Goal: Task Accomplishment & Management: Manage account settings

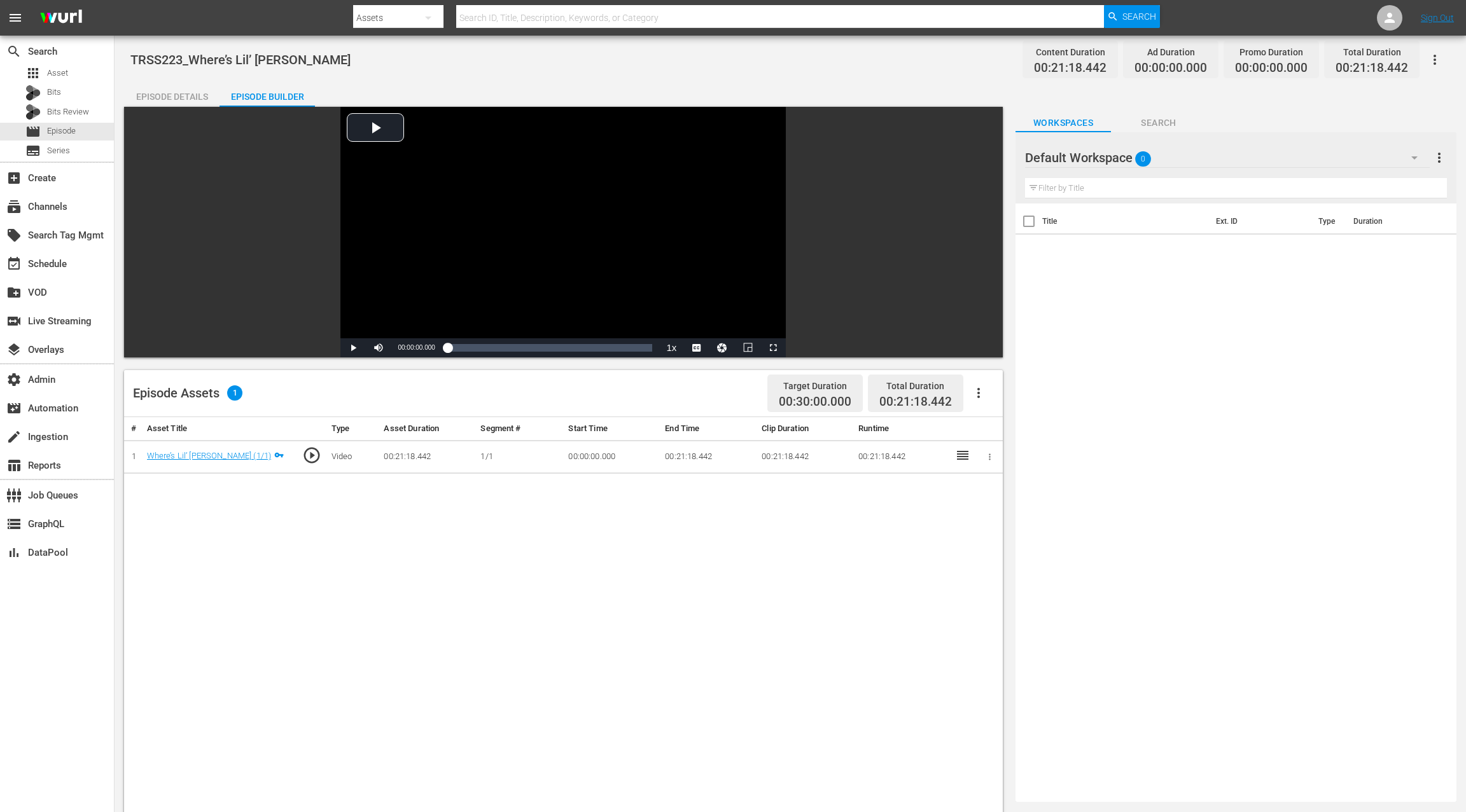
click at [189, 105] on div "Episode Details" at bounding box center [171, 96] width 95 height 30
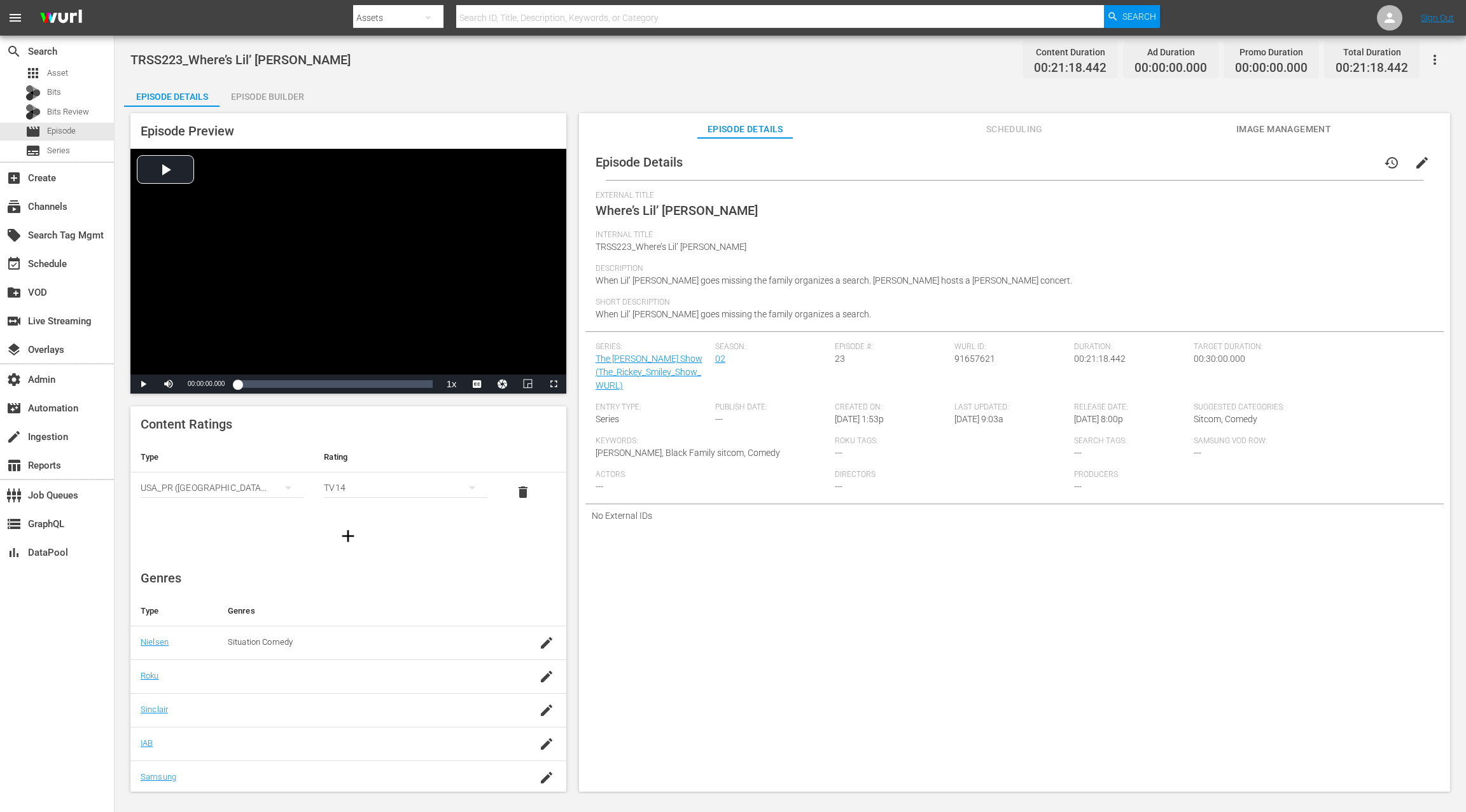
click at [616, 250] on span "TRSS223_Where’s Lil’ Daryl" at bounding box center [670, 247] width 151 height 10
drag, startPoint x: 616, startPoint y: 250, endPoint x: 697, endPoint y: 241, distance: 81.5
click at [713, 248] on div "Internal Title TRSS223_Where’s Lil’ Daryl" at bounding box center [1014, 247] width 837 height 33
click at [614, 208] on span "Where’s Lil’ Daryl" at bounding box center [677, 211] width 163 height 16
drag, startPoint x: 614, startPoint y: 208, endPoint x: 702, endPoint y: 209, distance: 88.0
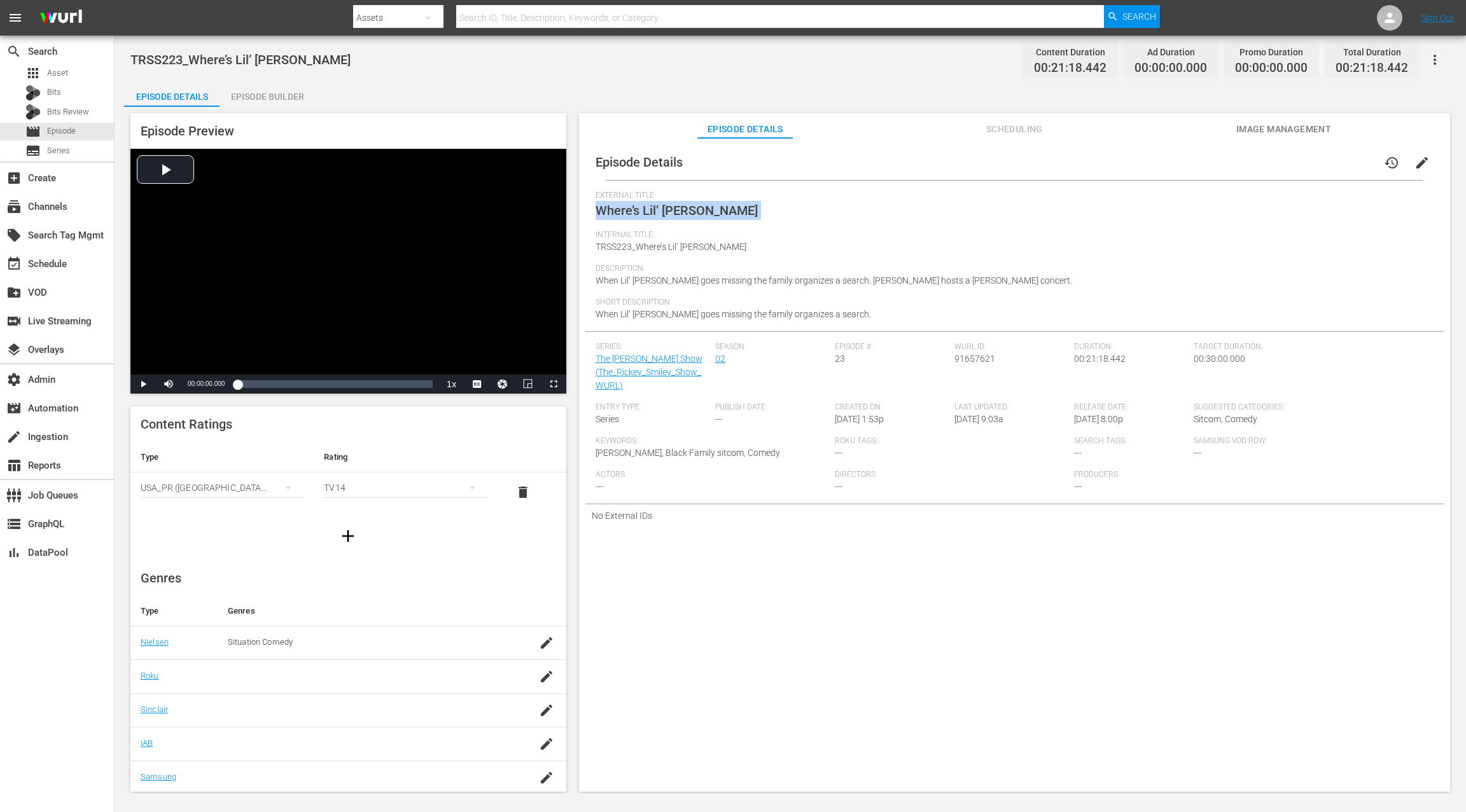
click at [702, 209] on div "External Title Where’s Lil’ Daryl" at bounding box center [1014, 210] width 837 height 40
copy span "Where’s Lil’ Daryl"
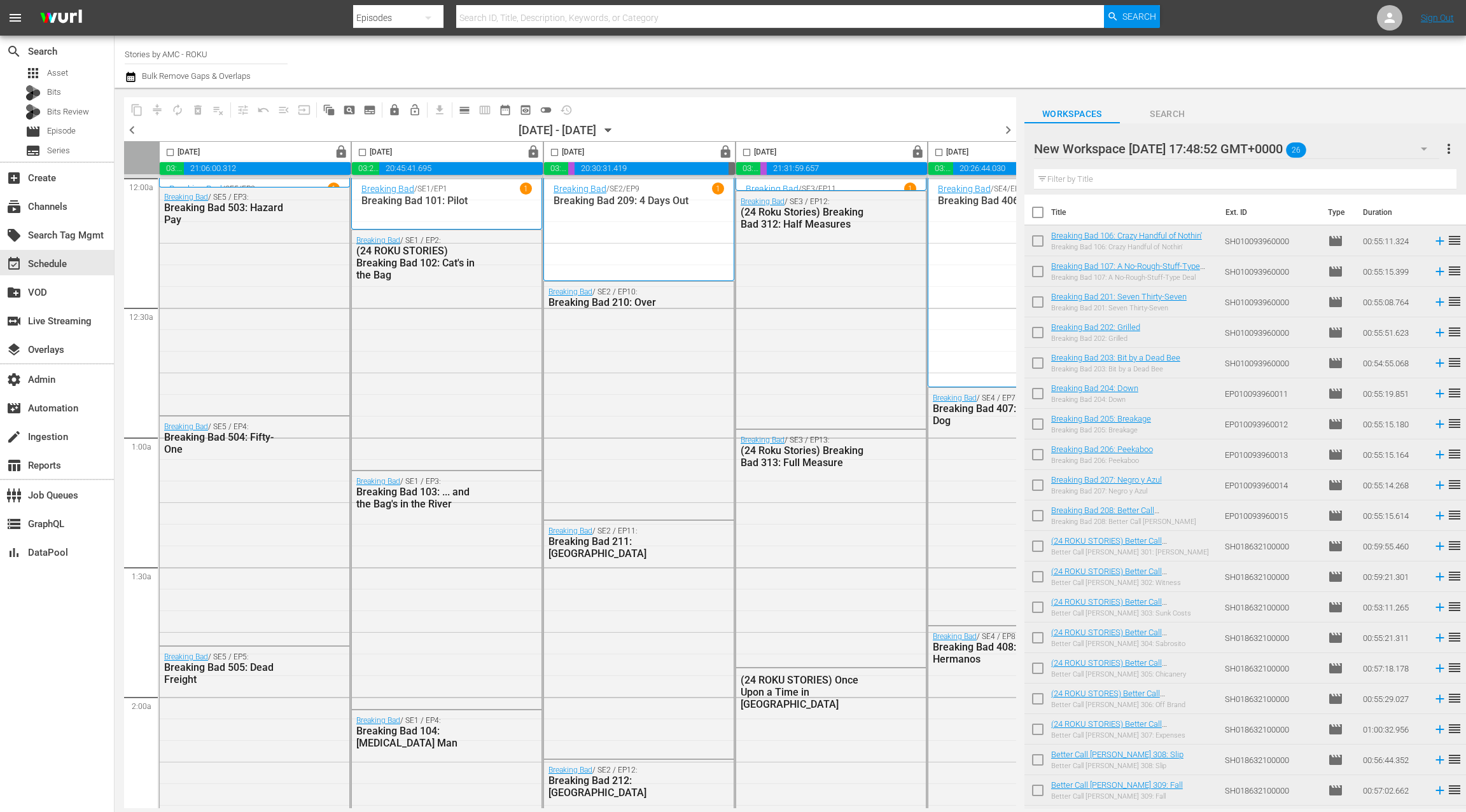
scroll to position [5533, 0]
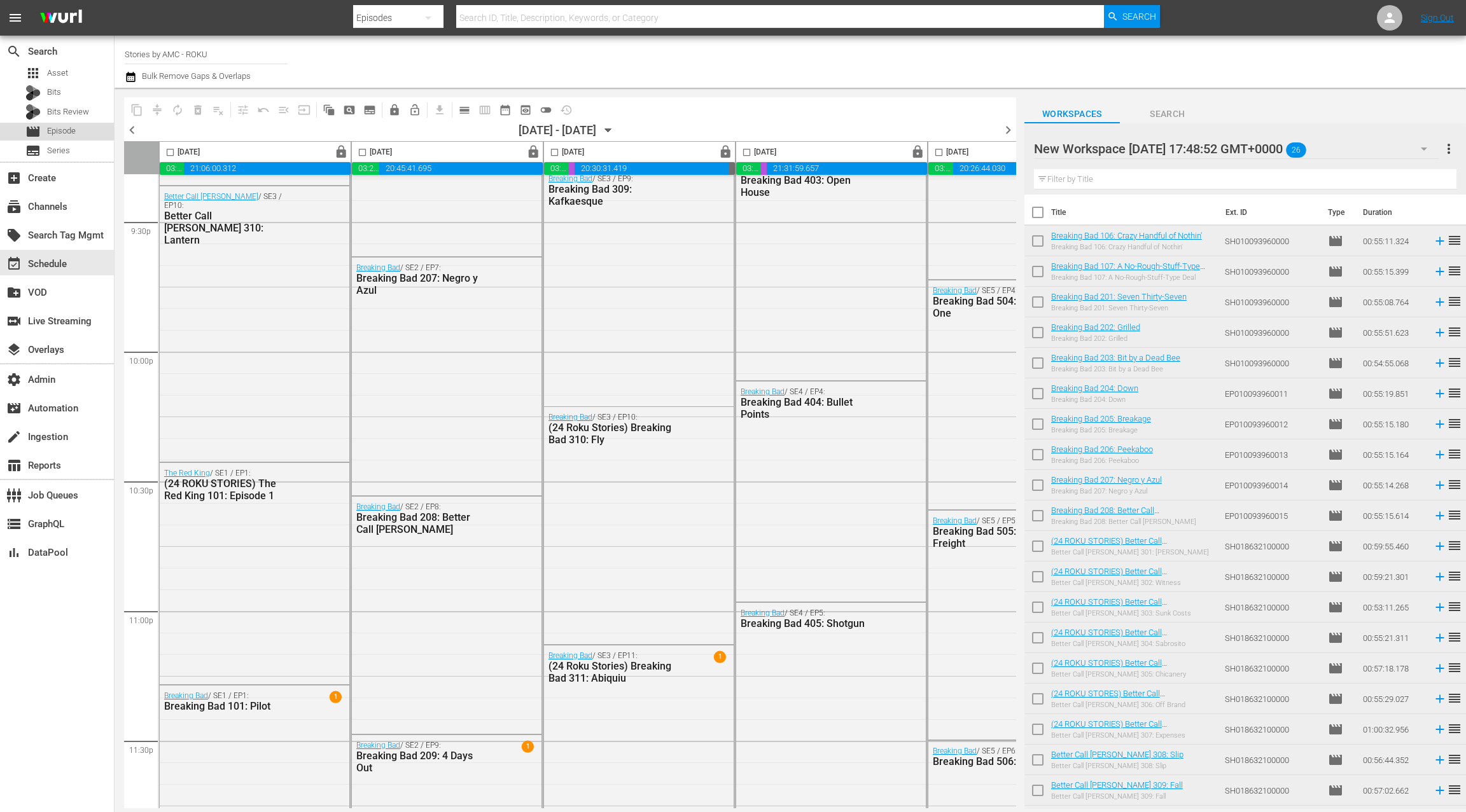
click at [78, 128] on div "movie Episode" at bounding box center [56, 131] width 114 height 18
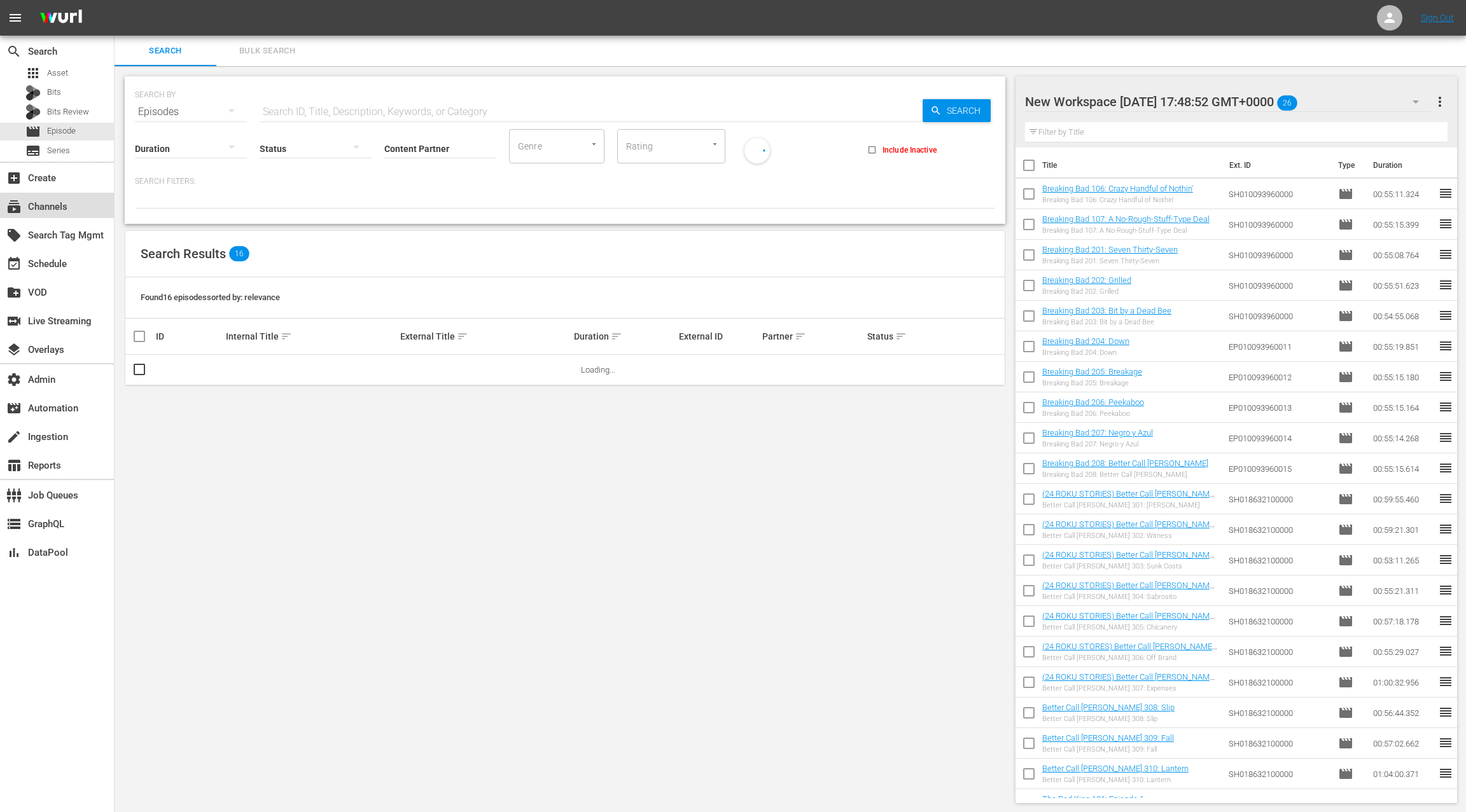
click at [65, 201] on div "subscriptions Channels" at bounding box center [35, 204] width 71 height 11
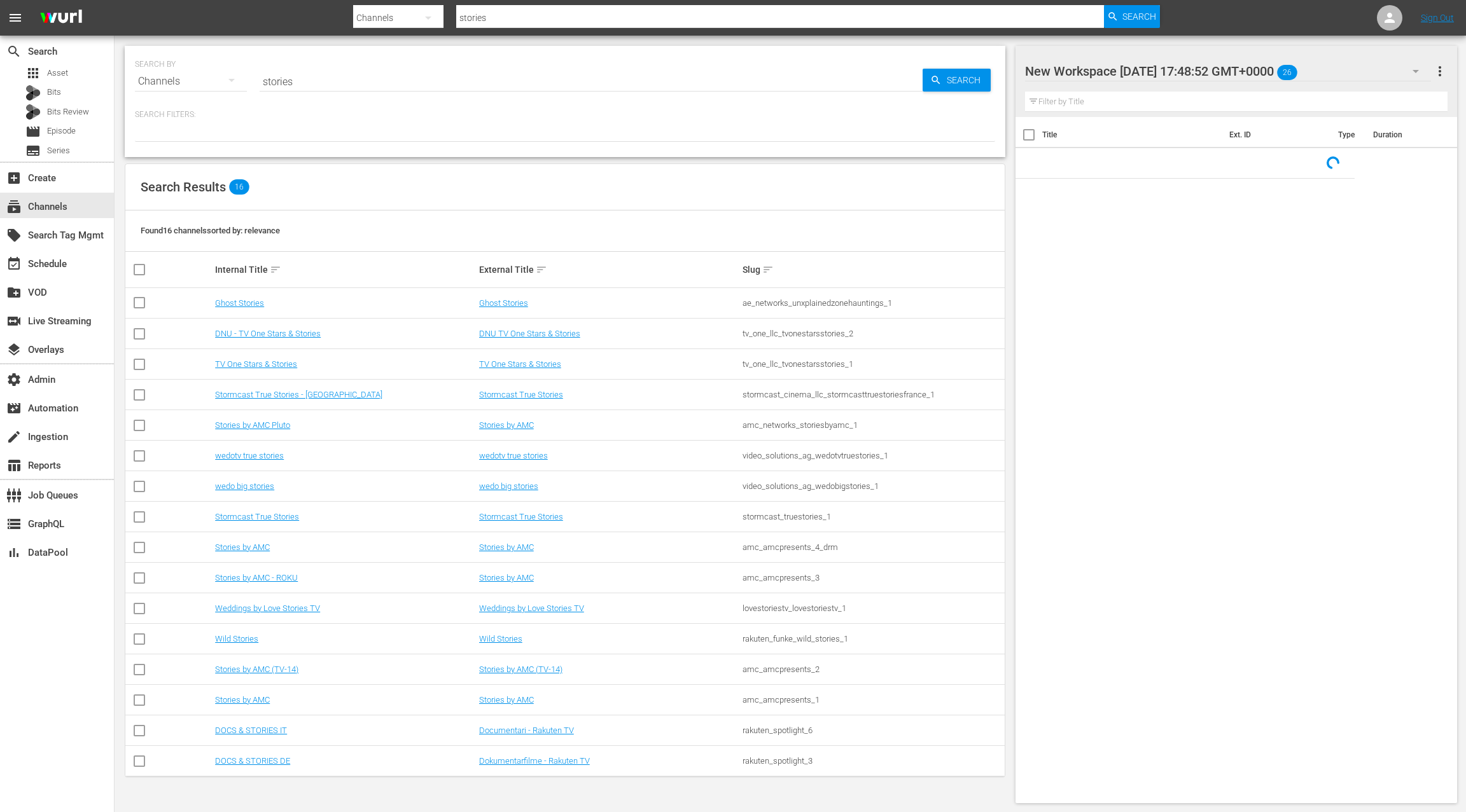
click at [269, 79] on input "stories" at bounding box center [591, 81] width 663 height 30
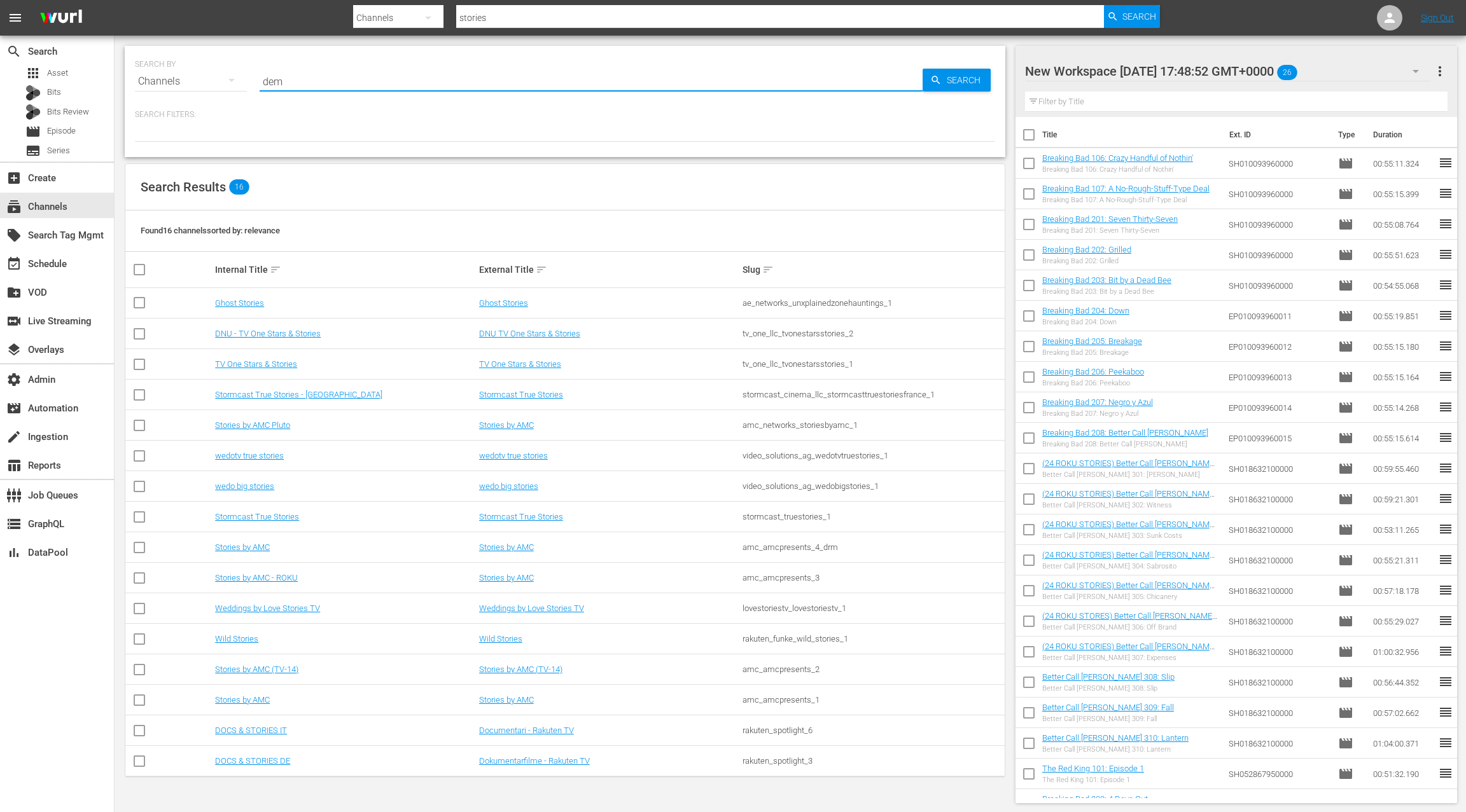
type input "demo"
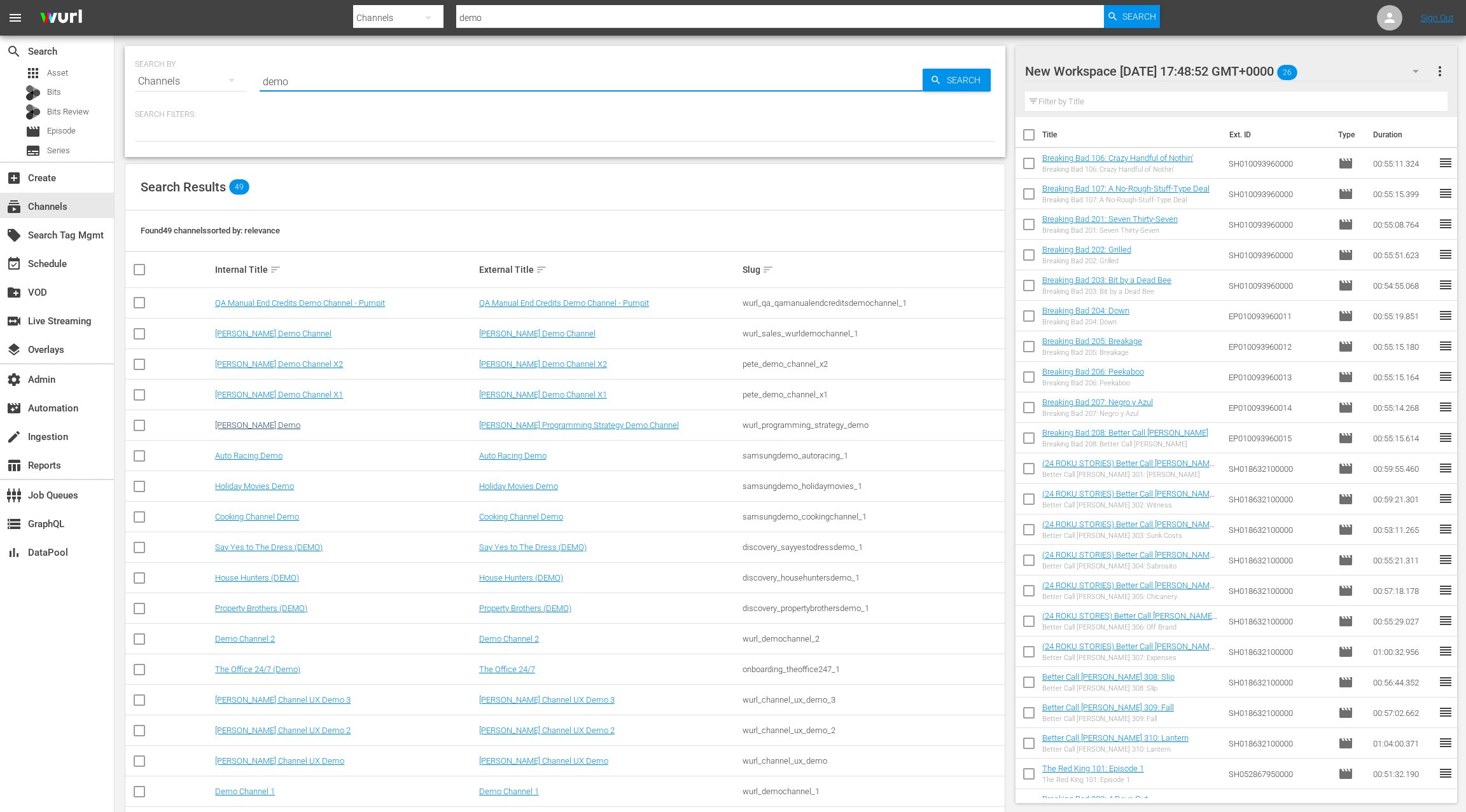
type input "demo"
click at [240, 424] on link "Wurl PS Demo" at bounding box center [258, 425] width 85 height 9
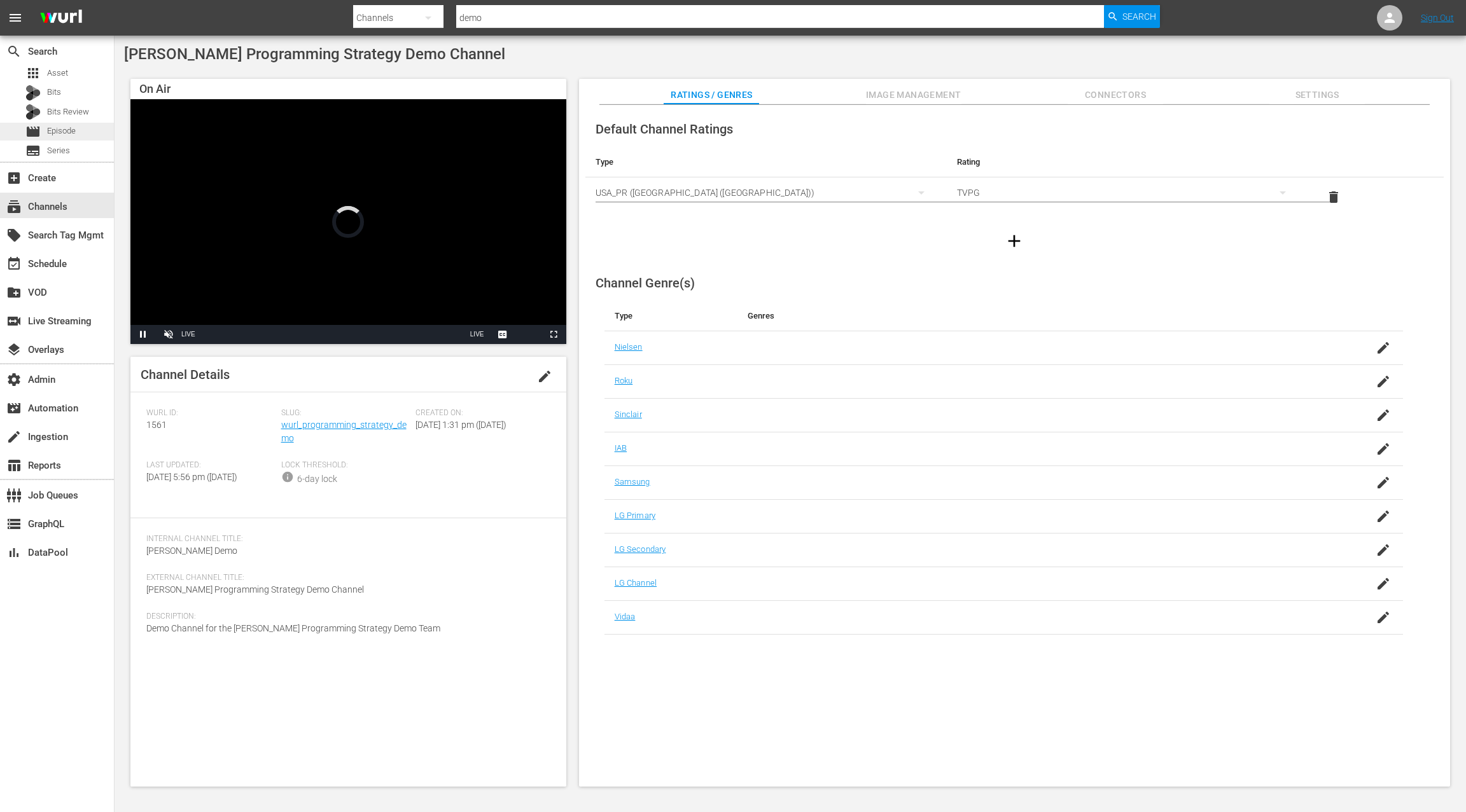
click at [81, 128] on div "movie Episode" at bounding box center [56, 131] width 114 height 18
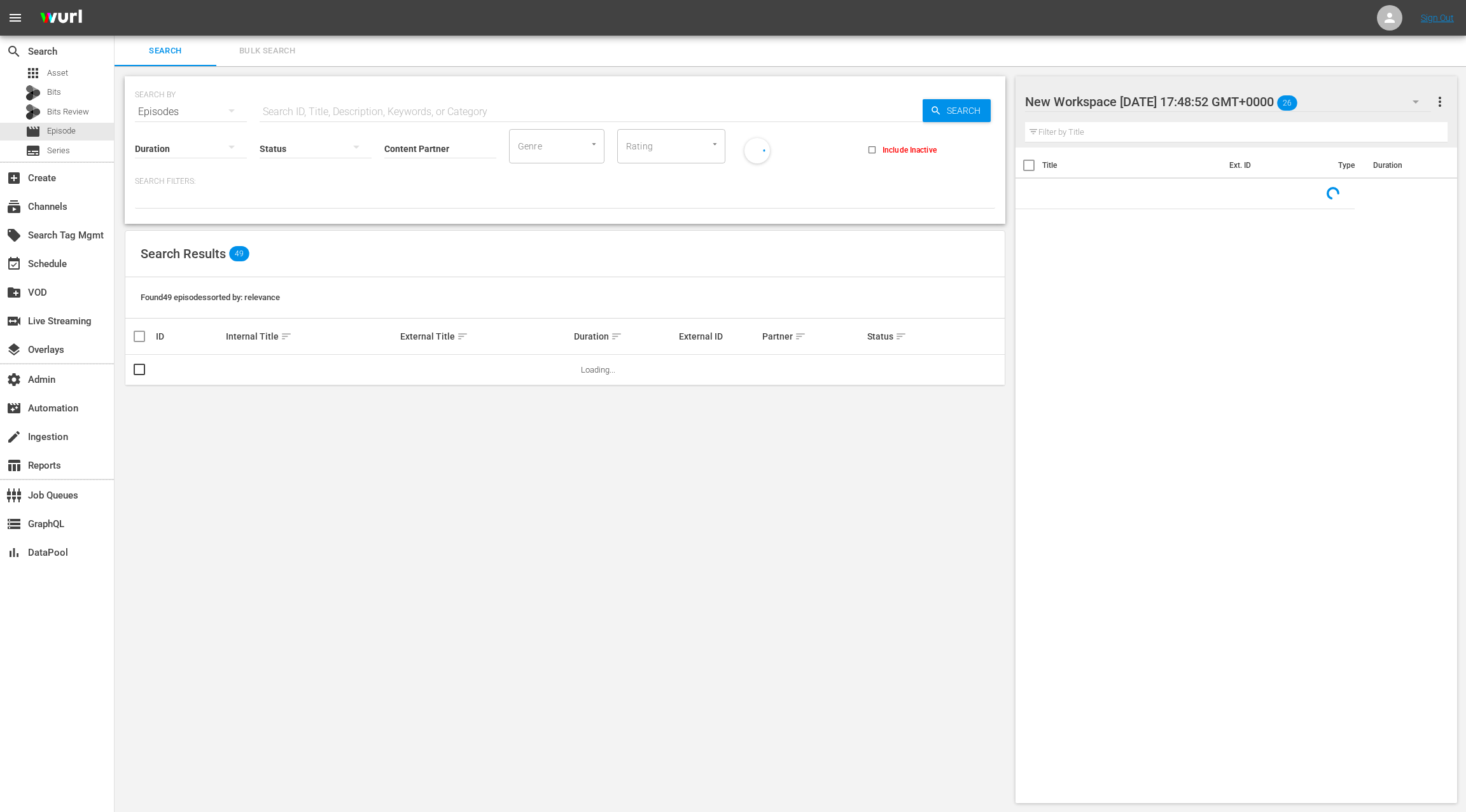
click at [411, 146] on input "Content Partner" at bounding box center [440, 150] width 112 height 46
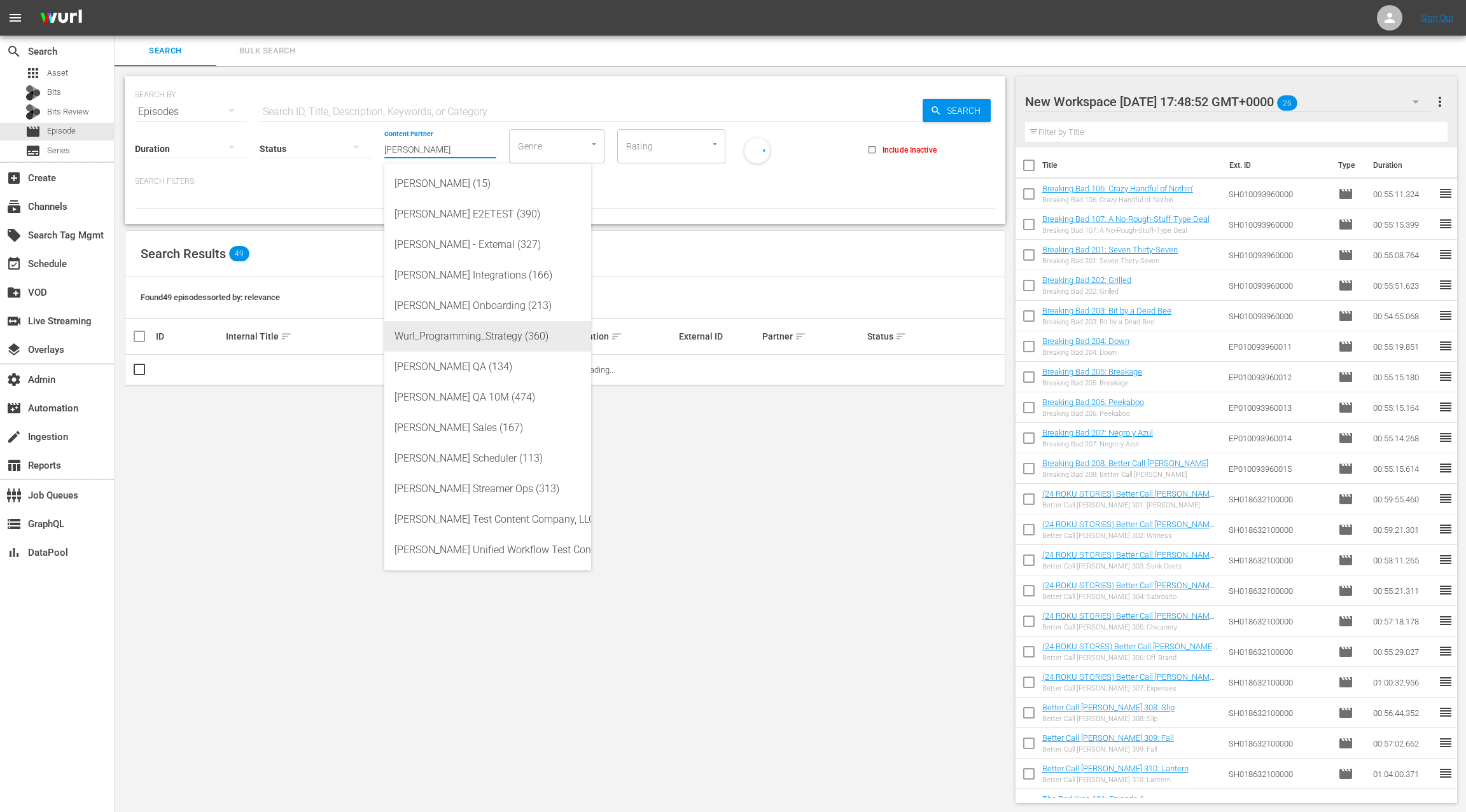
click at [477, 332] on div "Wurl_Programming_Strategy (360)" at bounding box center [488, 336] width 187 height 30
type input "Wurl_Programming_Strategy (360)"
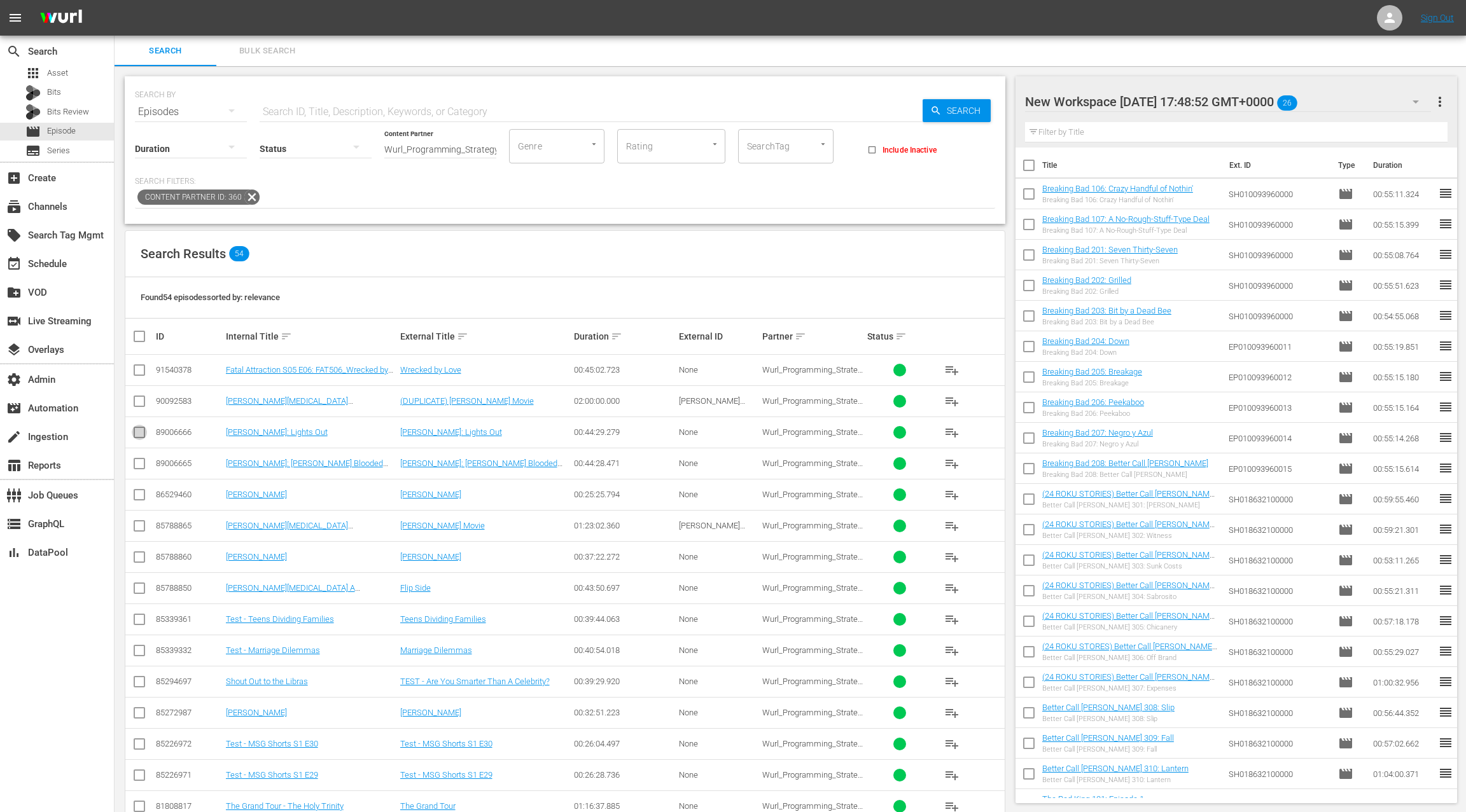
click at [140, 429] on input "checkbox" at bounding box center [139, 435] width 16 height 16
checkbox input "true"
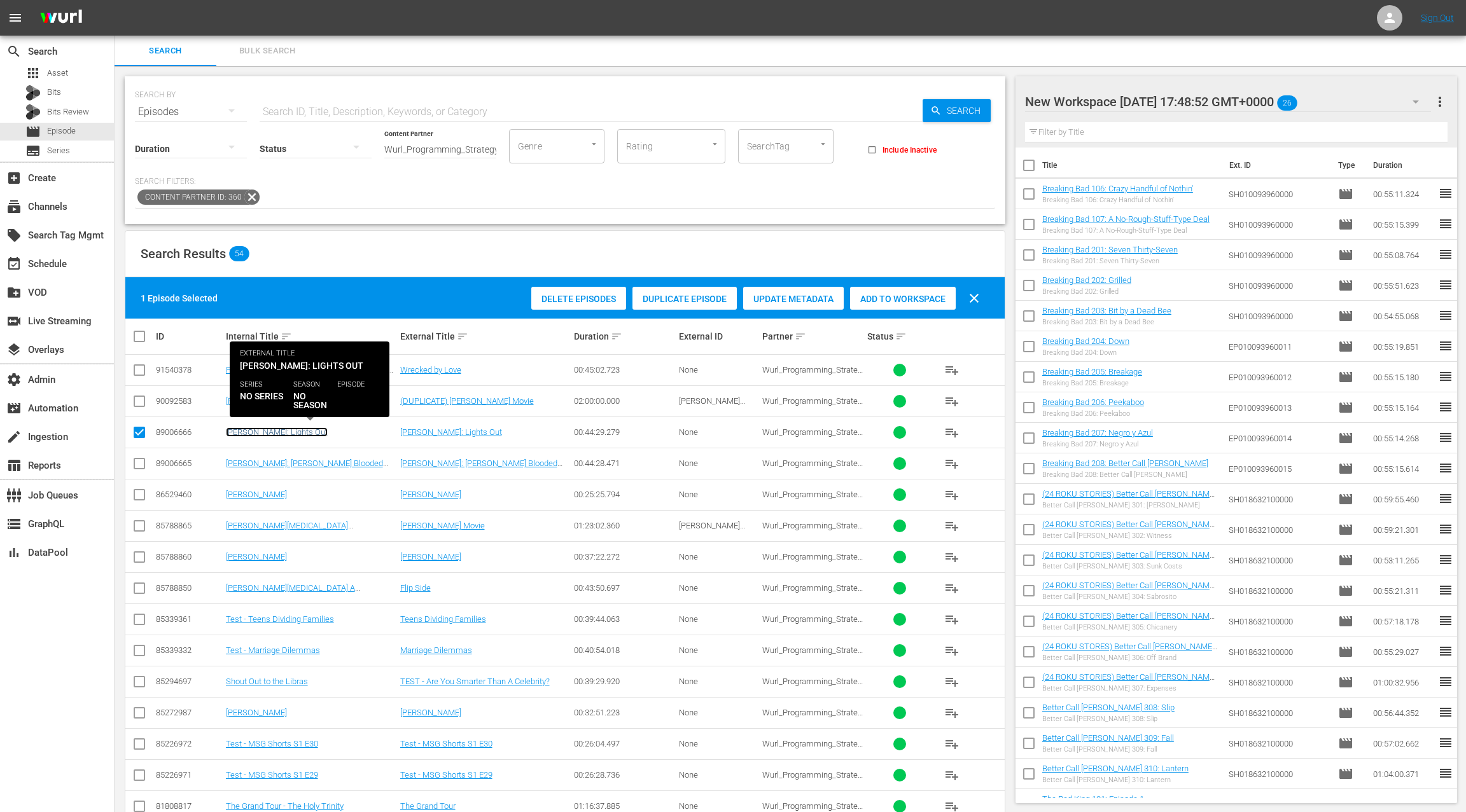
click at [273, 431] on link "[PERSON_NAME]: Lights Out" at bounding box center [276, 432] width 102 height 9
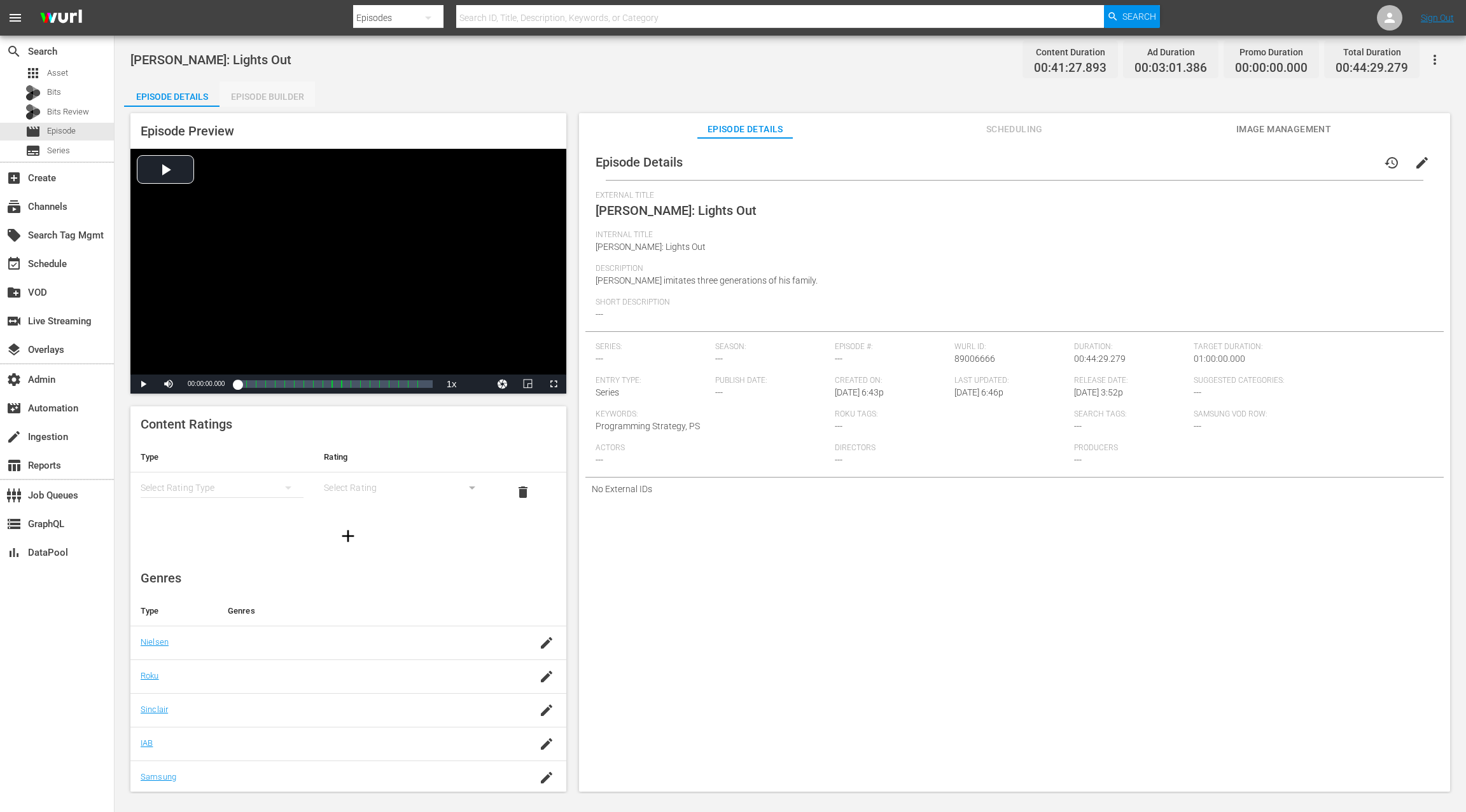
click at [281, 98] on div "Episode Builder" at bounding box center [266, 96] width 95 height 30
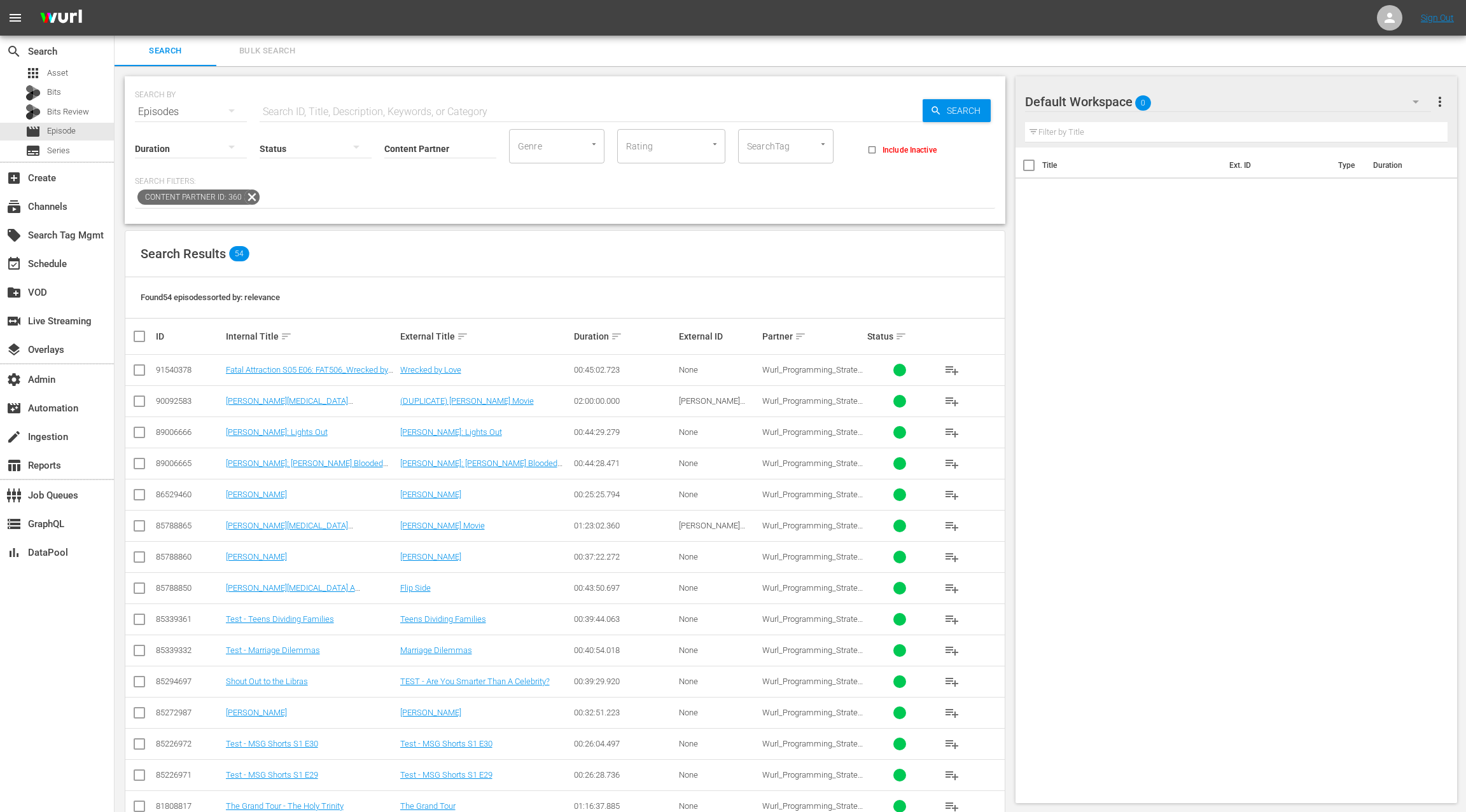
click at [140, 431] on input "checkbox" at bounding box center [139, 435] width 16 height 16
checkbox input "true"
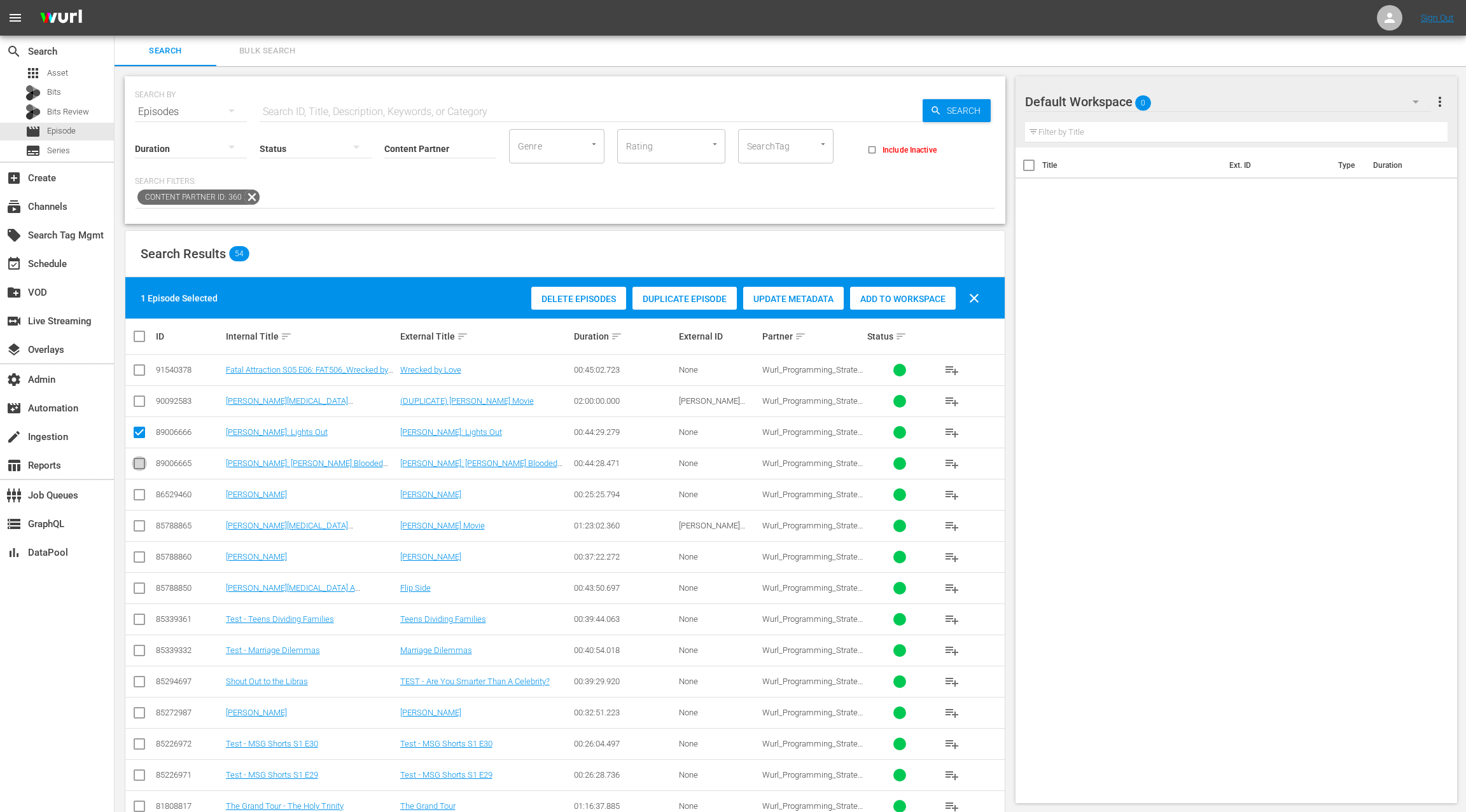
click at [140, 460] on input "checkbox" at bounding box center [139, 466] width 16 height 16
checkbox input "true"
click at [866, 302] on span "Add to Workspace" at bounding box center [903, 298] width 105 height 10
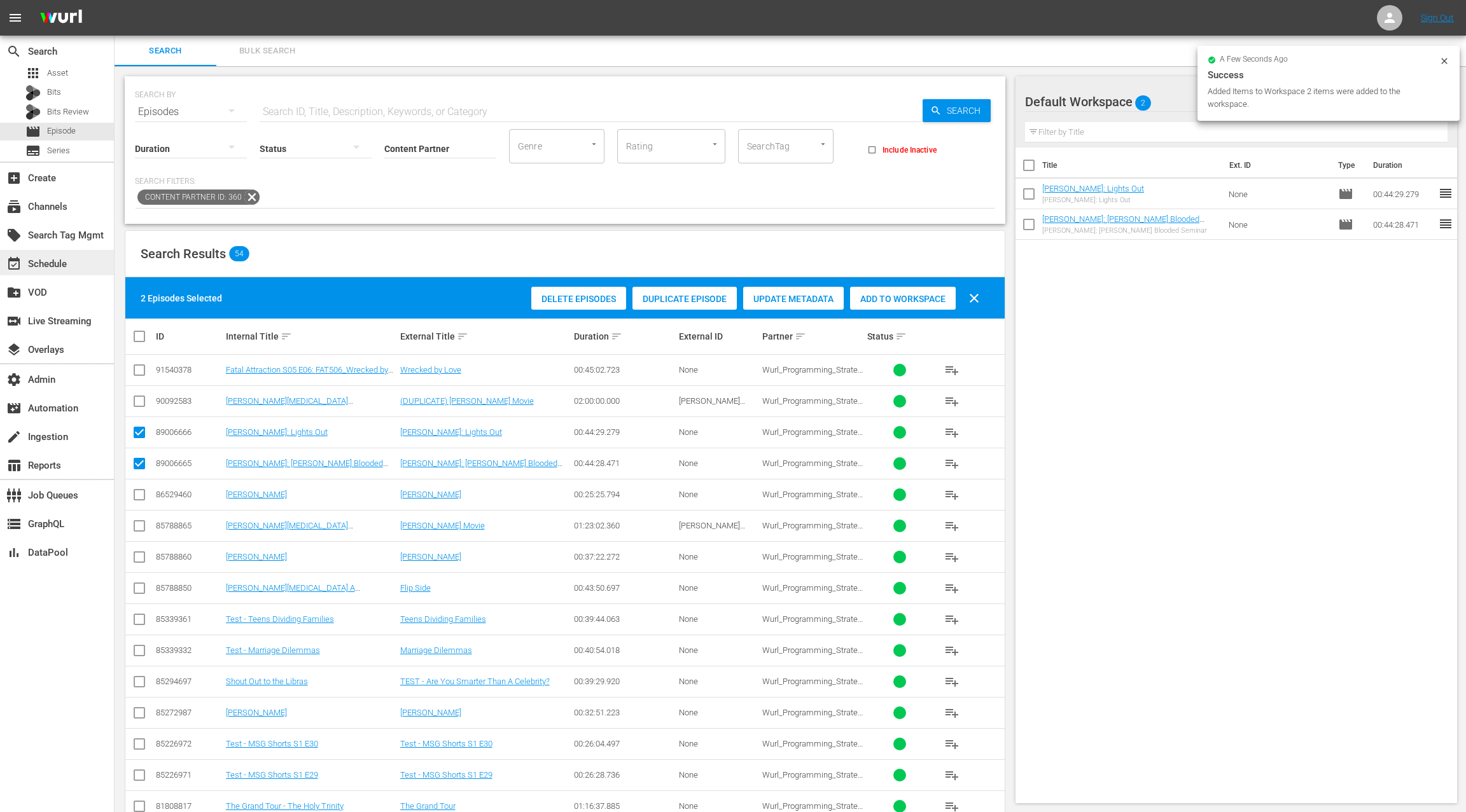
click at [72, 261] on div "event_available Schedule" at bounding box center [56, 263] width 114 height 26
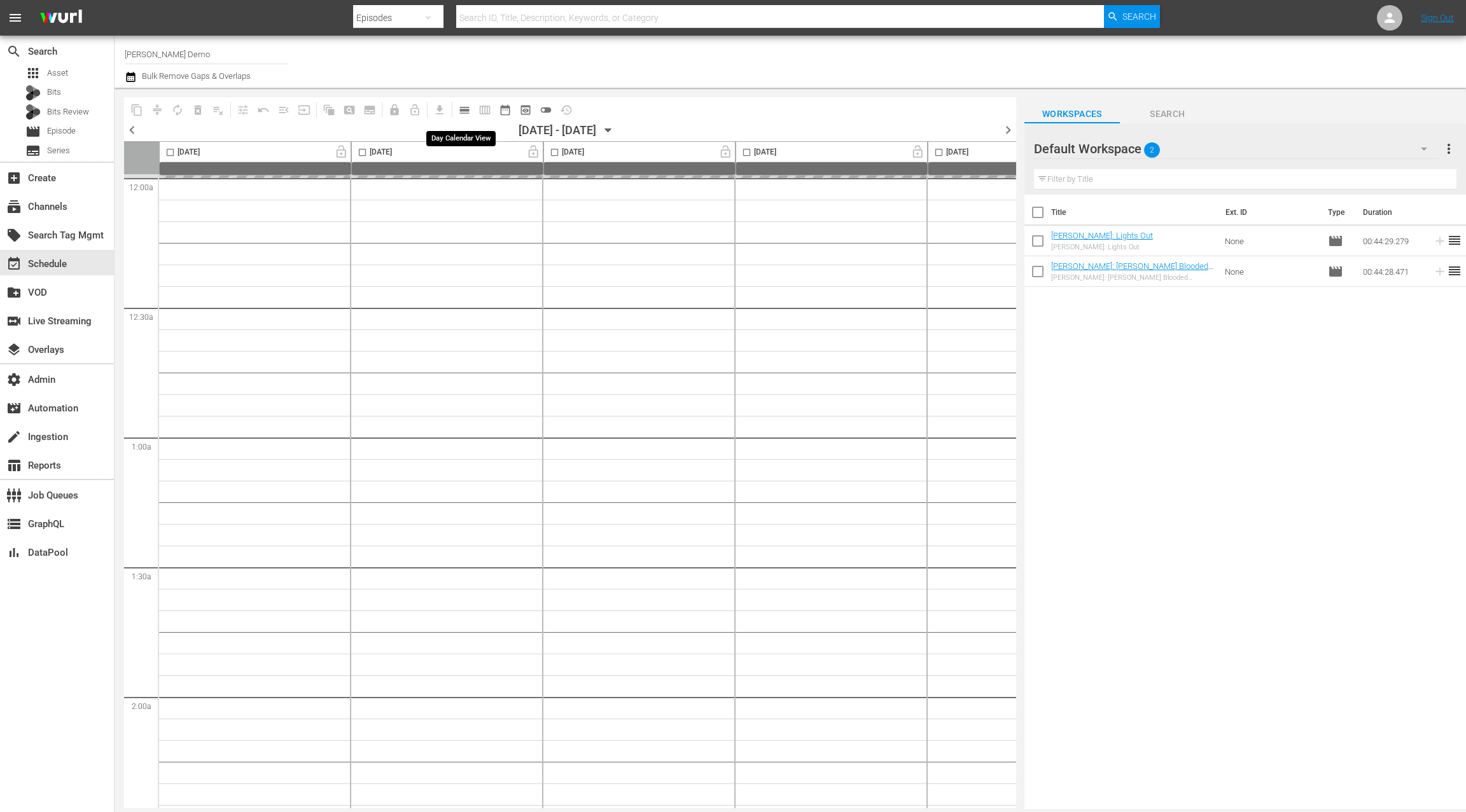
click at [465, 109] on span "calendar_view_day_outlined" at bounding box center [465, 110] width 13 height 13
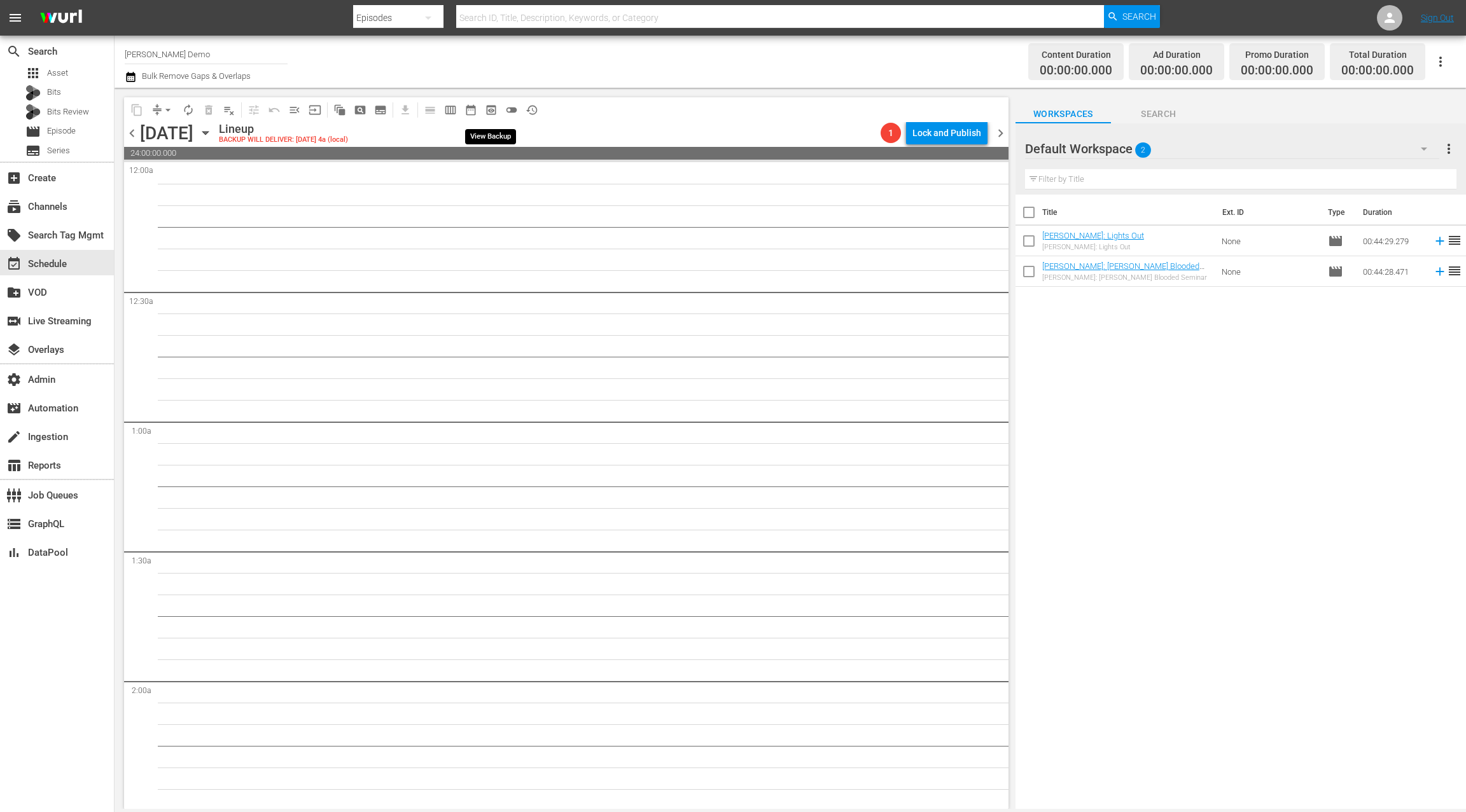
drag, startPoint x: 489, startPoint y: 107, endPoint x: 506, endPoint y: 119, distance: 20.8
click at [489, 107] on span "preview_outlined" at bounding box center [491, 110] width 13 height 13
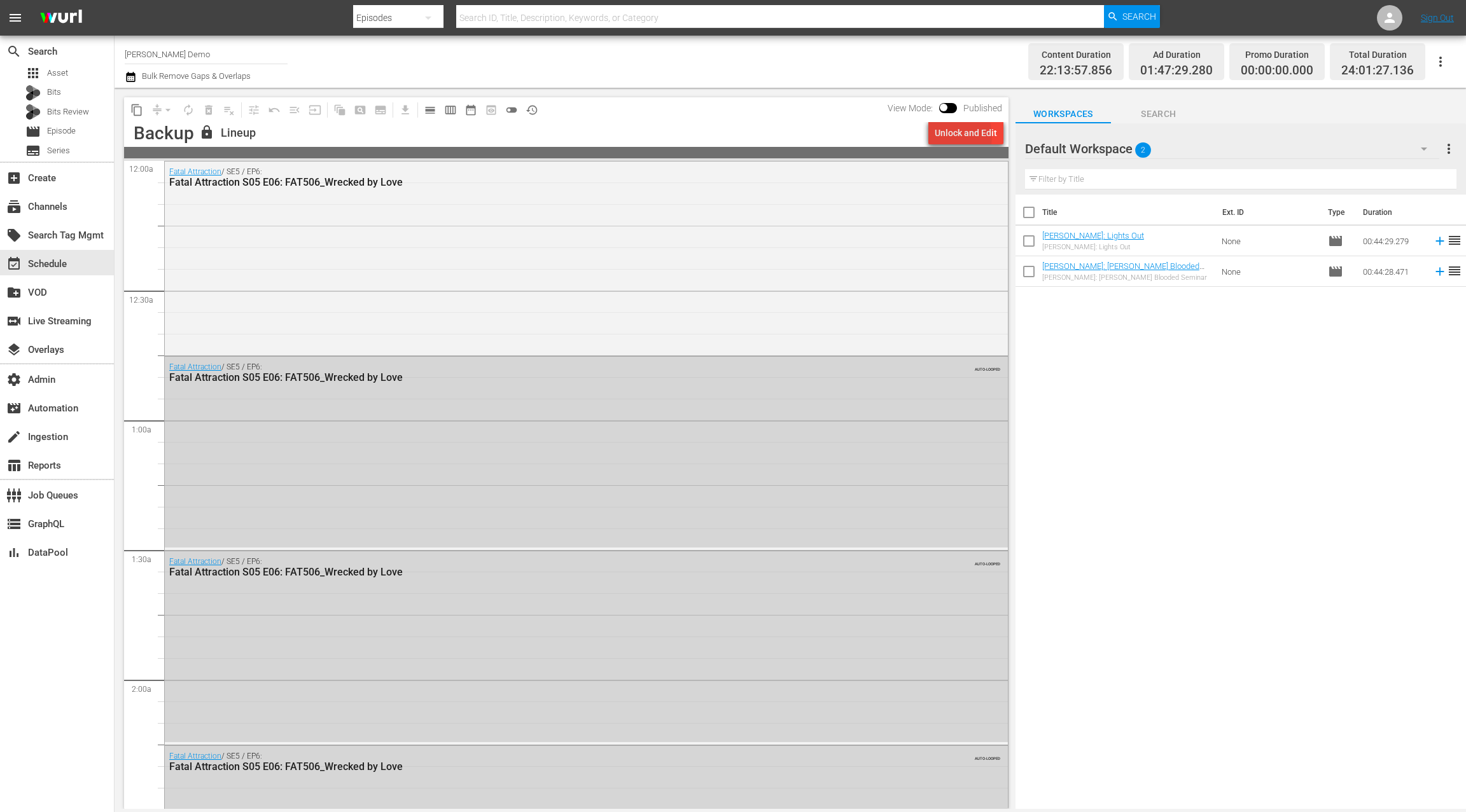
click at [947, 136] on div "Unlock and Edit" at bounding box center [965, 132] width 62 height 23
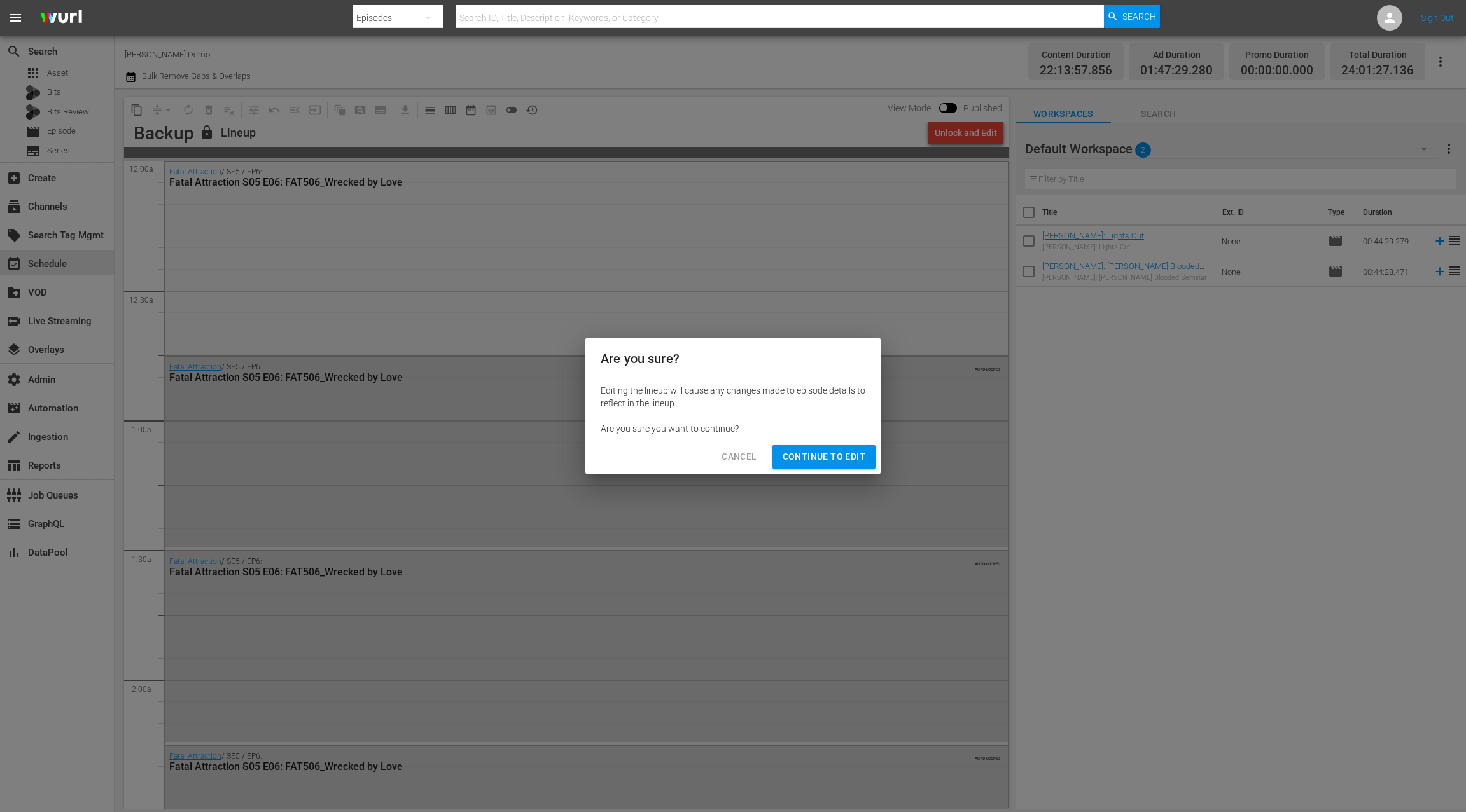
click at [805, 450] on span "Continue to Edit" at bounding box center [824, 456] width 82 height 16
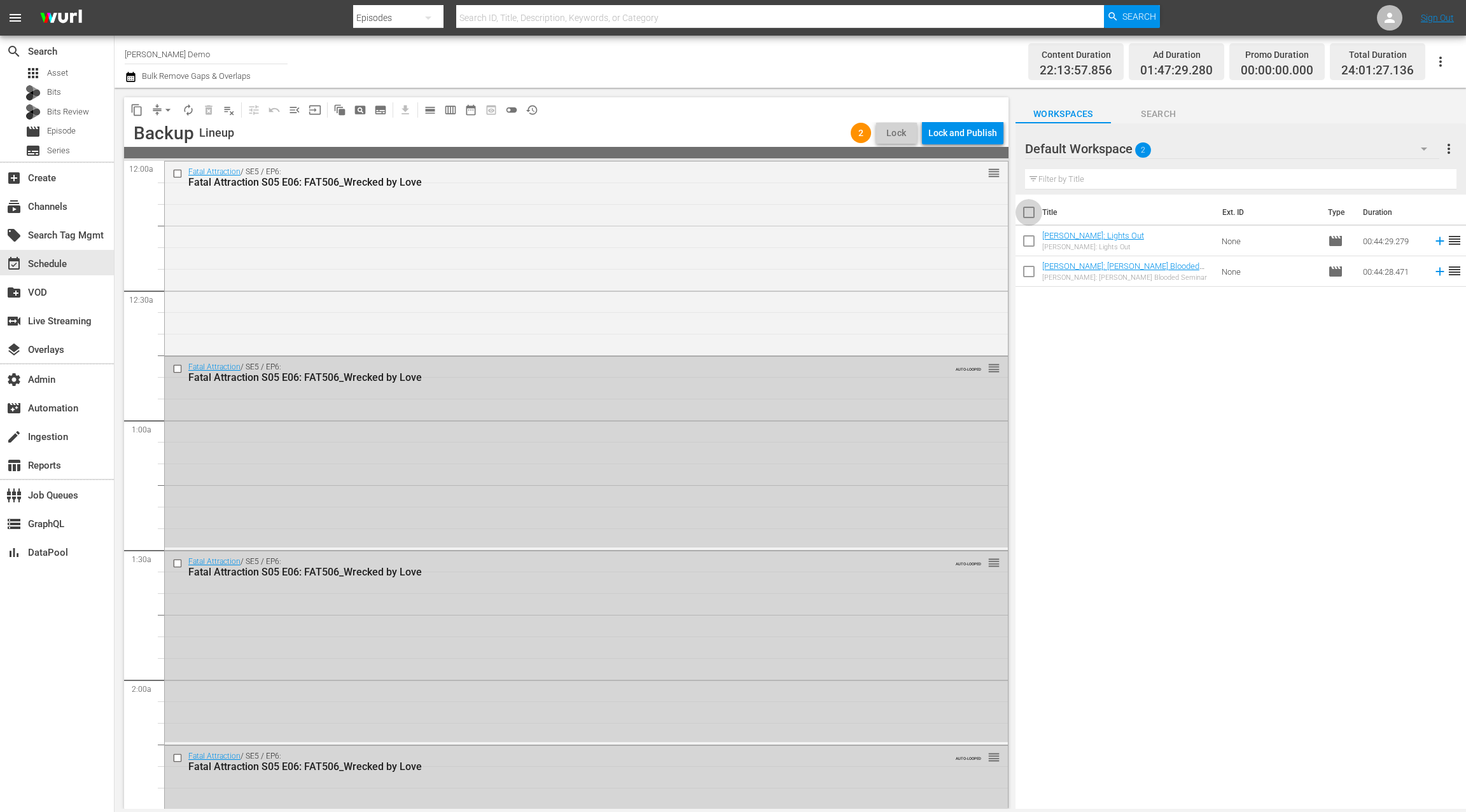
click at [1033, 214] on input "checkbox" at bounding box center [1029, 214] width 27 height 27
checkbox input "true"
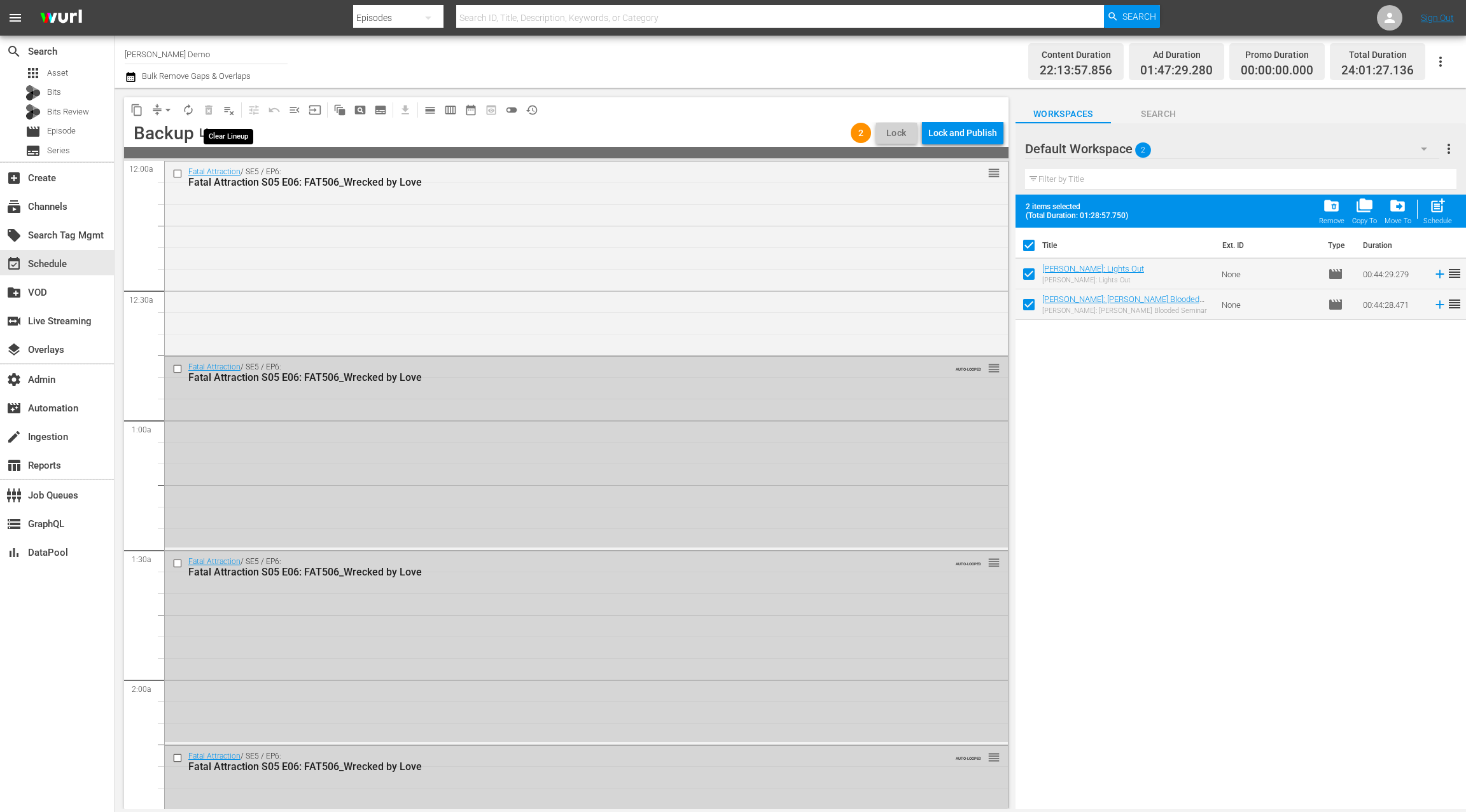
click at [232, 115] on span "playlist_remove_outlined" at bounding box center [229, 110] width 13 height 13
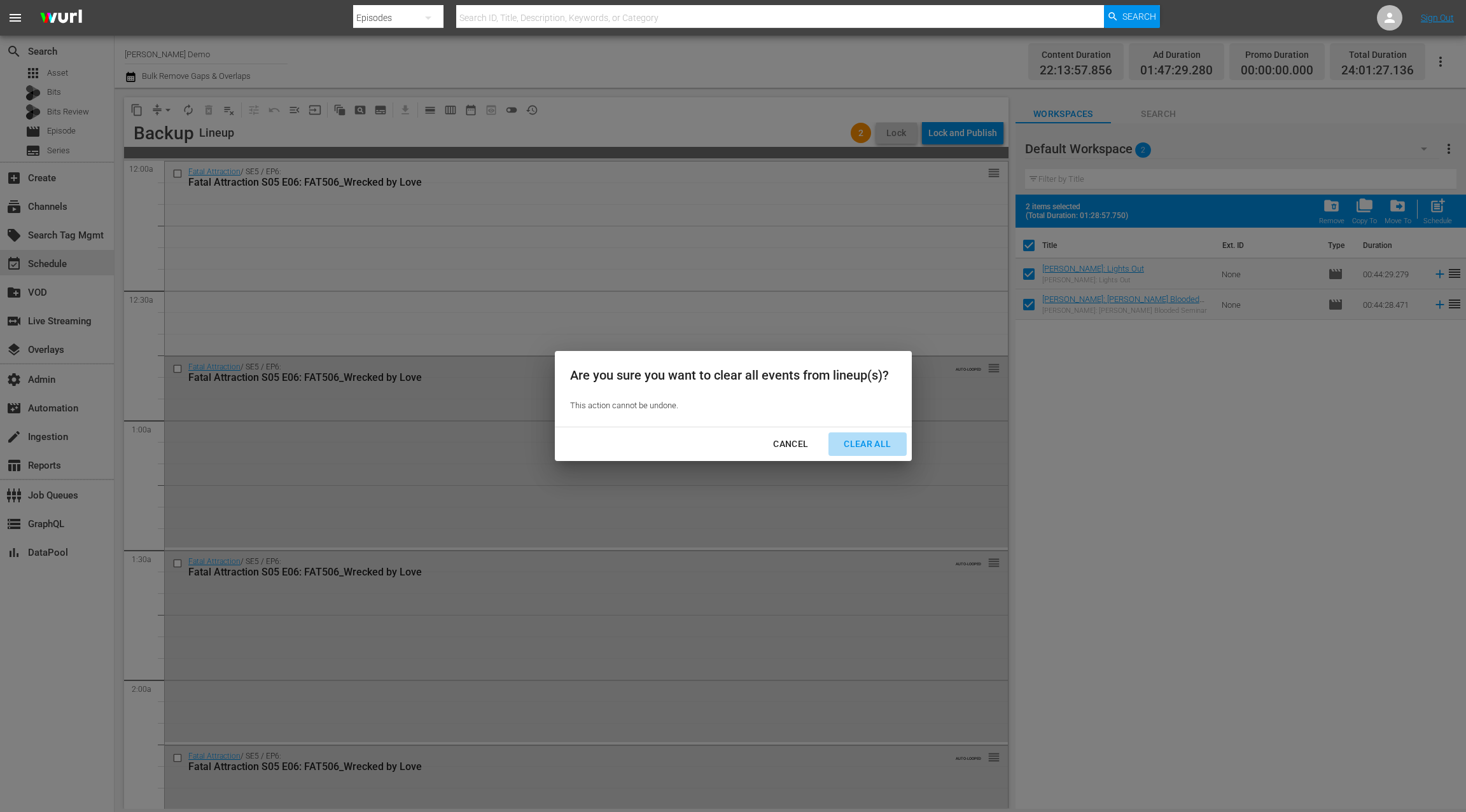
click at [852, 443] on div "Clear All" at bounding box center [867, 443] width 67 height 16
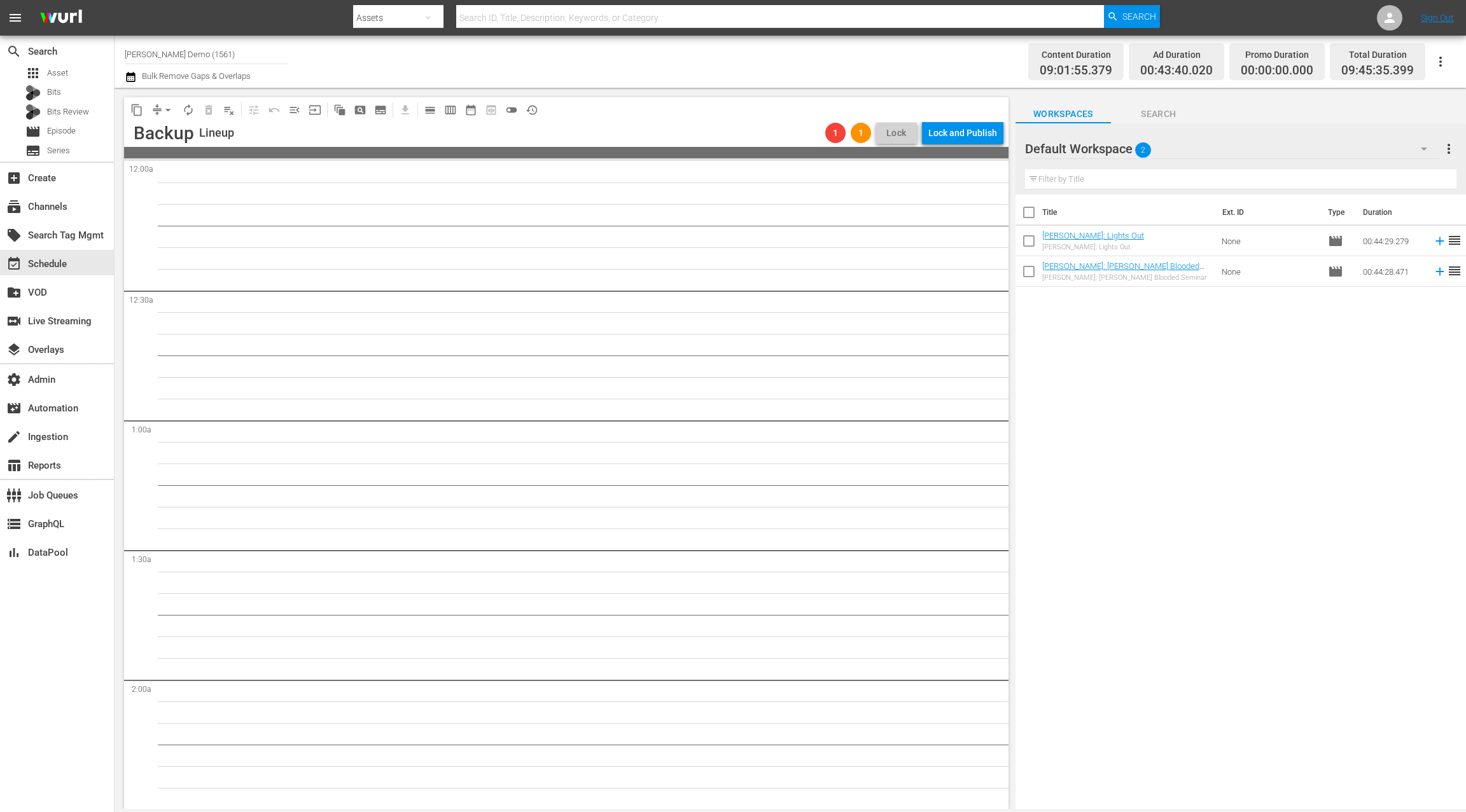
click at [1032, 212] on input "checkbox" at bounding box center [1029, 214] width 27 height 27
checkbox input "true"
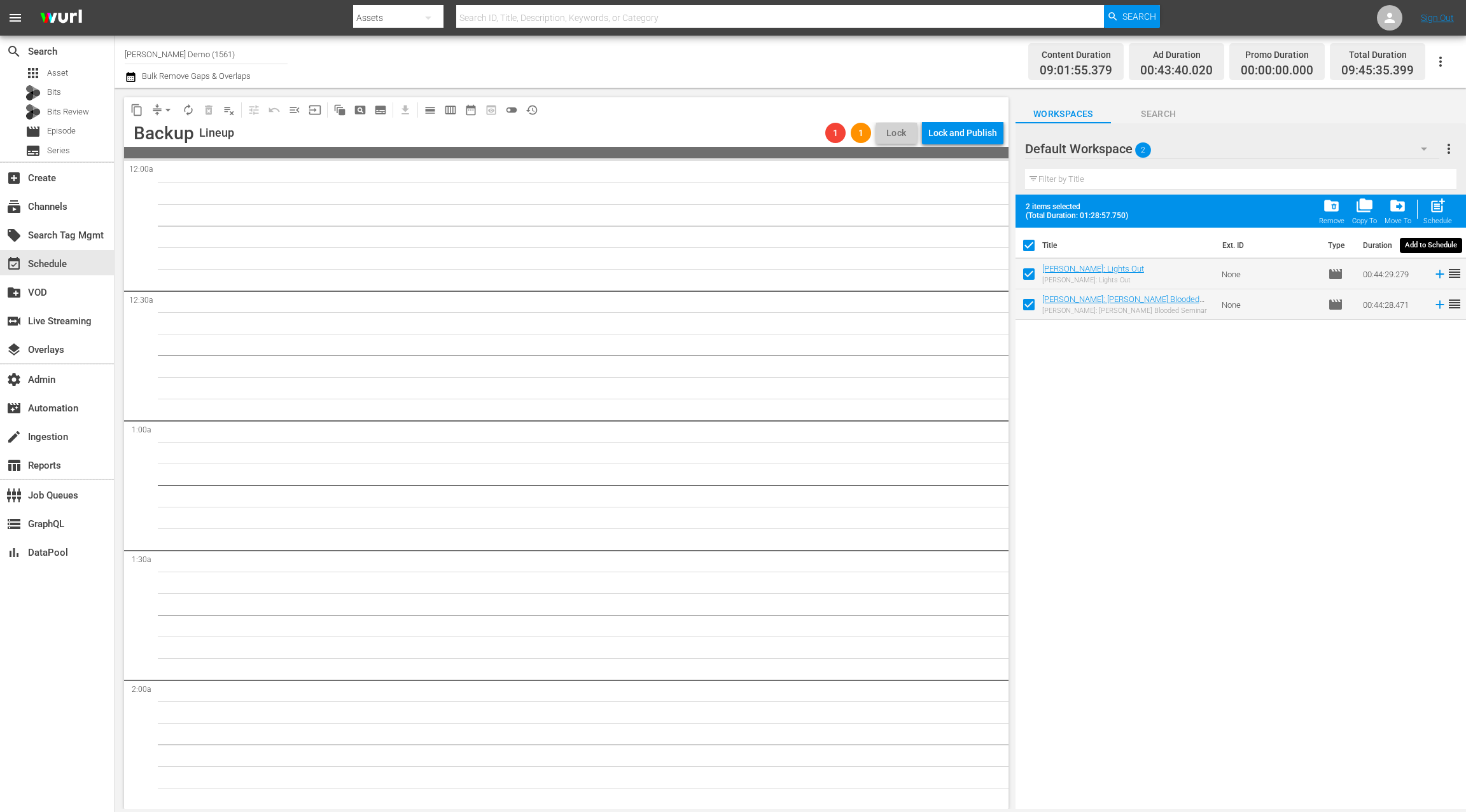
click at [1432, 209] on span "post_add" at bounding box center [1437, 205] width 18 height 18
checkbox input "false"
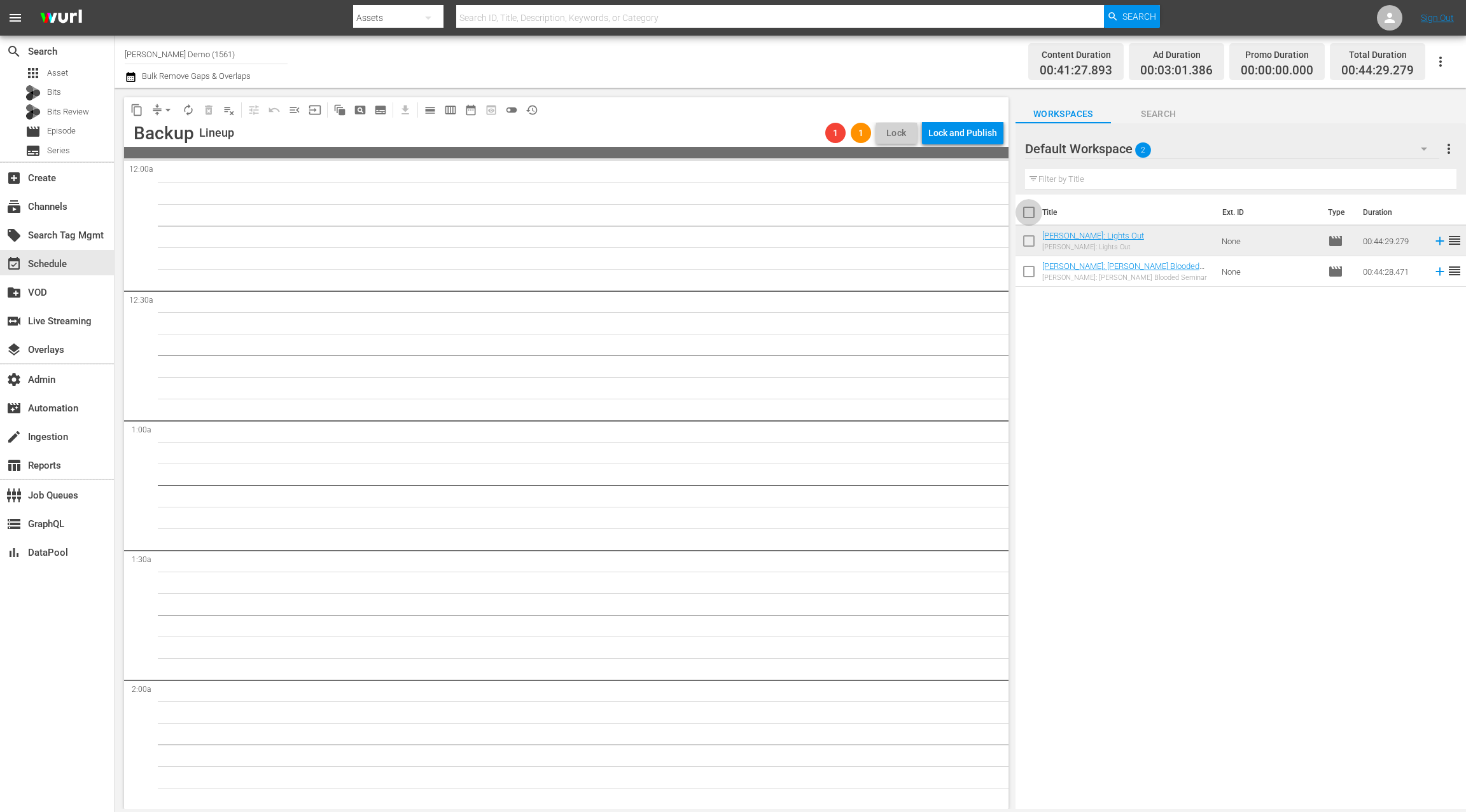
click at [1033, 215] on input "checkbox" at bounding box center [1029, 214] width 27 height 27
checkbox input "true"
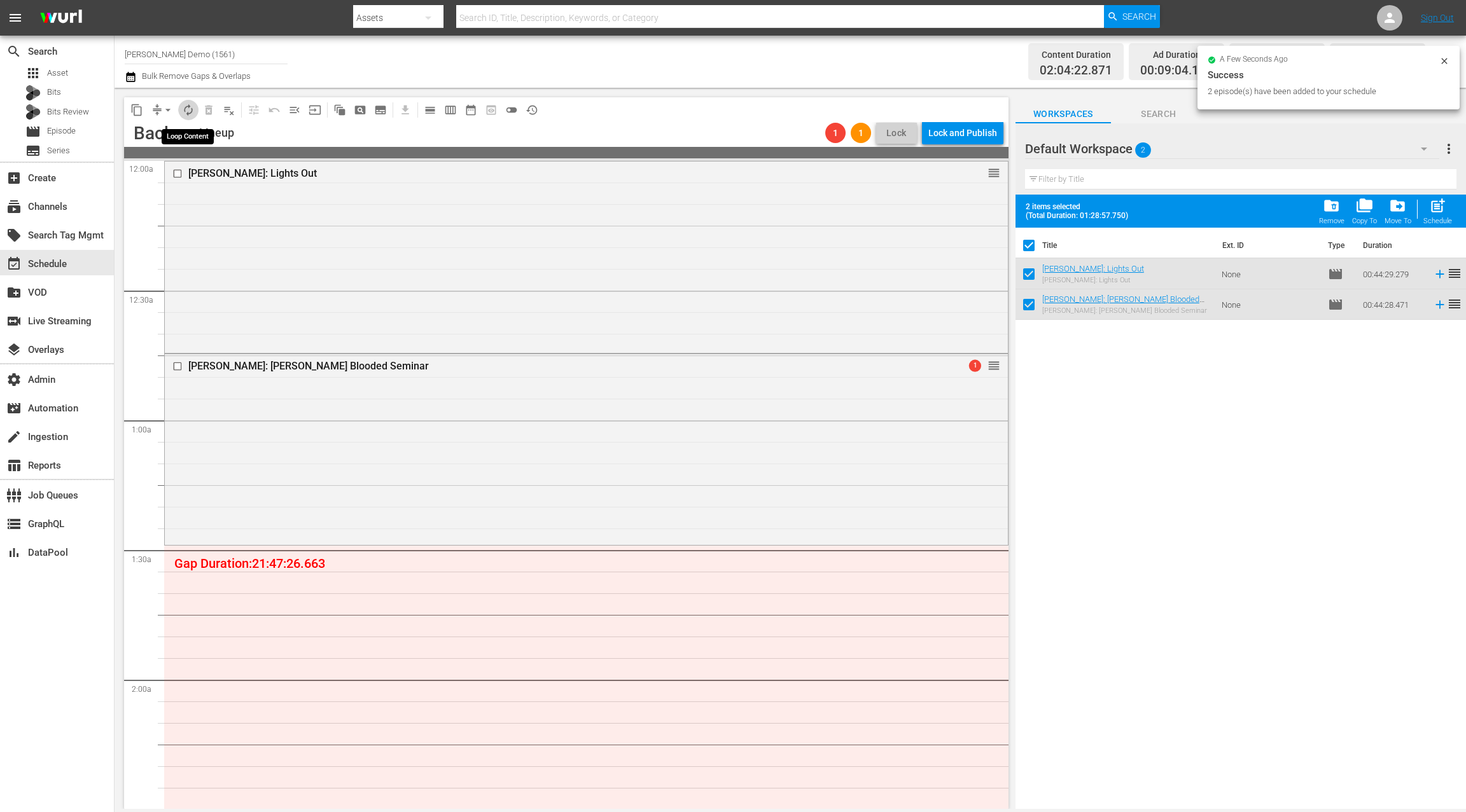
click at [193, 114] on span "autorenew_outlined" at bounding box center [189, 110] width 13 height 13
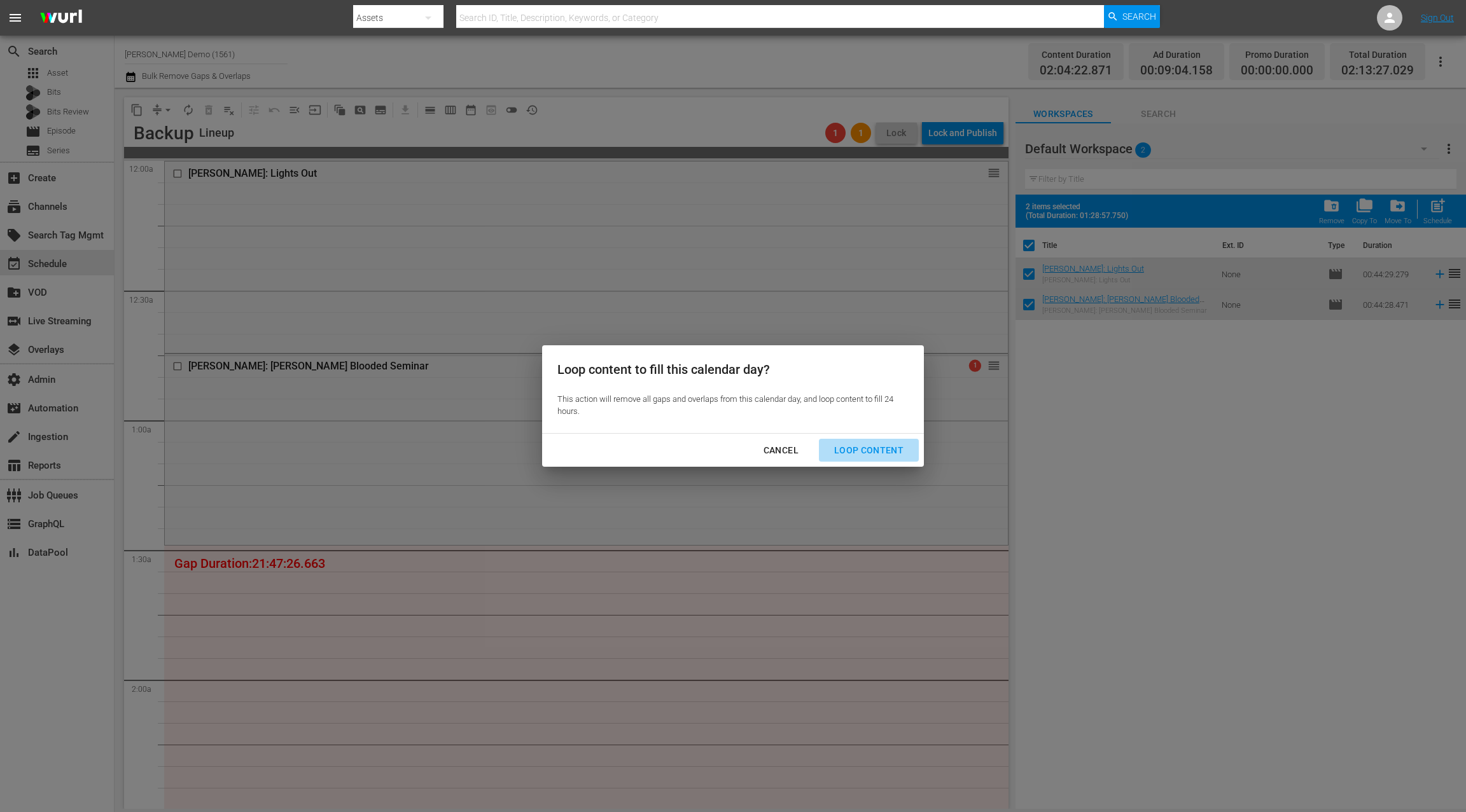
click at [880, 449] on div "Loop Content" at bounding box center [868, 450] width 90 height 16
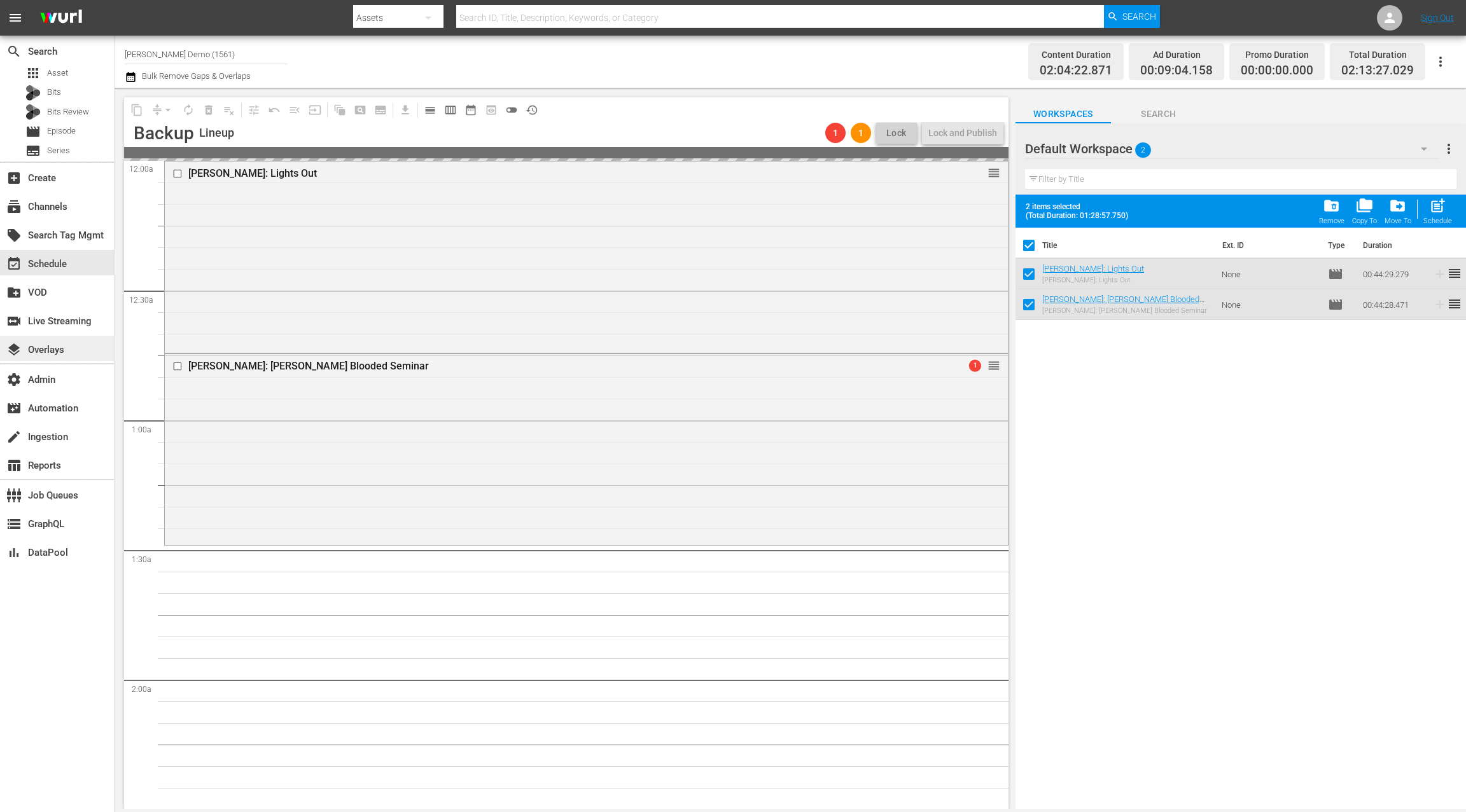
click at [67, 344] on div "layers Overlays" at bounding box center [35, 347] width 71 height 11
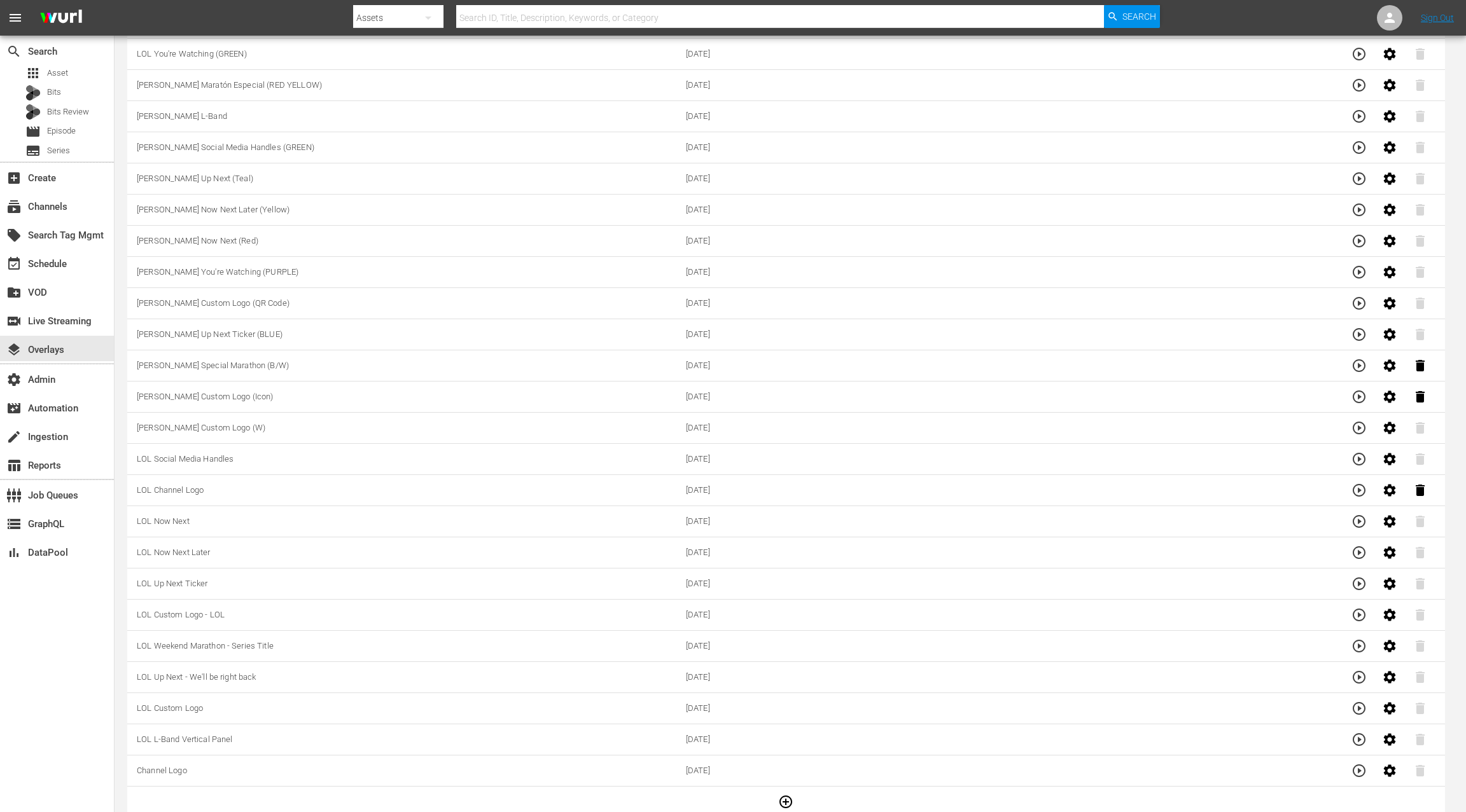
scroll to position [1507, 0]
click at [788, 789] on icon "button" at bounding box center [786, 795] width 13 height 13
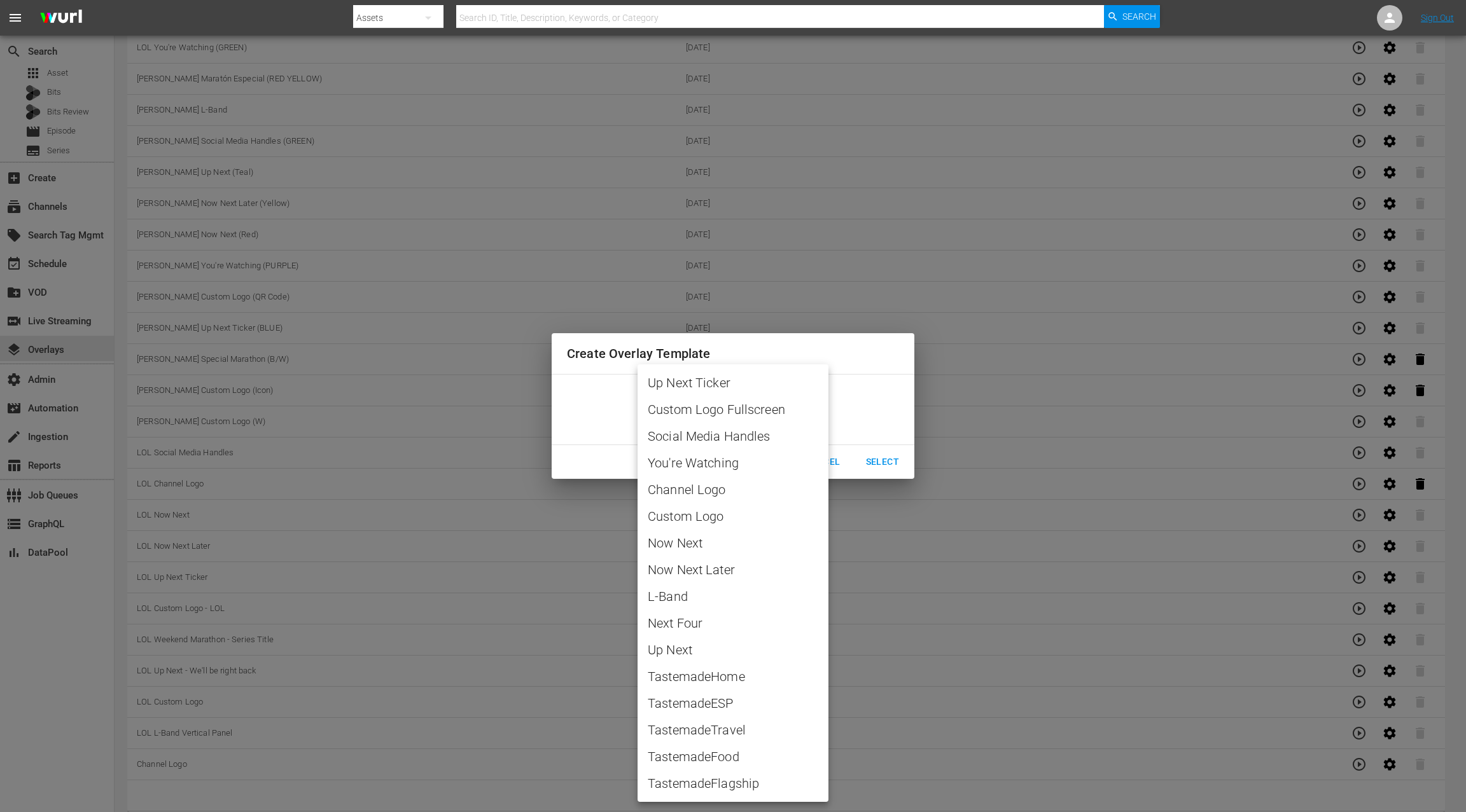
click at [693, 600] on span "L-Band" at bounding box center [733, 596] width 170 height 19
type input "L-Band"
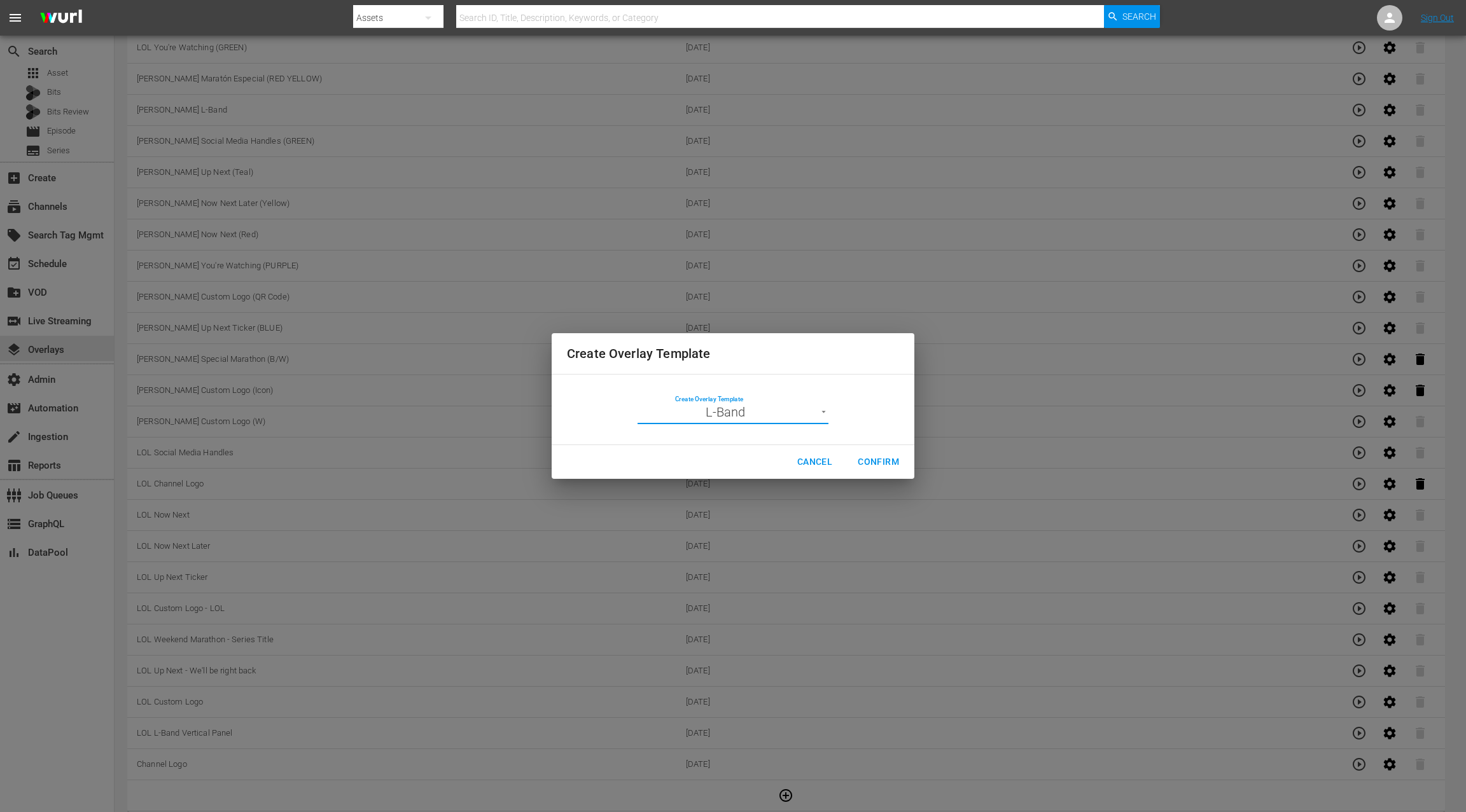
click at [869, 467] on span "Confirm" at bounding box center [878, 461] width 42 height 16
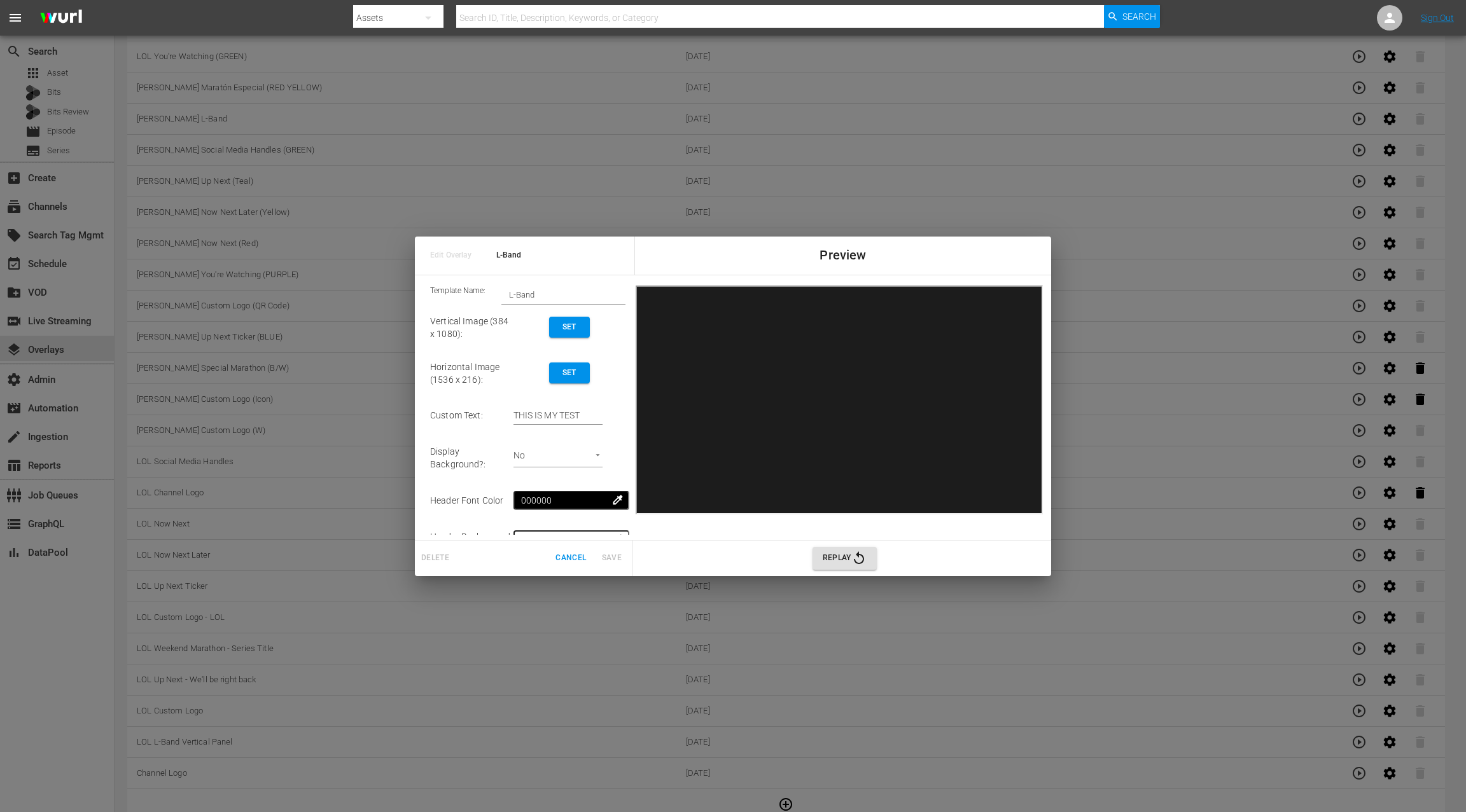
scroll to position [1506, 0]
click at [507, 296] on input "L-Band" at bounding box center [563, 294] width 124 height 18
type input "LOL Friday Night L-Band"
click at [580, 325] on span "Set" at bounding box center [569, 327] width 20 height 13
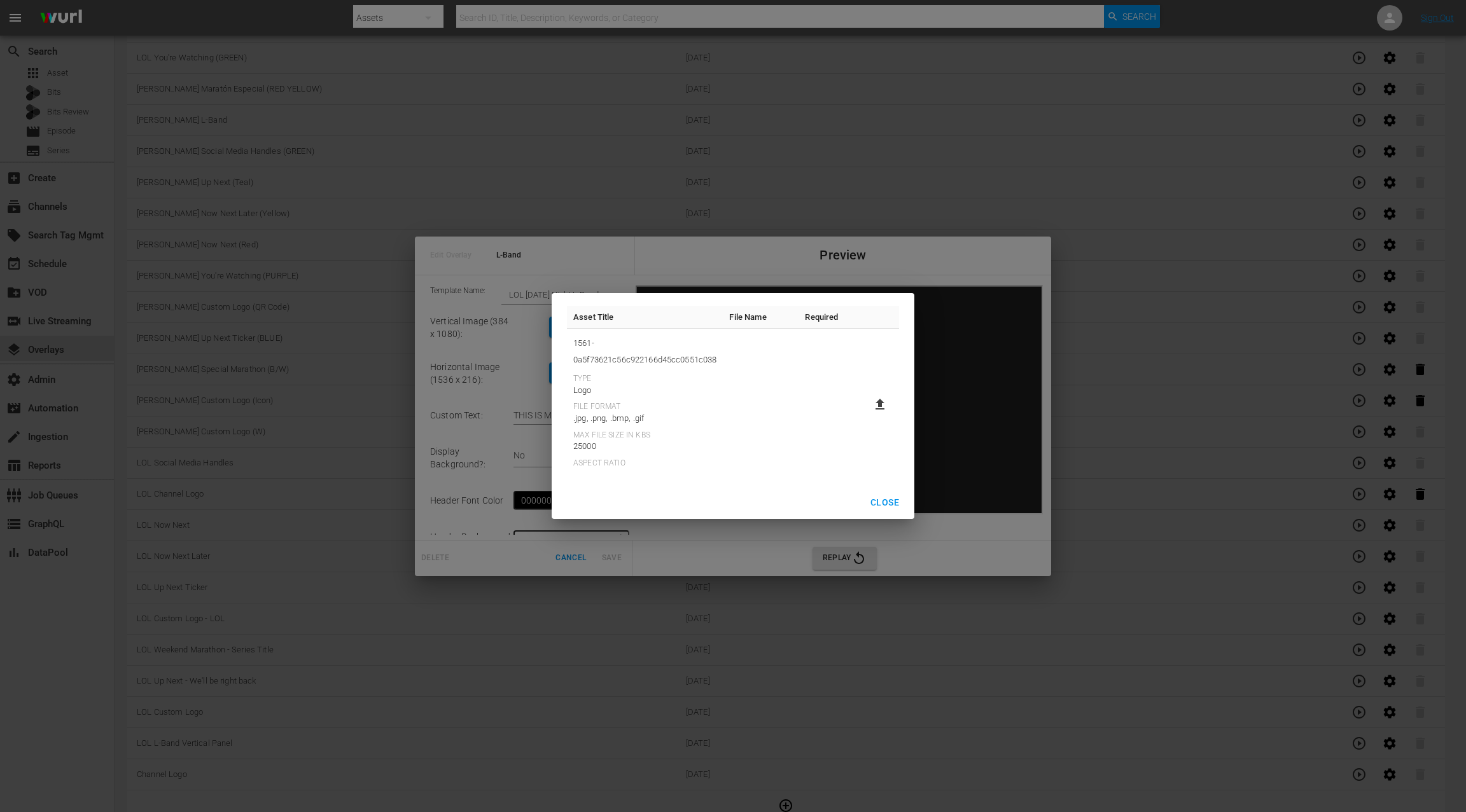
drag, startPoint x: 880, startPoint y: 503, endPoint x: 829, endPoint y: 460, distance: 66.7
click at [879, 503] on span "Close" at bounding box center [885, 502] width 29 height 16
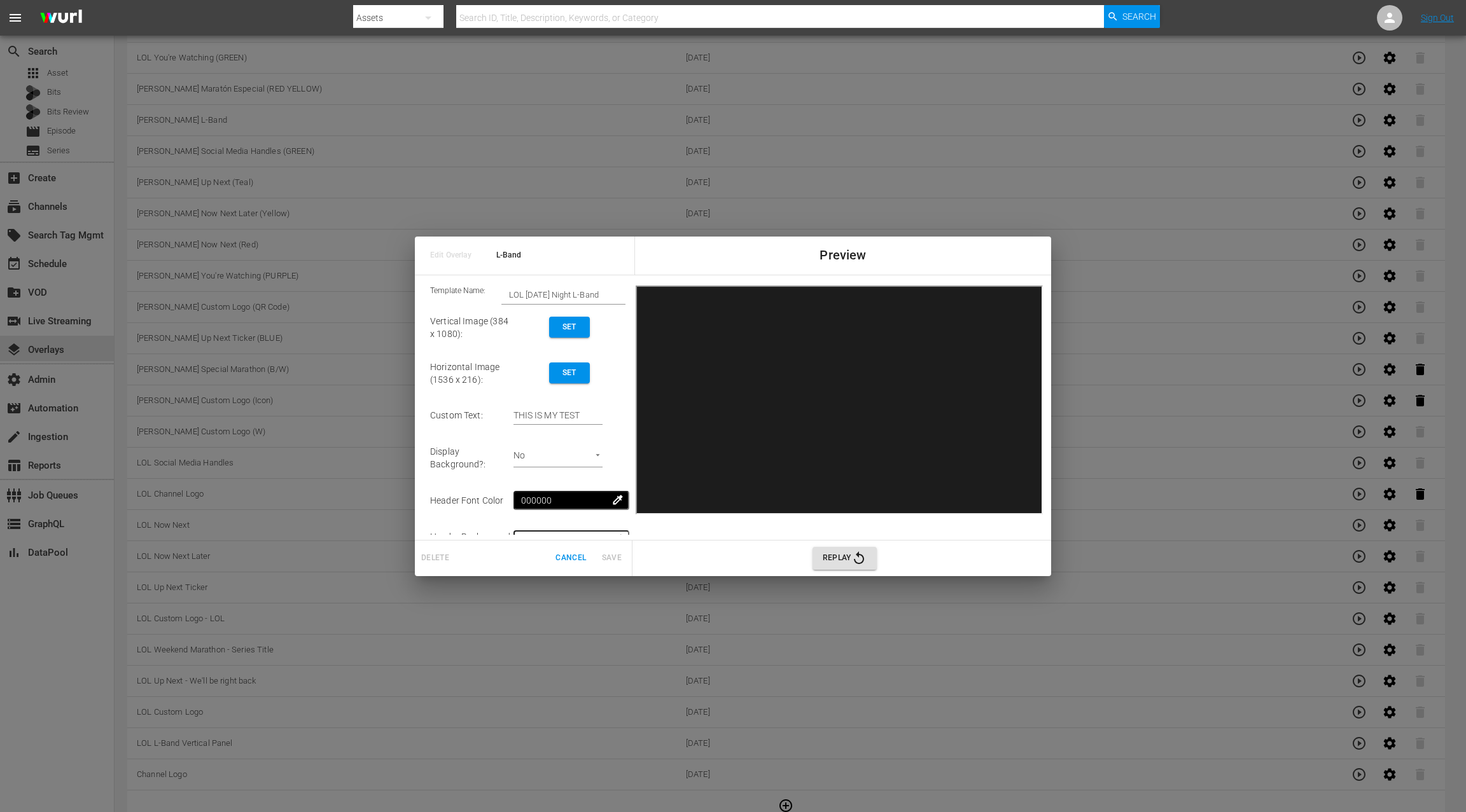
click at [572, 327] on span "Set" at bounding box center [569, 327] width 20 height 13
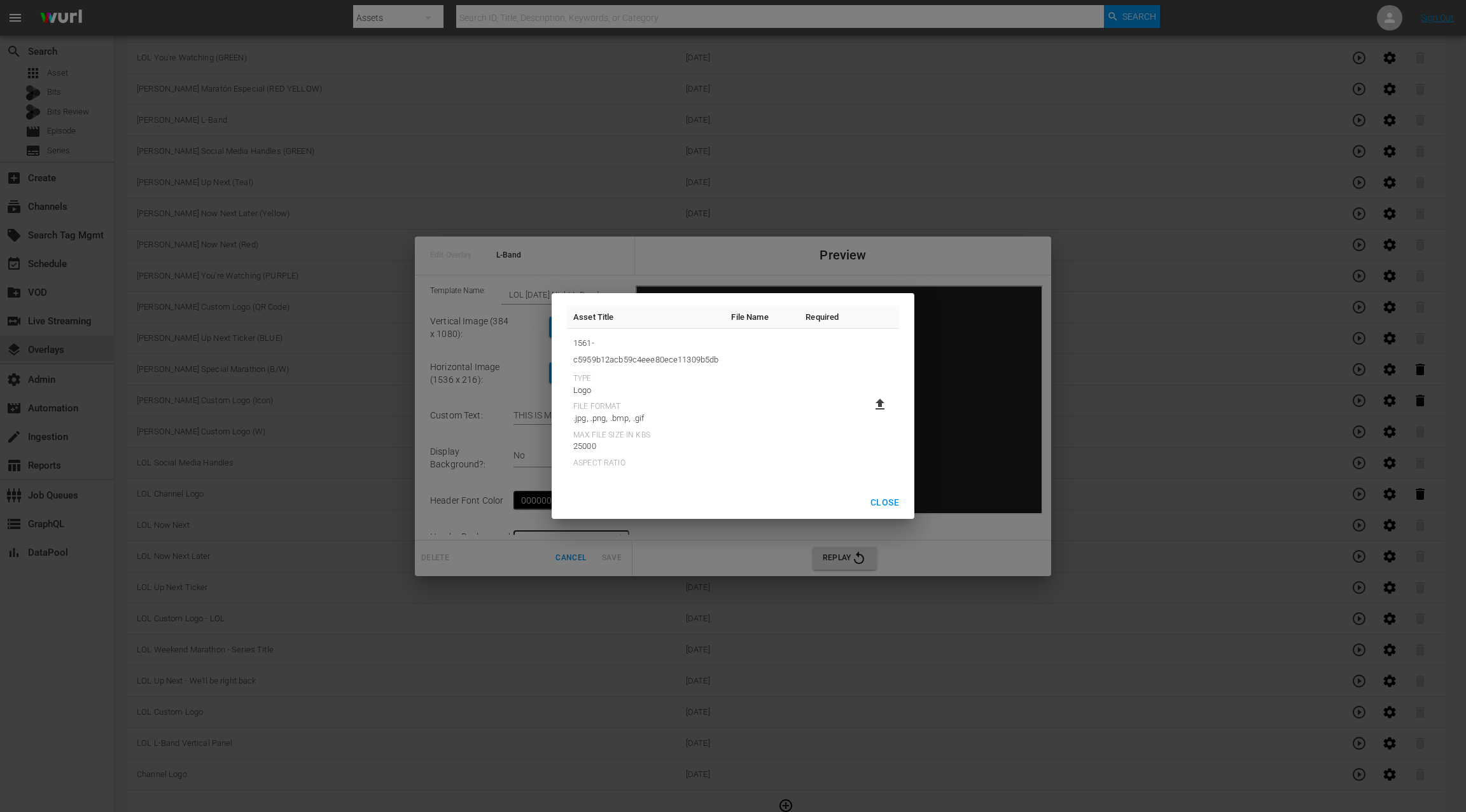
click at [752, 321] on th "File Name" at bounding box center [762, 317] width 75 height 23
click at [881, 403] on icon at bounding box center [880, 405] width 9 height 11
click at [868, 415] on input "file" at bounding box center [867, 415] width 1 height 1
type input "C:\fakepath\Vertical-384x1080-LOLSU.jpg"
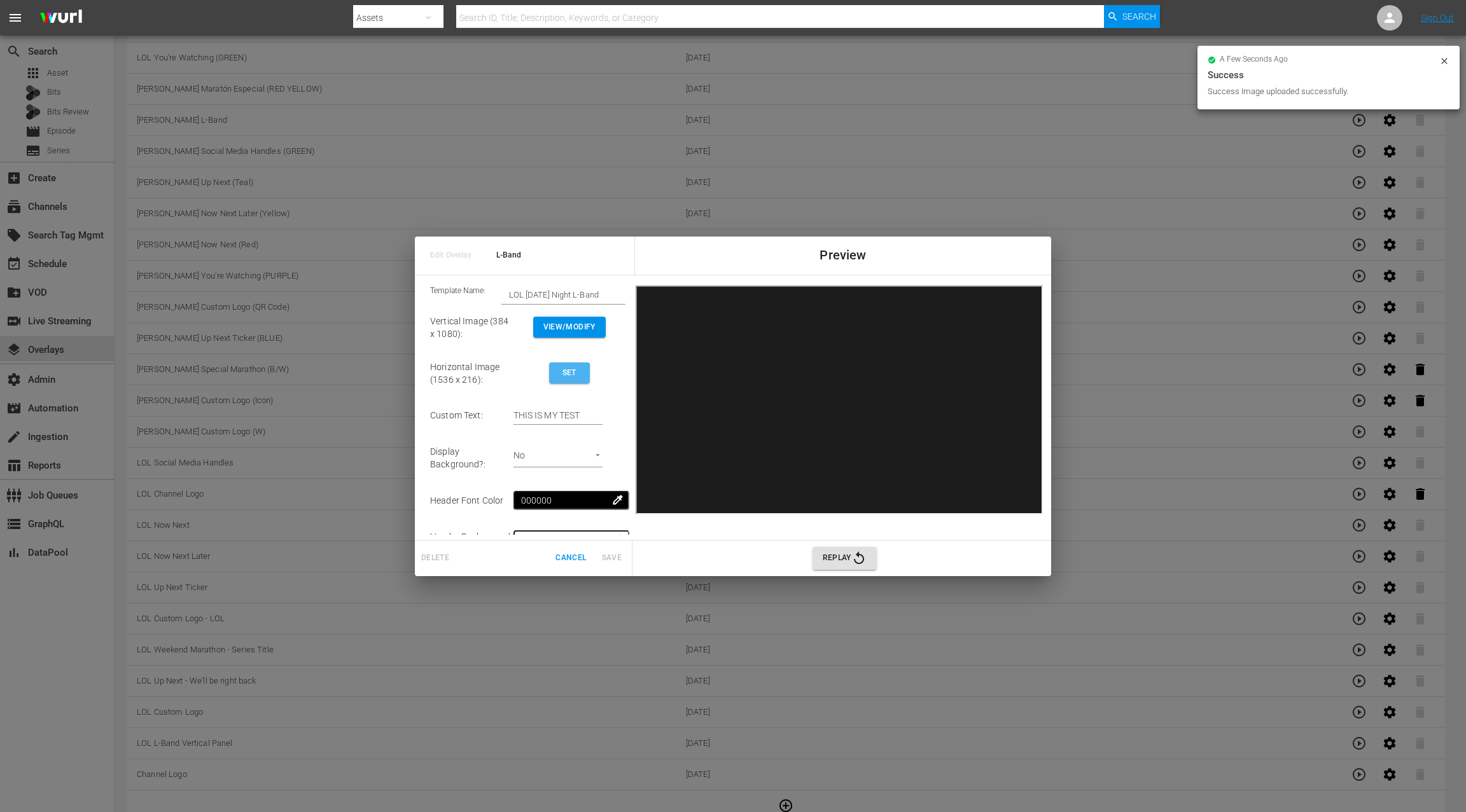
click at [580, 370] on span "Set" at bounding box center [569, 372] width 20 height 13
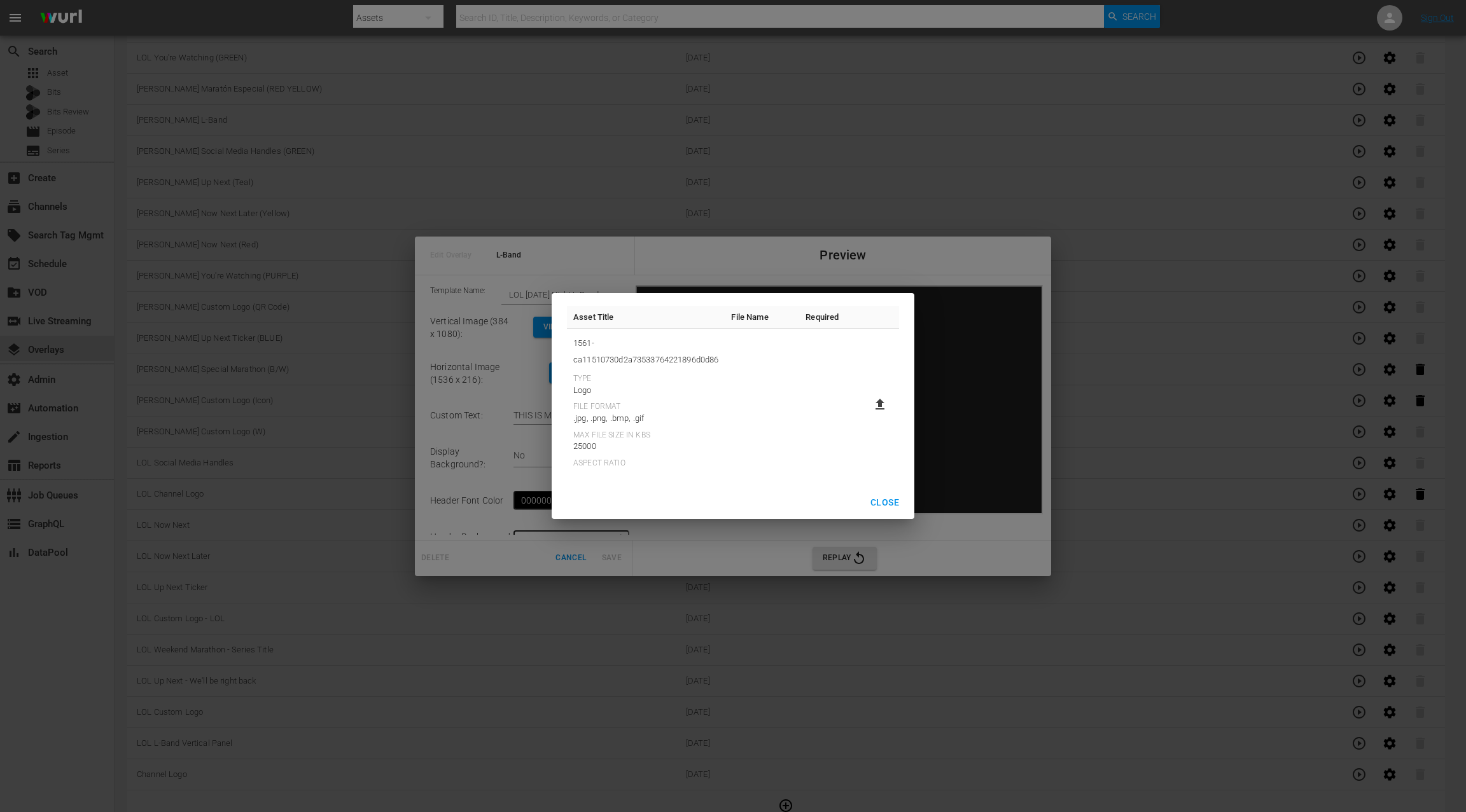
click at [876, 397] on icon at bounding box center [880, 404] width 16 height 16
click at [868, 415] on input "file" at bounding box center [867, 415] width 1 height 1
type input "C:\fakepath\Horizontal-1536x2201-LOLSU.jpg"
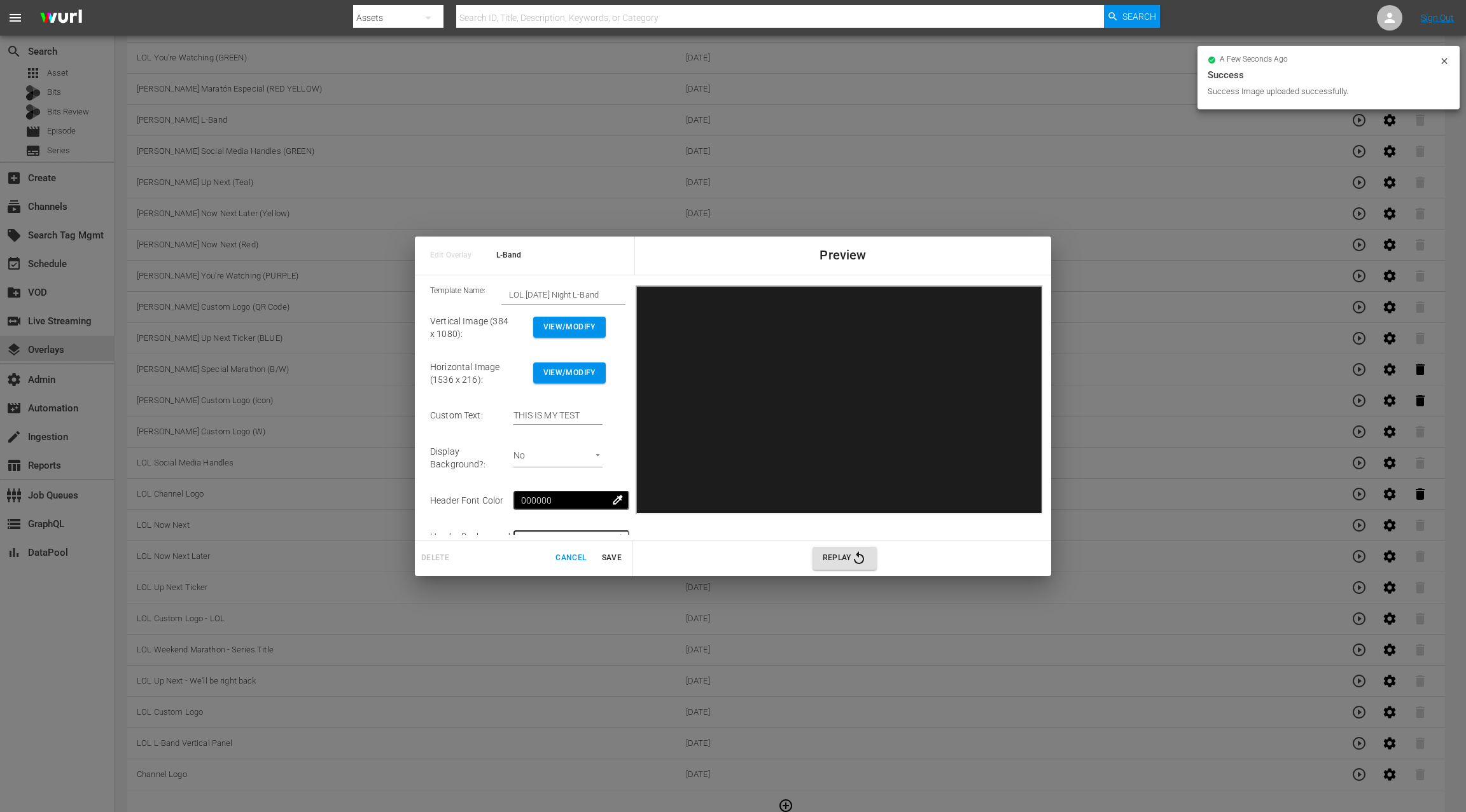
click at [530, 415] on input "THIS IS MY TEST" at bounding box center [557, 416] width 89 height 19
drag, startPoint x: 530, startPoint y: 415, endPoint x: 638, endPoint y: 418, distance: 108.0
click at [16, 132] on div "Edit Overlay L-Band Preview Template Name: LOL Friday Night L-Band Vertical Ima…" at bounding box center [733, 406] width 1466 height 812
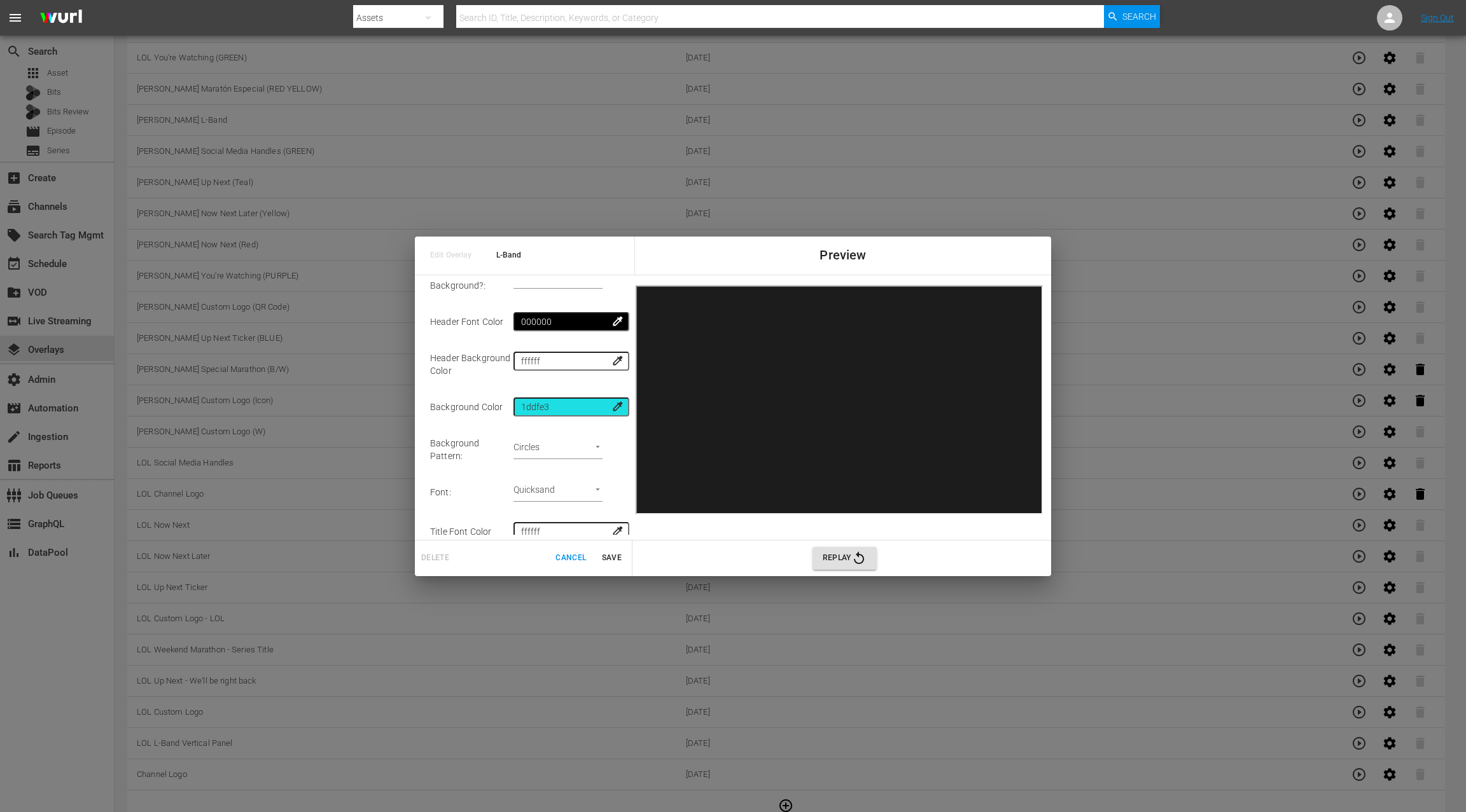
scroll to position [187, 0]
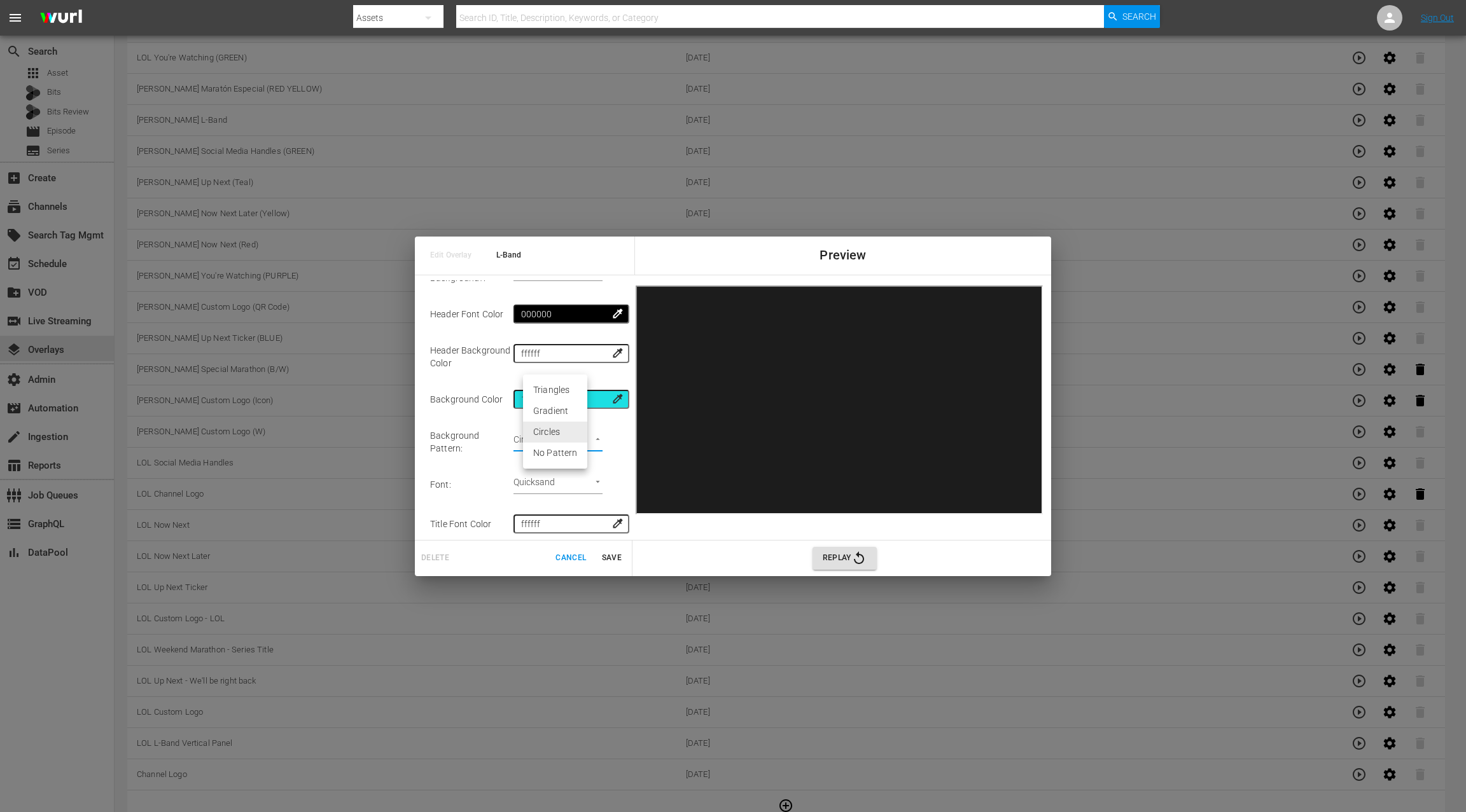
click at [569, 455] on li "No Pattern" at bounding box center [556, 453] width 65 height 21
type input "none"
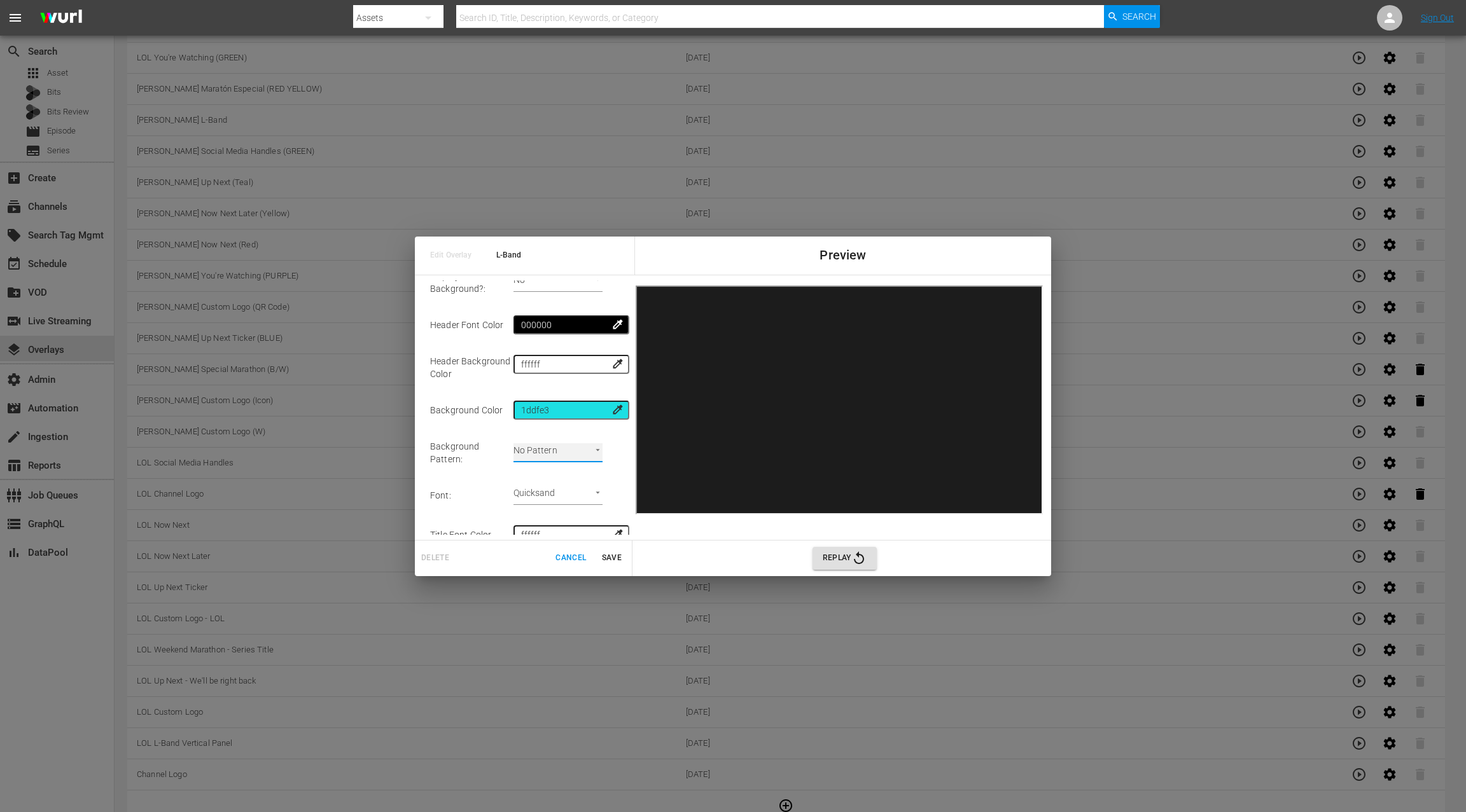
scroll to position [176, 0]
click at [844, 556] on span "Replay" at bounding box center [844, 558] width 43 height 16
click at [585, 403] on input "1ddfe3" at bounding box center [571, 408] width 115 height 19
type input "1ddf"
type input "THIS IS MY TEST"
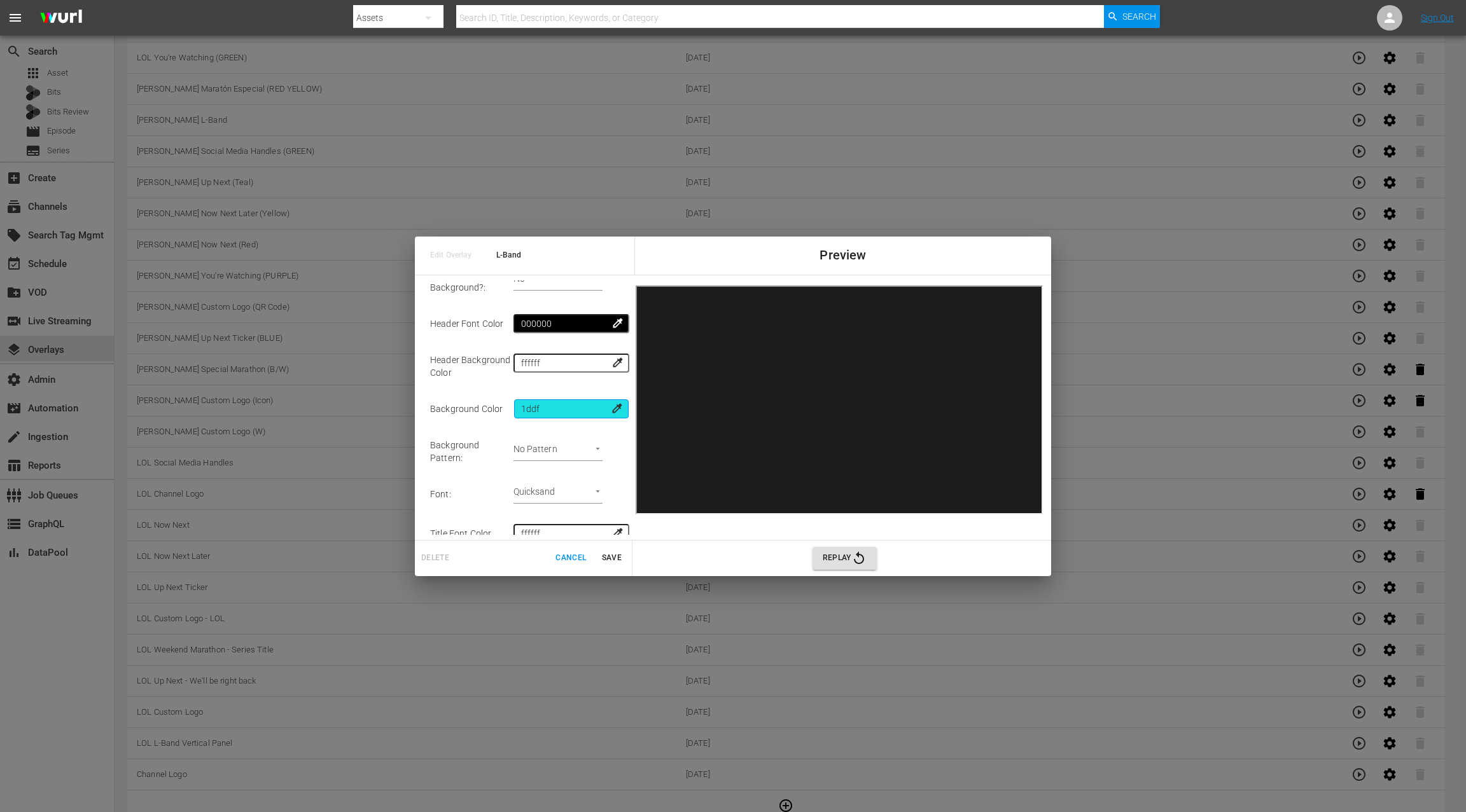
type input "1dd"
type input "background-image: url('https://image.singular.live/8ab6d2ff74a9820b575efe1b020d…"
type input "1"
type input "000"
click at [487, 480] on td "Font :" at bounding box center [471, 493] width 83 height 40
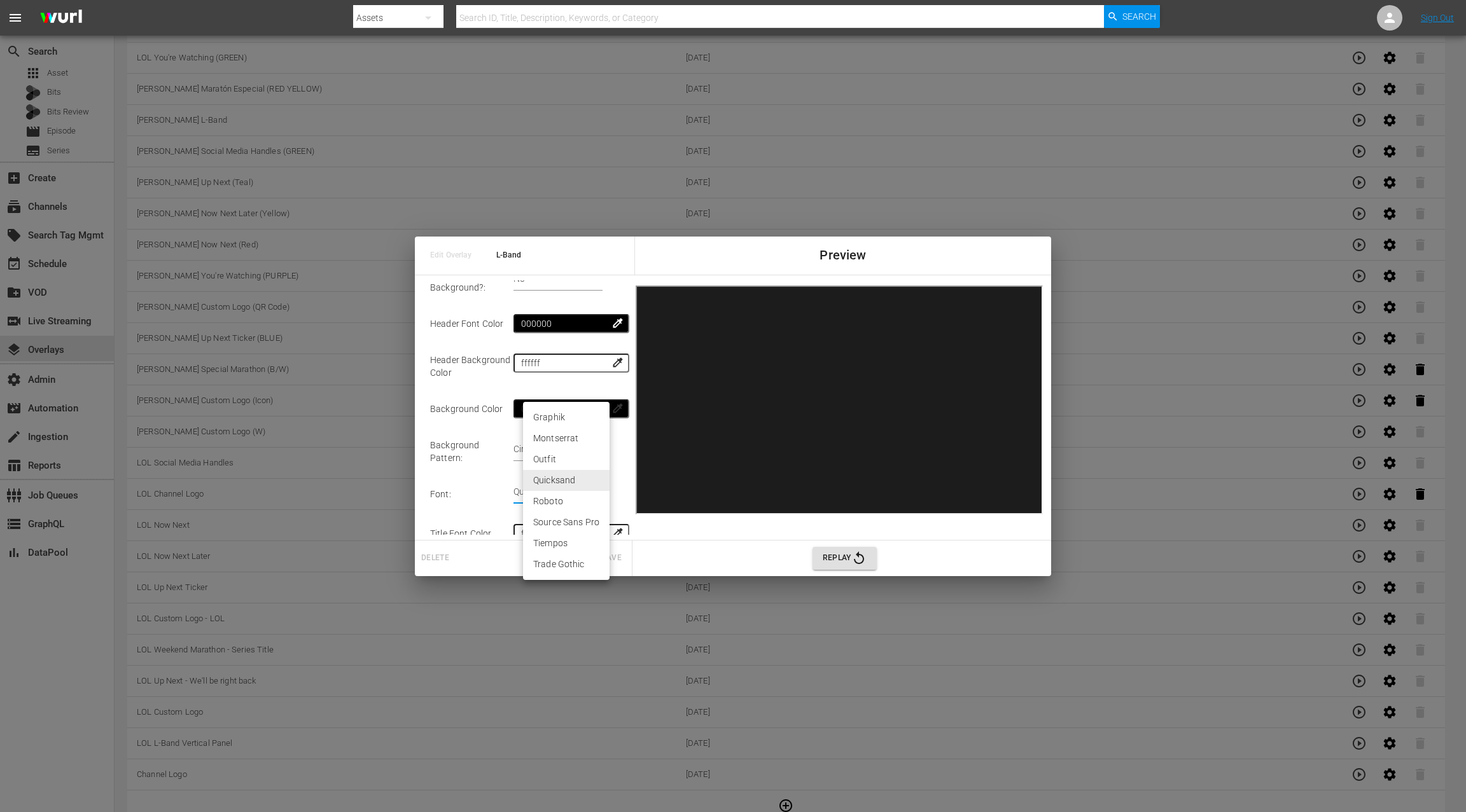
click at [476, 464] on div at bounding box center [733, 406] width 1466 height 812
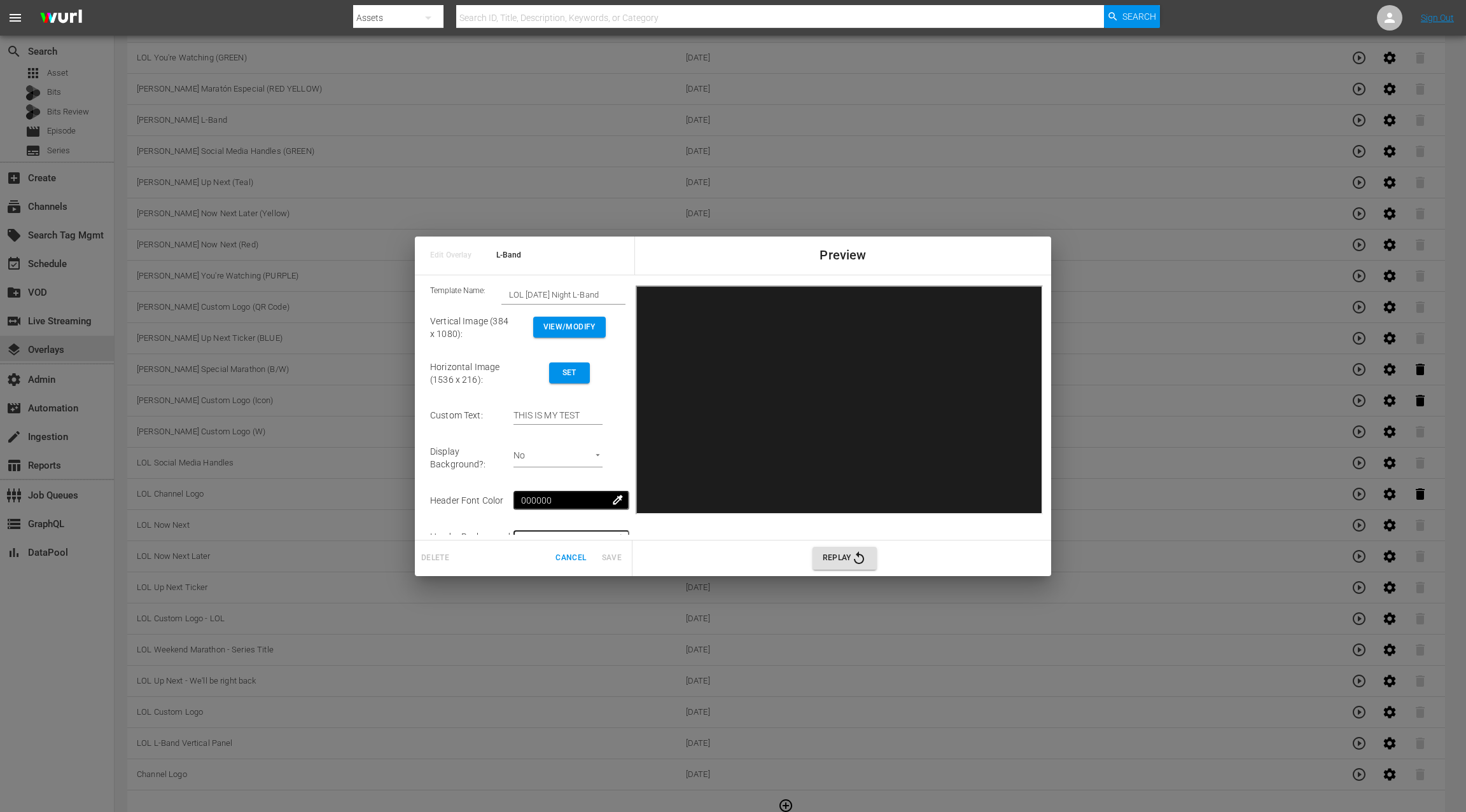
click at [572, 375] on span "Set" at bounding box center [569, 372] width 20 height 13
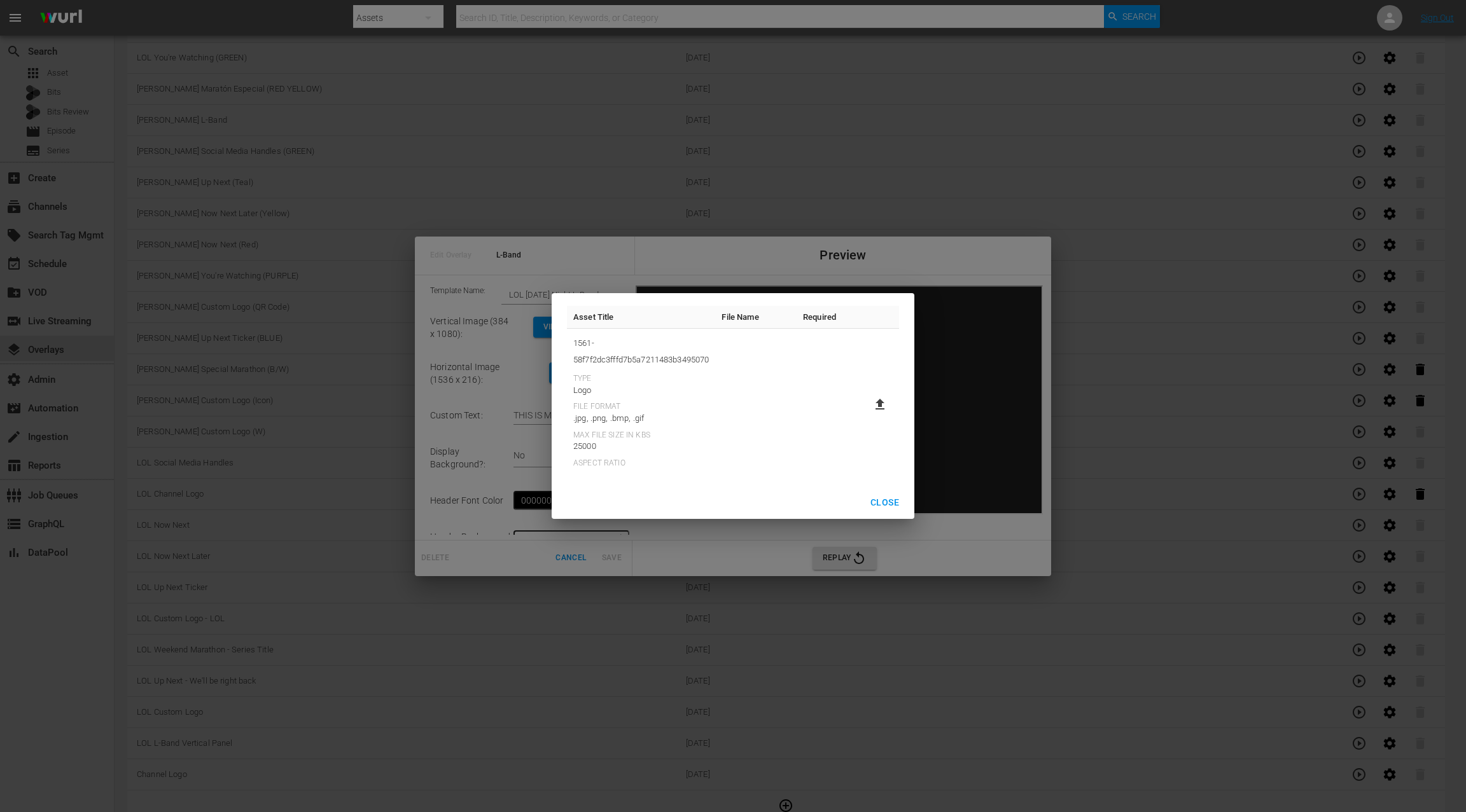
click at [886, 406] on icon at bounding box center [880, 404] width 16 height 16
click at [868, 415] on input "file" at bounding box center [867, 415] width 1 height 1
type input "C:\fakepath\Horizontal-1536x2201-LOLSU.jpg"
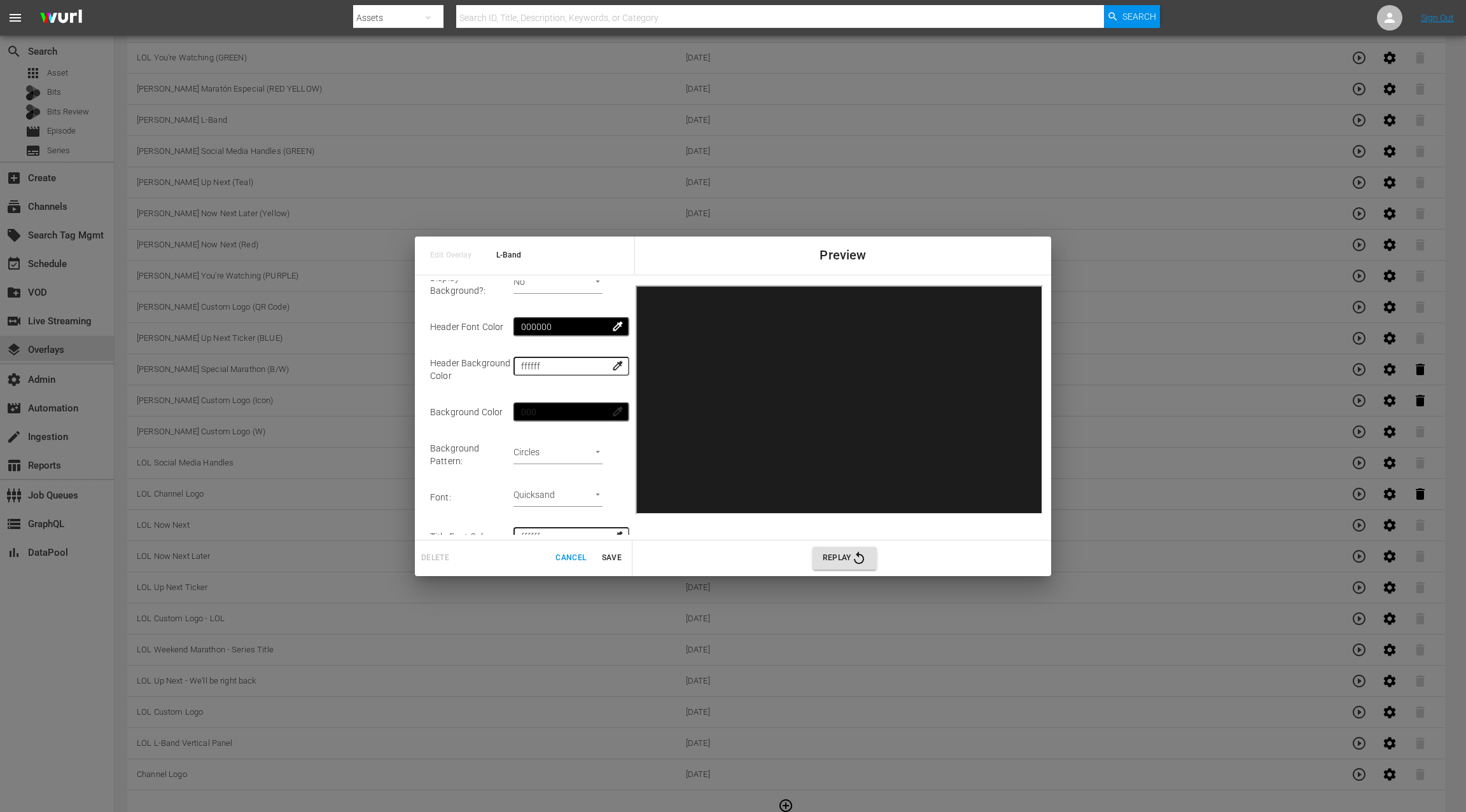
scroll to position [187, 0]
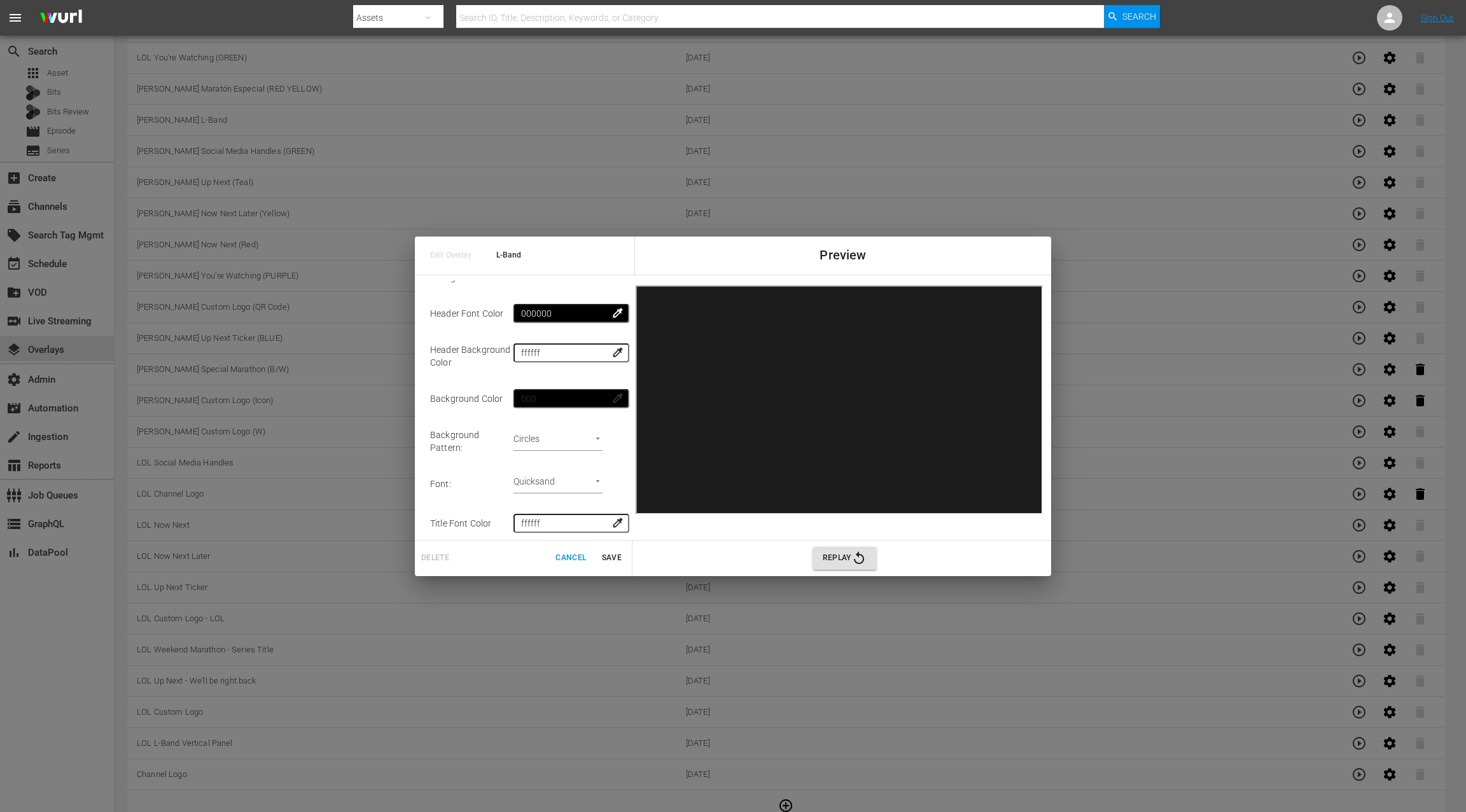
click at [615, 564] on button "Save" at bounding box center [611, 558] width 41 height 21
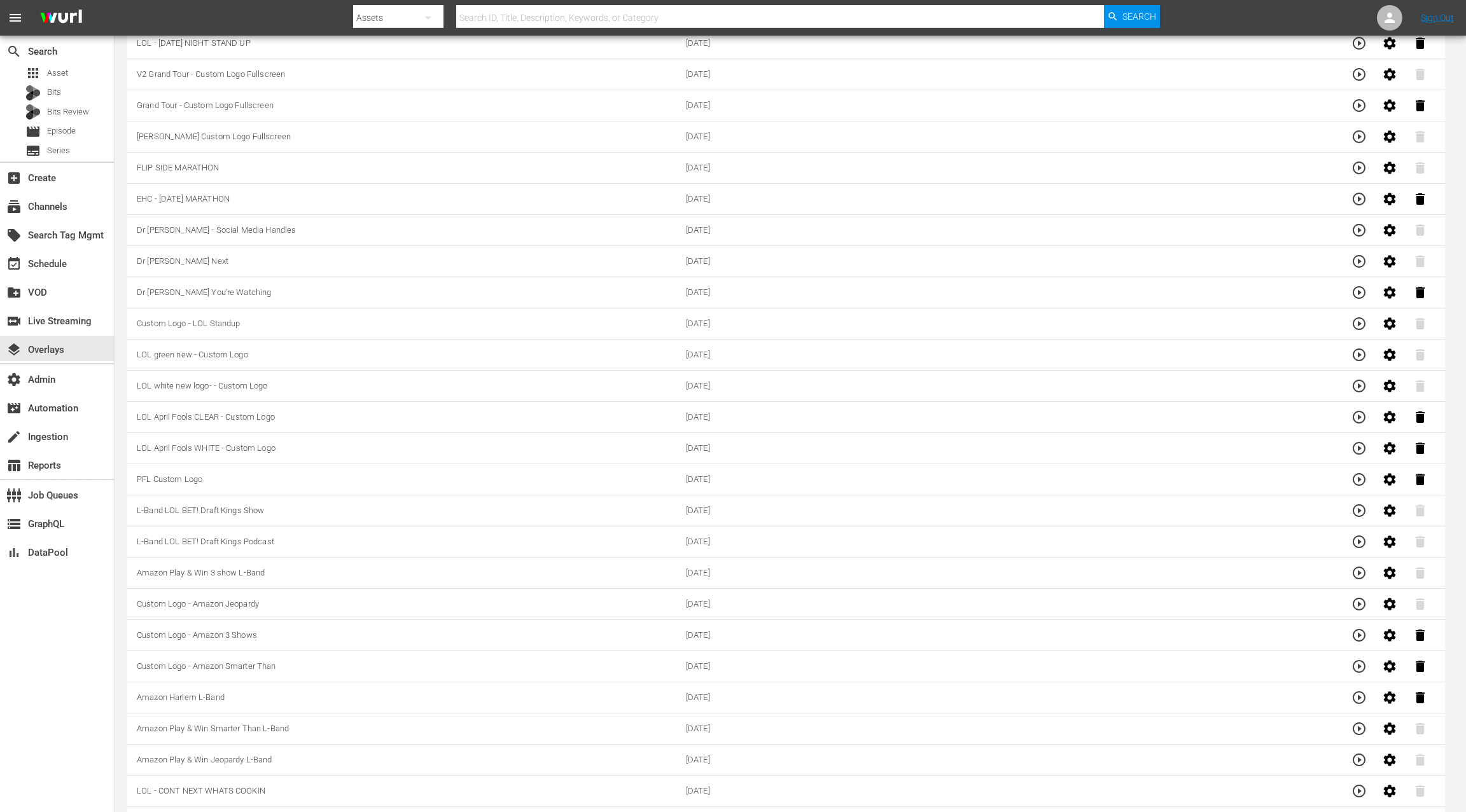
scroll to position [0, 0]
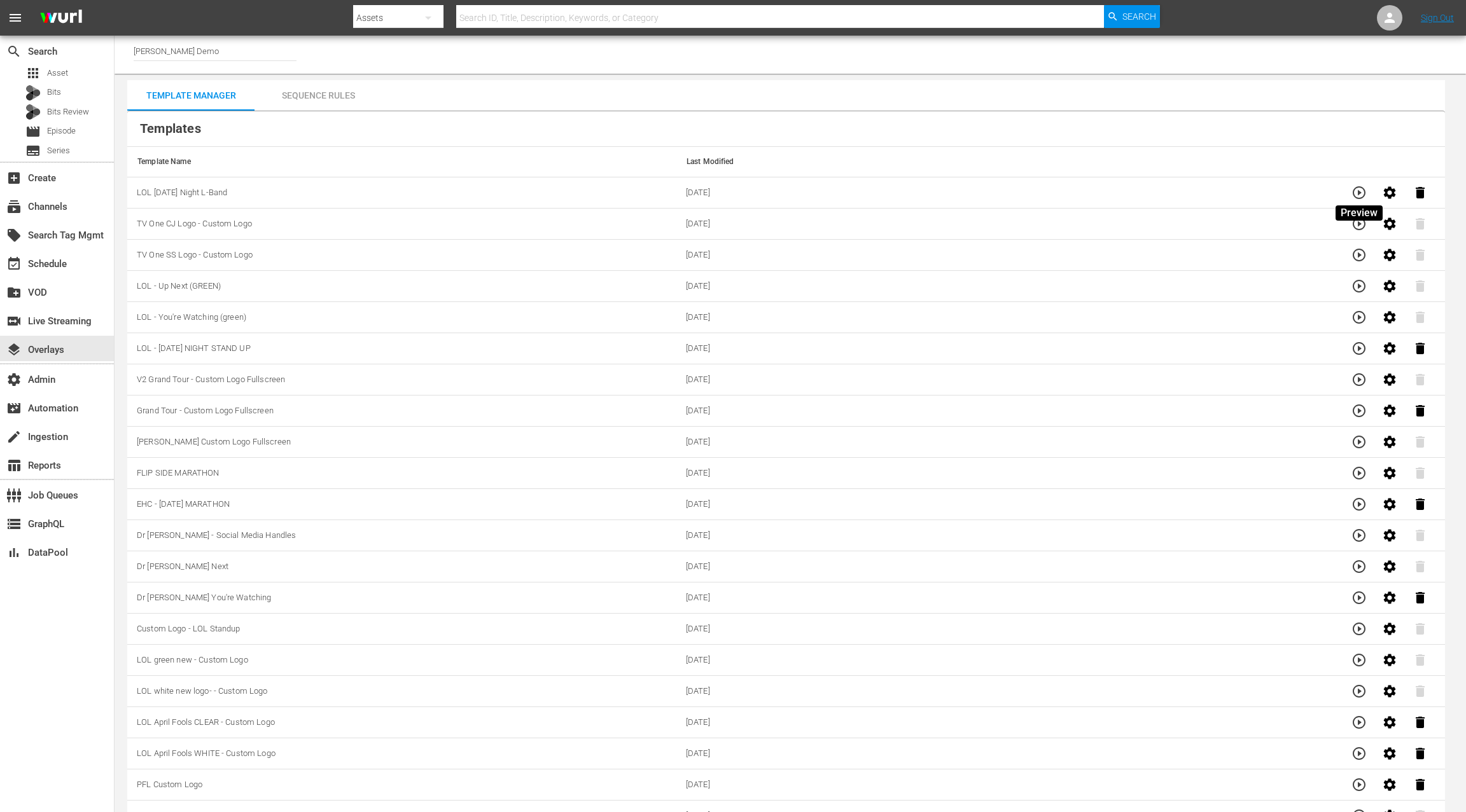
click at [1356, 193] on icon "button" at bounding box center [1359, 192] width 16 height 16
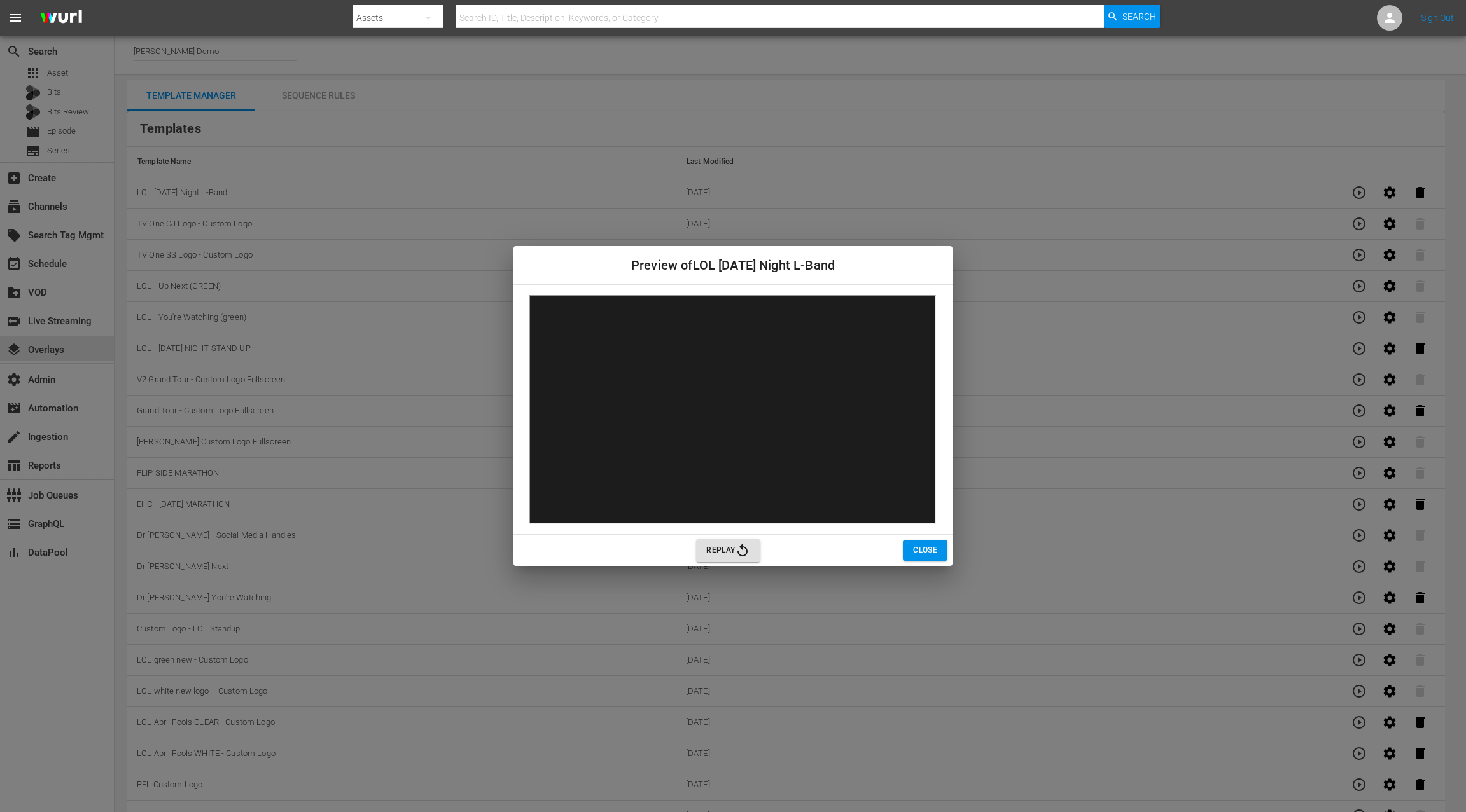
click at [922, 554] on span "Close" at bounding box center [925, 550] width 24 height 13
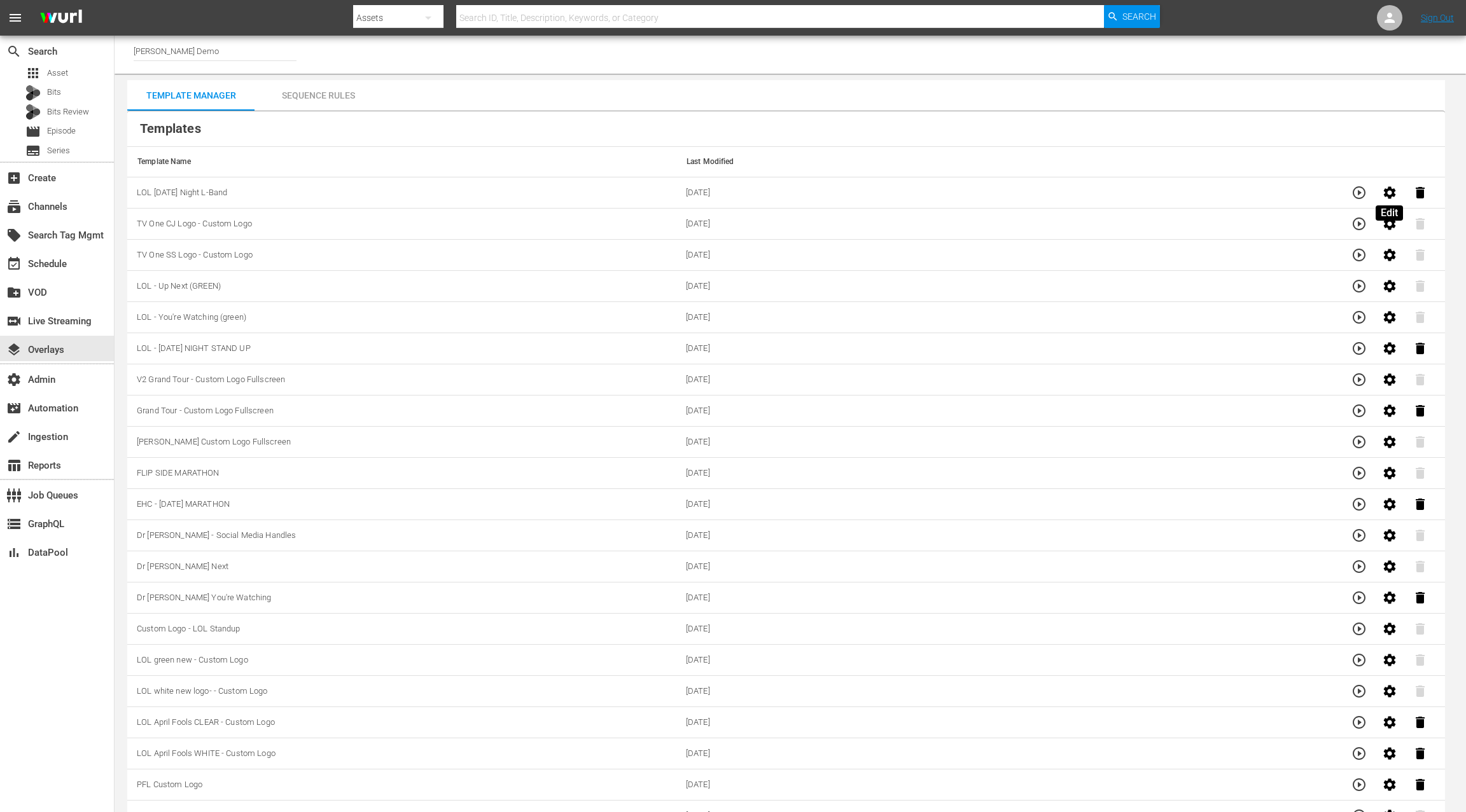
click at [1387, 199] on button "button" at bounding box center [1389, 192] width 31 height 30
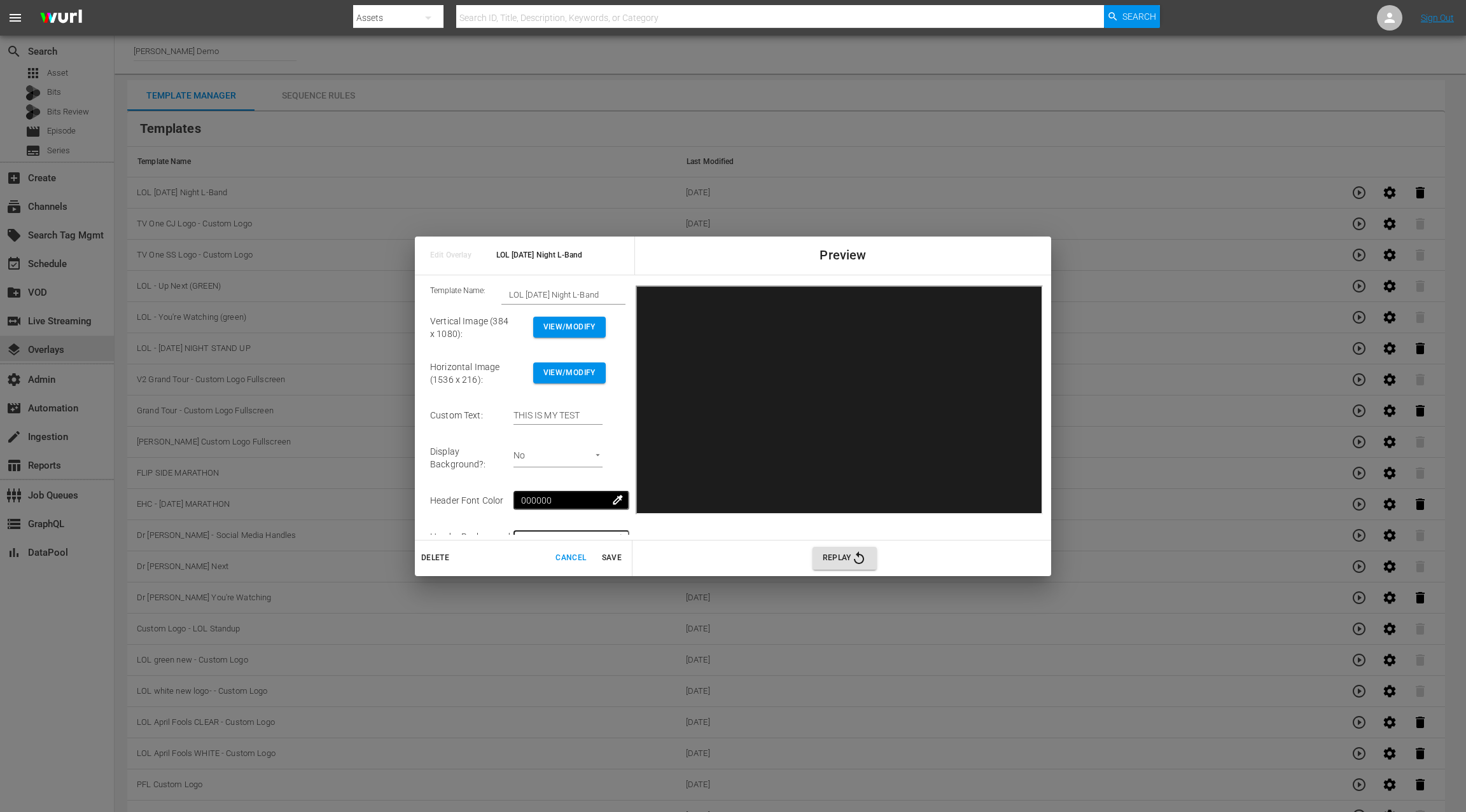
click at [533, 416] on input "THIS IS MY TEST" at bounding box center [557, 416] width 89 height 19
drag, startPoint x: 533, startPoint y: 416, endPoint x: 622, endPoint y: 421, distance: 89.1
click at [622, 421] on td "THIS IS MY TEST" at bounding box center [568, 416] width 112 height 40
click at [616, 560] on span "Save" at bounding box center [611, 558] width 31 height 13
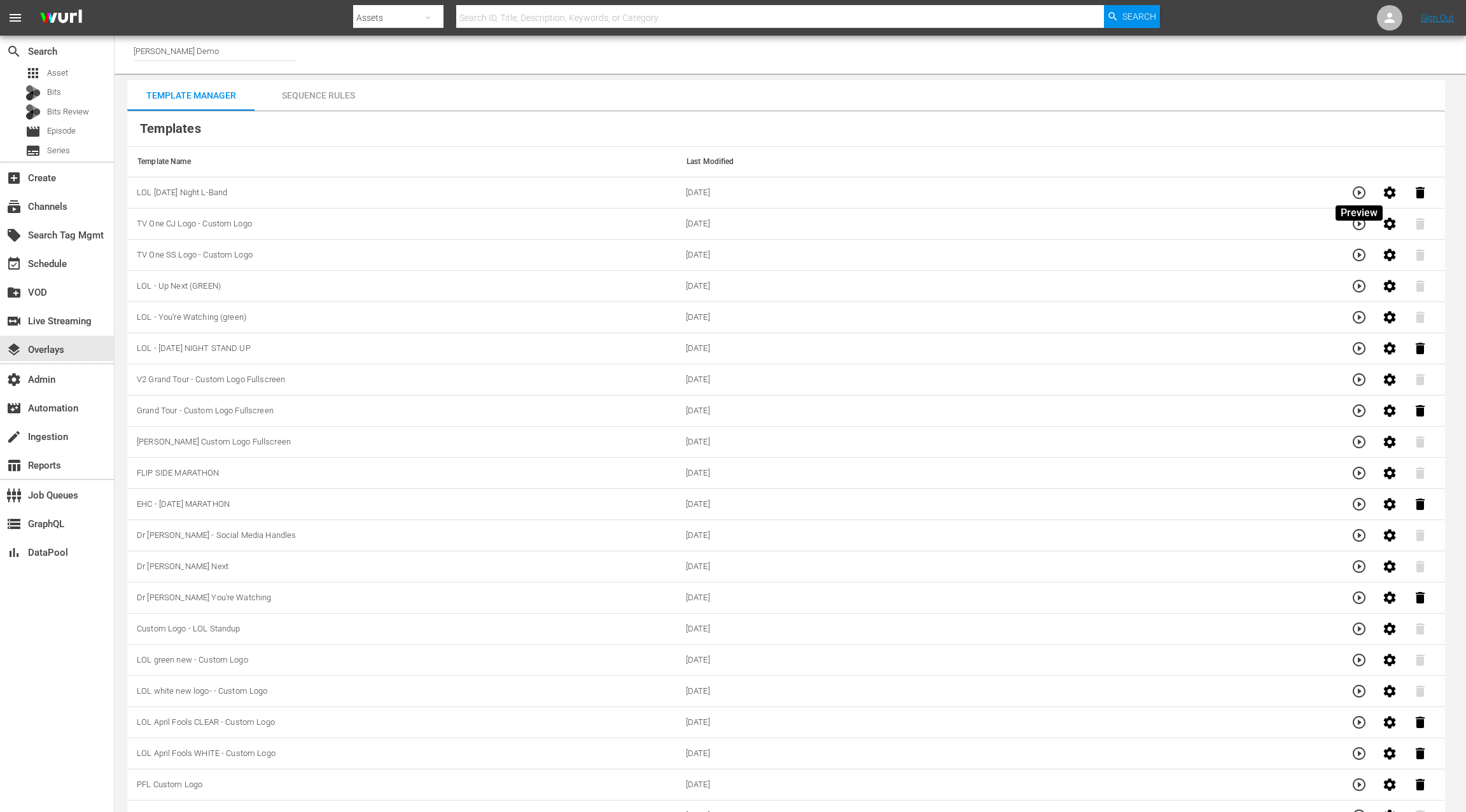
click at [1364, 197] on icon "button" at bounding box center [1359, 192] width 16 height 16
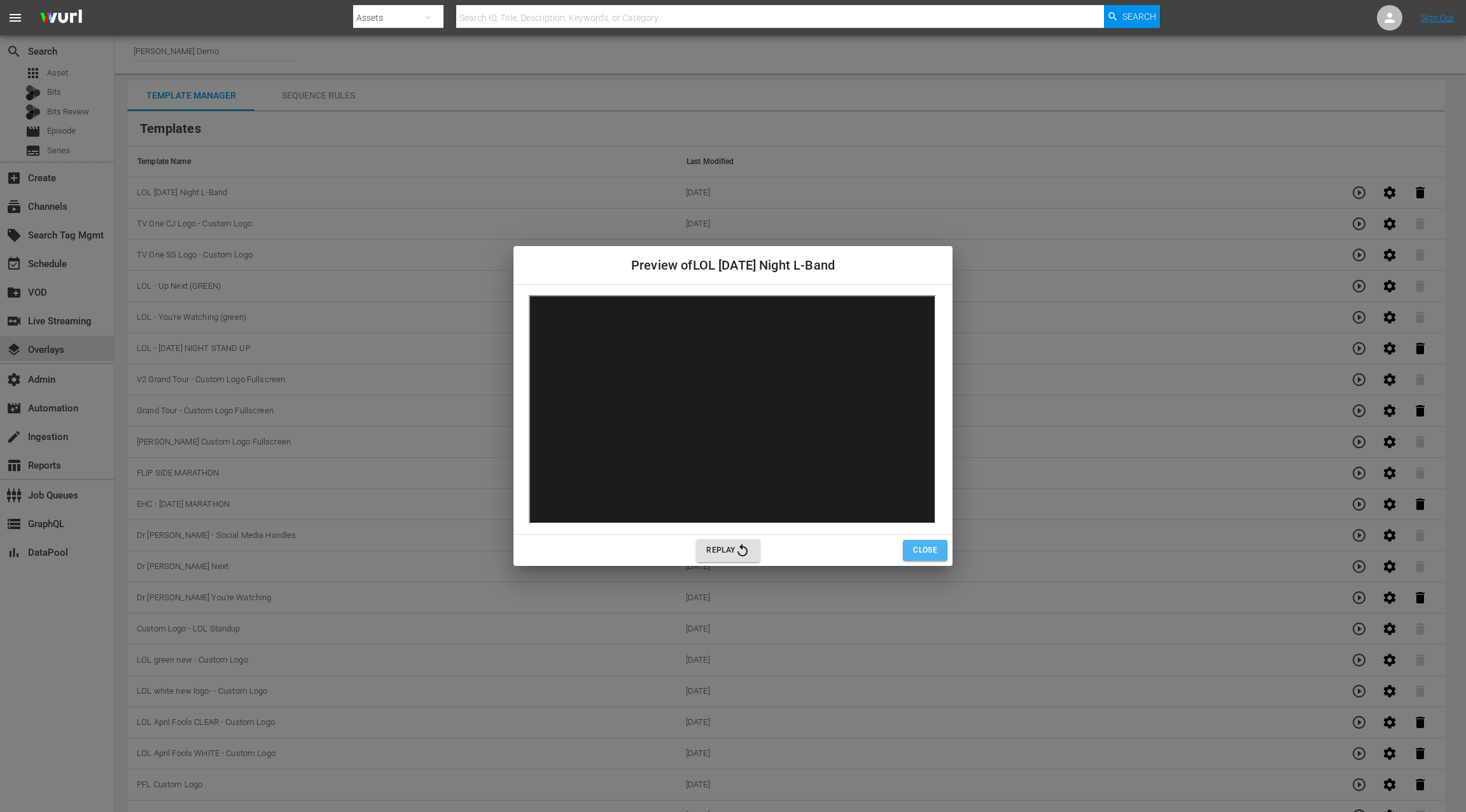
click at [922, 551] on span "Close" at bounding box center [925, 550] width 24 height 13
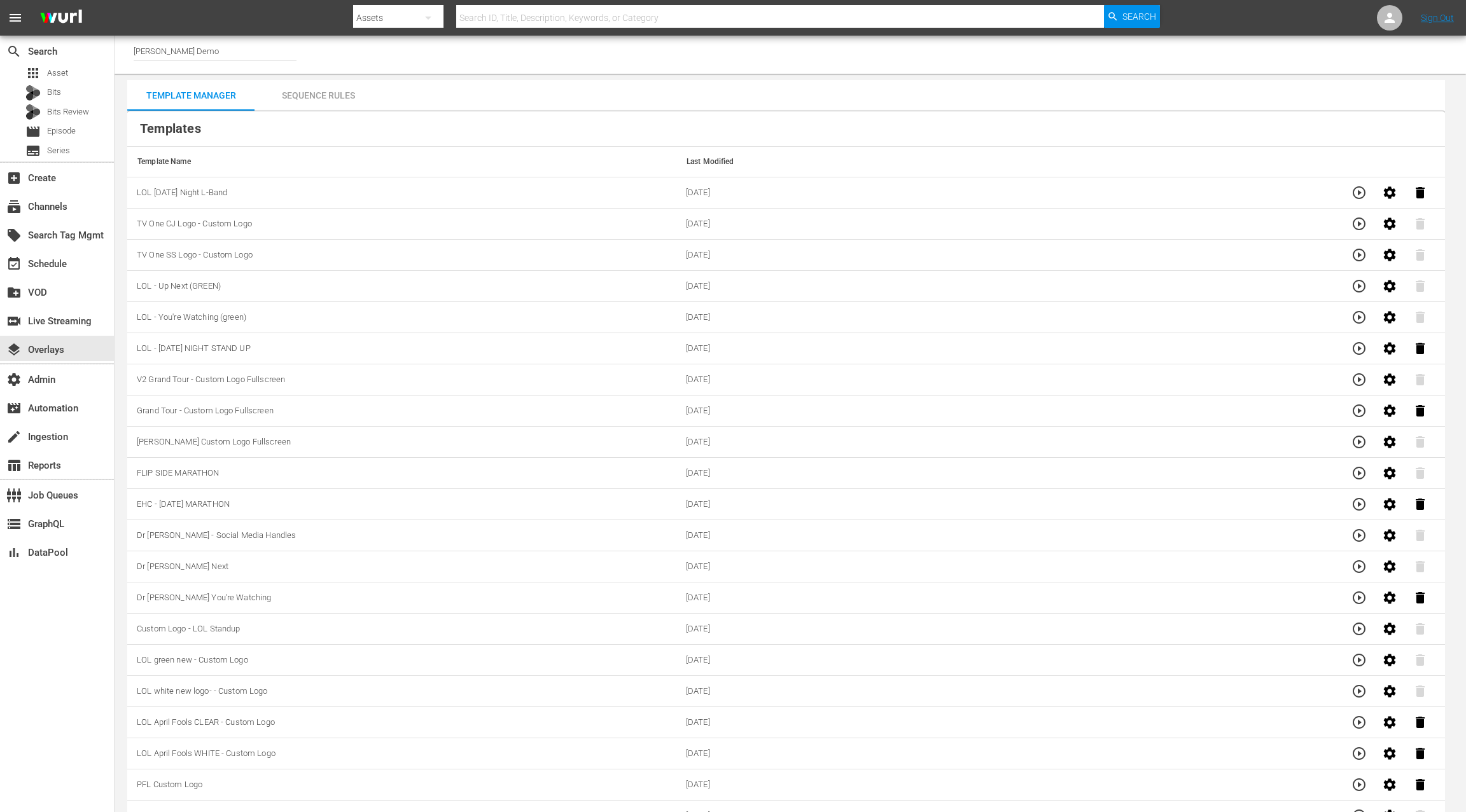
click at [335, 95] on div "Sequence Rules" at bounding box center [318, 95] width 128 height 30
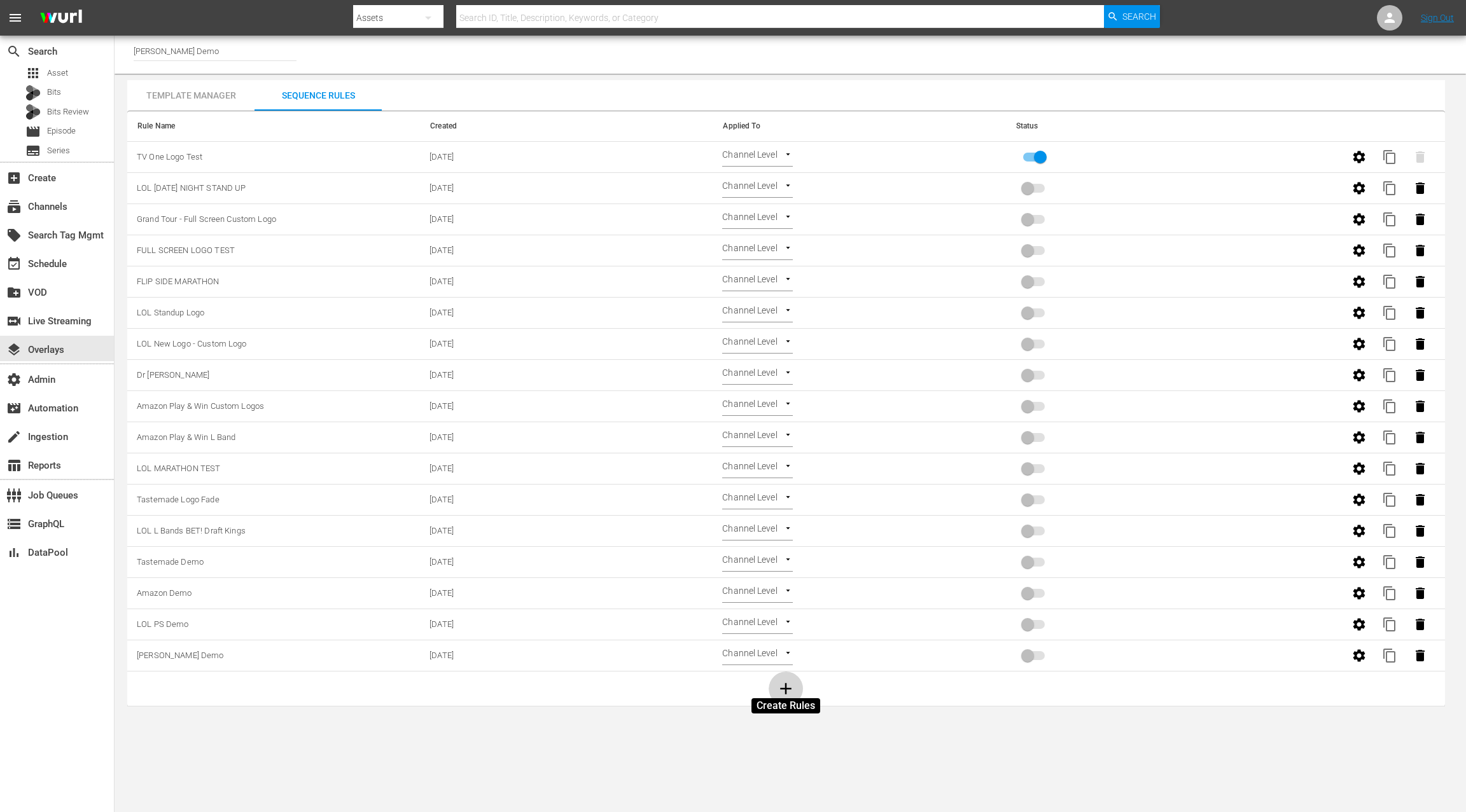
click at [786, 685] on icon "button" at bounding box center [787, 688] width 11 height 11
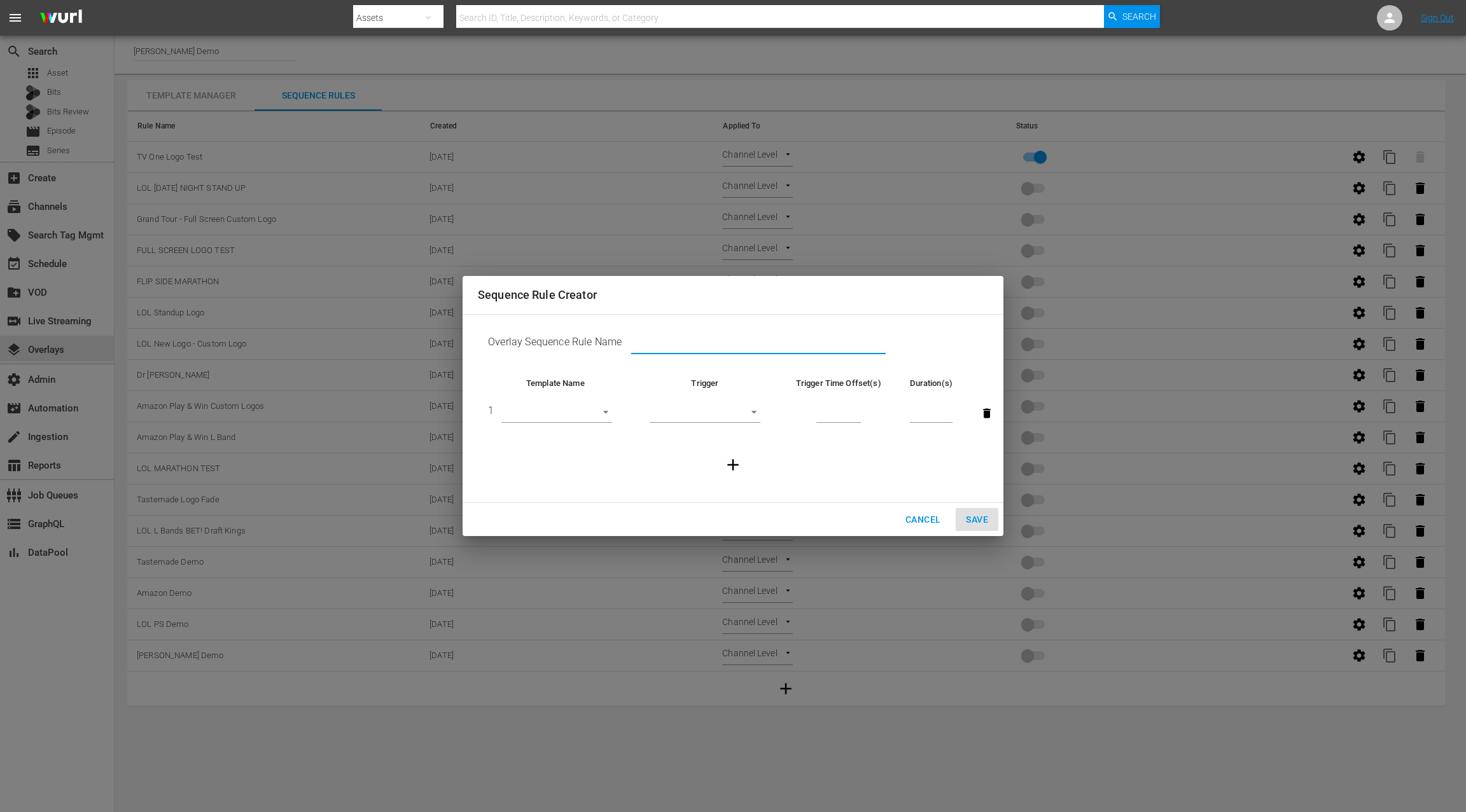
click at [663, 346] on input "text" at bounding box center [758, 345] width 254 height 19
type input "LOL Friday Night - L Band Test"
click at [582, 413] on body "menu Search By Assets Search ID, Title, Description, Keywords, or Category Sear…" at bounding box center [733, 406] width 1466 height 812
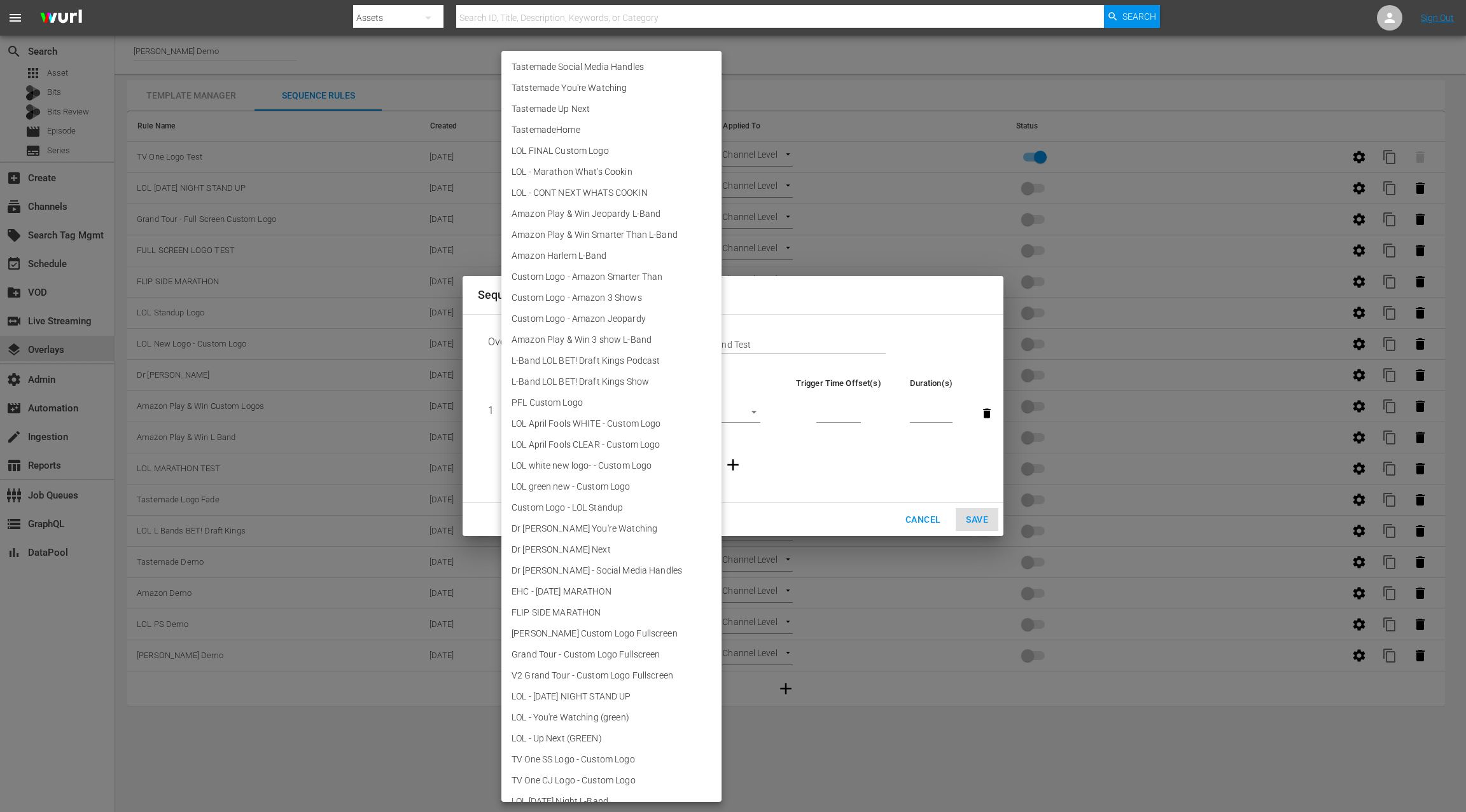
scroll to position [707, 0]
click at [597, 791] on li "LOL Friday Night L-Band" at bounding box center [611, 786] width 220 height 21
type input "30764"
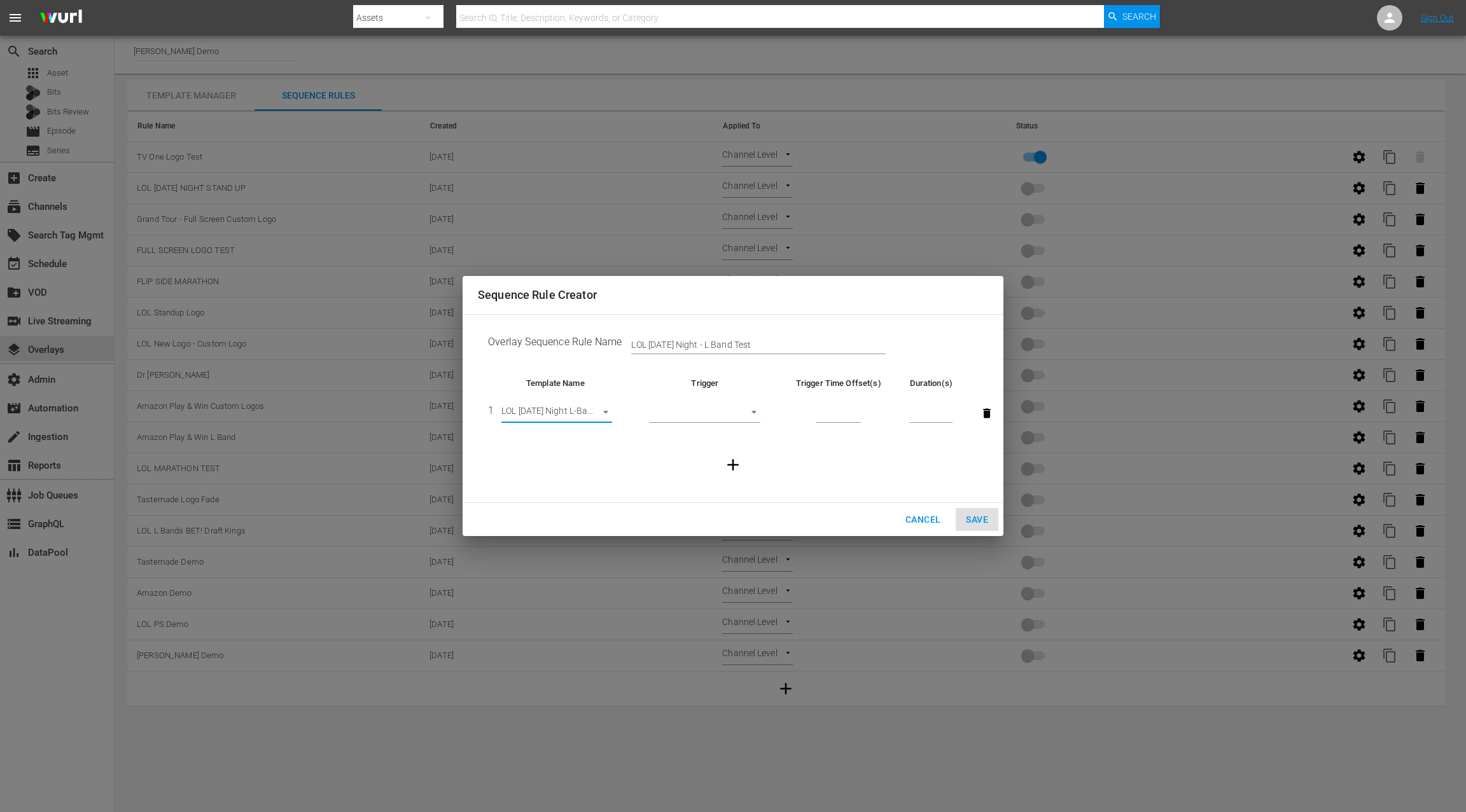
click at [715, 412] on body "menu Search By Assets Search ID, Title, Description, Keywords, or Category Sear…" at bounding box center [733, 406] width 1466 height 812
drag, startPoint x: 714, startPoint y: 456, endPoint x: 722, endPoint y: 455, distance: 8.1
click at [714, 456] on li "After Ad Break" at bounding box center [705, 455] width 111 height 21
type input "AFTER_AD_BREAK"
click at [835, 414] on input "number" at bounding box center [838, 413] width 44 height 19
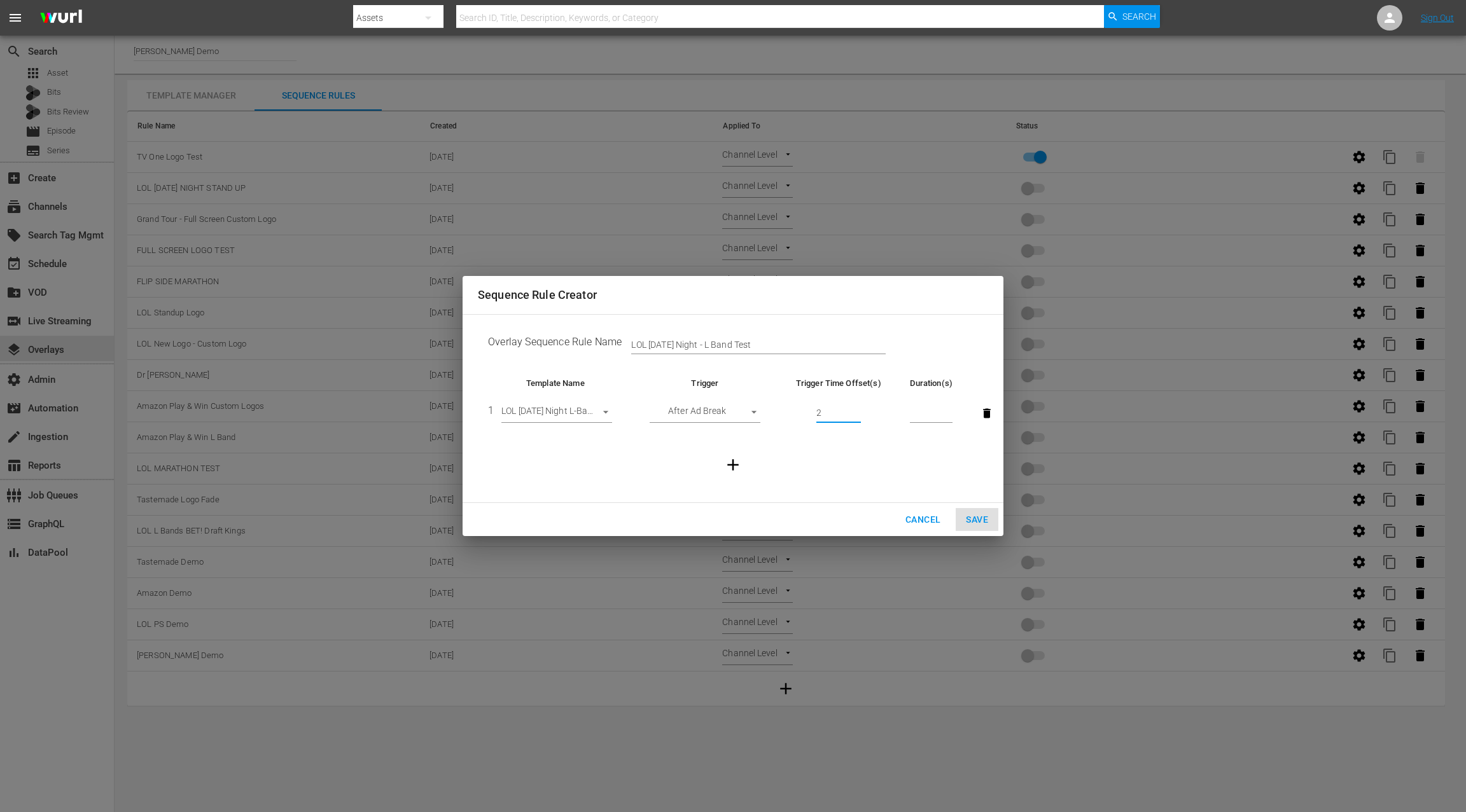
type input "2"
click at [922, 413] on input "number" at bounding box center [931, 413] width 43 height 19
type input "15"
drag, startPoint x: 734, startPoint y: 466, endPoint x: 720, endPoint y: 464, distance: 14.1
click at [734, 466] on icon "button" at bounding box center [733, 465] width 19 height 19
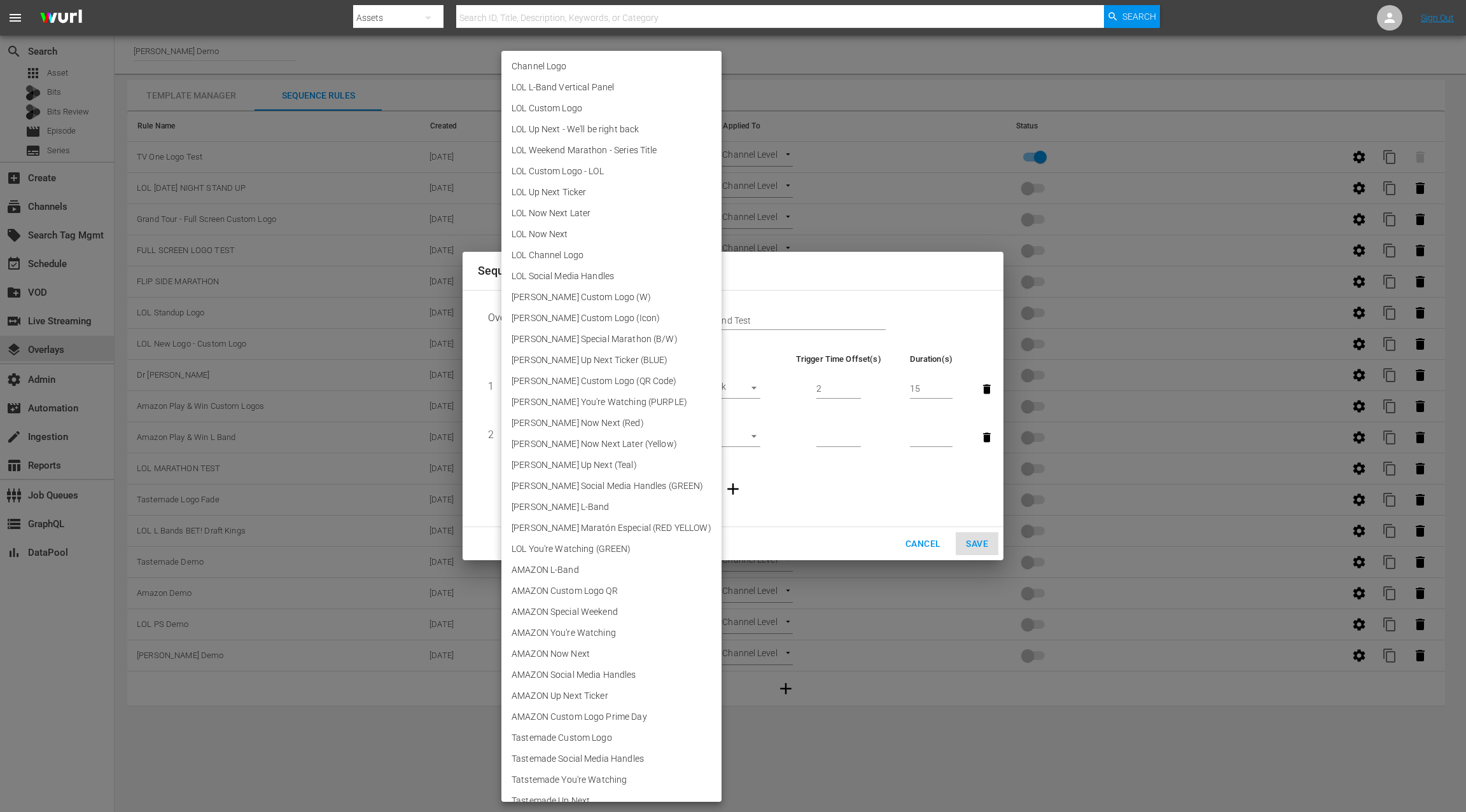
click at [577, 433] on body "menu Search By Assets Search ID, Title, Description, Keywords, or Category Sear…" at bounding box center [733, 406] width 1466 height 812
click at [568, 252] on li "LOL Channel Logo" at bounding box center [611, 255] width 220 height 21
type input "28121"
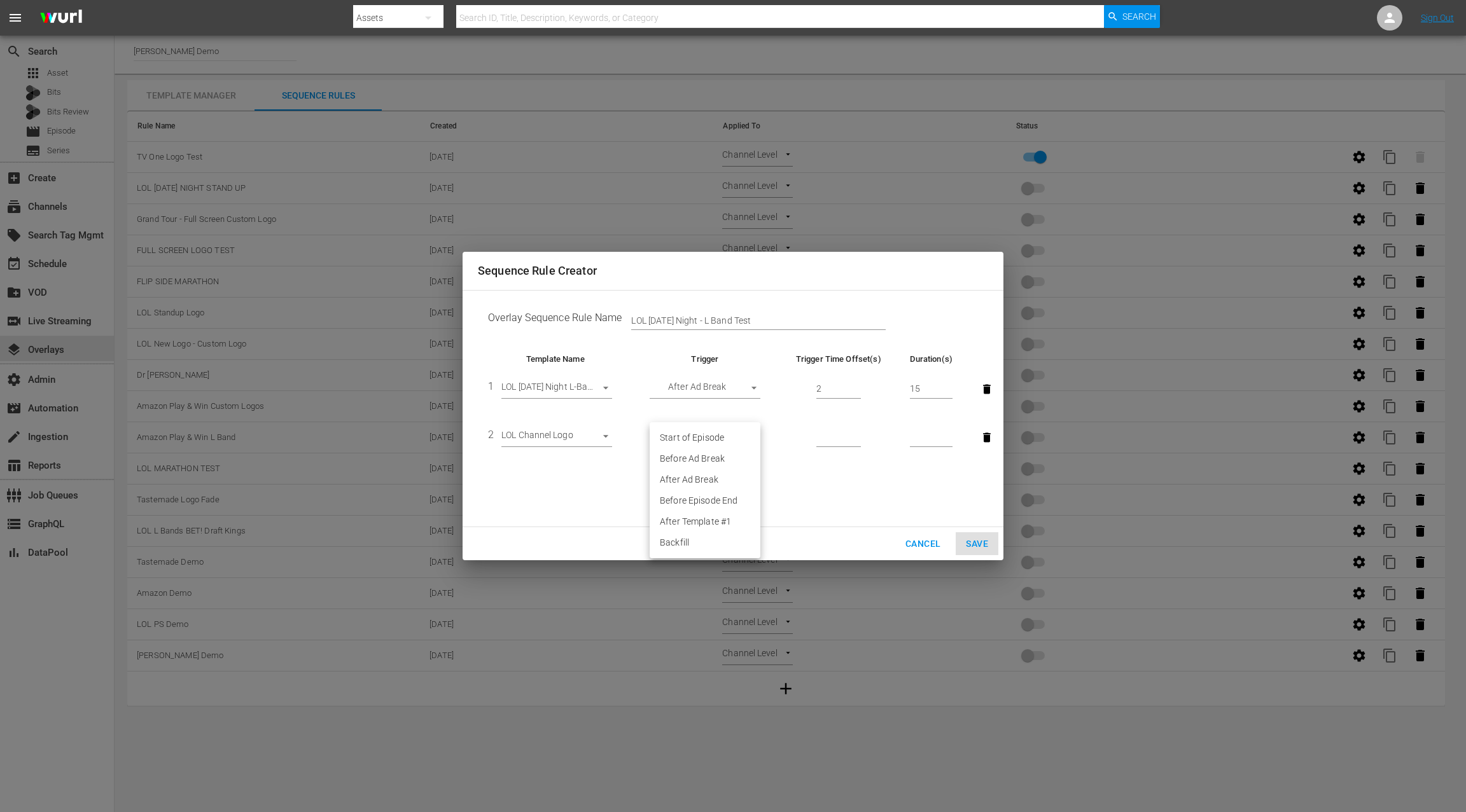
click at [699, 431] on body "menu Search By Assets Search ID, Title, Description, Keywords, or Category Sear…" at bounding box center [733, 406] width 1466 height 812
click at [698, 541] on li "Backfill" at bounding box center [705, 542] width 111 height 21
type input "BACKFILL"
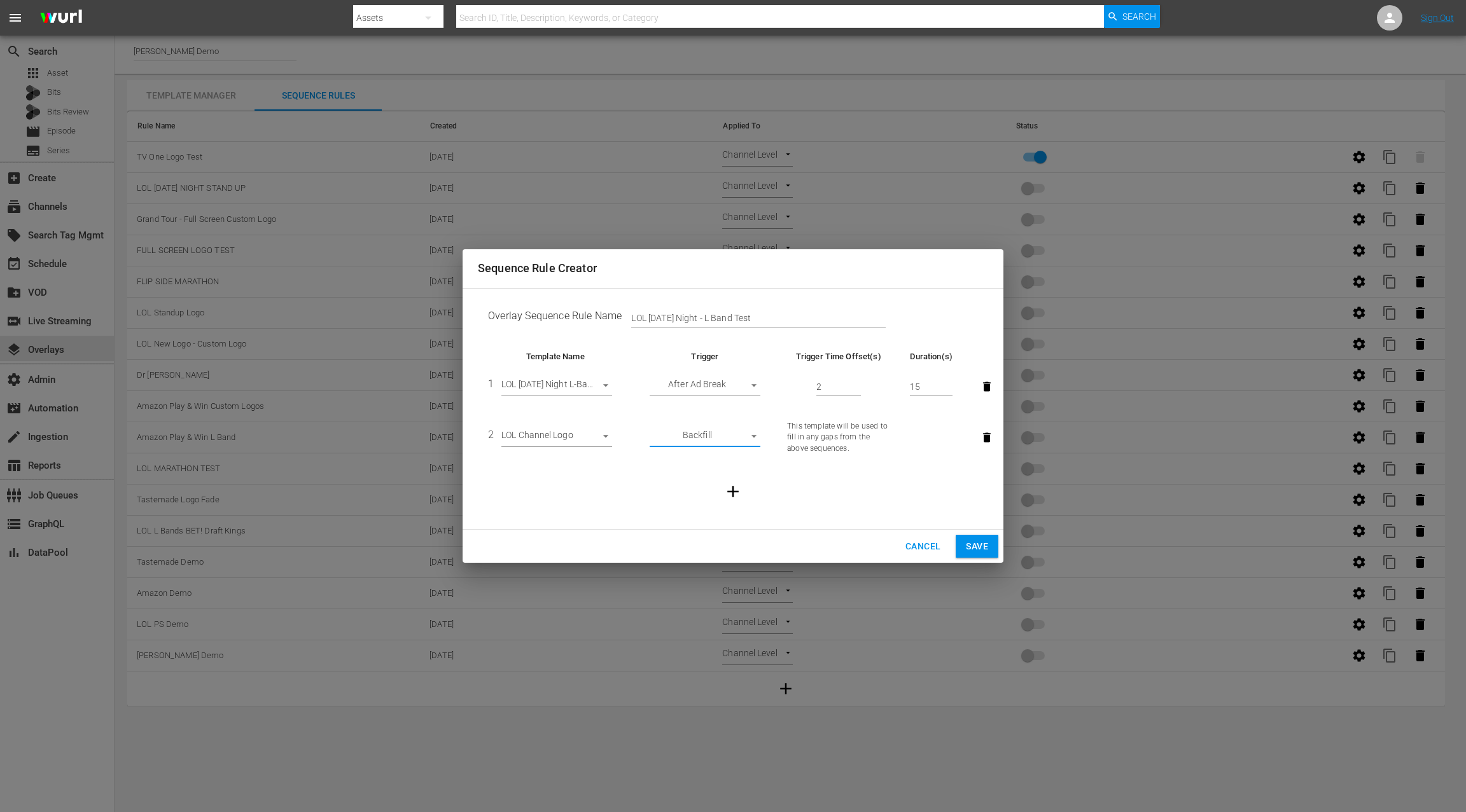
click at [983, 548] on span "Save" at bounding box center [977, 546] width 22 height 16
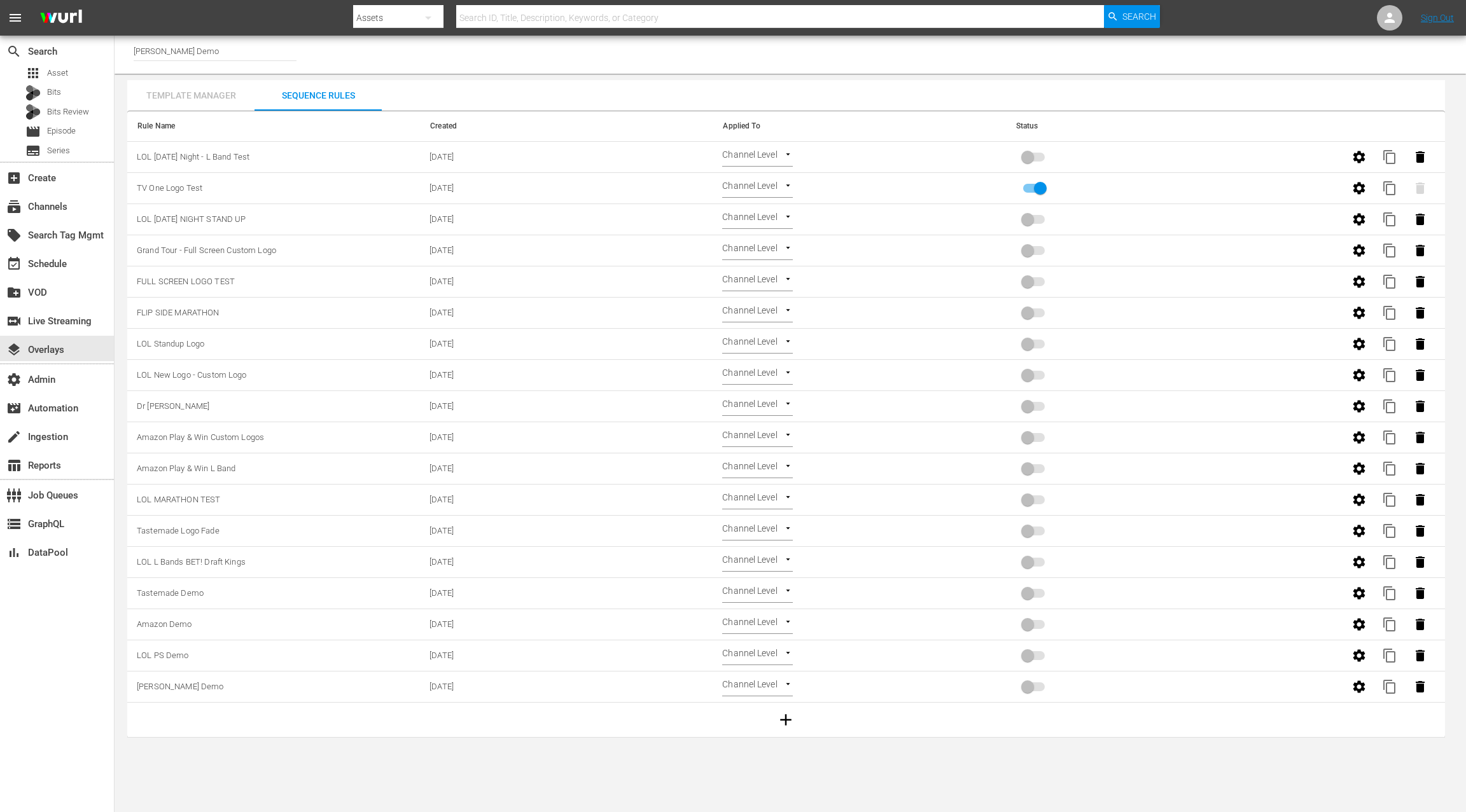
click at [198, 99] on div "Template Manager" at bounding box center [191, 95] width 128 height 30
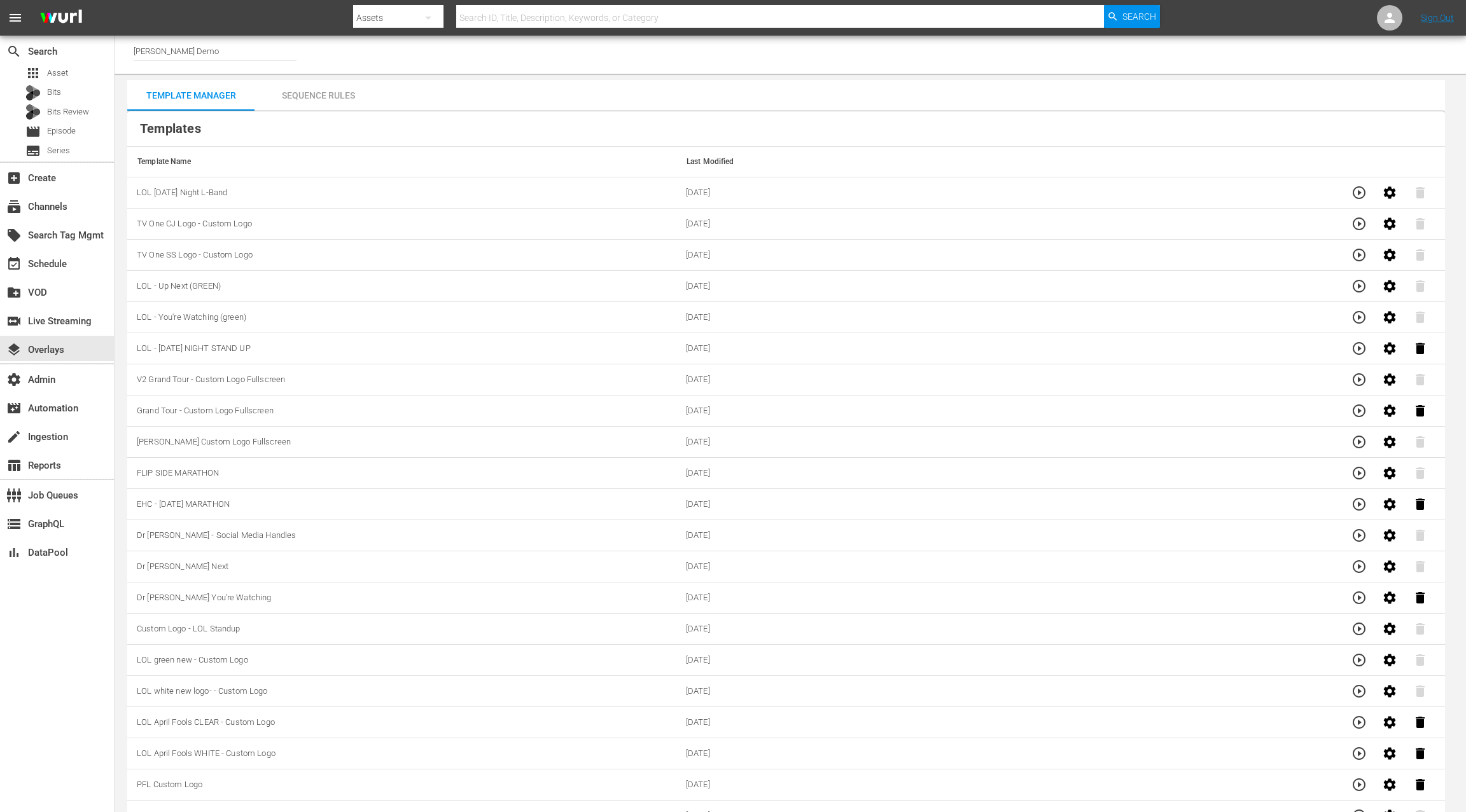
scroll to position [1537, 0]
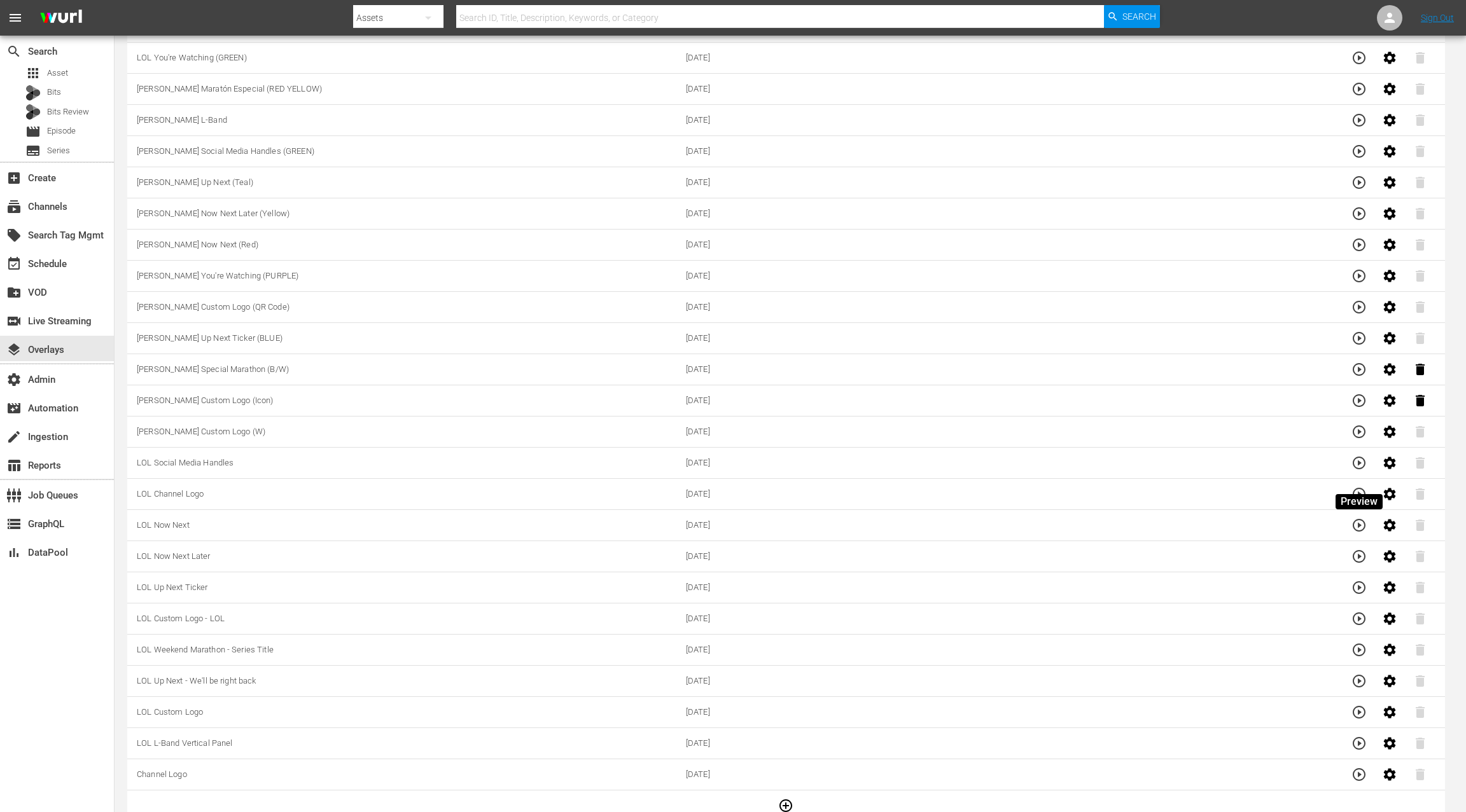
click at [1361, 487] on icon "button" at bounding box center [1359, 494] width 16 height 16
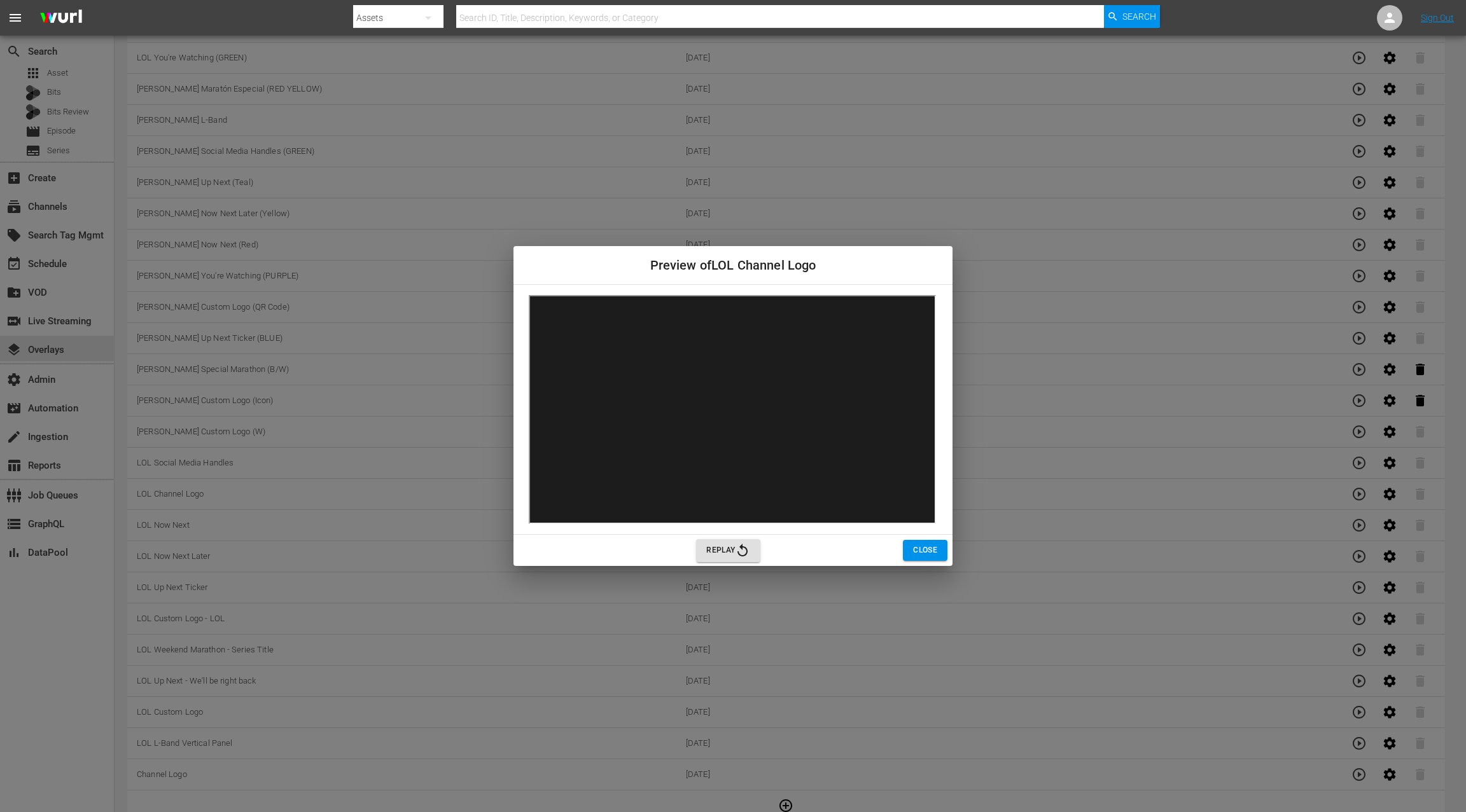
click at [928, 552] on span "Close" at bounding box center [925, 550] width 24 height 13
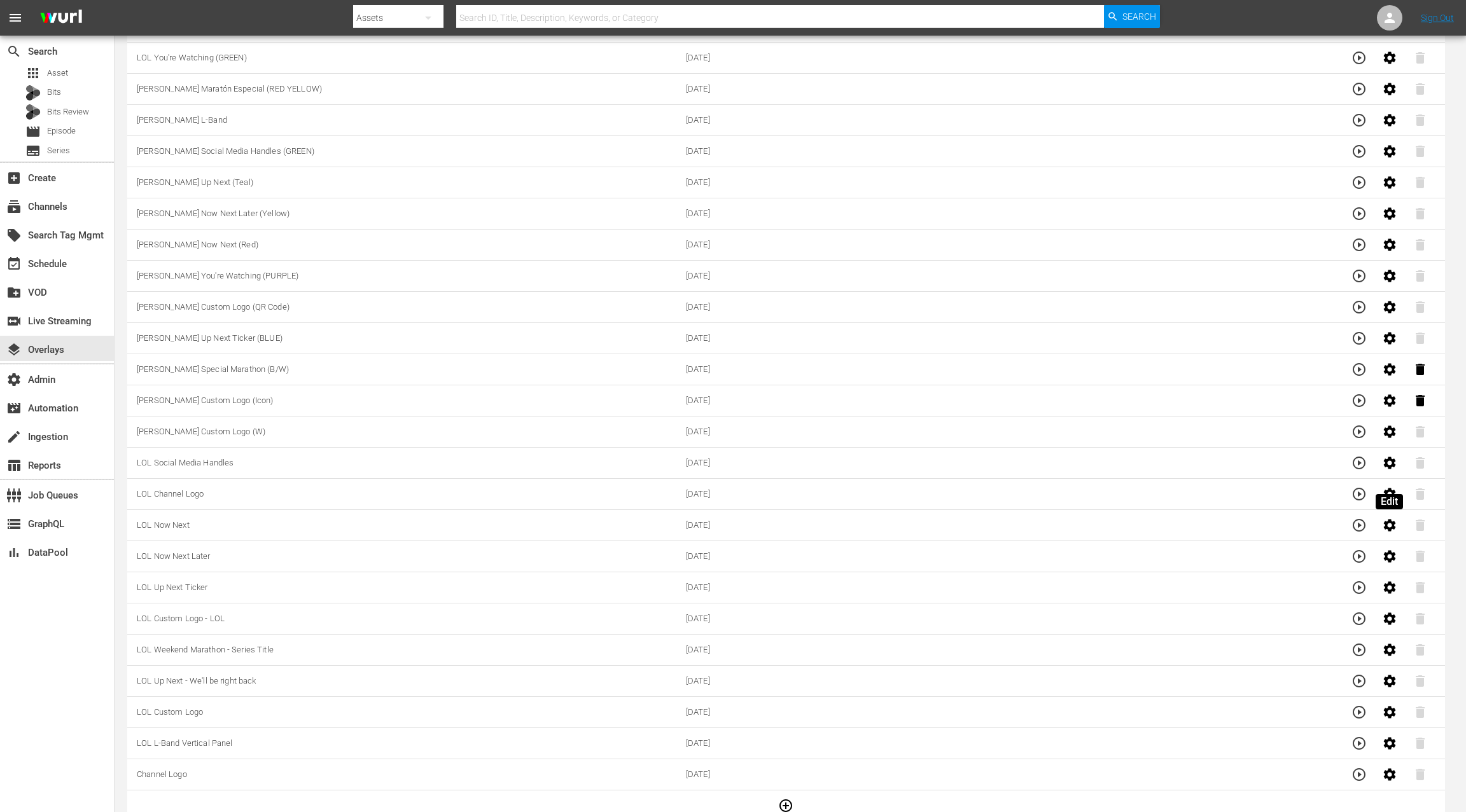
click at [1397, 487] on icon "button" at bounding box center [1389, 494] width 16 height 16
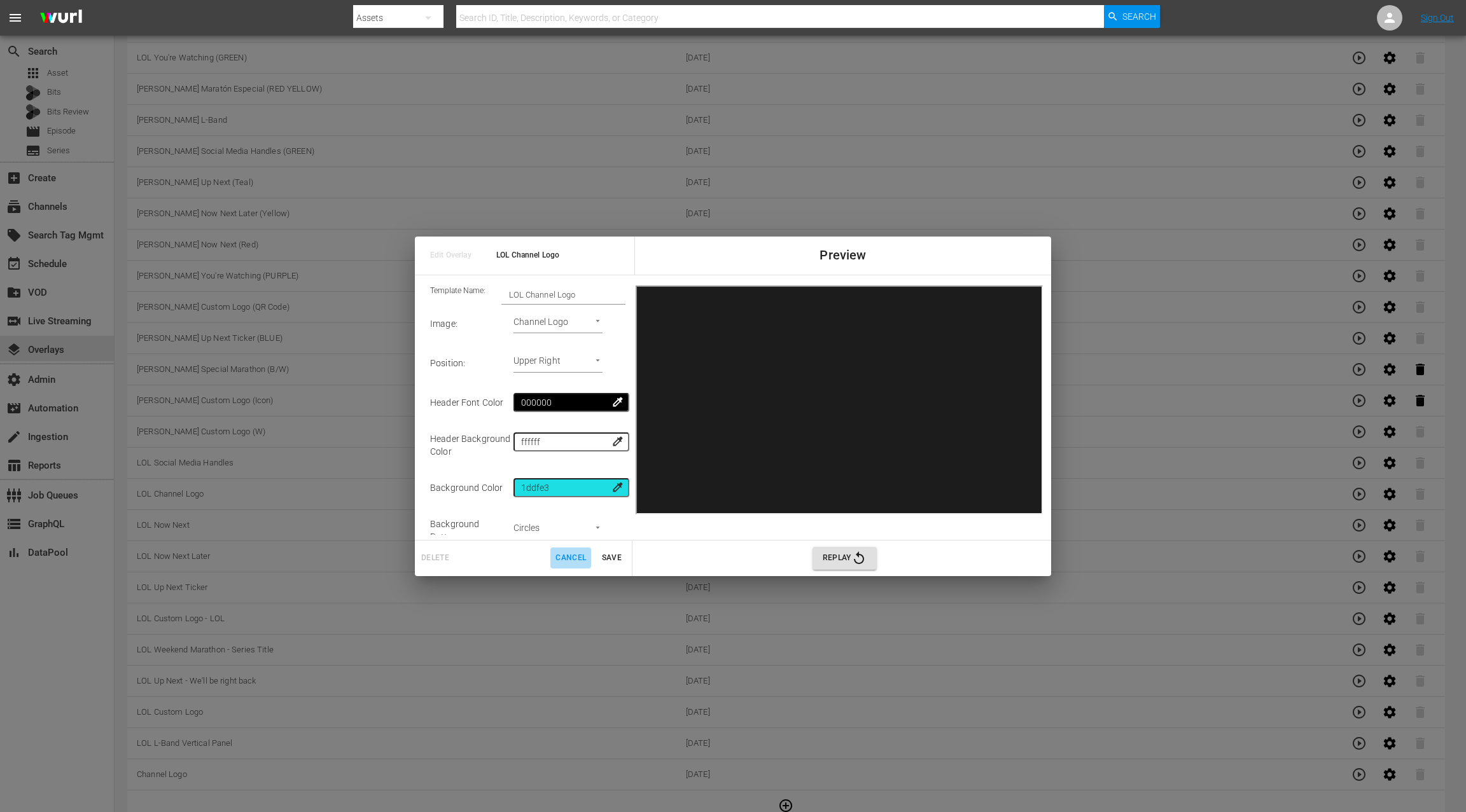
click at [575, 560] on span "Cancel" at bounding box center [570, 558] width 31 height 13
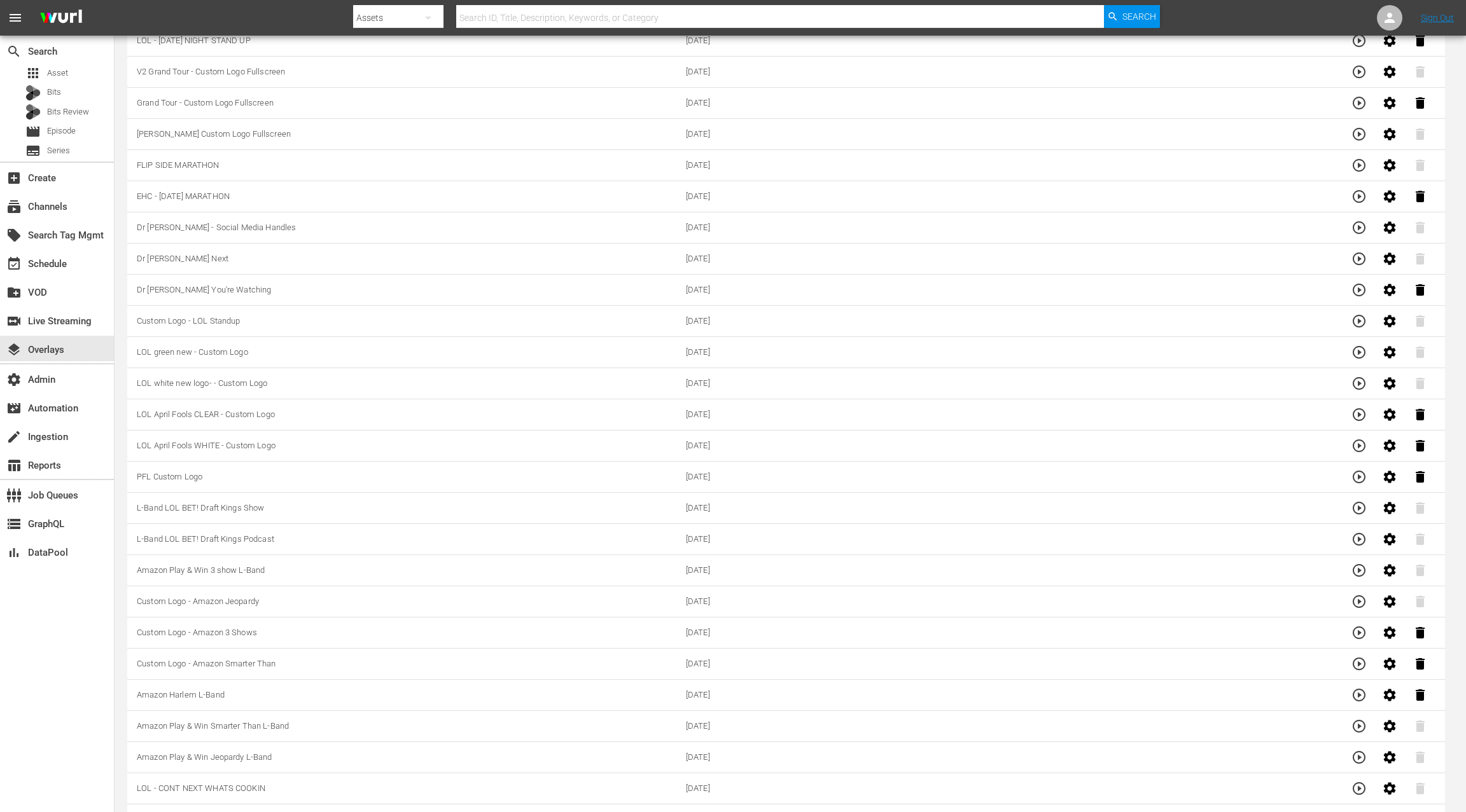
scroll to position [315, 0]
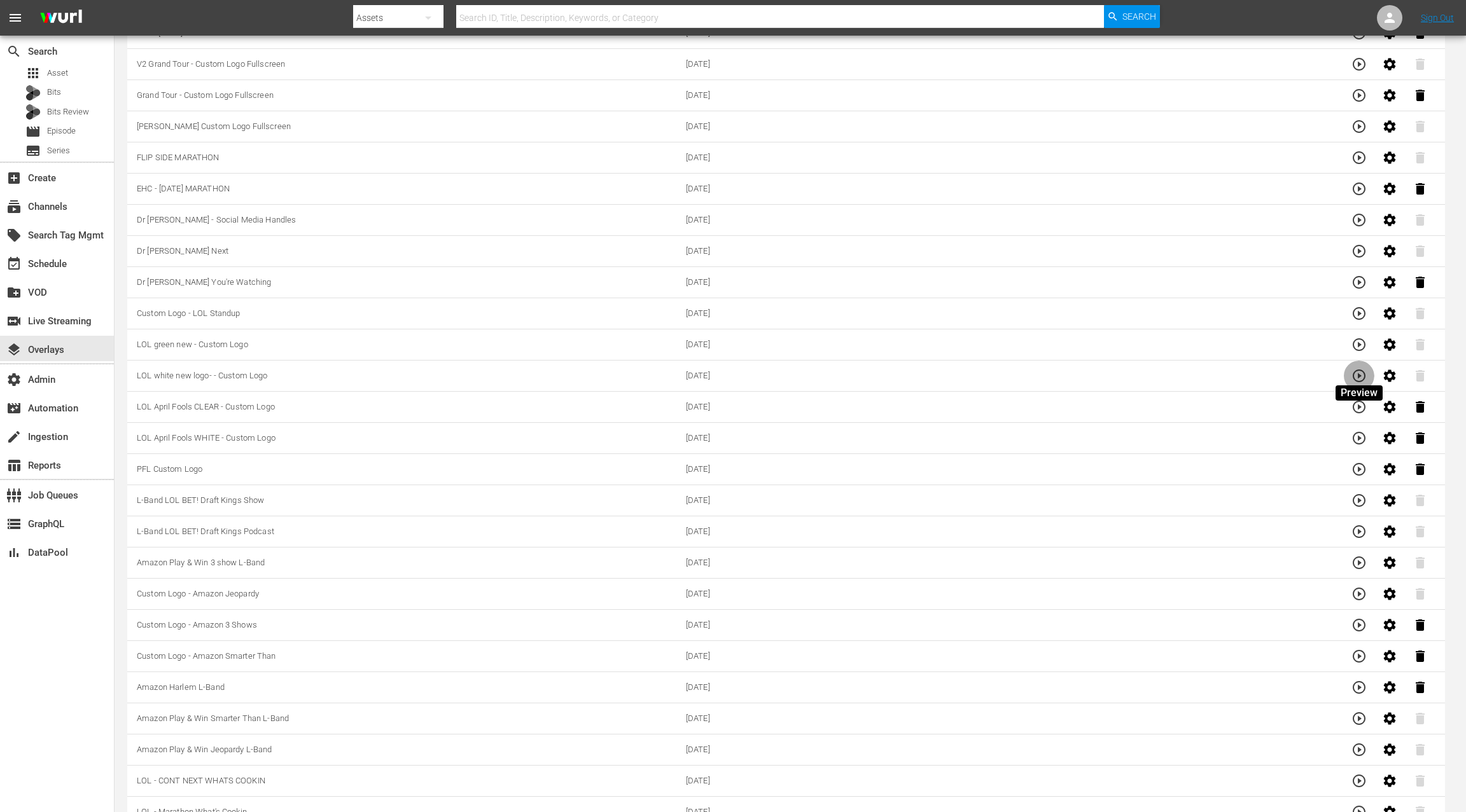
click at [1356, 371] on icon "button" at bounding box center [1359, 376] width 16 height 16
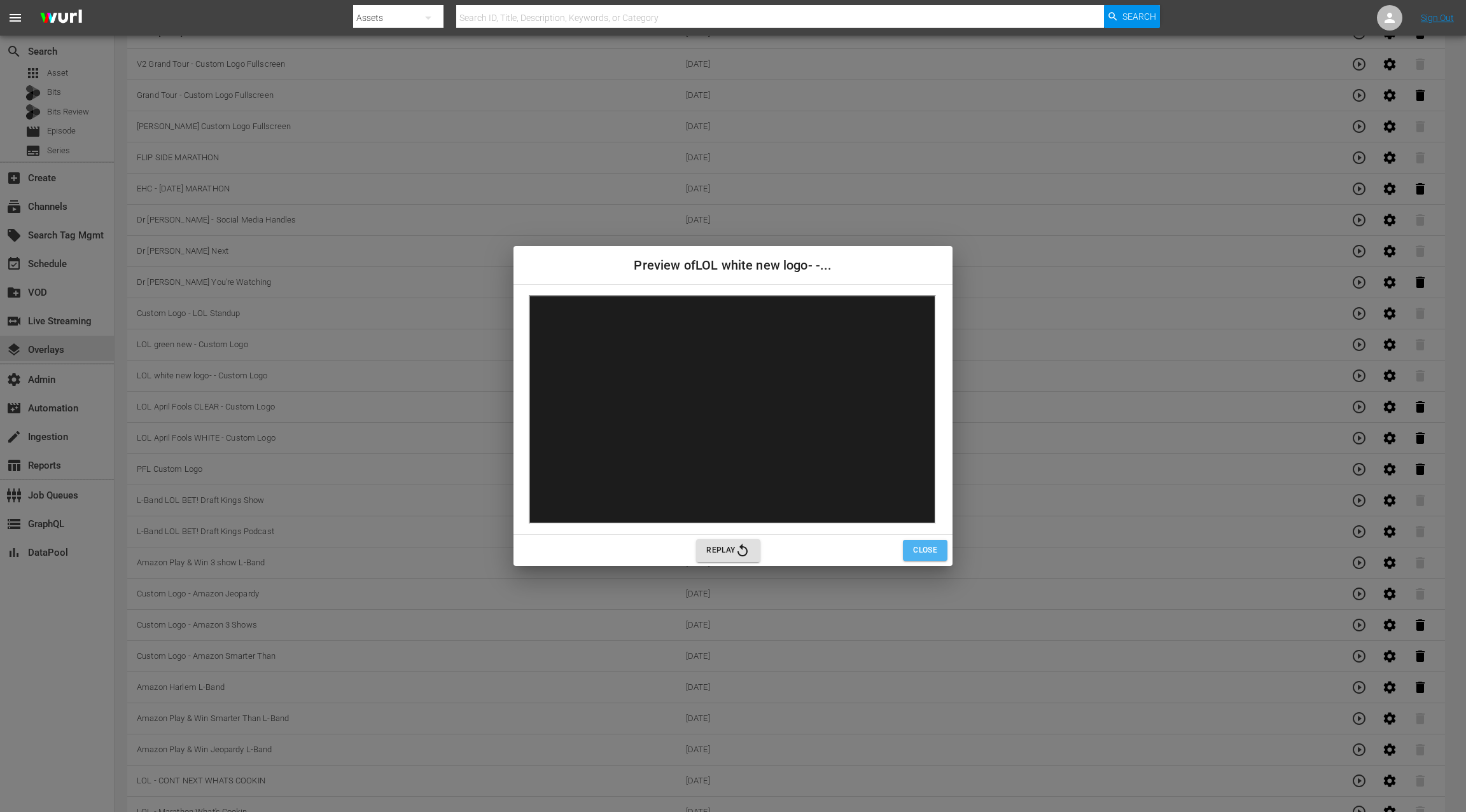
click at [923, 551] on span "Close" at bounding box center [925, 550] width 24 height 13
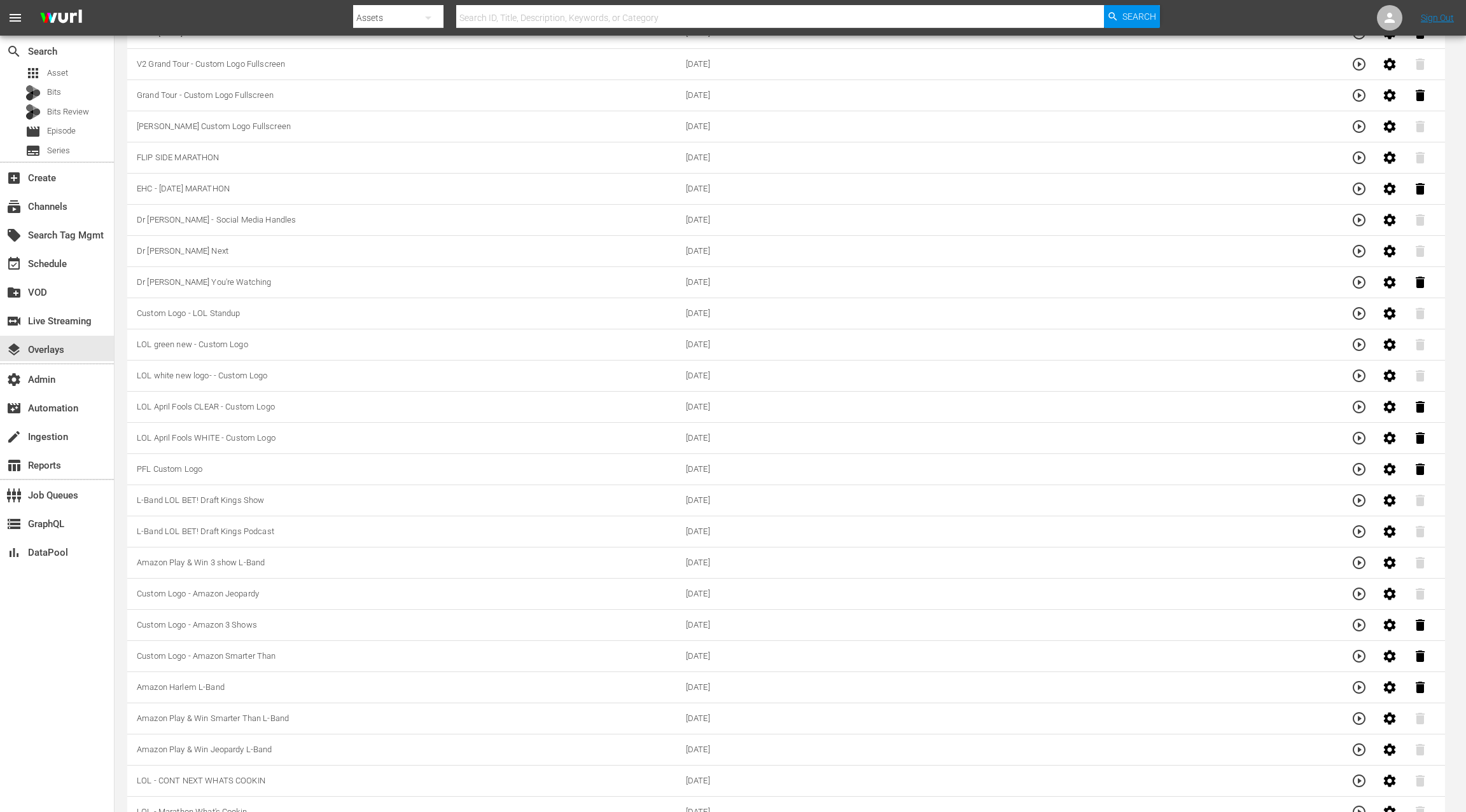
scroll to position [0, 0]
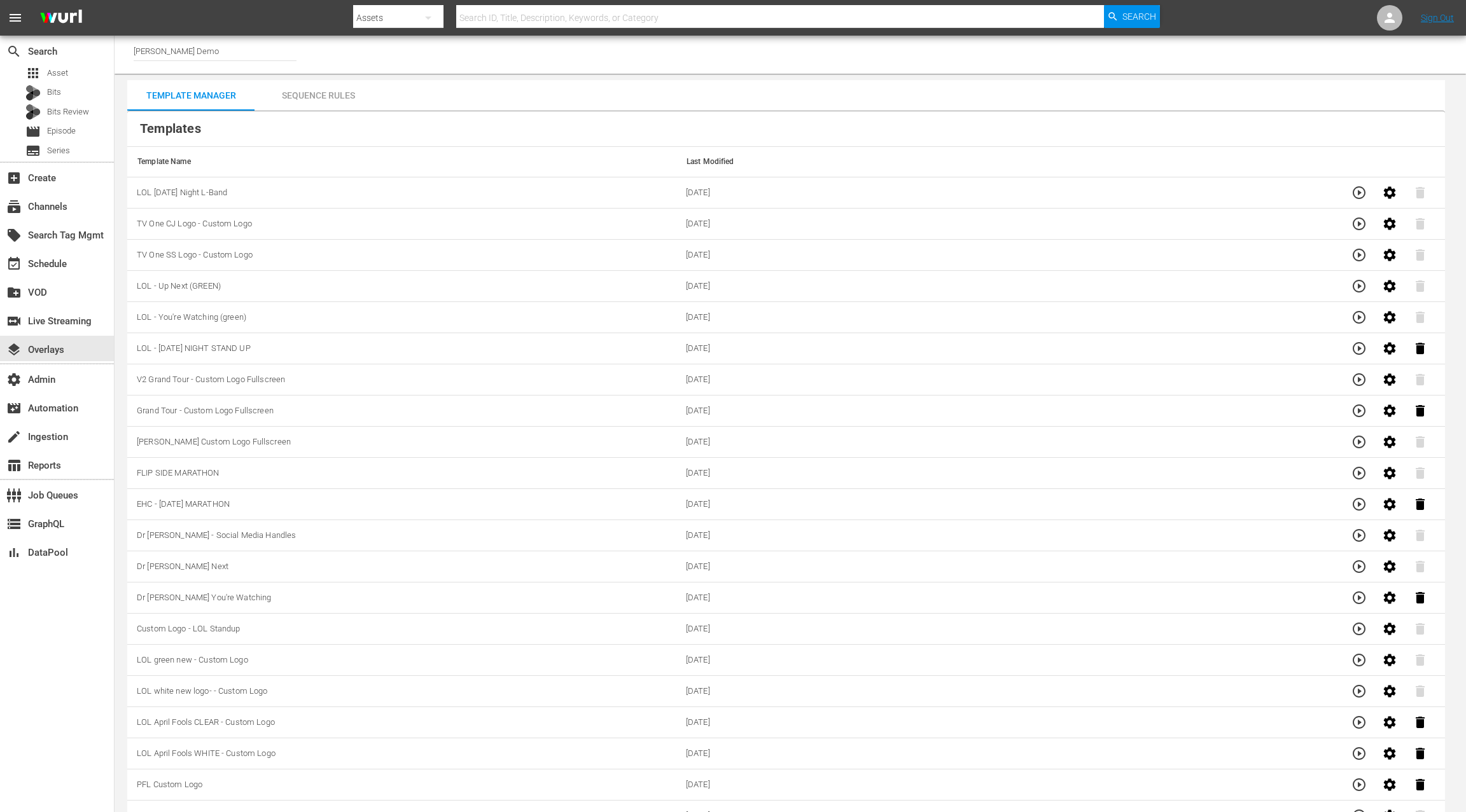
click at [312, 99] on div "Sequence Rules" at bounding box center [318, 95] width 128 height 30
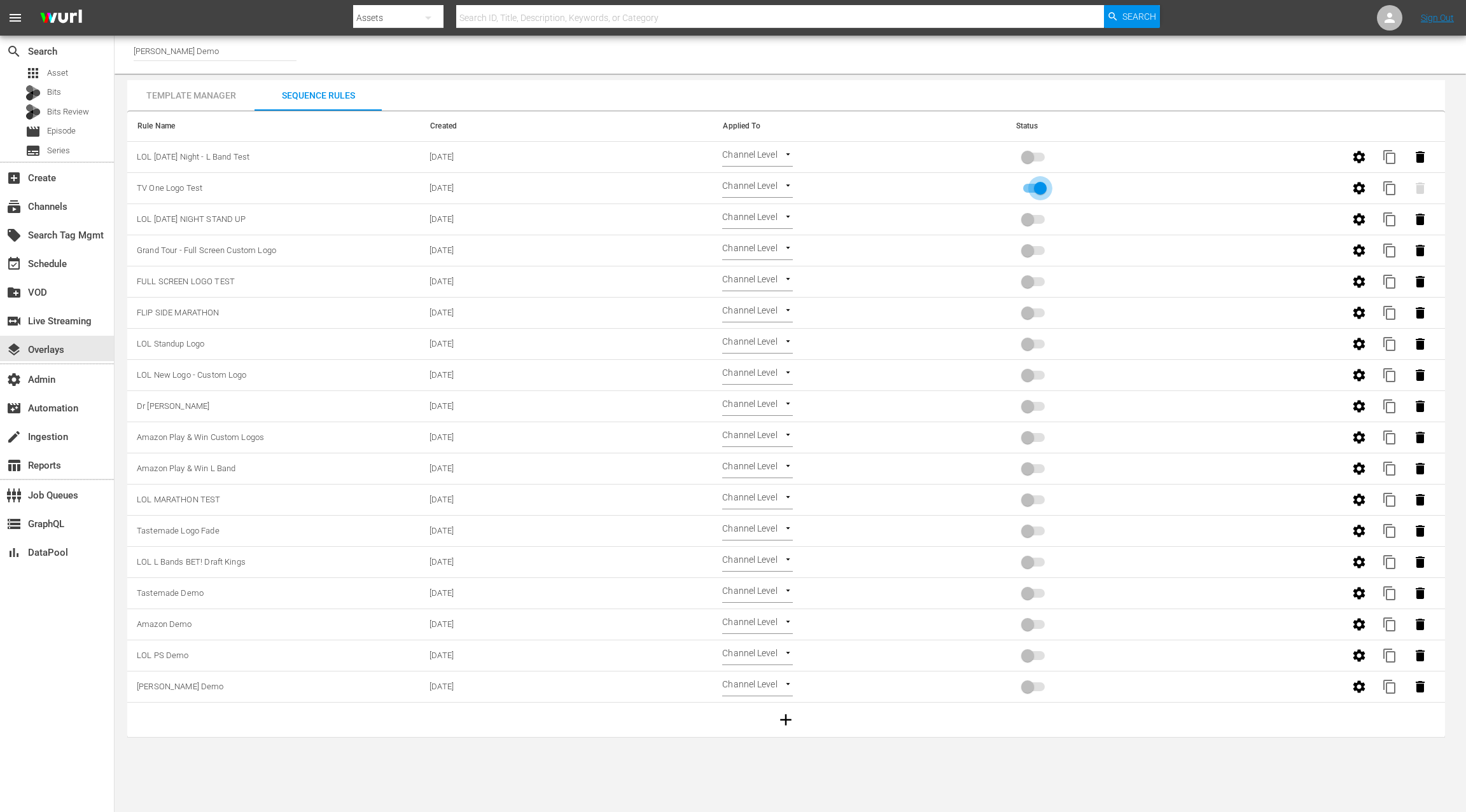
click at [1044, 188] on input "primary checkbox" at bounding box center [1040, 190] width 72 height 24
checkbox input "false"
click at [1028, 160] on input "primary checkbox" at bounding box center [1027, 160] width 72 height 24
checkbox input "true"
click at [1359, 160] on icon "button" at bounding box center [1359, 156] width 12 height 12
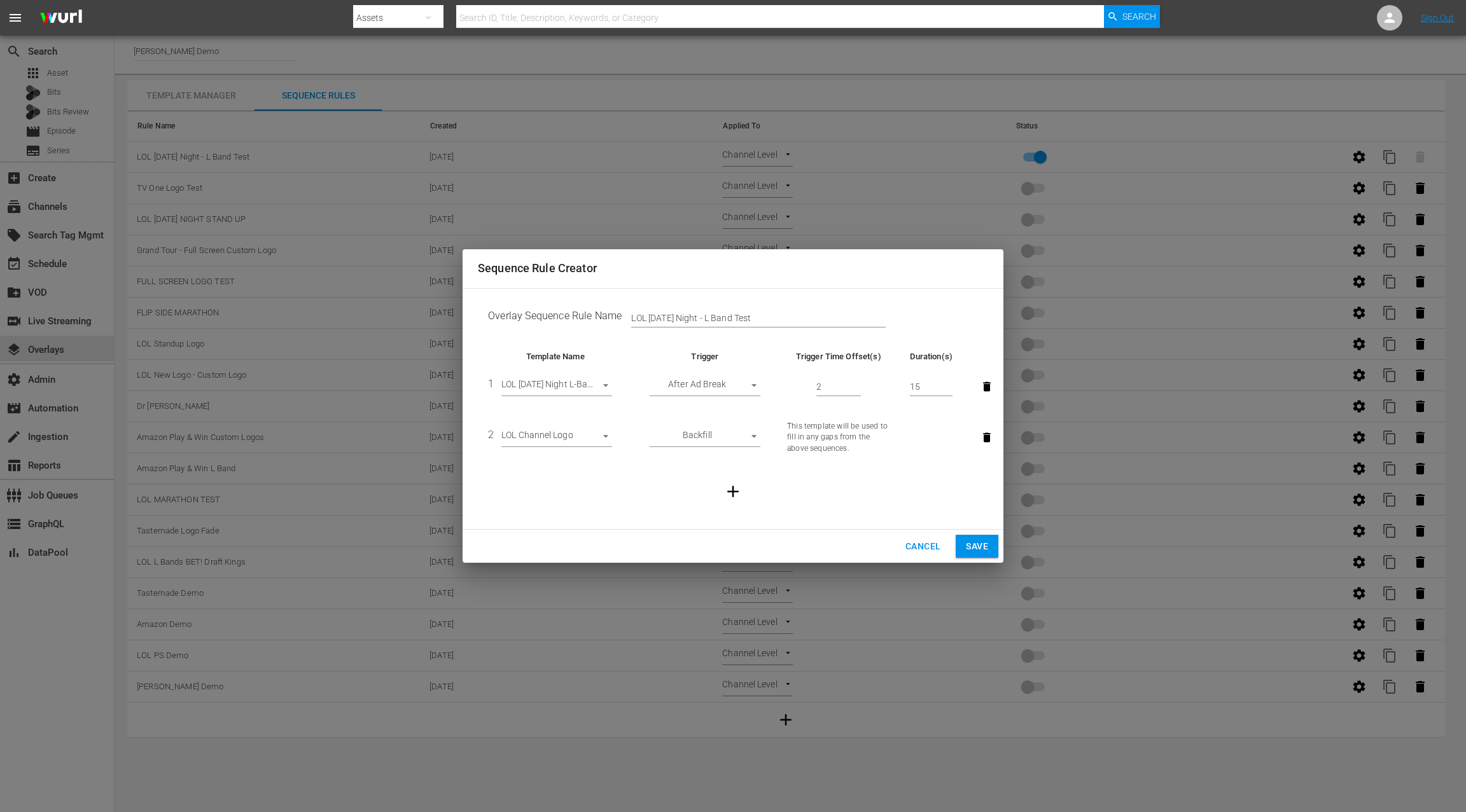
click at [598, 436] on body "menu Search By Assets Search ID, Title, Description, Keywords, or Category Sear…" at bounding box center [733, 406] width 1466 height 812
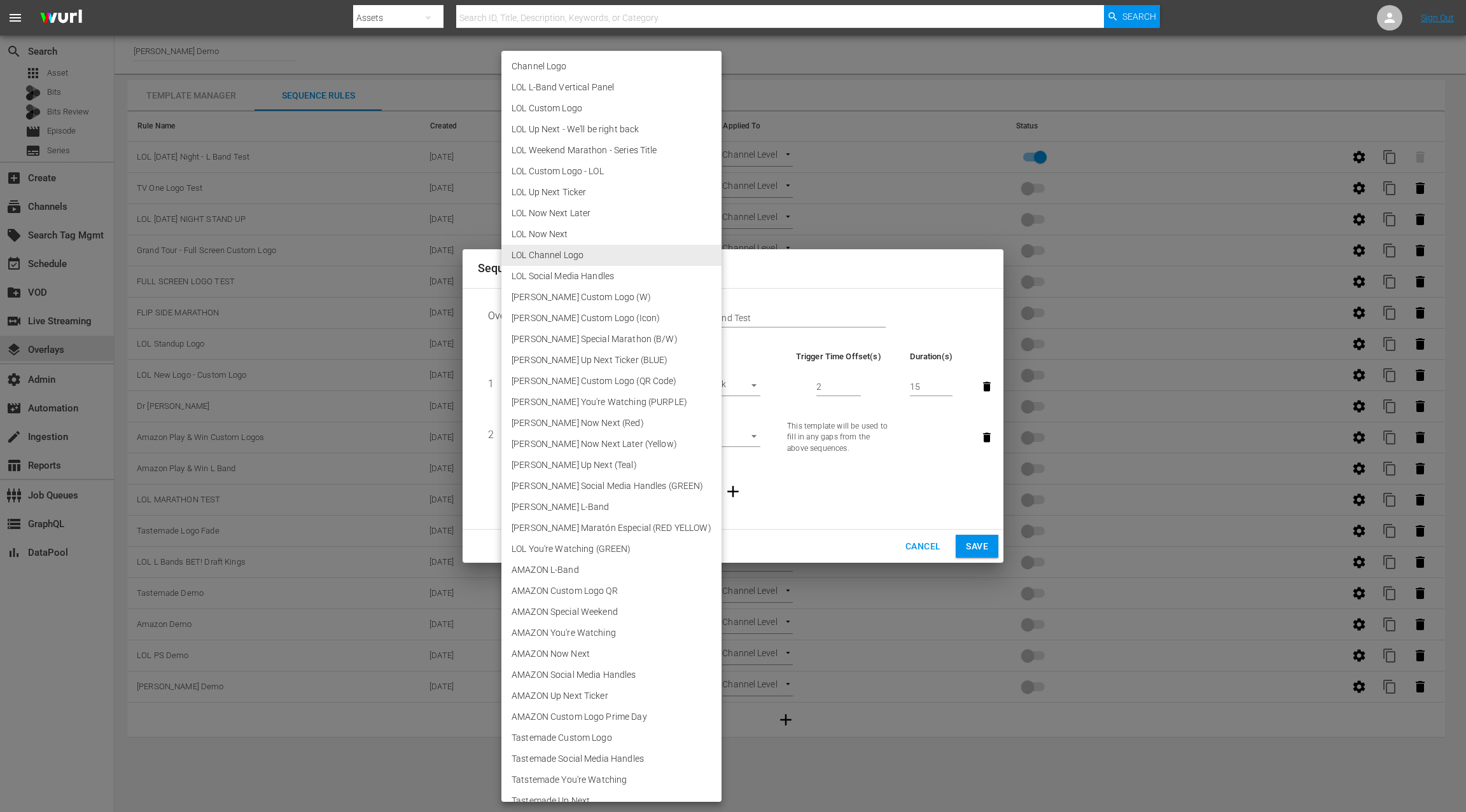
scroll to position [707, 0]
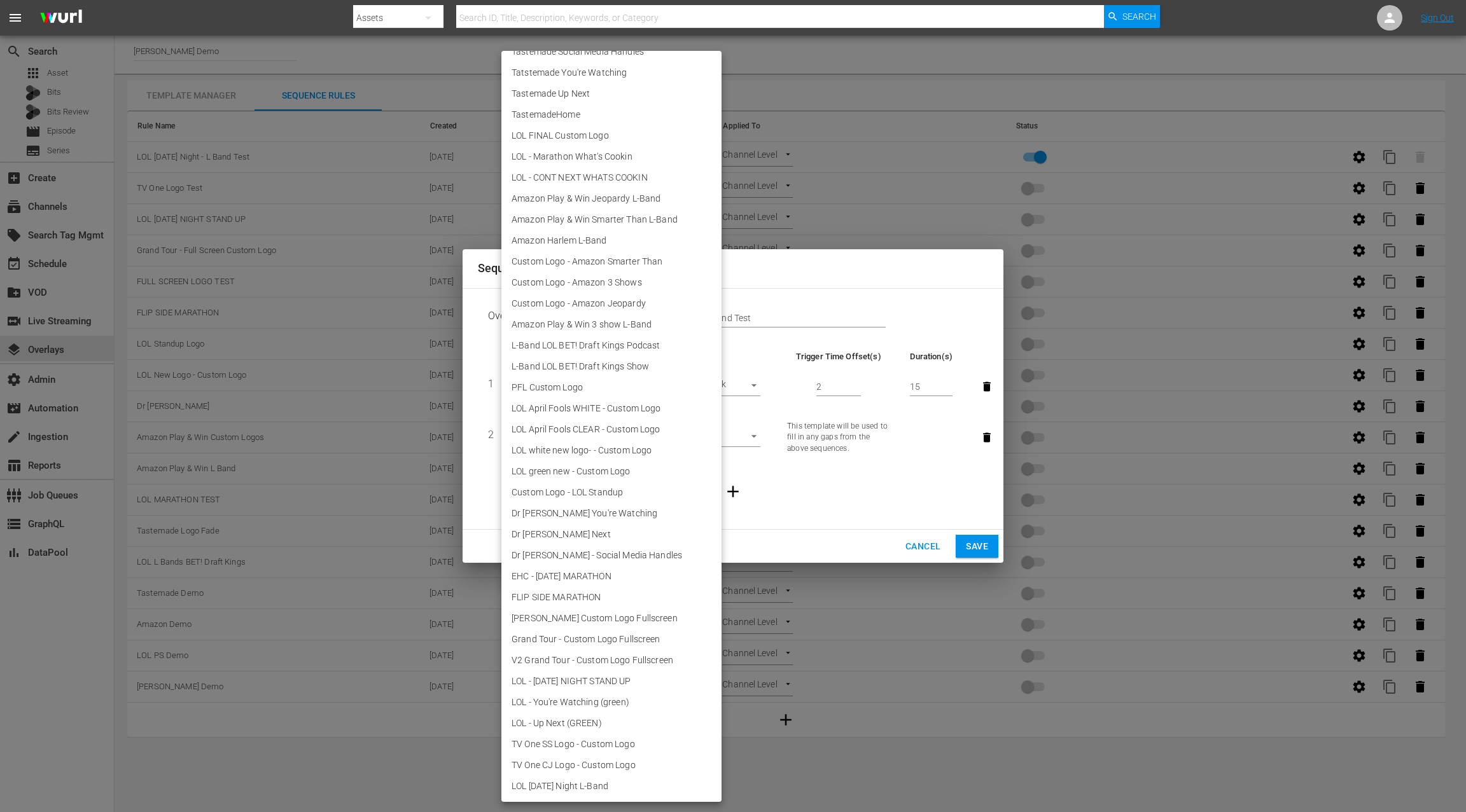
click at [605, 452] on li "LOL white new logo- - Custom Logo" at bounding box center [611, 450] width 220 height 21
type input "29663"
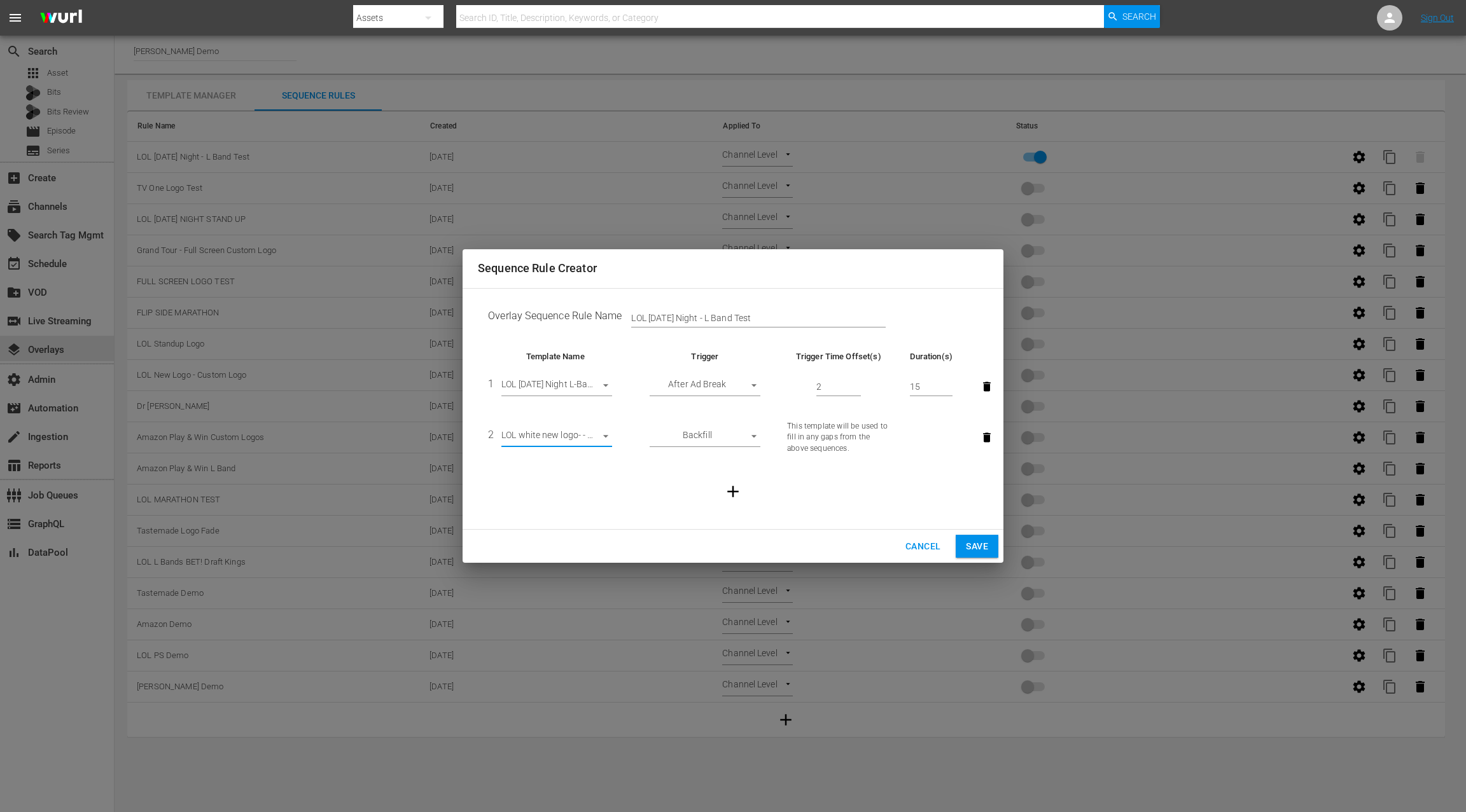
click at [983, 545] on span "Save" at bounding box center [977, 546] width 22 height 16
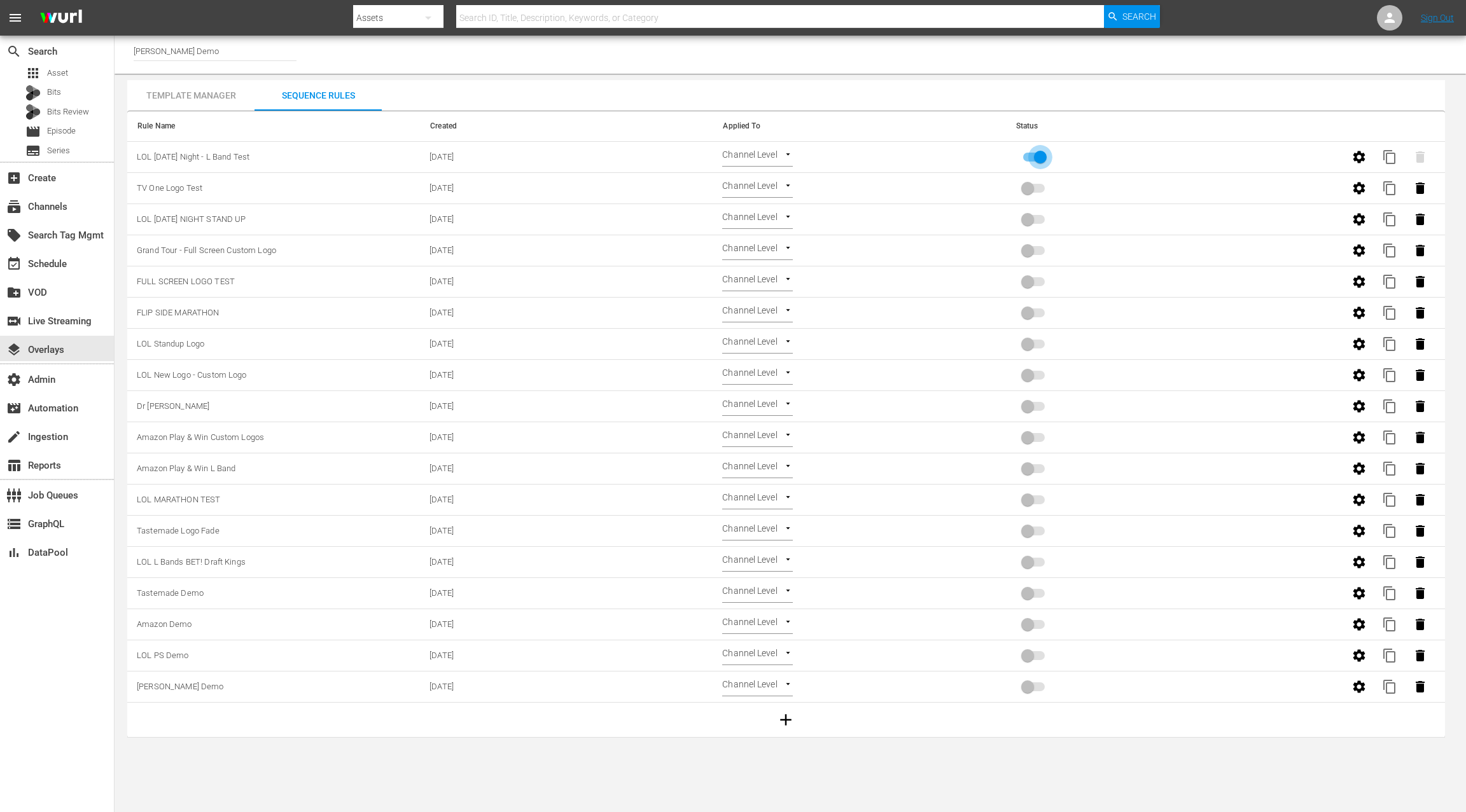
click at [1039, 160] on input "primary checkbox" at bounding box center [1040, 160] width 72 height 24
click at [1029, 157] on input "primary checkbox" at bounding box center [1027, 160] width 72 height 24
checkbox input "true"
click at [53, 261] on div "event_available Schedule" at bounding box center [35, 261] width 71 height 11
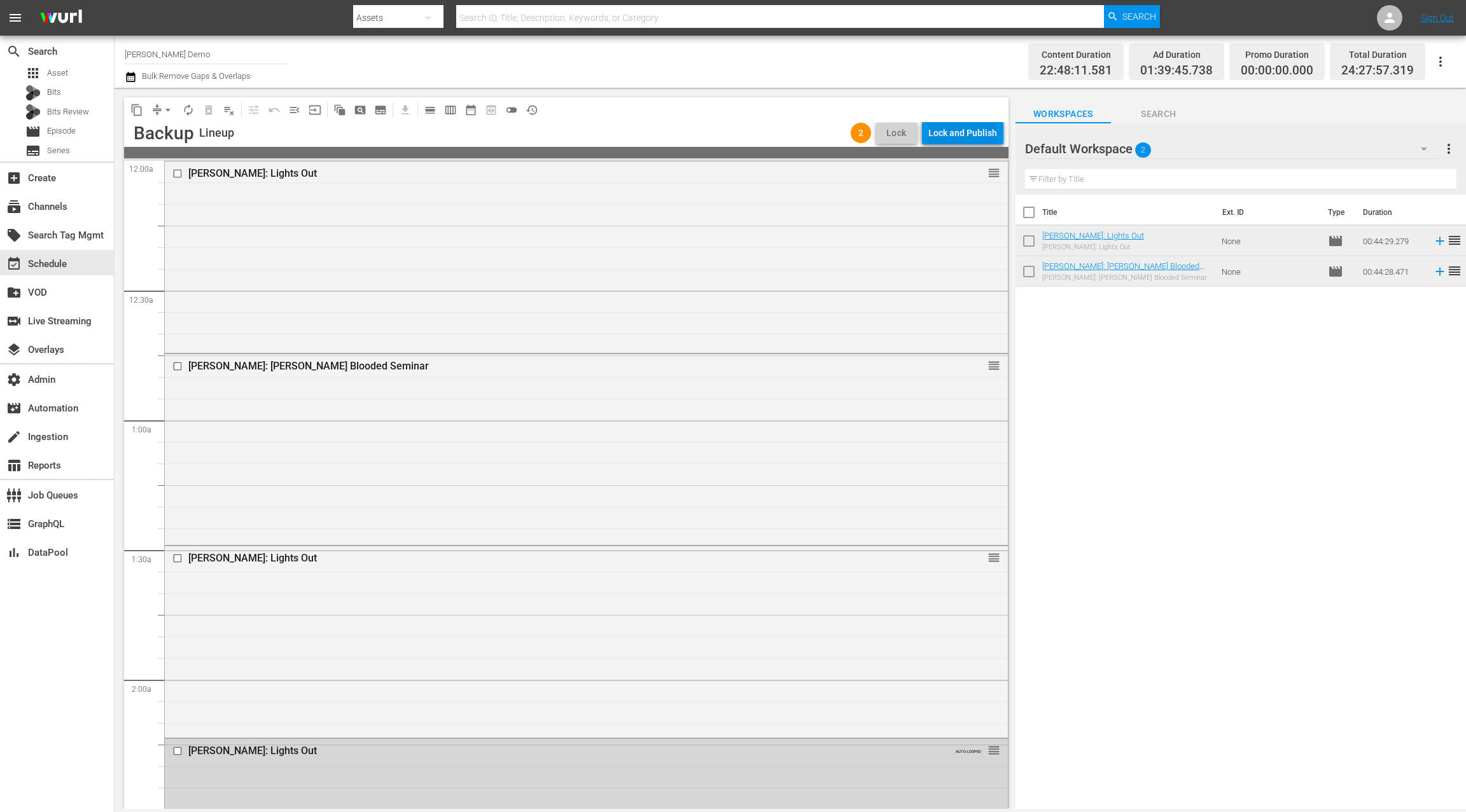
click at [971, 138] on div "Lock and Publish" at bounding box center [962, 132] width 68 height 23
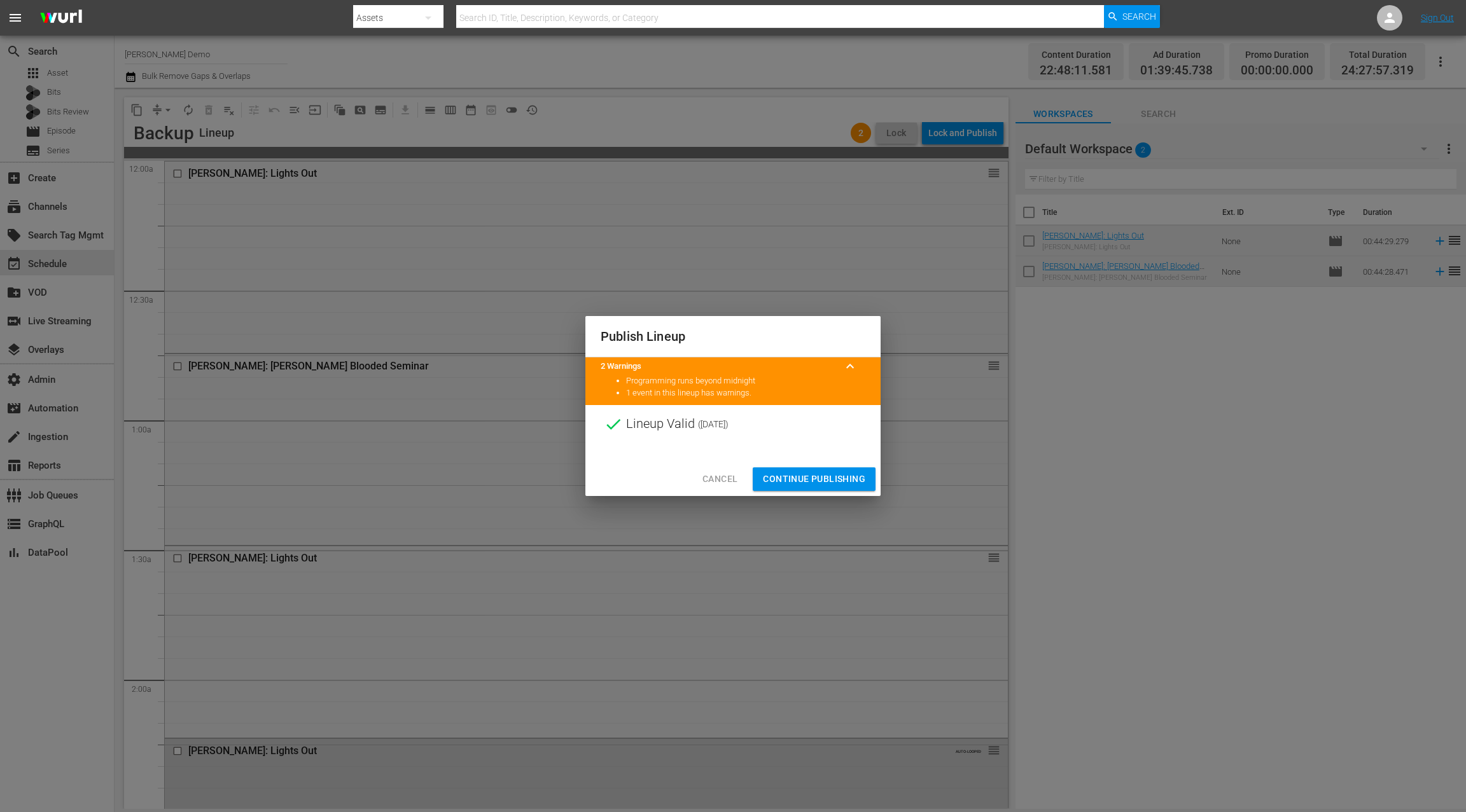
click at [805, 479] on span "Continue Publishing" at bounding box center [813, 479] width 103 height 16
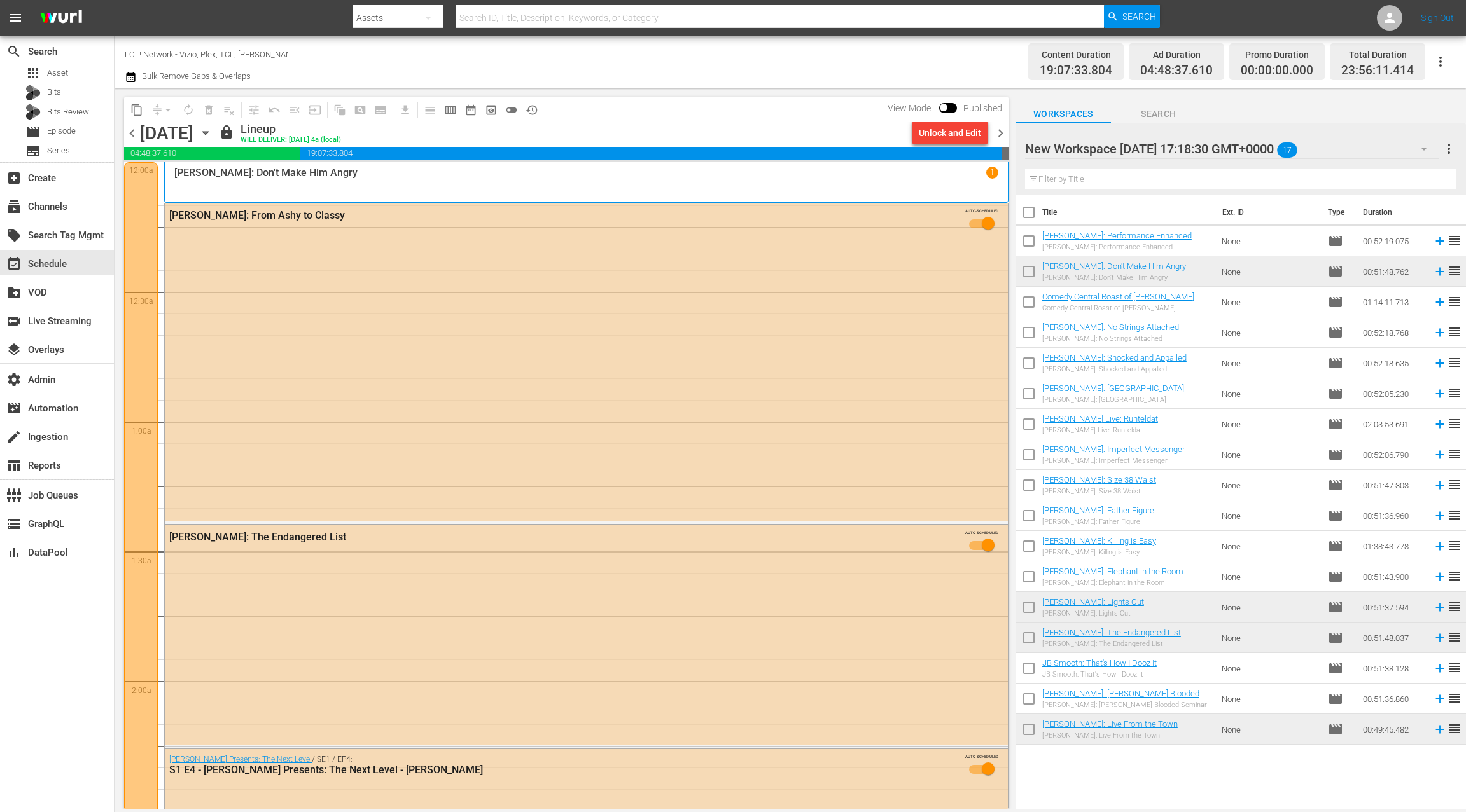
scroll to position [5603, 0]
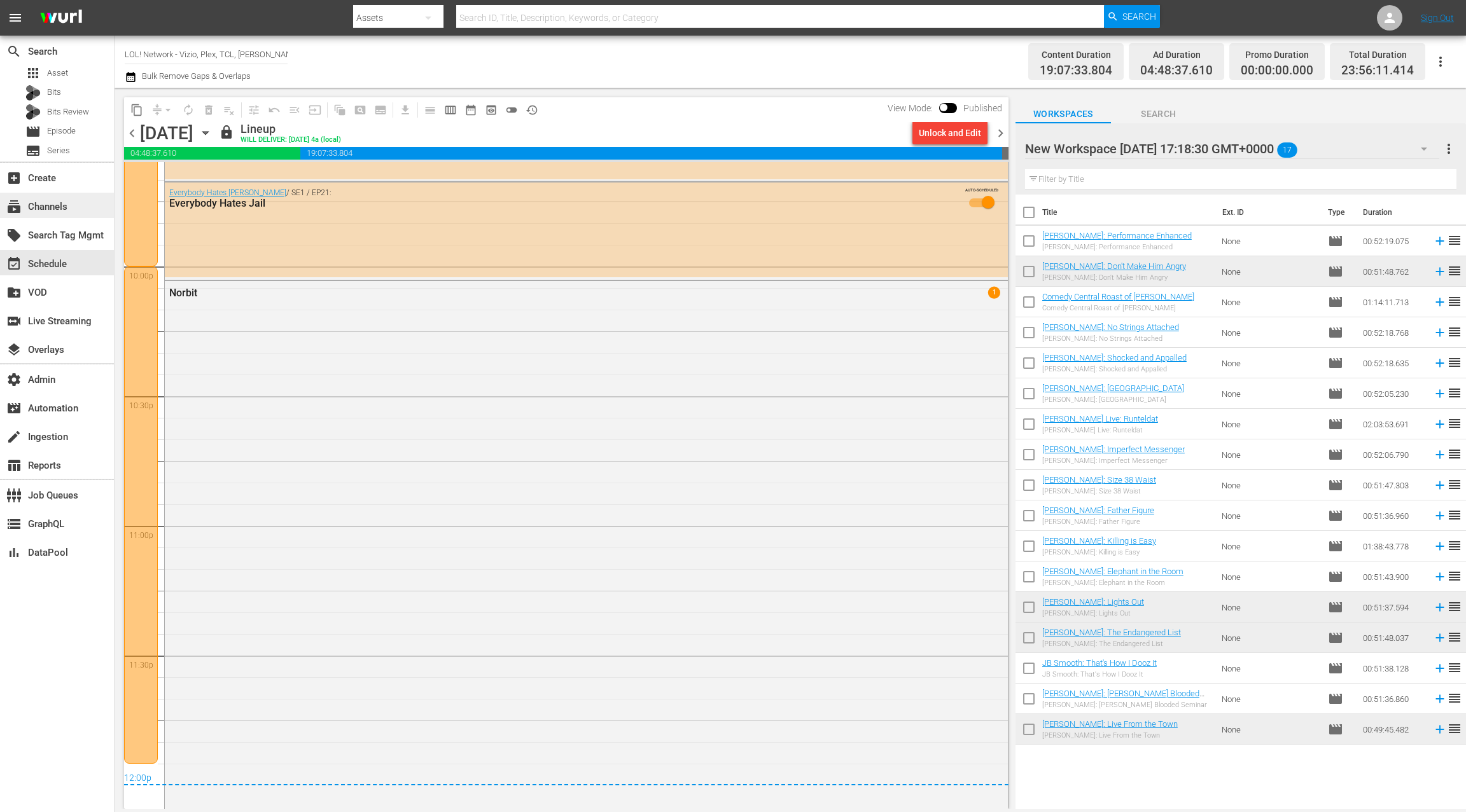
click at [66, 205] on div "subscriptions Channels" at bounding box center [35, 204] width 71 height 11
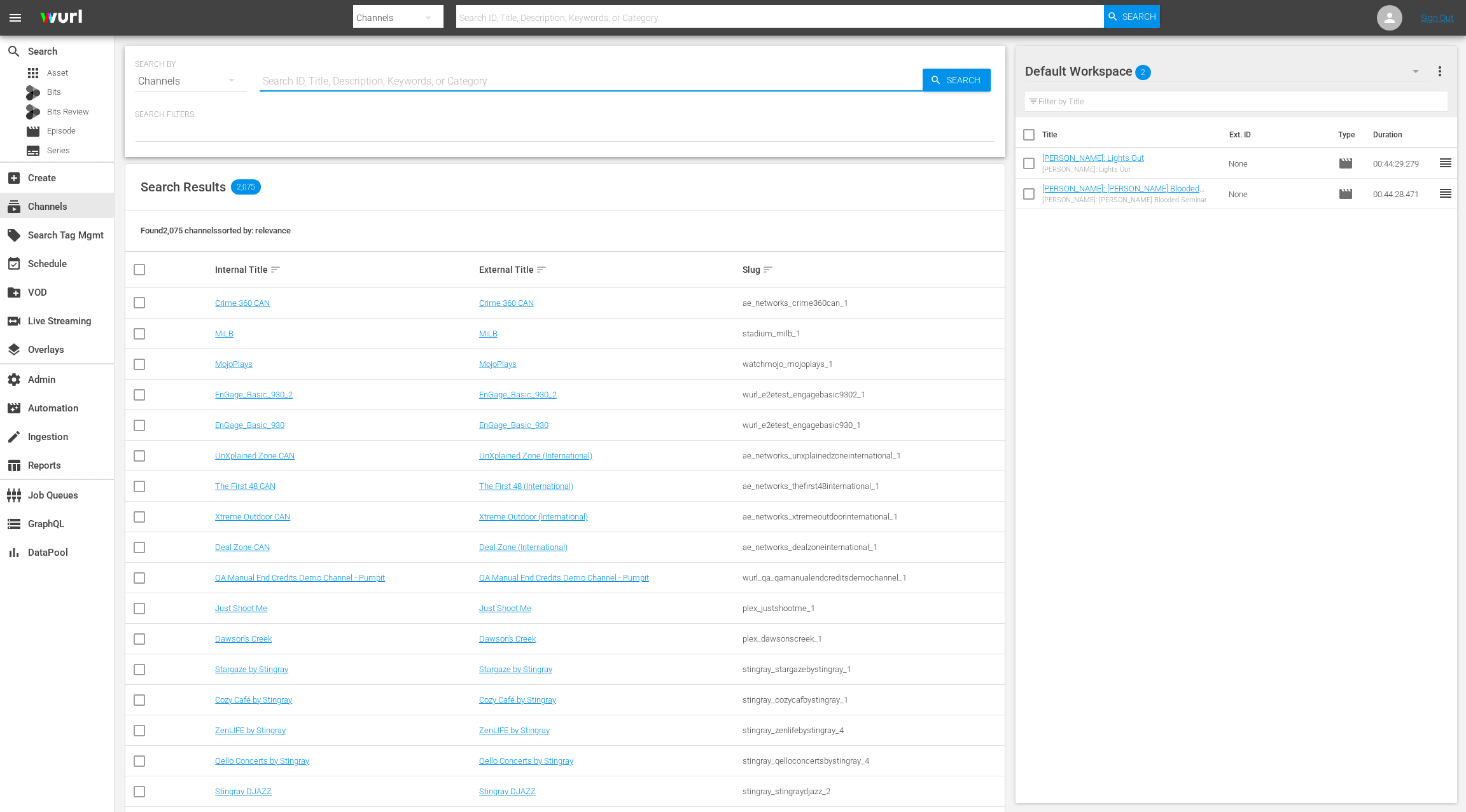
click at [288, 82] on input "text" at bounding box center [591, 81] width 663 height 30
type input "standup"
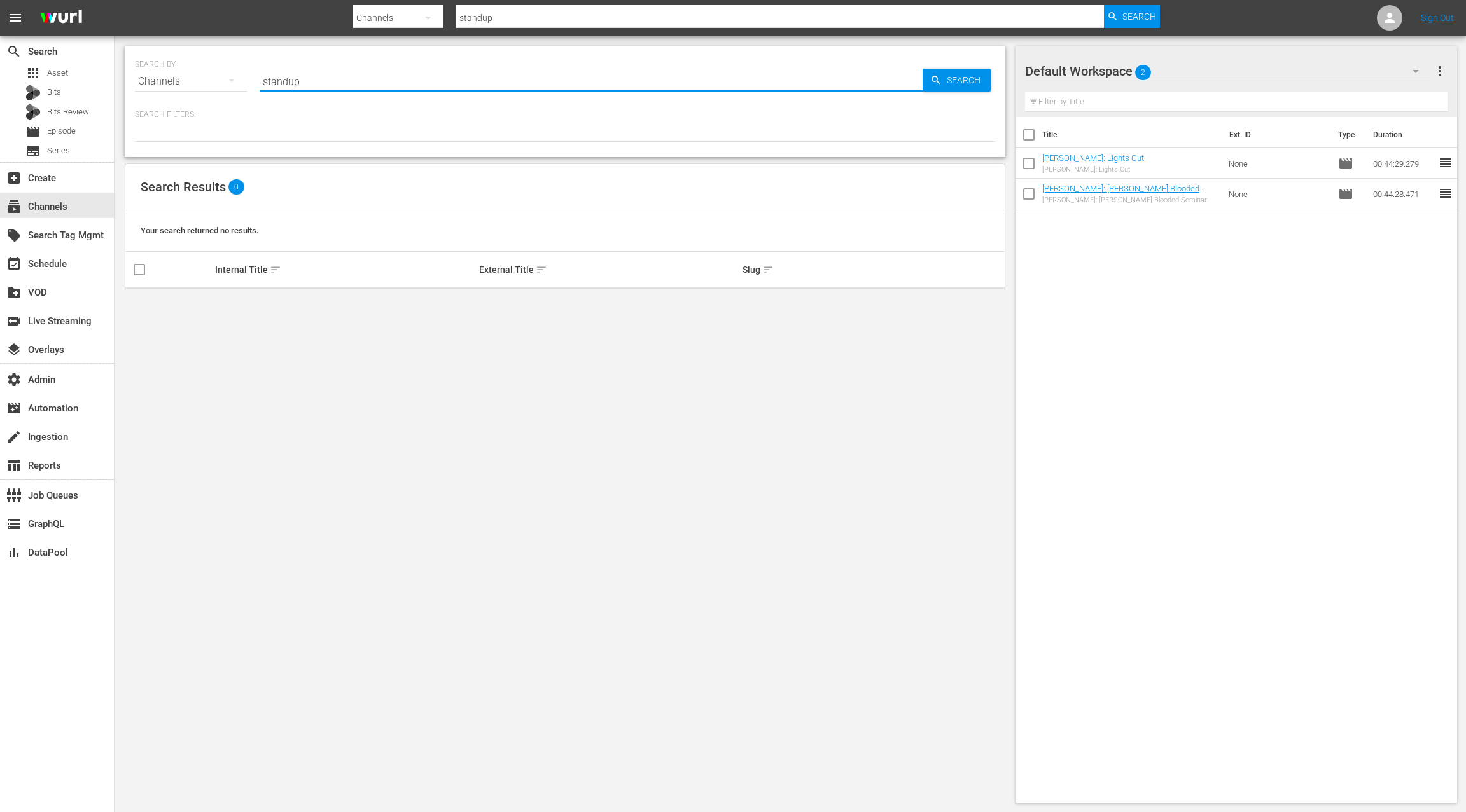
click at [289, 82] on input "standup" at bounding box center [591, 81] width 663 height 30
type input "LOL"
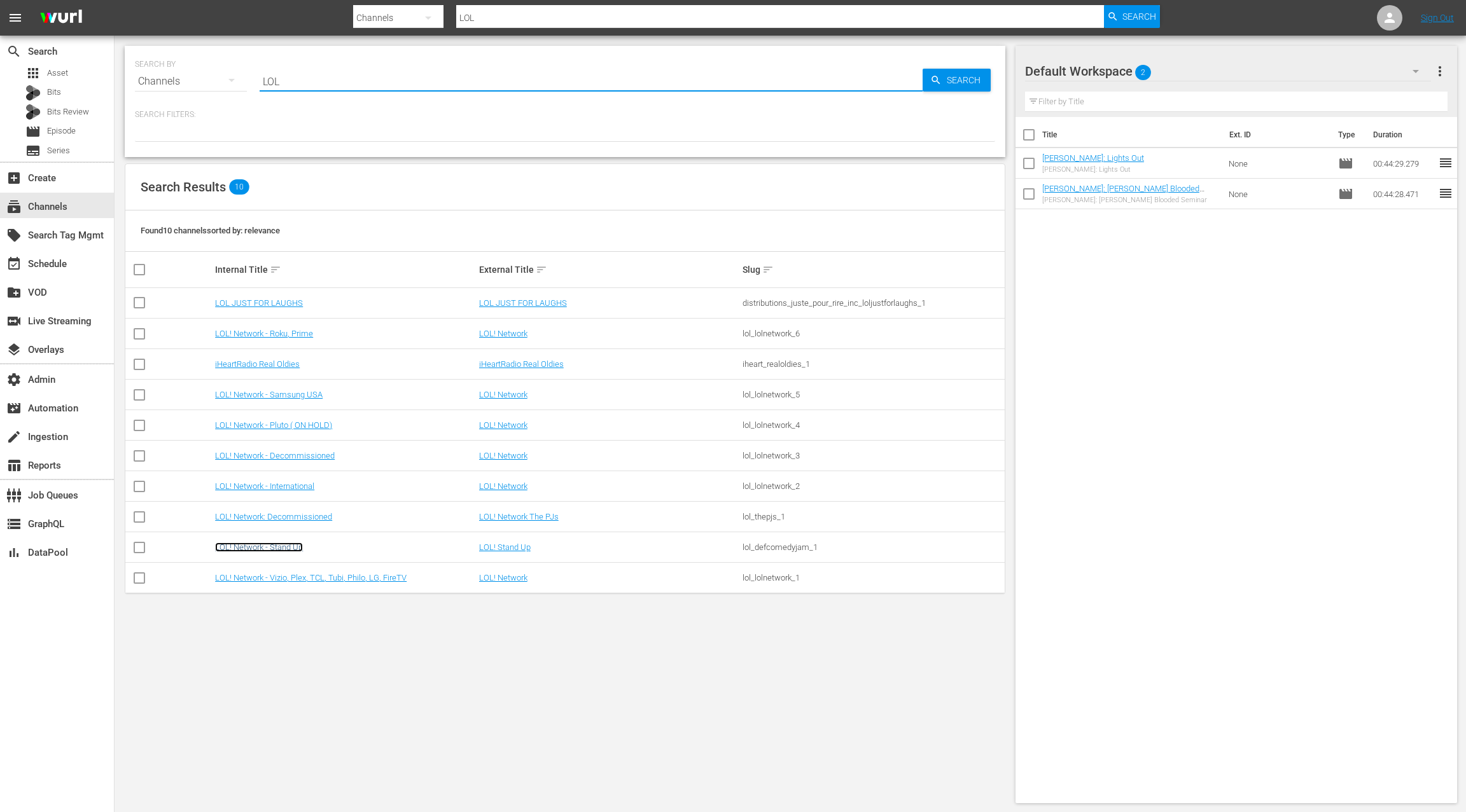
click at [285, 543] on link "LOL! Network - Stand Up" at bounding box center [259, 547] width 88 height 9
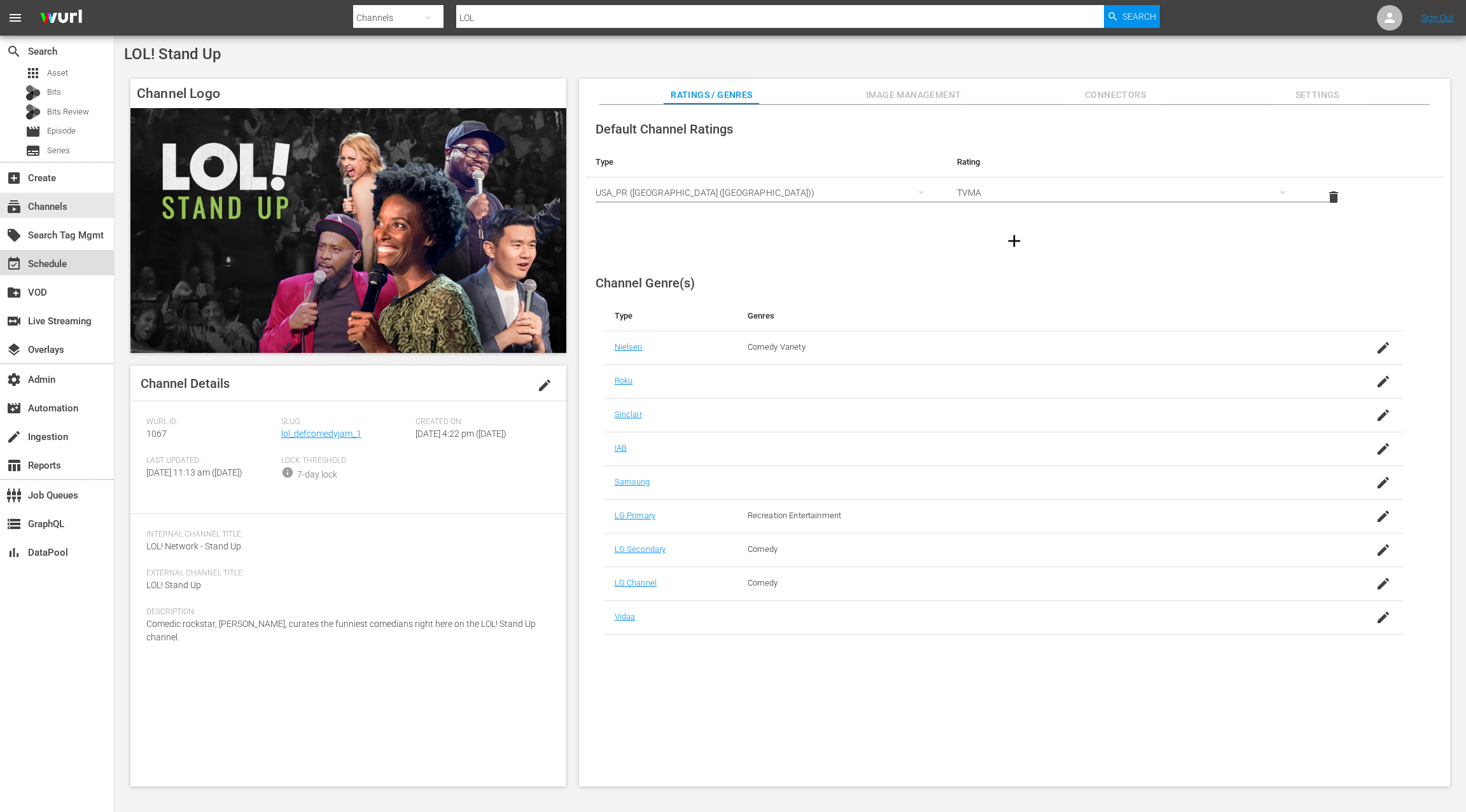
click at [83, 267] on div "event_available Schedule" at bounding box center [56, 263] width 114 height 26
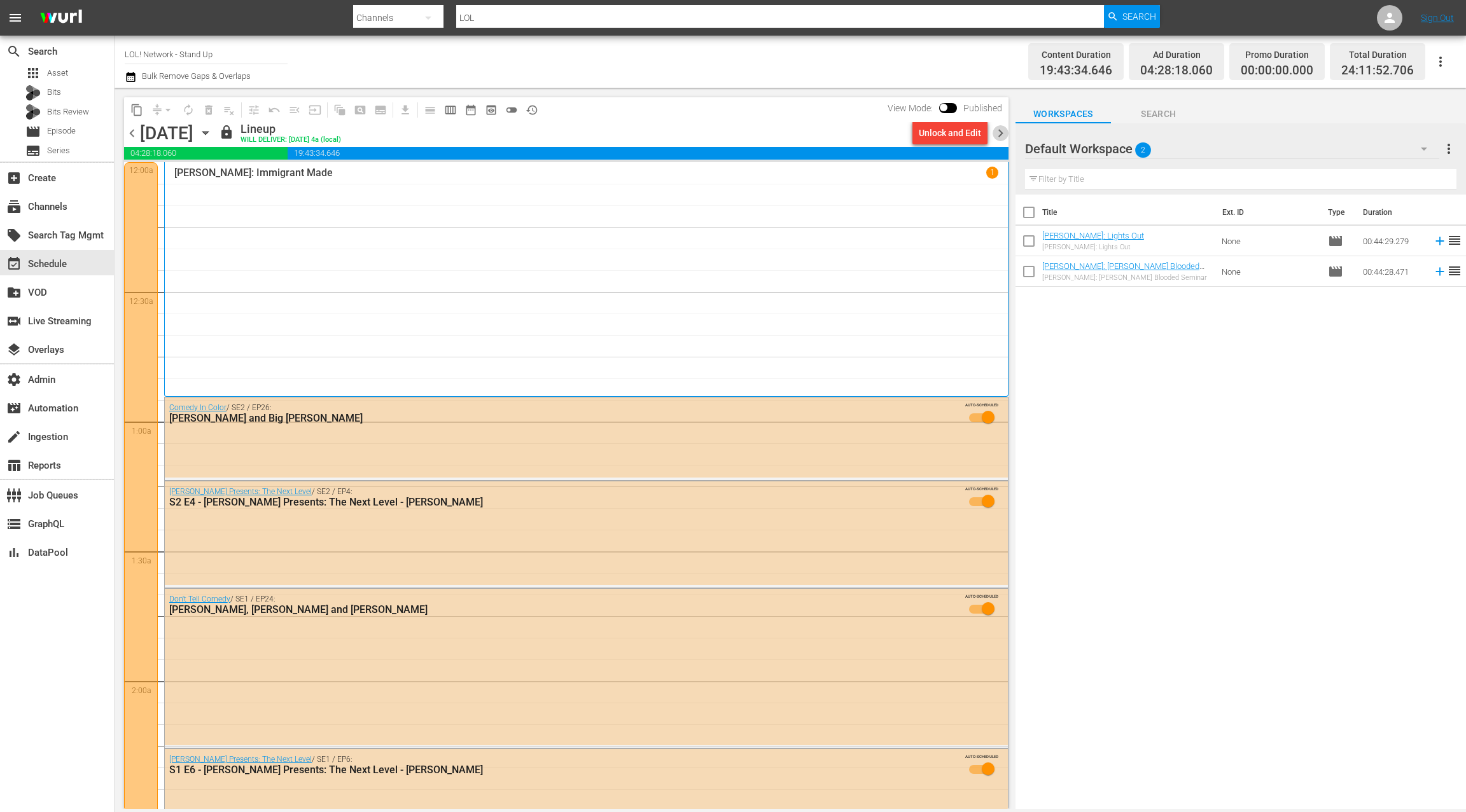
click at [1004, 136] on span "chevron_right" at bounding box center [1000, 133] width 16 height 16
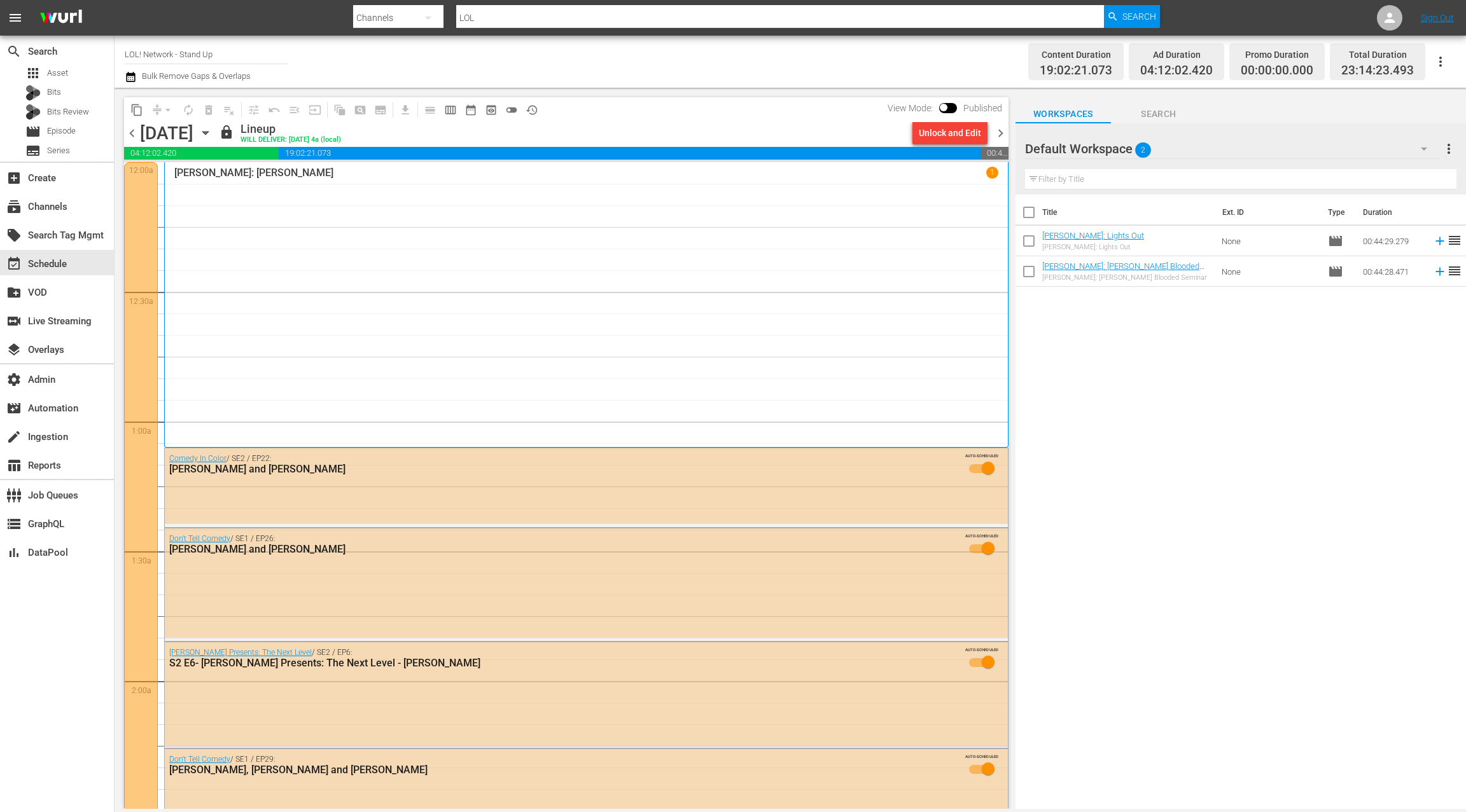
click at [1004, 136] on span "chevron_right" at bounding box center [1000, 133] width 16 height 16
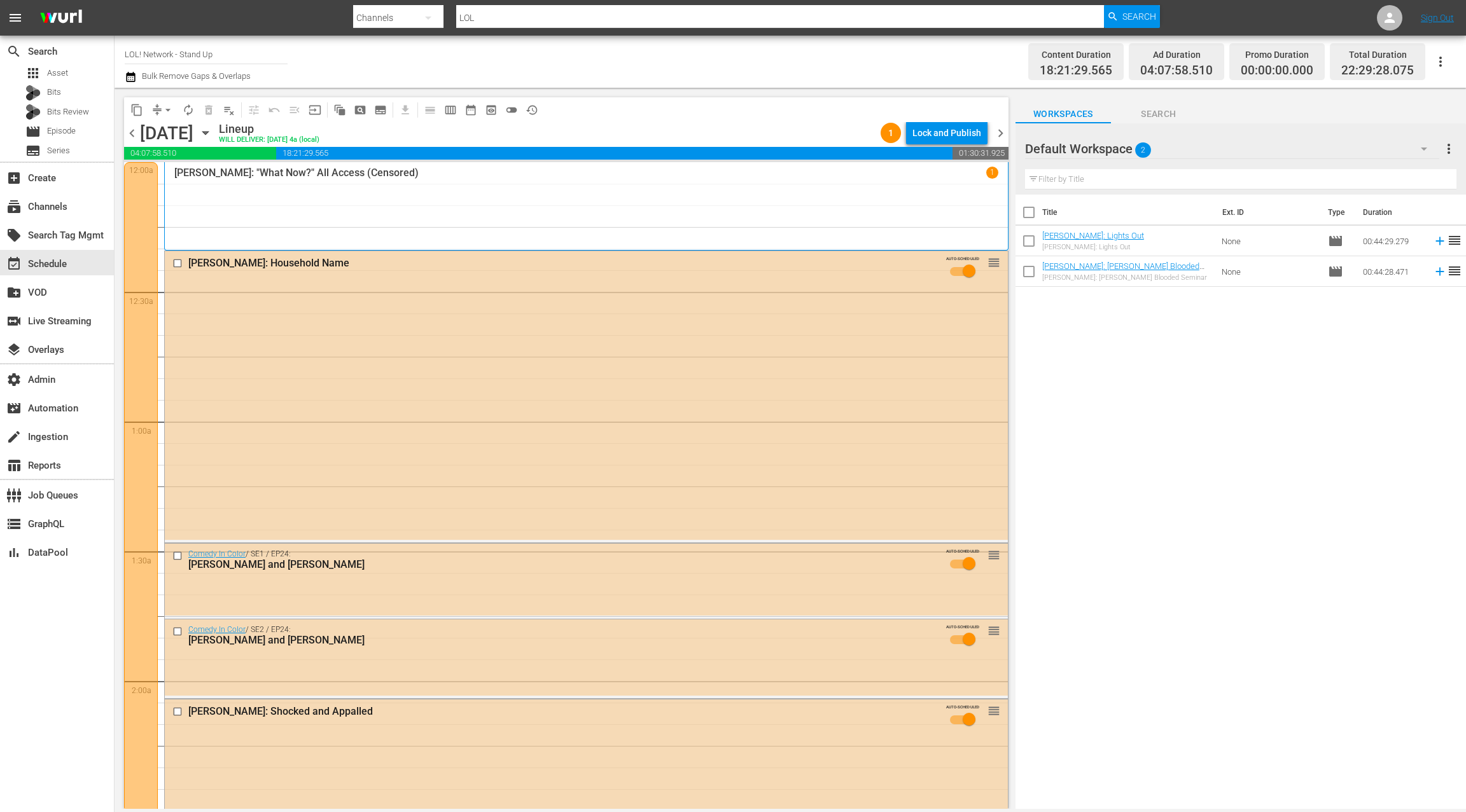
click at [213, 133] on icon "button" at bounding box center [205, 132] width 14 height 14
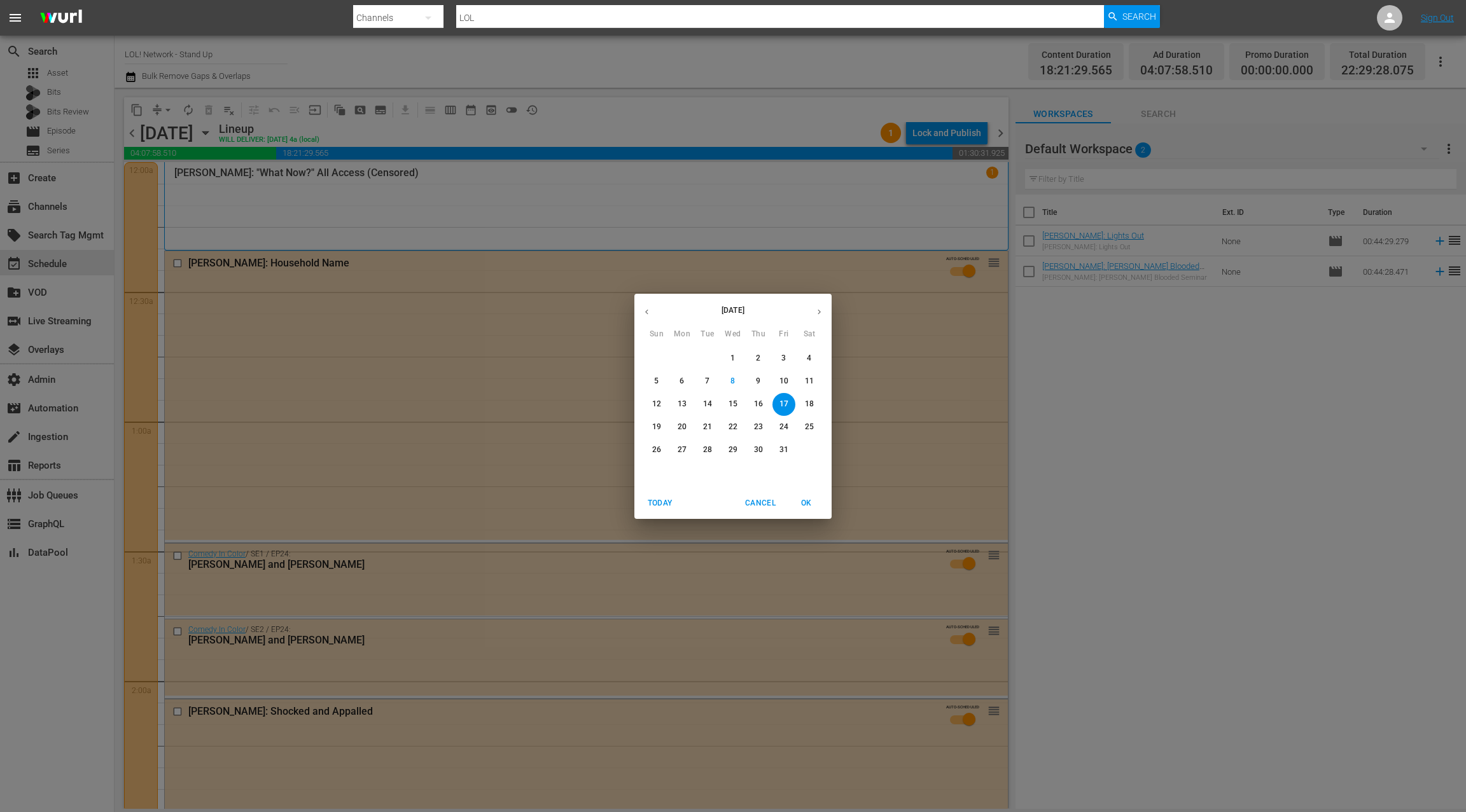
click at [784, 379] on p "10" at bounding box center [784, 382] width 9 height 11
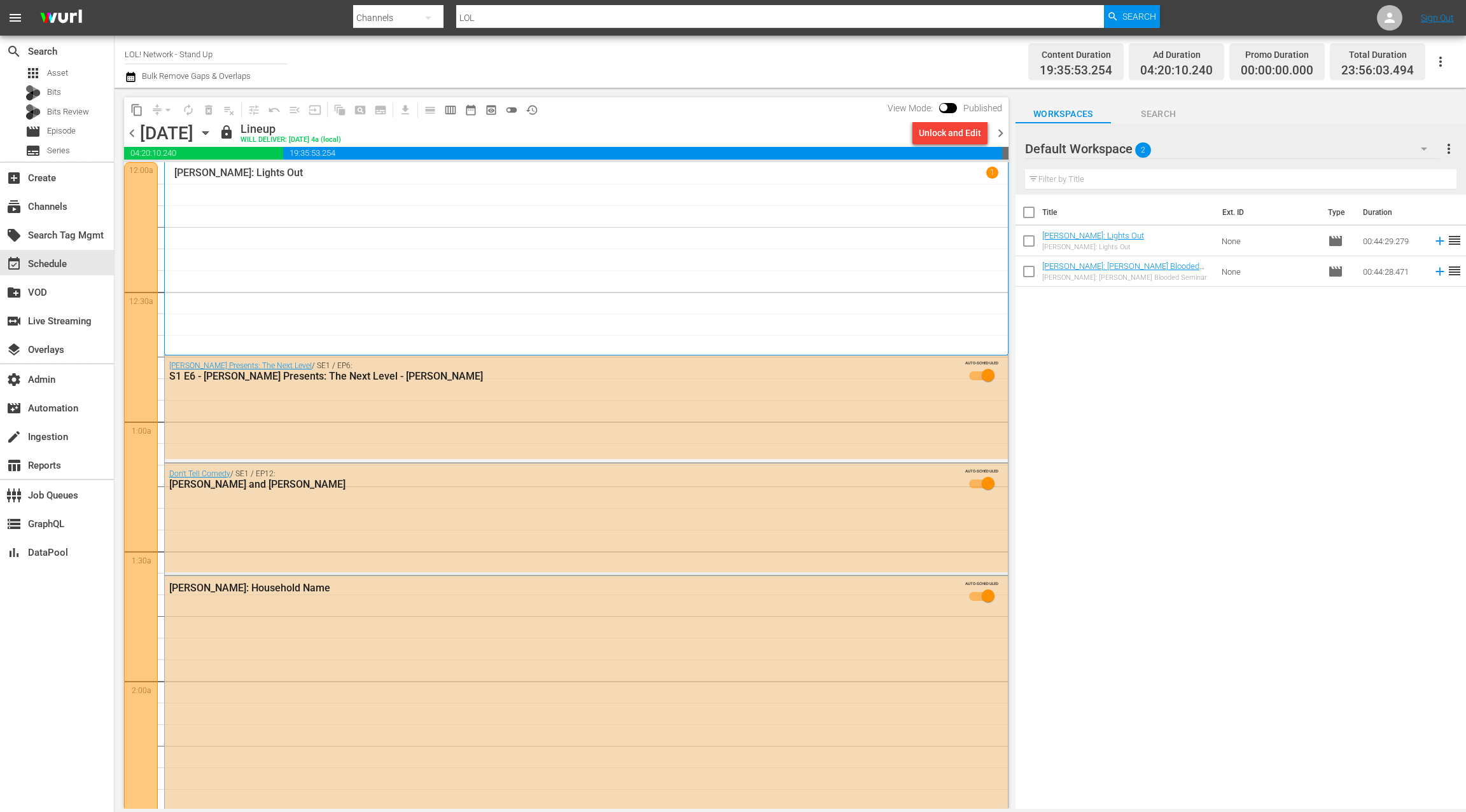
click at [1240, 141] on div "Default Workspace 2" at bounding box center [1232, 149] width 414 height 36
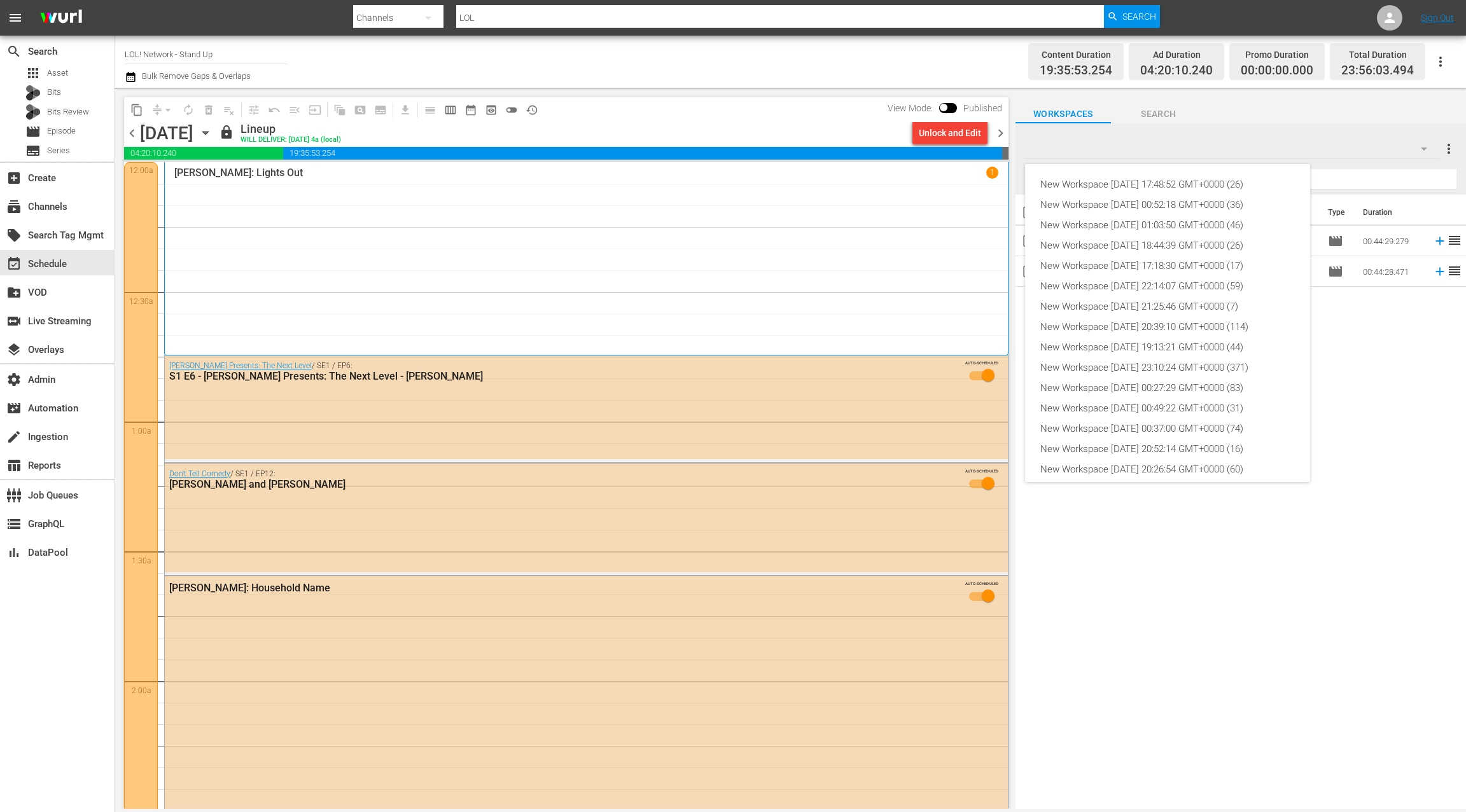
scroll to position [48, 0]
click at [1214, 220] on div "New Workspace [DATE] 17:18:30 GMT+0000 (17)" at bounding box center [1167, 217] width 254 height 20
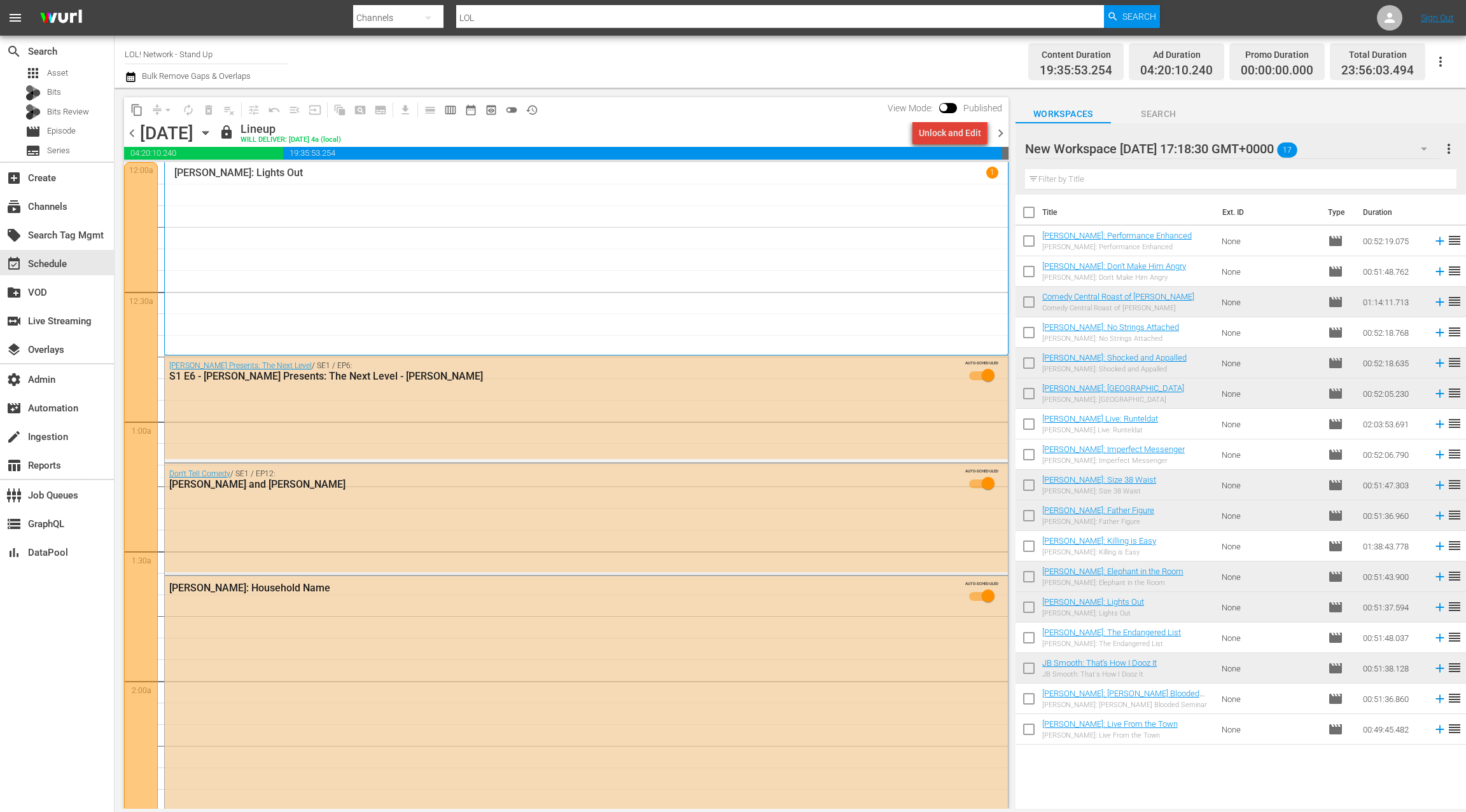
click at [955, 135] on div "Unlock and Edit" at bounding box center [949, 132] width 62 height 23
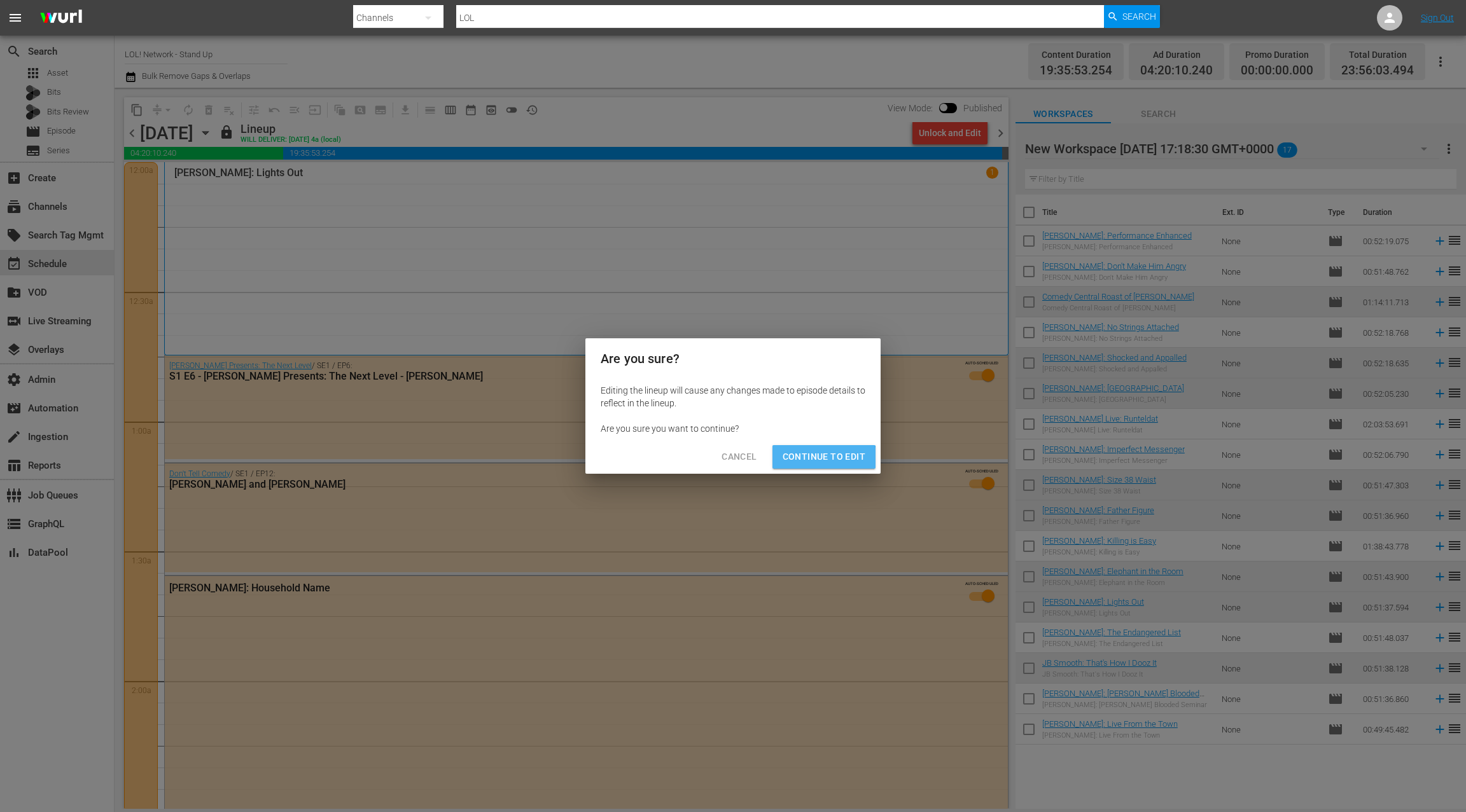
click at [799, 462] on span "Continue to Edit" at bounding box center [824, 456] width 82 height 16
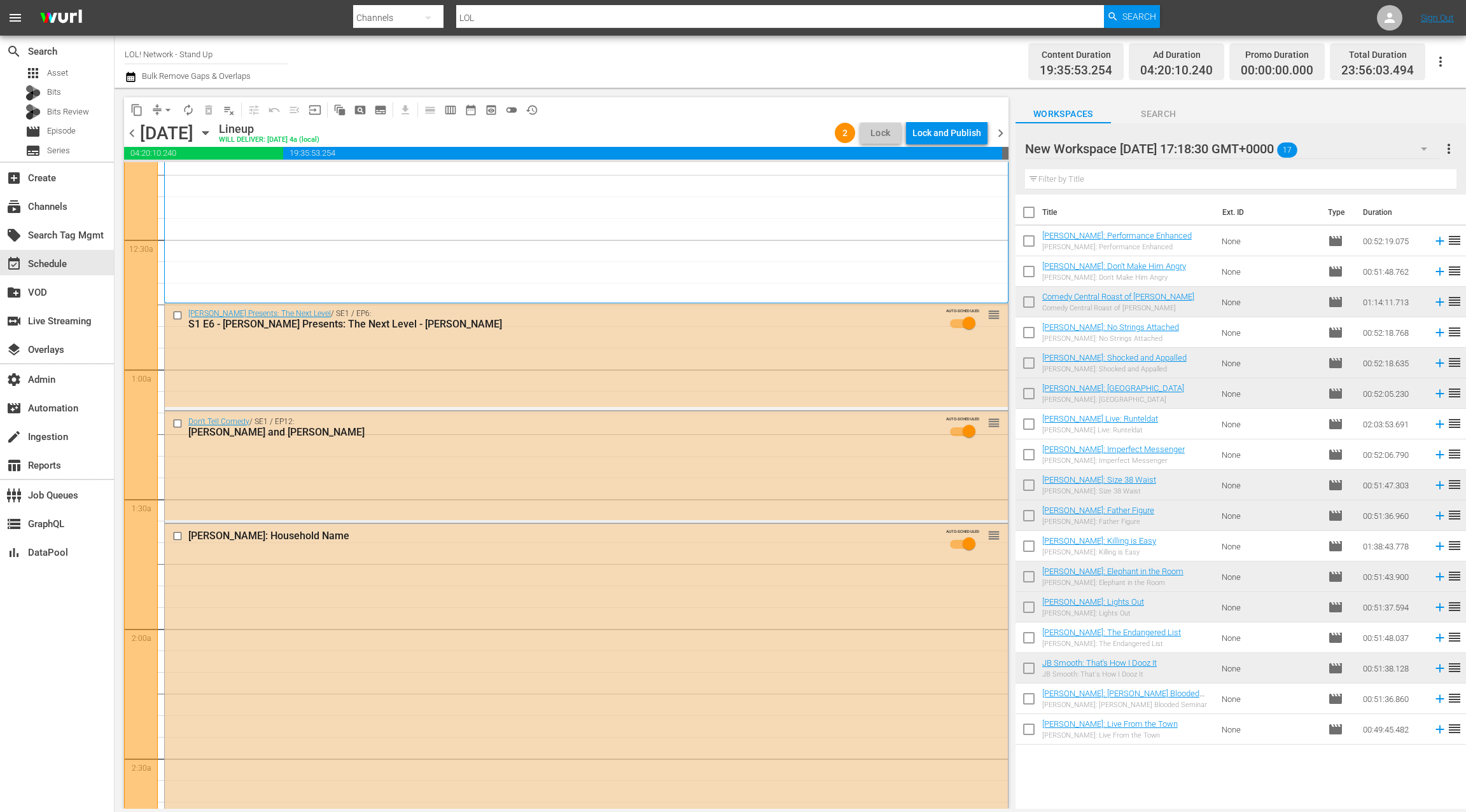
scroll to position [0, 0]
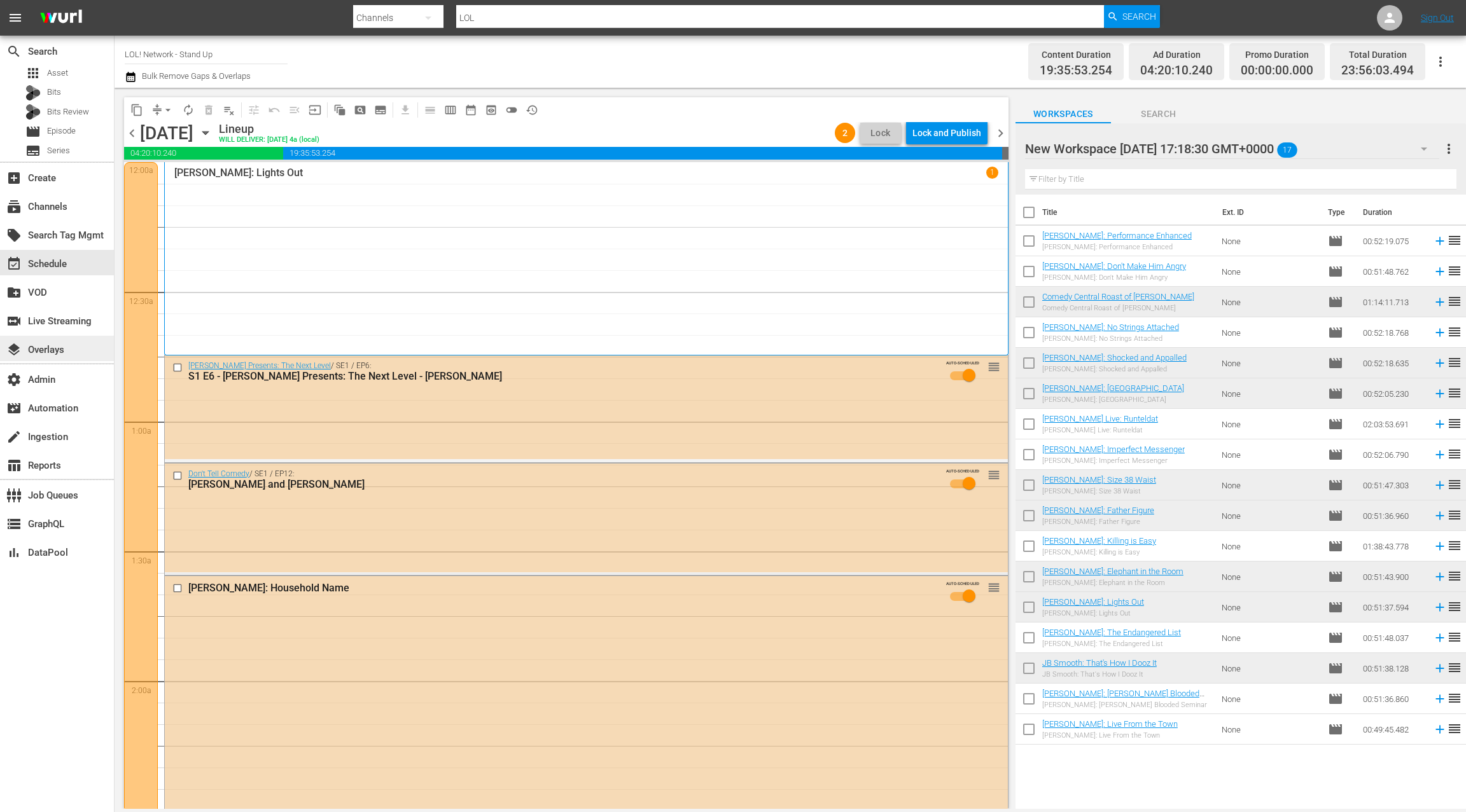
click at [77, 347] on div "layers Overlays" at bounding box center [56, 348] width 114 height 26
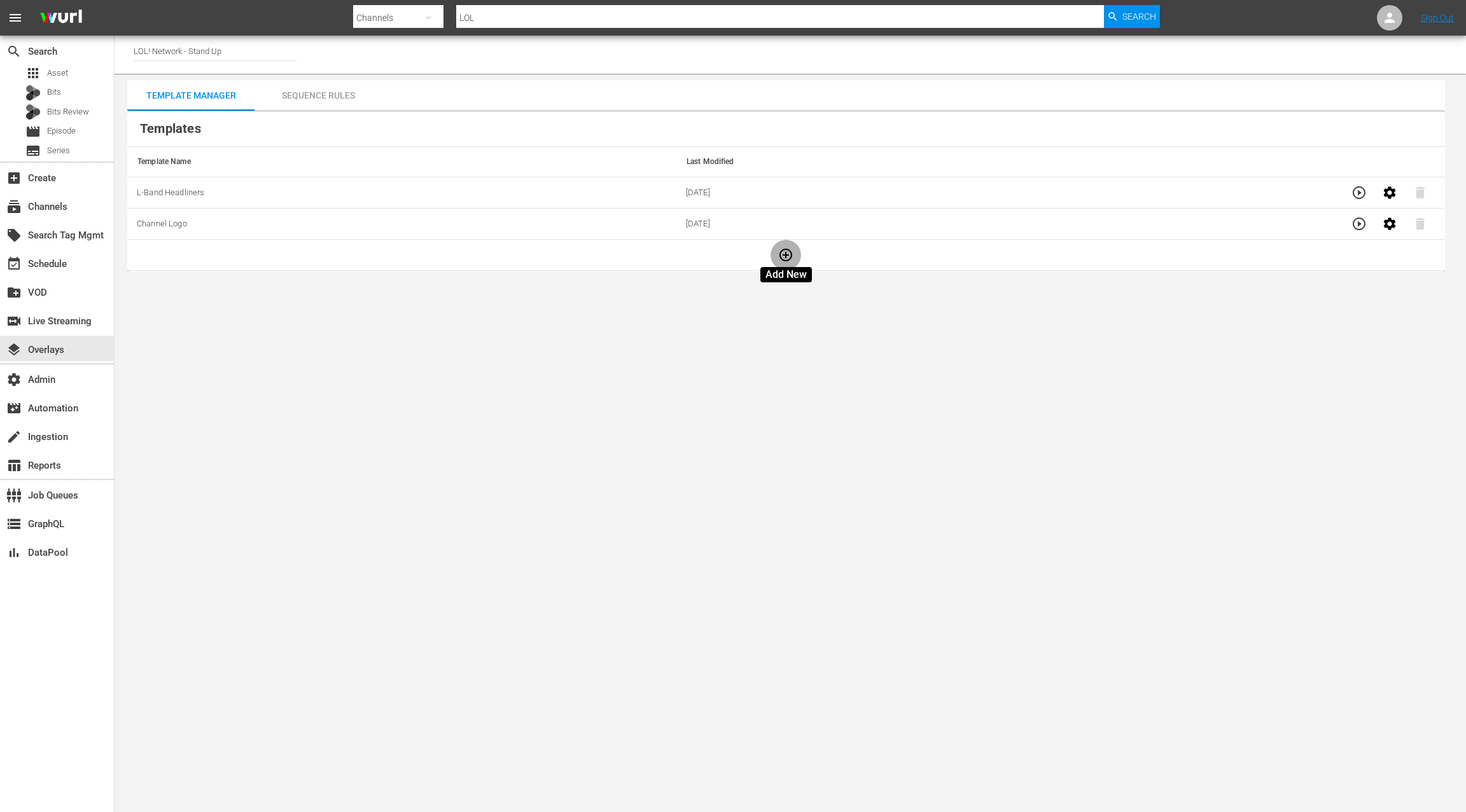
click at [787, 253] on icon "button" at bounding box center [786, 255] width 13 height 13
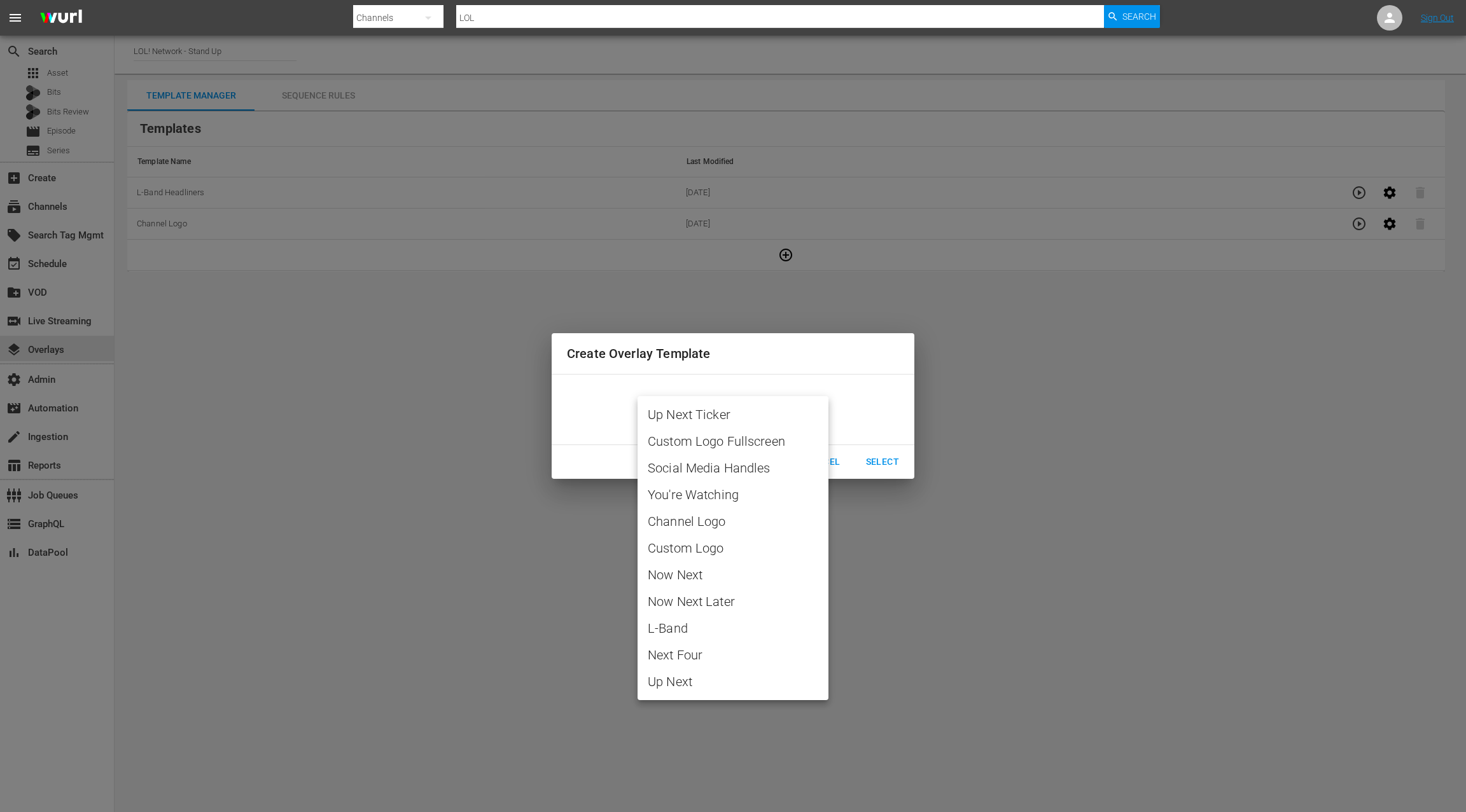
click at [720, 411] on body "menu Search By Channels Search ID, Title, Description, Keywords, or Category LO…" at bounding box center [733, 406] width 1466 height 812
click at [712, 627] on span "L-Band" at bounding box center [733, 628] width 170 height 19
type input "L-Band"
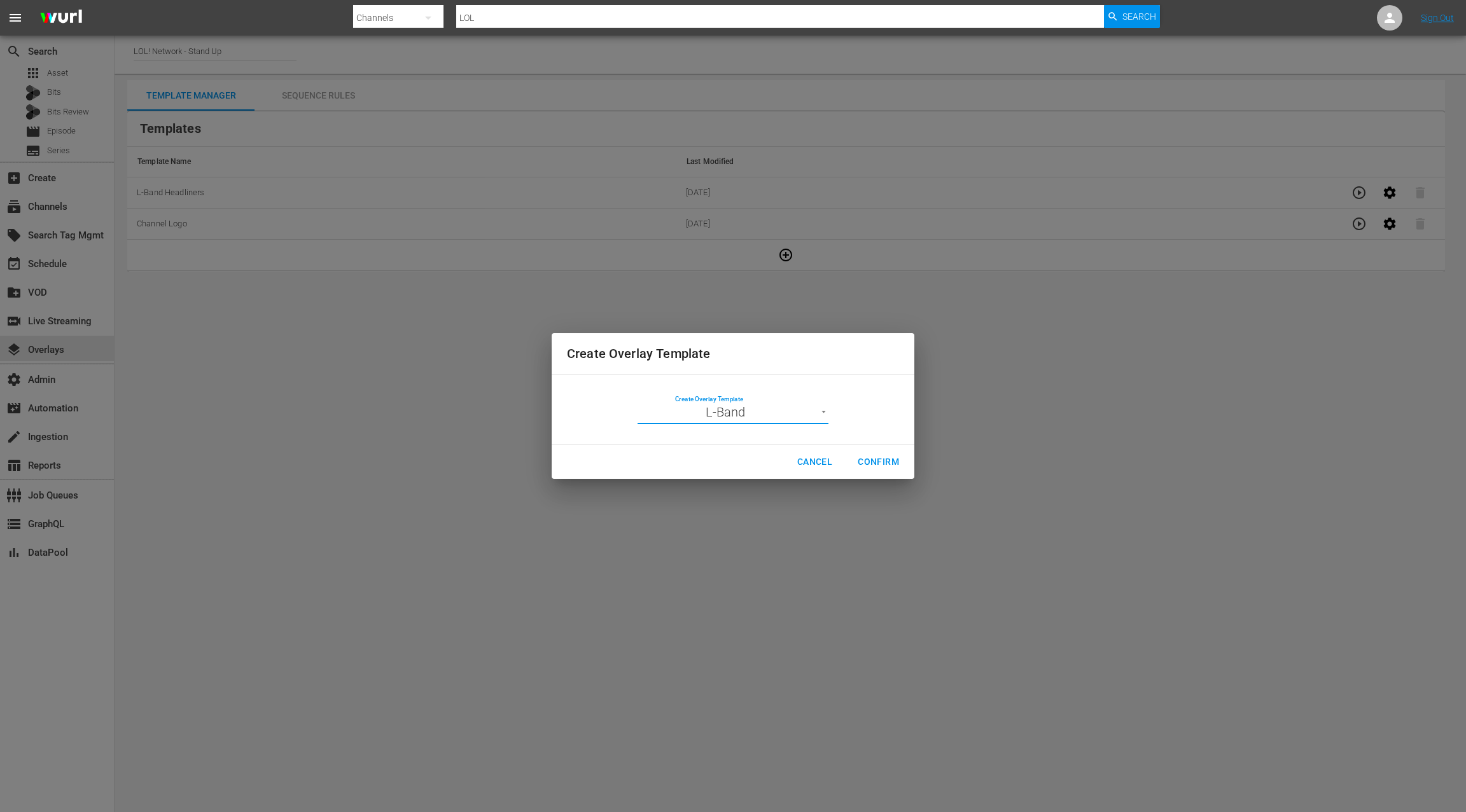
click at [869, 462] on span "Confirm" at bounding box center [878, 461] width 42 height 16
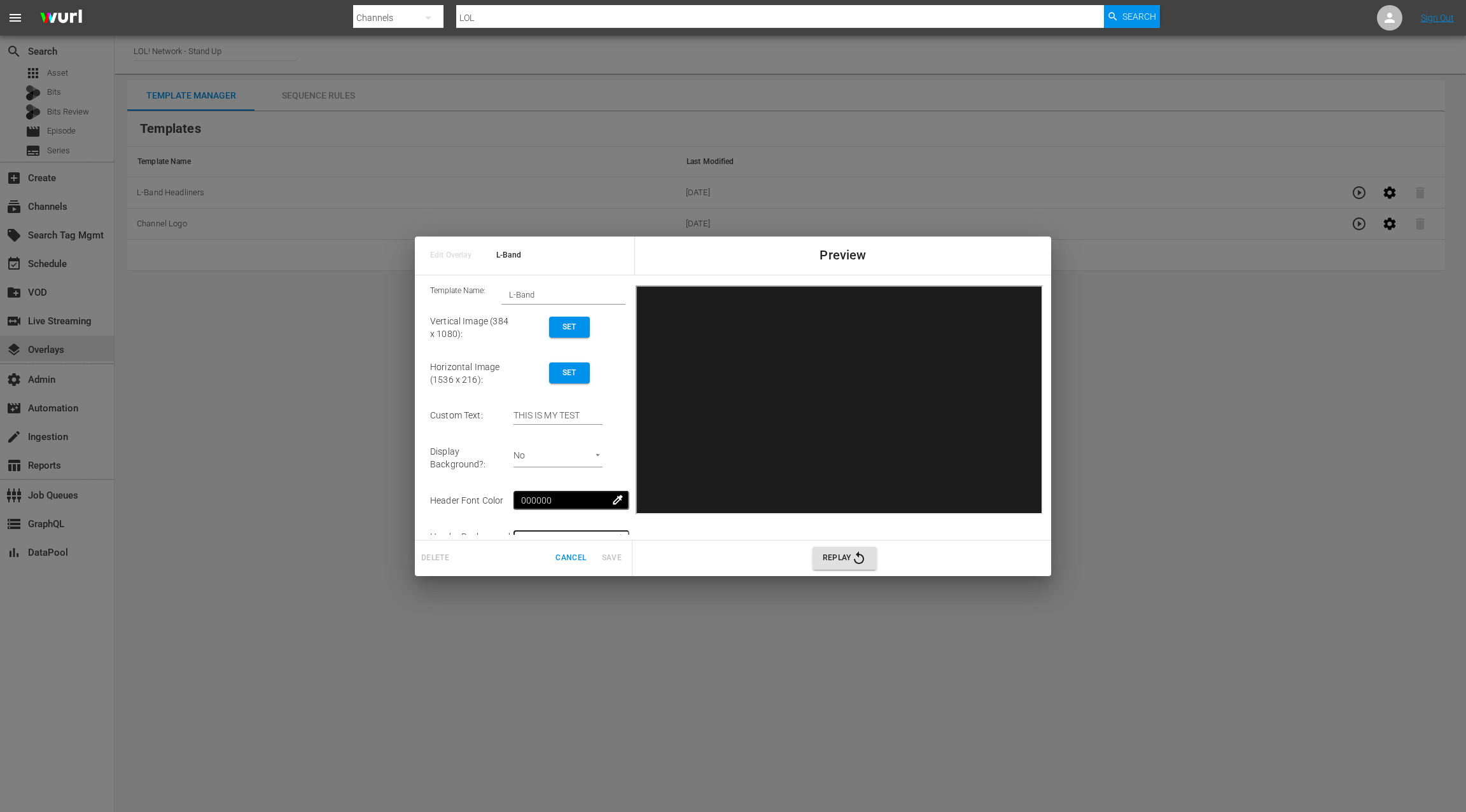
click at [560, 296] on input "L-Band" at bounding box center [563, 294] width 124 height 18
type input "L-Band [DATE] Night"
click at [569, 327] on span "Set" at bounding box center [569, 327] width 20 height 13
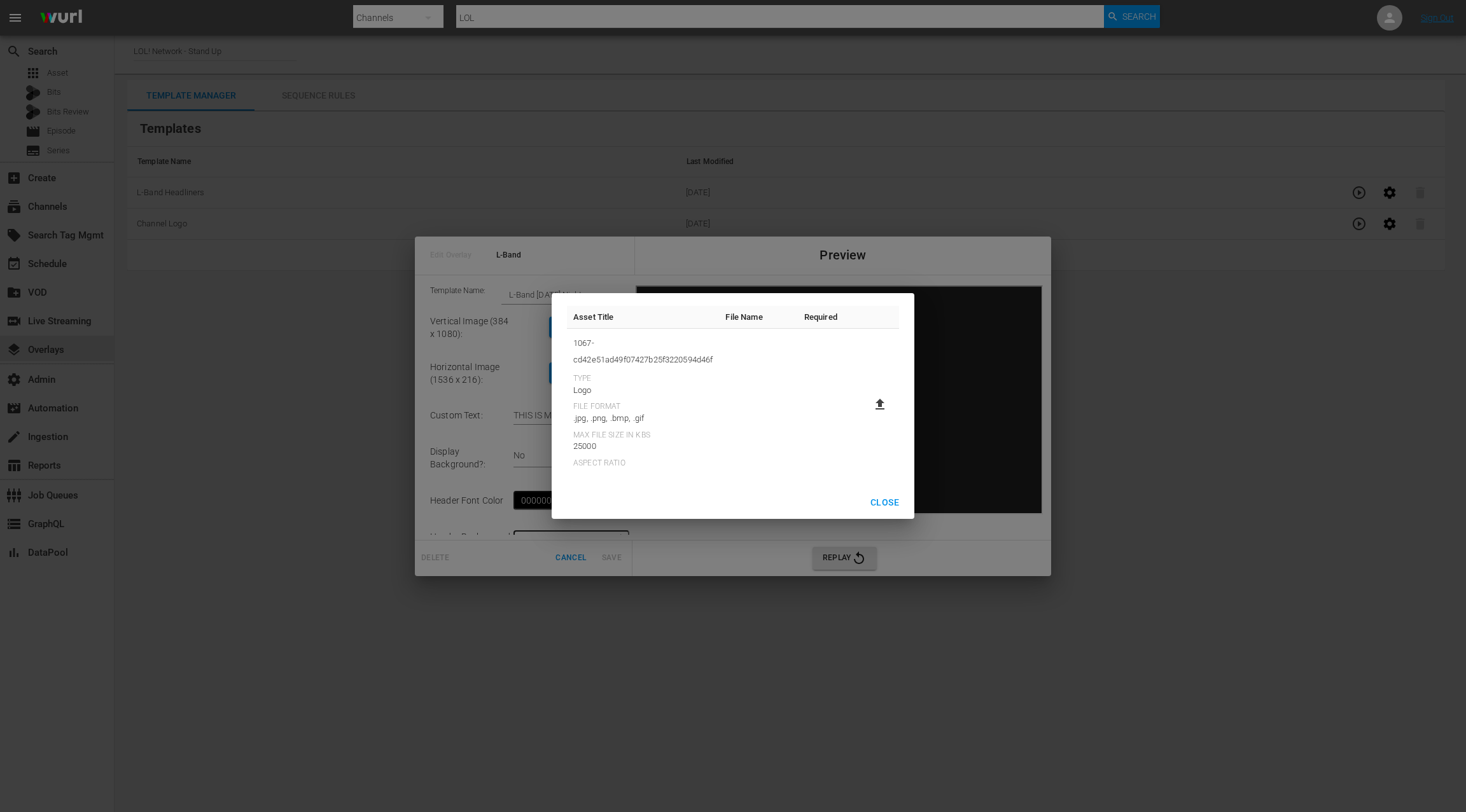
click at [887, 403] on label at bounding box center [880, 404] width 26 height 23
click at [868, 415] on input "file" at bounding box center [867, 415] width 1 height 1
type input "C:\fakepath\Vertical-384x1080-LOLSU.jpg"
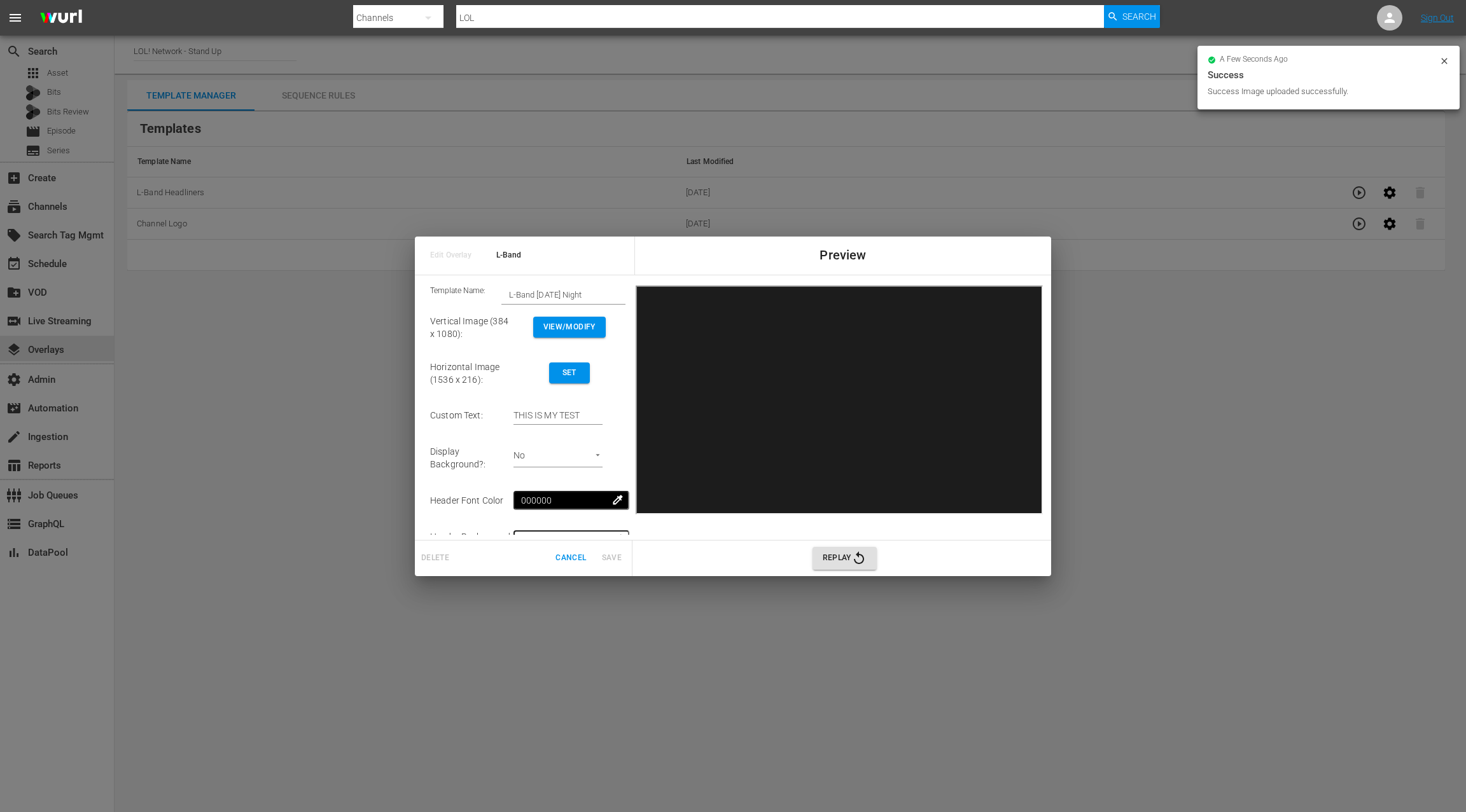
click at [572, 372] on span "Set" at bounding box center [569, 372] width 20 height 13
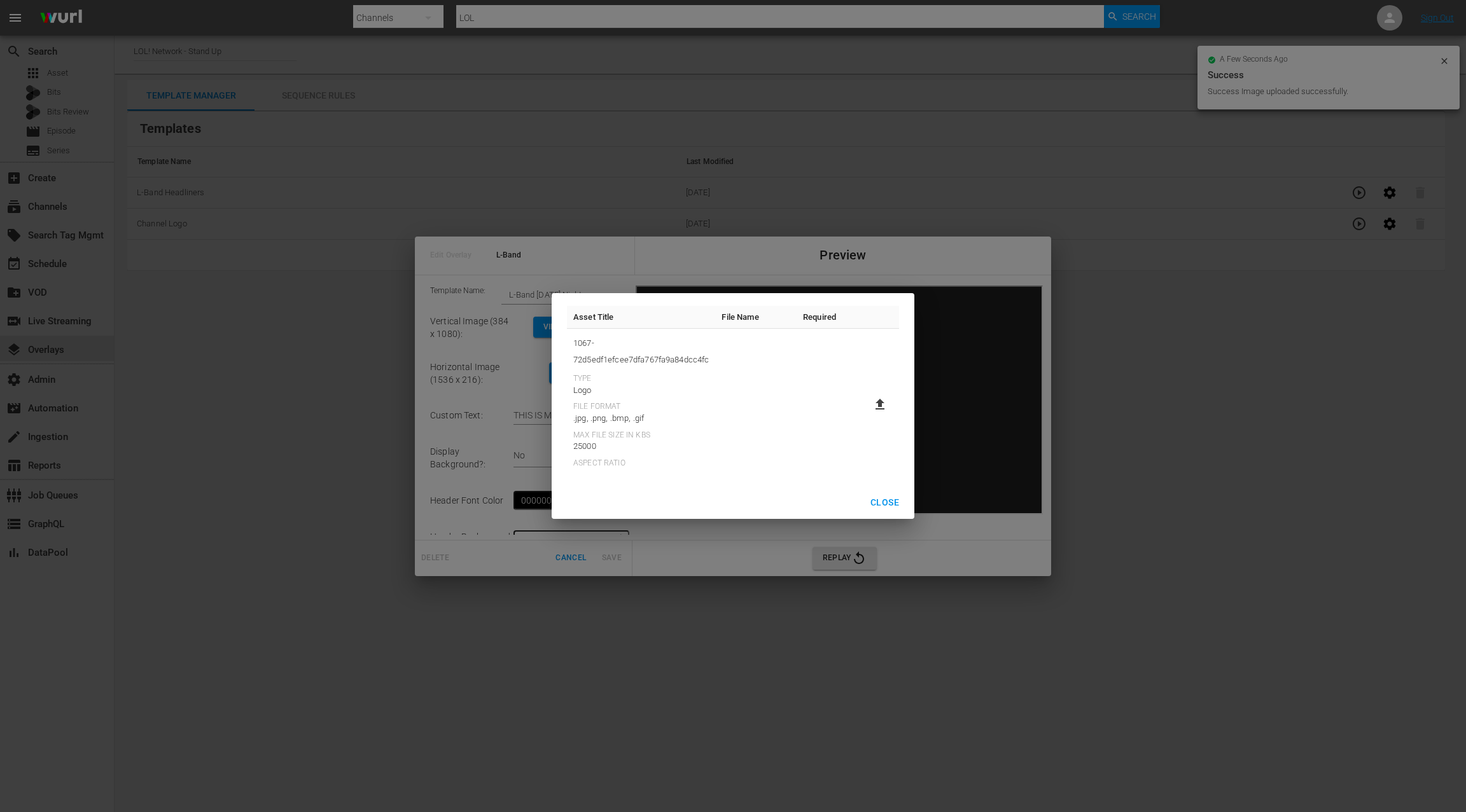
click at [882, 401] on icon at bounding box center [880, 405] width 9 height 11
click at [868, 415] on input "file" at bounding box center [867, 415] width 1 height 1
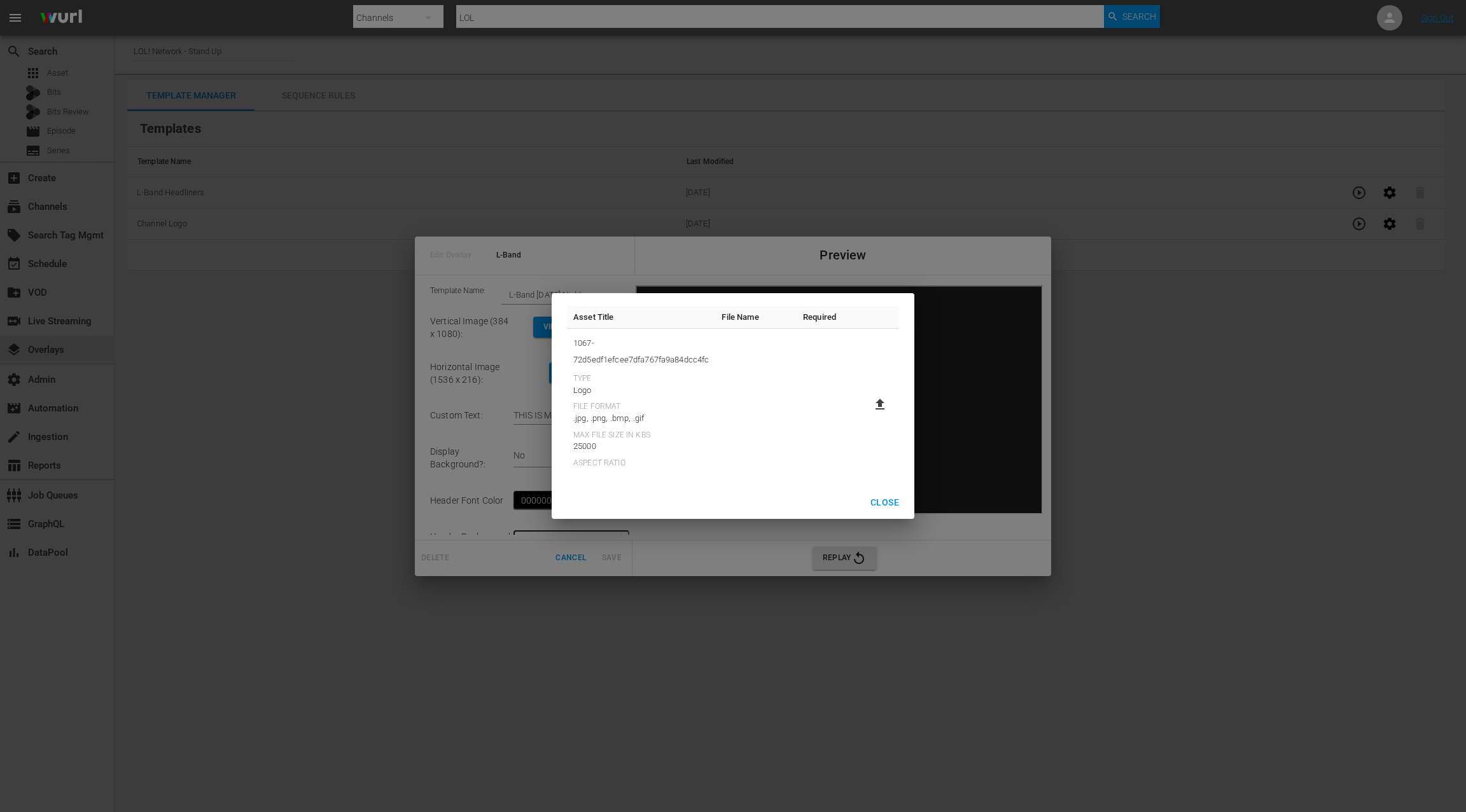
type input "C:\fakepath\Horizontal-1536x2201-LOLSU.jpg"
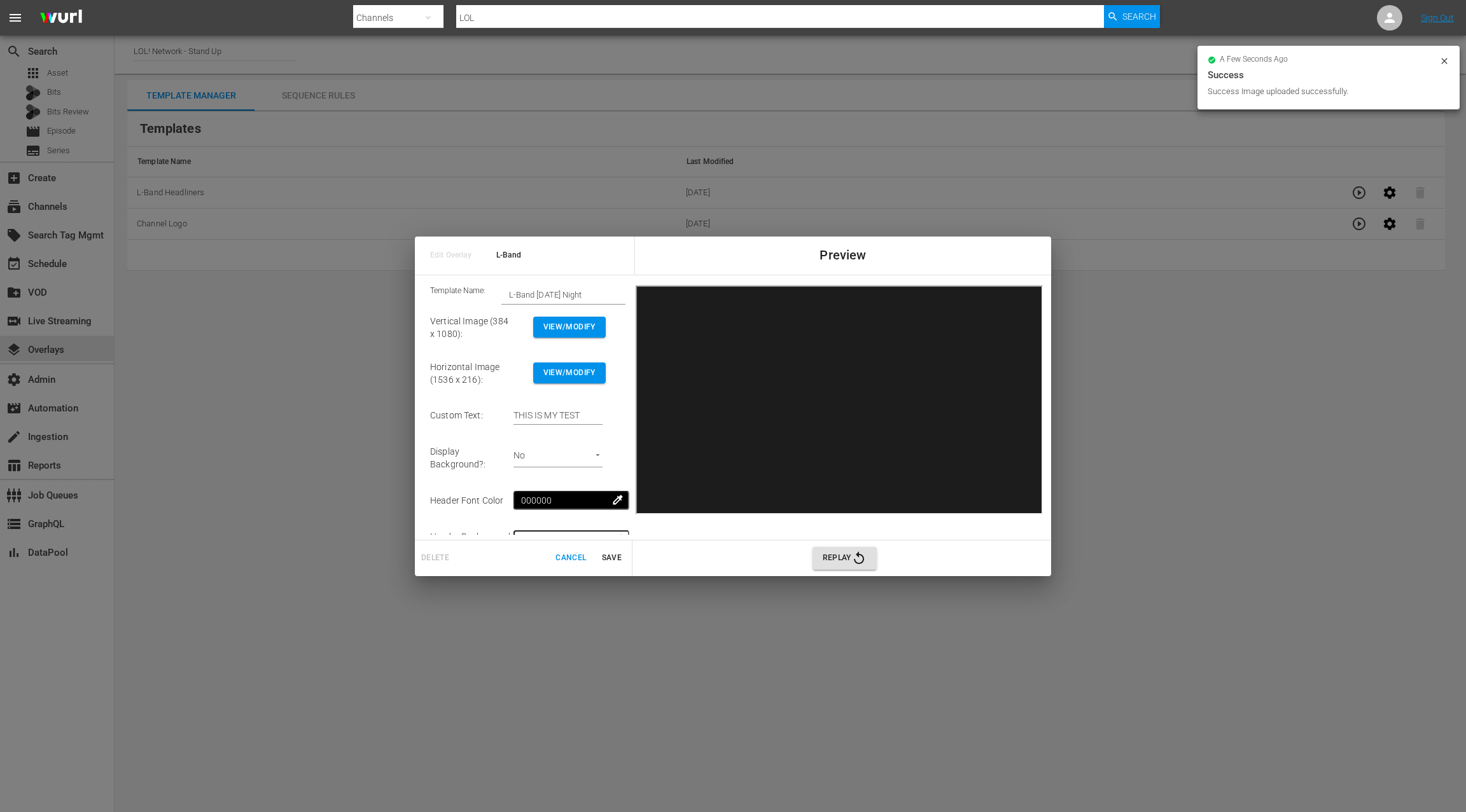
click at [528, 417] on input "THIS IS MY TEST" at bounding box center [557, 416] width 89 height 19
drag, startPoint x: 552, startPoint y: 418, endPoint x: 626, endPoint y: 423, distance: 74.2
click at [626, 423] on div "Template Name: L-Band Friday Night Vertical Image (384 x 1080) : View/Modify Ho…" at bounding box center [528, 407] width 205 height 254
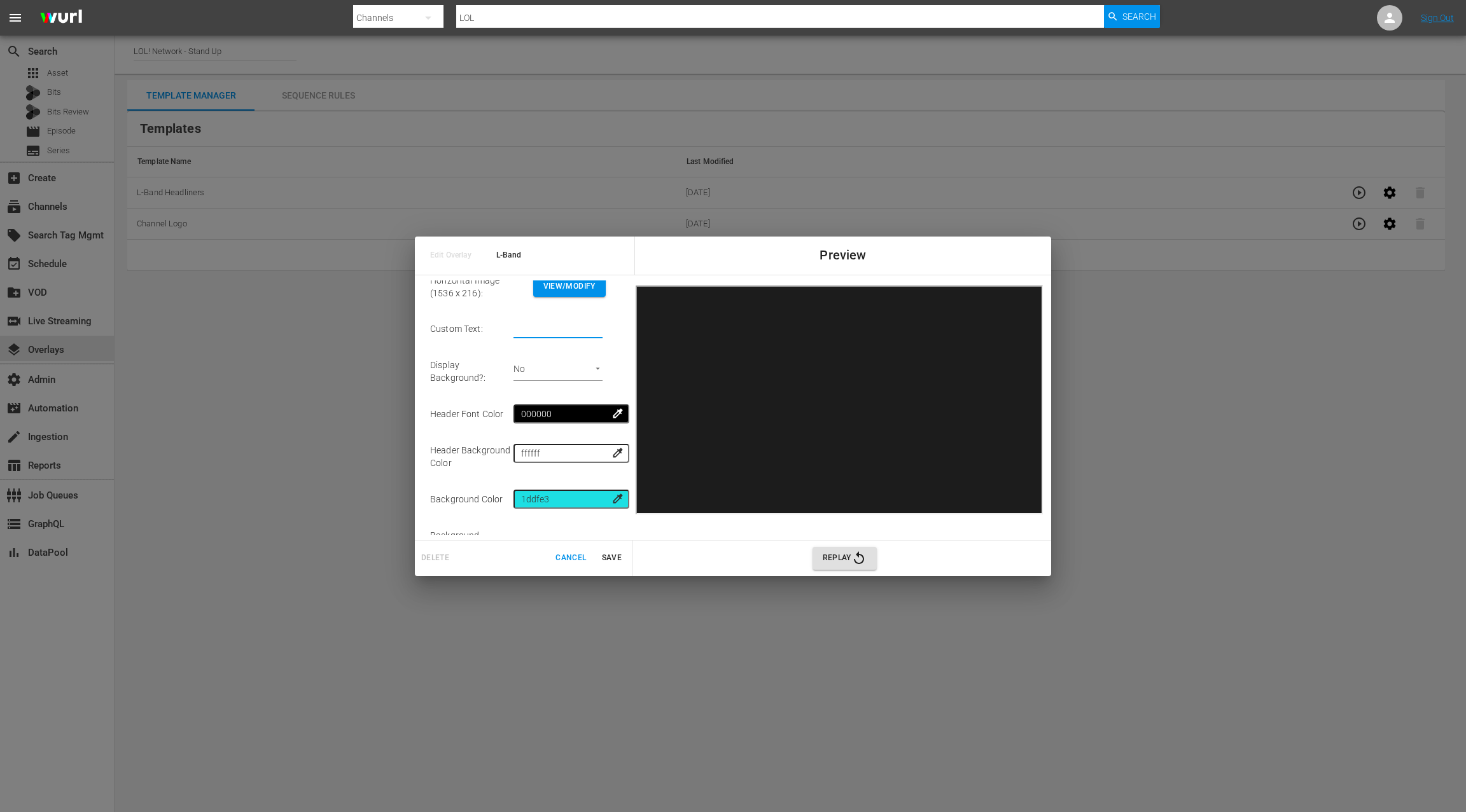
scroll to position [138, 0]
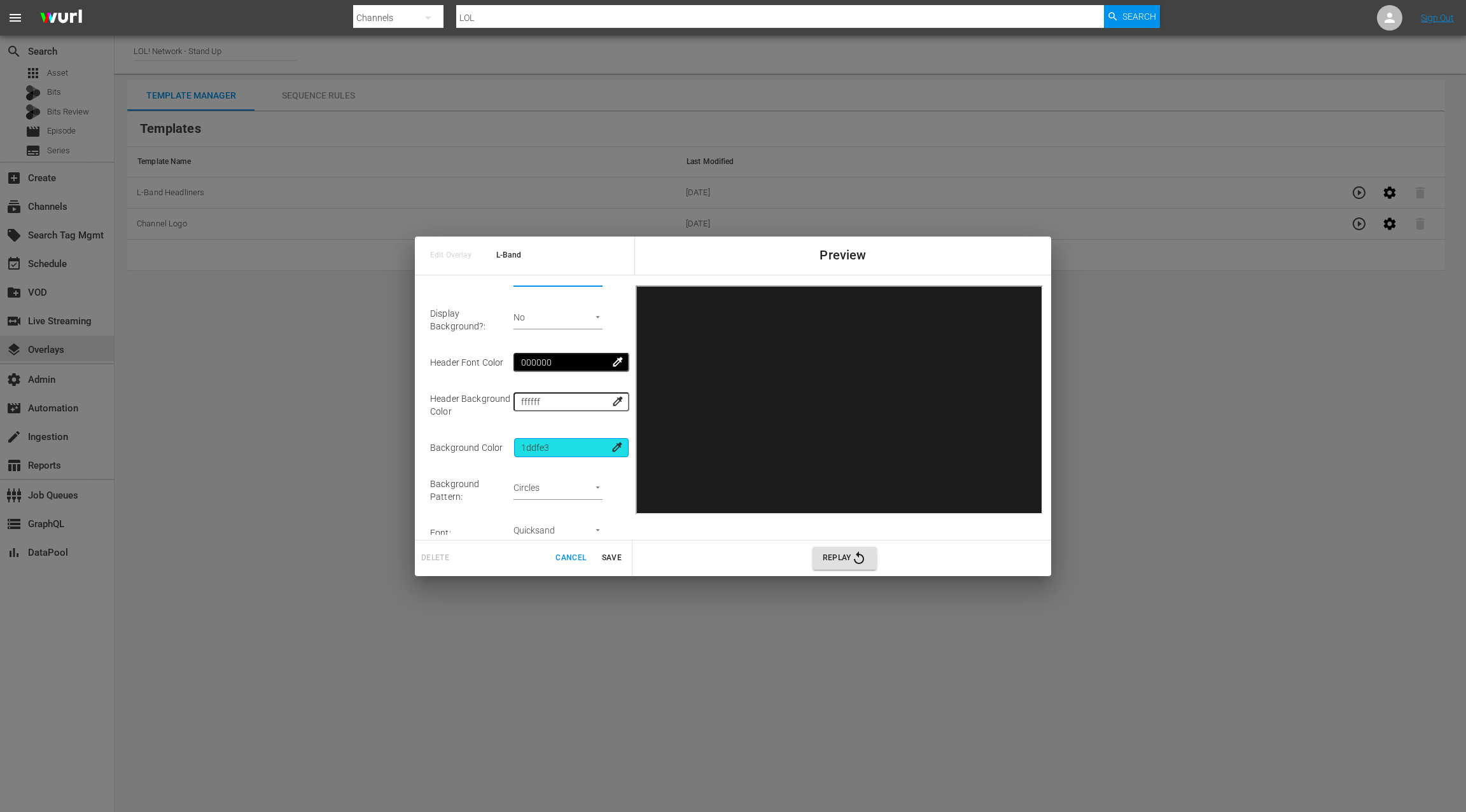
click at [571, 442] on input "1ddfe3" at bounding box center [571, 447] width 115 height 19
type input "1ddf"
type input "THIS IS MY TEST"
type input "1"
type input "000"
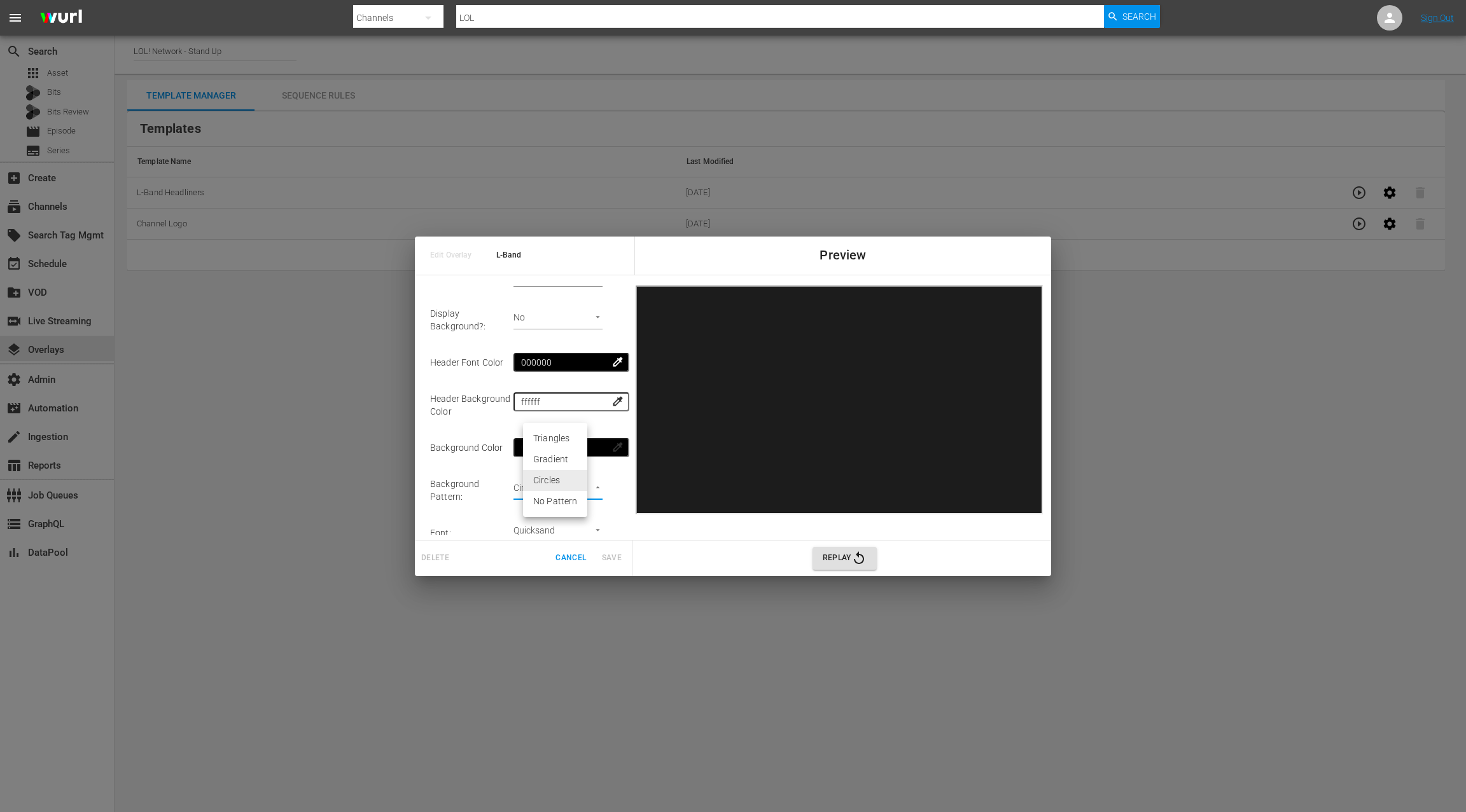
click at [582, 479] on body "menu Search By Channels Search ID, Title, Description, Keywords, or Category LO…" at bounding box center [733, 406] width 1466 height 812
click at [568, 503] on li "No Pattern" at bounding box center [556, 501] width 65 height 21
type input "none"
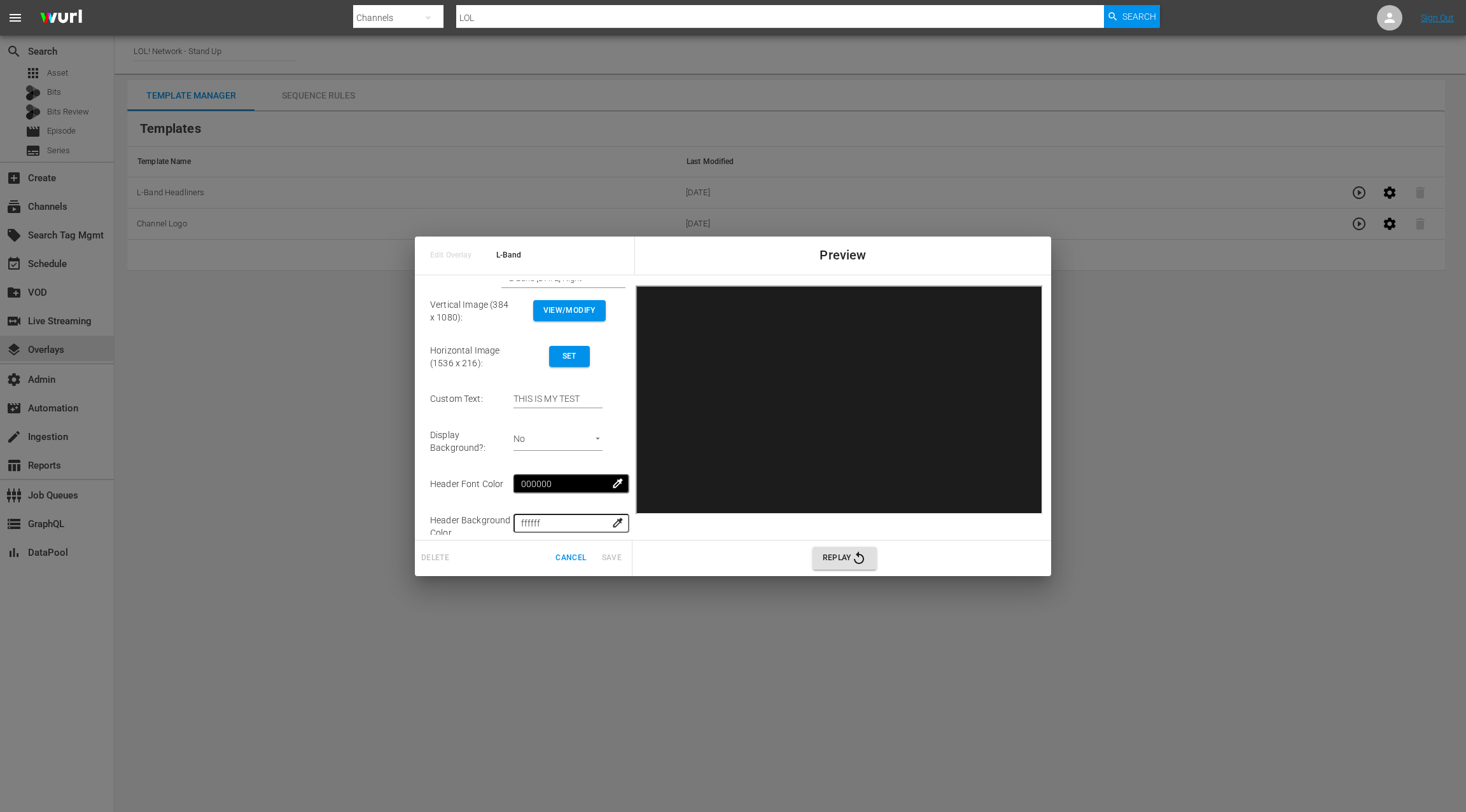
scroll to position [0, 0]
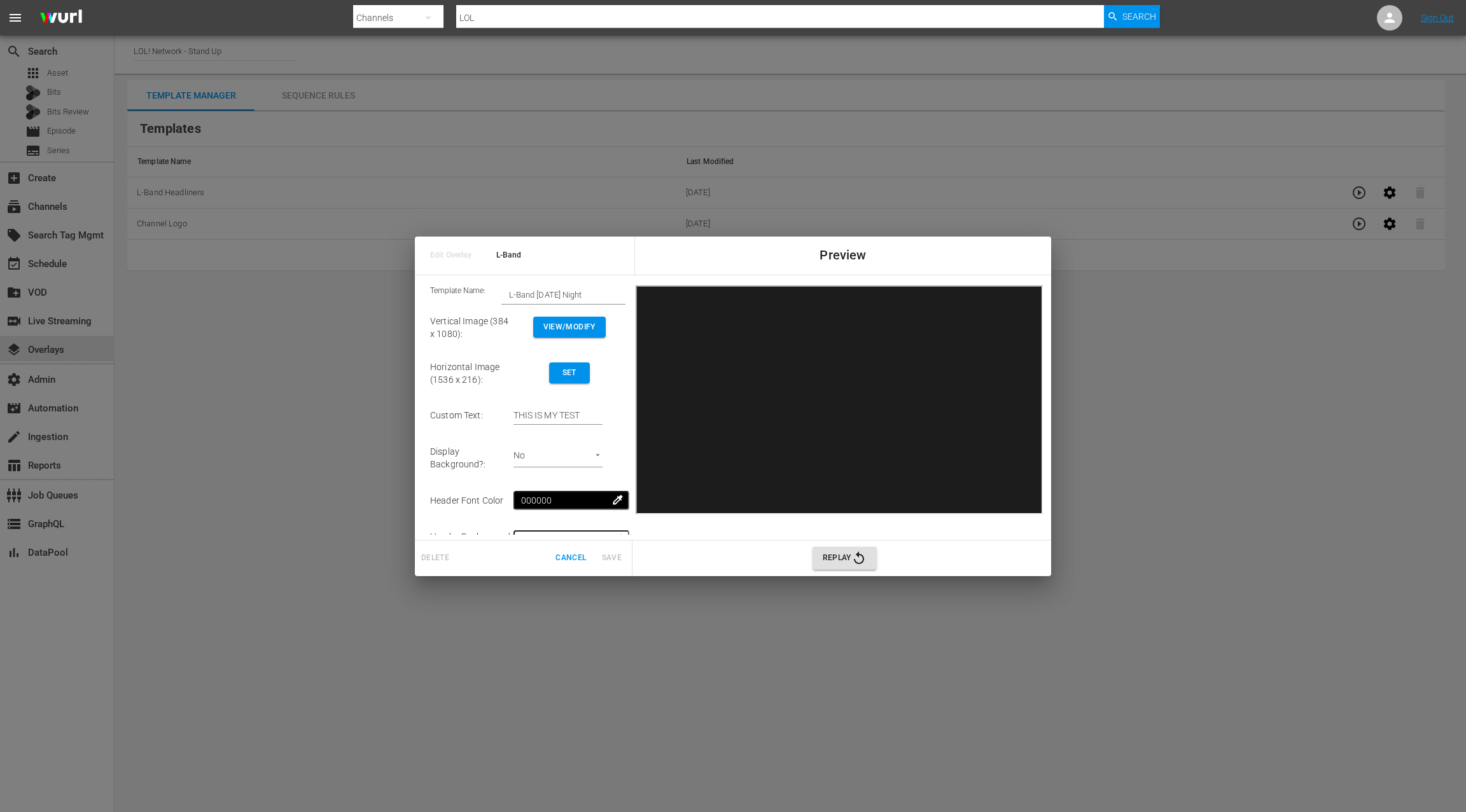
click at [533, 414] on input "THIS IS MY TEST" at bounding box center [557, 416] width 89 height 19
drag, startPoint x: 533, startPoint y: 414, endPoint x: 605, endPoint y: 419, distance: 72.2
click at [603, 419] on input "THIS IS MY TEST" at bounding box center [557, 416] width 89 height 19
click at [580, 367] on span "Set" at bounding box center [569, 372] width 20 height 13
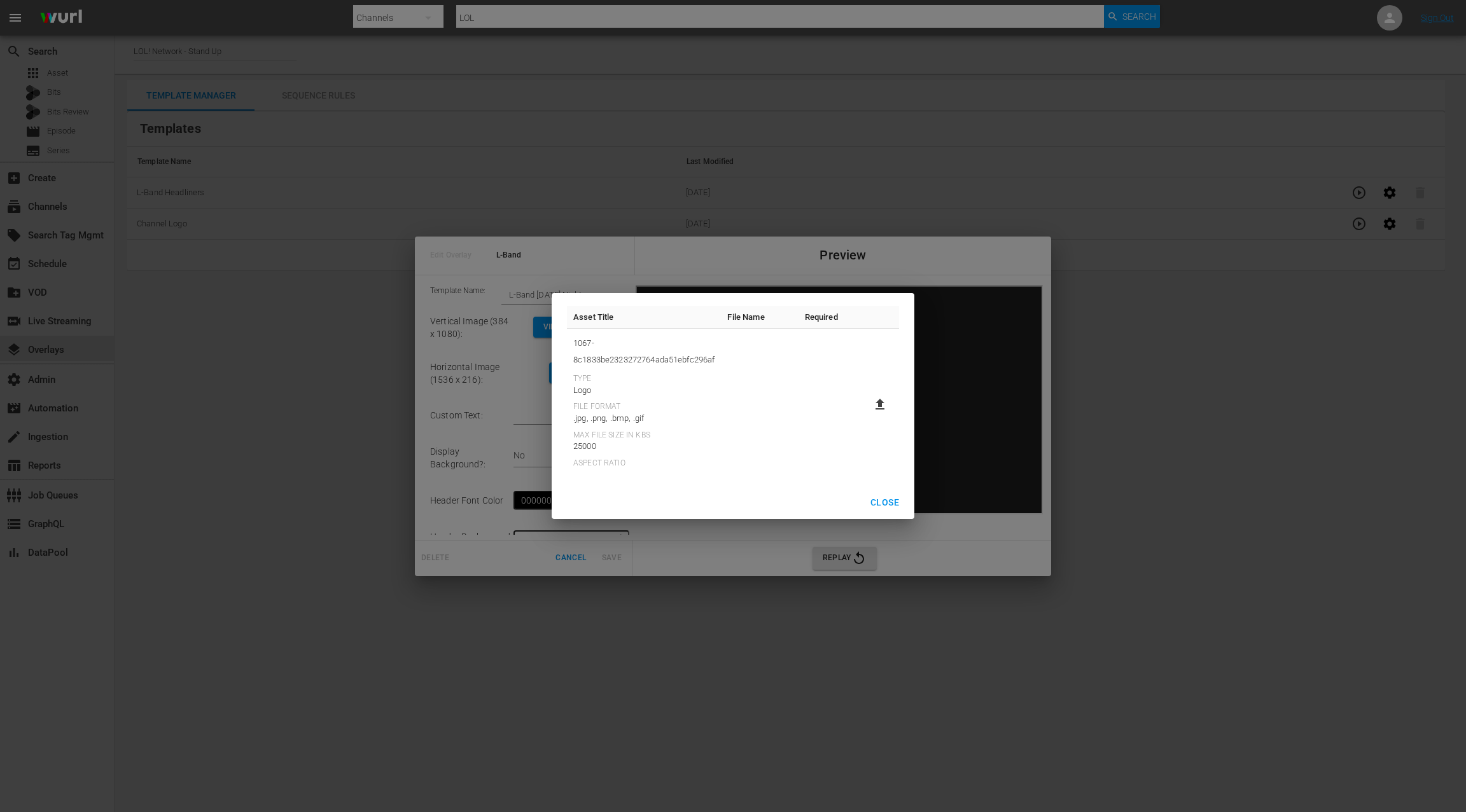
click at [879, 401] on icon at bounding box center [880, 405] width 9 height 11
click at [868, 415] on input "file" at bounding box center [867, 415] width 1 height 1
type input "C:\fakepath\Horizontal-1536x2201-LOLSU.jpg"
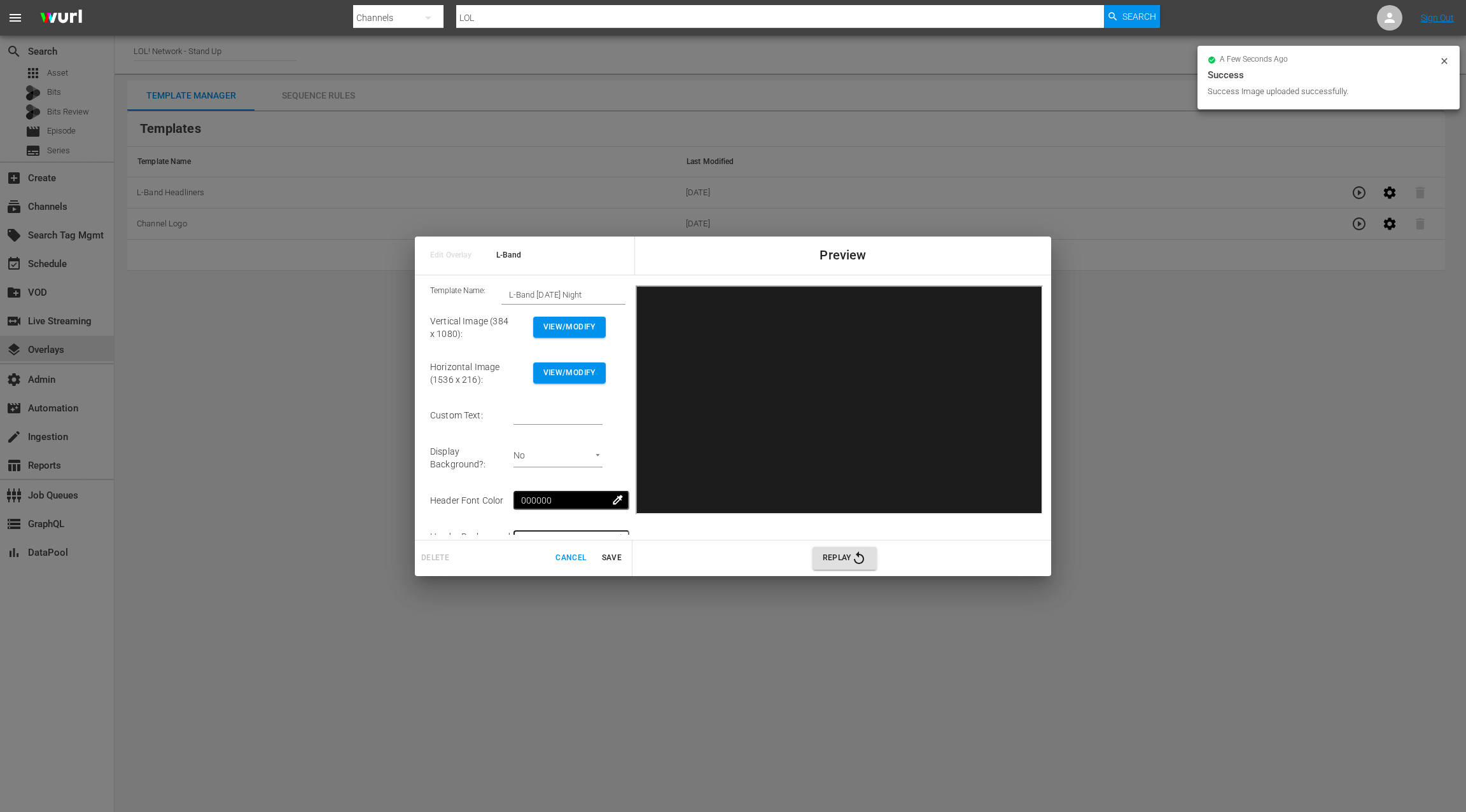
click at [614, 556] on span "Save" at bounding box center [611, 558] width 31 height 13
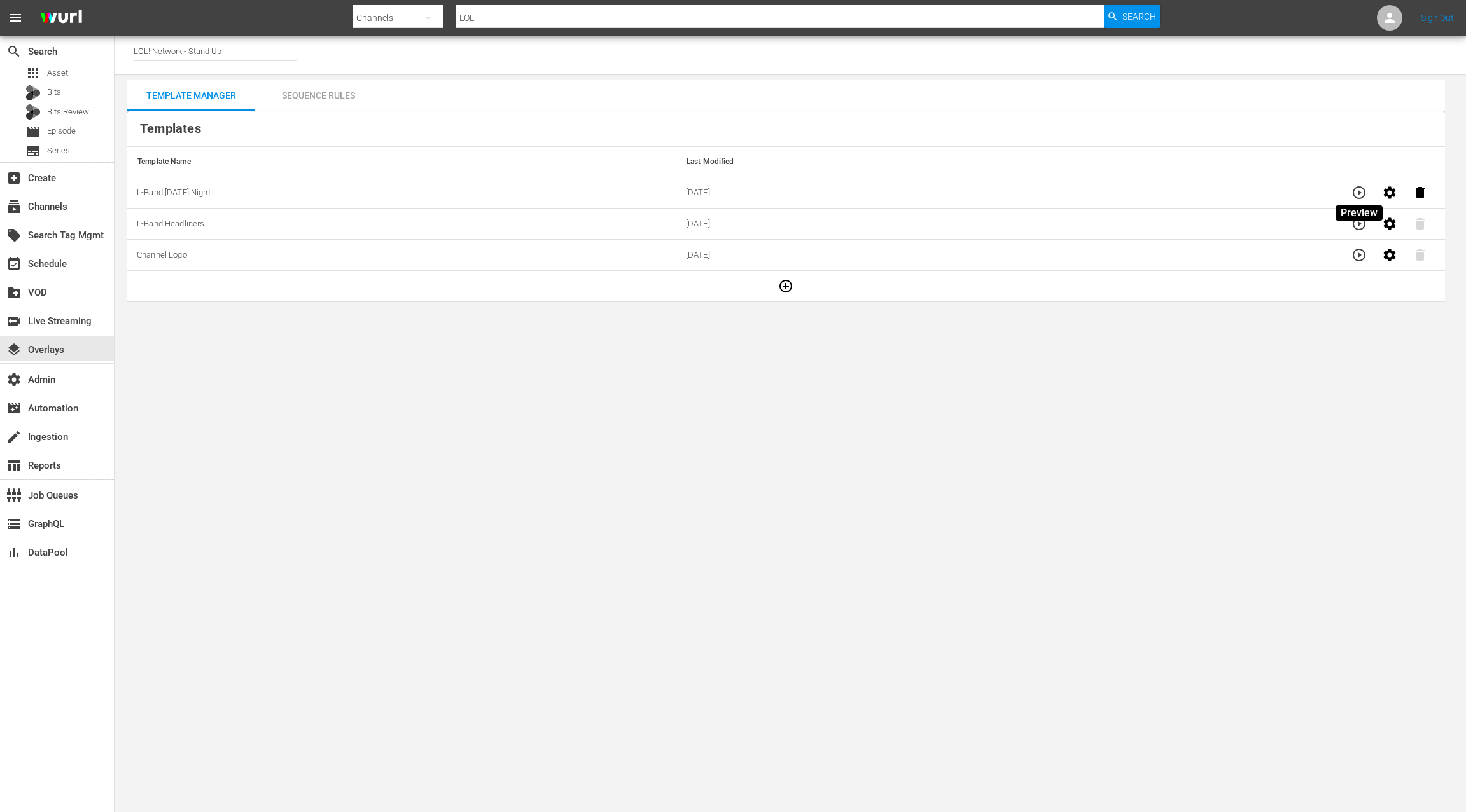
click at [1361, 193] on icon "button" at bounding box center [1359, 192] width 16 height 16
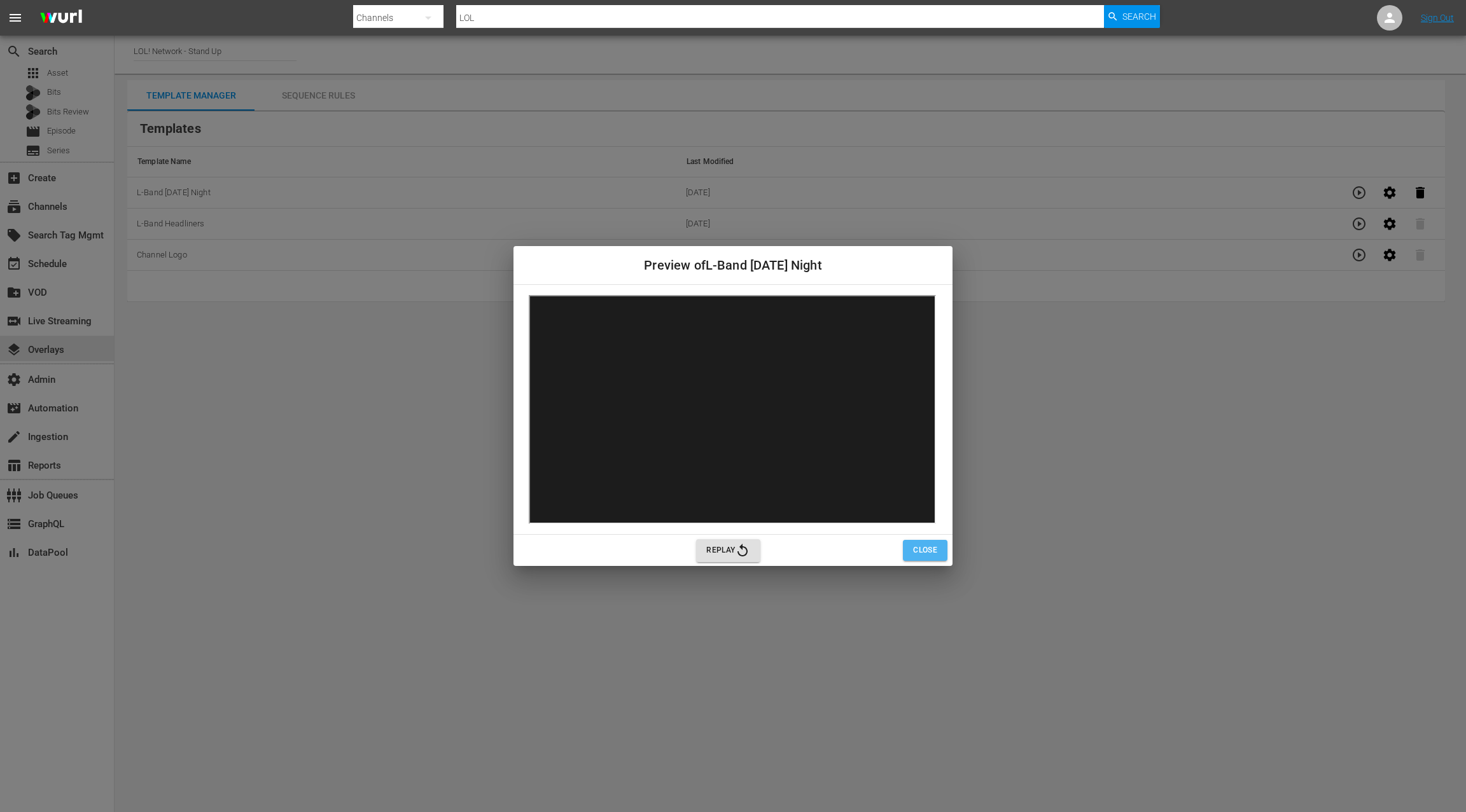
click at [930, 550] on span "Close" at bounding box center [925, 550] width 24 height 13
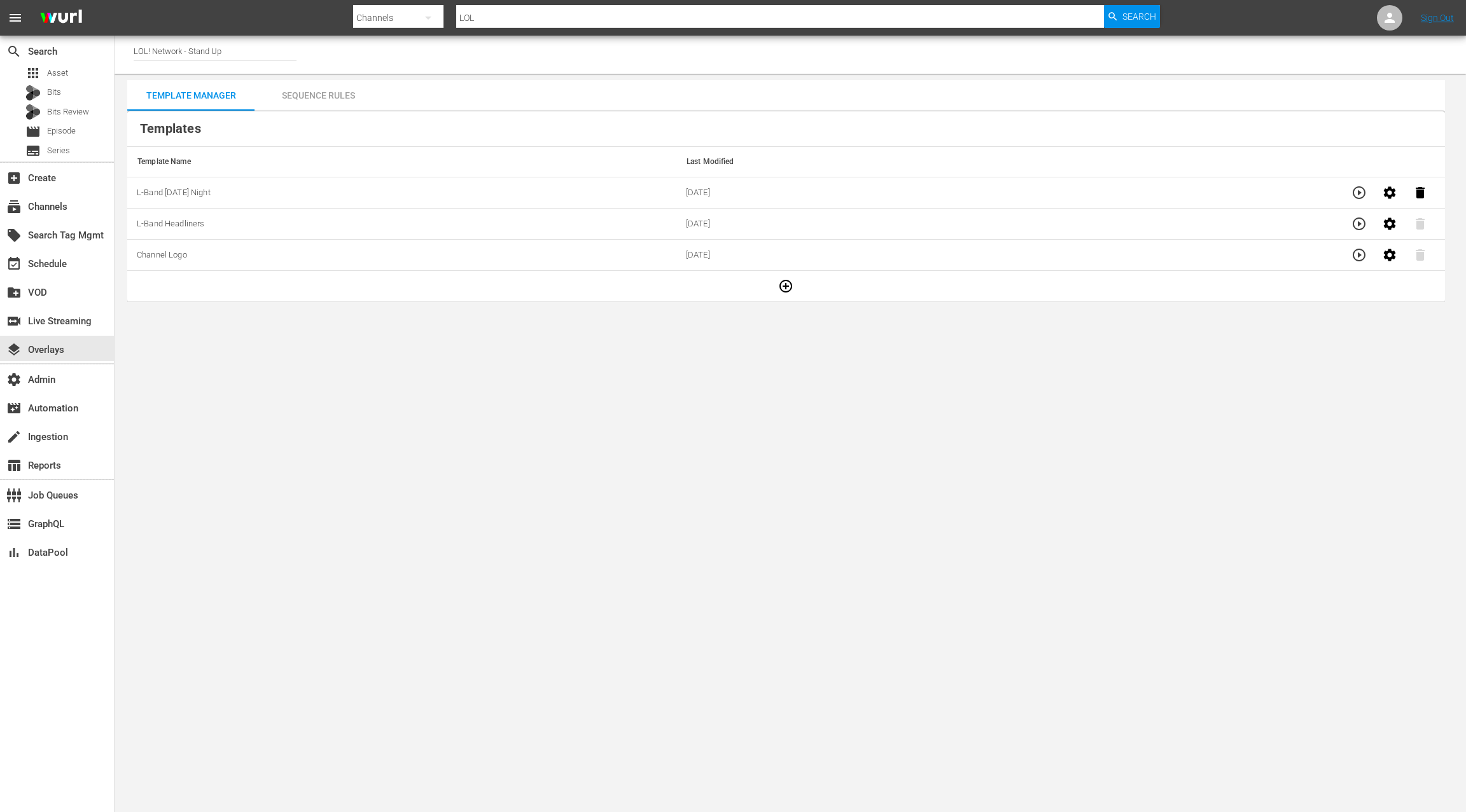
click at [336, 102] on div "Sequence Rules" at bounding box center [318, 95] width 128 height 30
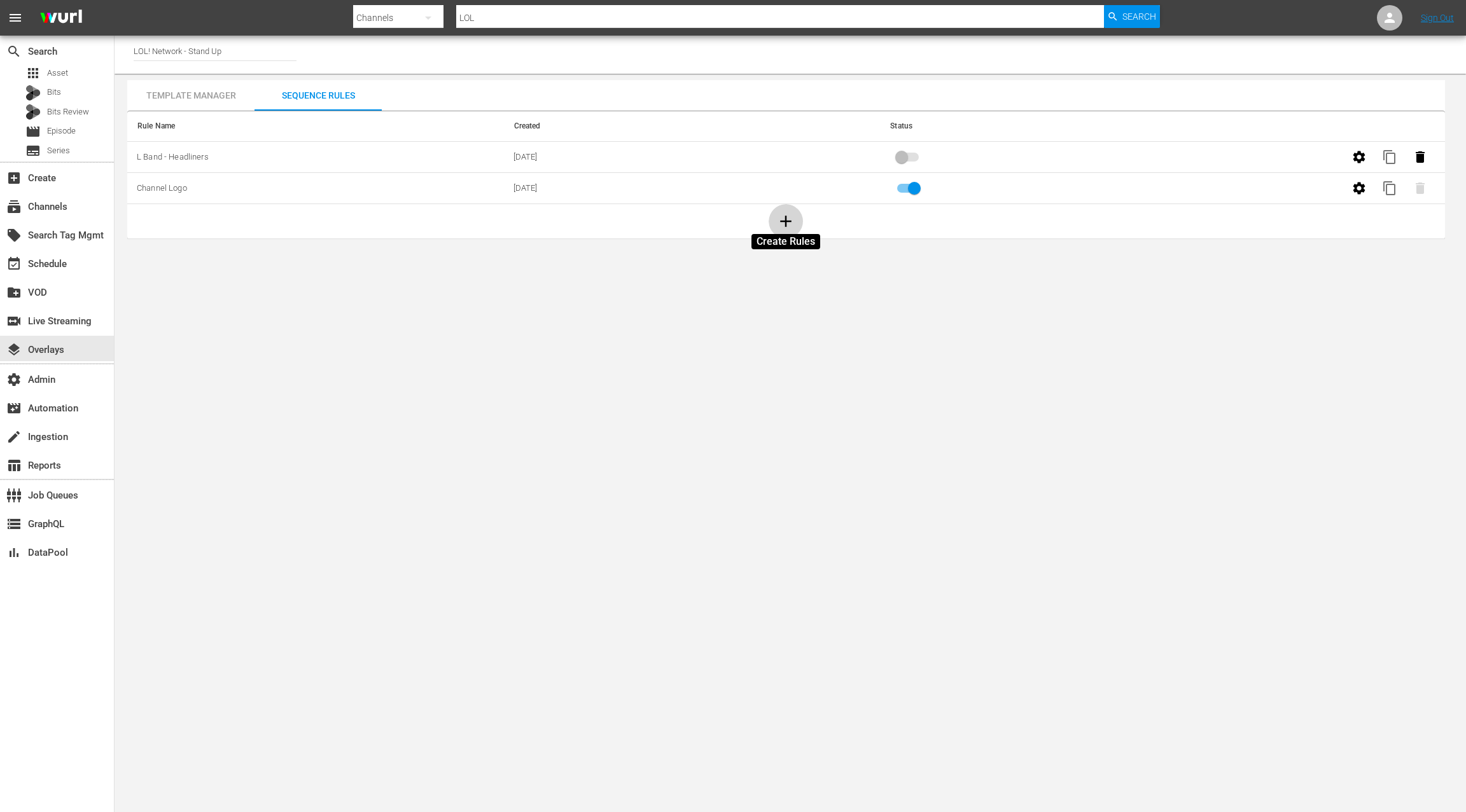
click at [781, 220] on icon "button" at bounding box center [787, 221] width 11 height 11
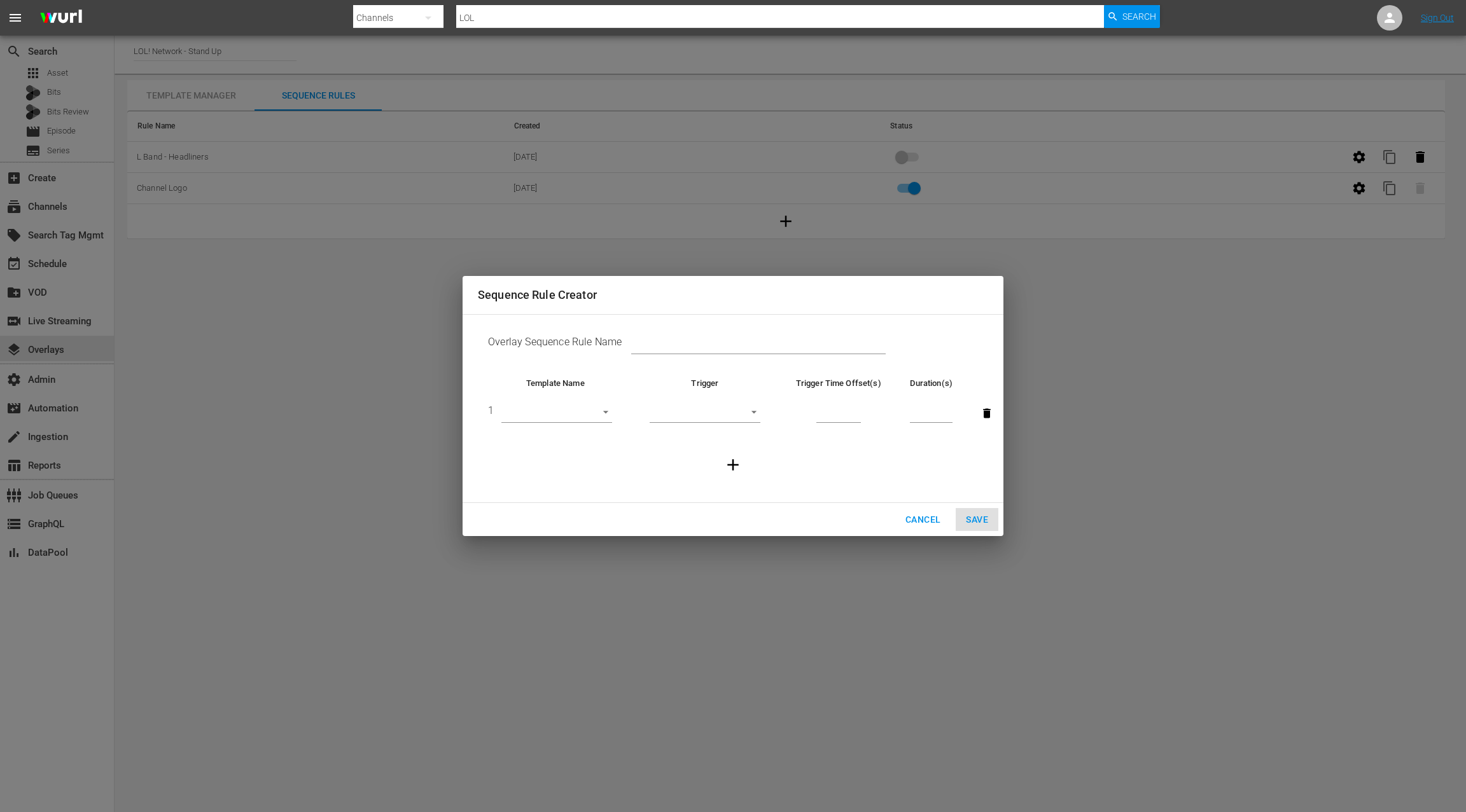
click at [655, 342] on input "text" at bounding box center [758, 345] width 254 height 19
type input "L Band [DATE] Night"
click at [560, 405] on body "menu Search By Channels Search ID, Title, Description, Keywords, or Category LO…" at bounding box center [733, 406] width 1466 height 812
click at [570, 451] on li "L-Band [DATE] Night" at bounding box center [556, 455] width 111 height 21
type input "30765"
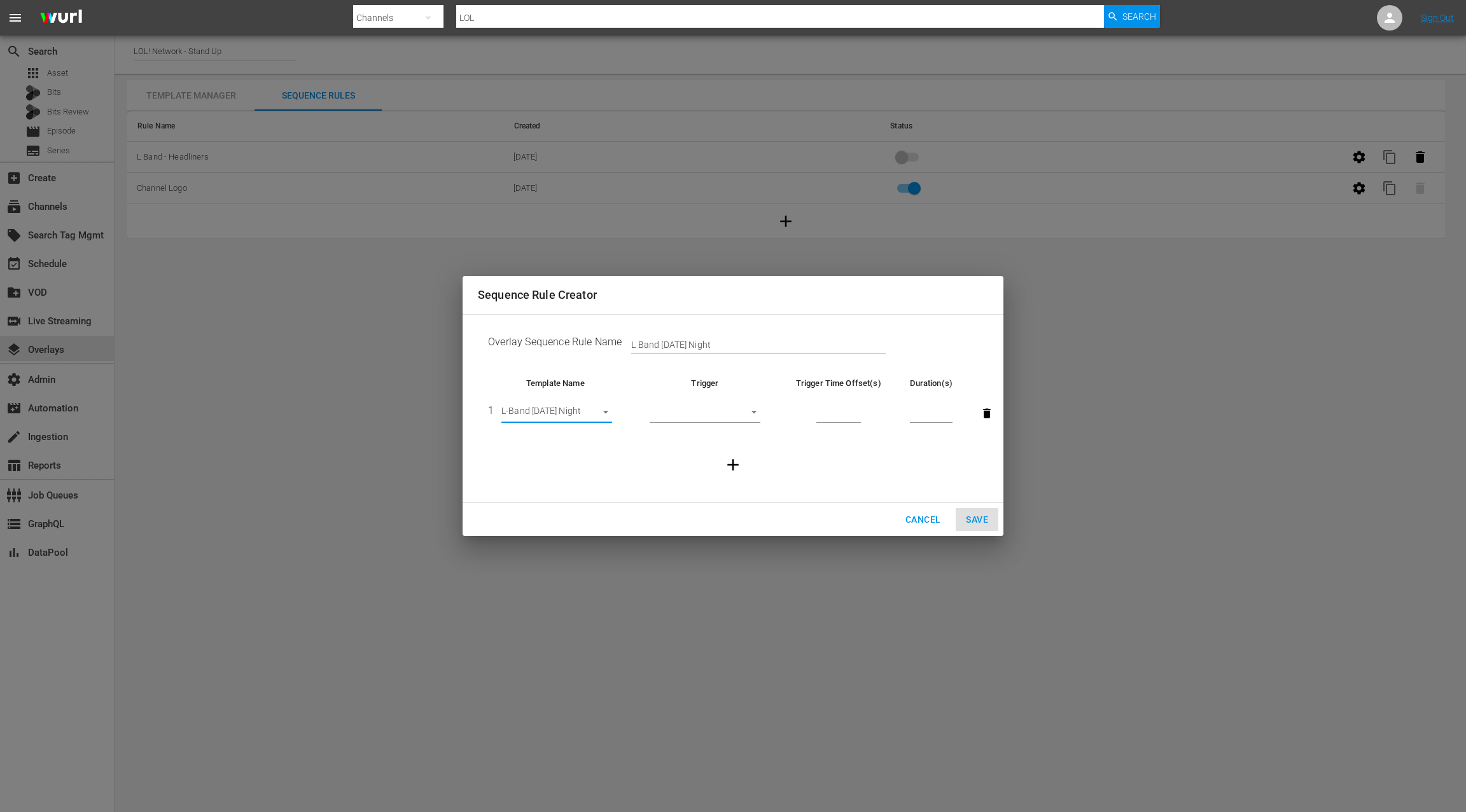
click at [712, 410] on body "menu Search By Channels Search ID, Title, Description, Keywords, or Category LO…" at bounding box center [733, 406] width 1466 height 812
click at [713, 450] on li "After Ad Break" at bounding box center [705, 455] width 111 height 21
type input "AFTER_AD_BREAK"
click at [828, 417] on input "number" at bounding box center [838, 413] width 44 height 19
type input "2"
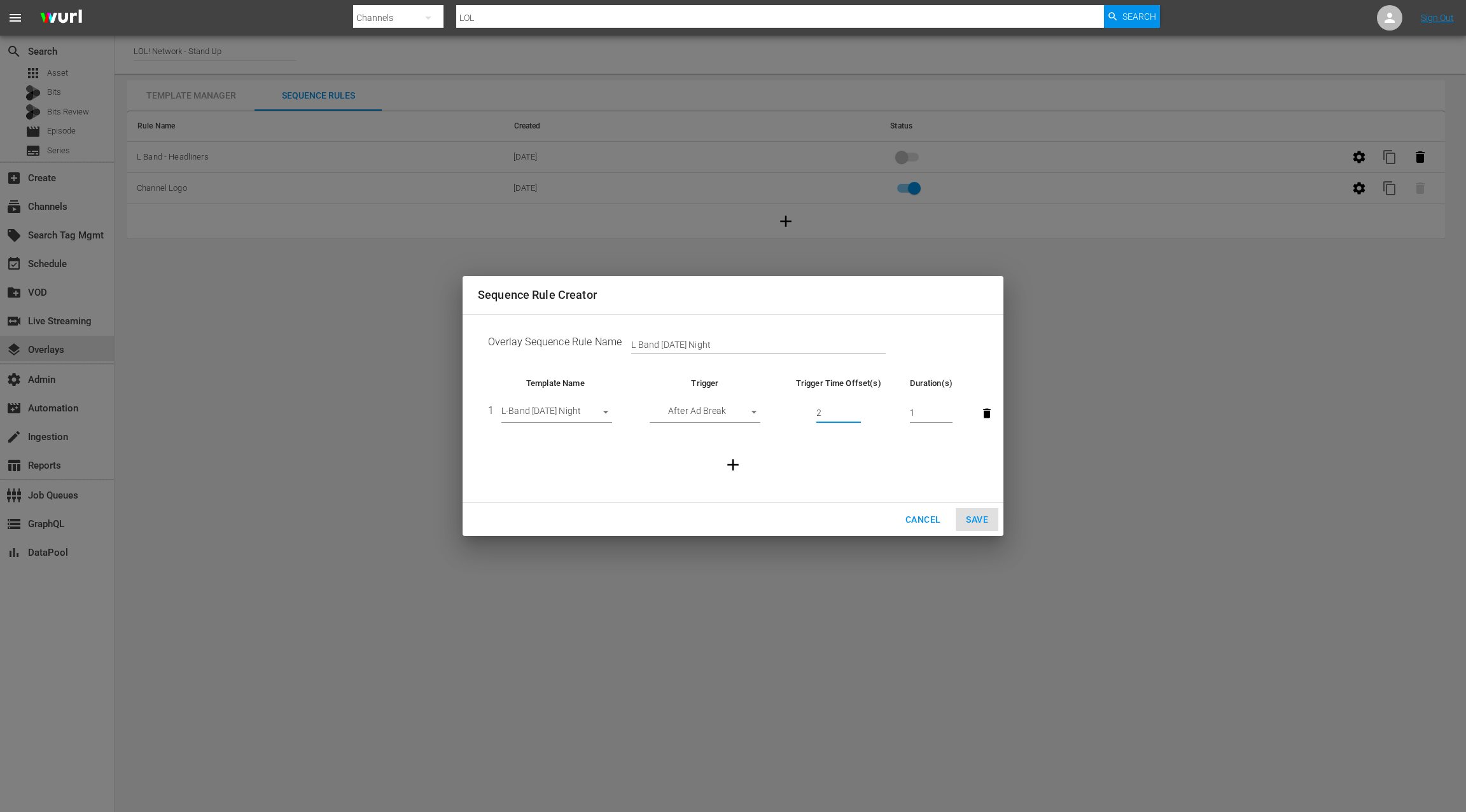
click at [931, 413] on input "1" at bounding box center [931, 413] width 43 height 19
type input "15"
click at [729, 462] on icon "button" at bounding box center [733, 465] width 19 height 19
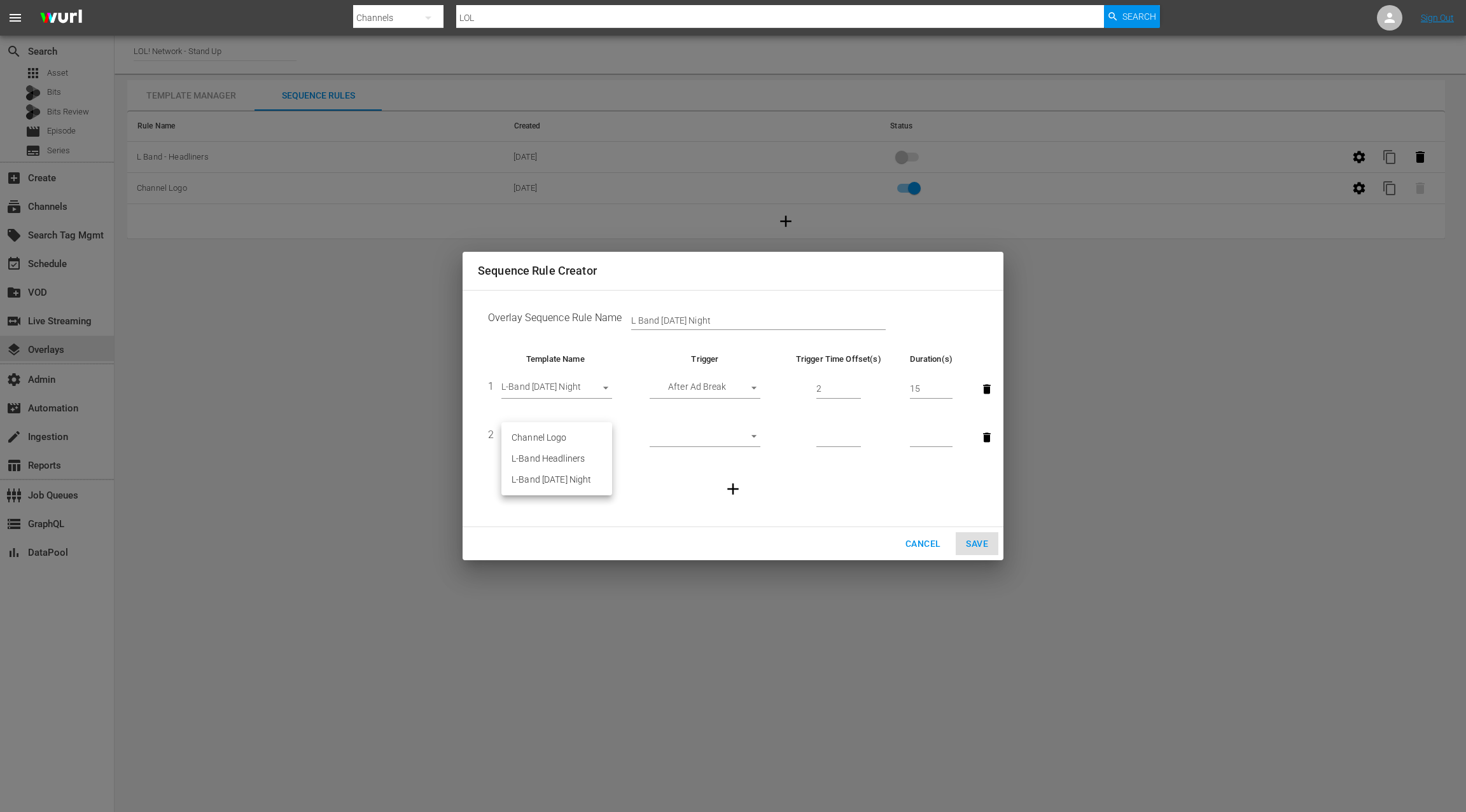
click at [584, 434] on body "menu Search By Channels Search ID, Title, Description, Keywords, or Category LO…" at bounding box center [733, 406] width 1466 height 812
click at [579, 432] on li "Channel Logo" at bounding box center [556, 438] width 111 height 21
type input "28422"
click at [697, 438] on body "menu Search By Channels Search ID, Title, Description, Keywords, or Category LO…" at bounding box center [733, 406] width 1466 height 812
click at [697, 538] on li "Backfill" at bounding box center [705, 542] width 111 height 21
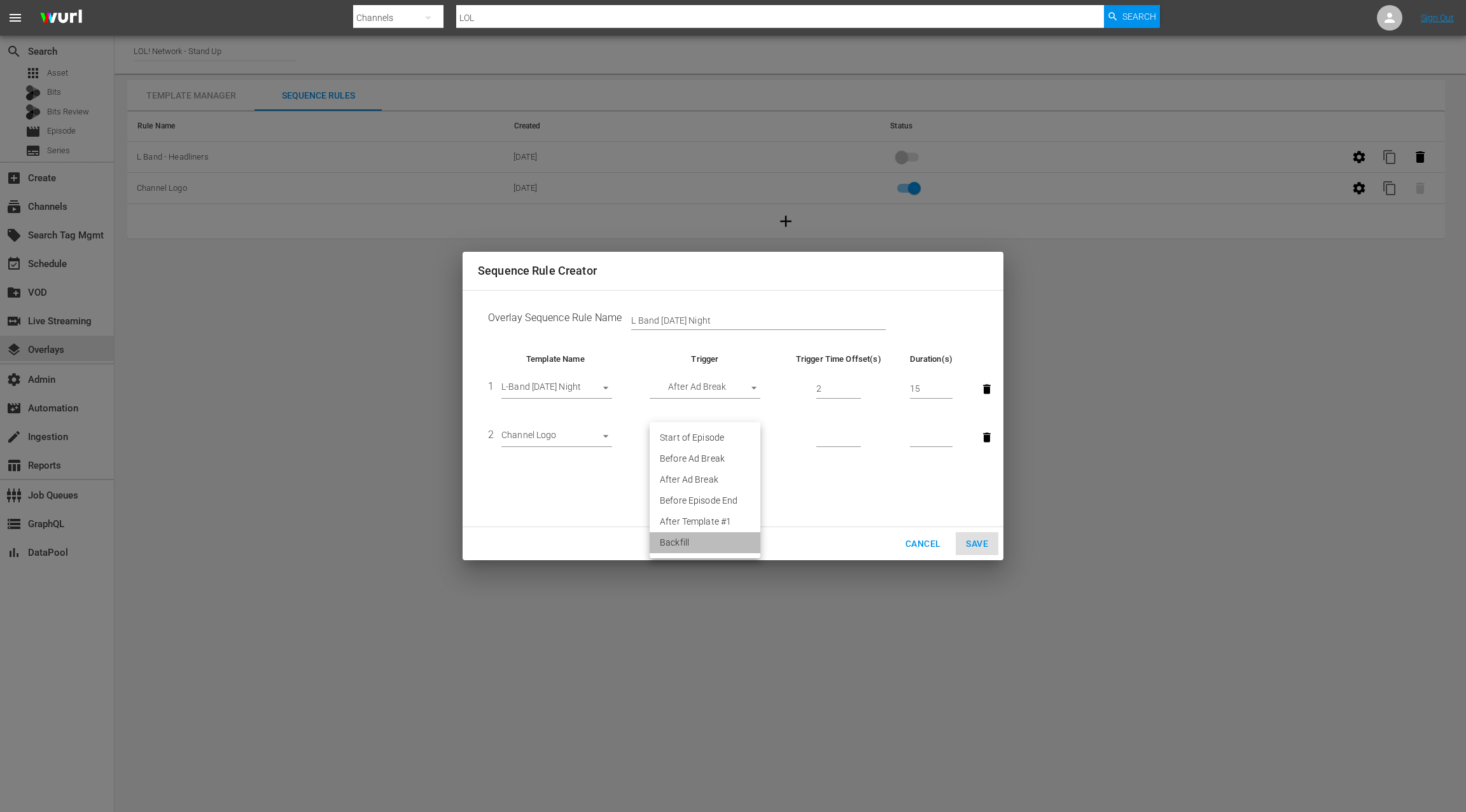
type input "BACKFILL"
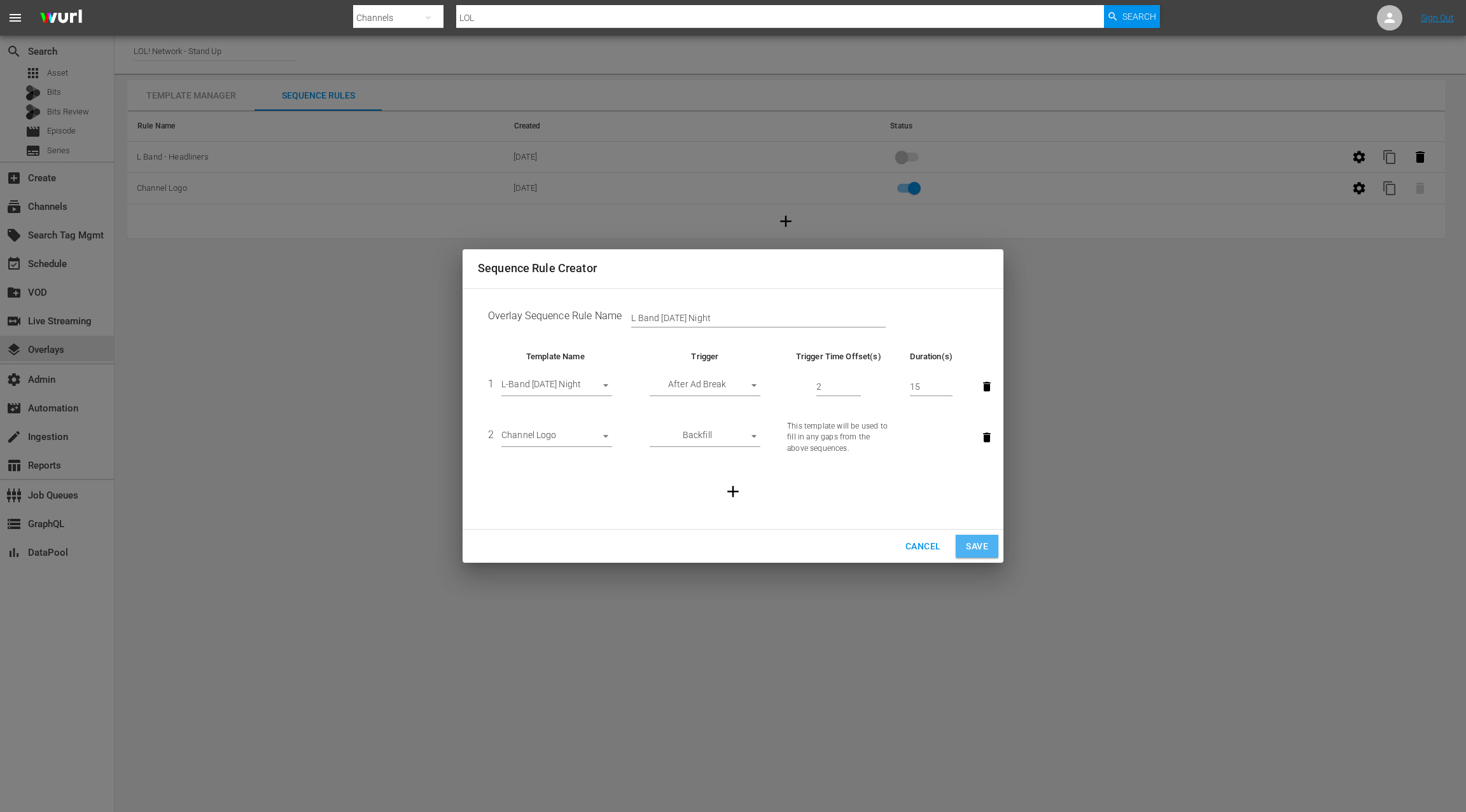
click at [974, 547] on span "Save" at bounding box center [977, 546] width 22 height 16
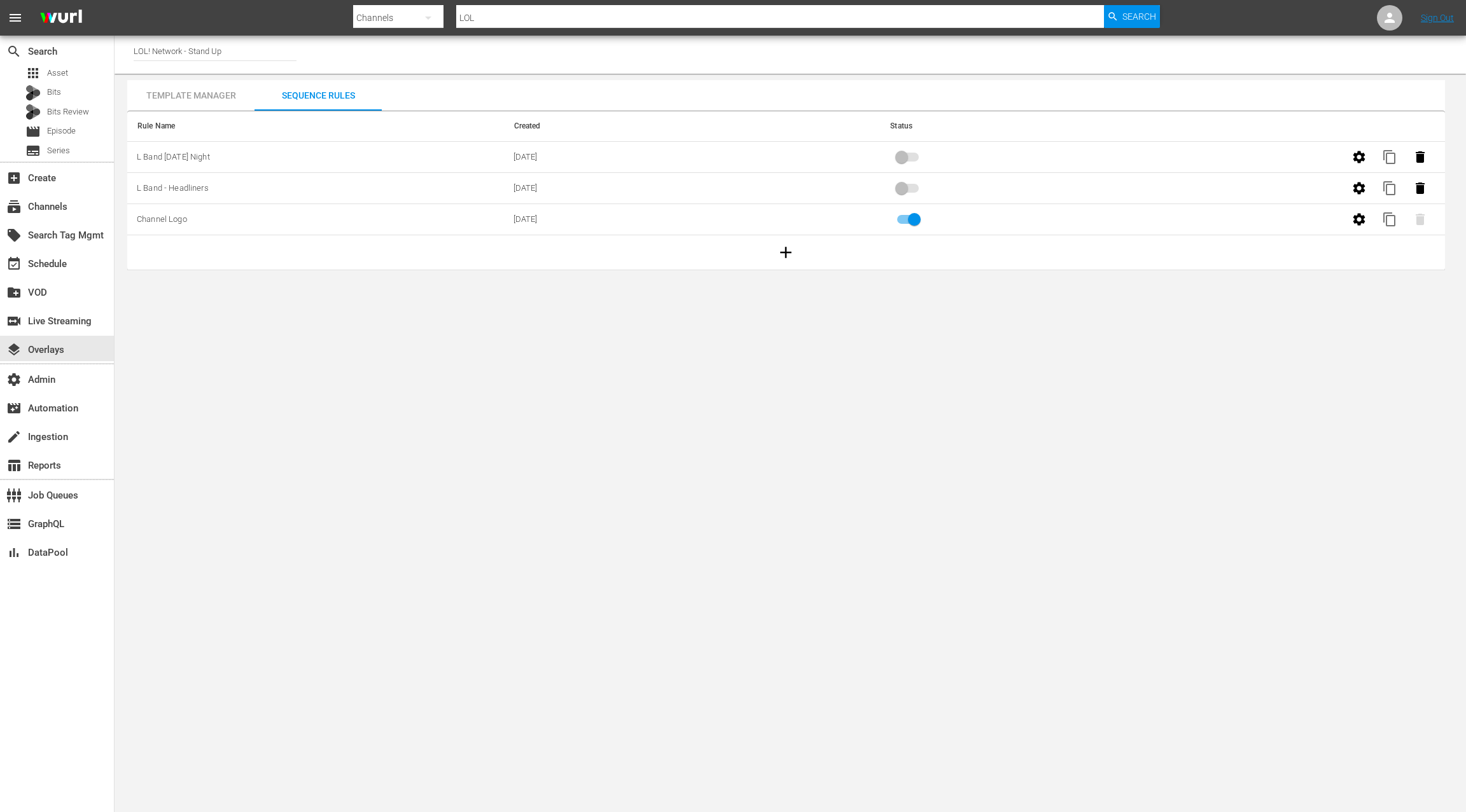
click at [753, 157] on td "[DATE]" at bounding box center [691, 157] width 376 height 31
click at [905, 156] on span at bounding box center [907, 157] width 21 height 9
click at [902, 157] on span at bounding box center [907, 157] width 21 height 9
click at [899, 158] on span at bounding box center [907, 157] width 21 height 9
click at [63, 211] on div "subscriptions Channels" at bounding box center [35, 204] width 71 height 11
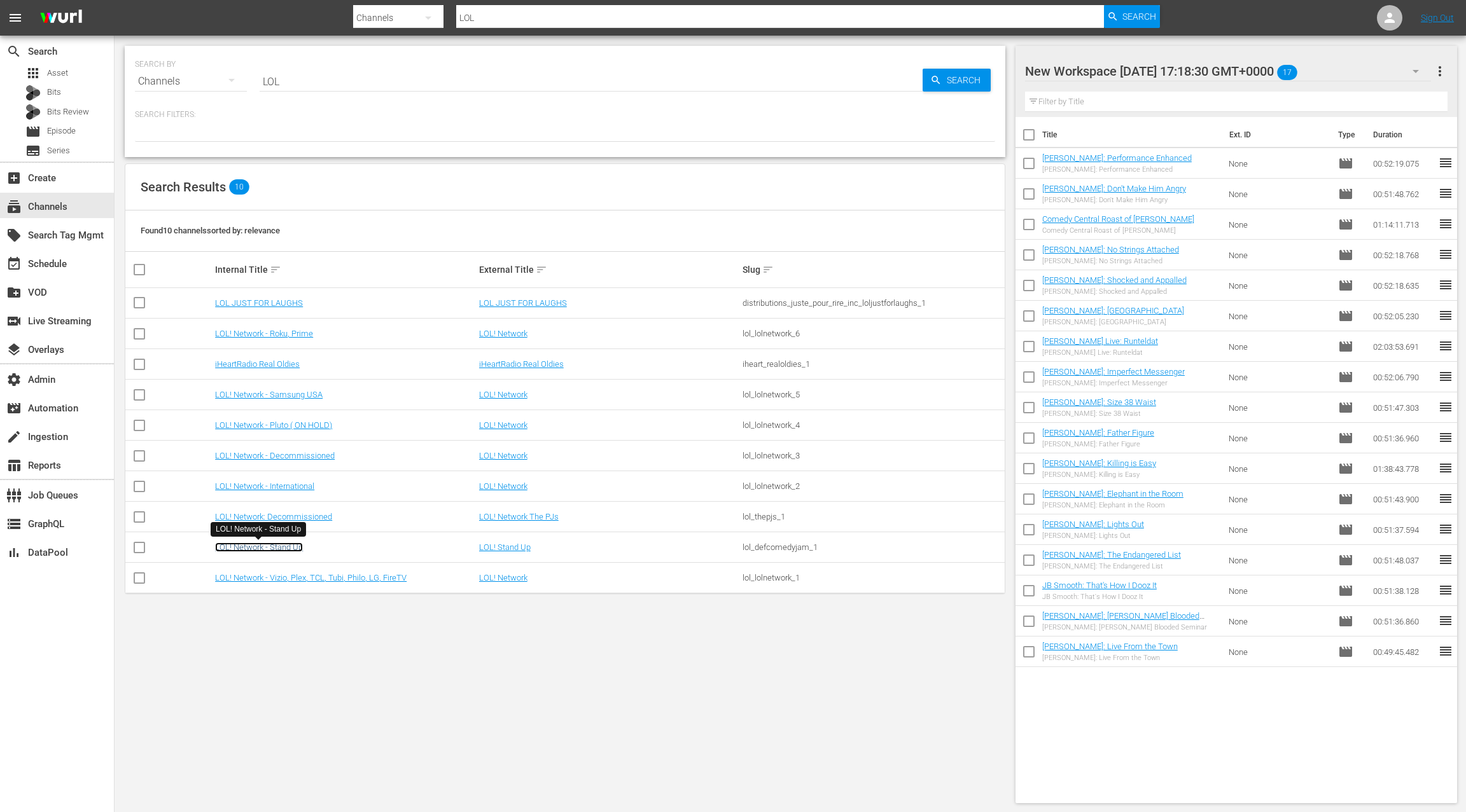
click at [299, 546] on link "LOL! Network - Stand Up" at bounding box center [259, 547] width 88 height 9
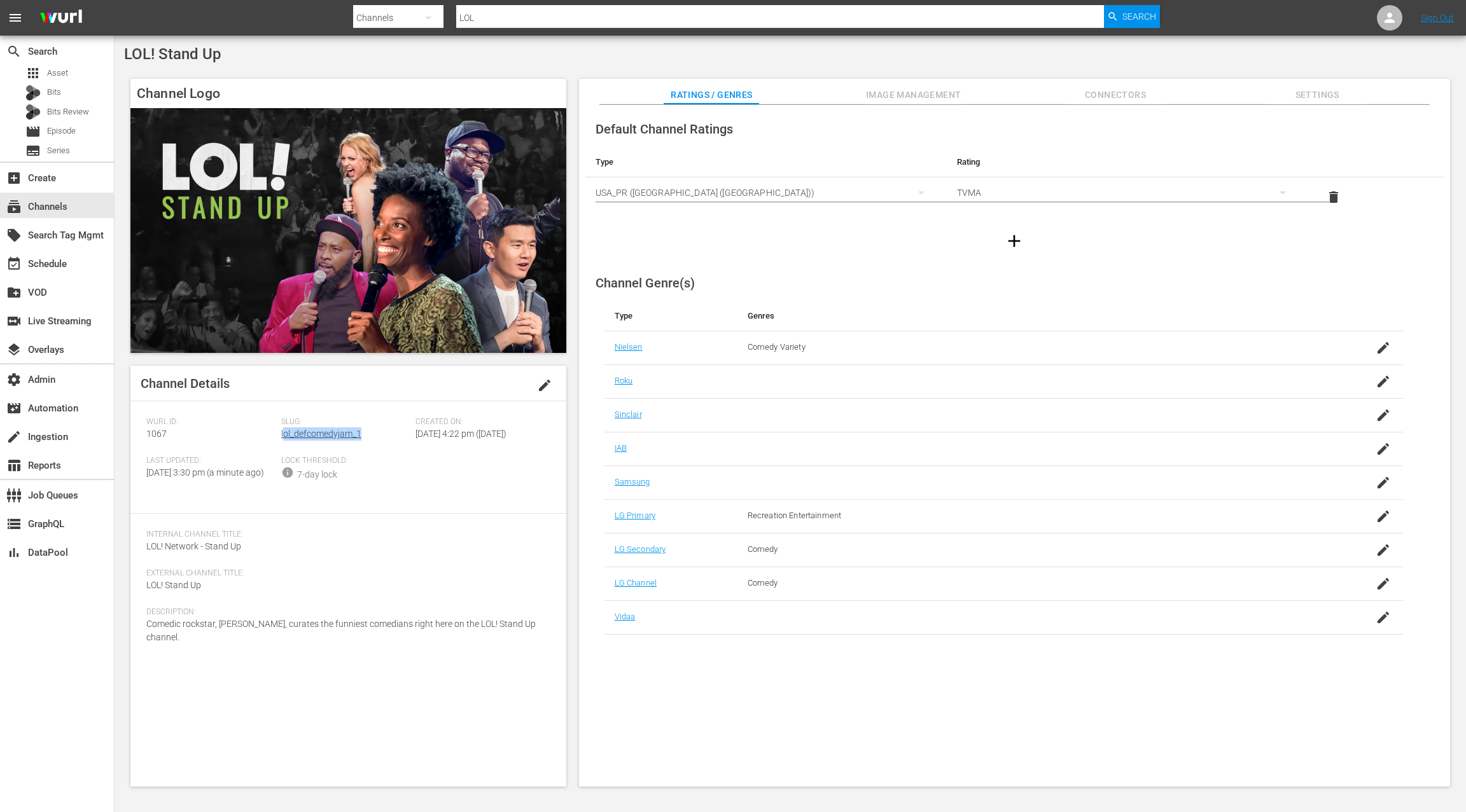
drag, startPoint x: 363, startPoint y: 435, endPoint x: 282, endPoint y: 435, distance: 81.0
click at [282, 435] on div "Slug: lol_defcomedyjam_1" at bounding box center [348, 437] width 135 height 39
copy link "lol_defcomedyjam_1"
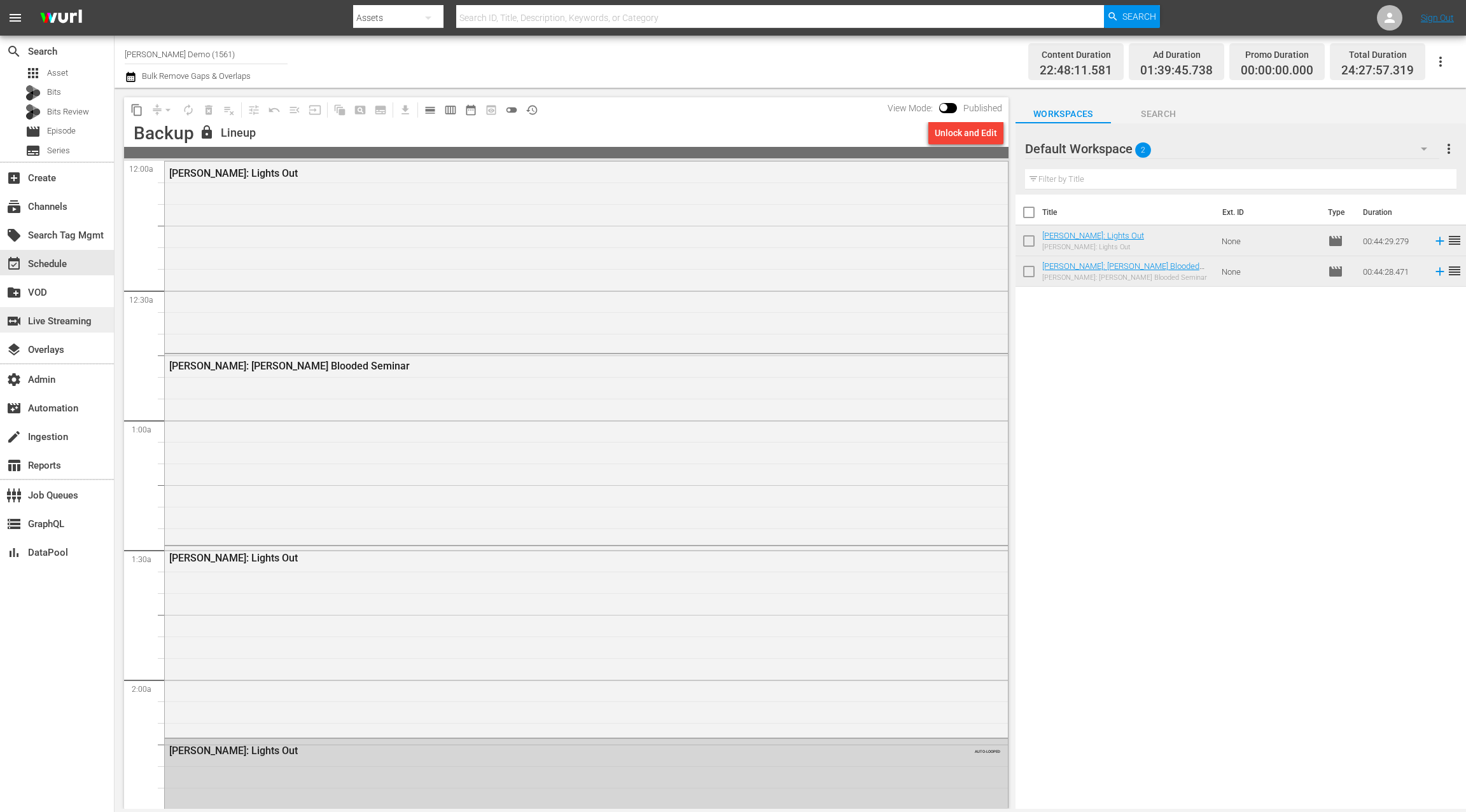
click at [66, 320] on div "switch_video Live Streaming" at bounding box center [35, 319] width 71 height 11
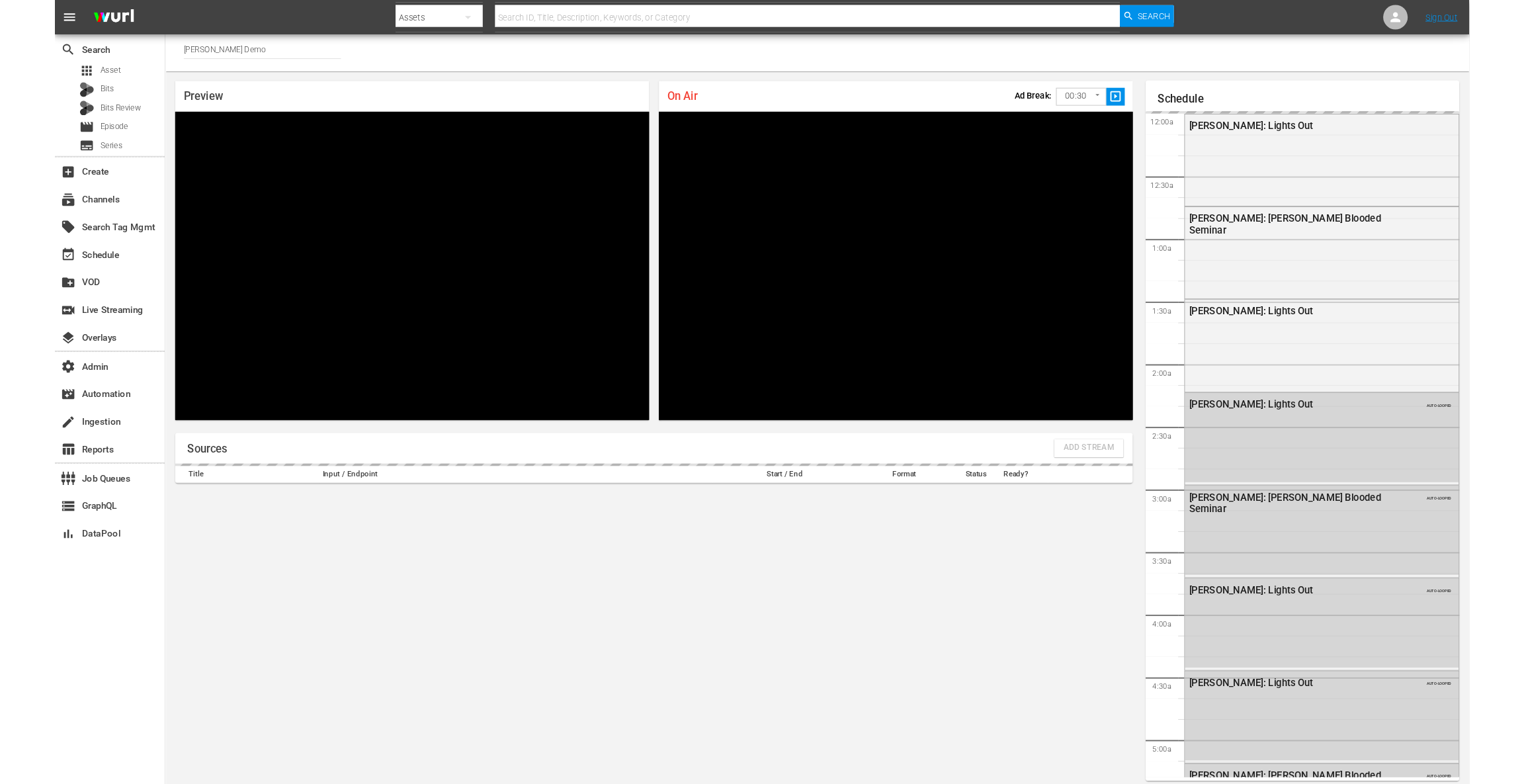
scroll to position [8, 0]
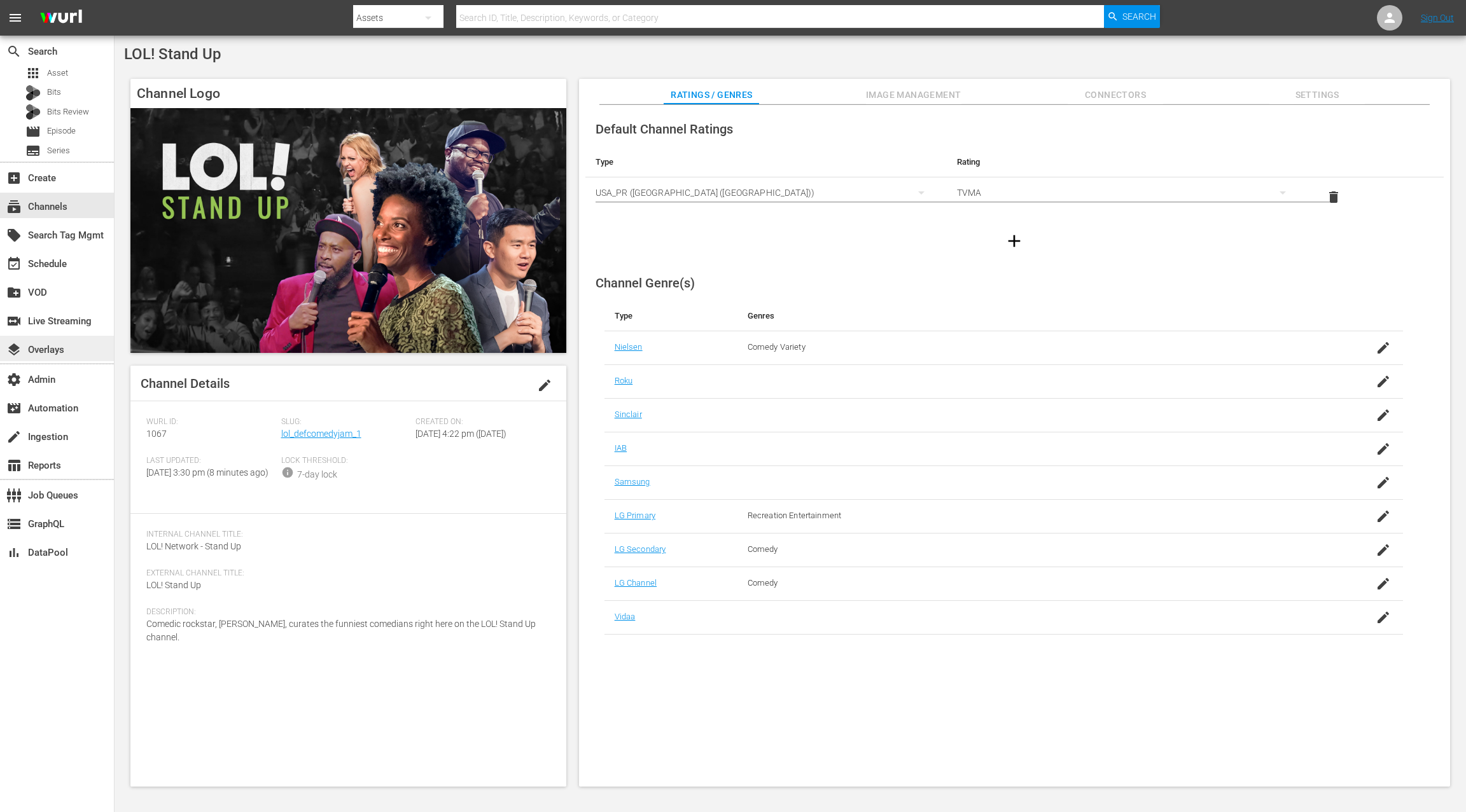
click at [79, 347] on div "layers Overlays" at bounding box center [56, 348] width 114 height 26
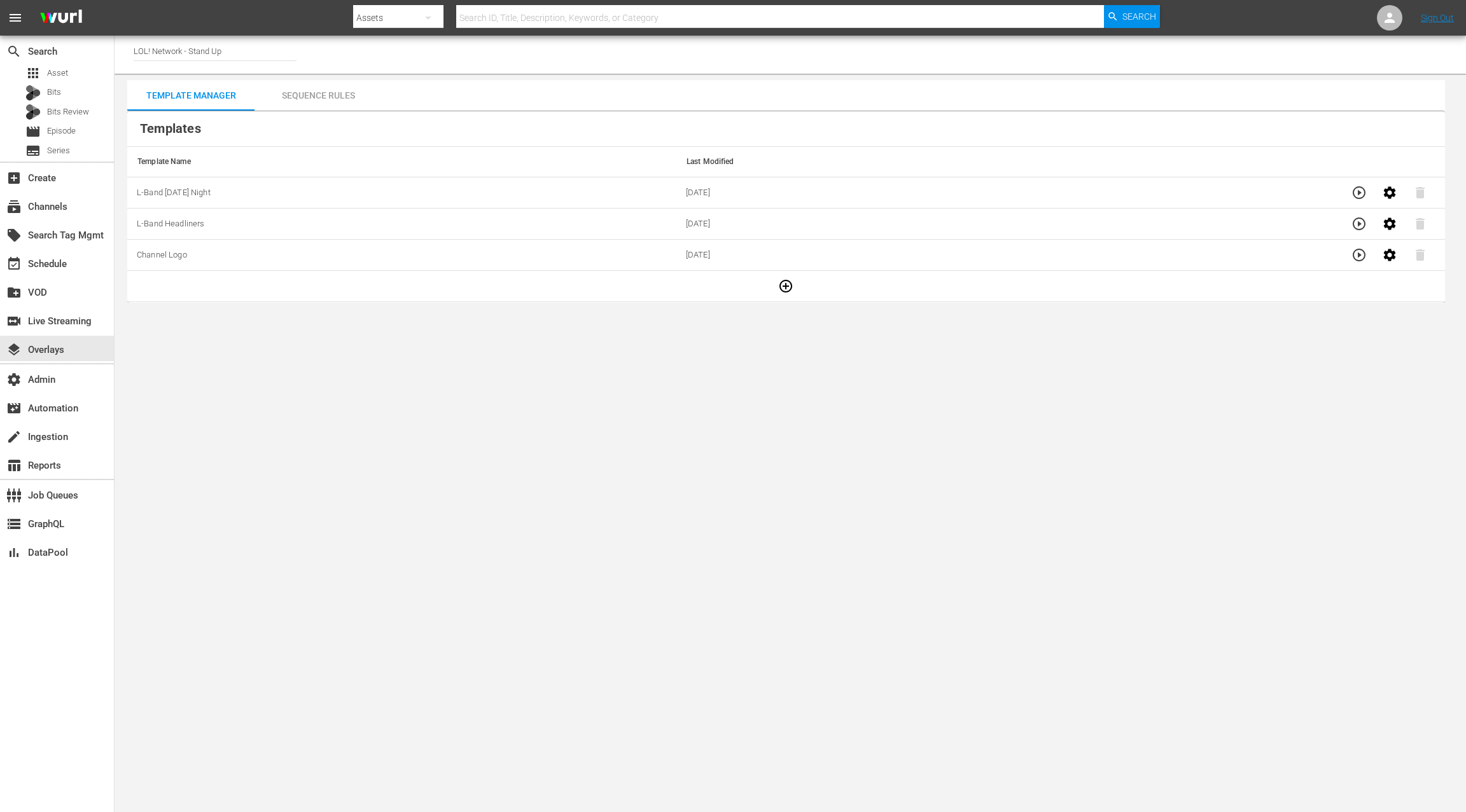
click at [337, 97] on div "Sequence Rules" at bounding box center [318, 95] width 128 height 30
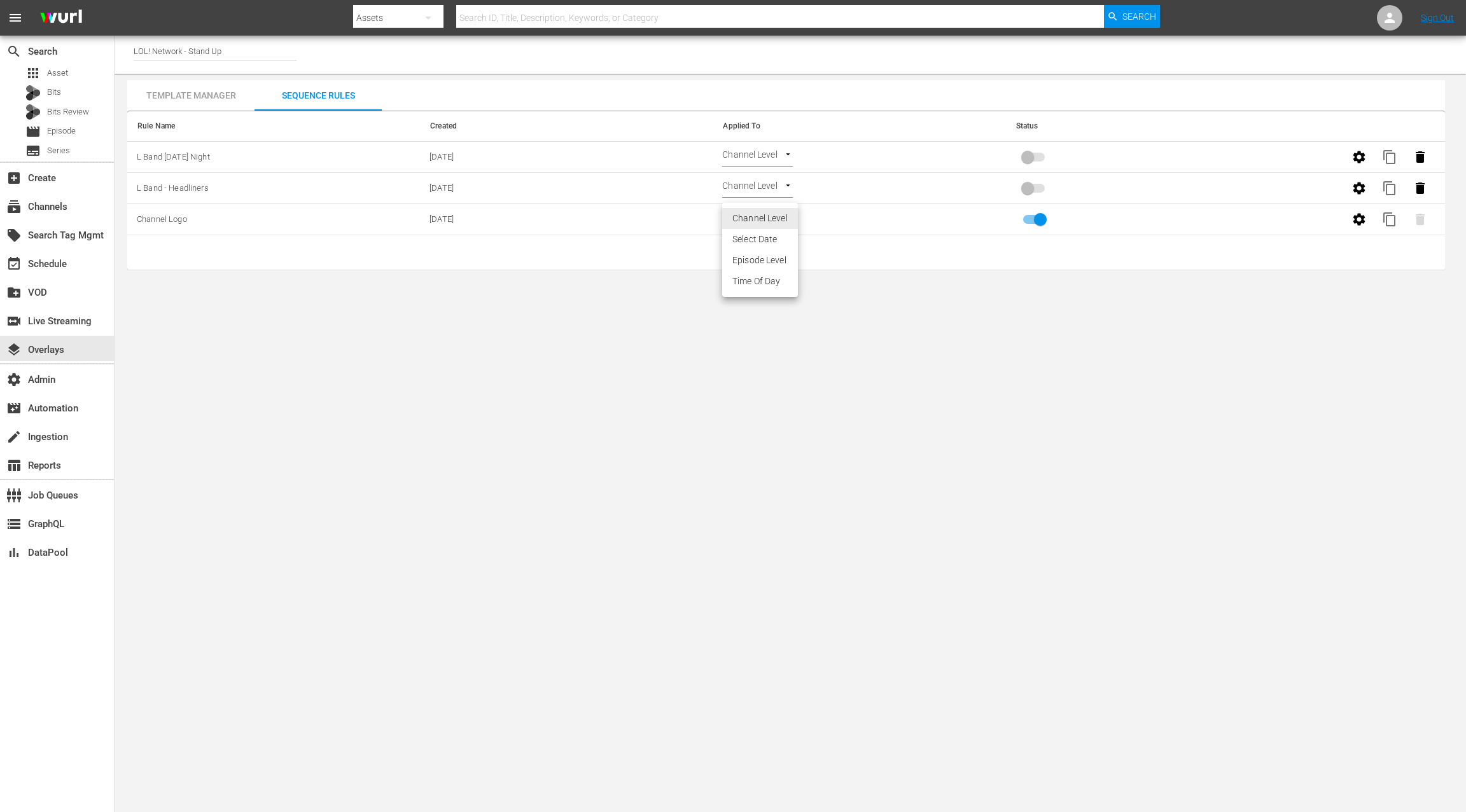
click at [776, 212] on body "menu Search By Assets Search ID, Title, Description, Keywords, or Category Sear…" at bounding box center [733, 406] width 1466 height 812
click at [863, 332] on div at bounding box center [733, 406] width 1466 height 812
click at [756, 151] on body "menu Search By Assets Search ID, Title, Description, Keywords, or Category Sear…" at bounding box center [733, 406] width 1466 height 812
click at [758, 223] on li "Time Of Day" at bounding box center [760, 219] width 76 height 21
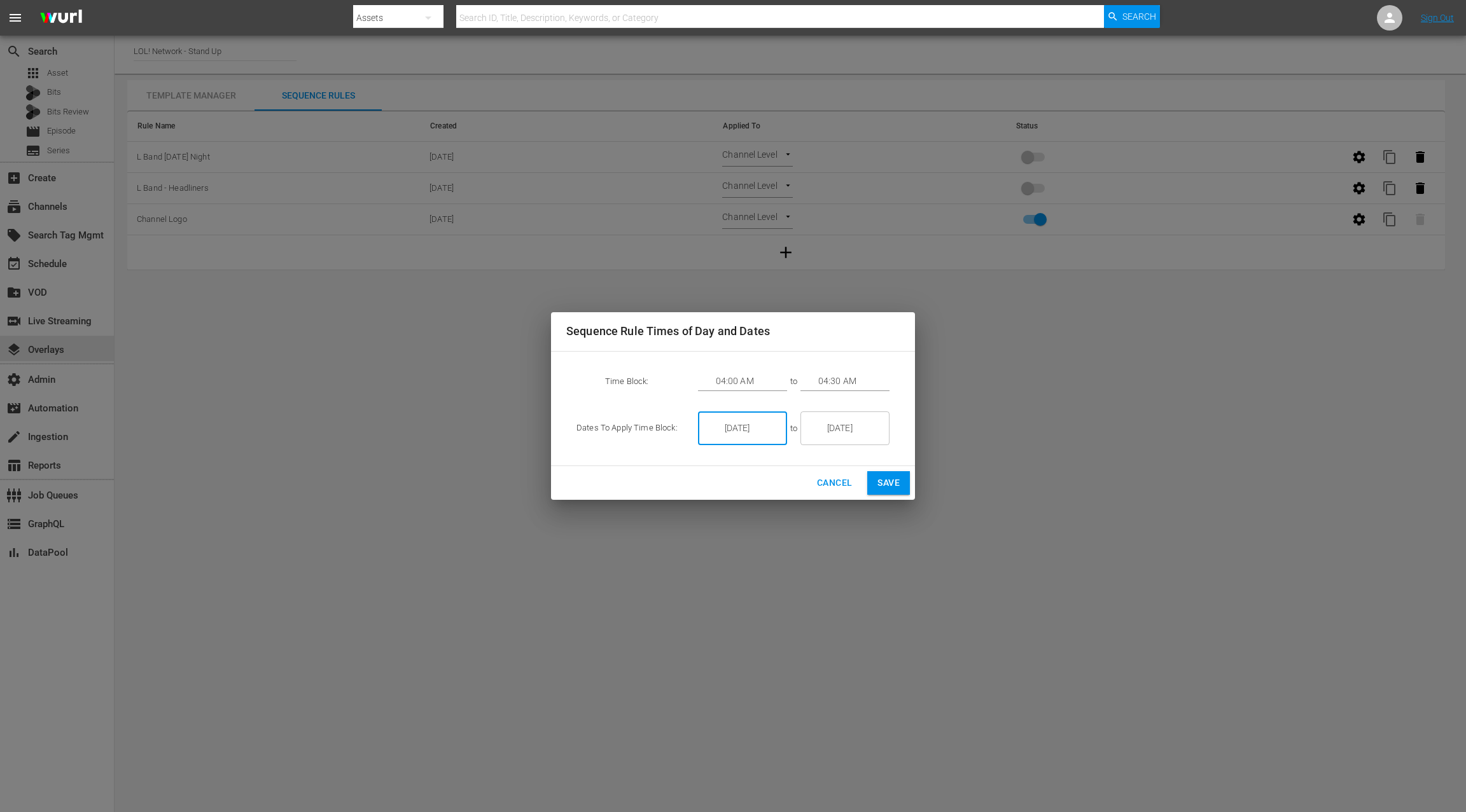
click at [745, 428] on input "[DATE]" at bounding box center [751, 428] width 71 height 34
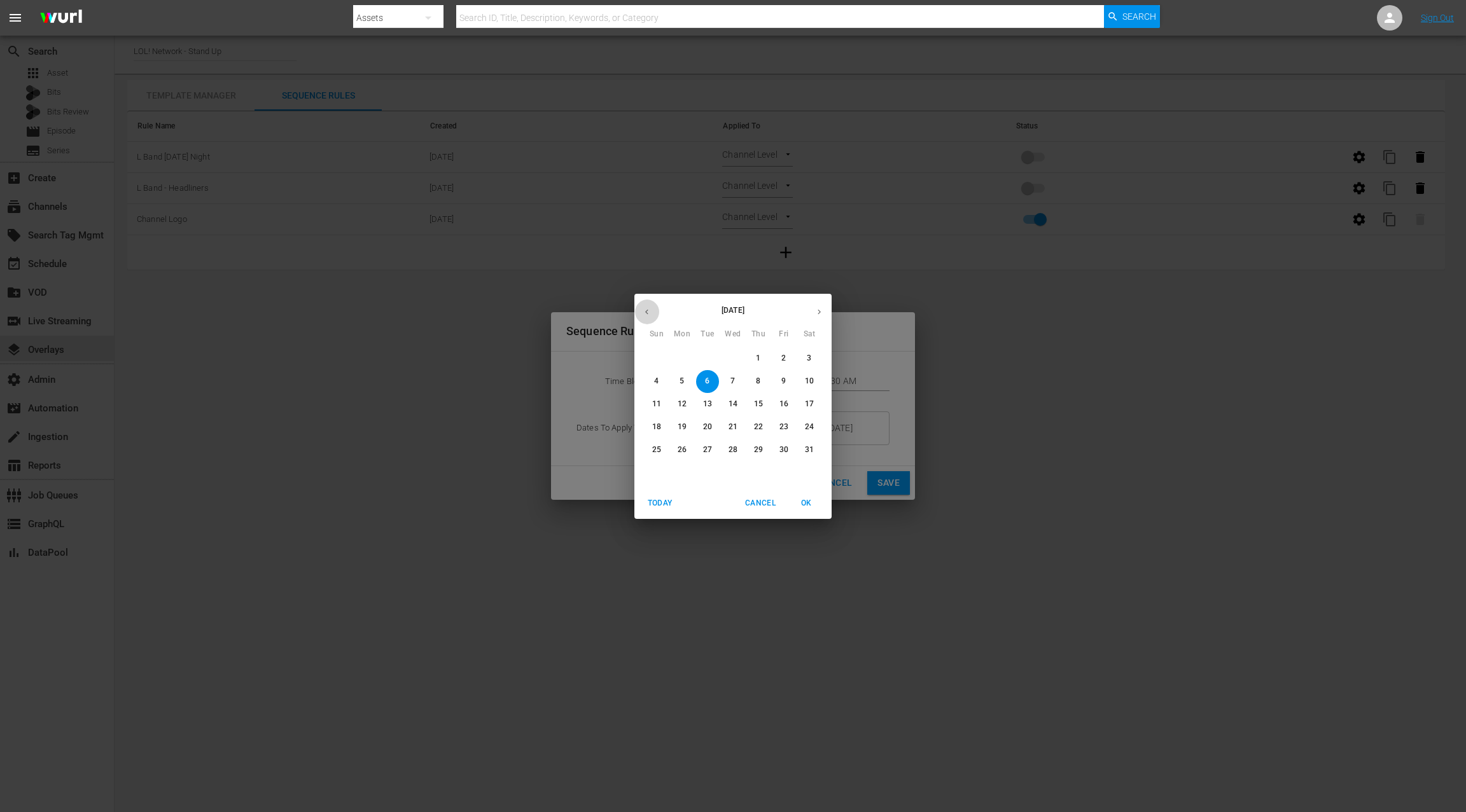
click at [649, 312] on icon "button" at bounding box center [646, 311] width 9 height 9
click at [788, 382] on p "10" at bounding box center [784, 382] width 9 height 11
type input "[DATE]"
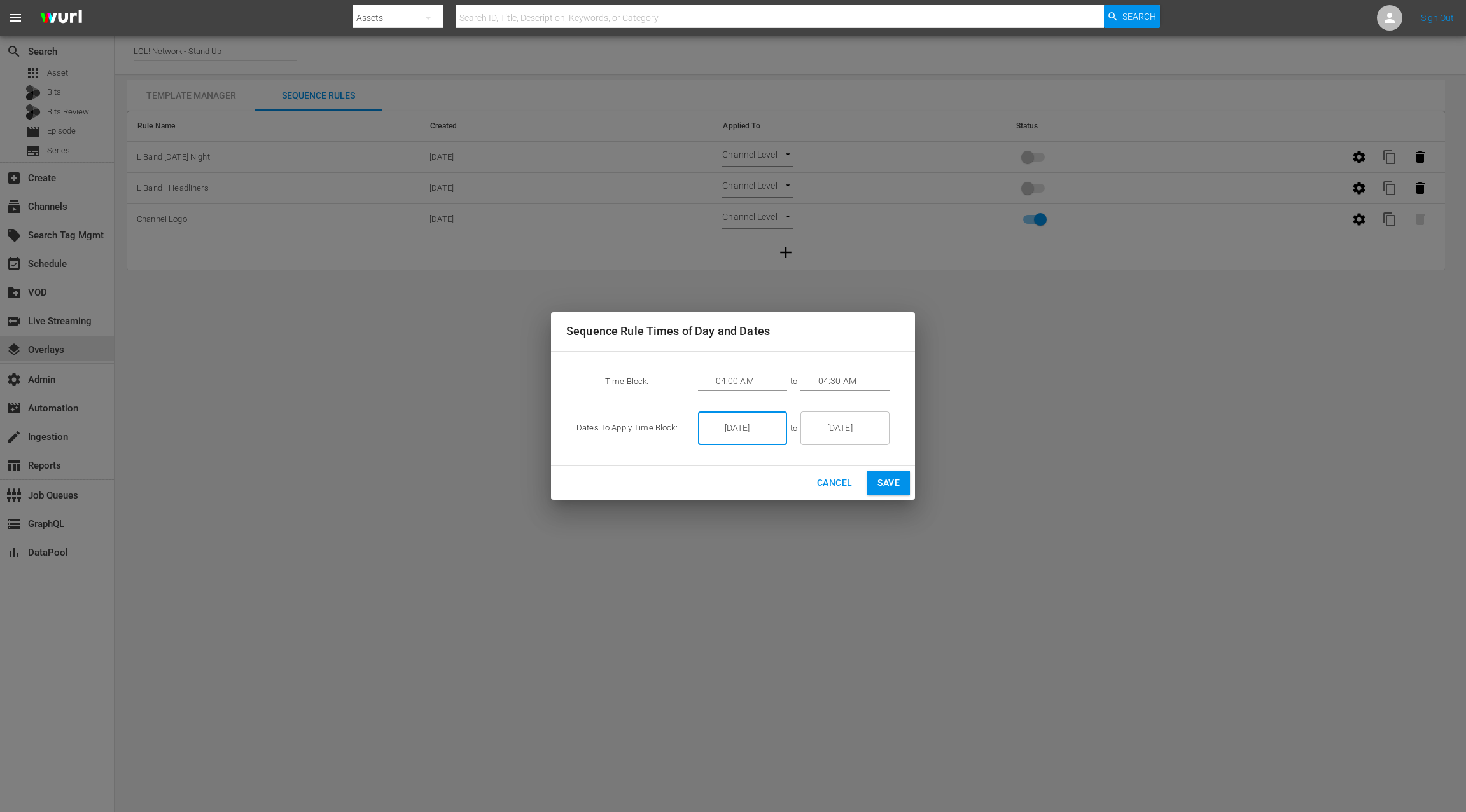
click at [837, 428] on input "[DATE]" at bounding box center [853, 428] width 71 height 34
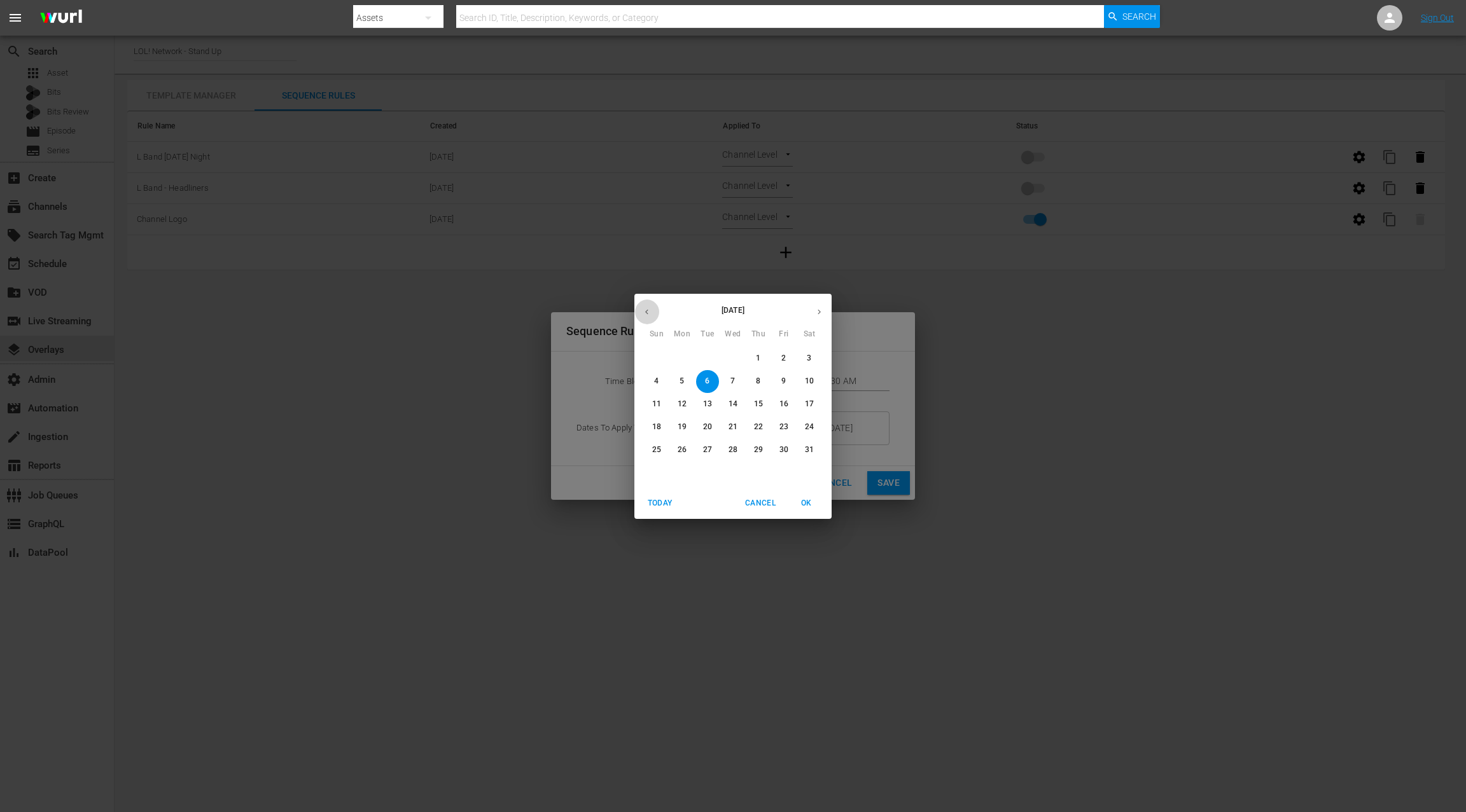
click at [650, 316] on button "button" at bounding box center [646, 311] width 25 height 25
click at [785, 380] on p "10" at bounding box center [784, 382] width 9 height 11
type input "[DATE]"
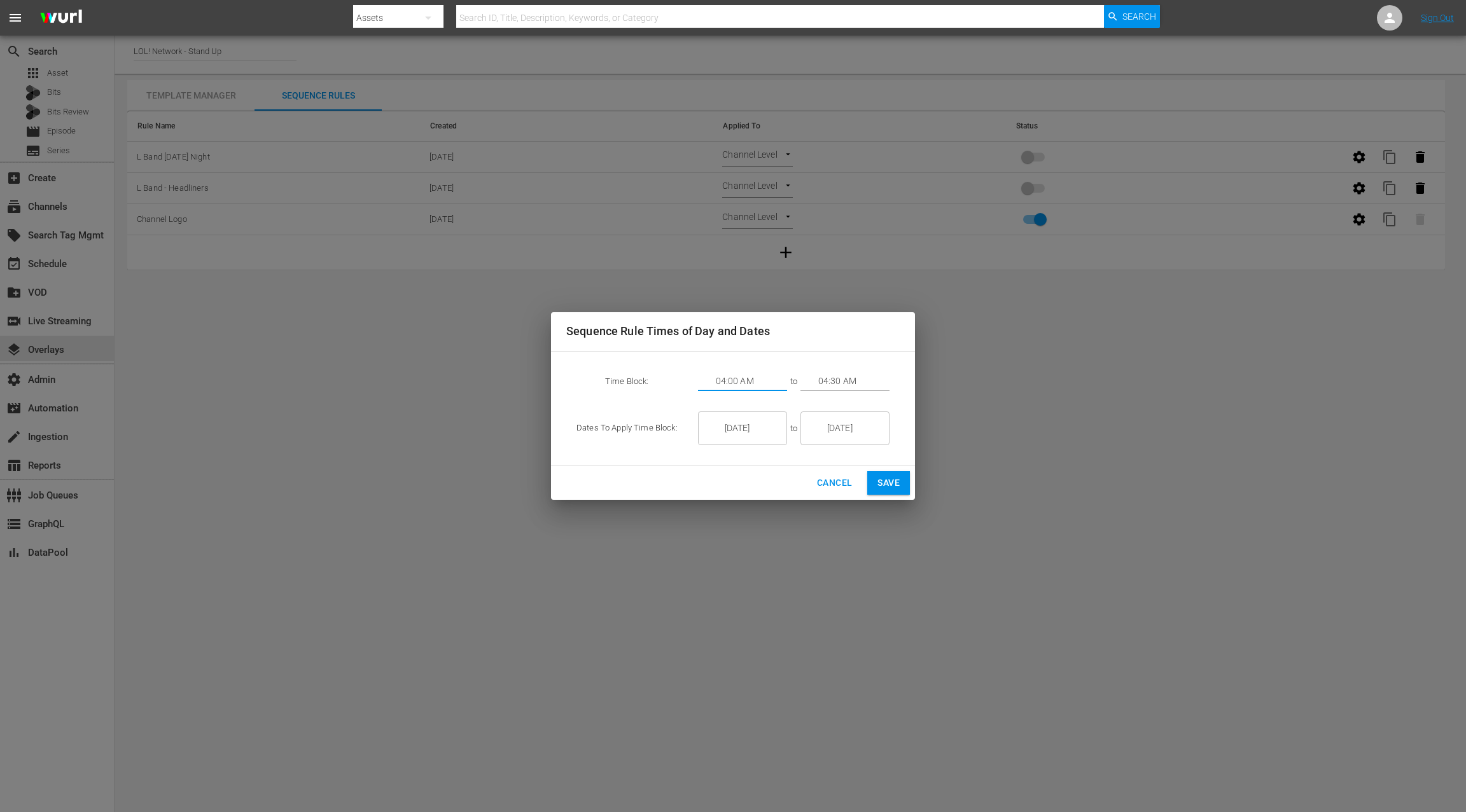
click at [756, 379] on input "04:00 AM" at bounding box center [751, 382] width 71 height 19
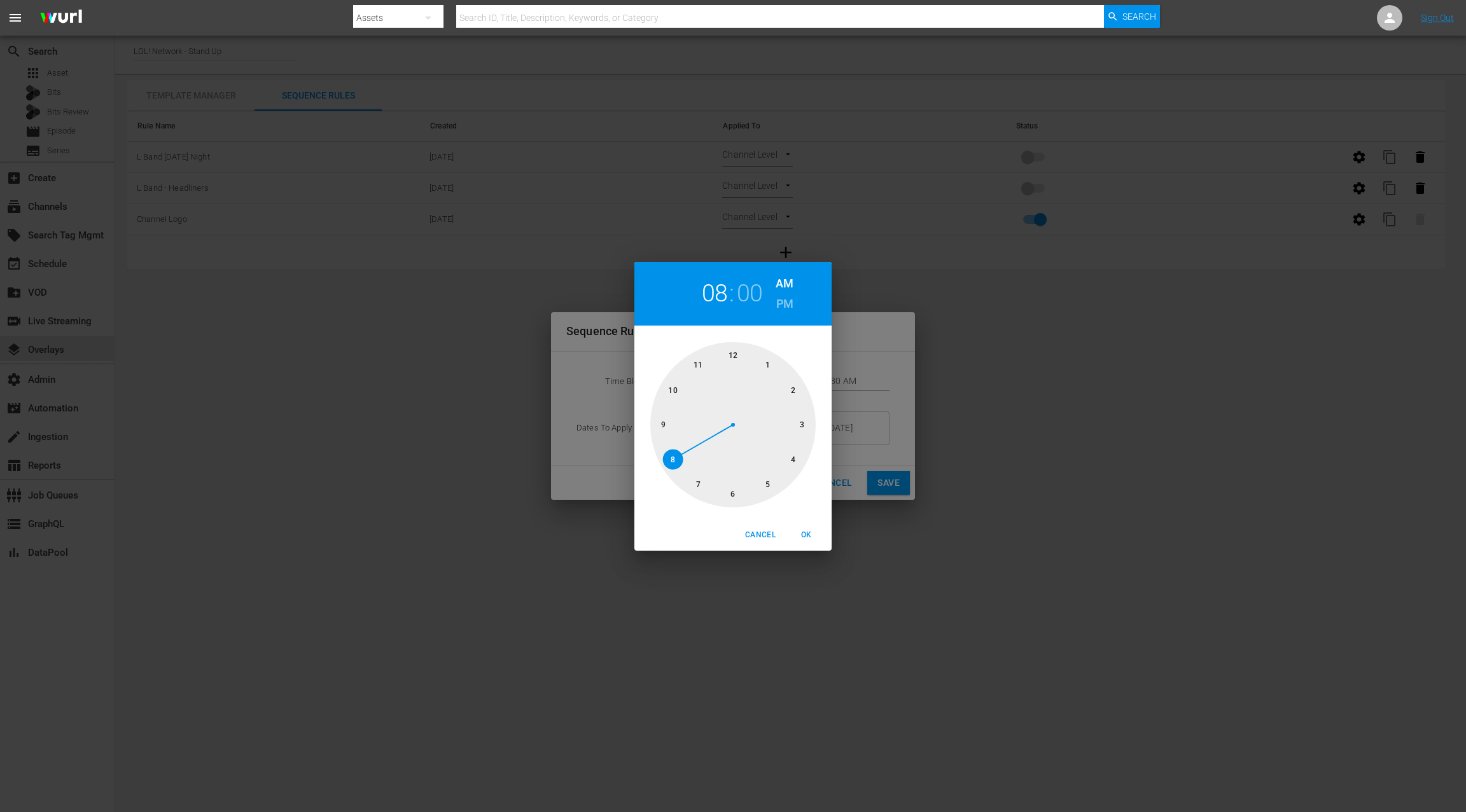
click at [678, 462] on div at bounding box center [732, 424] width 165 height 165
click at [788, 308] on h6 "PM" at bounding box center [785, 304] width 18 height 20
drag, startPoint x: 807, startPoint y: 536, endPoint x: 837, endPoint y: 414, distance: 125.6
click at [807, 534] on span "OK" at bounding box center [806, 535] width 31 height 13
type input "08:00 PM"
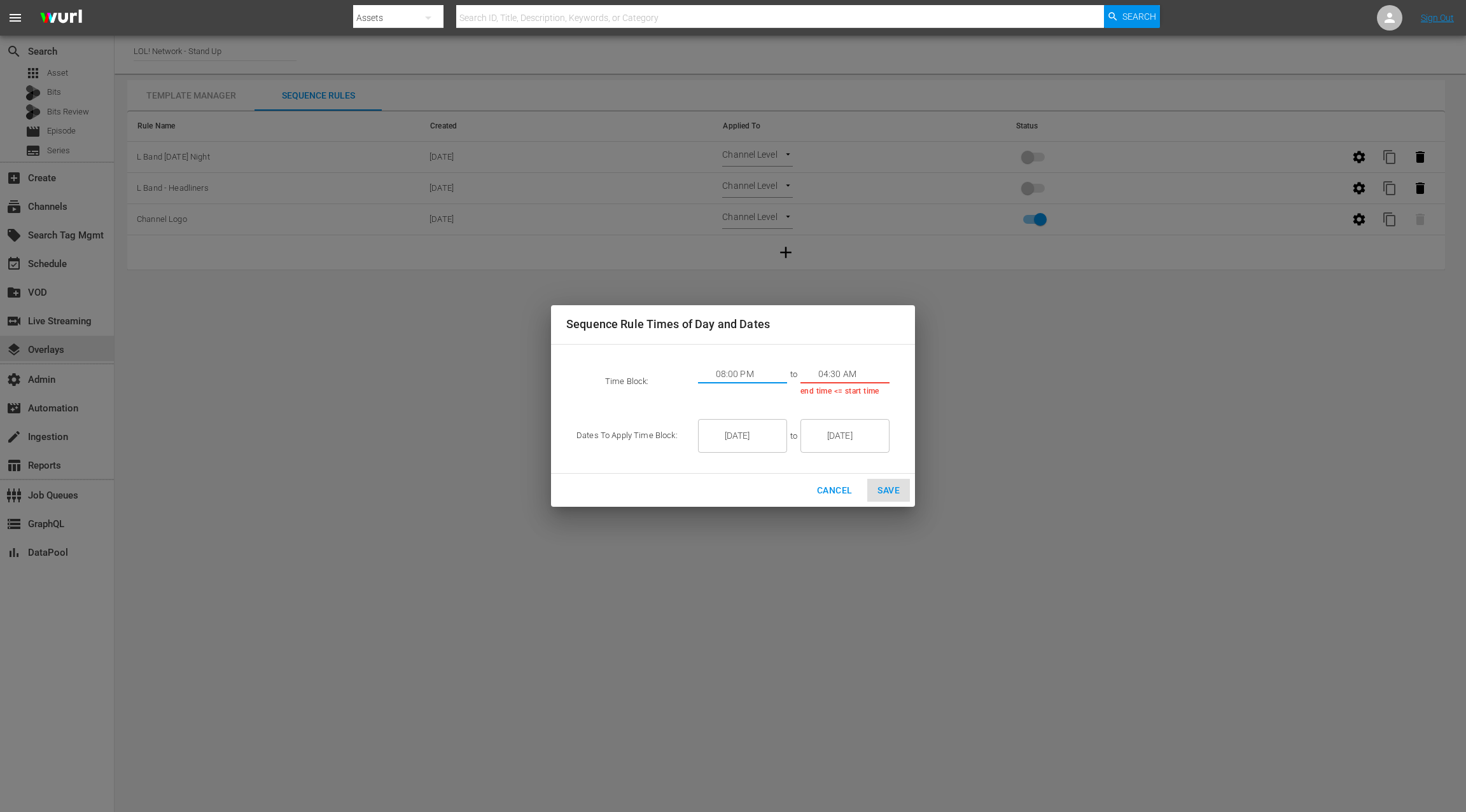
click at [837, 372] on input "04:30 AM" at bounding box center [853, 374] width 71 height 19
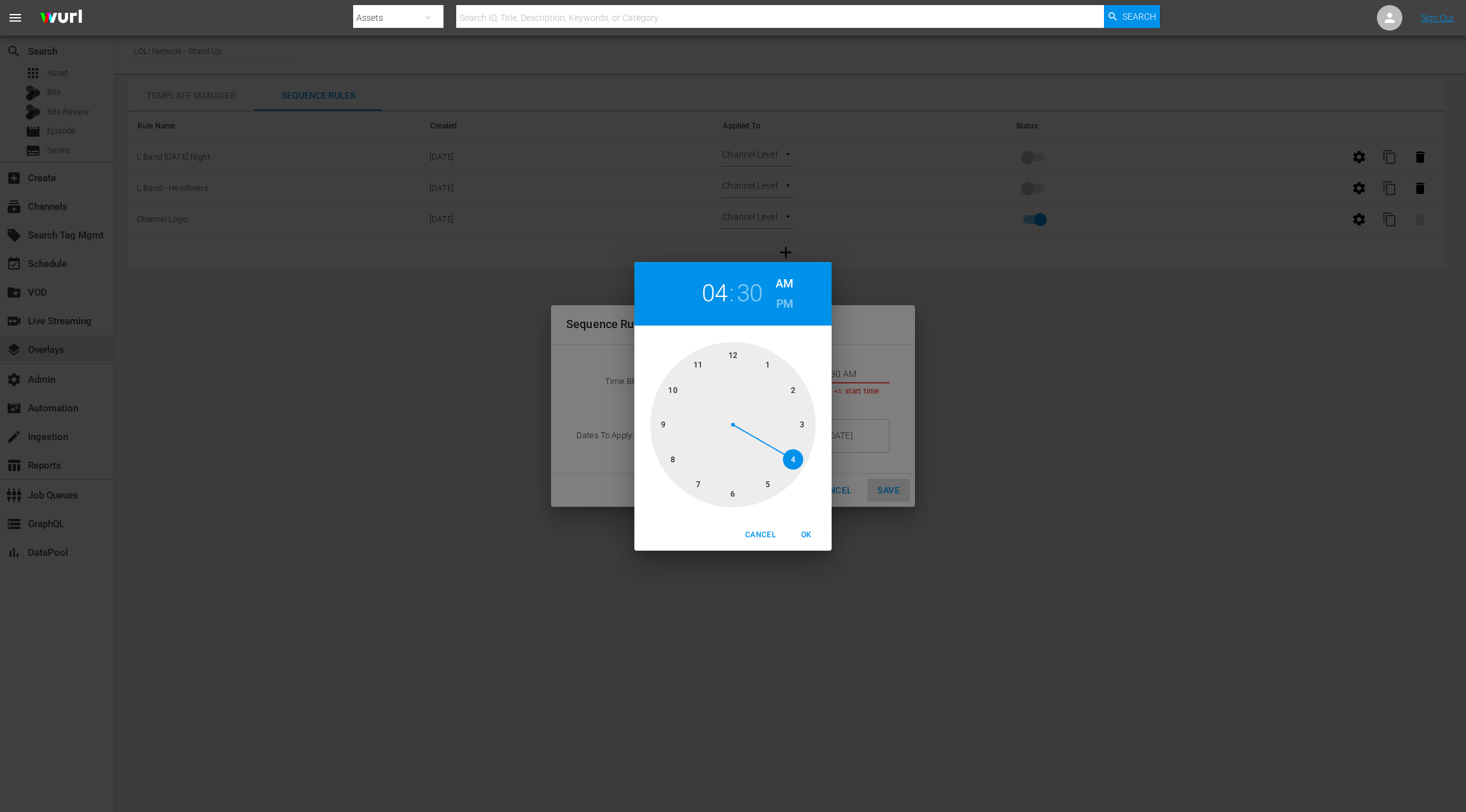
click at [702, 366] on div at bounding box center [732, 424] width 165 height 165
click at [725, 352] on div at bounding box center [732, 424] width 165 height 165
click at [785, 302] on h6 "PM" at bounding box center [785, 304] width 18 height 20
click at [811, 536] on span "OK" at bounding box center [806, 535] width 31 height 13
type input "11:59 PM"
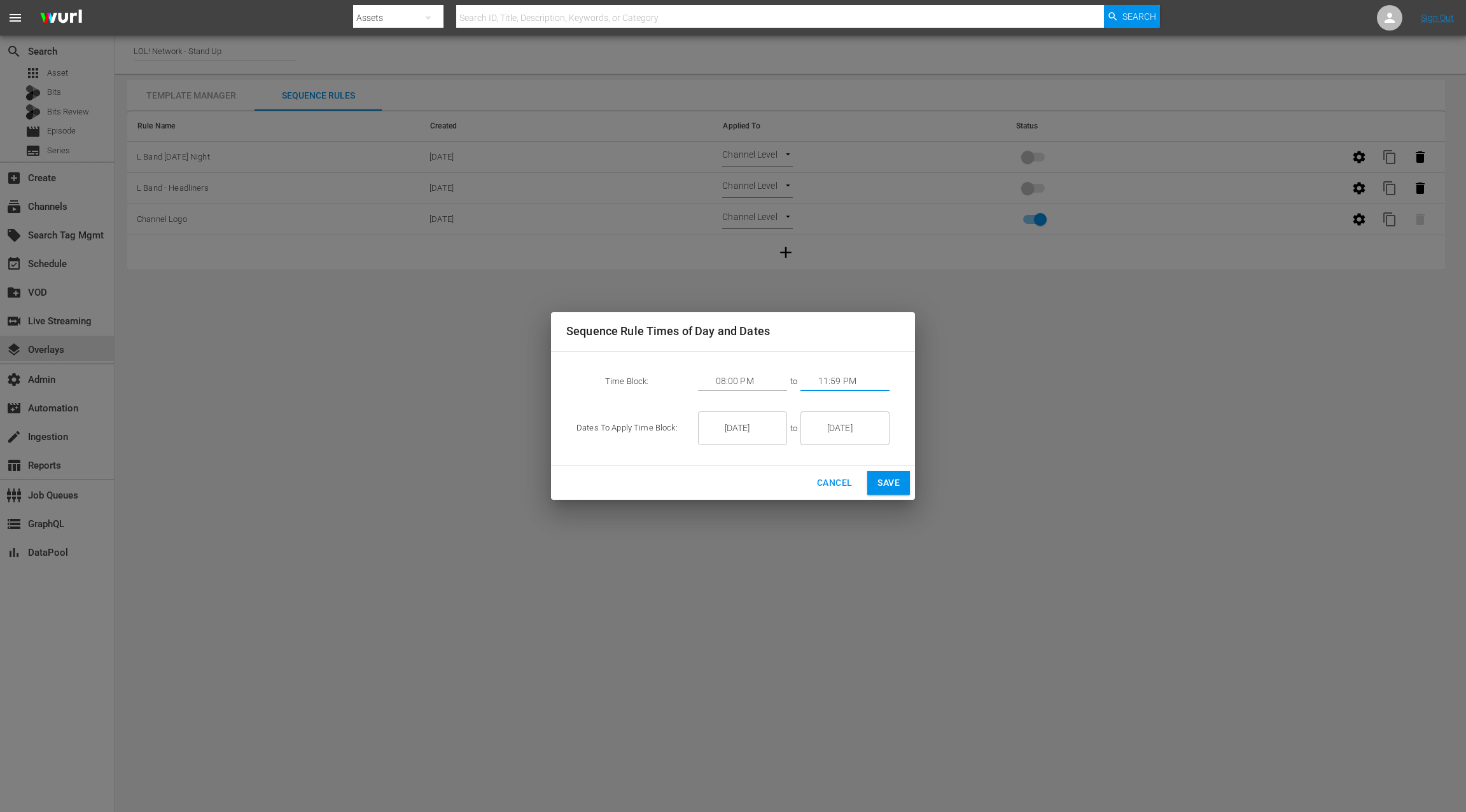
click at [891, 484] on span "Save" at bounding box center [888, 482] width 22 height 16
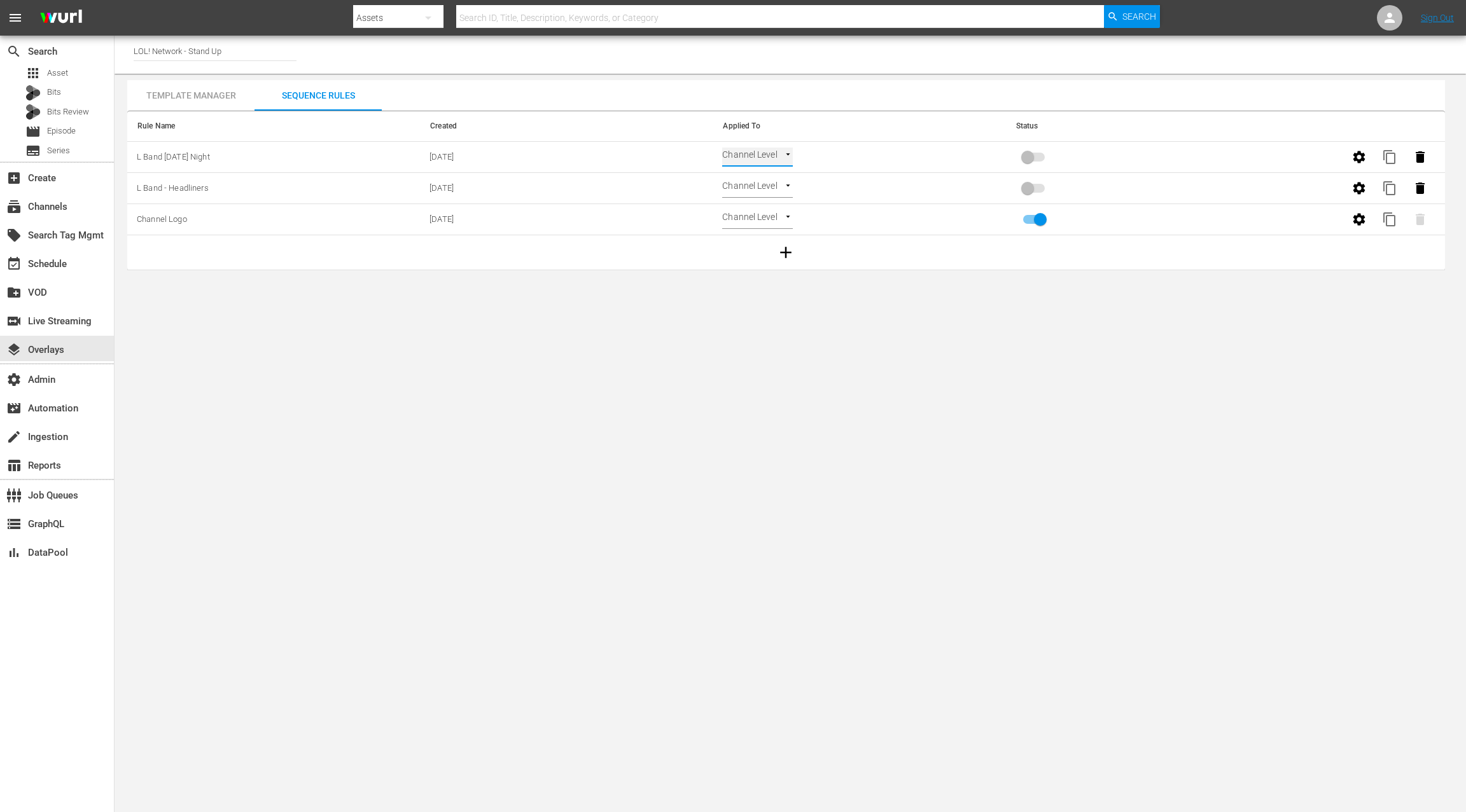
type input "TIME_OF_DAY"
click at [50, 261] on div "event_available Schedule" at bounding box center [35, 261] width 71 height 11
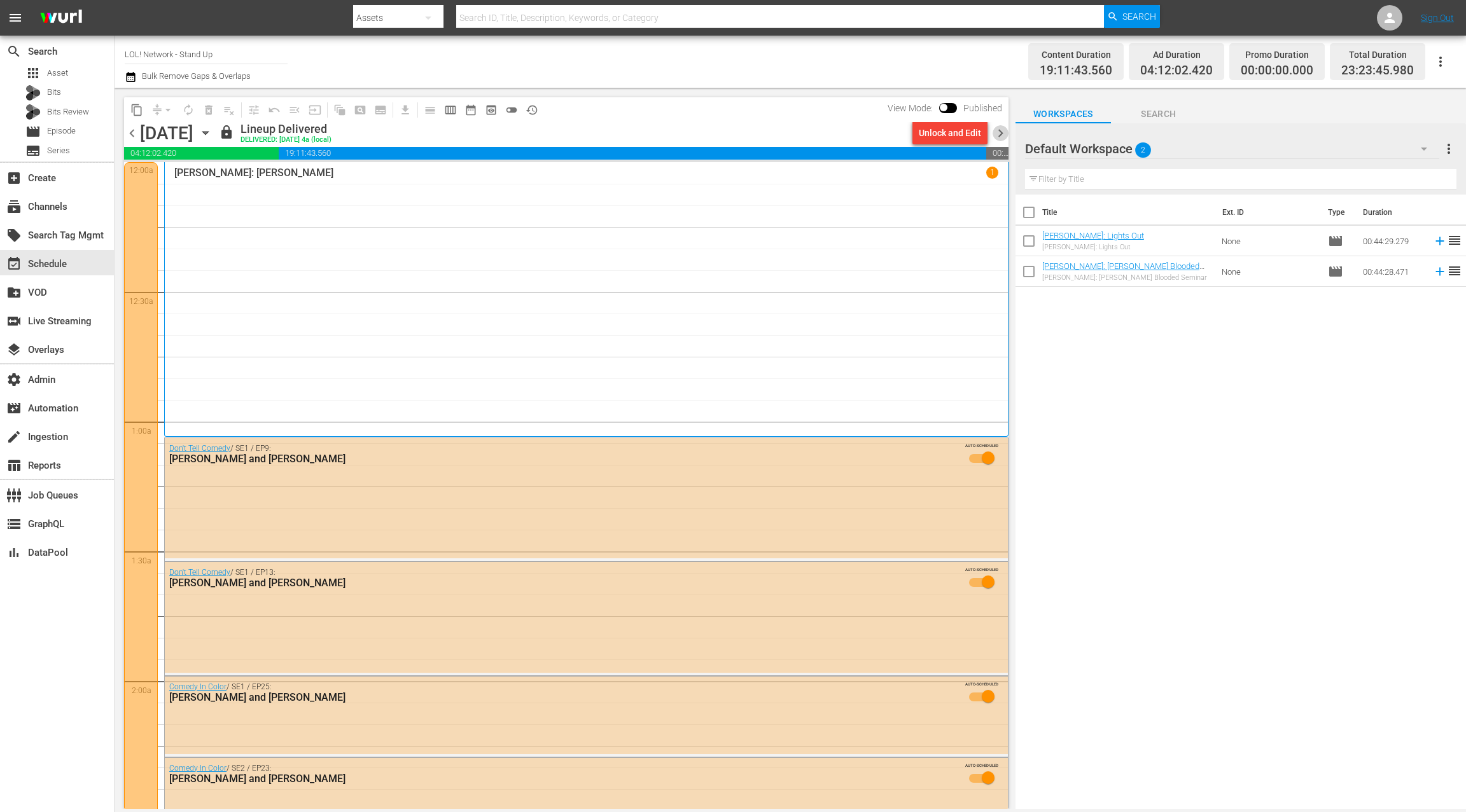
click at [996, 134] on span "chevron_right" at bounding box center [1000, 133] width 16 height 16
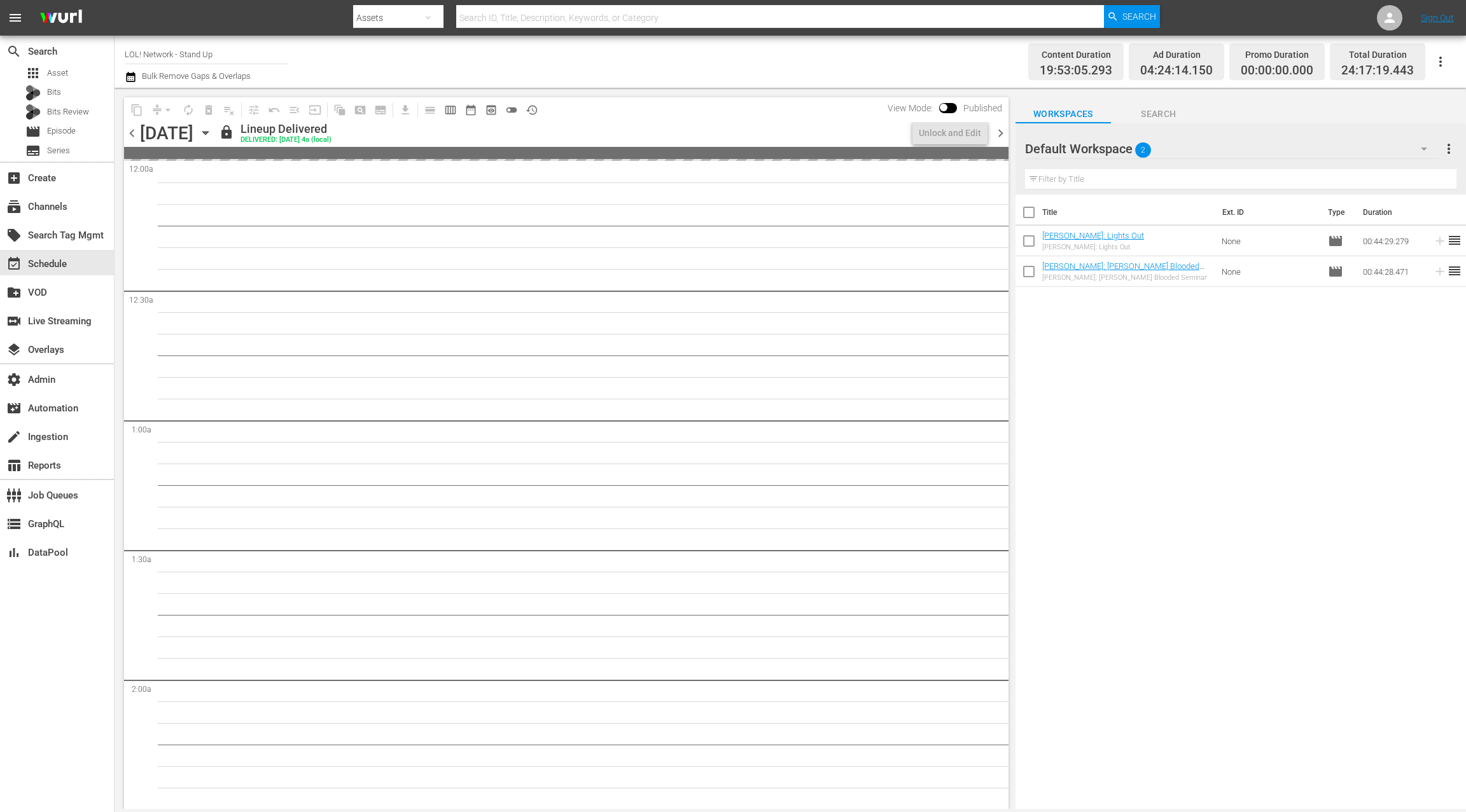
click at [996, 134] on span "chevron_right" at bounding box center [1000, 133] width 16 height 16
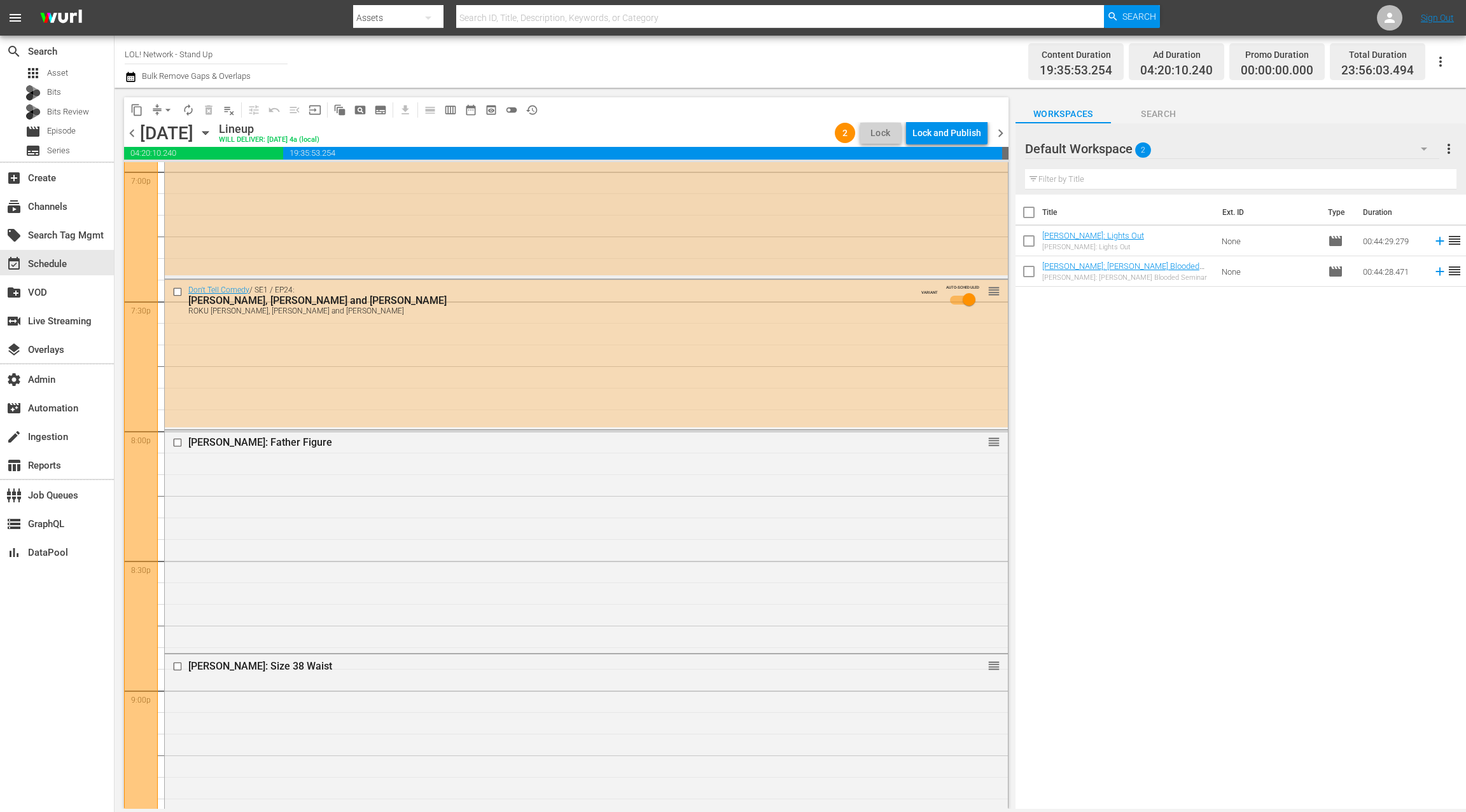
scroll to position [4944, 0]
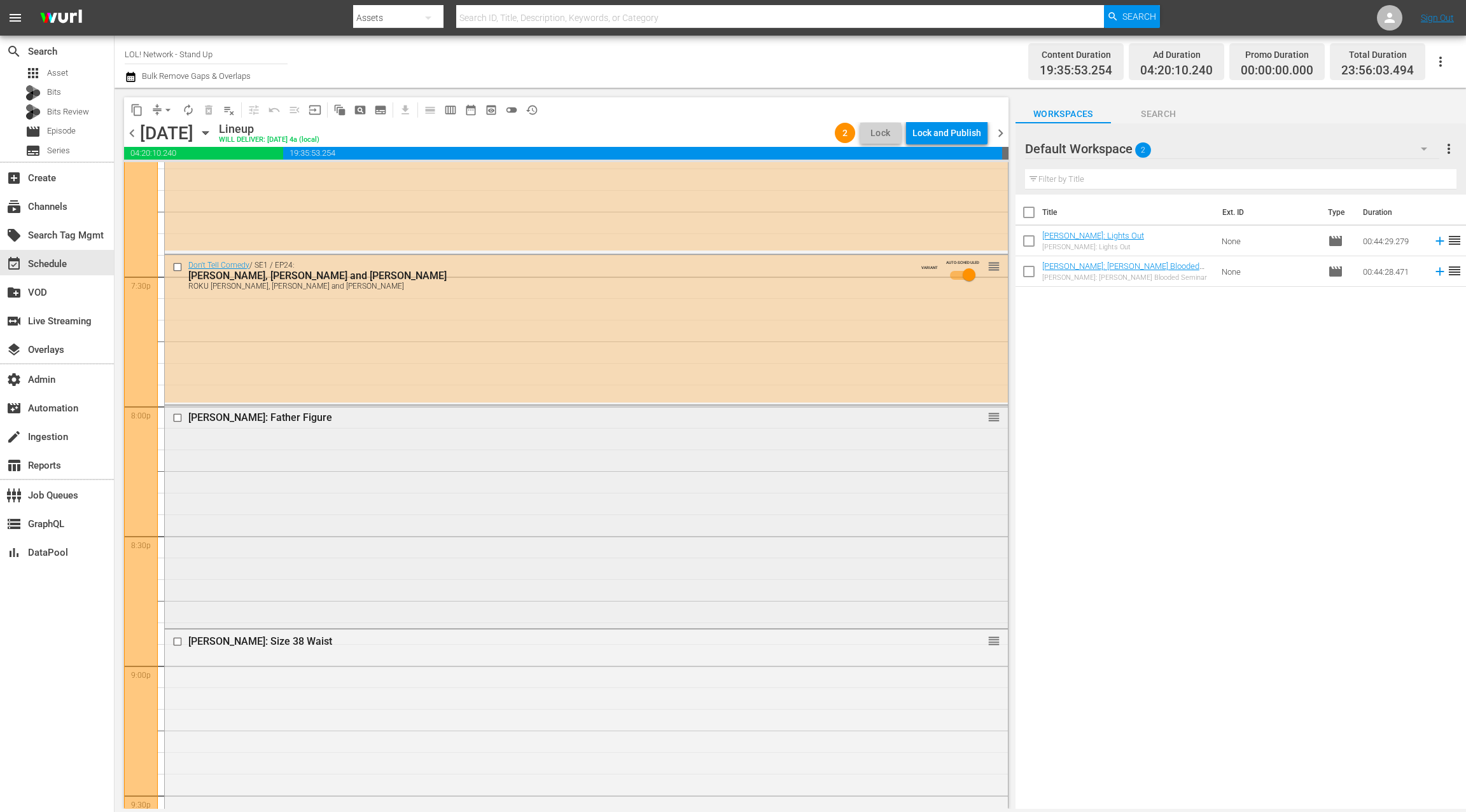
click at [499, 445] on div "Roy Wood Jr.: Father Figure reorder" at bounding box center [586, 515] width 843 height 219
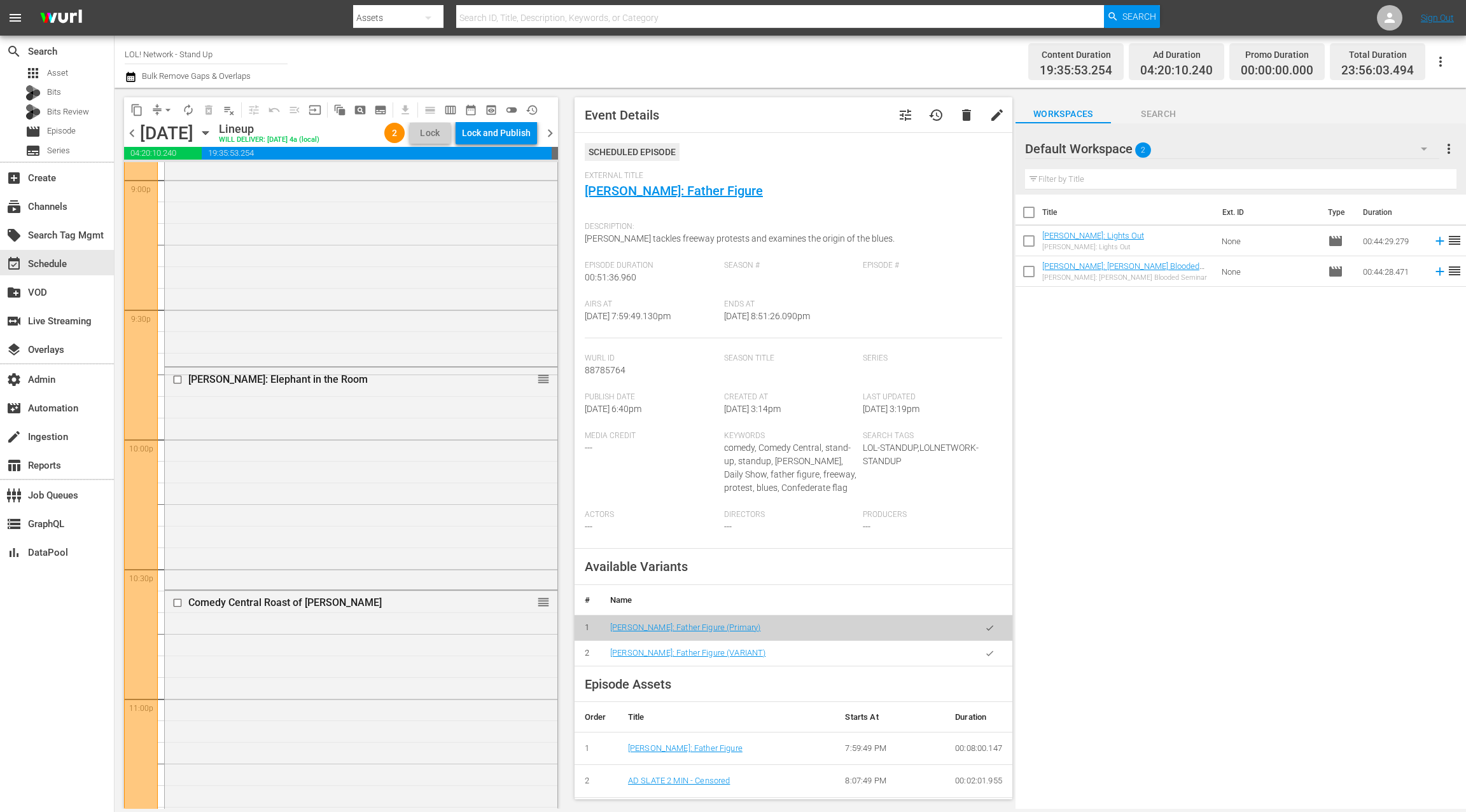
scroll to position [5755, 0]
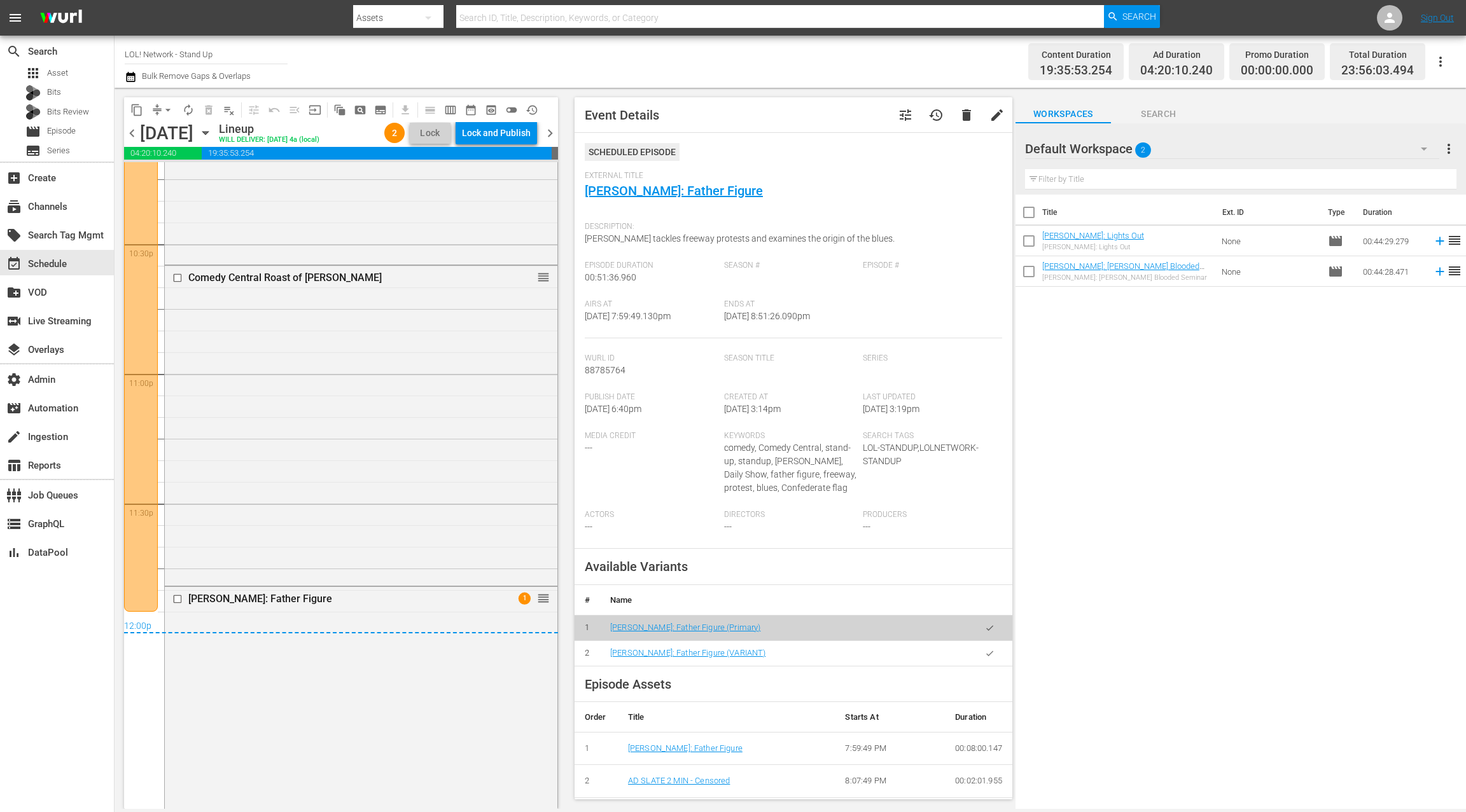
click at [551, 136] on span "chevron_right" at bounding box center [549, 133] width 16 height 16
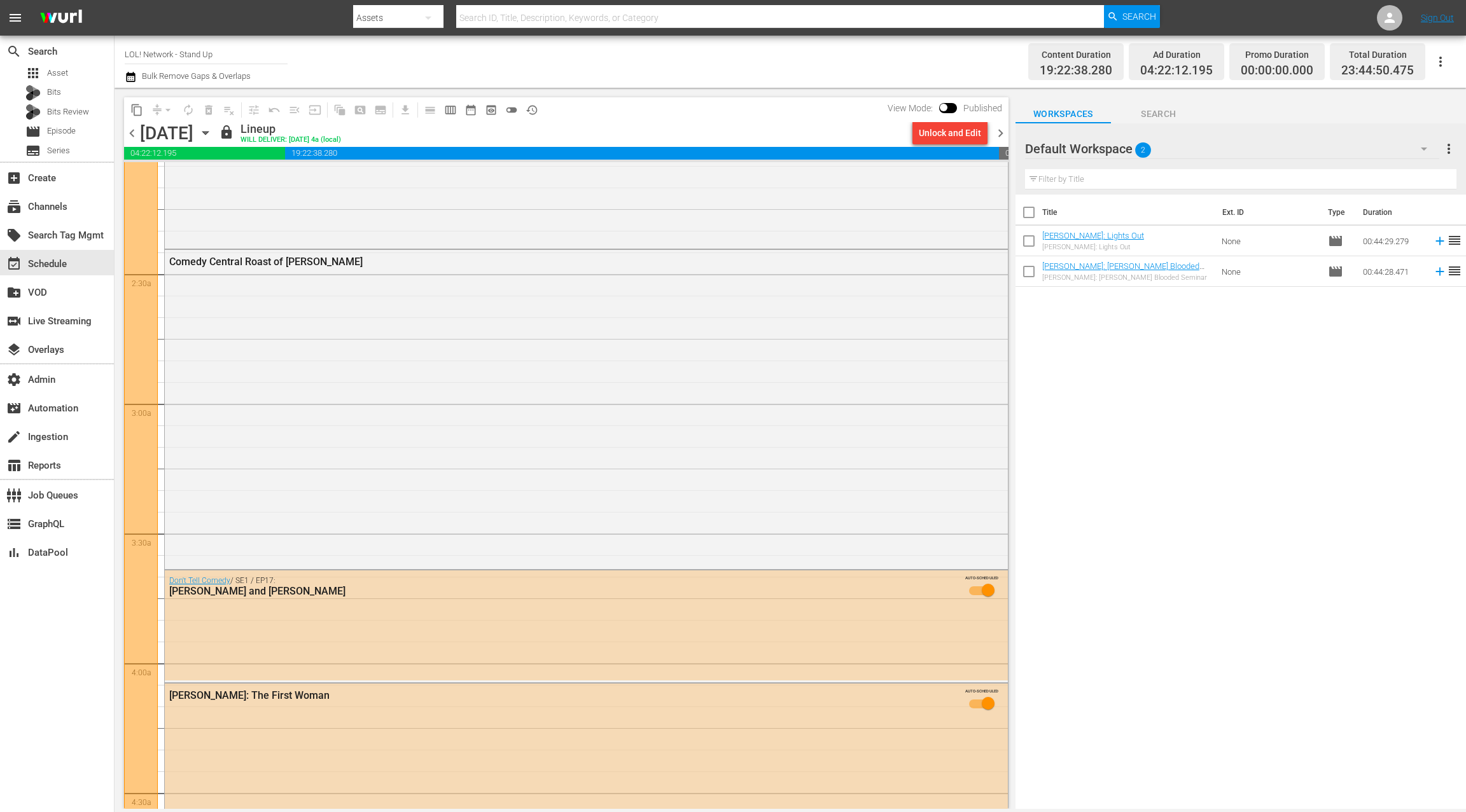
scroll to position [611, 0]
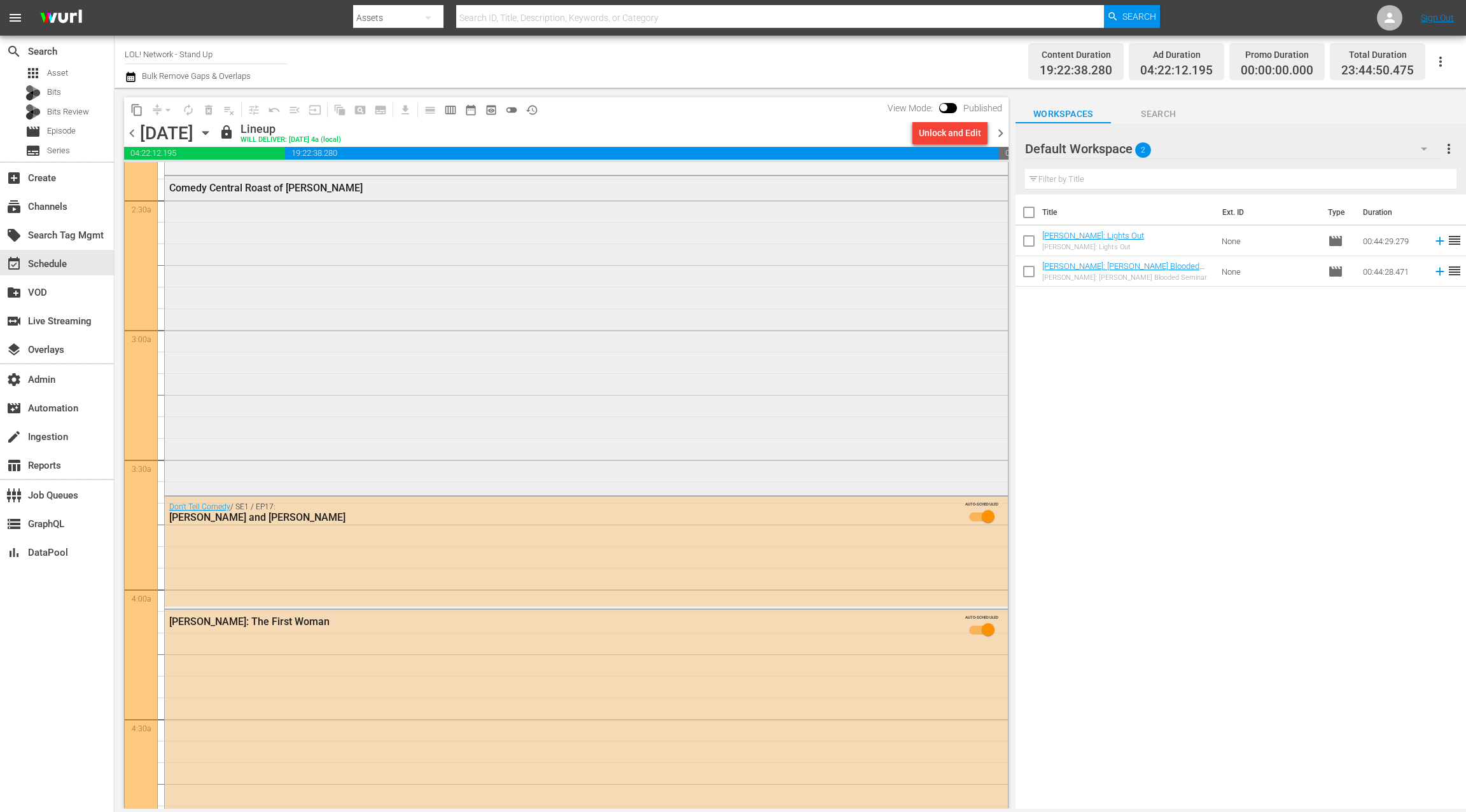
click at [483, 333] on div "Comedy Central Roast of [PERSON_NAME]" at bounding box center [586, 334] width 843 height 317
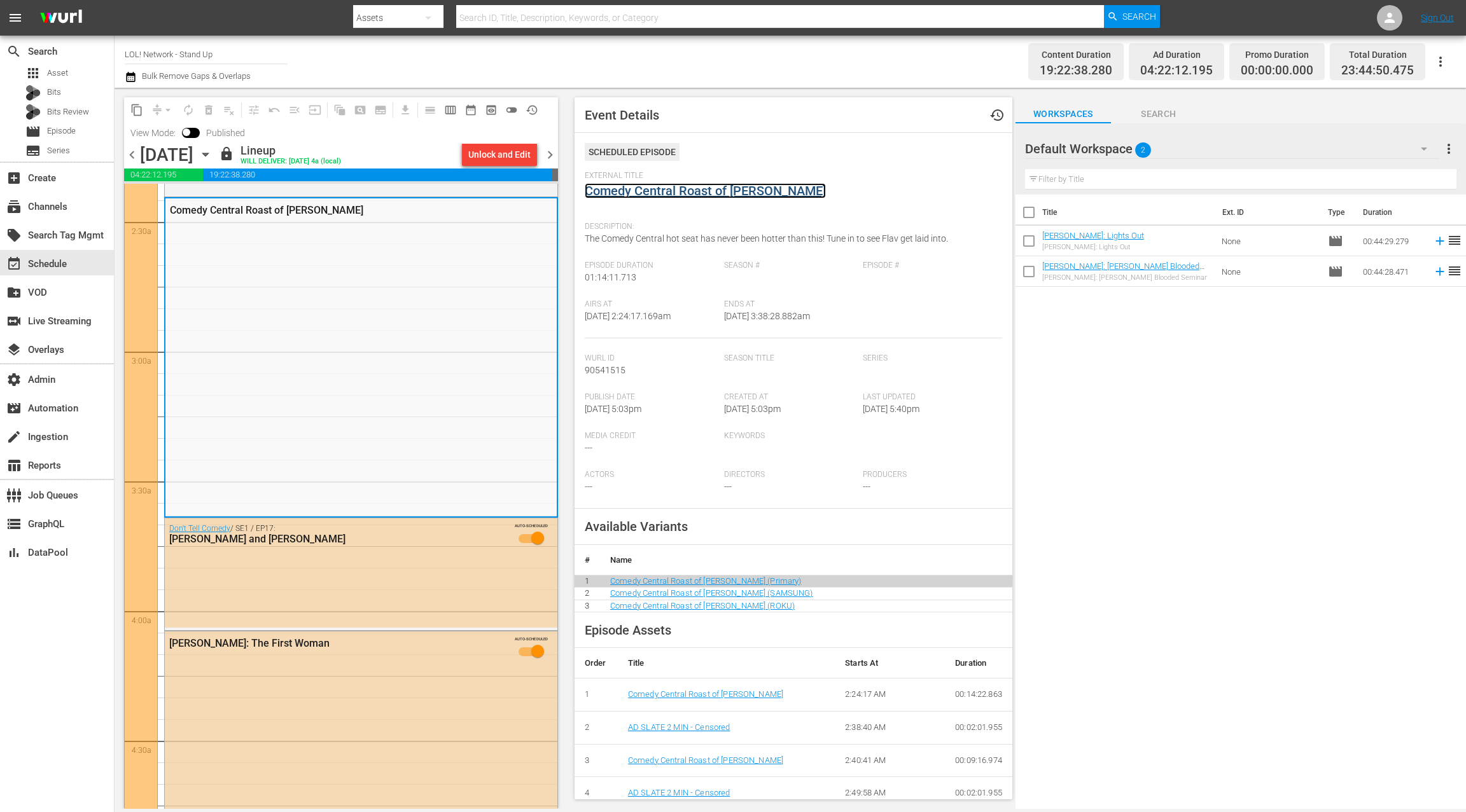
click at [681, 192] on link "Comedy Central Roast of [PERSON_NAME]" at bounding box center [705, 190] width 241 height 16
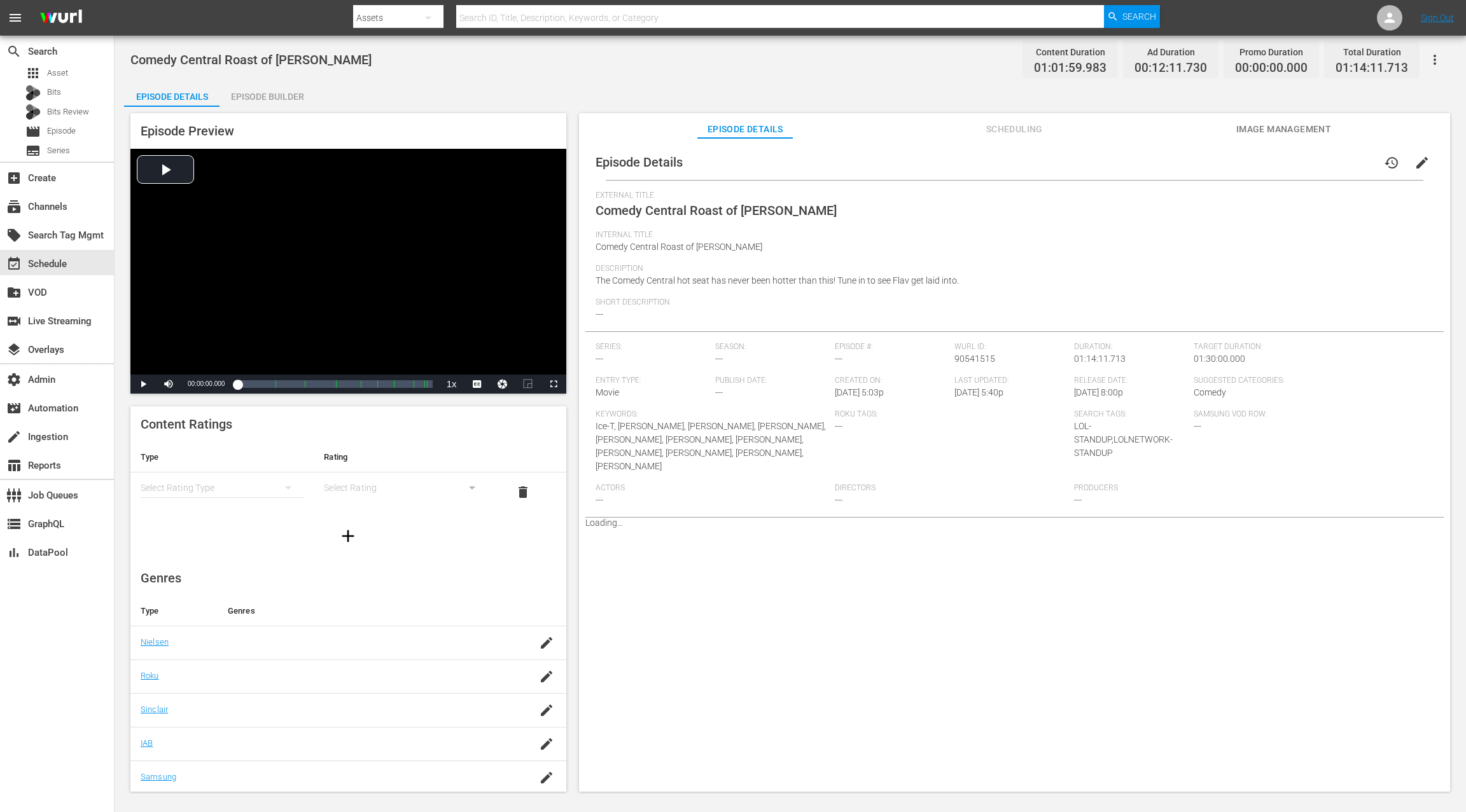
drag, startPoint x: 285, startPoint y: 102, endPoint x: 300, endPoint y: 124, distance: 26.6
click at [285, 102] on div "Episode Builder" at bounding box center [266, 96] width 95 height 30
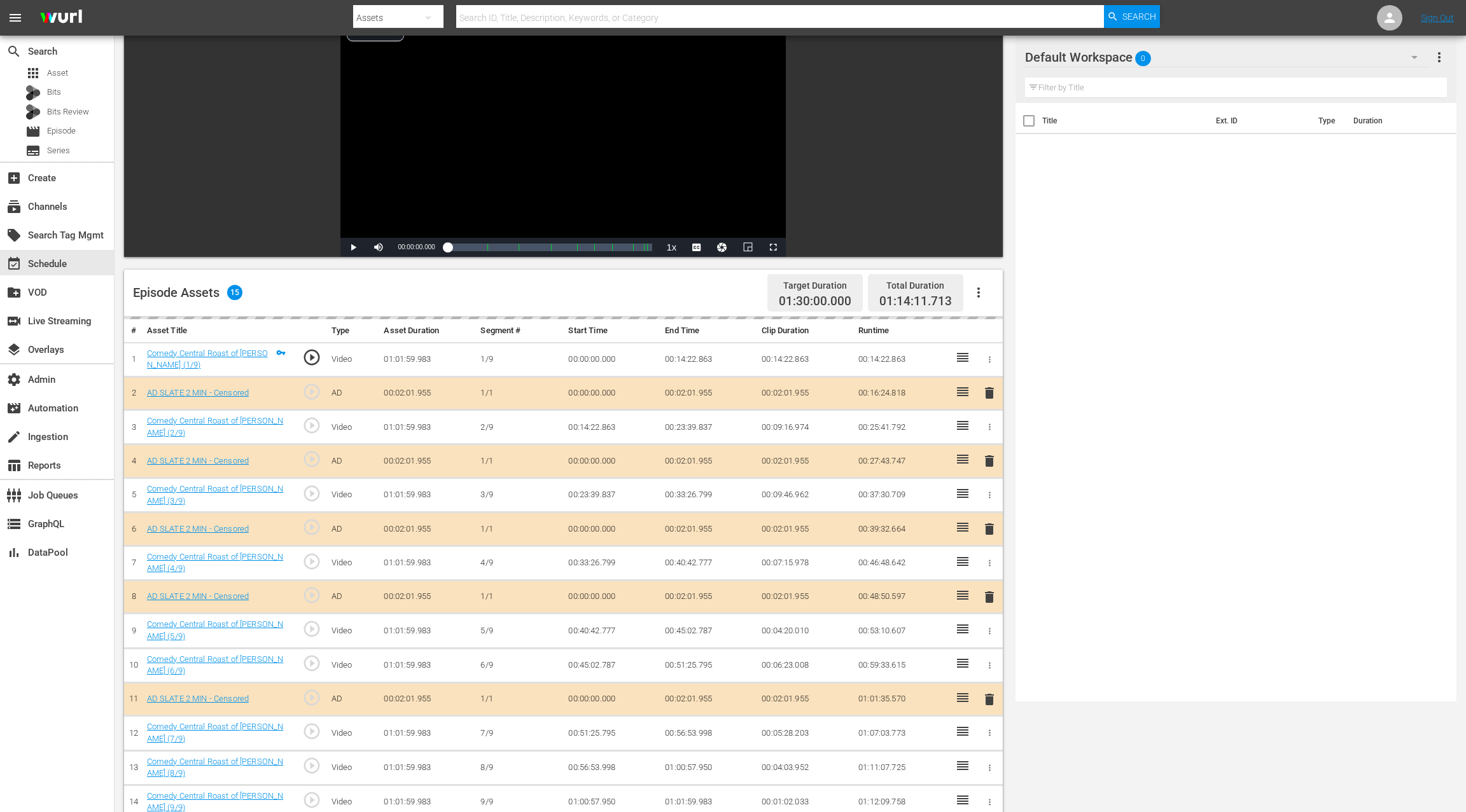
scroll to position [331, 0]
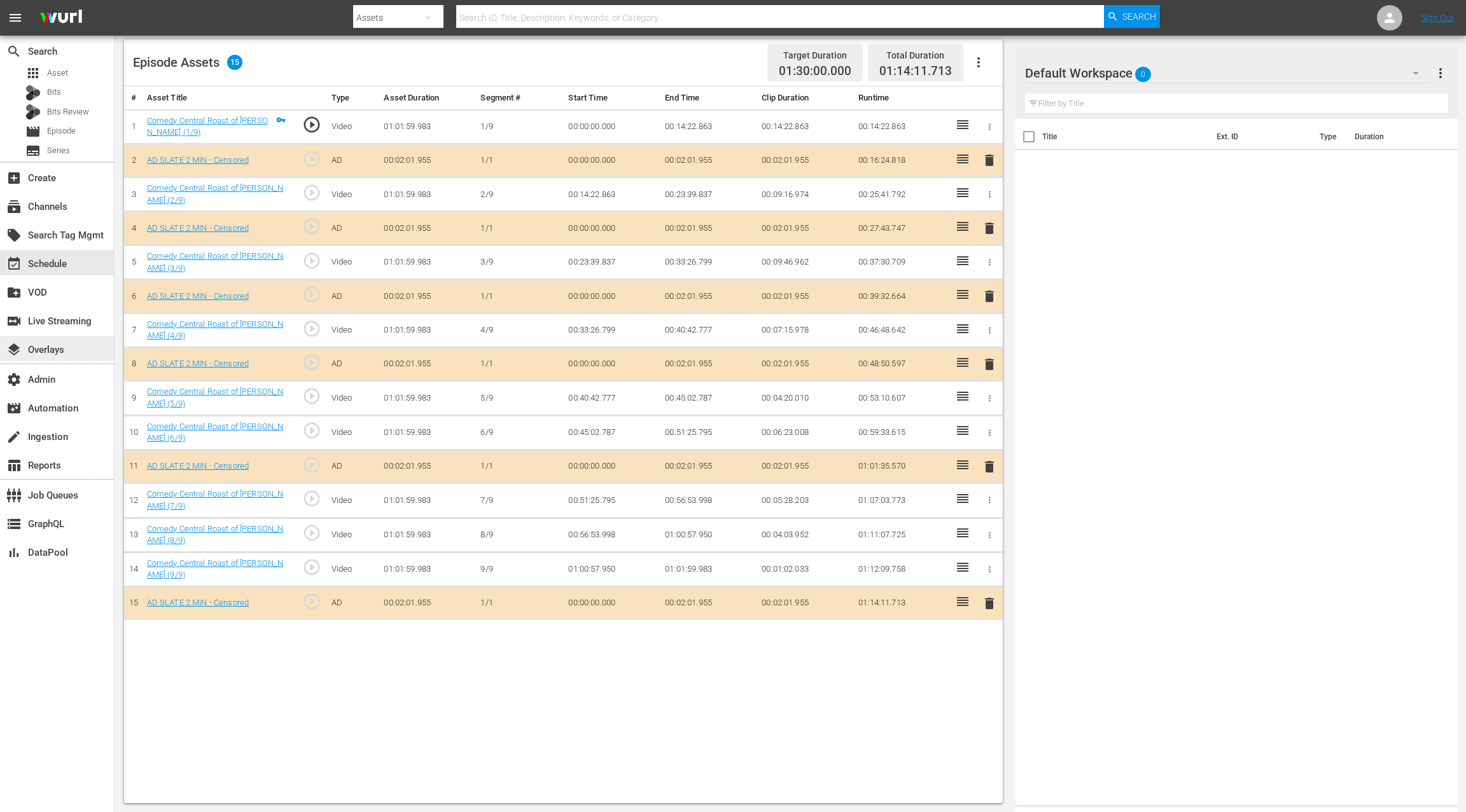
click at [64, 345] on div "layers Overlays" at bounding box center [35, 347] width 71 height 11
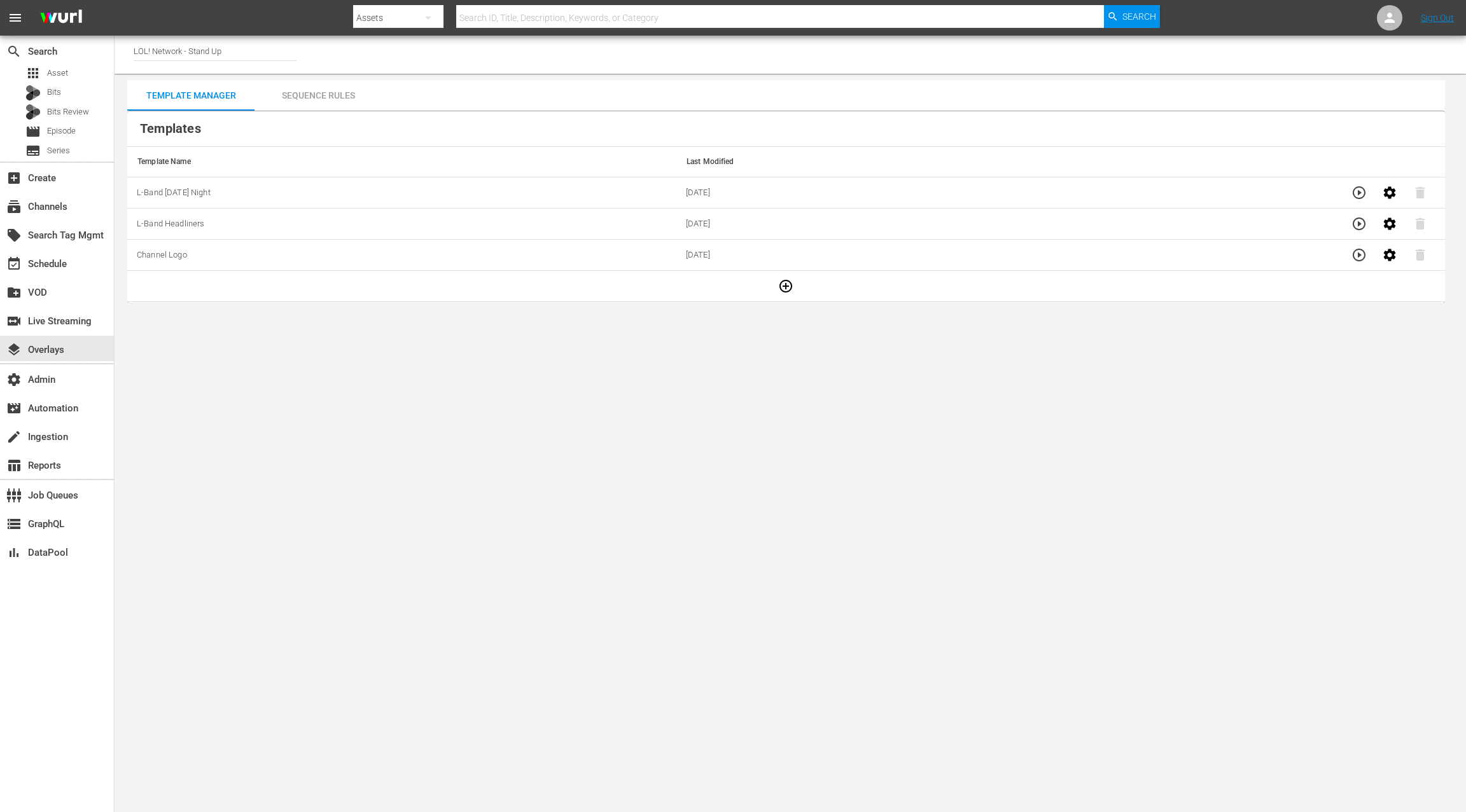
click at [339, 93] on div "Sequence Rules" at bounding box center [318, 95] width 128 height 30
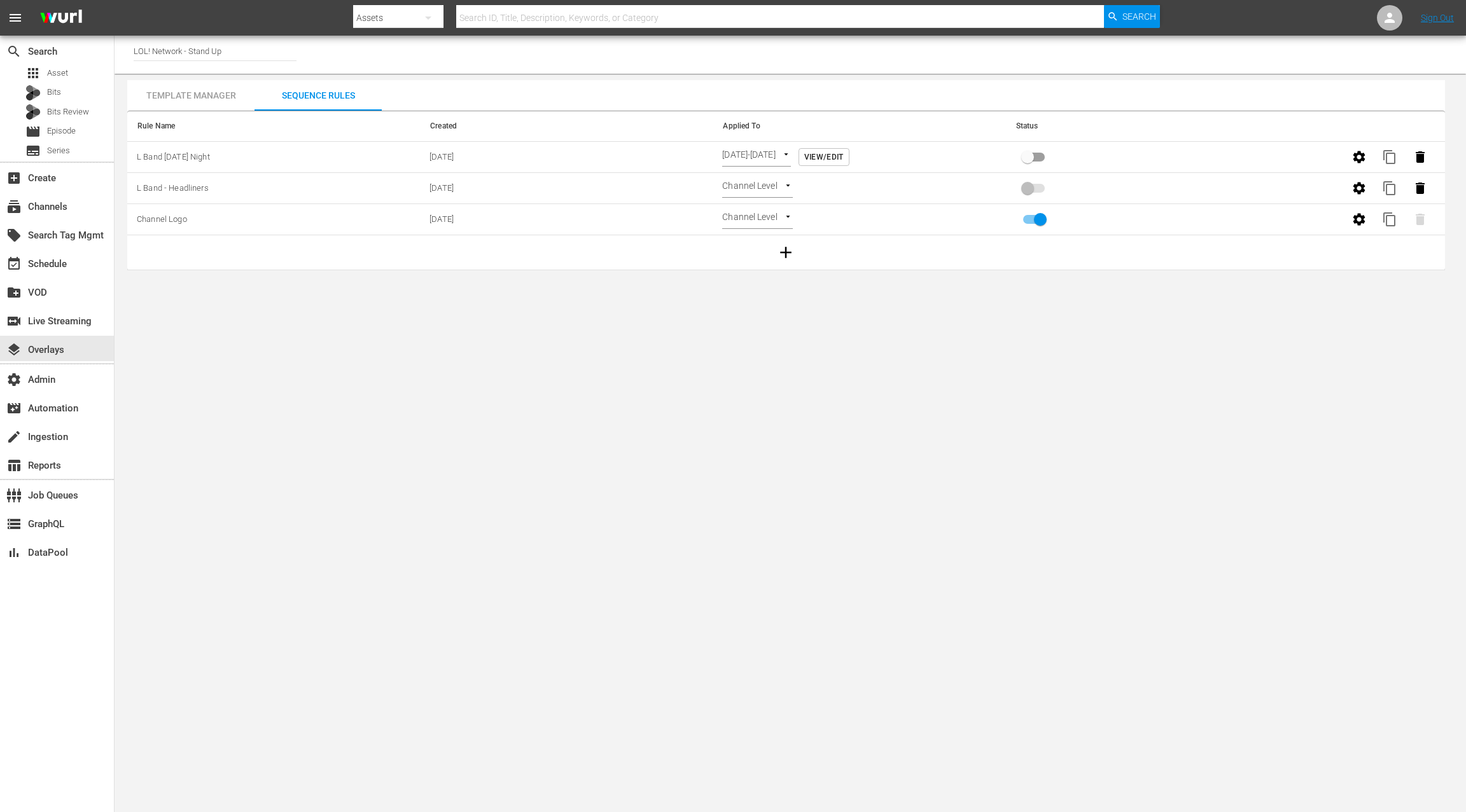
click at [1030, 155] on input "primary checkbox" at bounding box center [1027, 160] width 72 height 24
checkbox input "true"
click at [1393, 156] on span "content_copy" at bounding box center [1389, 157] width 16 height 16
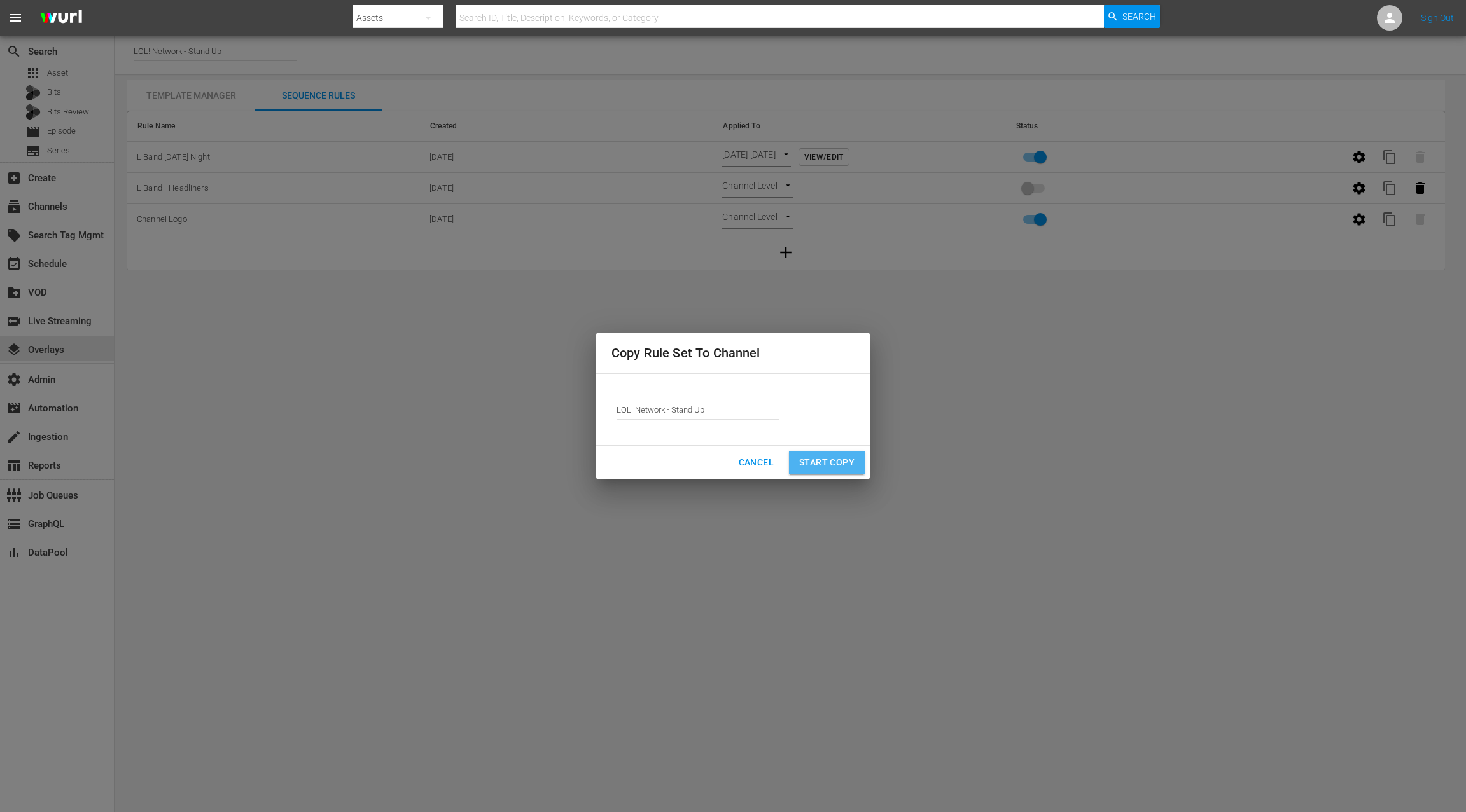
click at [825, 463] on span "Start Copy" at bounding box center [826, 462] width 55 height 16
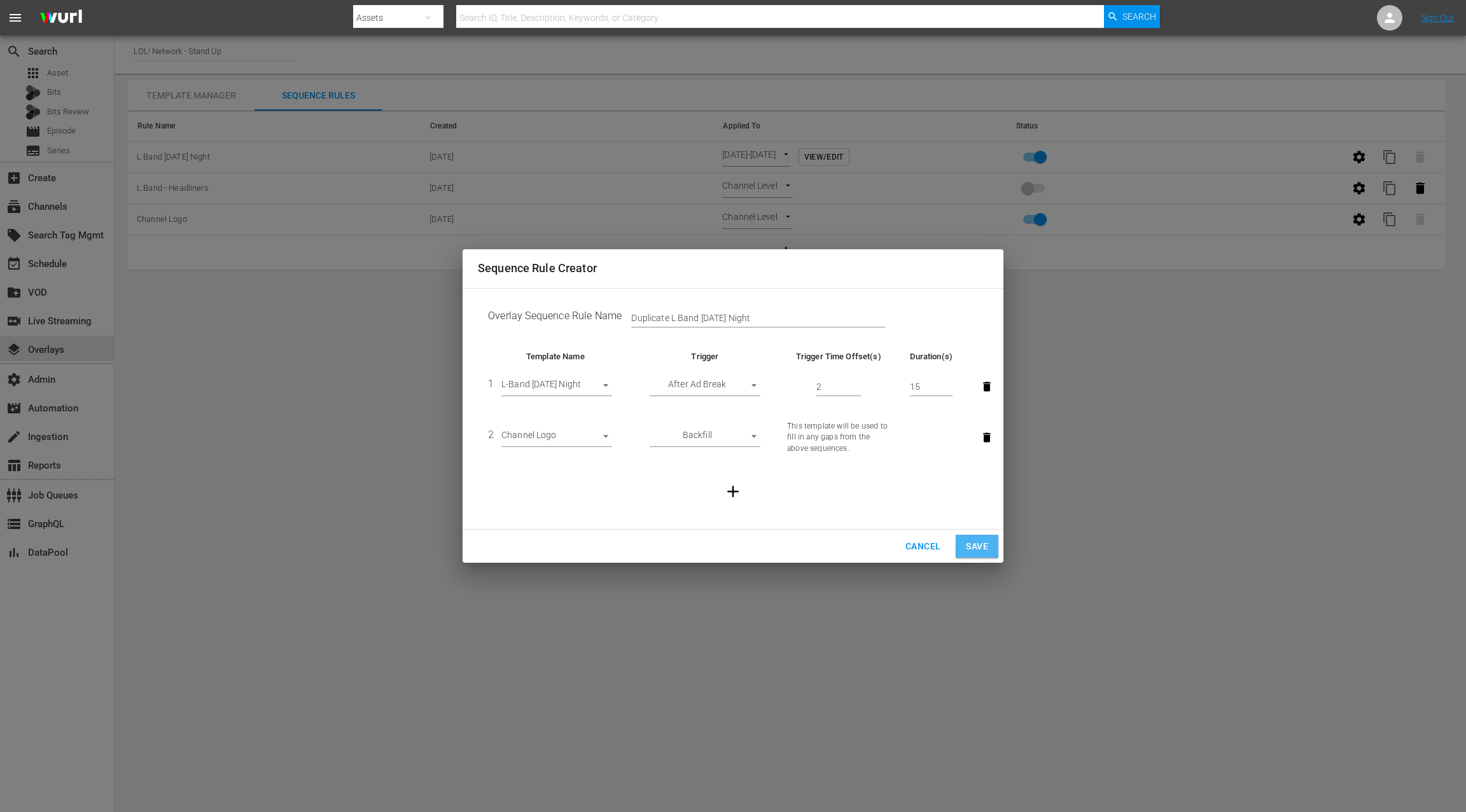
click at [969, 541] on span "Save" at bounding box center [977, 546] width 22 height 16
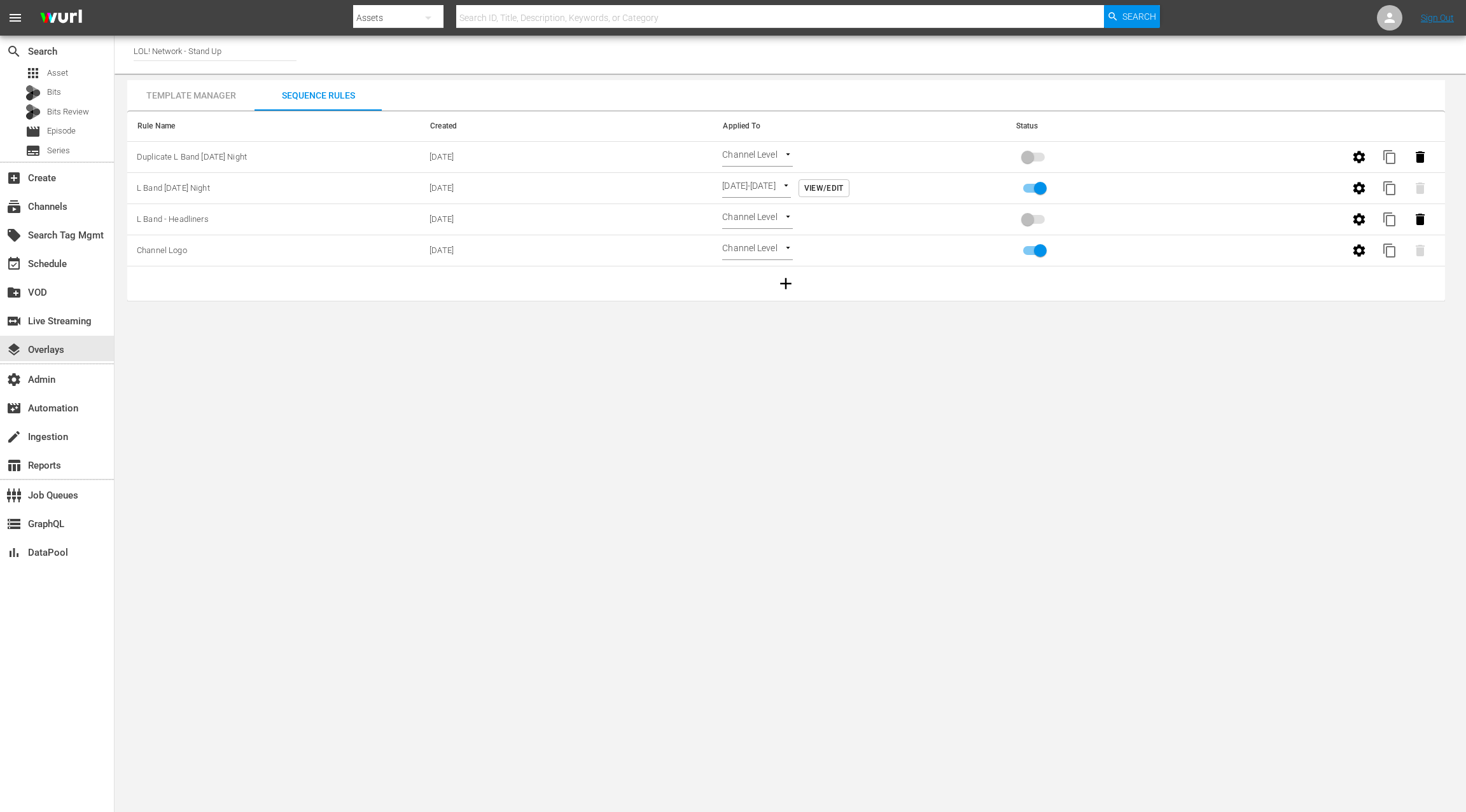
click at [751, 154] on body "menu Search By Assets Search ID, Title, Description, Keywords, or Category Sear…" at bounding box center [733, 406] width 1466 height 812
click at [756, 222] on li "Time Of Day" at bounding box center [760, 219] width 76 height 21
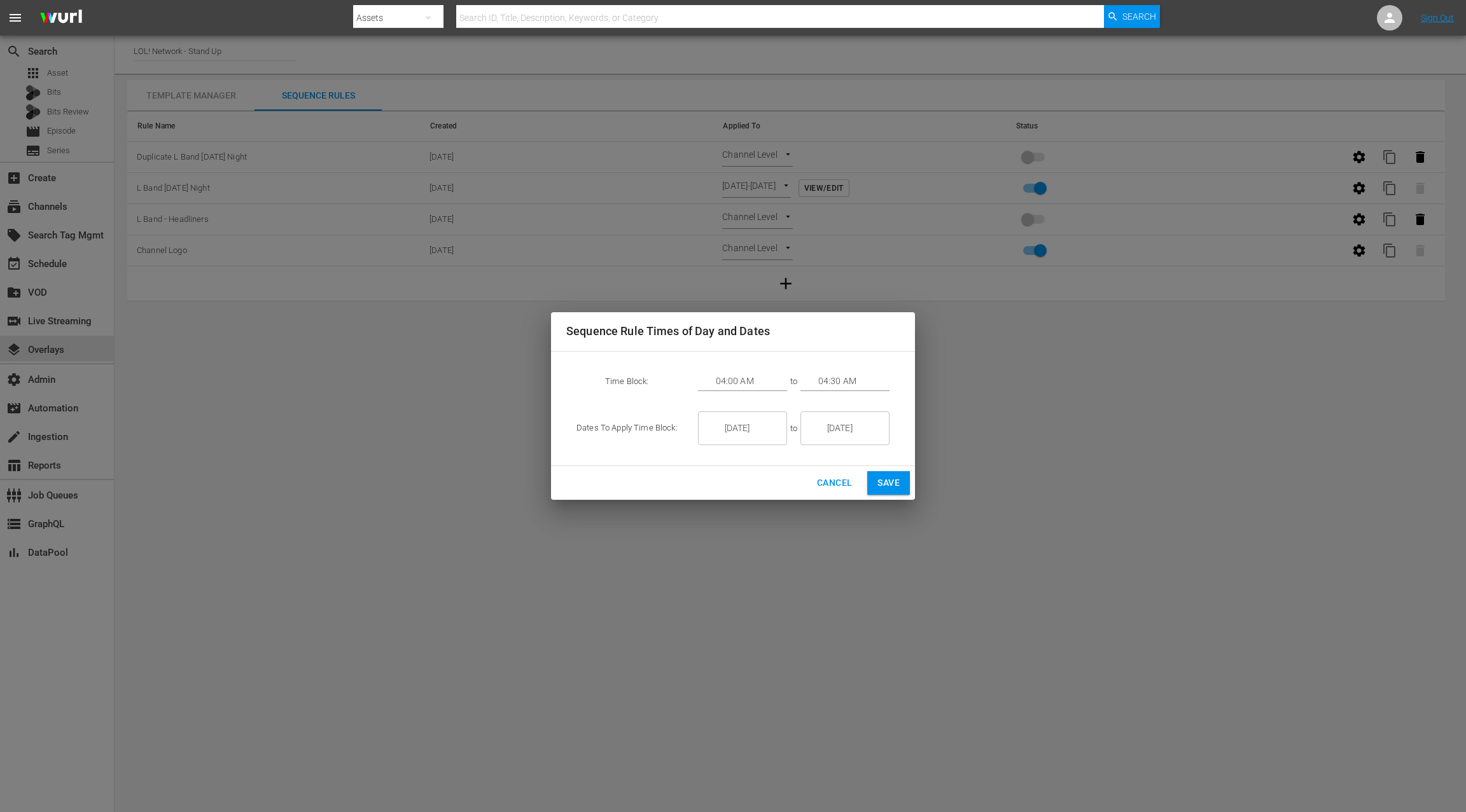
click at [734, 428] on input "1/06/26" at bounding box center [751, 428] width 71 height 34
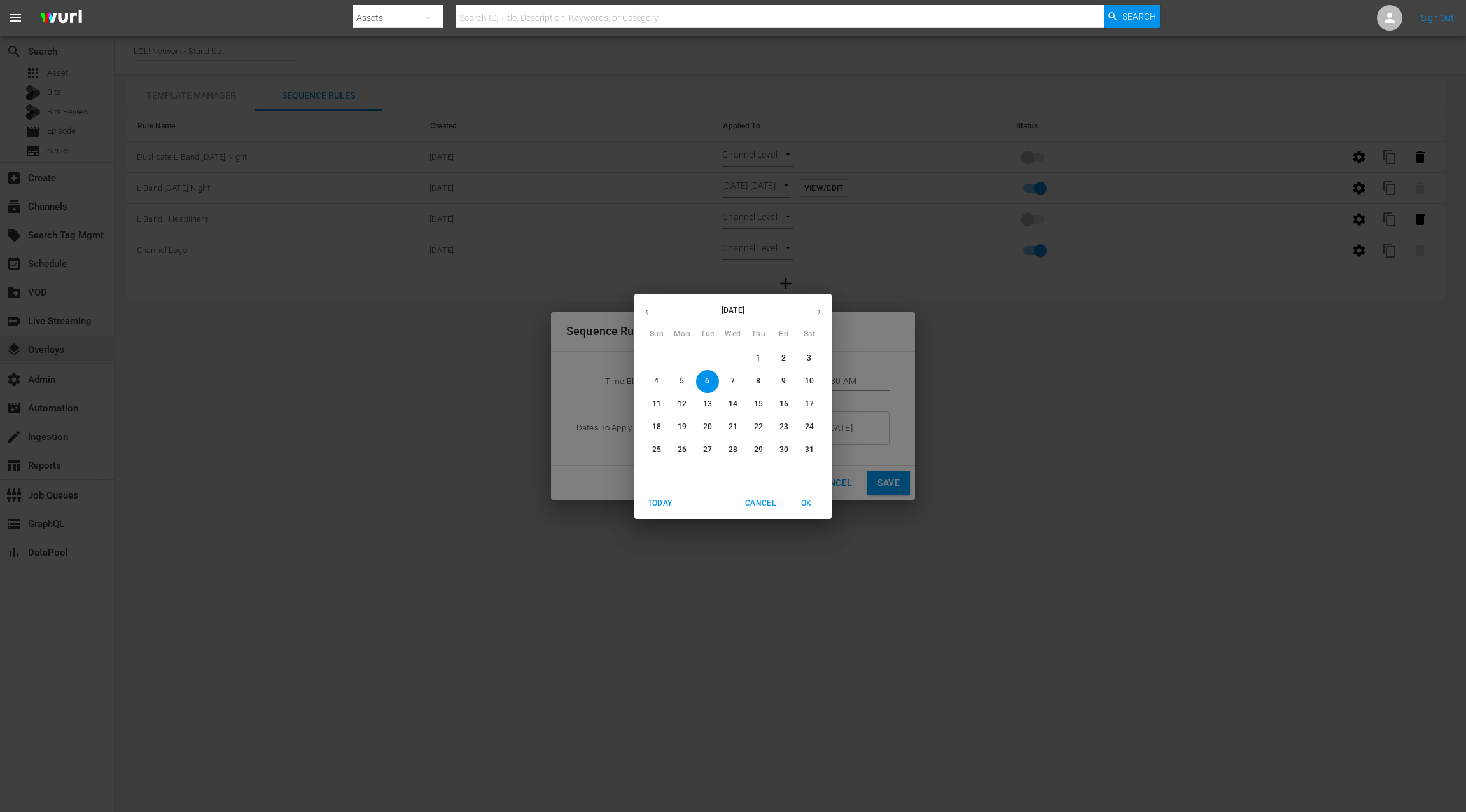
click at [650, 311] on icon "button" at bounding box center [646, 311] width 9 height 9
click at [650, 311] on div "October 2025" at bounding box center [732, 311] width 197 height 25
click at [809, 383] on p "11" at bounding box center [810, 382] width 9 height 11
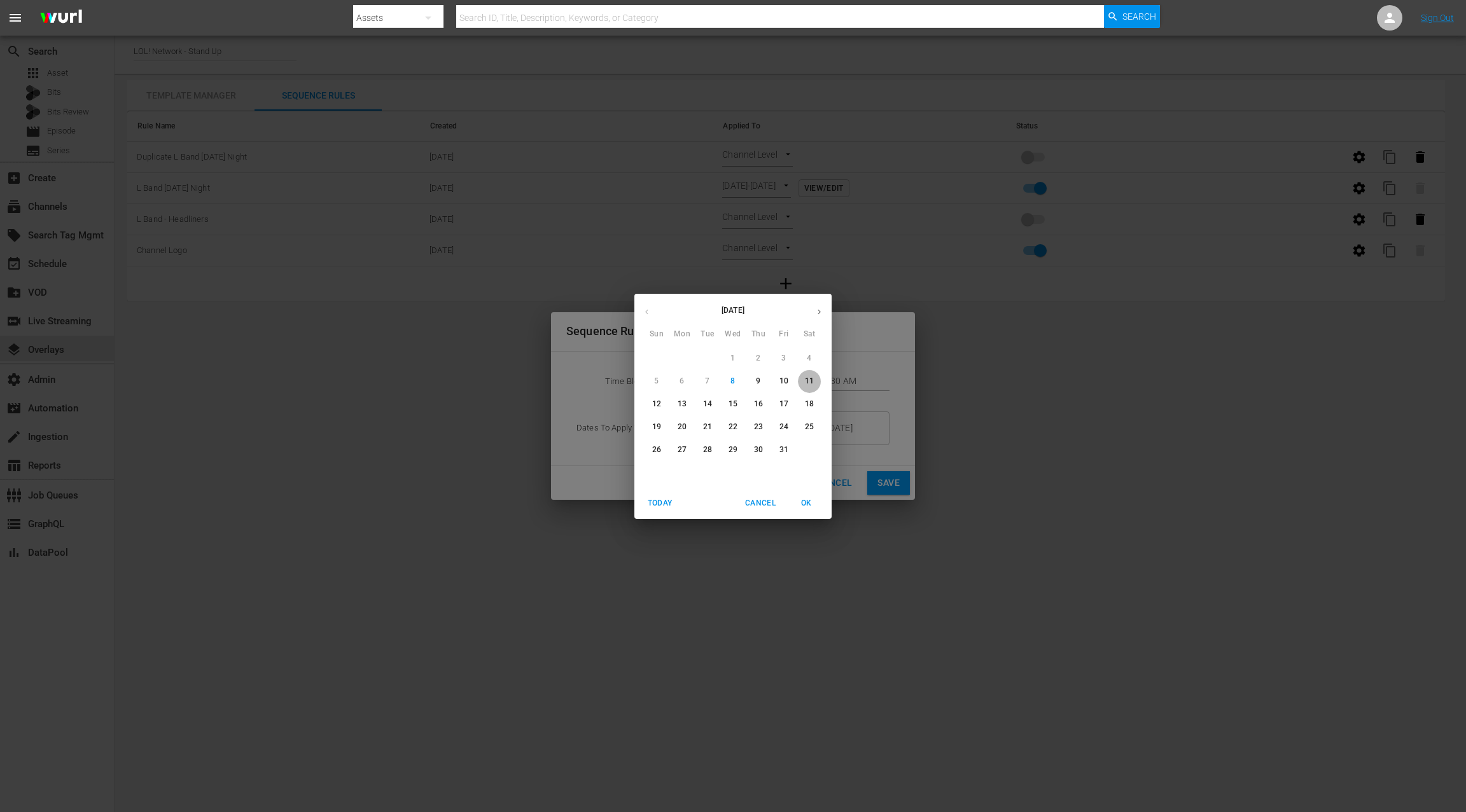
type input "10/11/25"
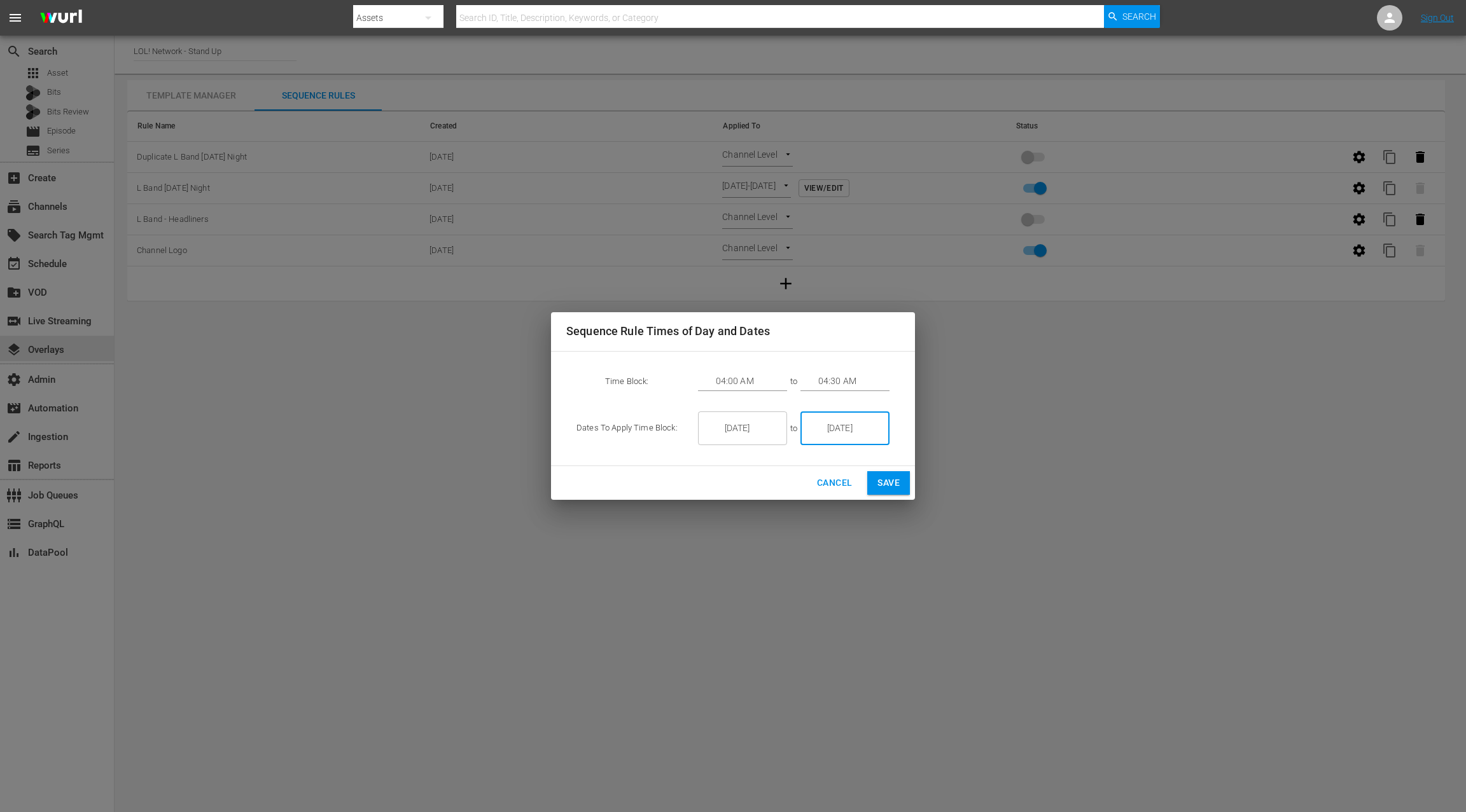
click at [827, 425] on input "1/06/26" at bounding box center [853, 428] width 71 height 34
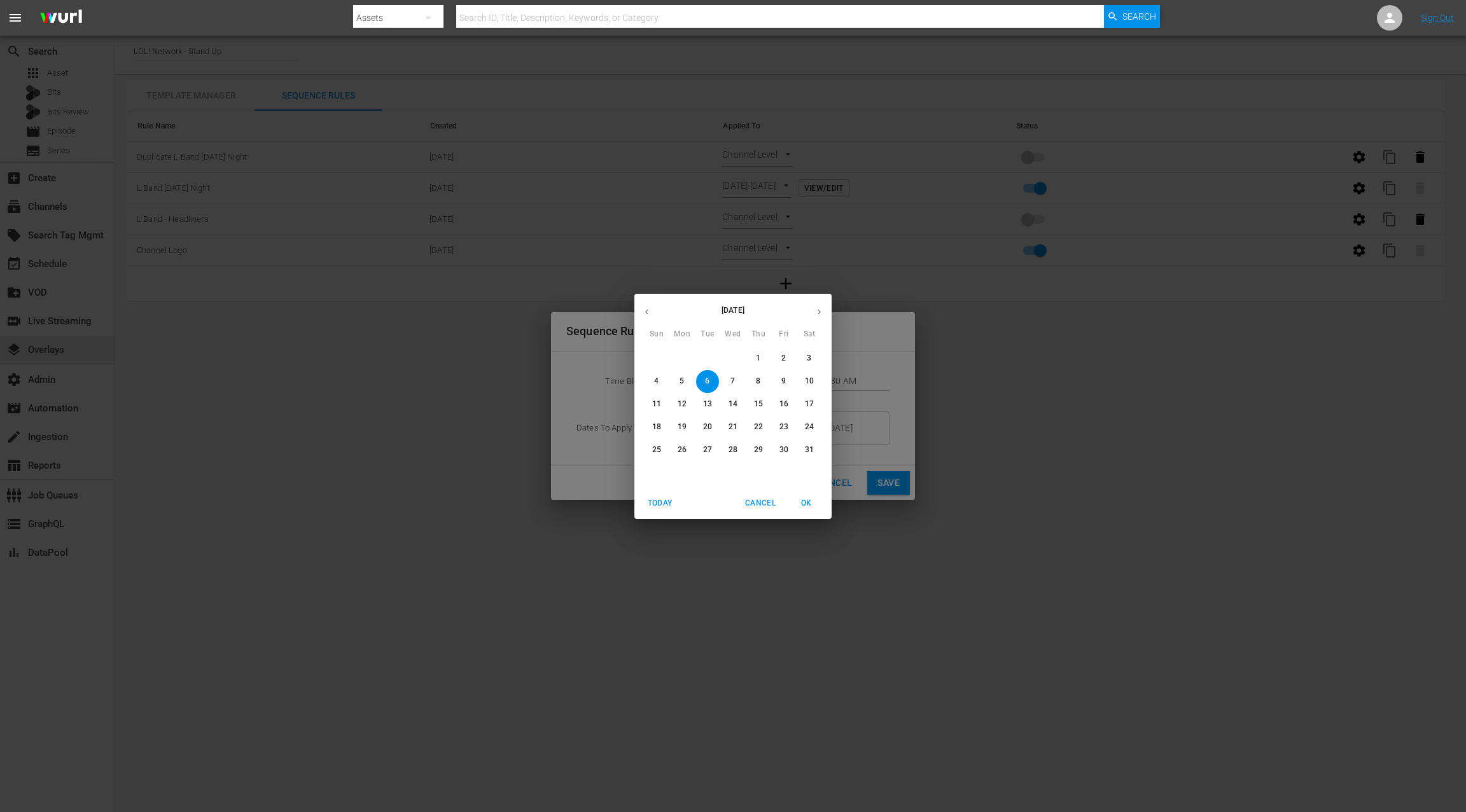
click at [651, 319] on button "button" at bounding box center [646, 311] width 25 height 25
click at [807, 382] on p "11" at bounding box center [810, 382] width 9 height 11
type input "10/11/25"
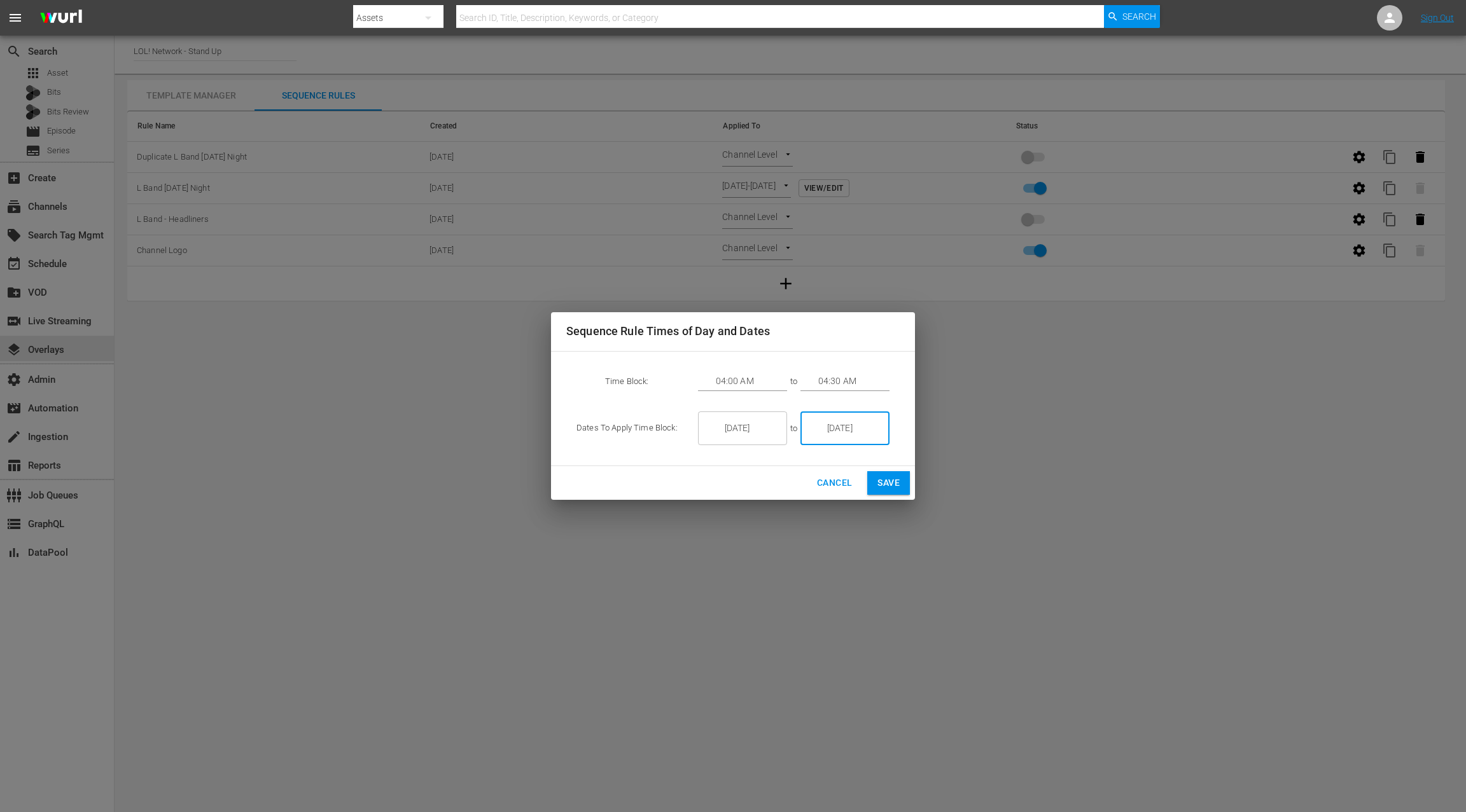
click at [741, 379] on input "04:00 AM" at bounding box center [751, 382] width 71 height 19
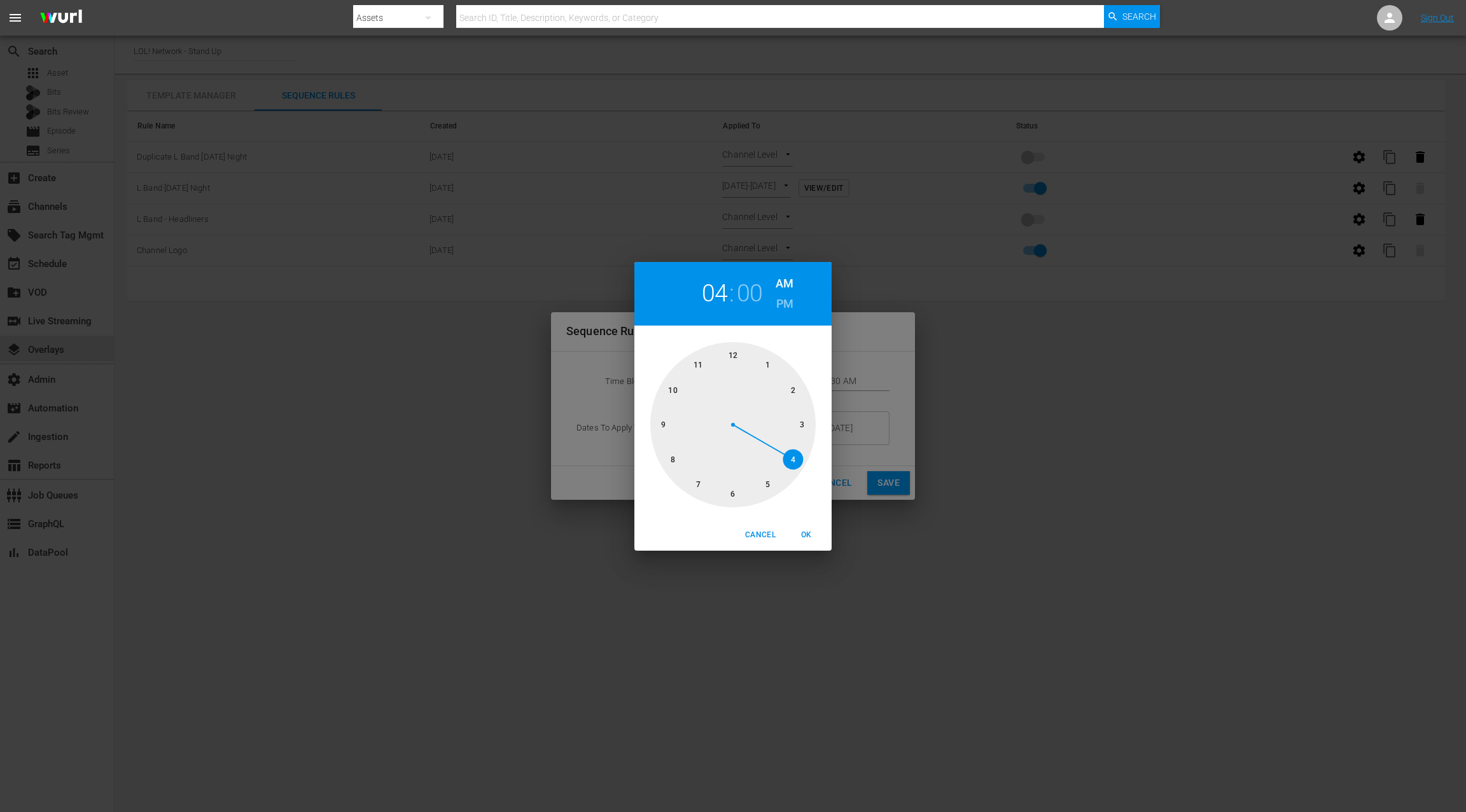
click at [733, 353] on div at bounding box center [732, 424] width 165 height 165
click at [805, 529] on span "OK" at bounding box center [806, 535] width 31 height 13
type input "12:00 AM"
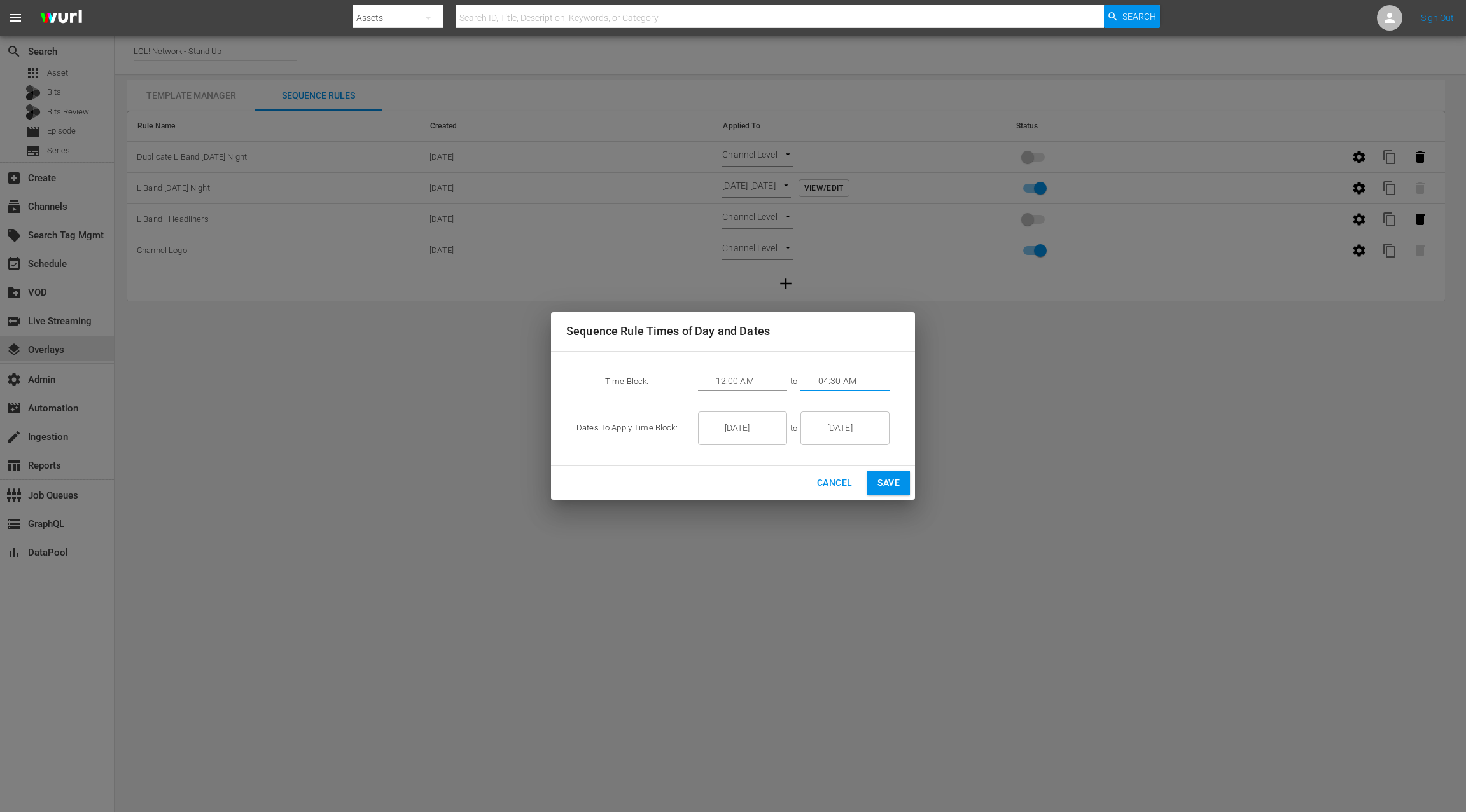
click at [822, 376] on input "04:30 AM" at bounding box center [853, 382] width 71 height 19
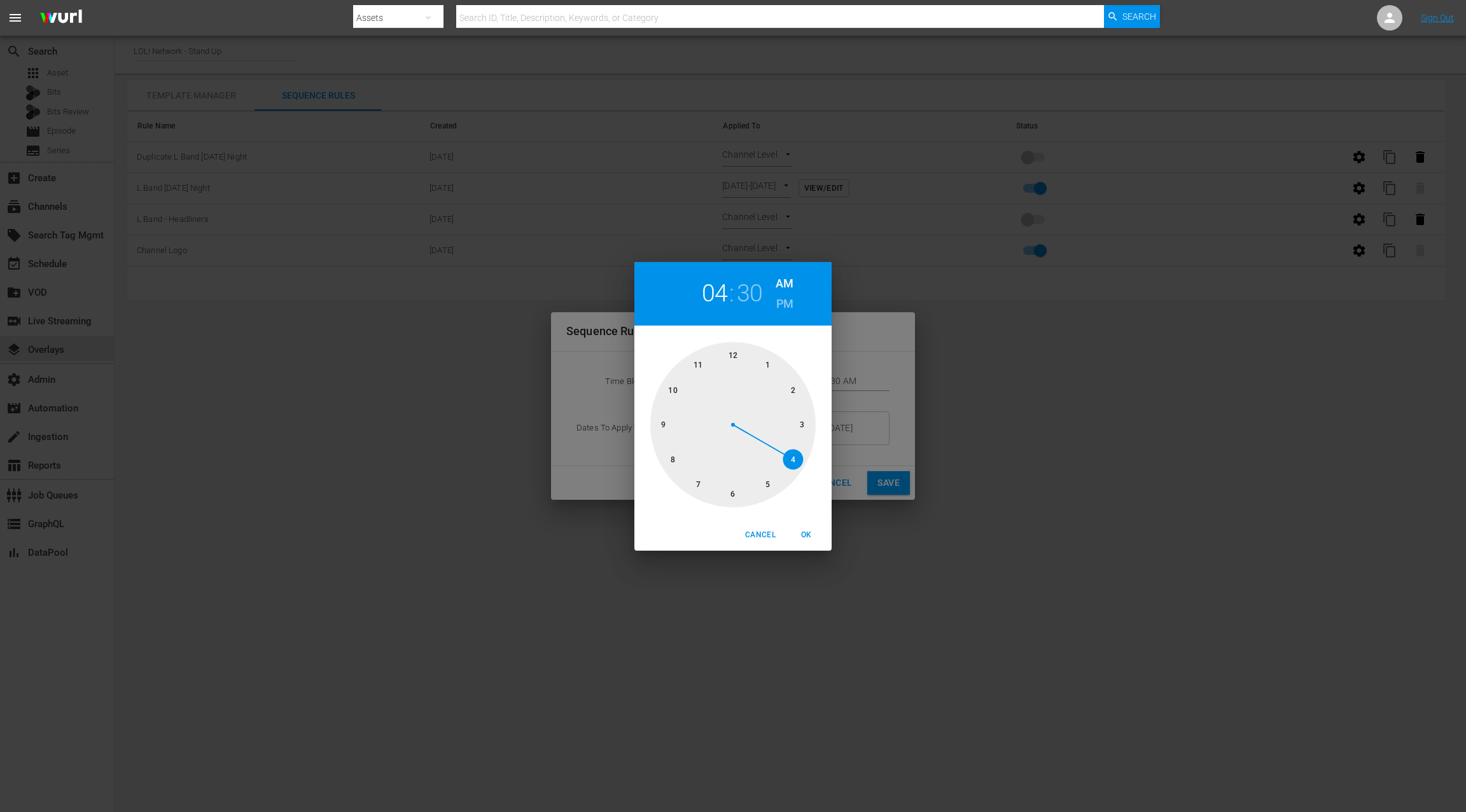
click at [803, 419] on div at bounding box center [732, 424] width 165 height 165
drag, startPoint x: 701, startPoint y: 479, endPoint x: 712, endPoint y: 468, distance: 15.6
click at [701, 479] on div at bounding box center [732, 424] width 165 height 165
click at [801, 533] on span "OK" at bounding box center [806, 535] width 31 height 13
type input "03:35 AM"
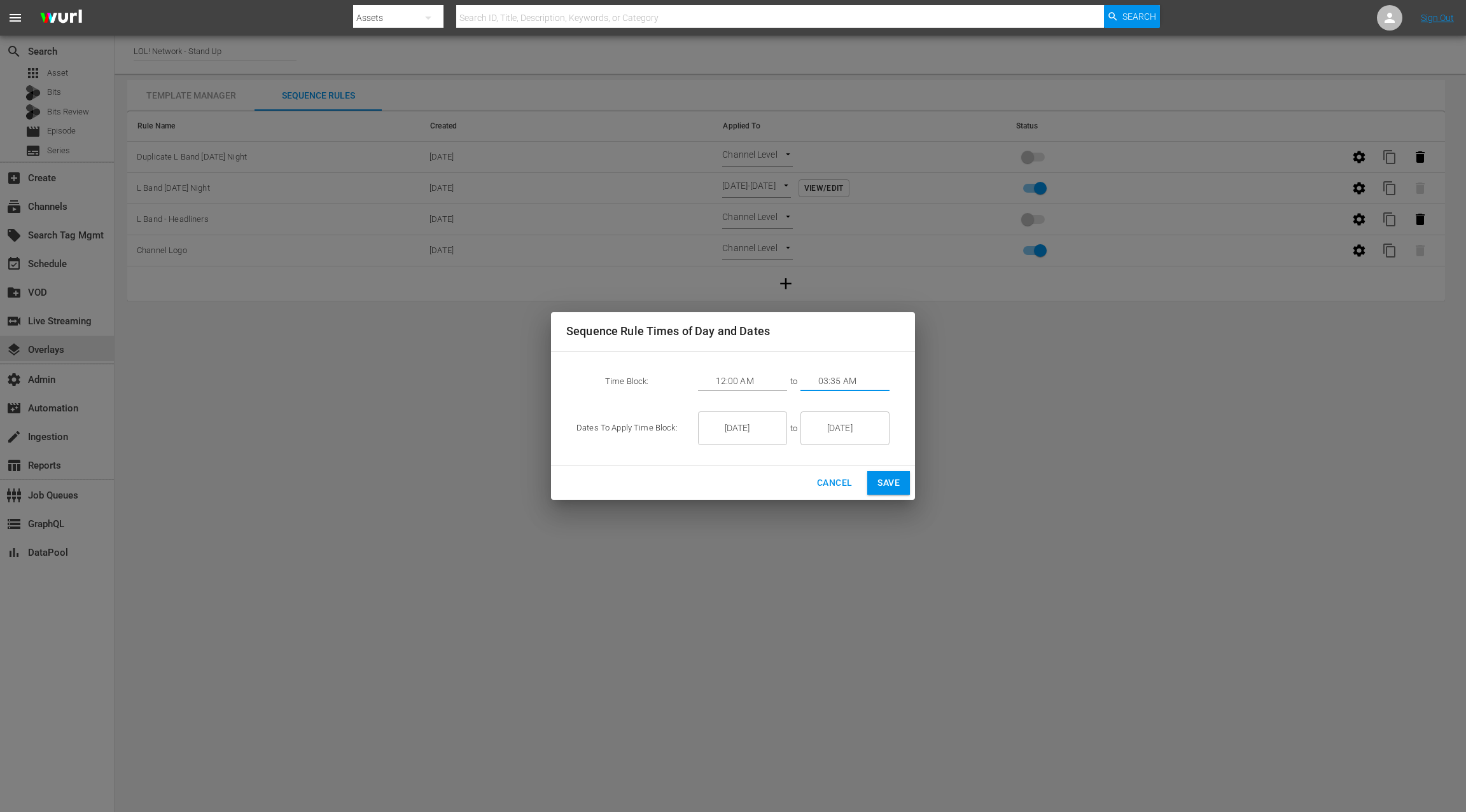
click at [895, 483] on span "Save" at bounding box center [888, 482] width 22 height 16
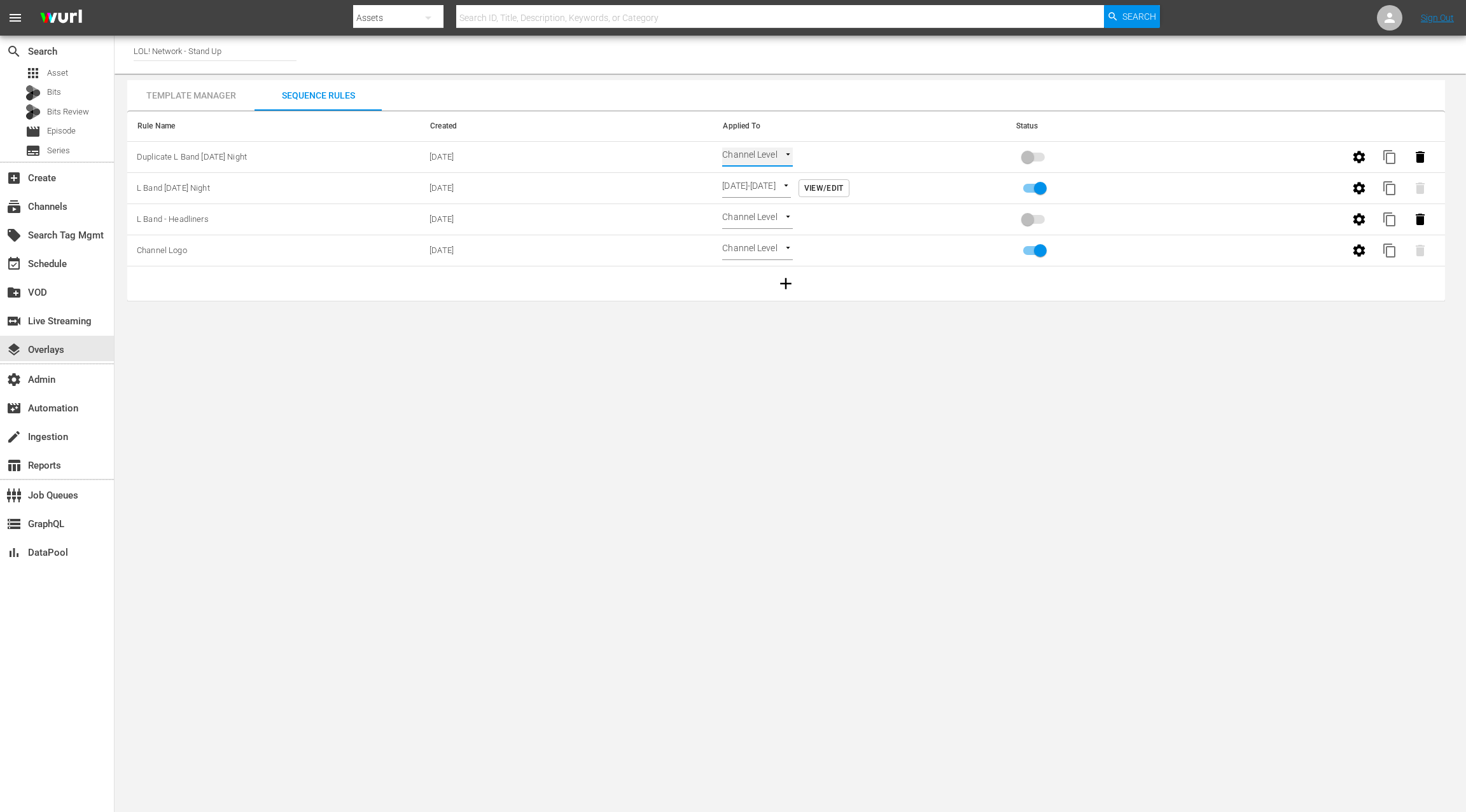
type input "TIME_OF_DAY"
click at [1030, 158] on input "primary checkbox" at bounding box center [1027, 160] width 72 height 24
checkbox input "true"
drag, startPoint x: 203, startPoint y: 96, endPoint x: 213, endPoint y: 108, distance: 15.6
click at [203, 96] on div "Template Manager" at bounding box center [191, 95] width 128 height 30
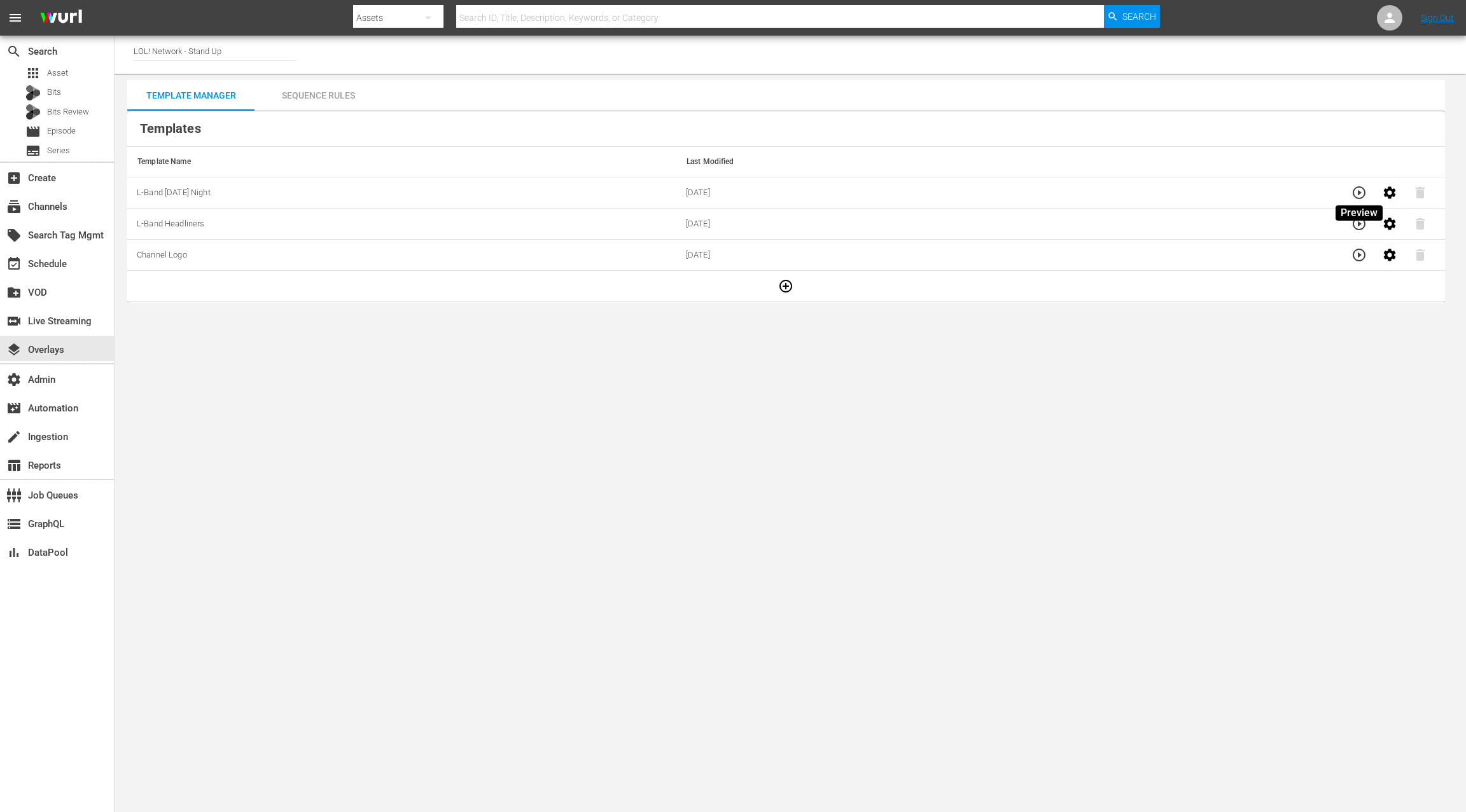
click at [1359, 197] on icon "button" at bounding box center [1359, 192] width 16 height 16
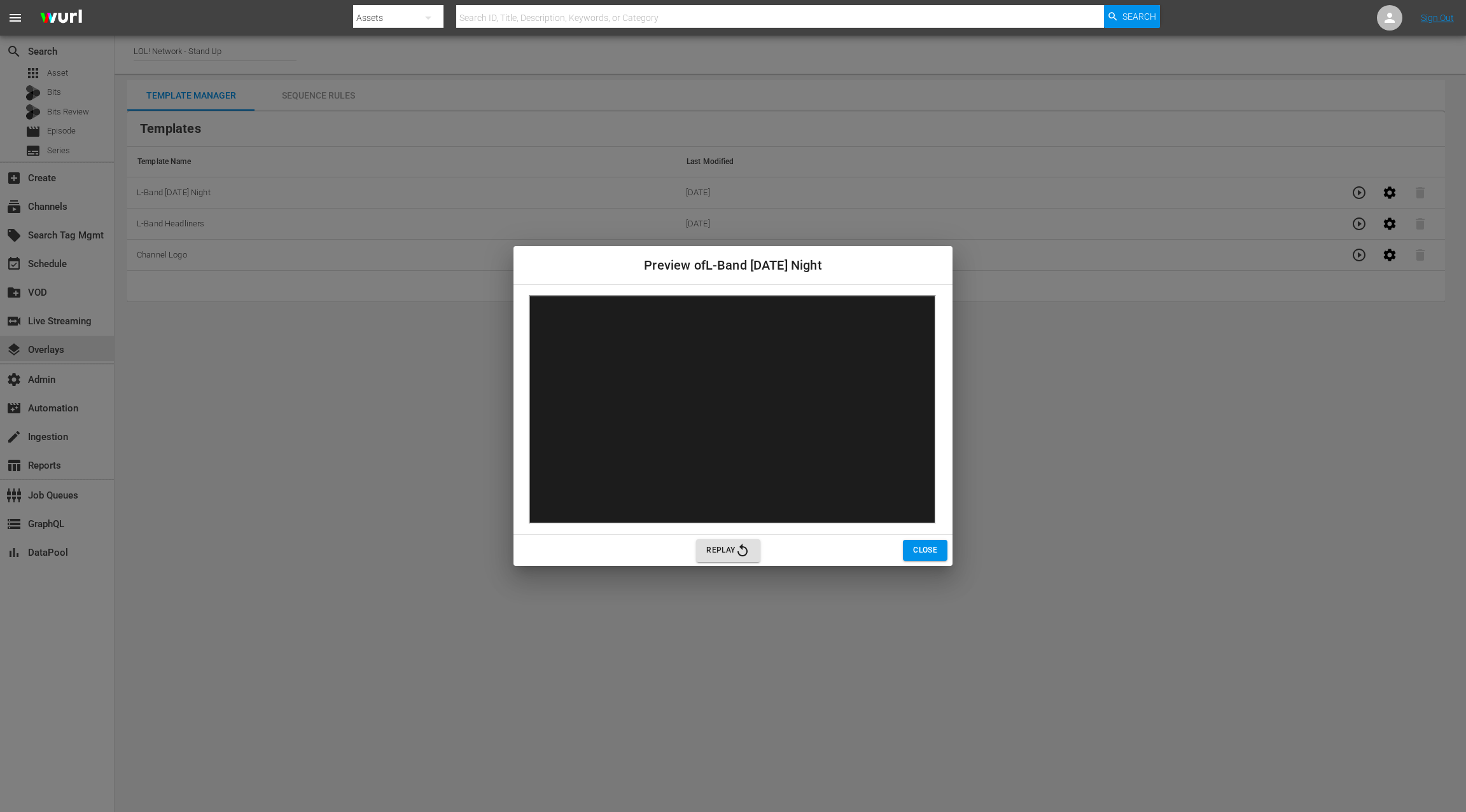
click at [928, 549] on span "Close" at bounding box center [925, 550] width 24 height 13
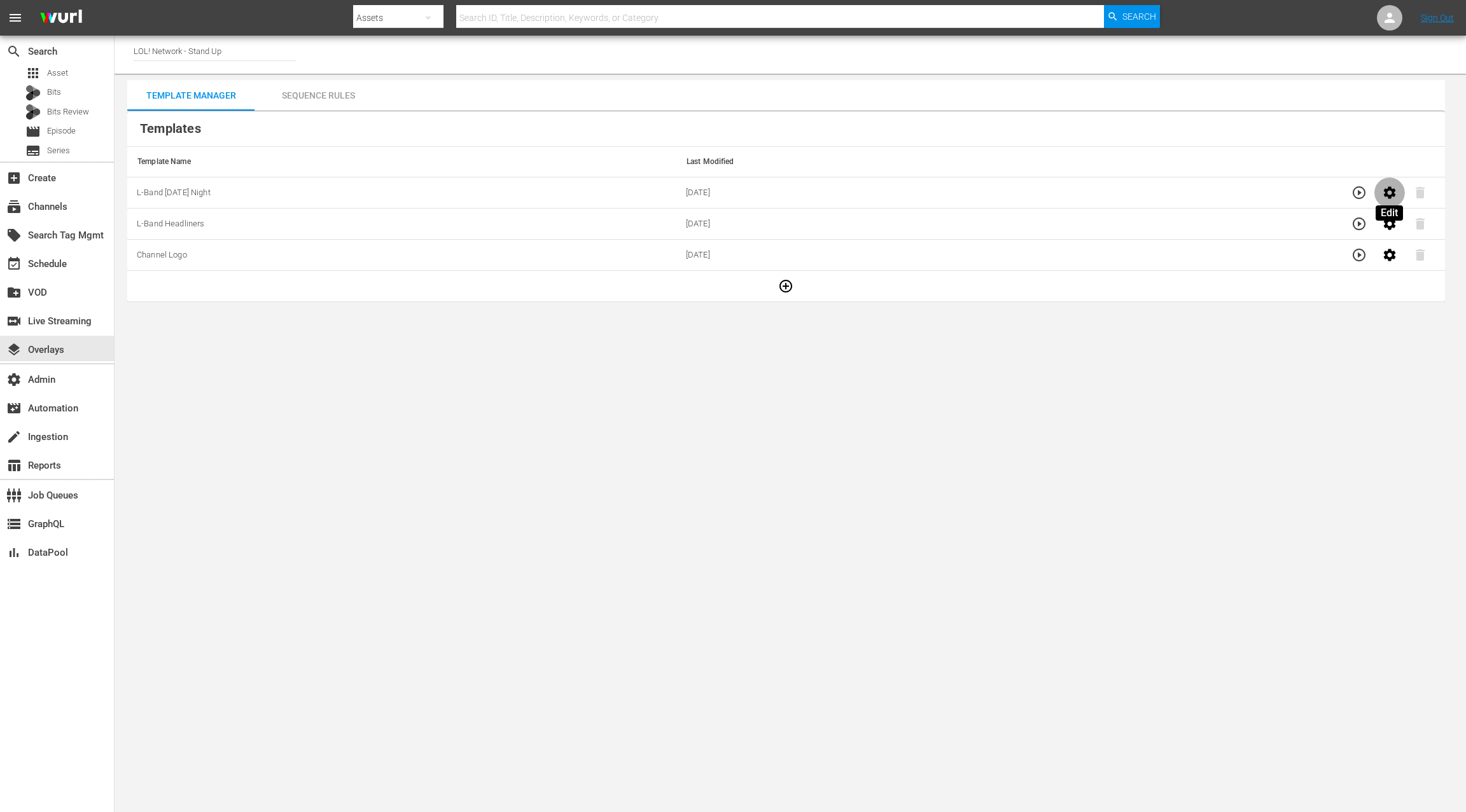
click at [1393, 191] on icon "button" at bounding box center [1389, 192] width 12 height 12
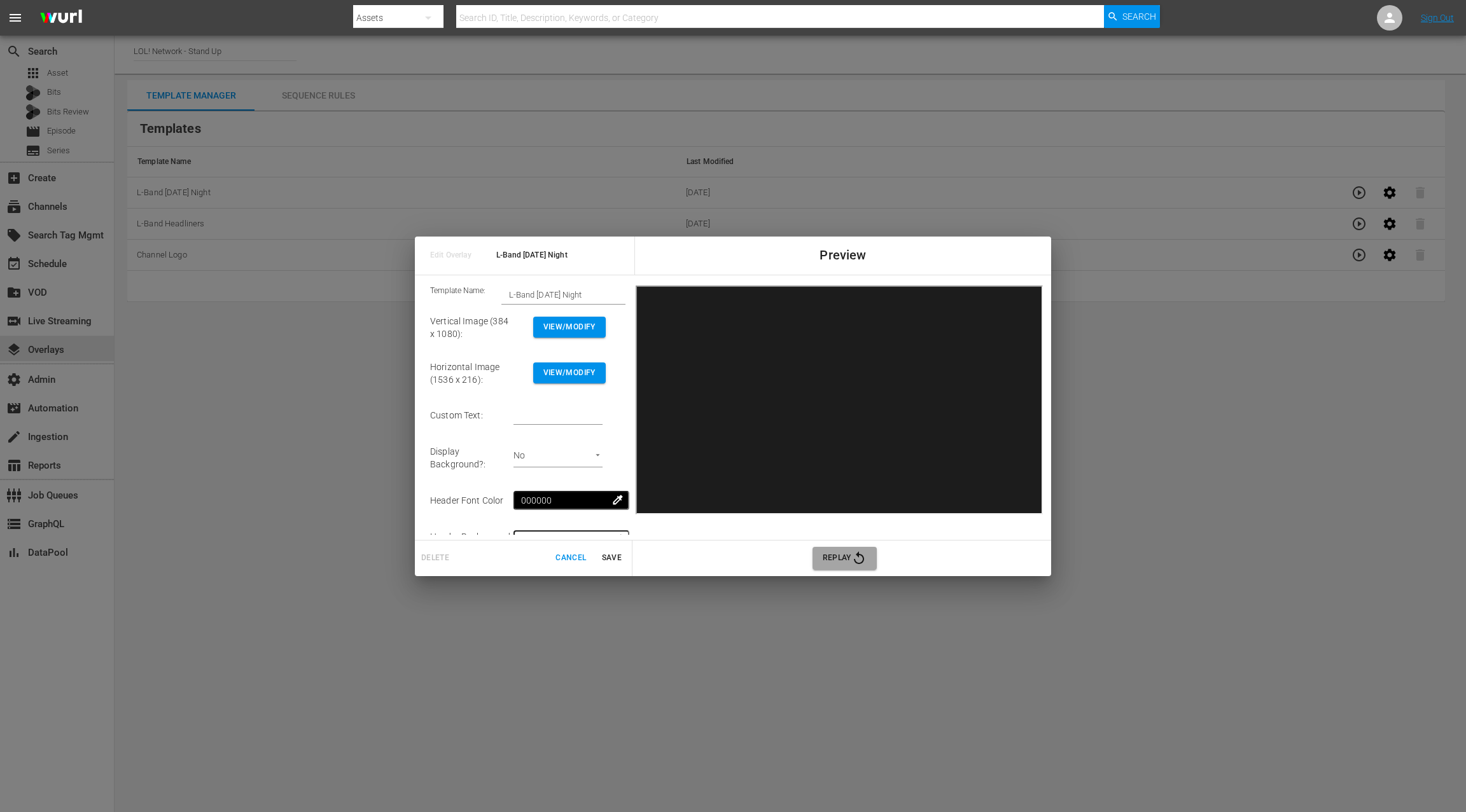
click at [827, 554] on span "Replay" at bounding box center [844, 558] width 43 height 16
click at [616, 554] on span "Save" at bounding box center [611, 558] width 31 height 13
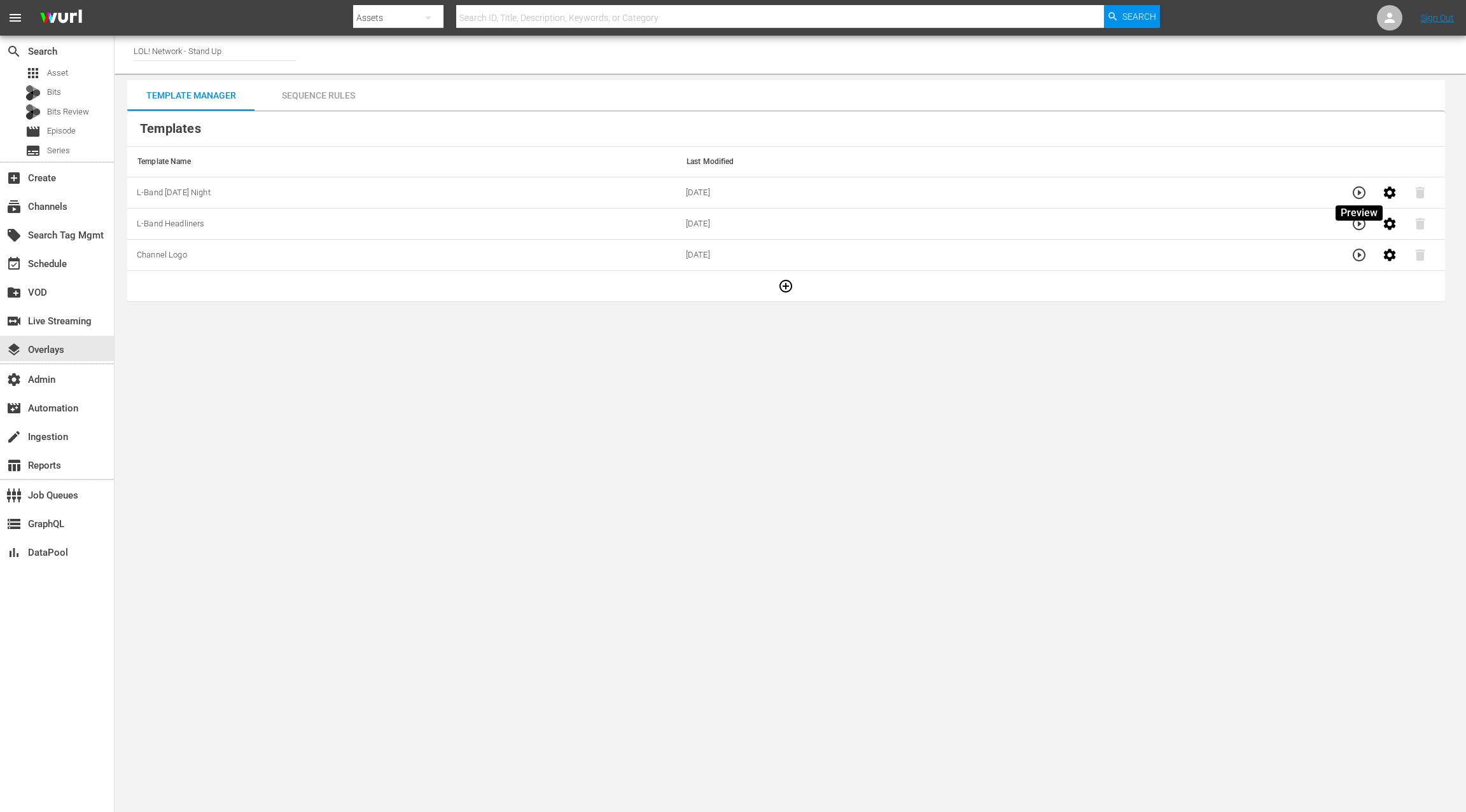
click at [1361, 190] on icon "button" at bounding box center [1359, 192] width 16 height 16
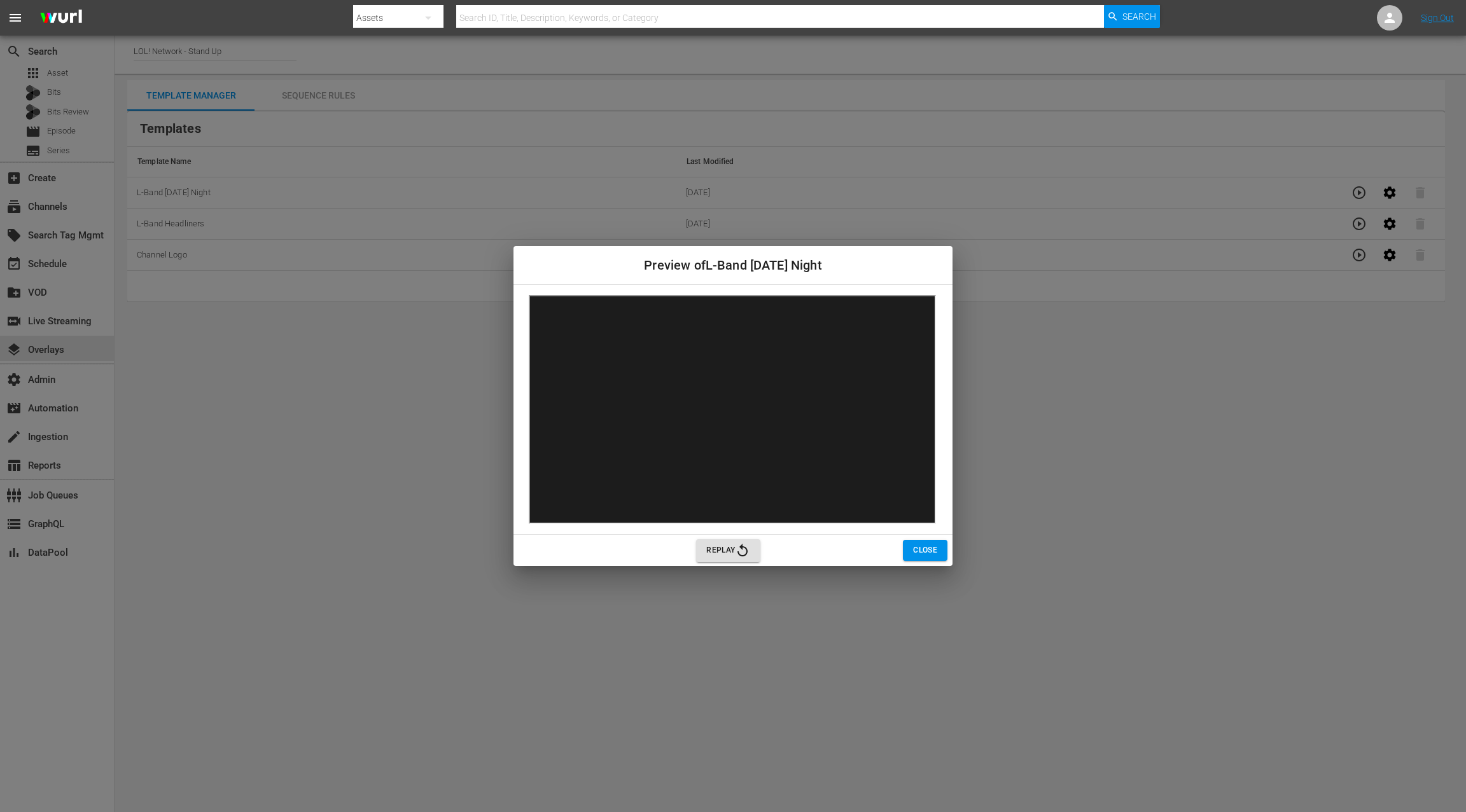
click at [922, 549] on span "Close" at bounding box center [925, 550] width 24 height 13
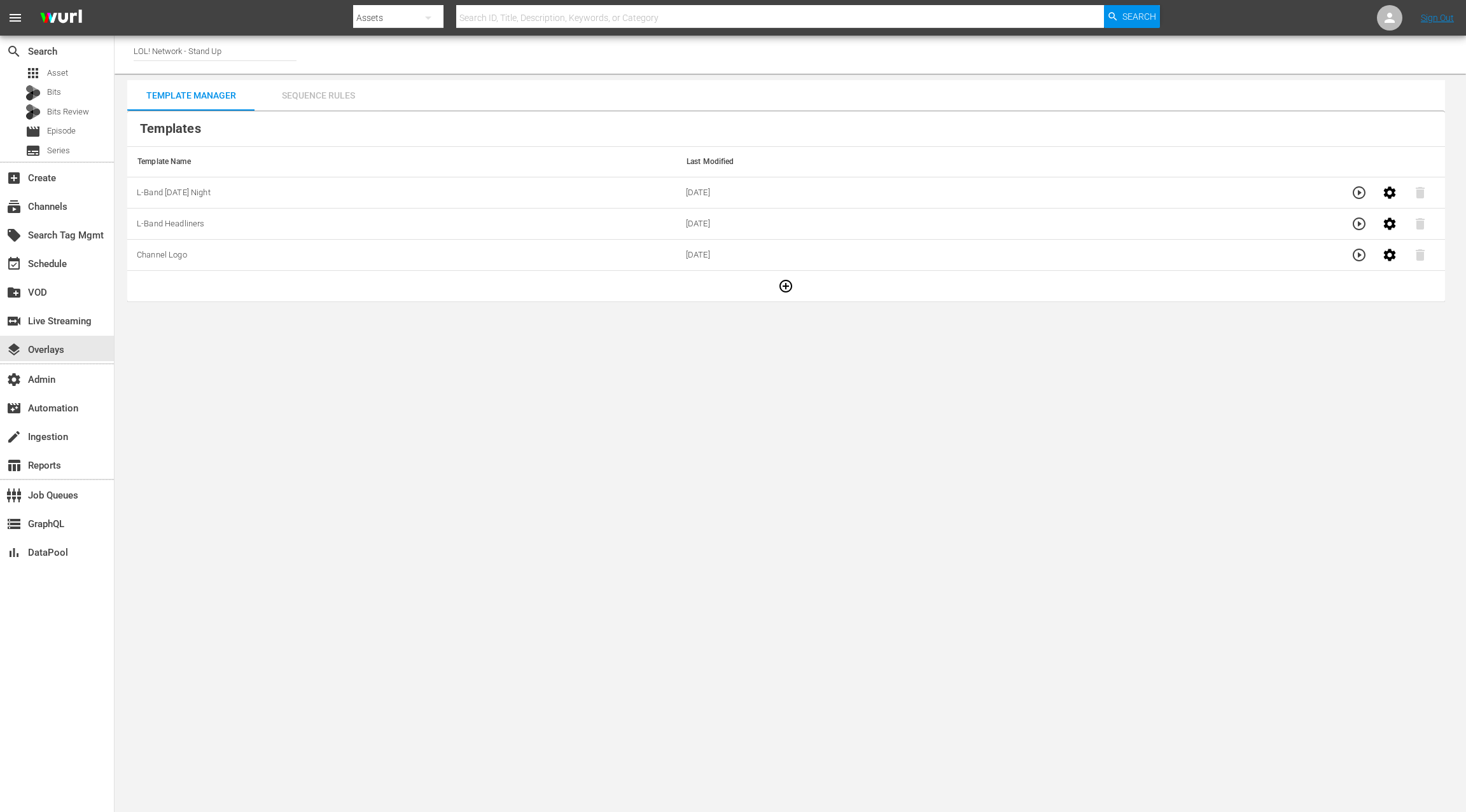
click at [340, 95] on div "Sequence Rules" at bounding box center [318, 95] width 128 height 30
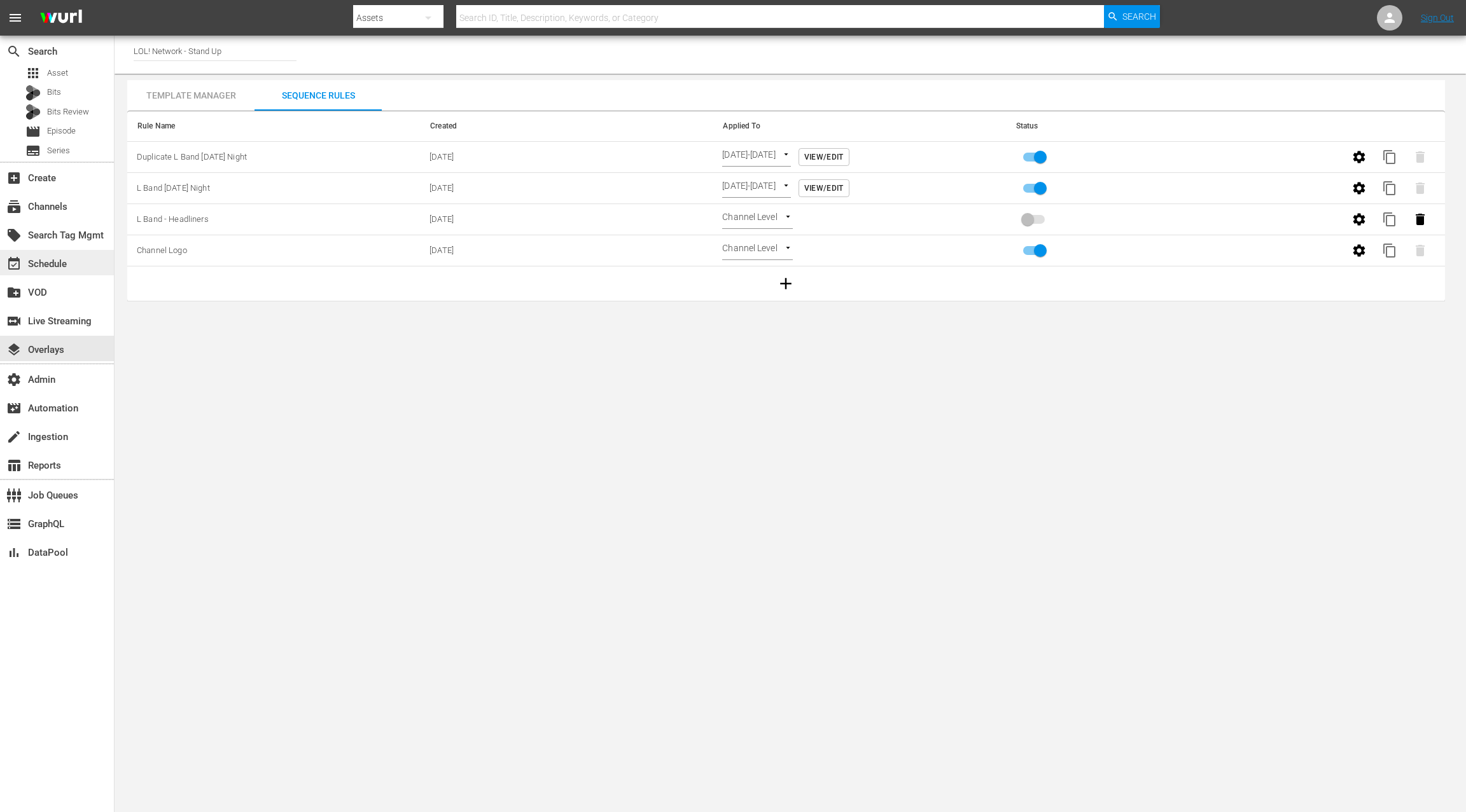
click at [53, 261] on div "event_available Schedule" at bounding box center [35, 261] width 71 height 11
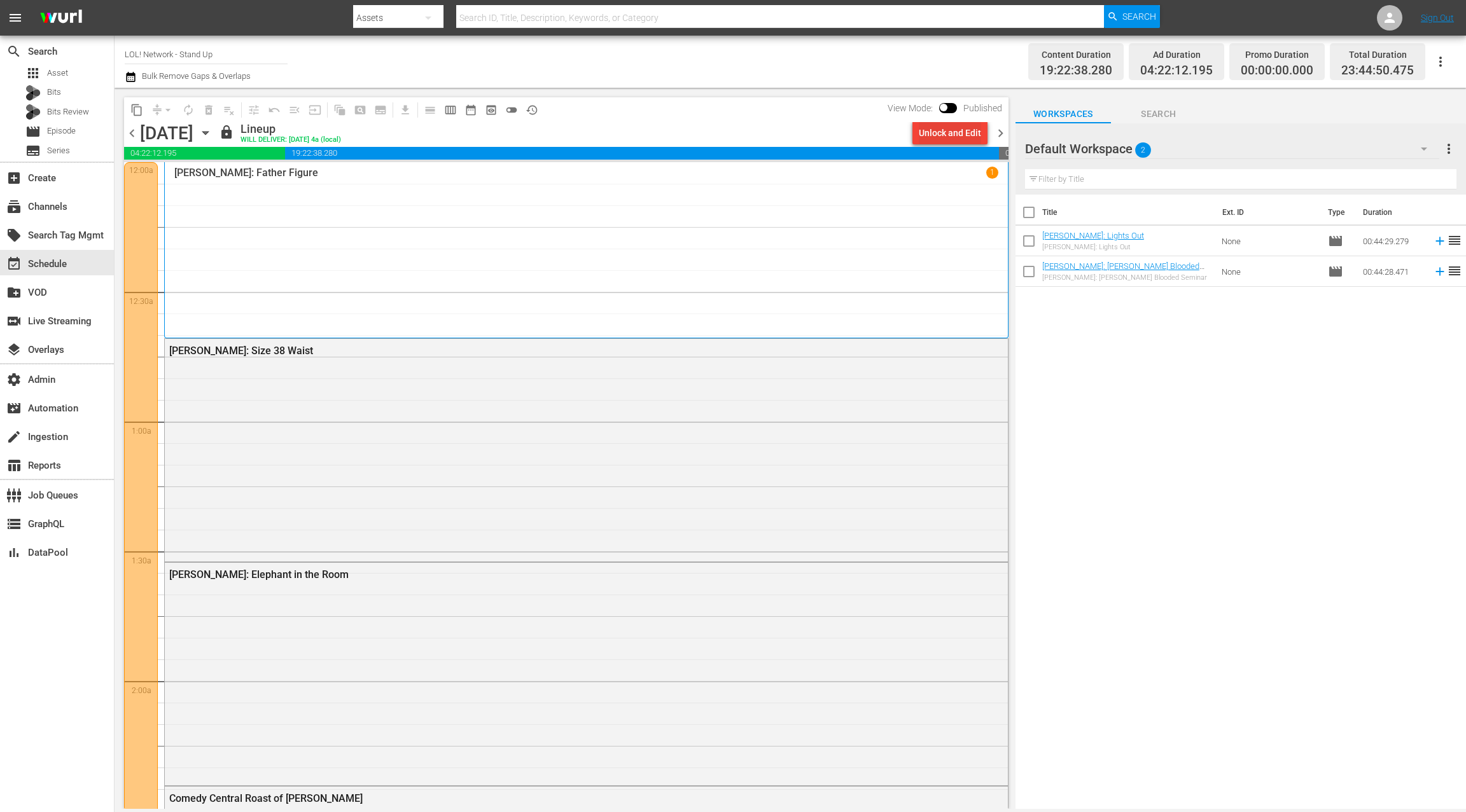
click at [938, 136] on div "Unlock and Edit" at bounding box center [949, 132] width 62 height 23
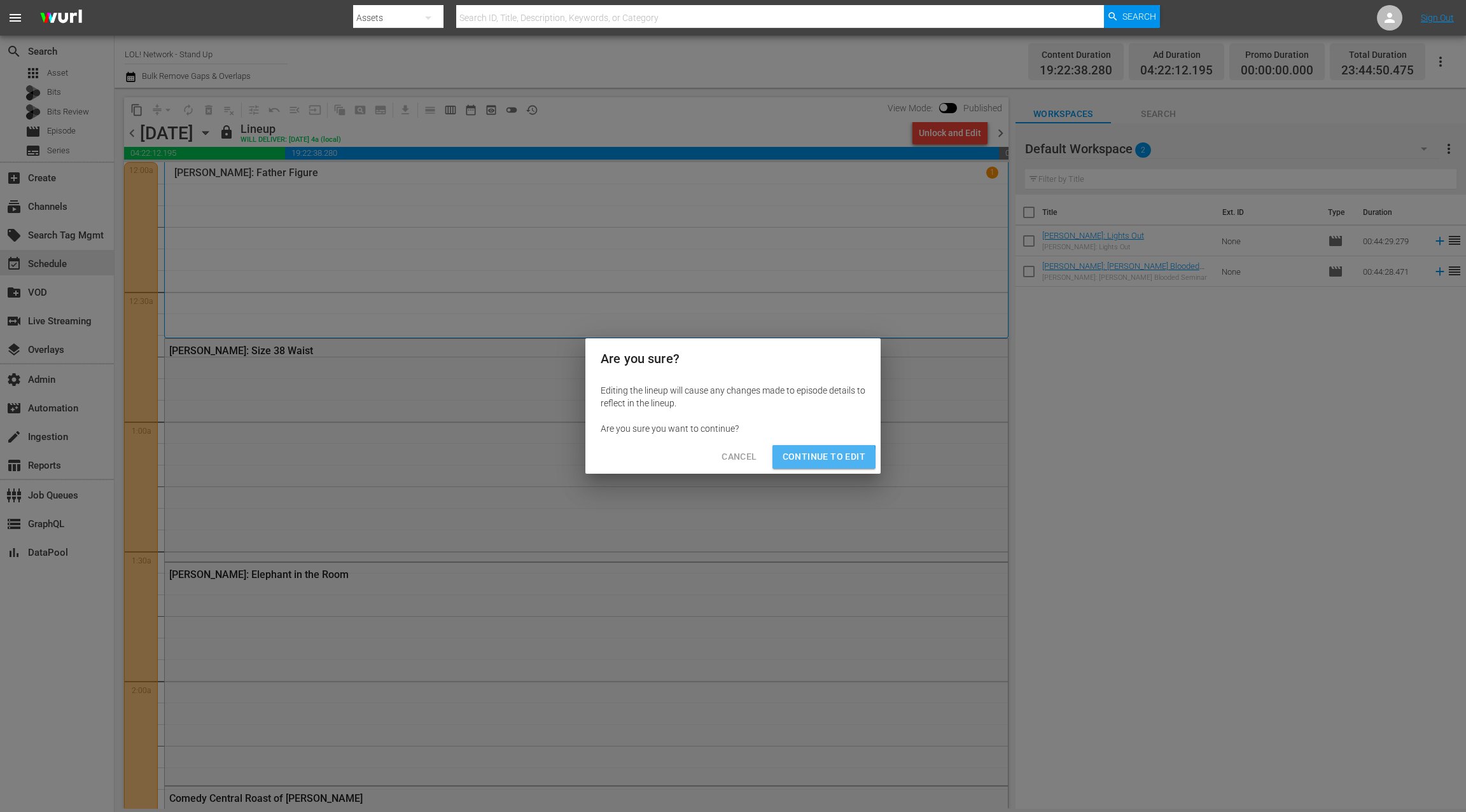
click at [820, 458] on span "Continue to Edit" at bounding box center [824, 456] width 82 height 16
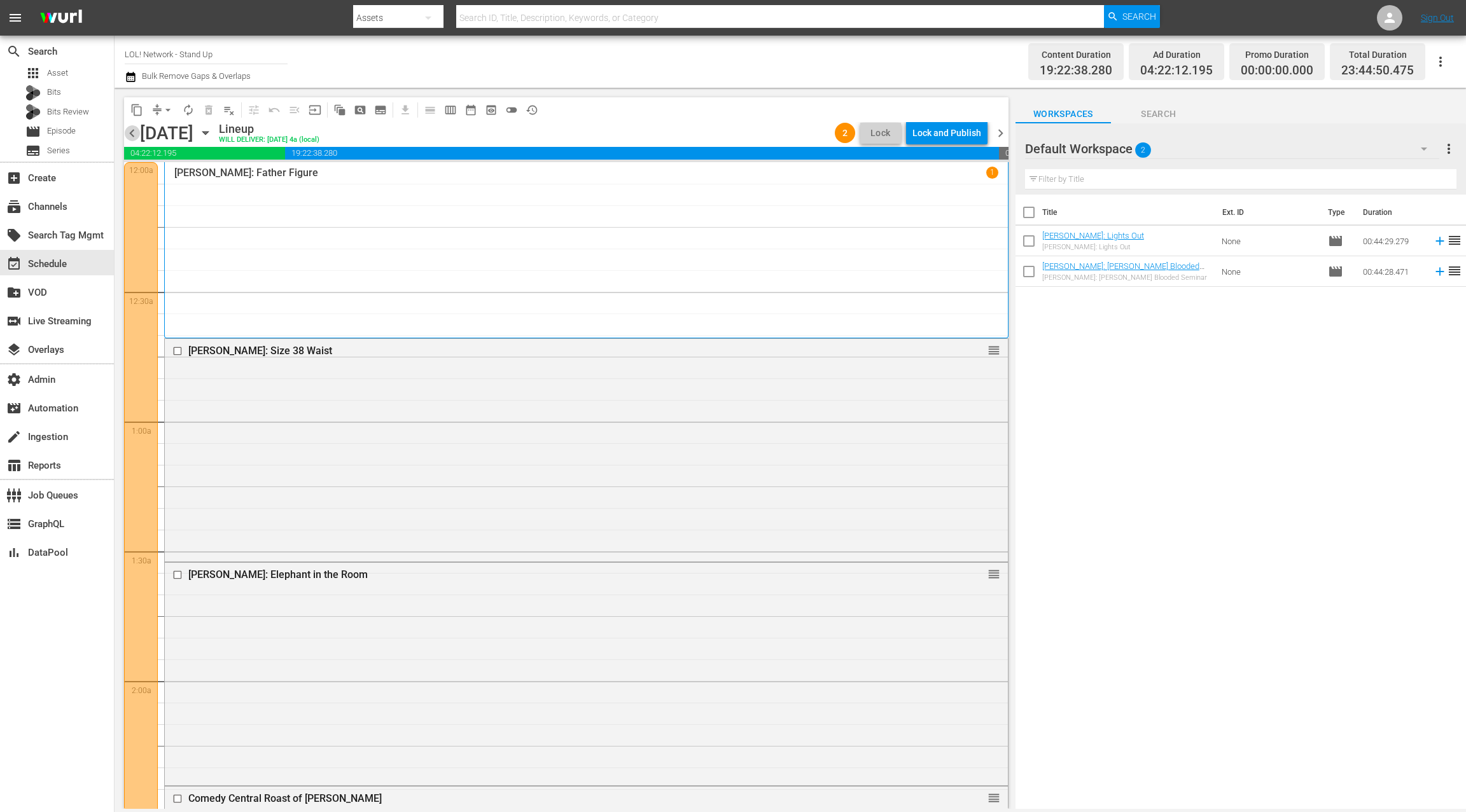
click at [134, 133] on span "chevron_left" at bounding box center [131, 133] width 16 height 16
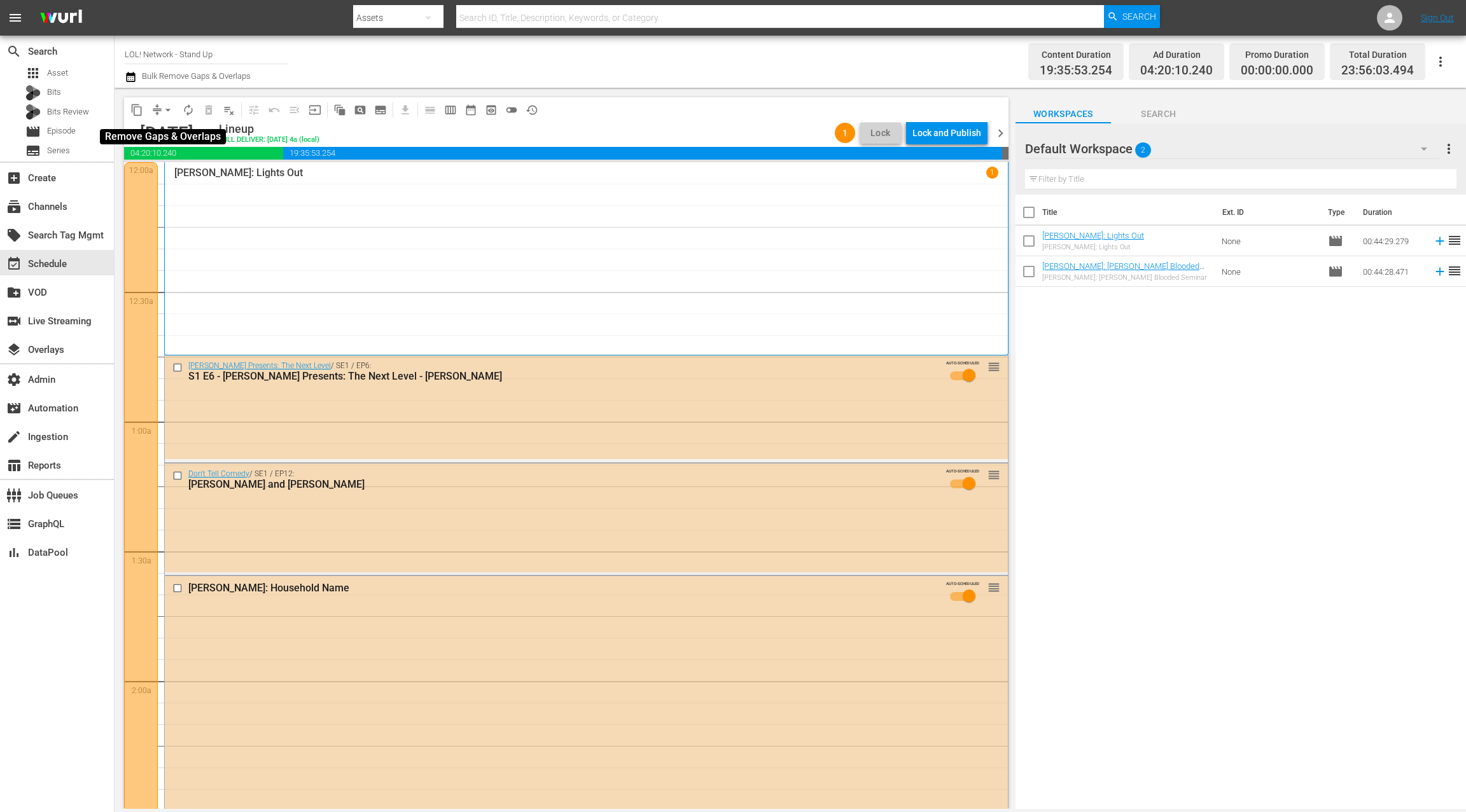
click at [159, 109] on button "arrow_drop_down" at bounding box center [168, 110] width 20 height 20
click at [183, 174] on li "Align to End of Previous Day" at bounding box center [168, 177] width 134 height 21
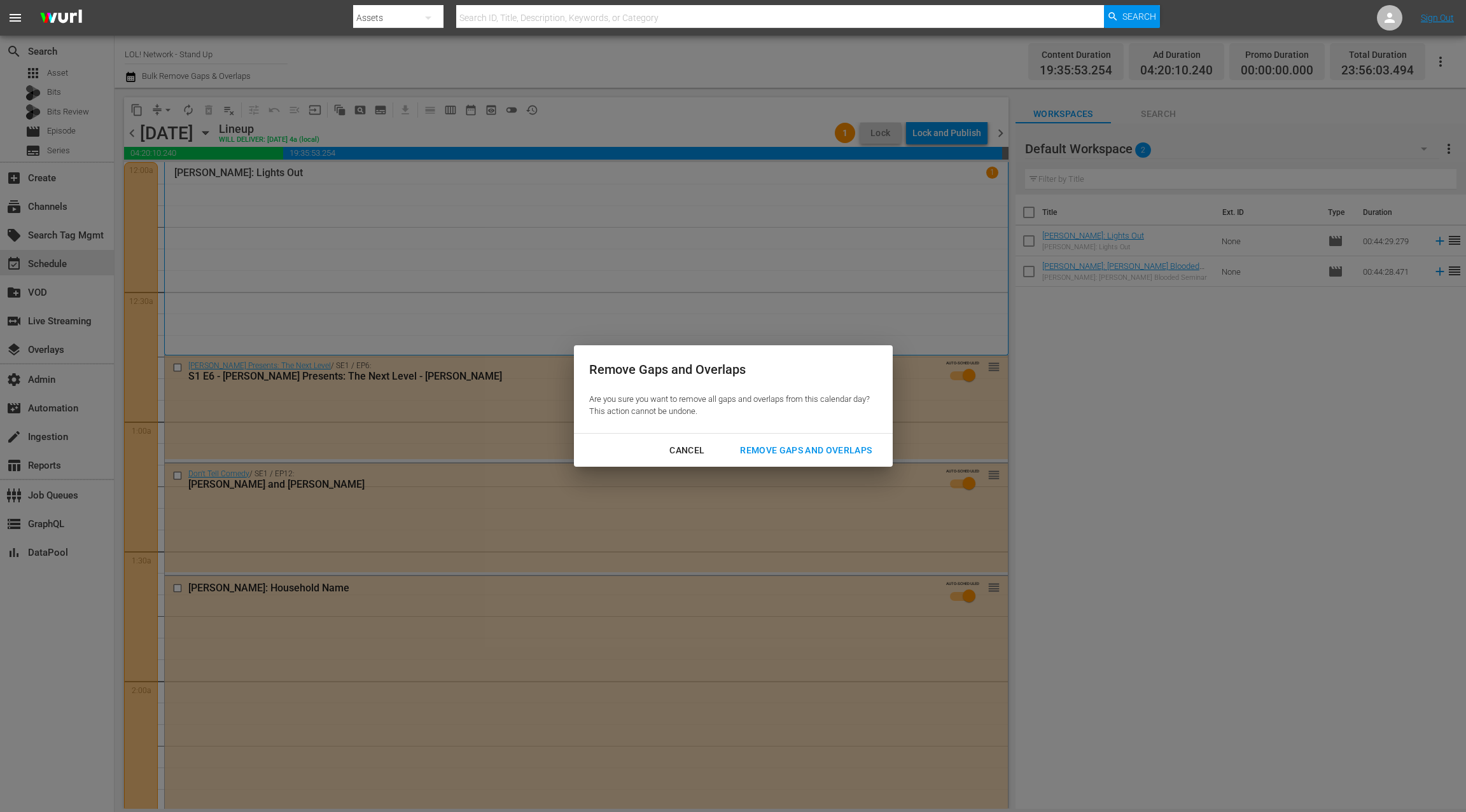
click at [812, 448] on div "Remove Gaps and Overlaps" at bounding box center [805, 450] width 153 height 16
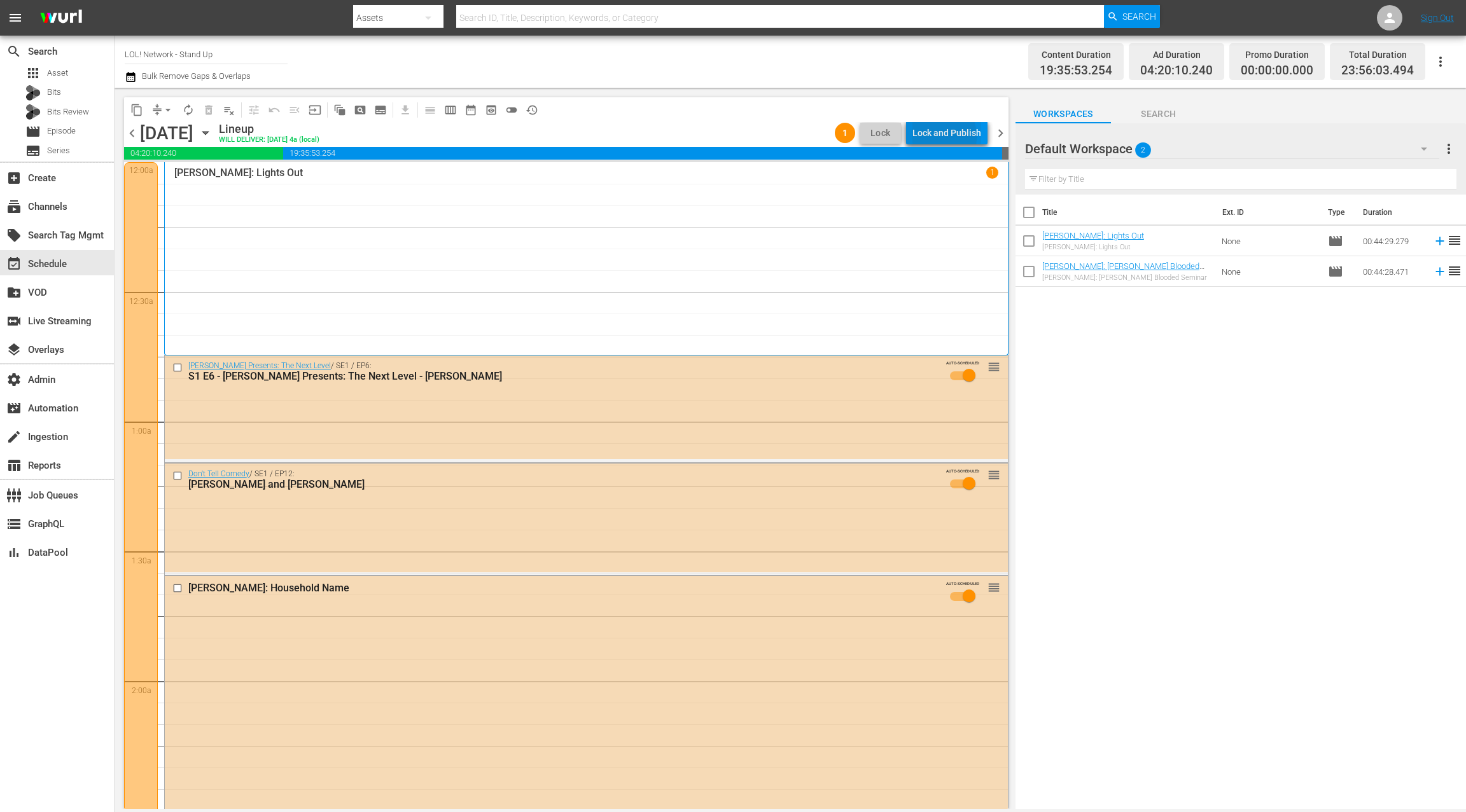
click at [935, 137] on div "Lock and Publish" at bounding box center [947, 132] width 68 height 23
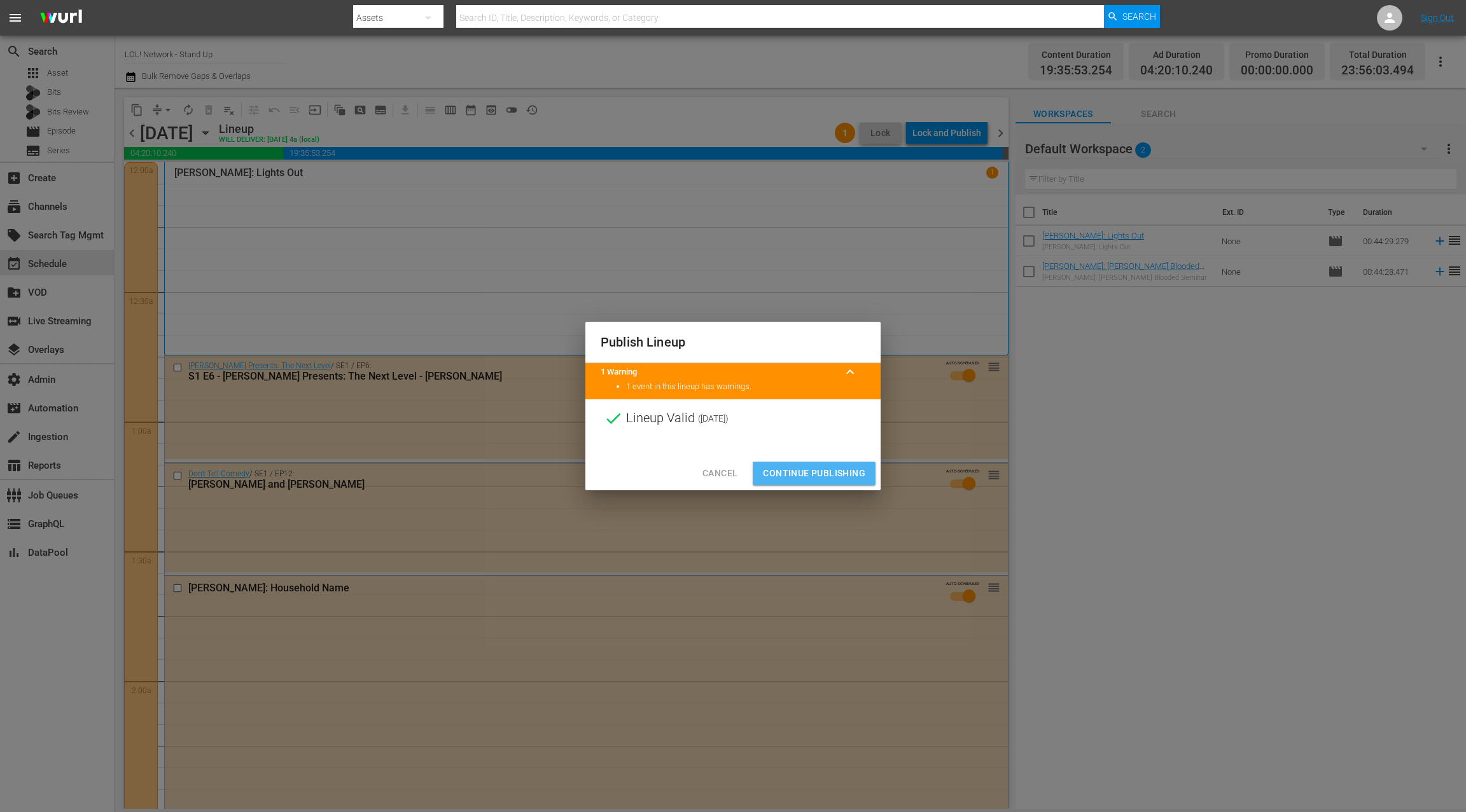
drag, startPoint x: 819, startPoint y: 474, endPoint x: 822, endPoint y: 465, distance: 9.5
click at [819, 474] on span "Continue Publishing" at bounding box center [813, 473] width 103 height 16
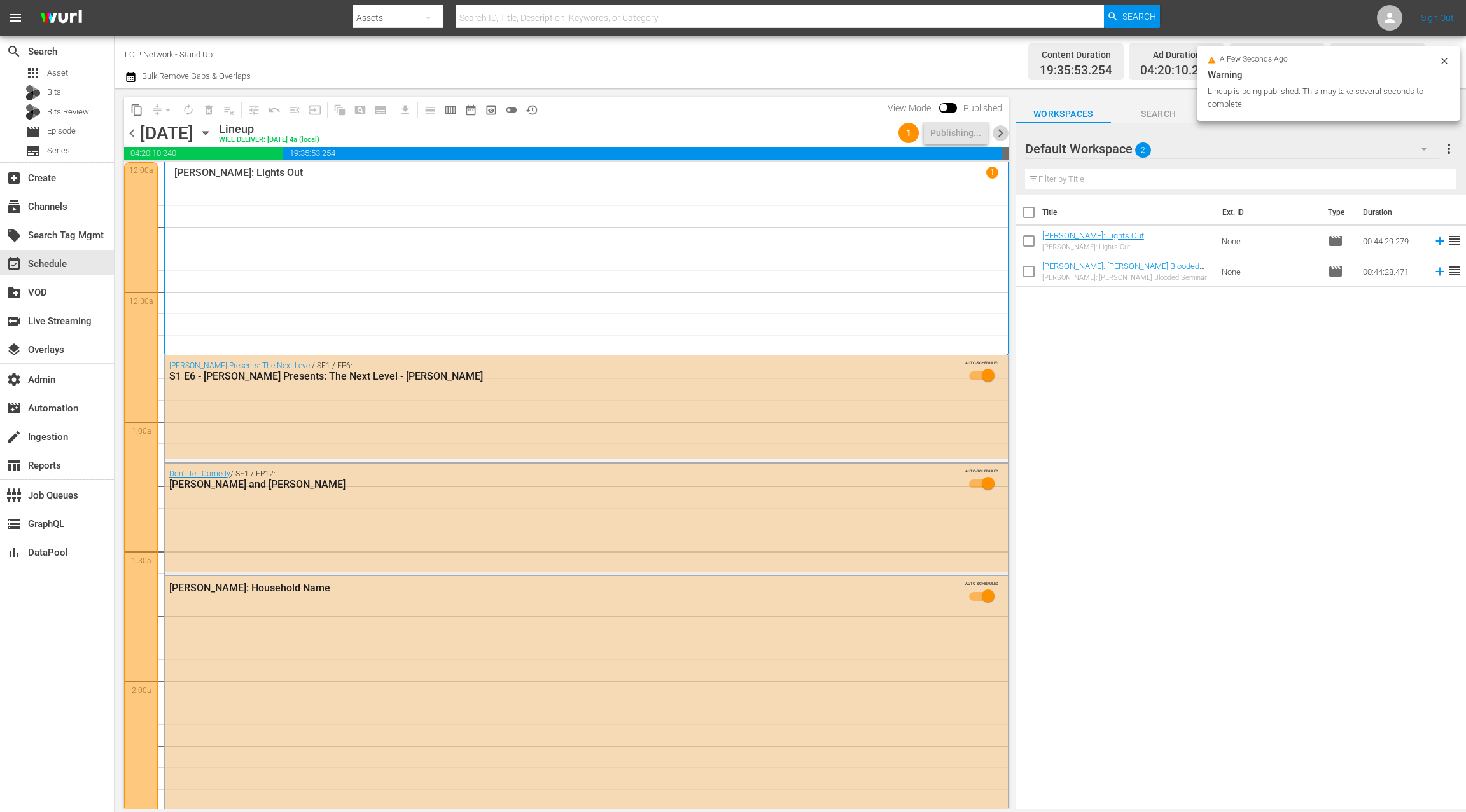
drag, startPoint x: 1004, startPoint y: 134, endPoint x: 991, endPoint y: 131, distance: 13.3
click at [1004, 134] on span "chevron_right" at bounding box center [1000, 133] width 16 height 16
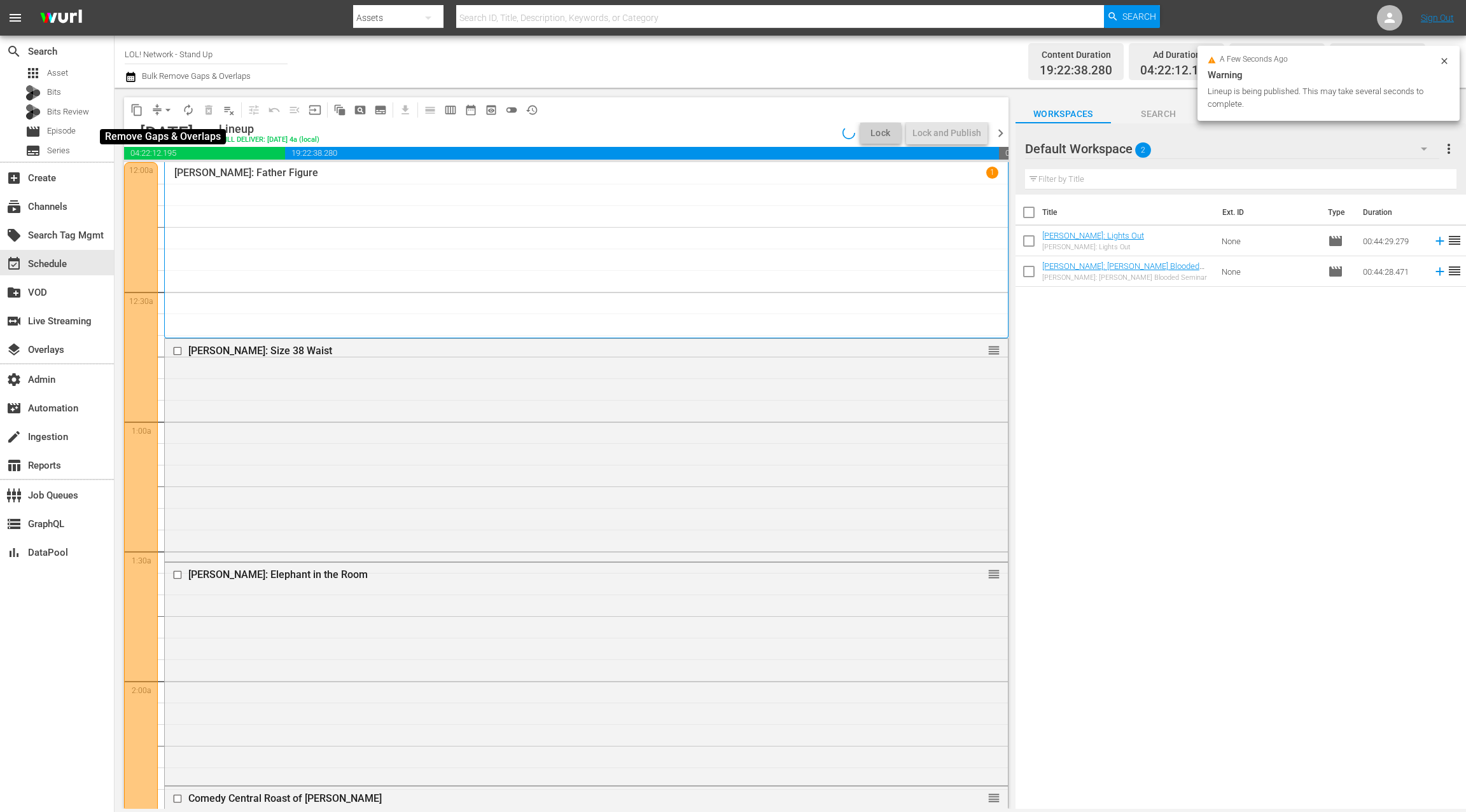
click at [163, 110] on span "arrow_drop_down" at bounding box center [168, 110] width 13 height 13
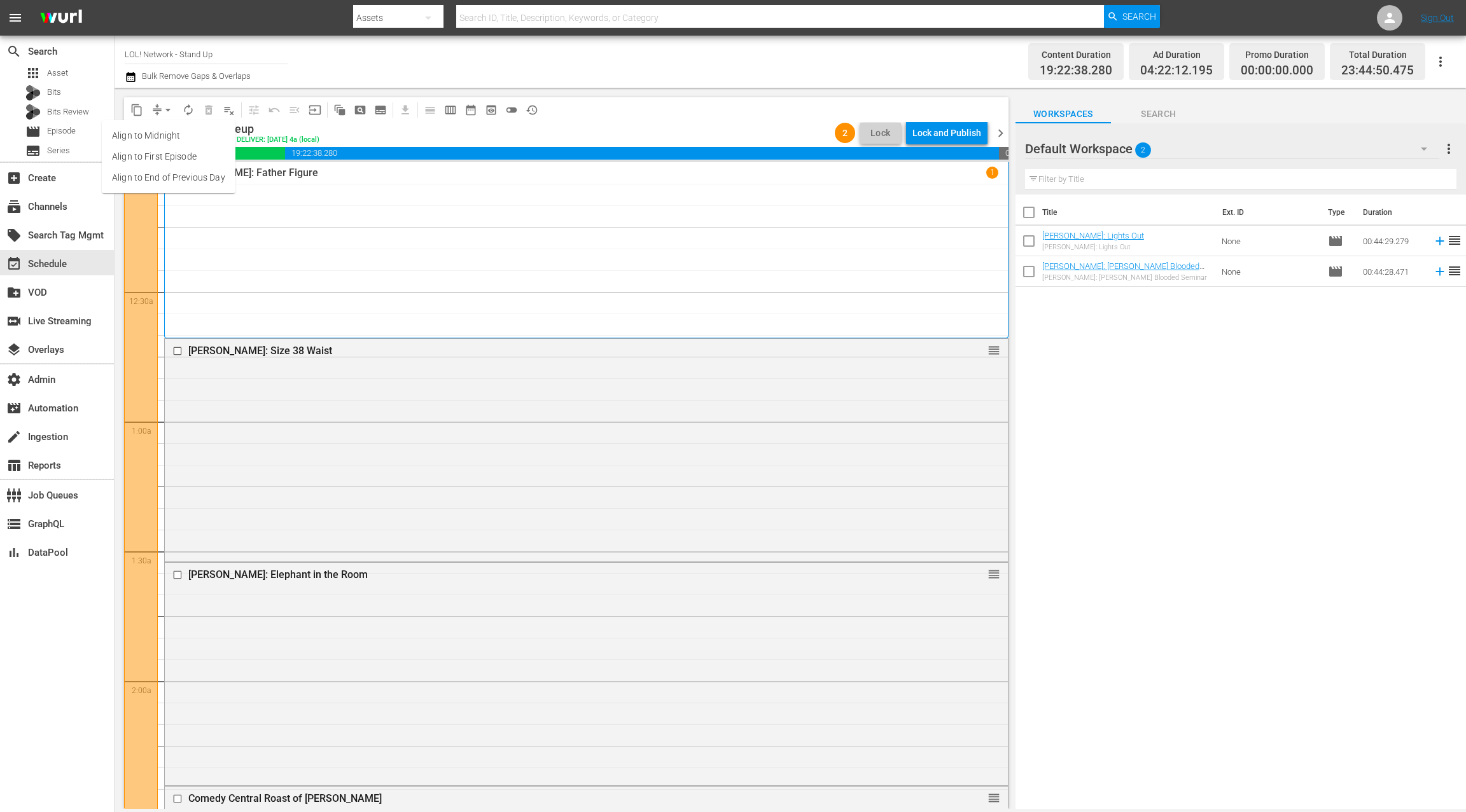
click at [172, 173] on li "Align to End of Previous Day" at bounding box center [168, 177] width 134 height 21
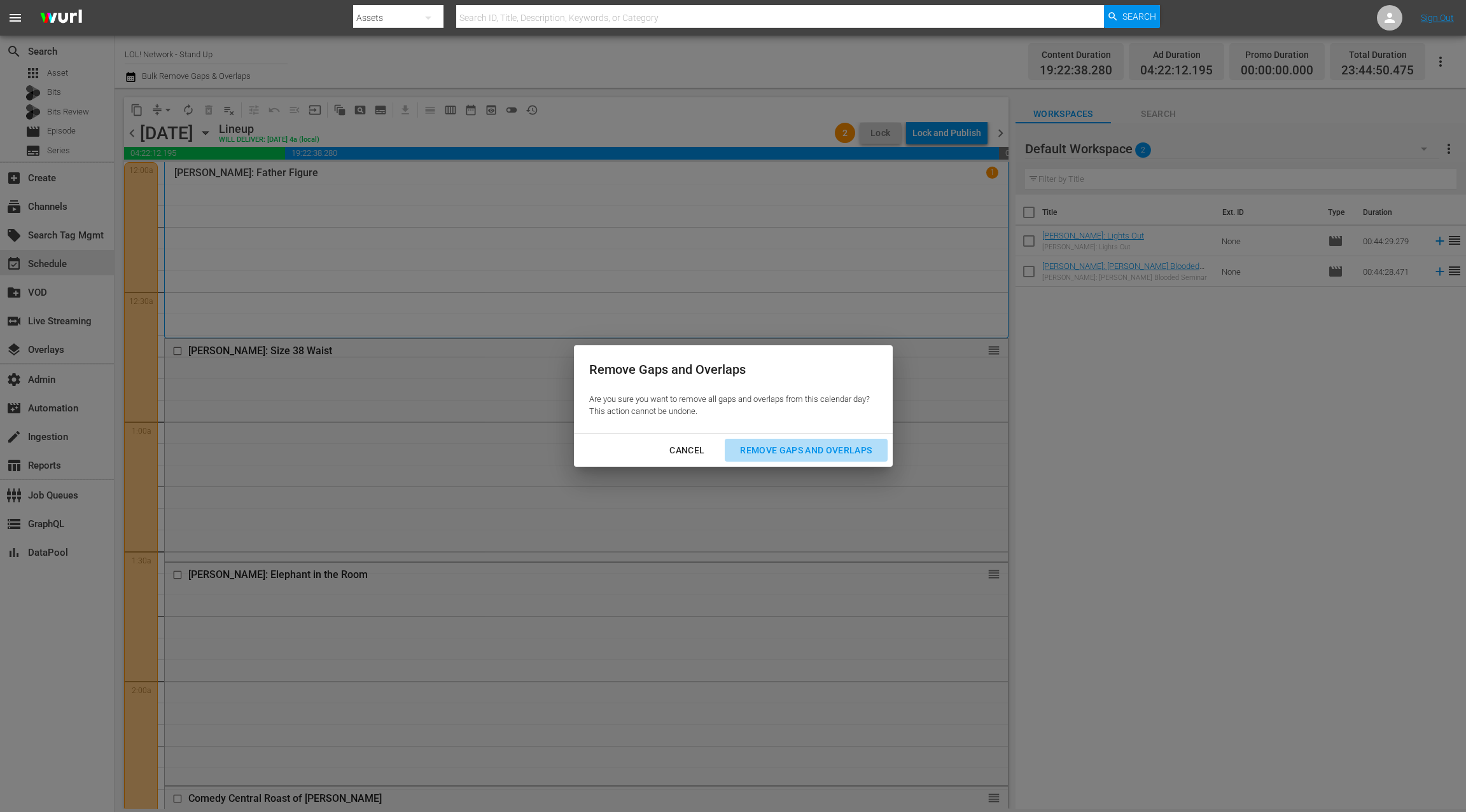
drag, startPoint x: 813, startPoint y: 445, endPoint x: 817, endPoint y: 438, distance: 8.1
click at [813, 442] on div "Remove Gaps and Overlaps" at bounding box center [805, 450] width 153 height 16
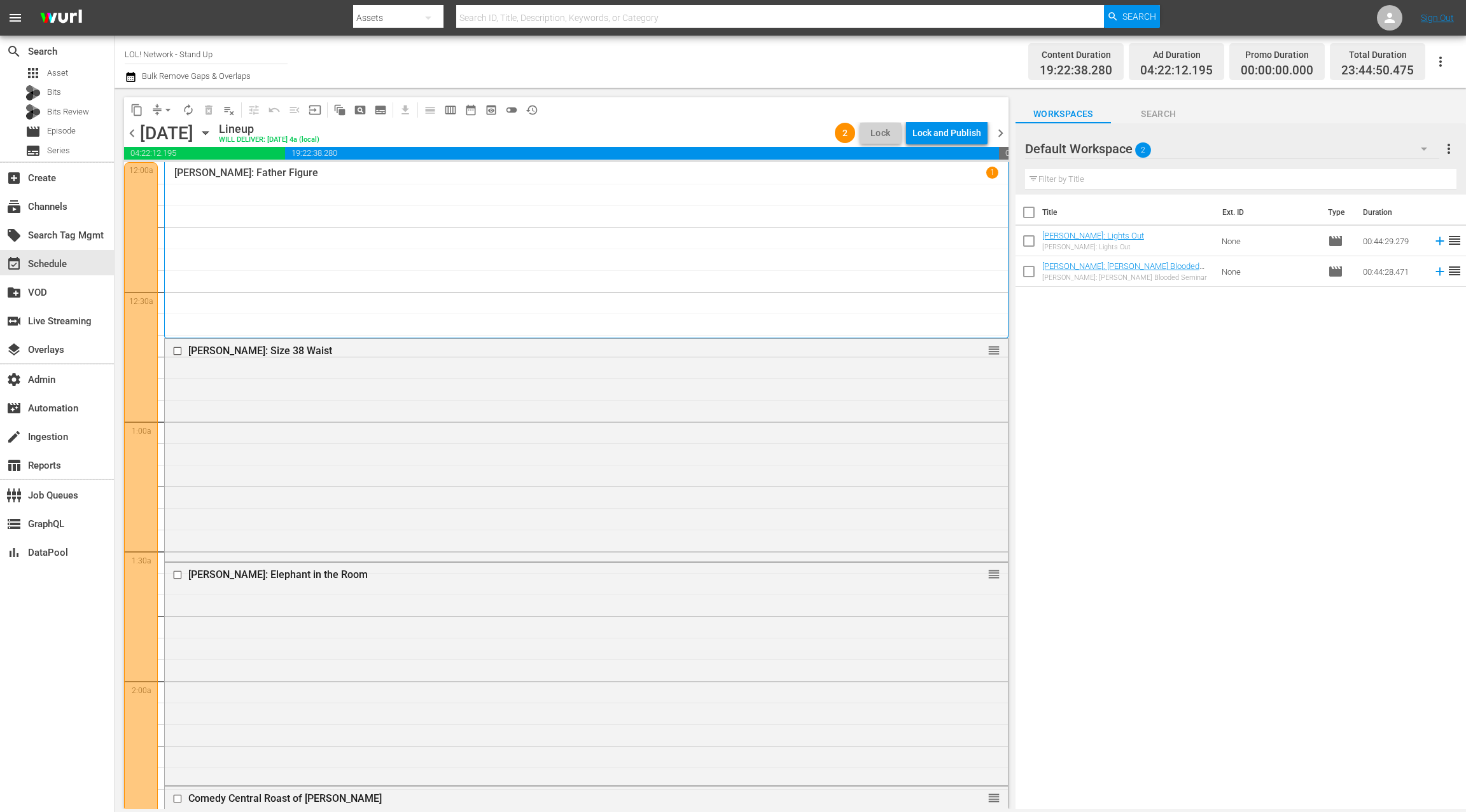
click at [946, 136] on div "Lock and Publish" at bounding box center [947, 132] width 68 height 23
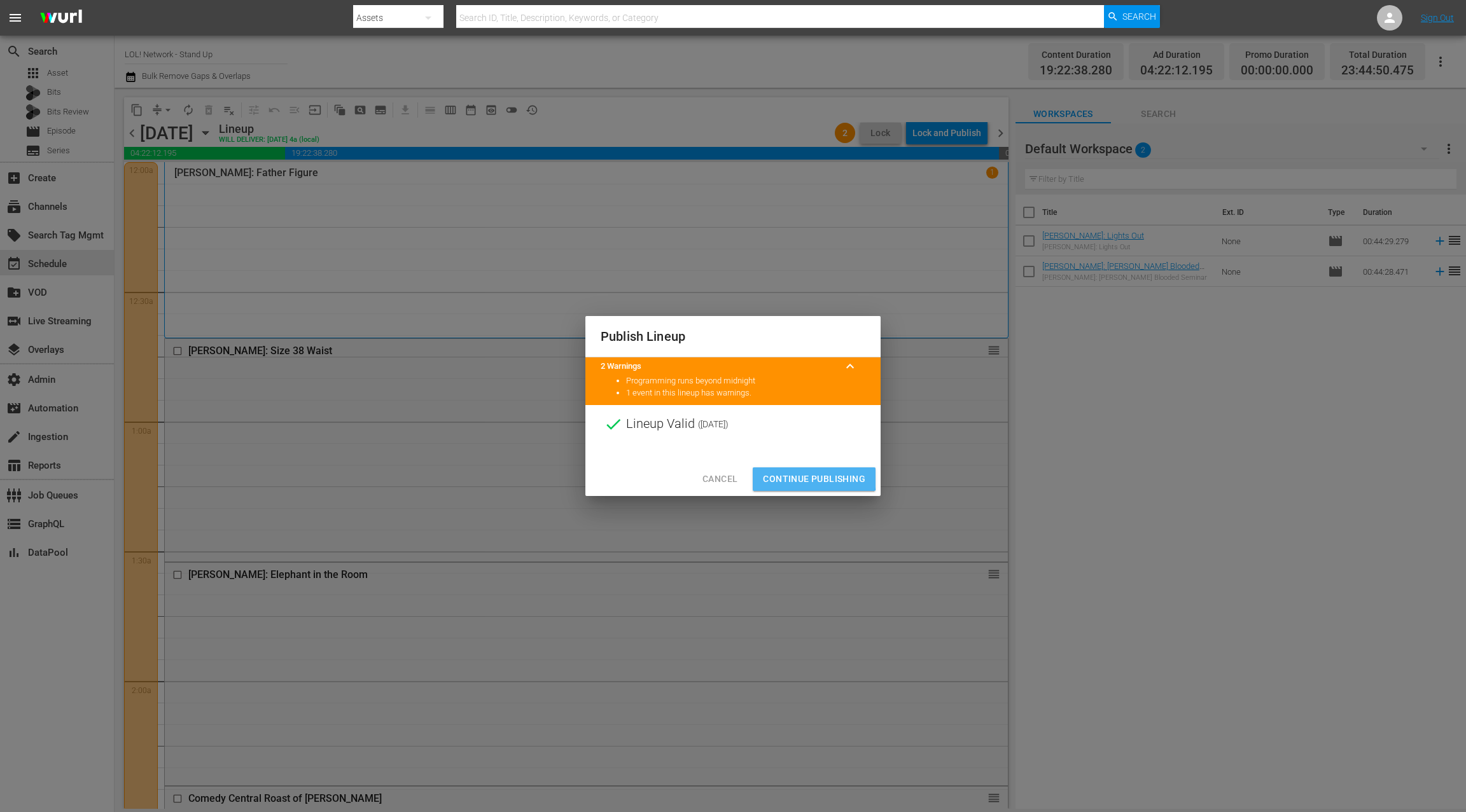
click at [795, 477] on span "Continue Publishing" at bounding box center [813, 479] width 103 height 16
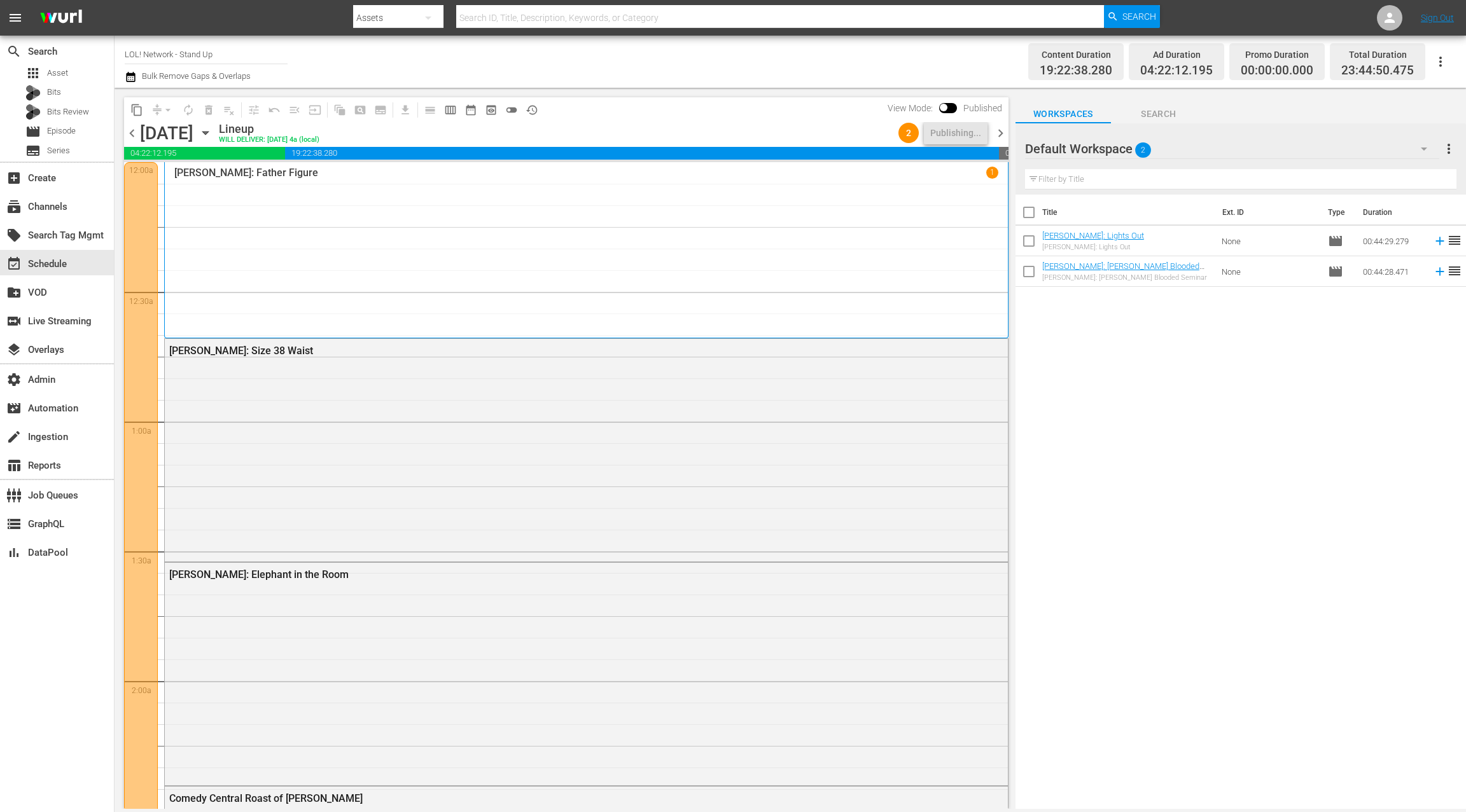
click at [208, 133] on icon "button" at bounding box center [205, 132] width 6 height 3
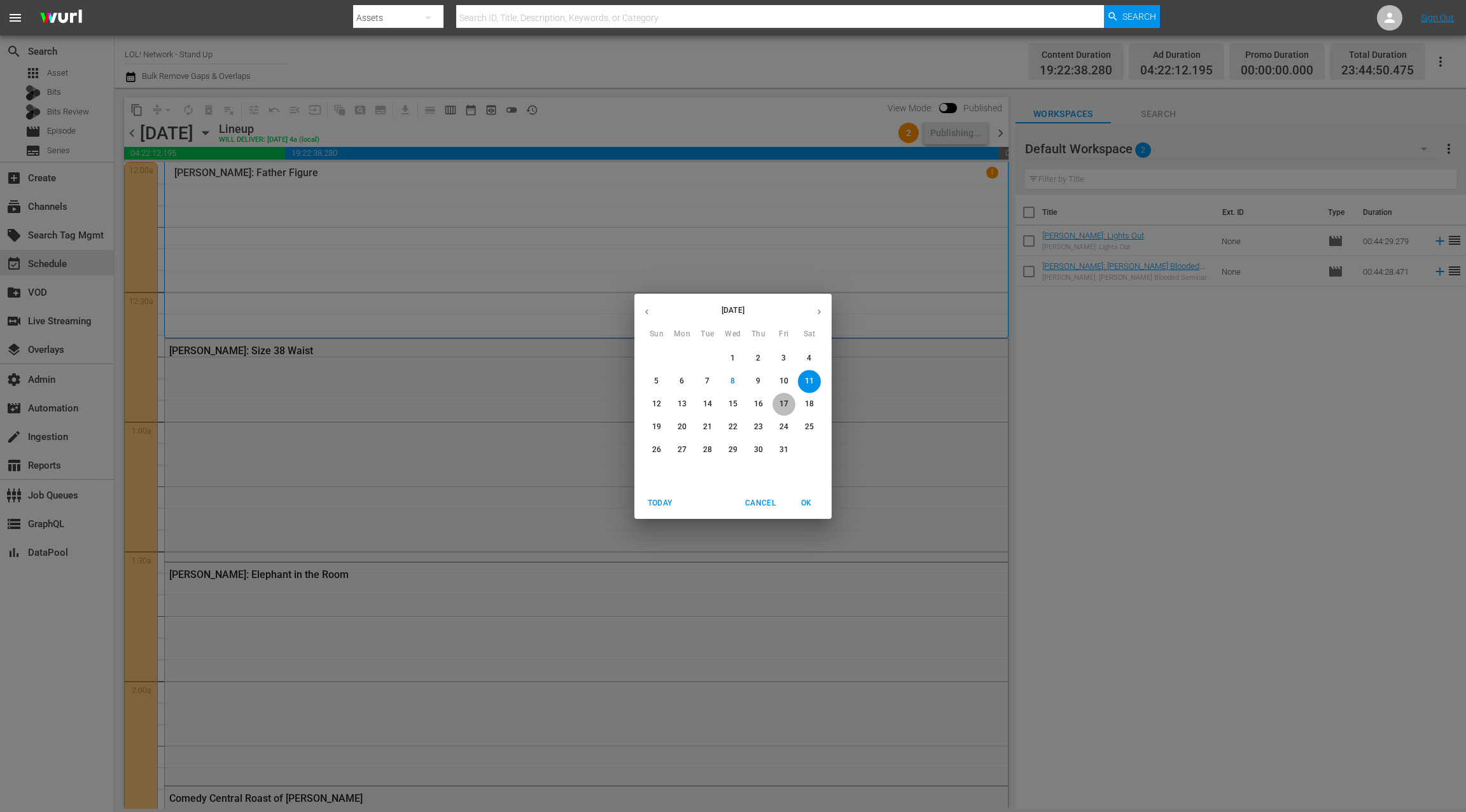
click at [780, 408] on p "17" at bounding box center [784, 405] width 9 height 11
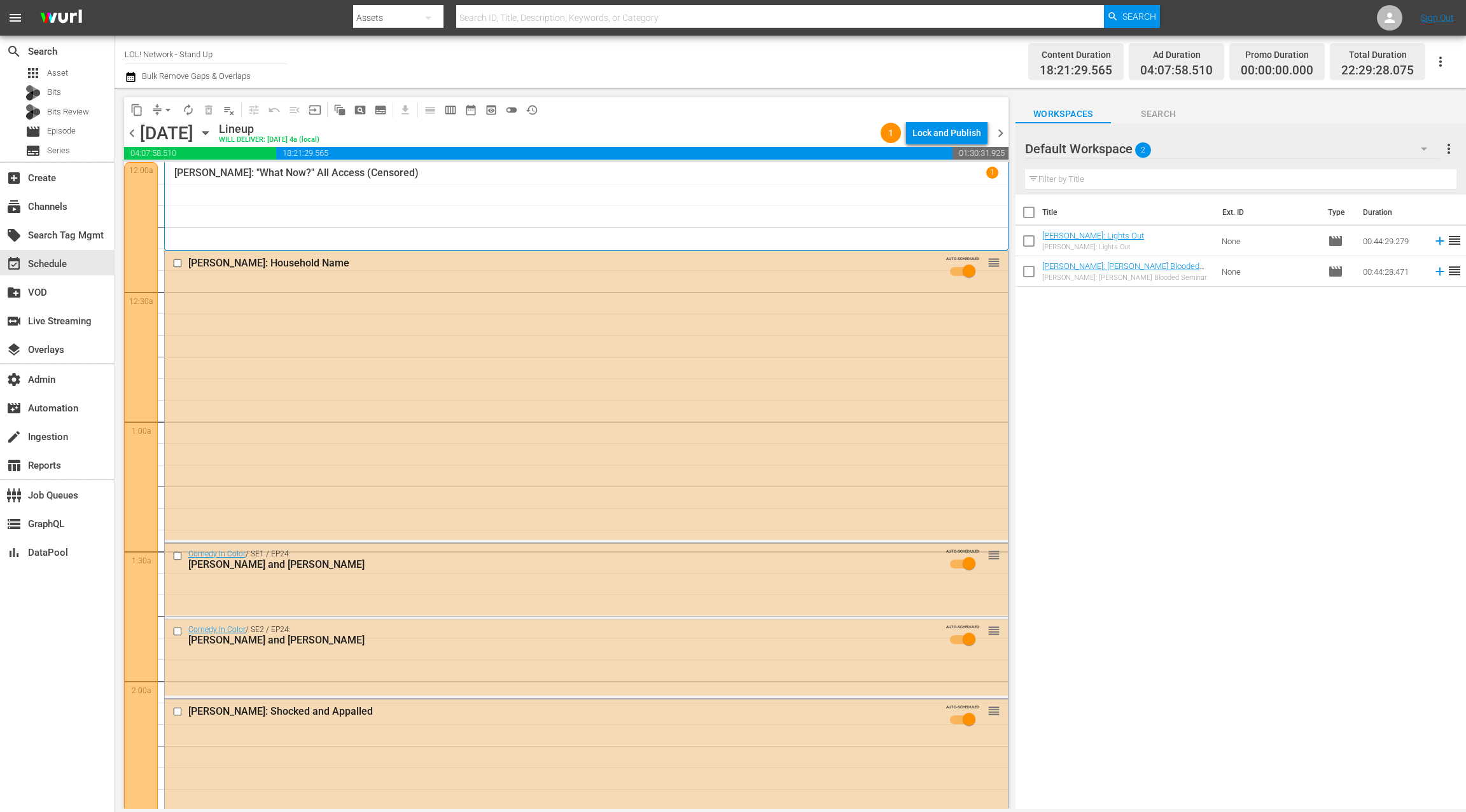
click at [137, 138] on span "chevron_left" at bounding box center [131, 133] width 16 height 16
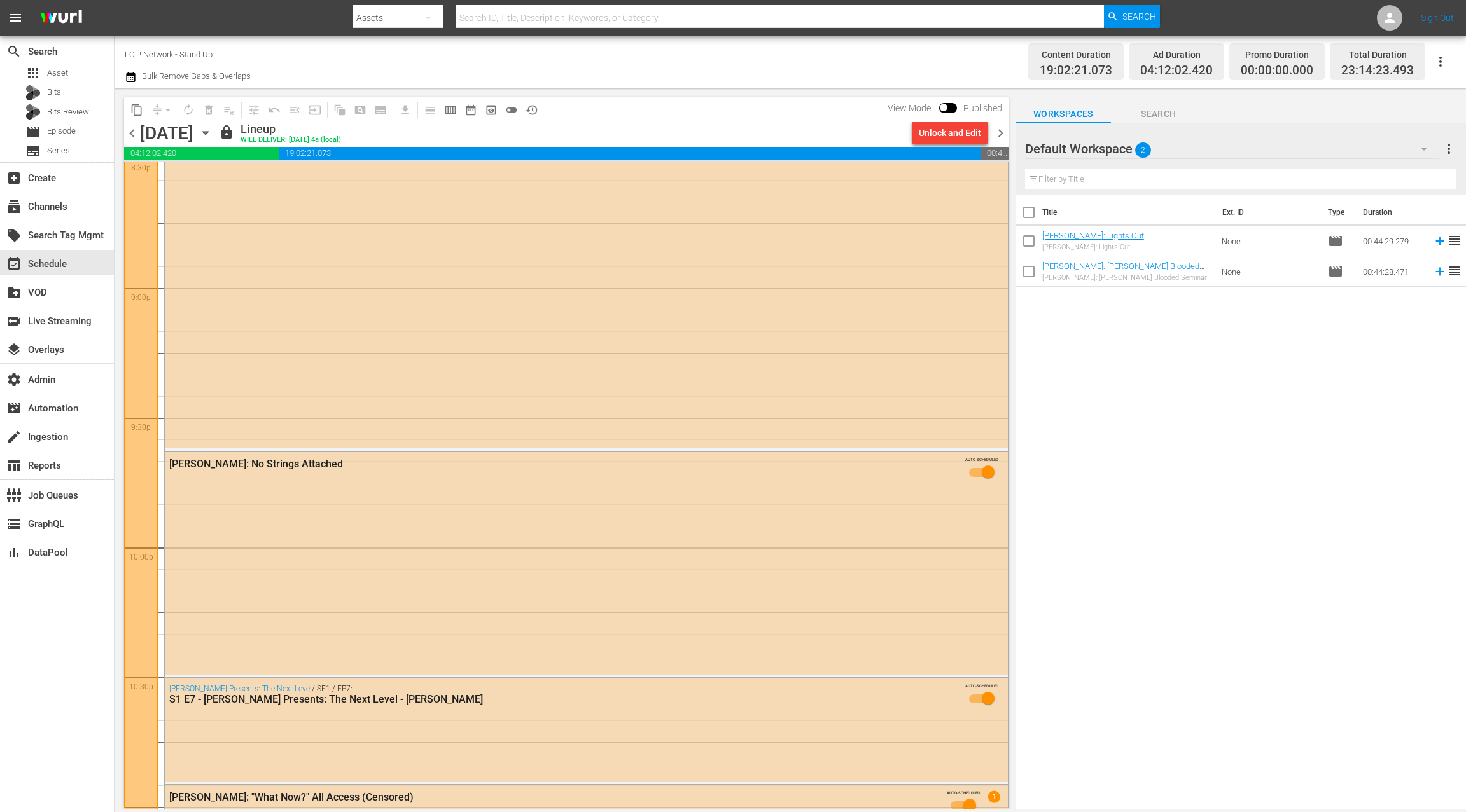
scroll to position [5667, 0]
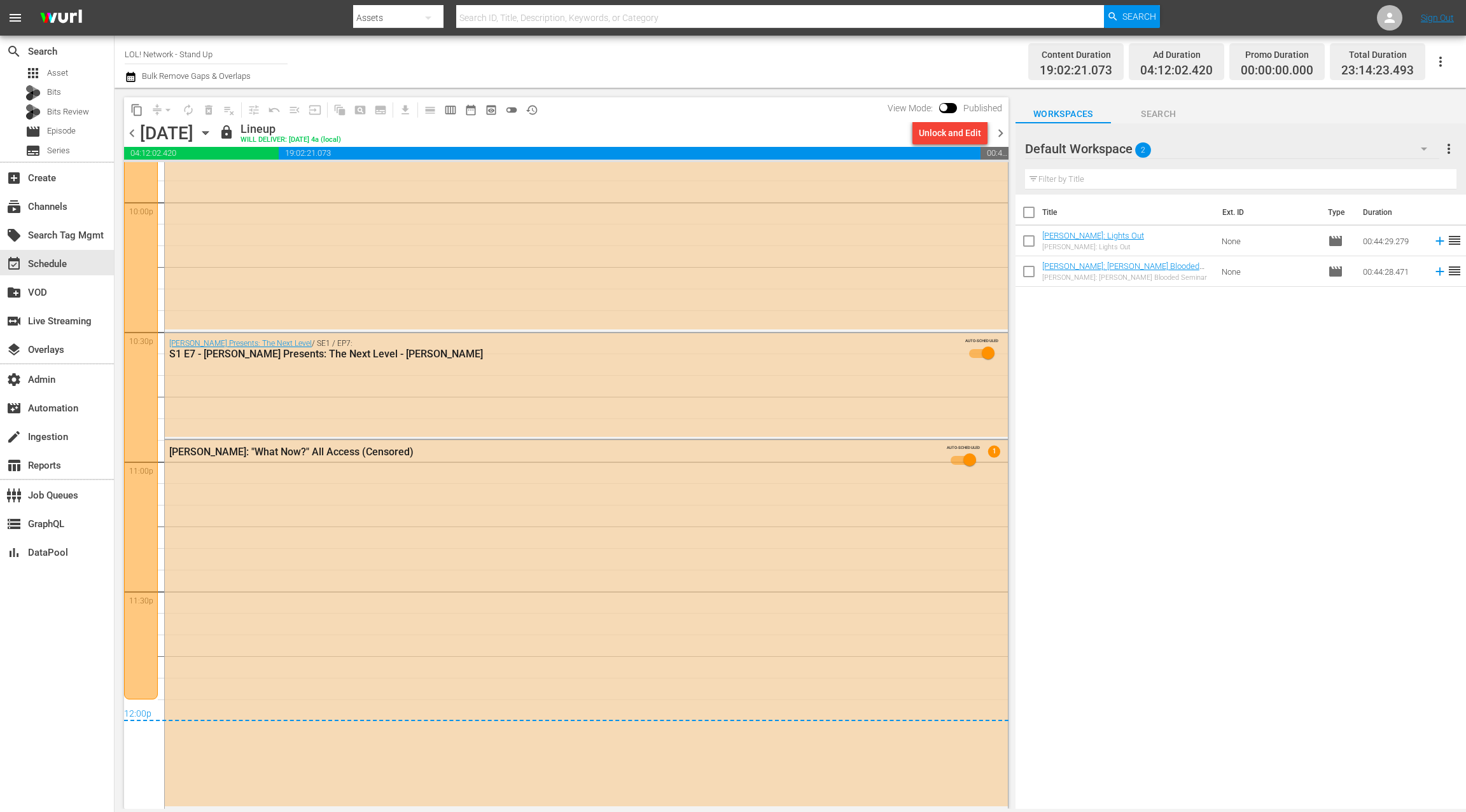
drag, startPoint x: 999, startPoint y: 137, endPoint x: 971, endPoint y: 158, distance: 35.0
click at [999, 137] on span "chevron_right" at bounding box center [1000, 133] width 16 height 16
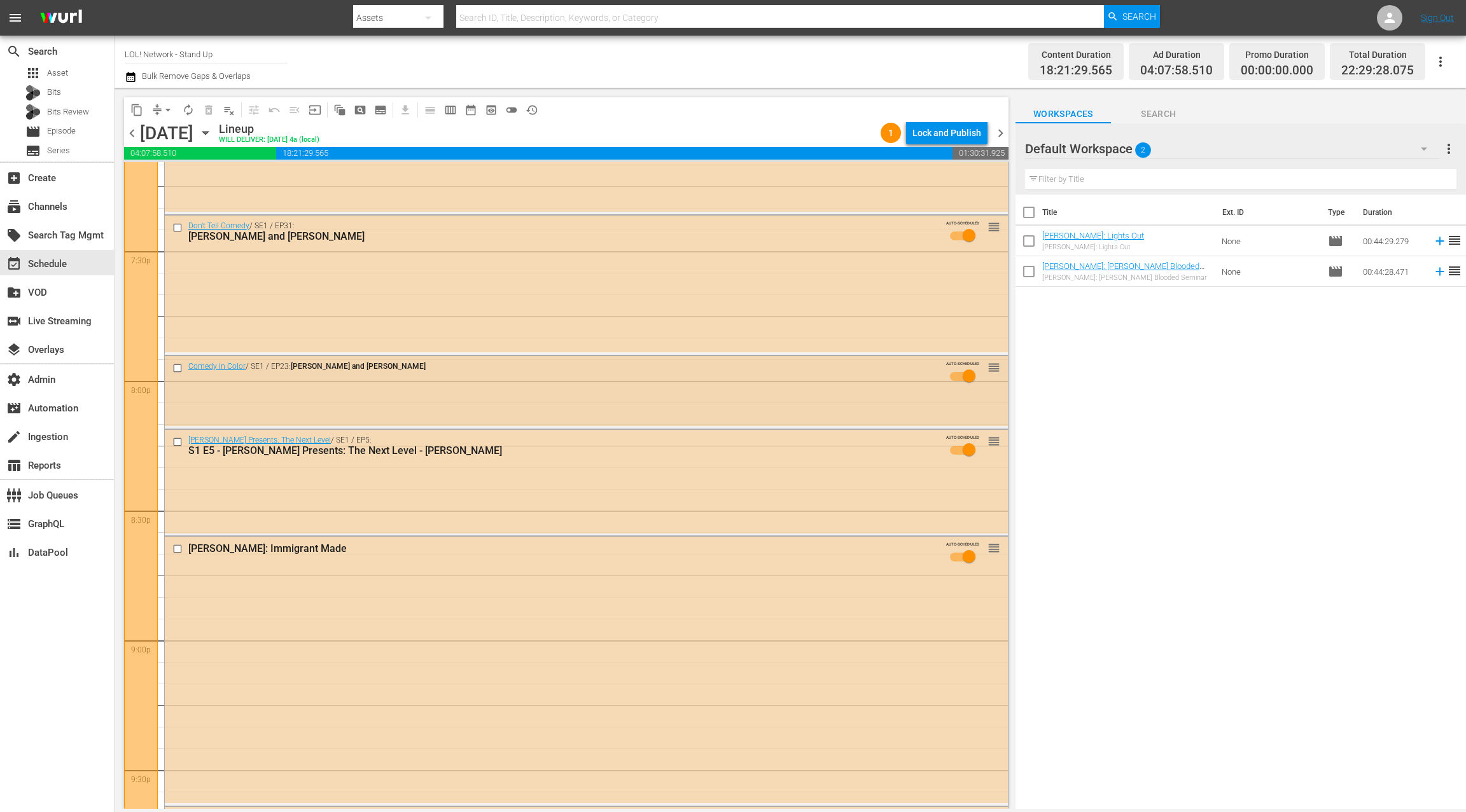
scroll to position [5061, 0]
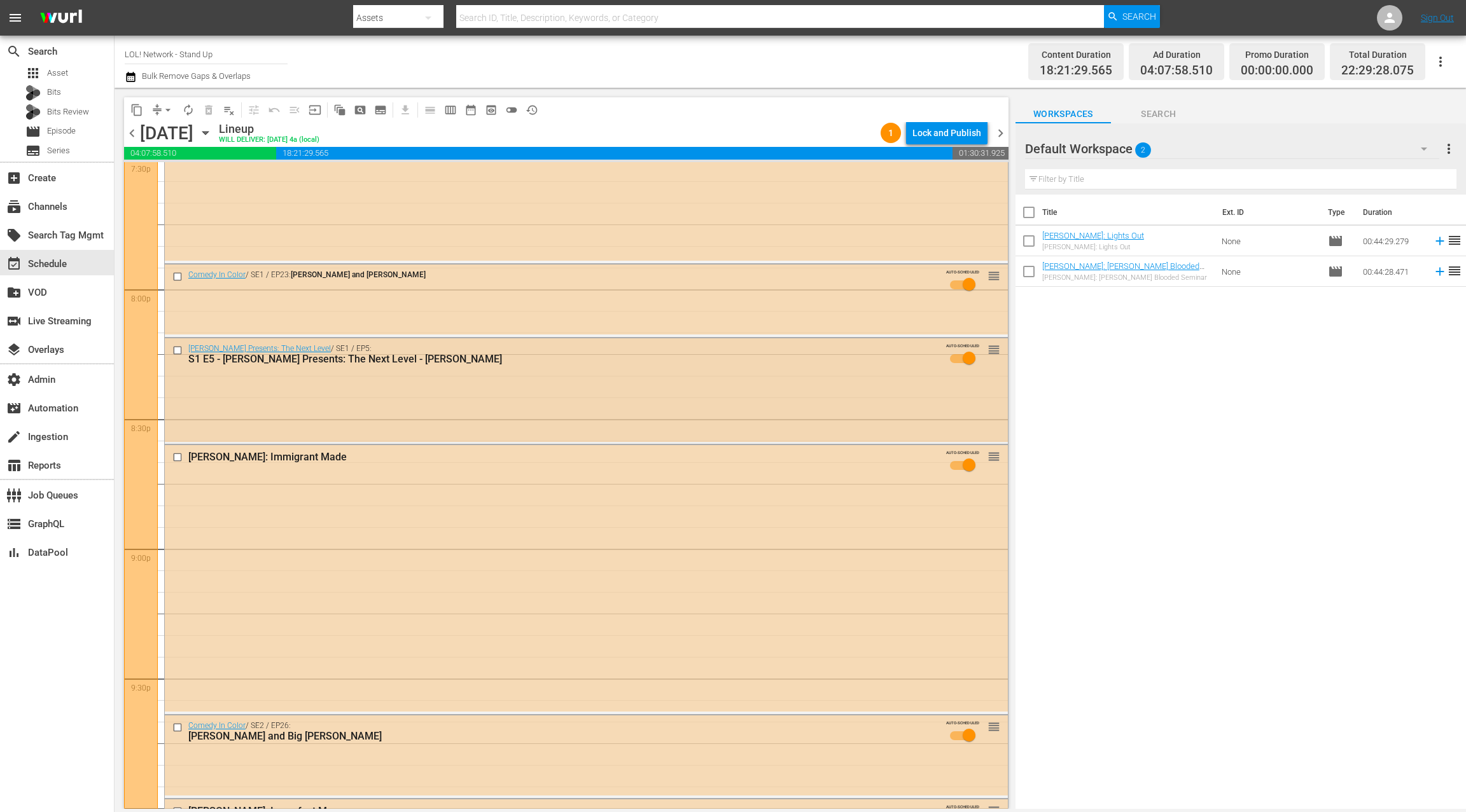
click at [179, 351] on input "checkbox" at bounding box center [179, 350] width 13 height 11
click at [179, 458] on input "checkbox" at bounding box center [179, 457] width 13 height 11
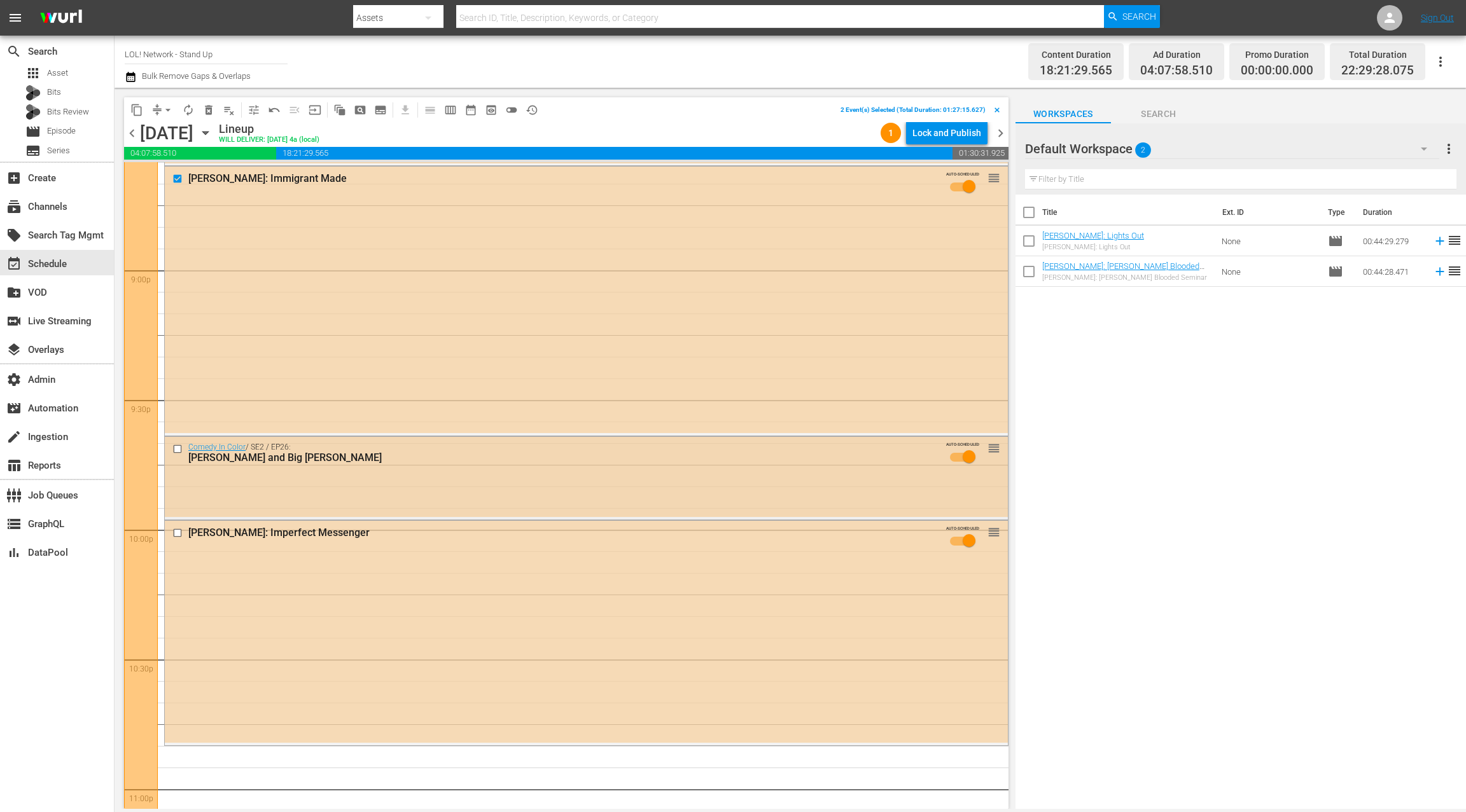
scroll to position [5412, 0]
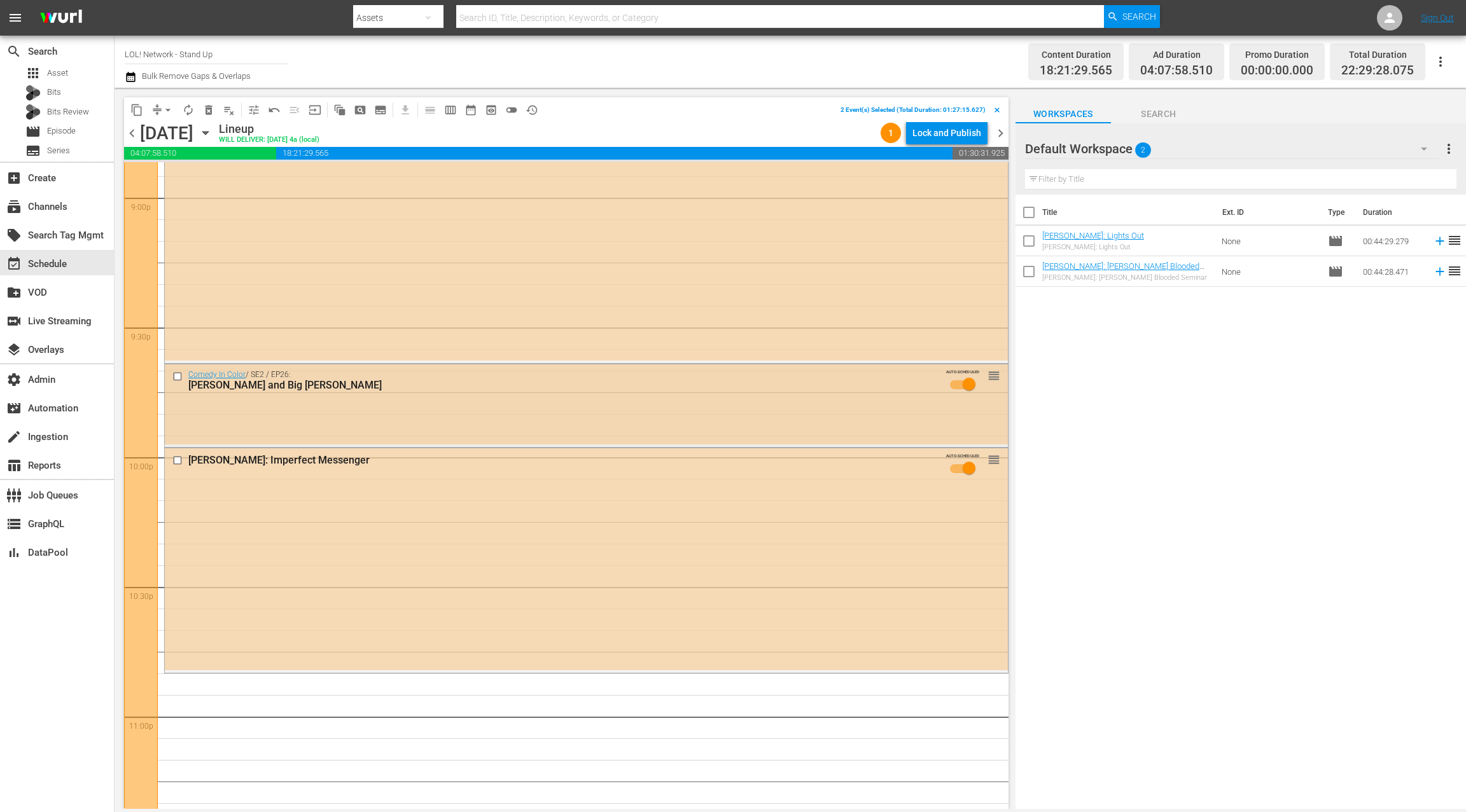
click at [177, 377] on input "checkbox" at bounding box center [179, 377] width 13 height 11
click at [177, 462] on input "checkbox" at bounding box center [179, 461] width 13 height 11
click at [215, 112] on button "delete_forever_outlined" at bounding box center [209, 110] width 20 height 20
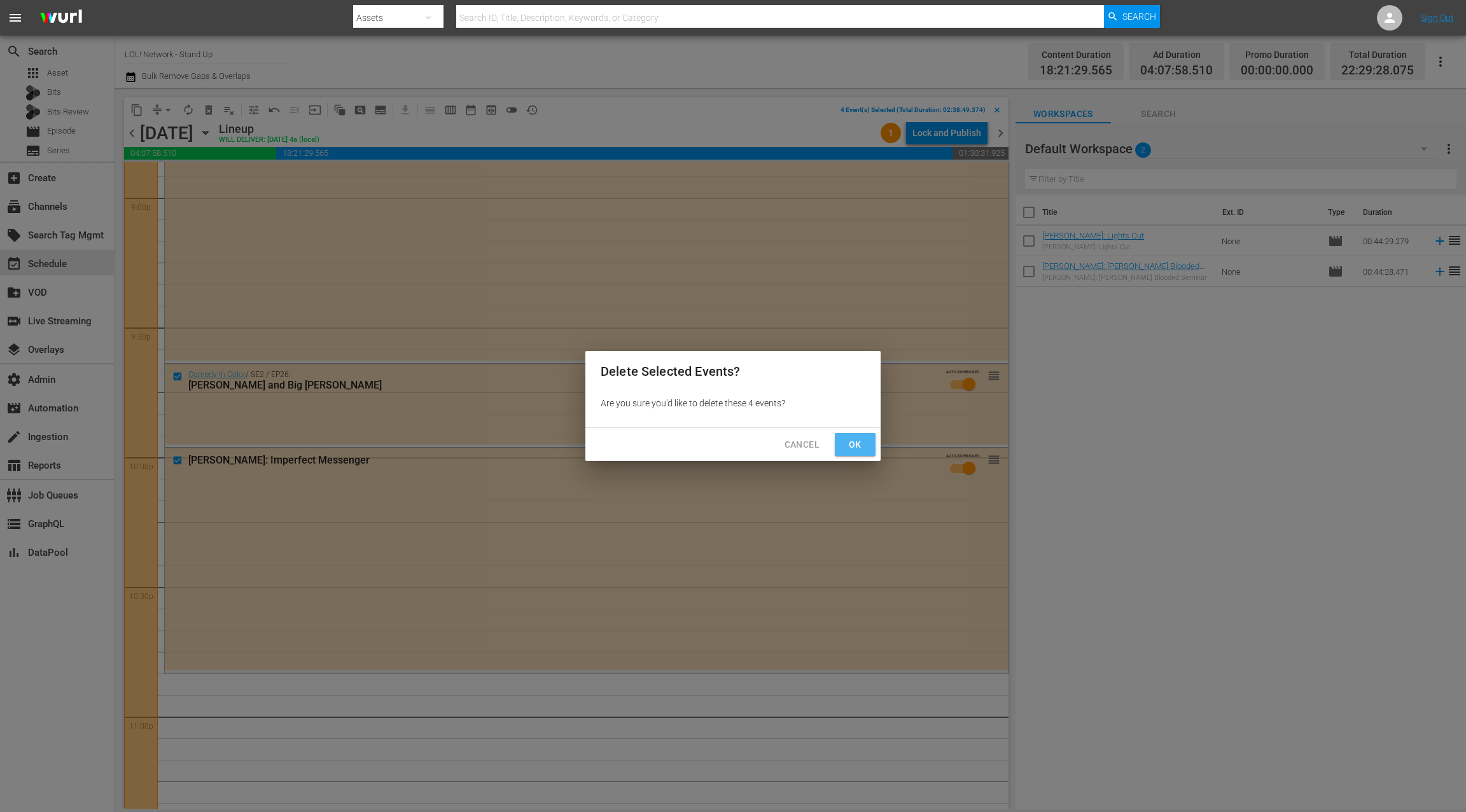
click at [858, 446] on span "Ok" at bounding box center [855, 444] width 20 height 16
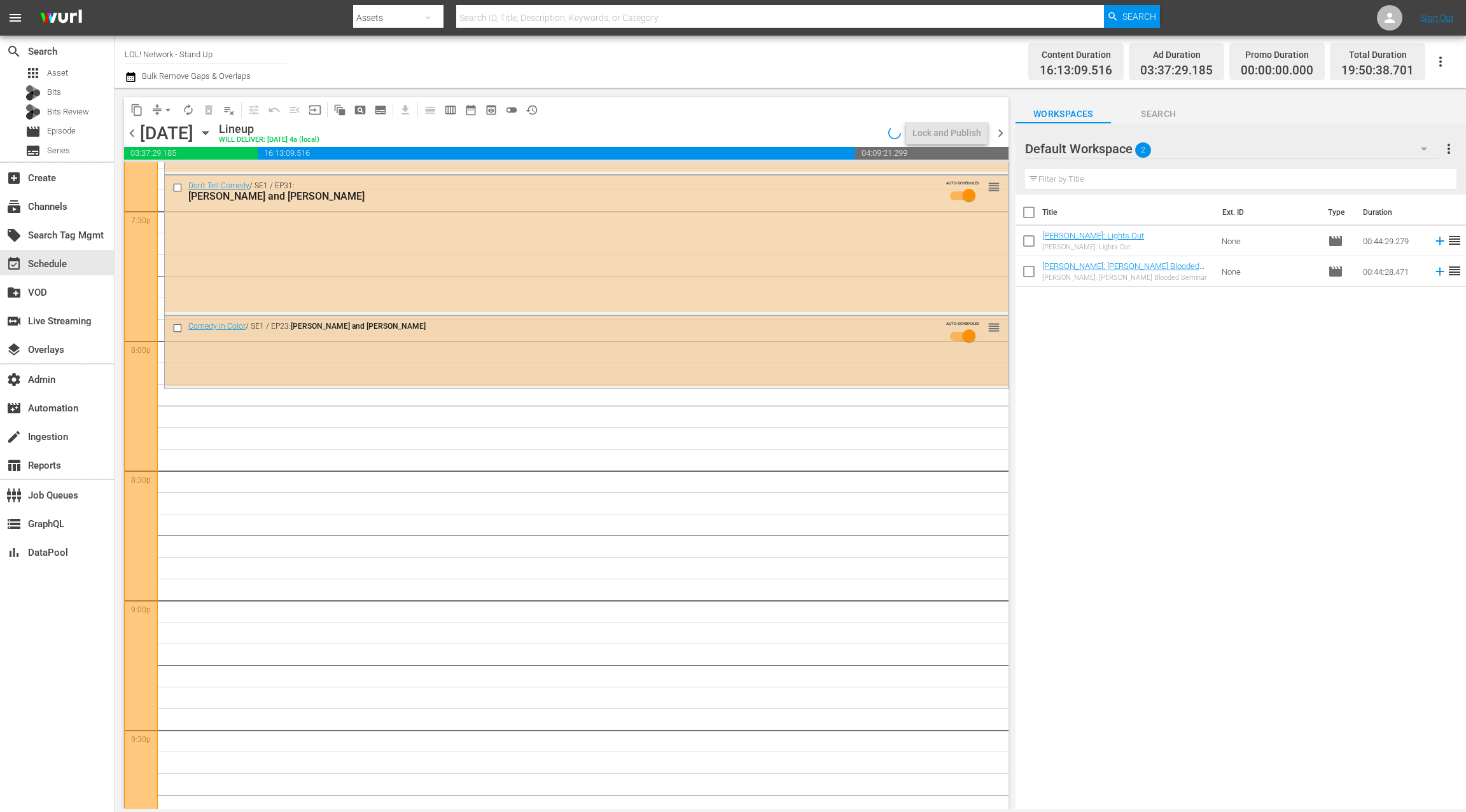
scroll to position [4987, 0]
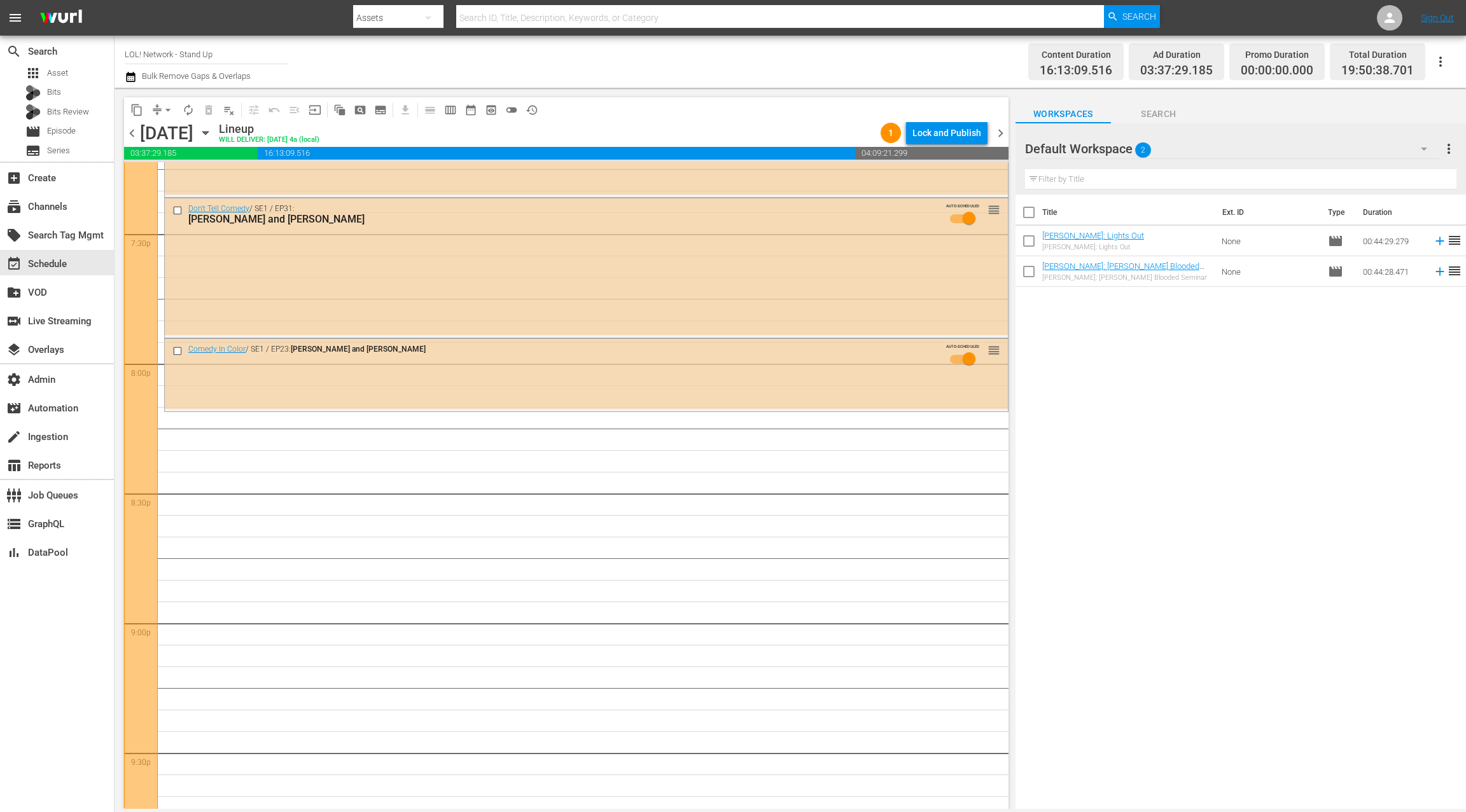
click at [1362, 155] on div "Default Workspace 2" at bounding box center [1232, 149] width 414 height 36
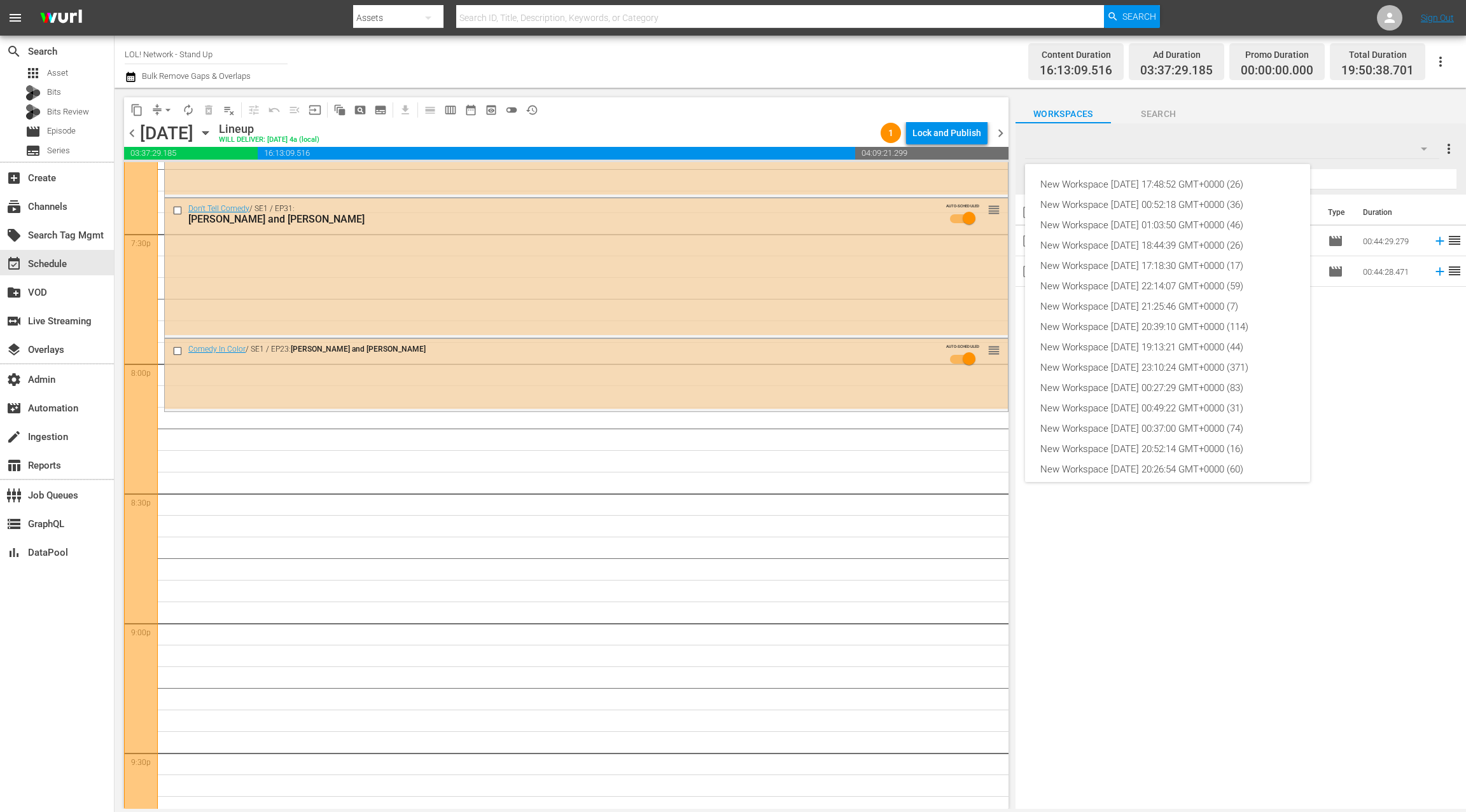
scroll to position [48, 0]
click at [1346, 154] on div "New Workspace Sat Oct 04 2025 17:48:52 GMT+0000 (26) New Workspace Wed Sep 24 2…" at bounding box center [733, 406] width 1466 height 812
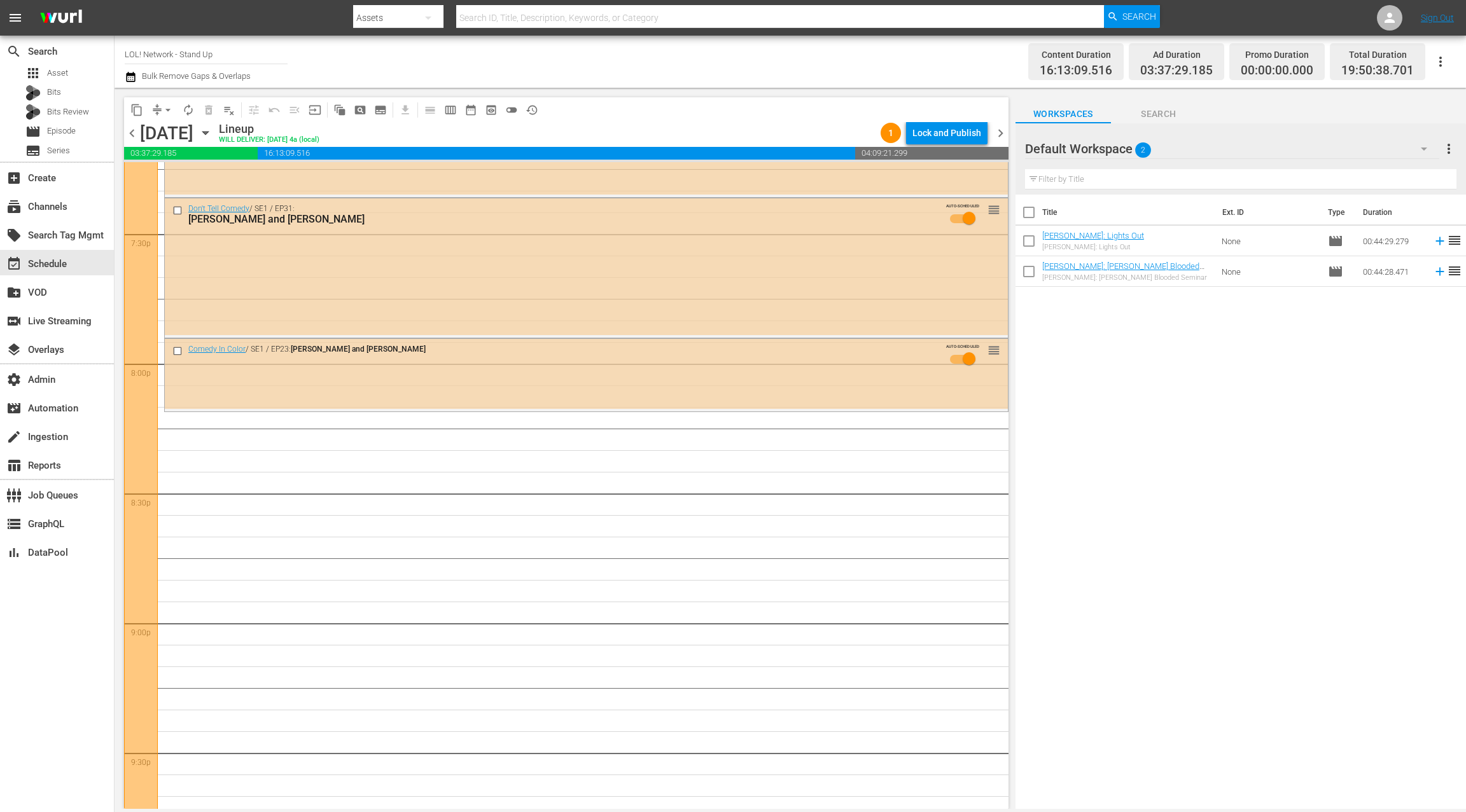
click at [1345, 154] on div "Default Workspace 2" at bounding box center [1232, 149] width 414 height 36
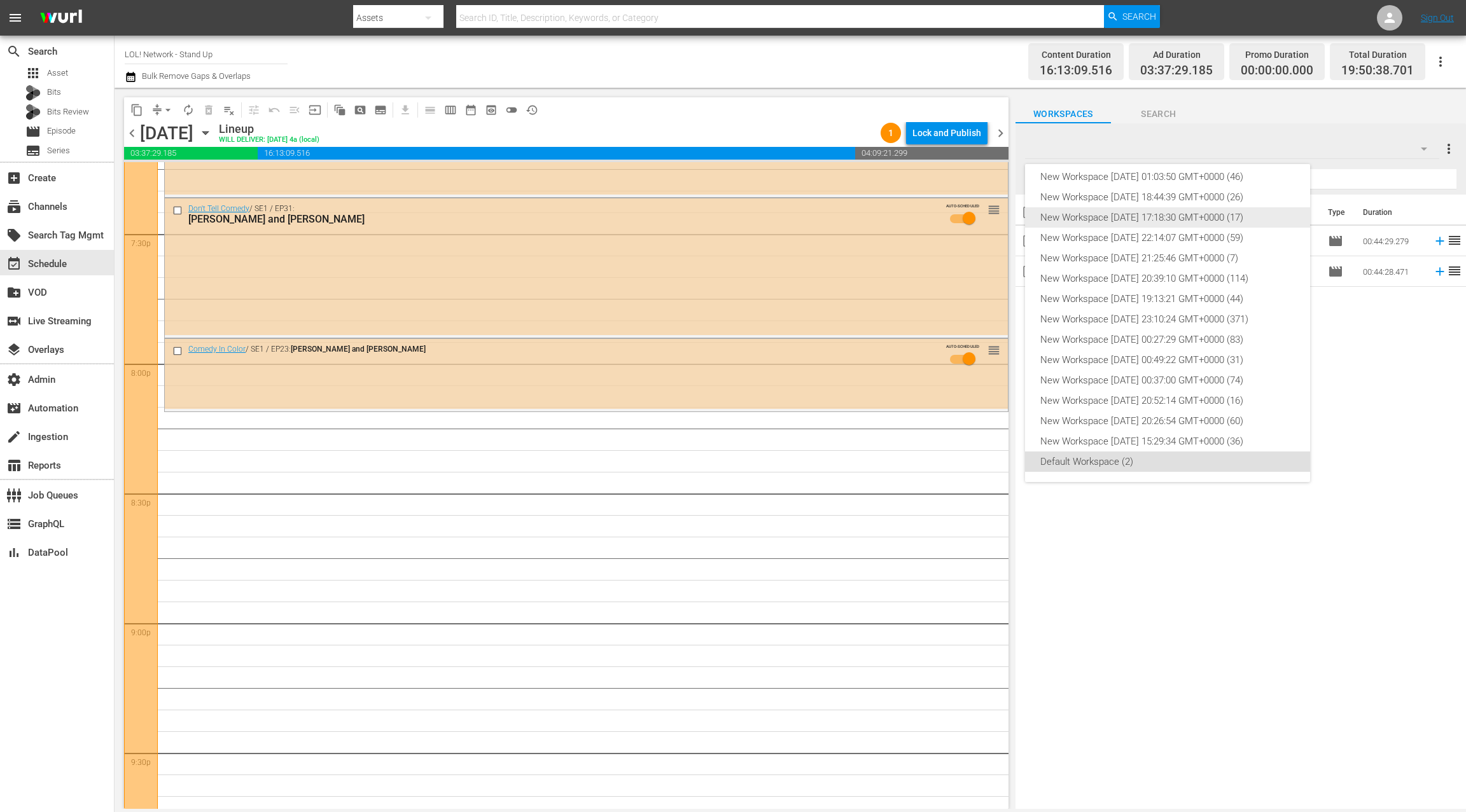
click at [1216, 215] on div "New Workspace Tue Aug 19 2025 17:18:30 GMT+0000 (17)" at bounding box center [1167, 217] width 254 height 20
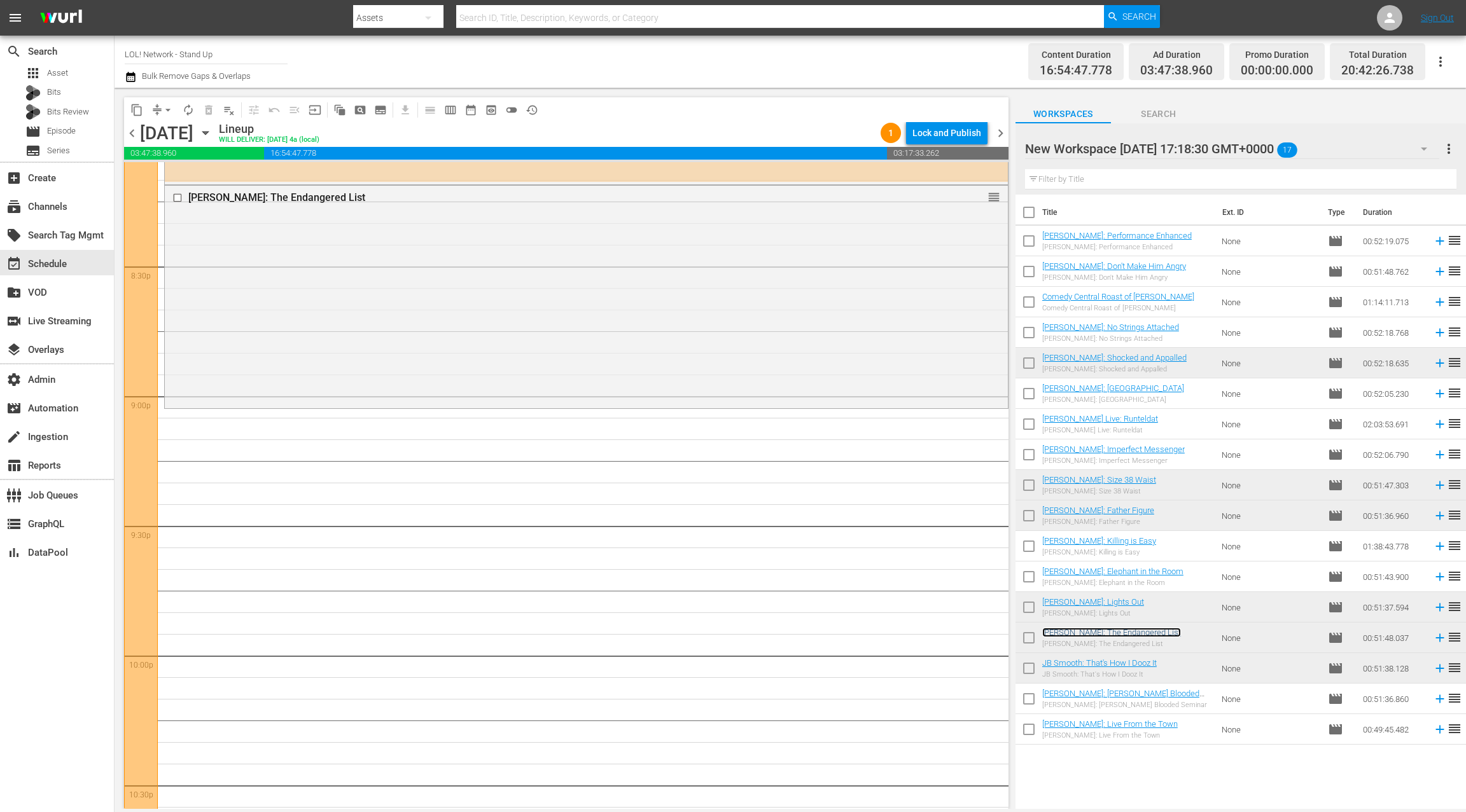
scroll to position [5268, 0]
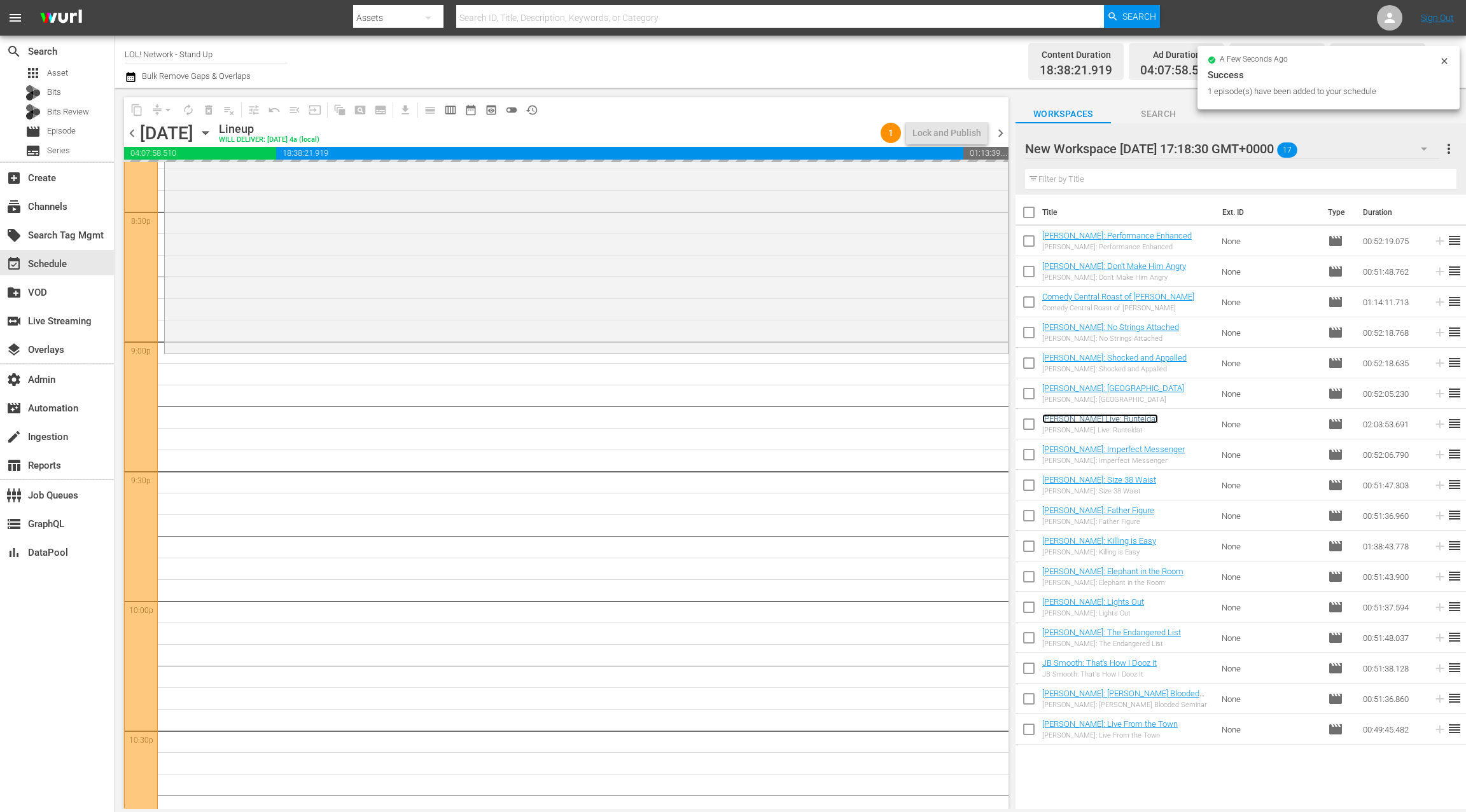
drag, startPoint x: 1070, startPoint y: 422, endPoint x: 1225, endPoint y: 0, distance: 449.6
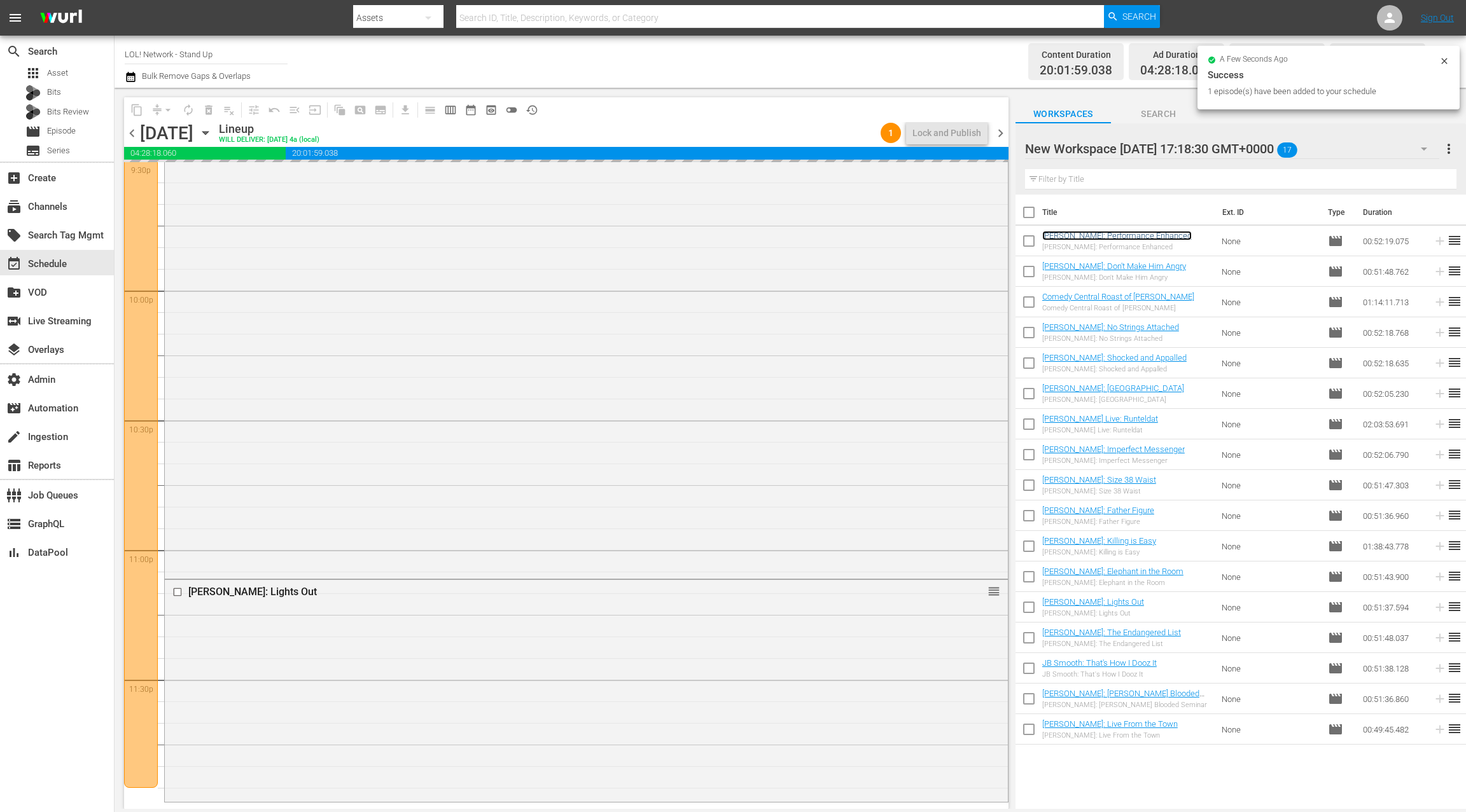
scroll to position [5584, 0]
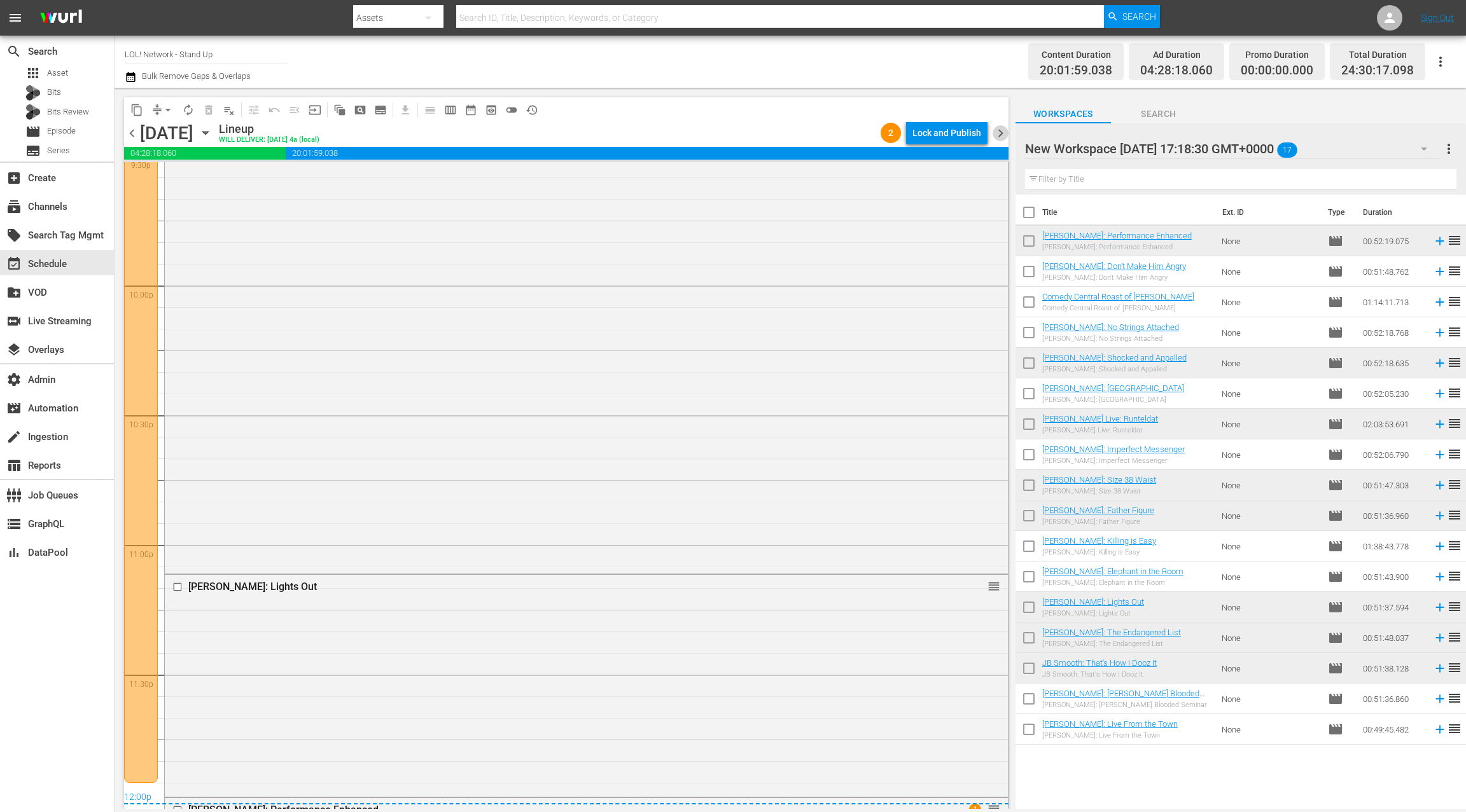
click at [997, 138] on span "chevron_right" at bounding box center [1000, 133] width 16 height 16
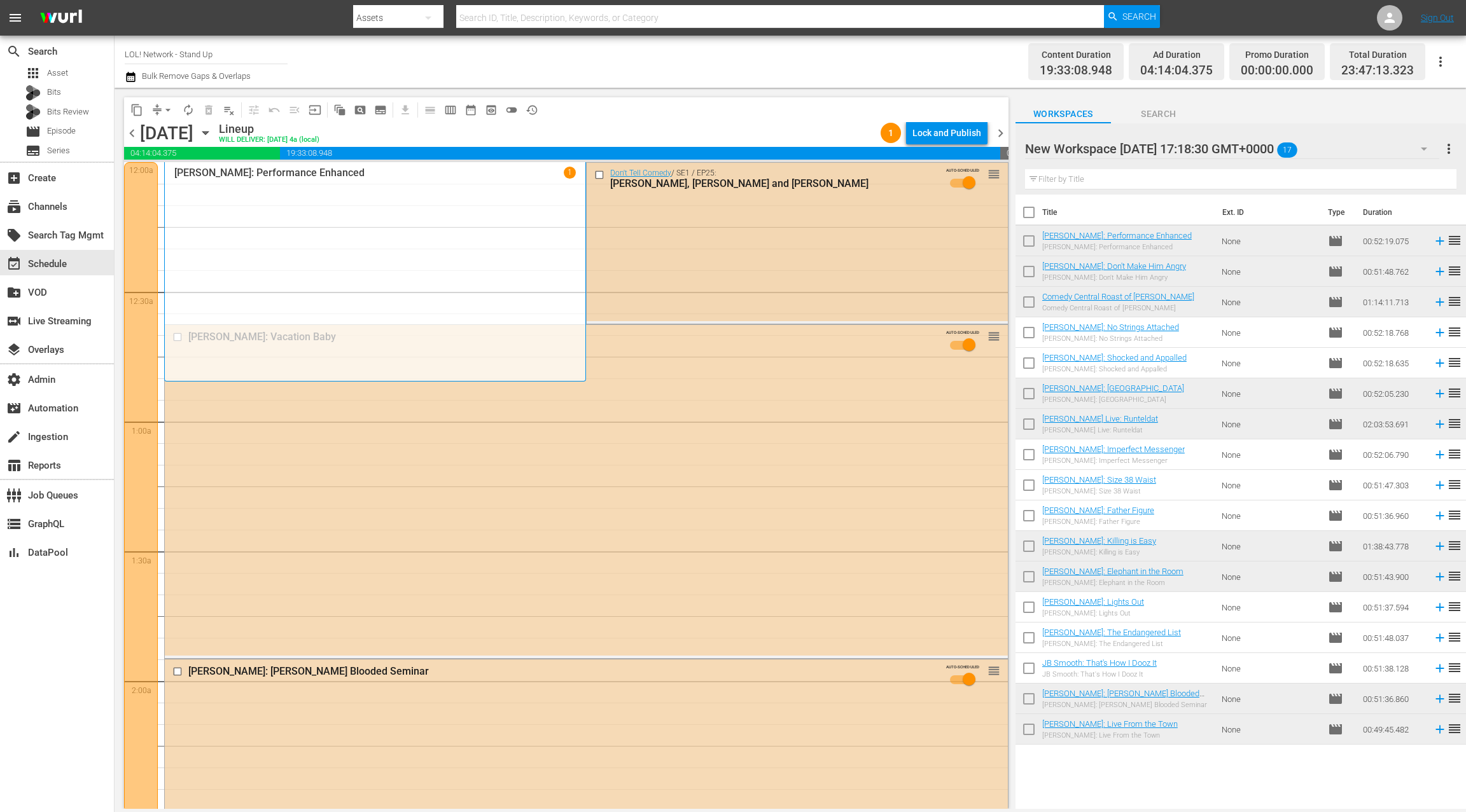
click at [604, 176] on input "checkbox" at bounding box center [601, 175] width 13 height 11
click at [180, 673] on input "checkbox" at bounding box center [179, 672] width 13 height 11
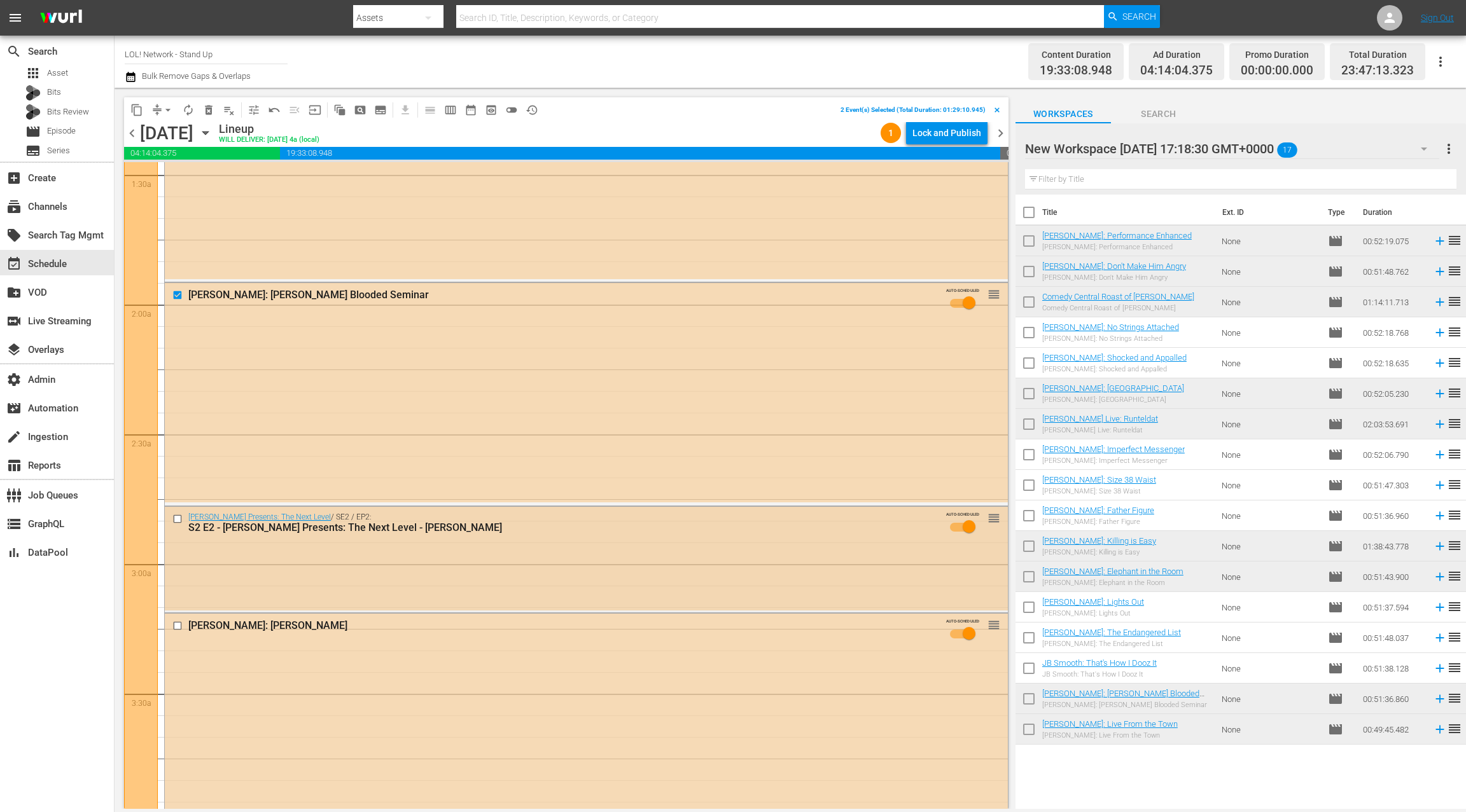
scroll to position [443, 0]
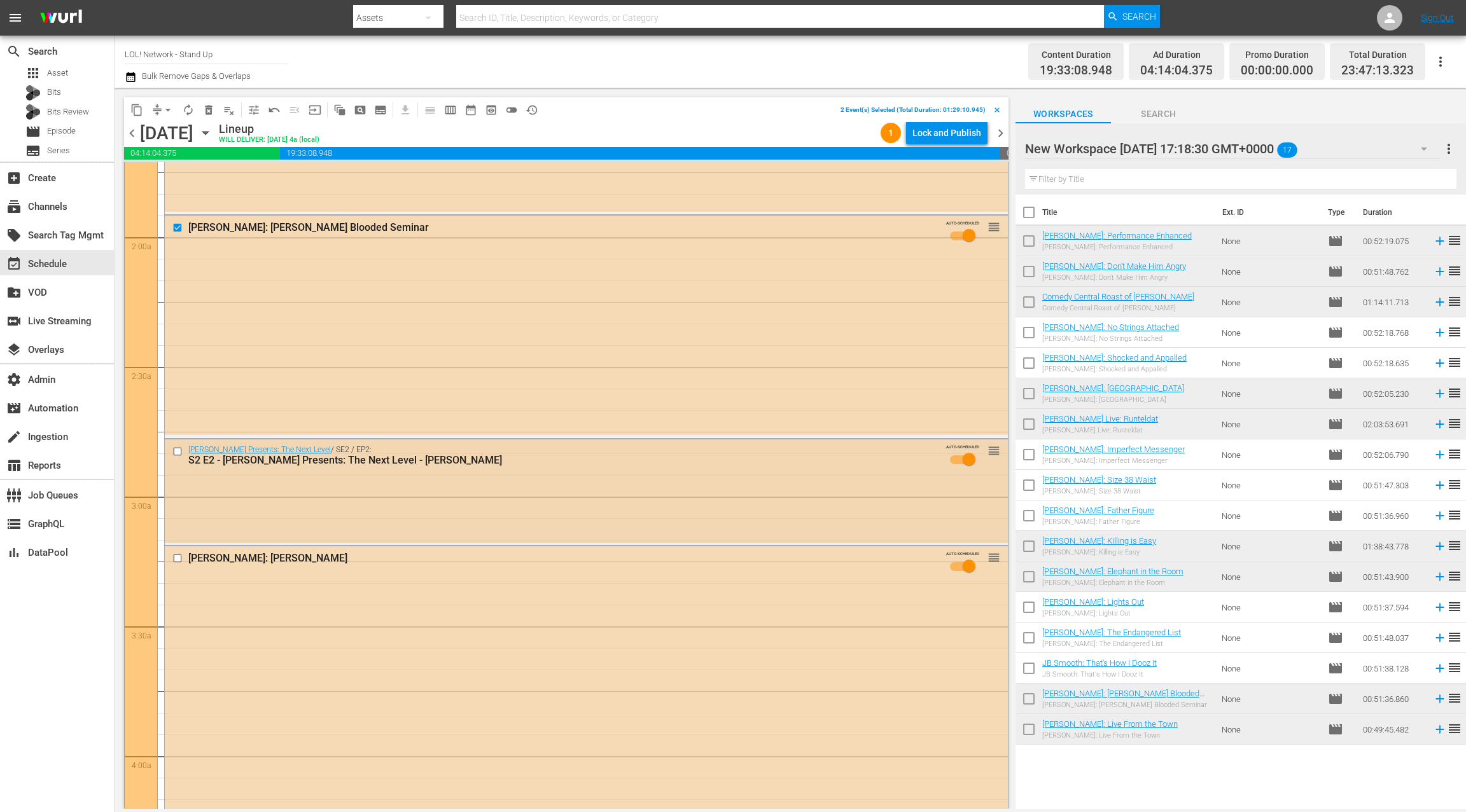
click at [174, 449] on input "checkbox" at bounding box center [179, 451] width 13 height 11
click at [178, 557] on input "checkbox" at bounding box center [179, 559] width 13 height 11
click at [208, 111] on span "delete_forever_outlined" at bounding box center [209, 110] width 13 height 13
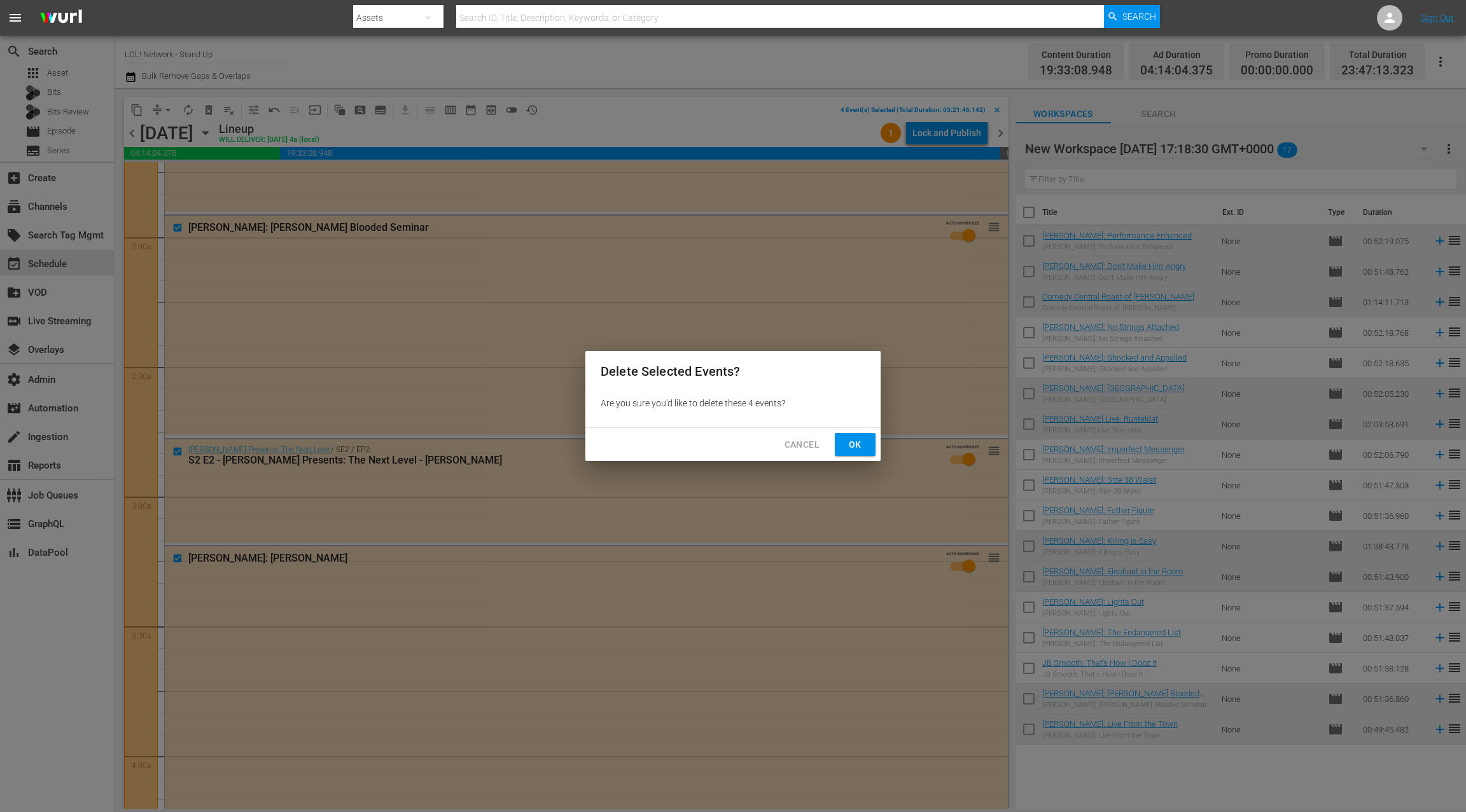
click at [860, 444] on span "Ok" at bounding box center [855, 444] width 20 height 16
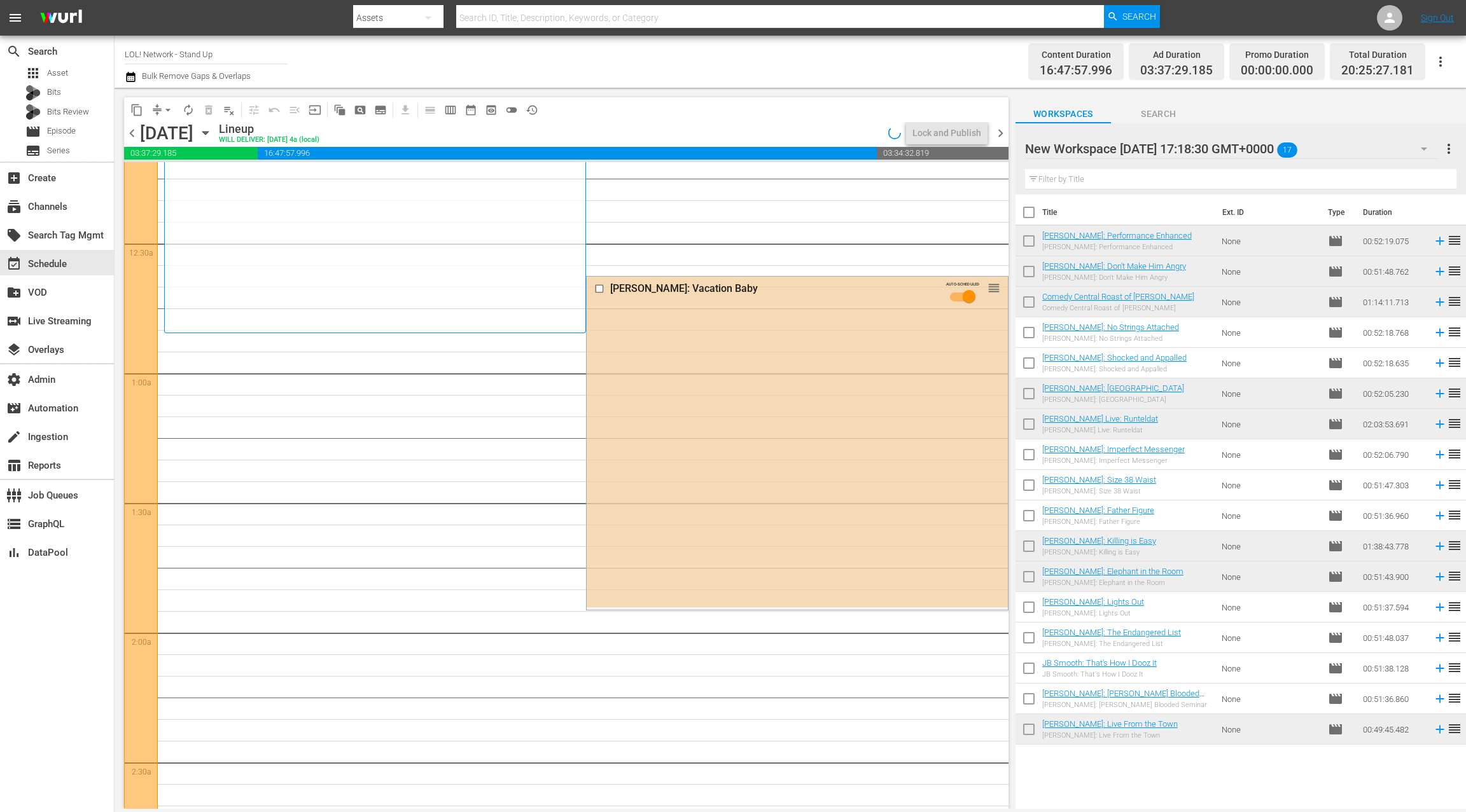
scroll to position [0, 0]
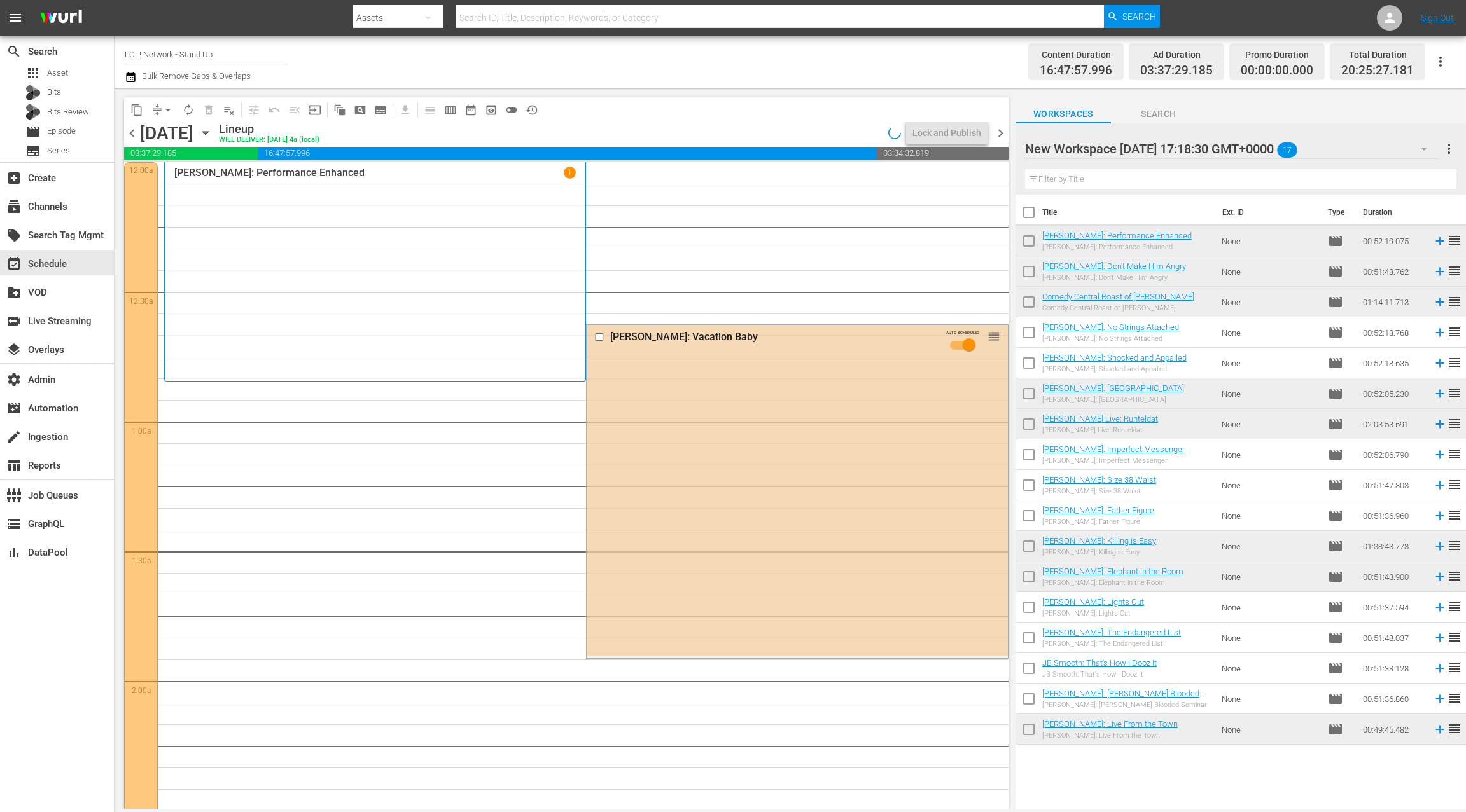
click at [776, 442] on div "Hari Kondabolu: Vacation Baby AUTO-SCHEDULED reorder" at bounding box center [797, 491] width 421 height 331
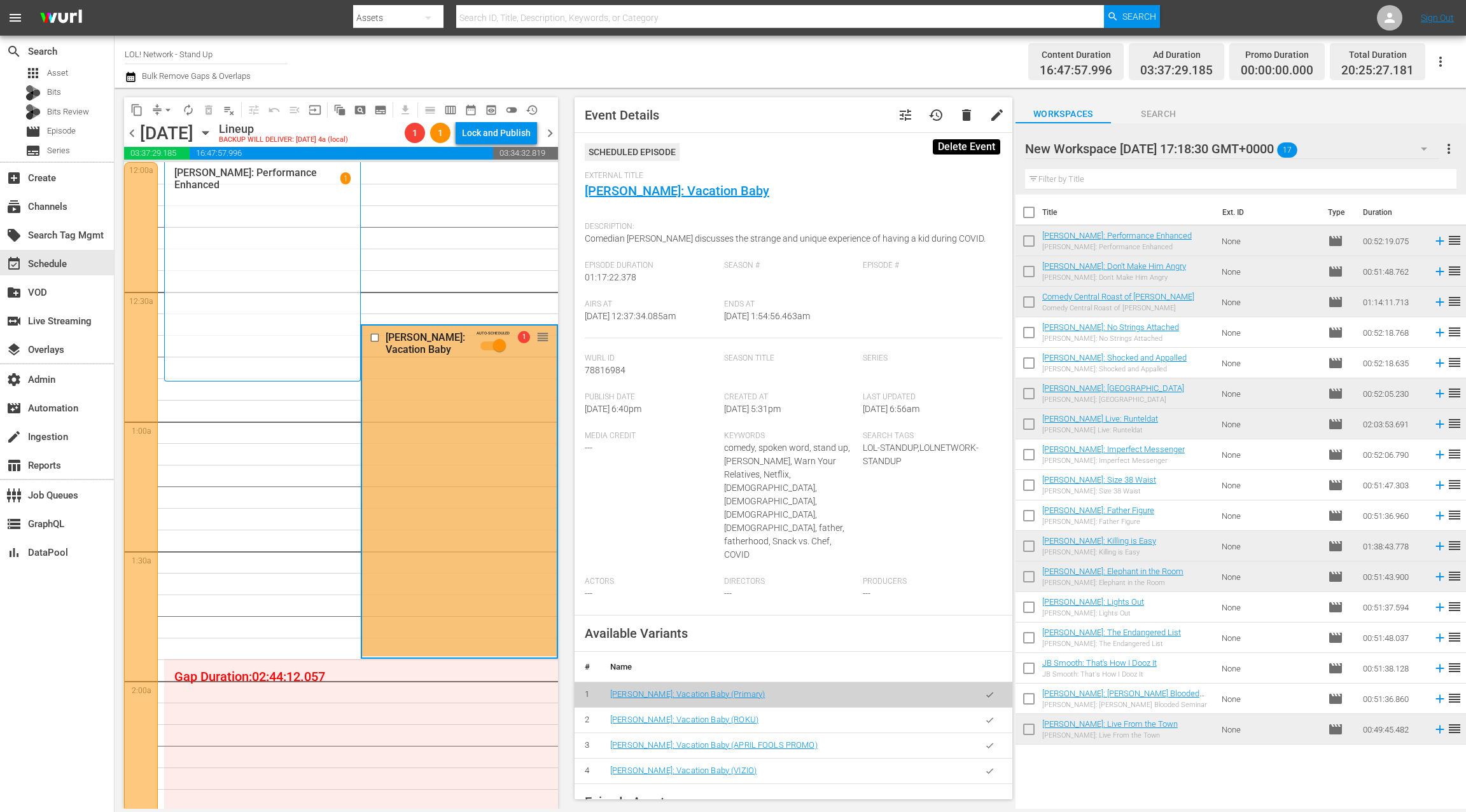
click at [960, 115] on span "delete" at bounding box center [966, 115] width 16 height 16
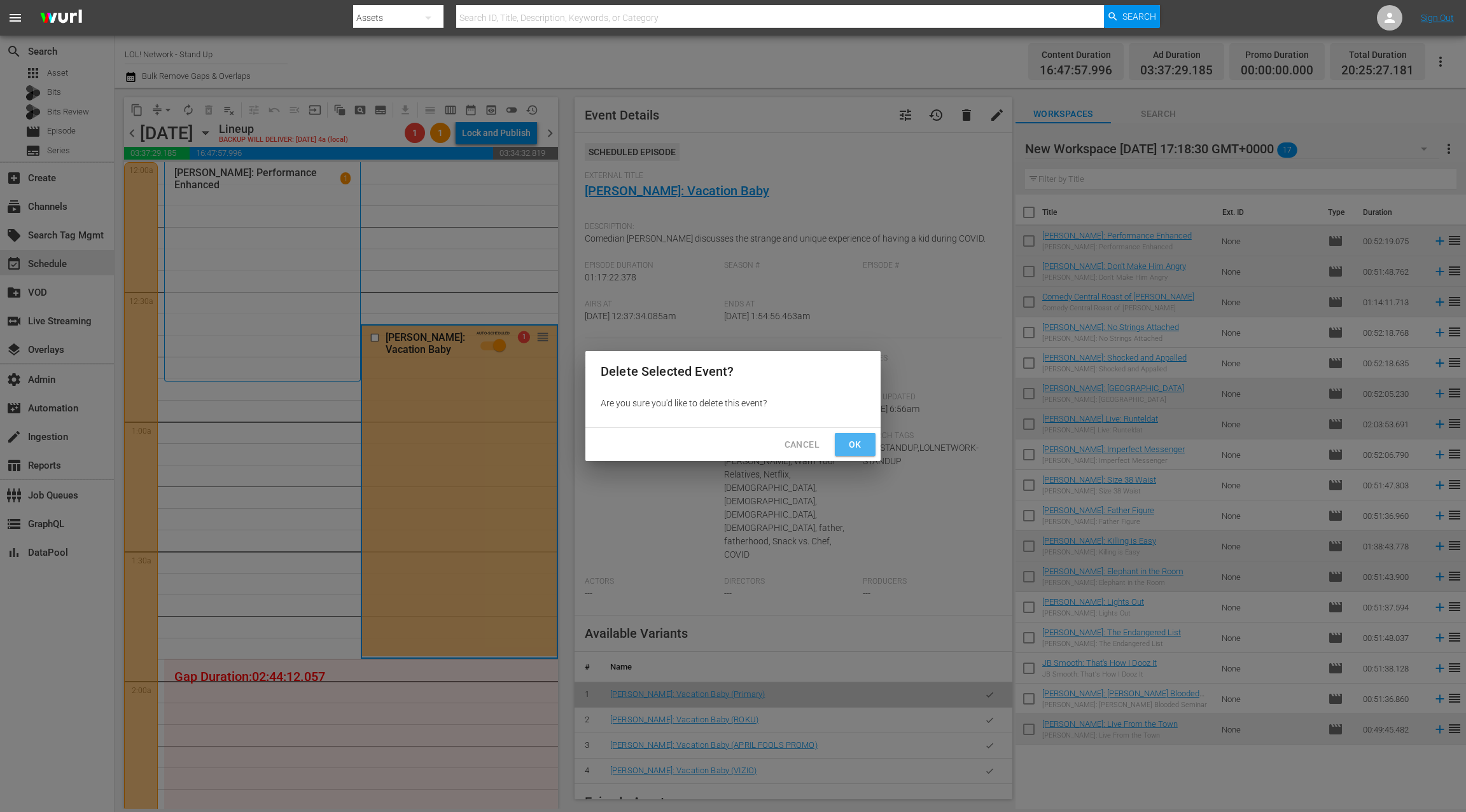
click at [856, 441] on span "Ok" at bounding box center [855, 444] width 20 height 16
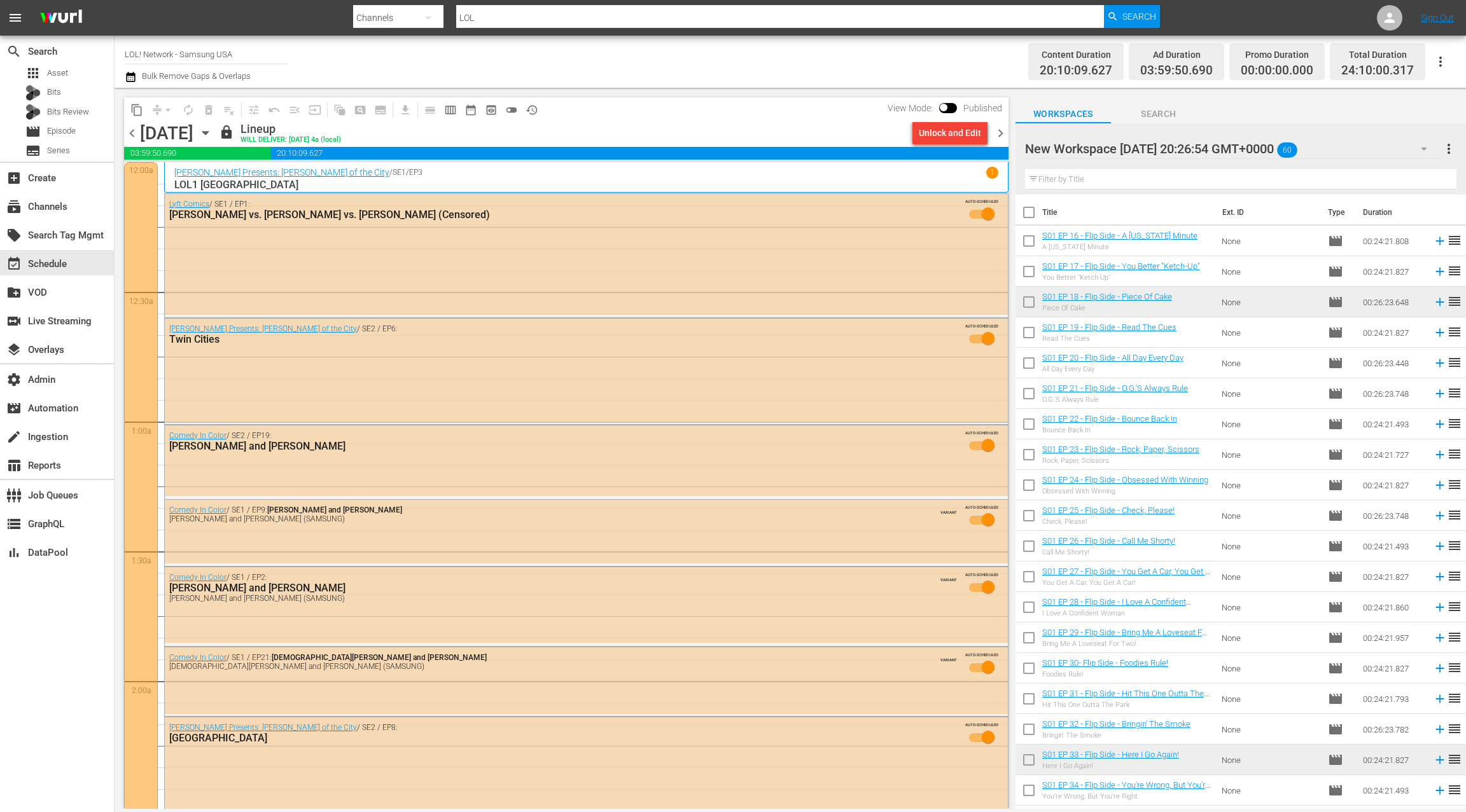
scroll to position [5067, 0]
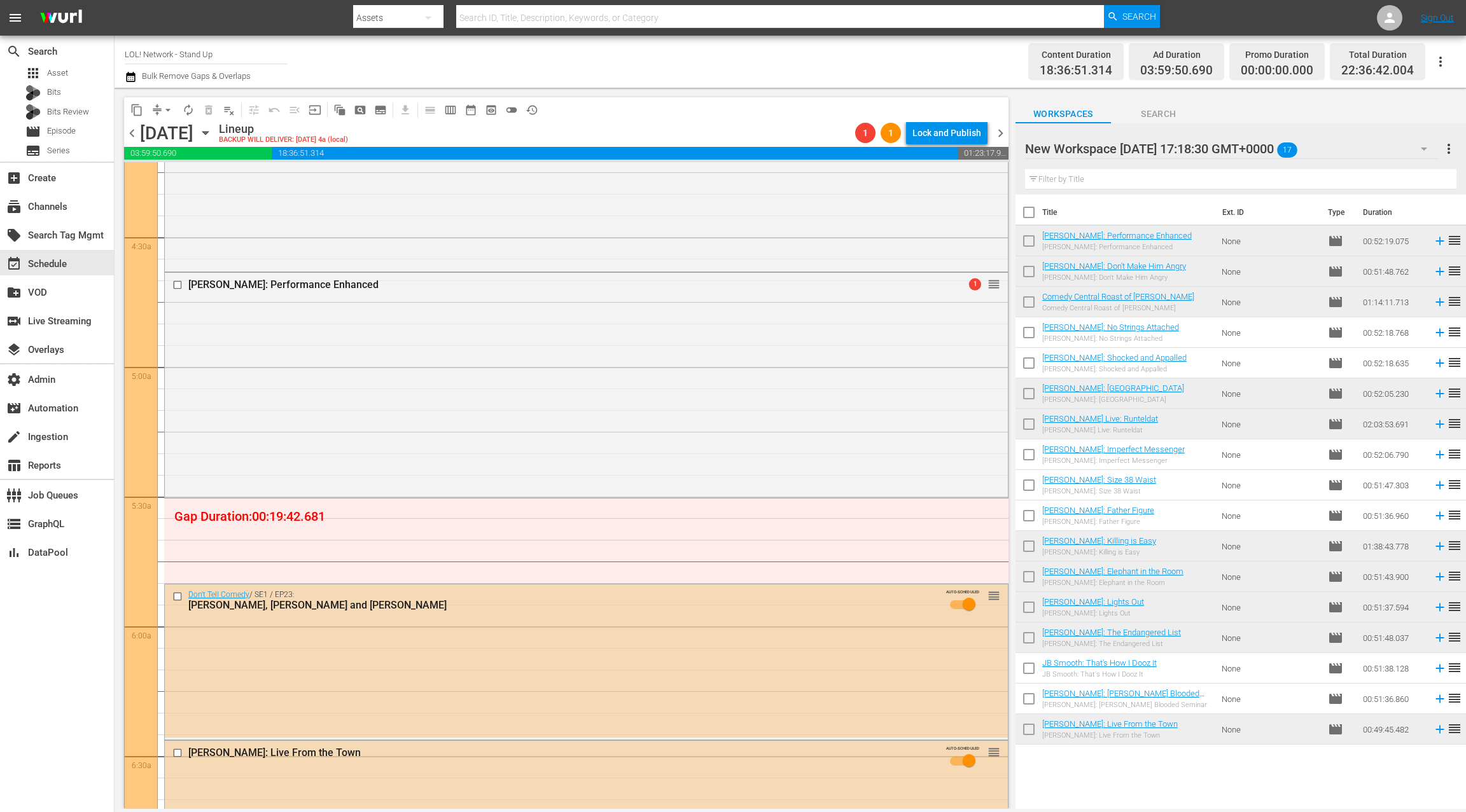
scroll to position [1206, 0]
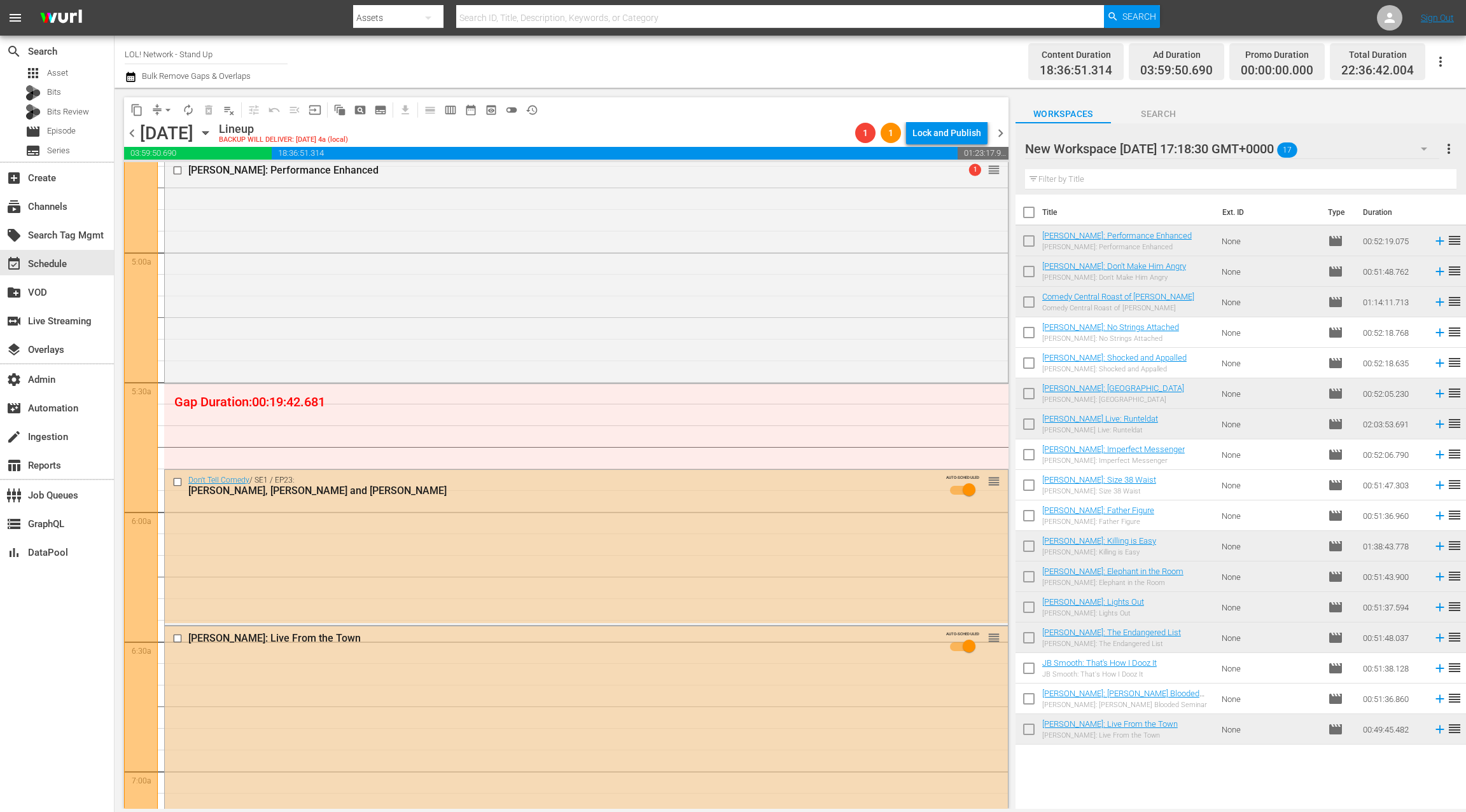
click at [1379, 151] on div "New Workspace [DATE] 17:18:30 GMT+0000 17" at bounding box center [1232, 149] width 414 height 36
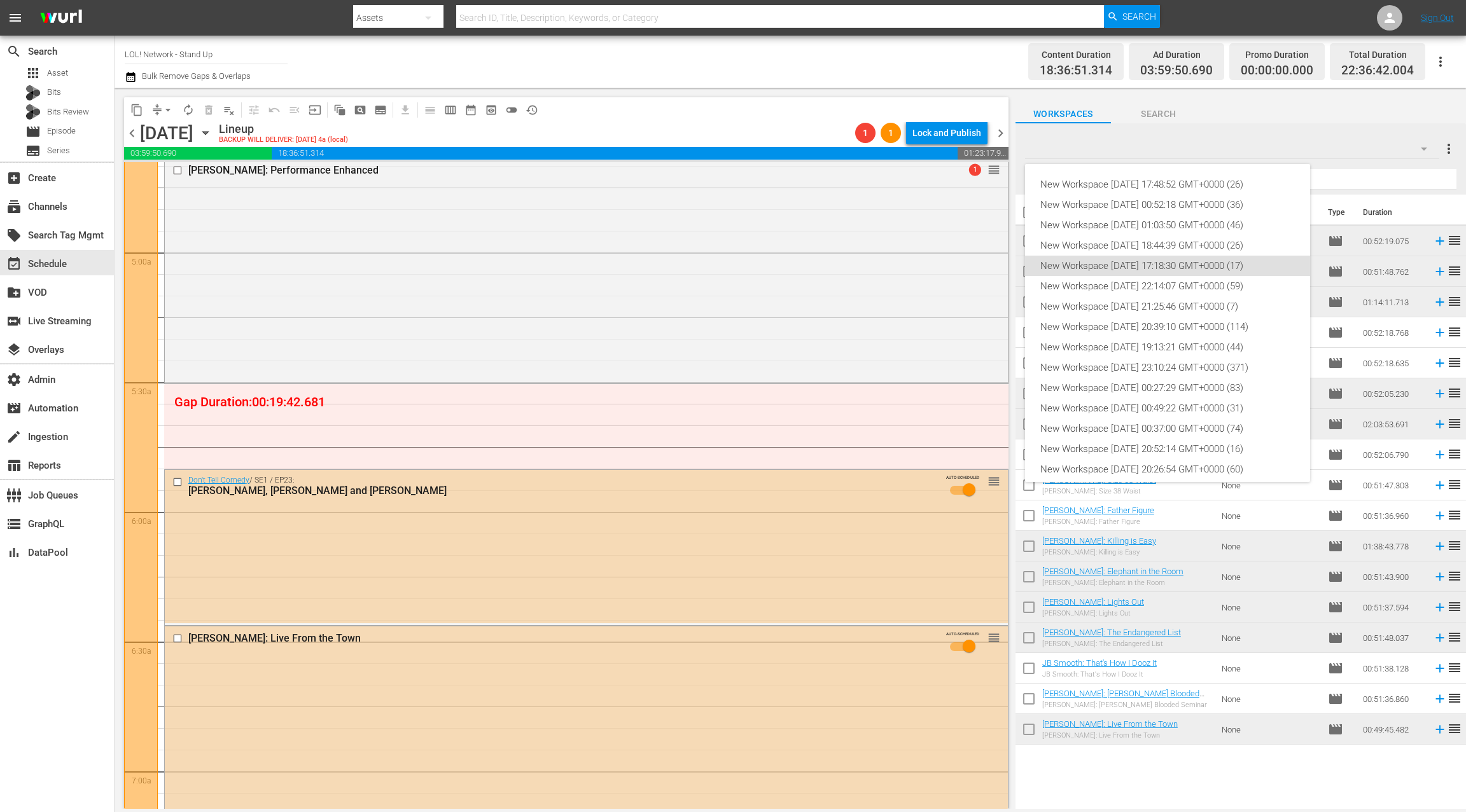
scroll to position [48, 0]
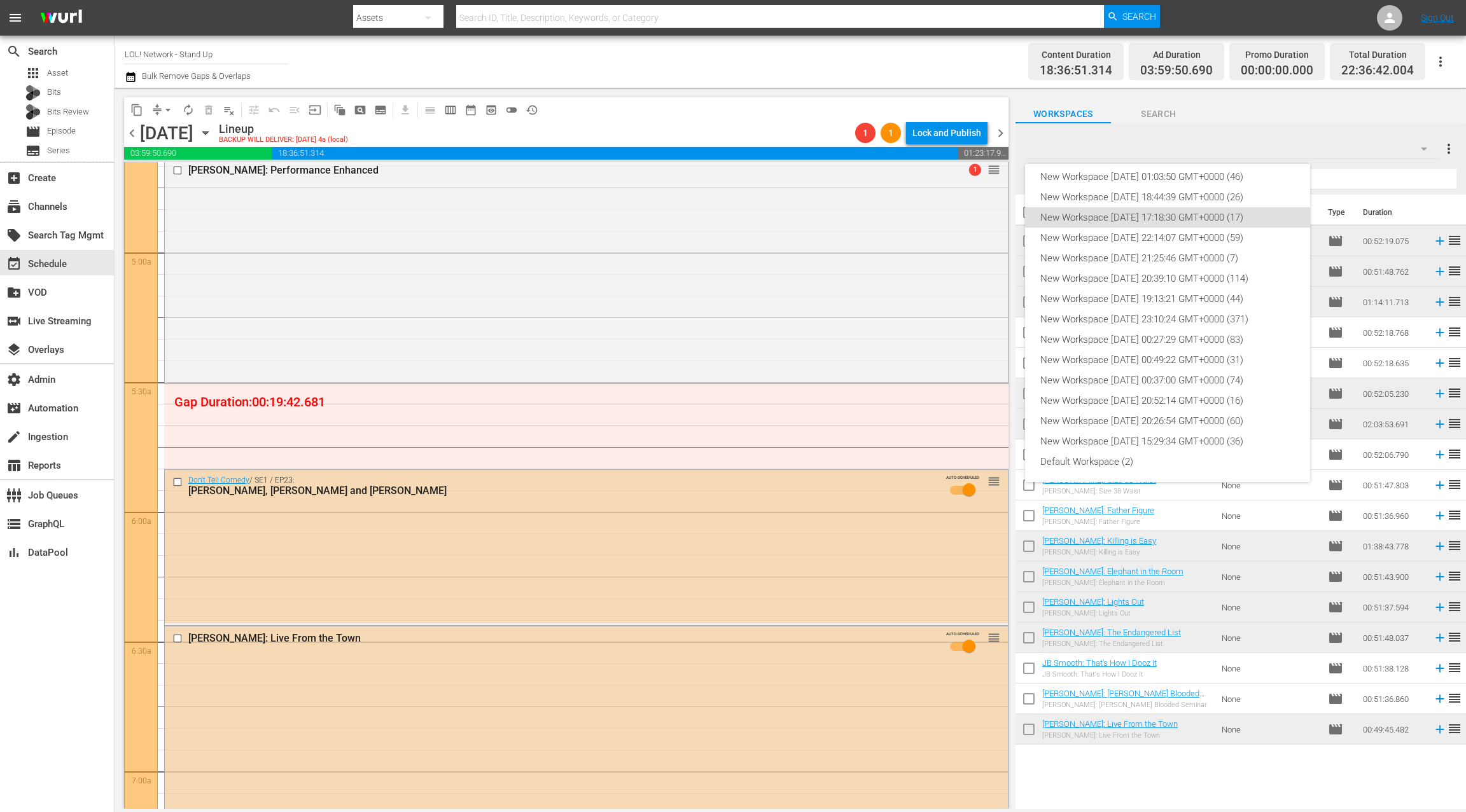
click at [131, 132] on div "New Workspace [DATE] 17:48:52 GMT+0000 (26) New Workspace [DATE] 00:52:18 GMT+0…" at bounding box center [733, 406] width 1466 height 812
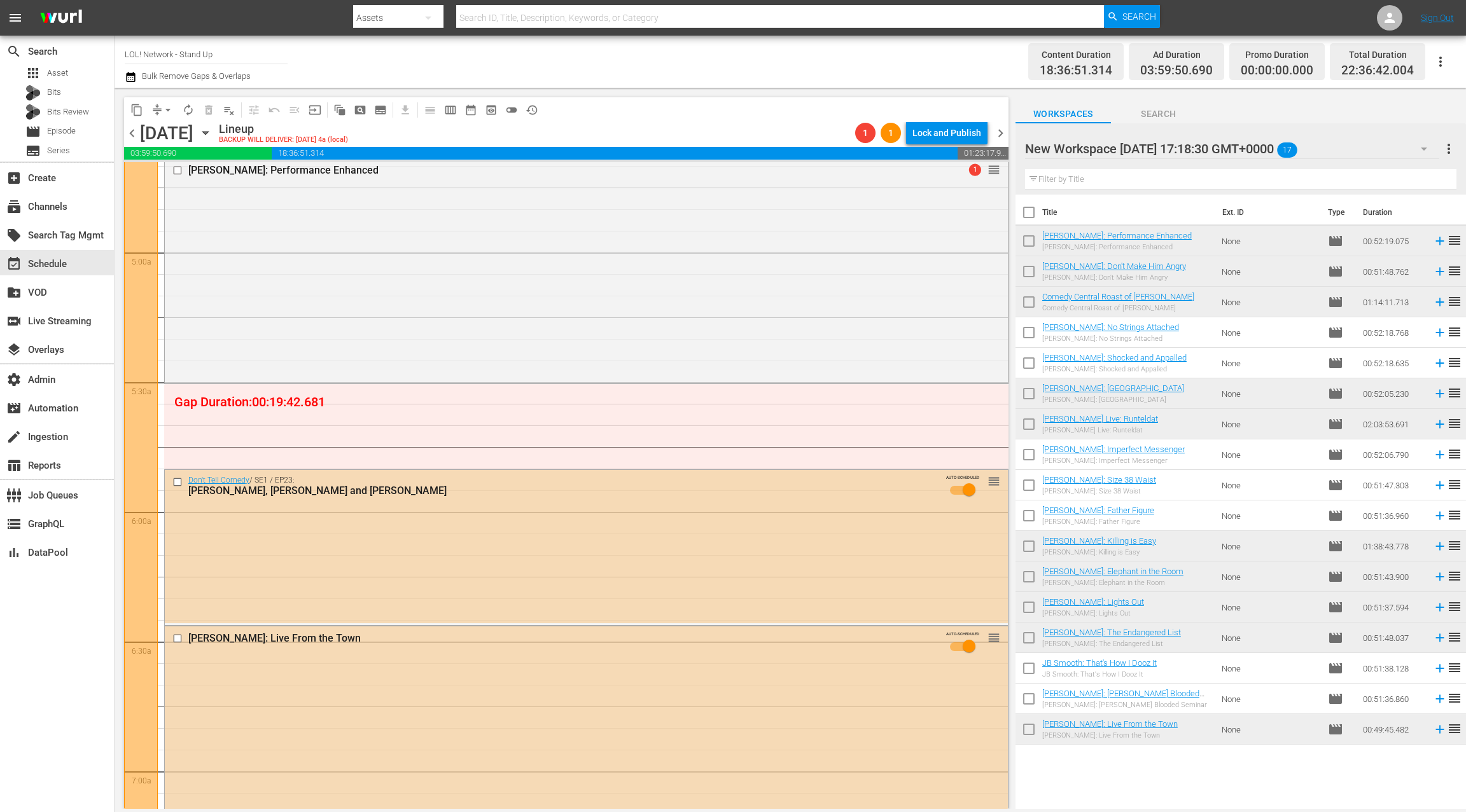
click at [131, 132] on span "chevron_left" at bounding box center [131, 133] width 16 height 16
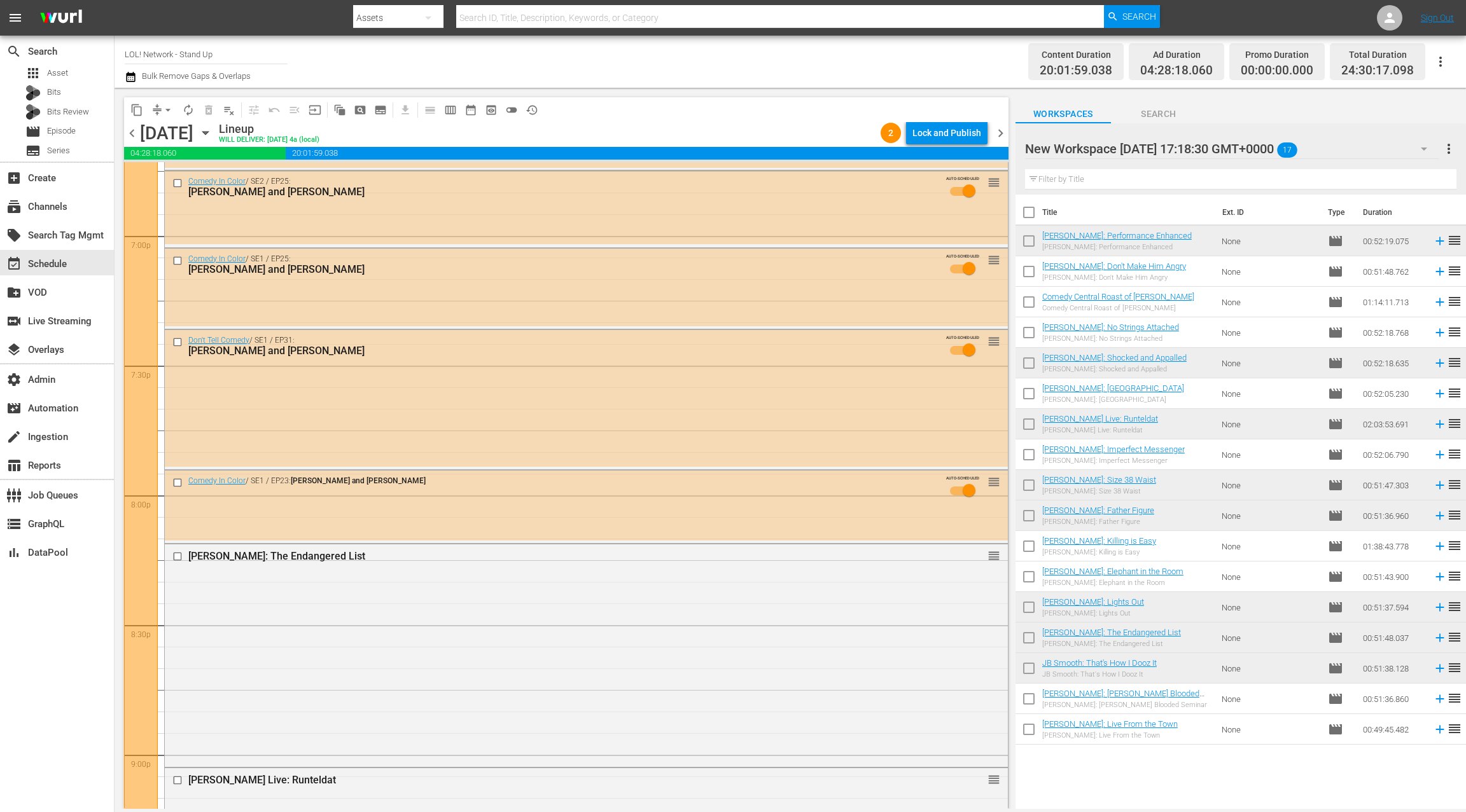
scroll to position [4887, 0]
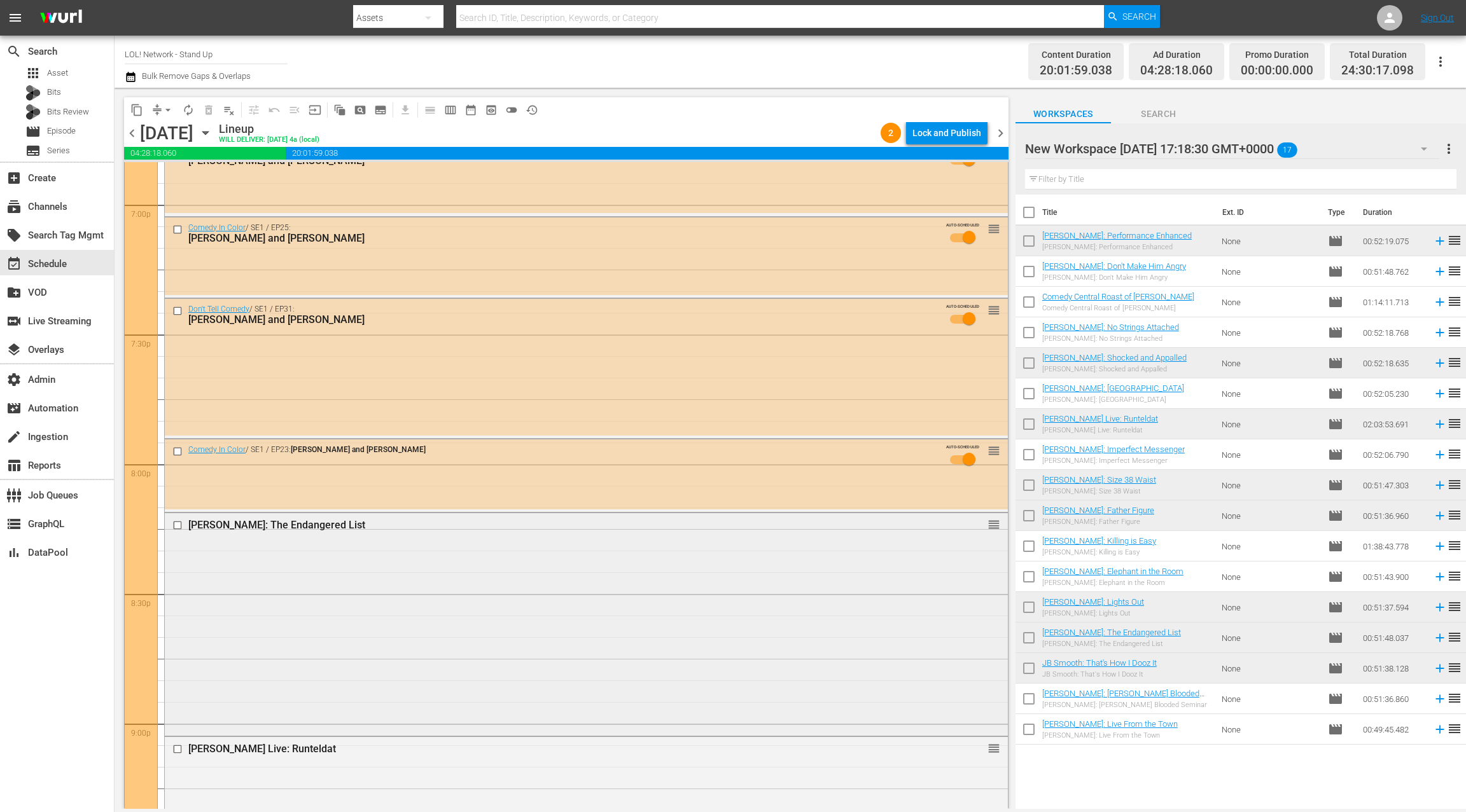
click at [450, 544] on div "[PERSON_NAME]: The Endangered List reorder" at bounding box center [586, 623] width 843 height 220
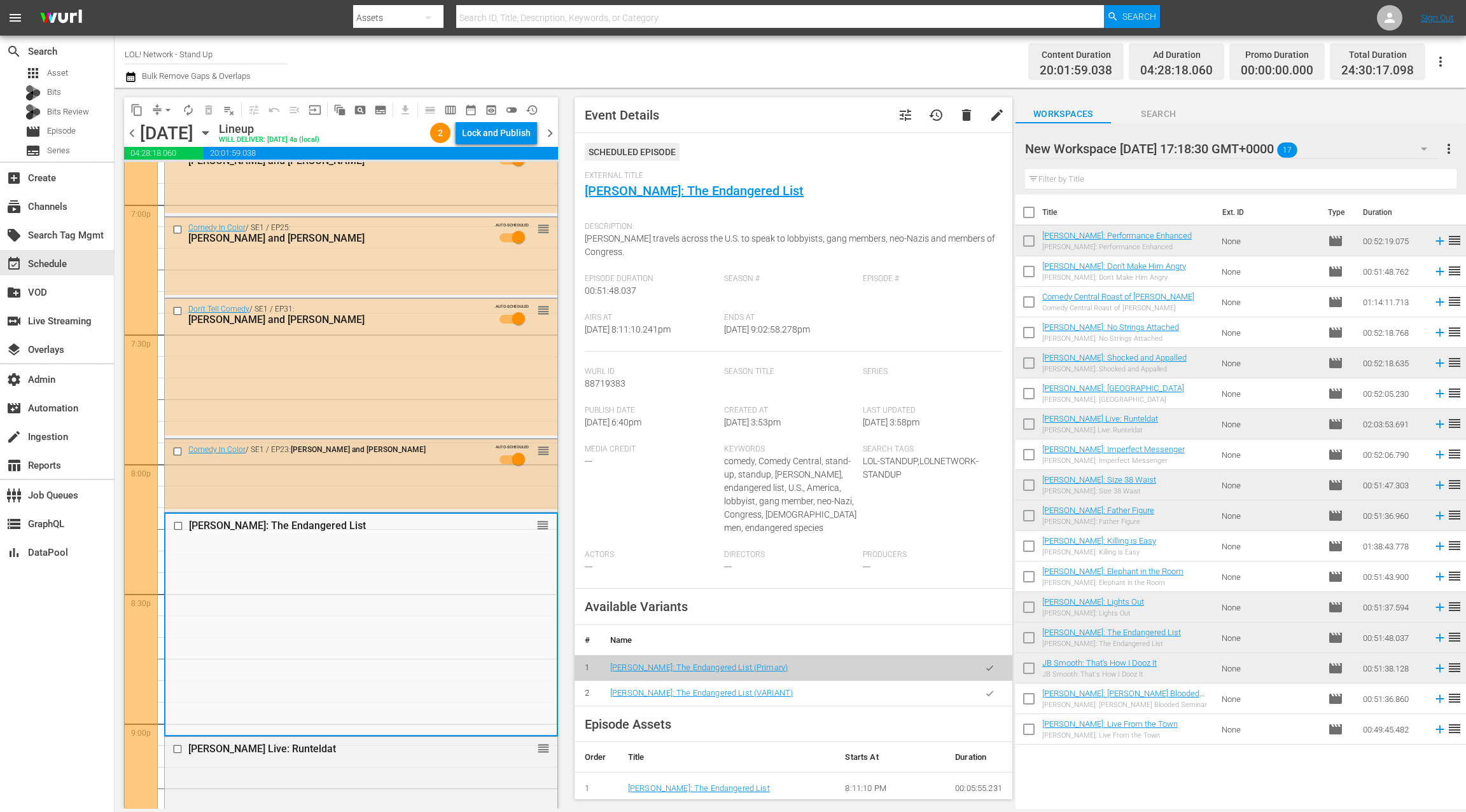
click at [441, 483] on div "Comedy In Color / SE1 / EP23: [PERSON_NAME] and [PERSON_NAME] AUTO-SCHEDULED re…" at bounding box center [360, 475] width 393 height 70
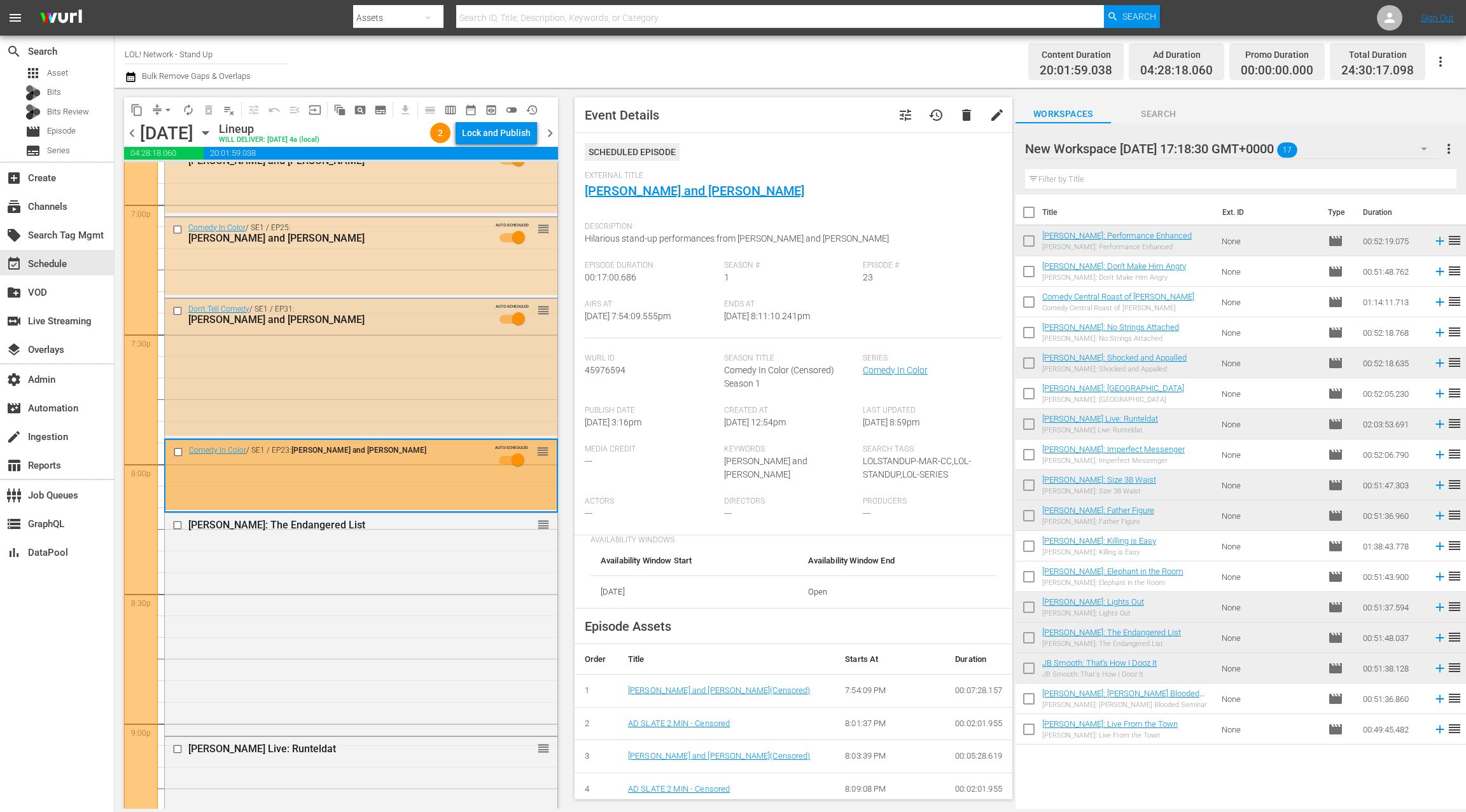
click at [431, 401] on div "Don't Tell Comedy / SE1 / EP31: [PERSON_NAME] and [PERSON_NAME] AUTO-SCHEDULED …" at bounding box center [360, 367] width 393 height 137
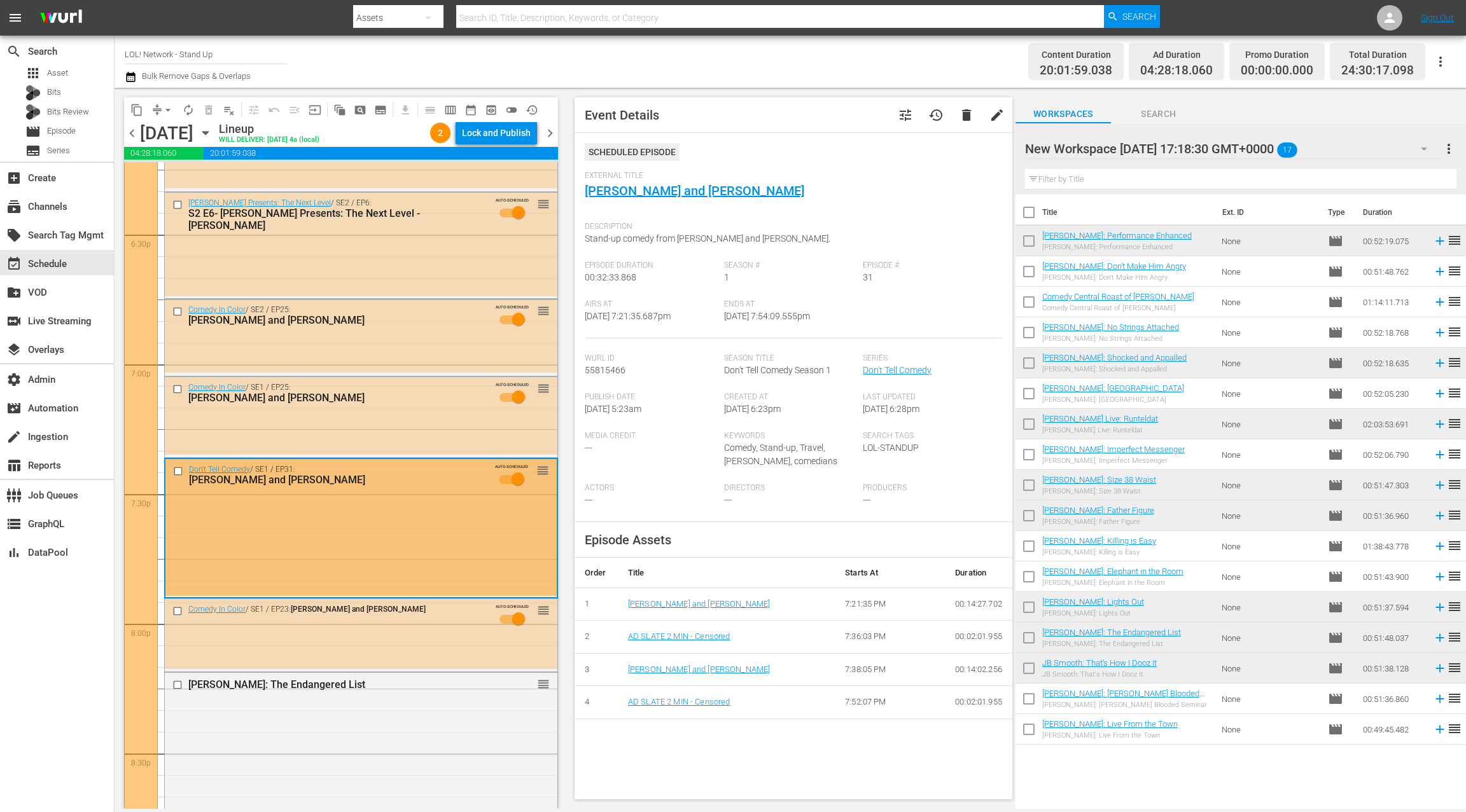
scroll to position [4707, 0]
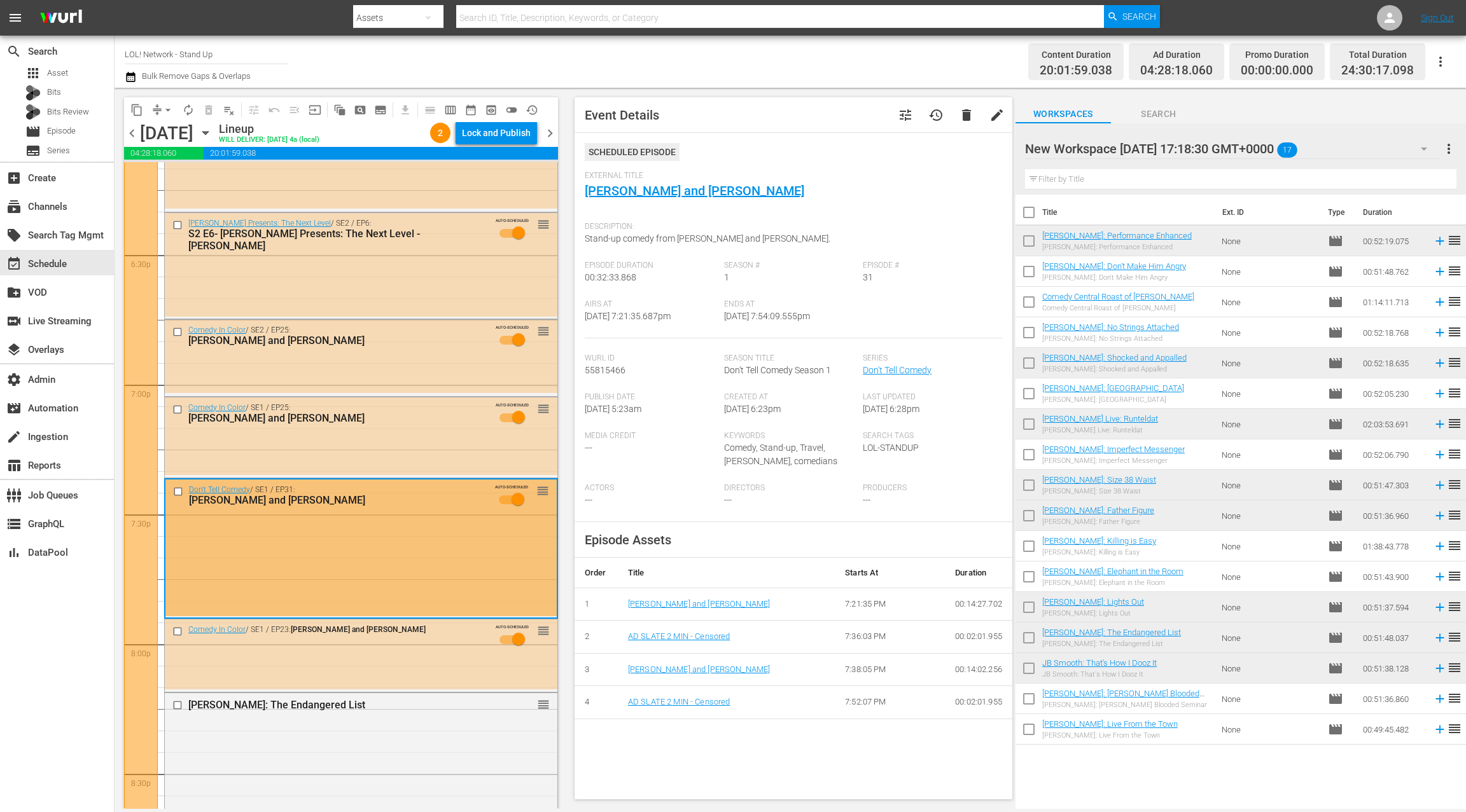
click at [431, 402] on div "Comedy In Color / SE1 / EP25: [PERSON_NAME] and [PERSON_NAME]" at bounding box center [337, 413] width 299 height 22
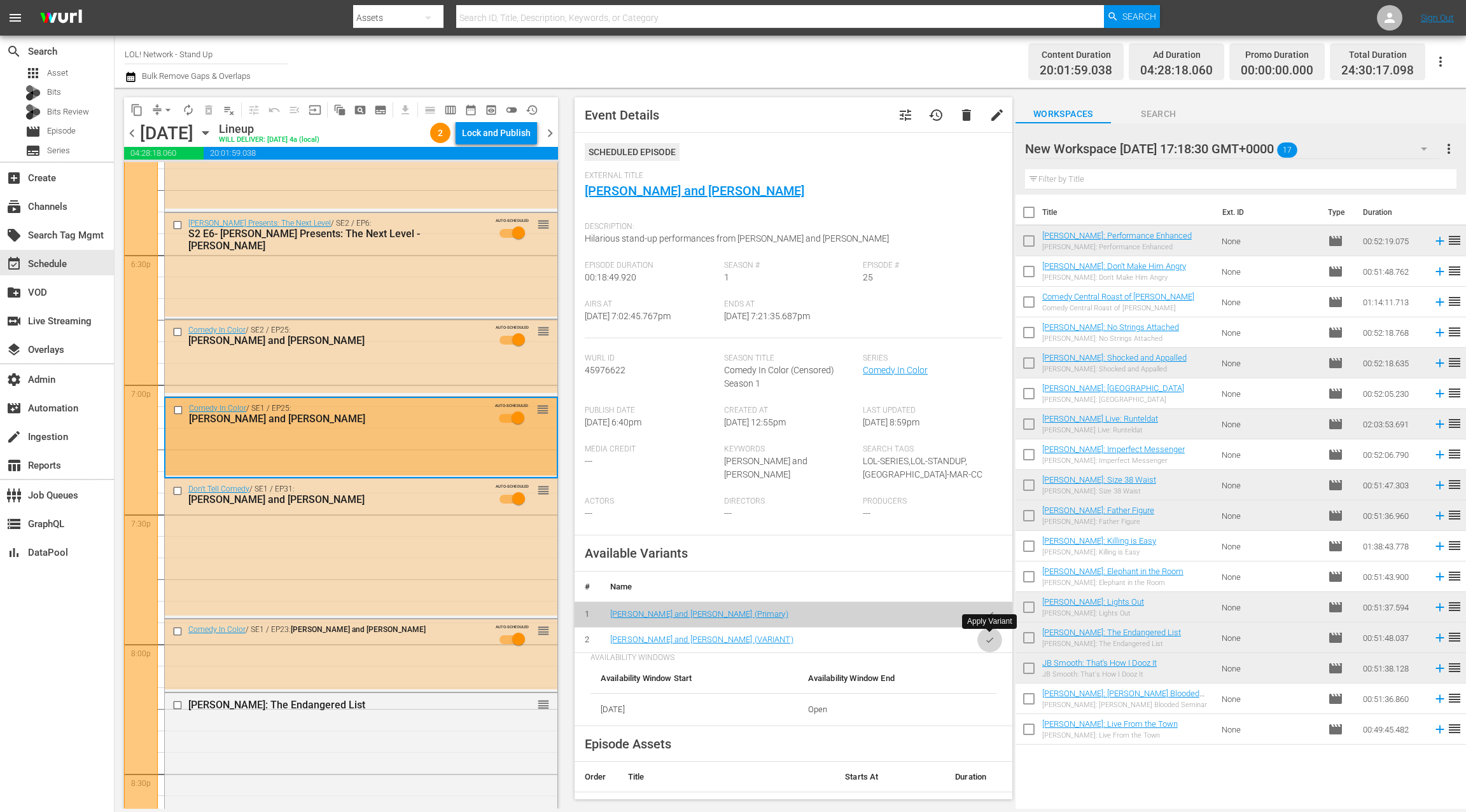
drag, startPoint x: 982, startPoint y: 642, endPoint x: 812, endPoint y: 497, distance: 223.4
click at [982, 642] on button "button" at bounding box center [989, 639] width 25 height 25
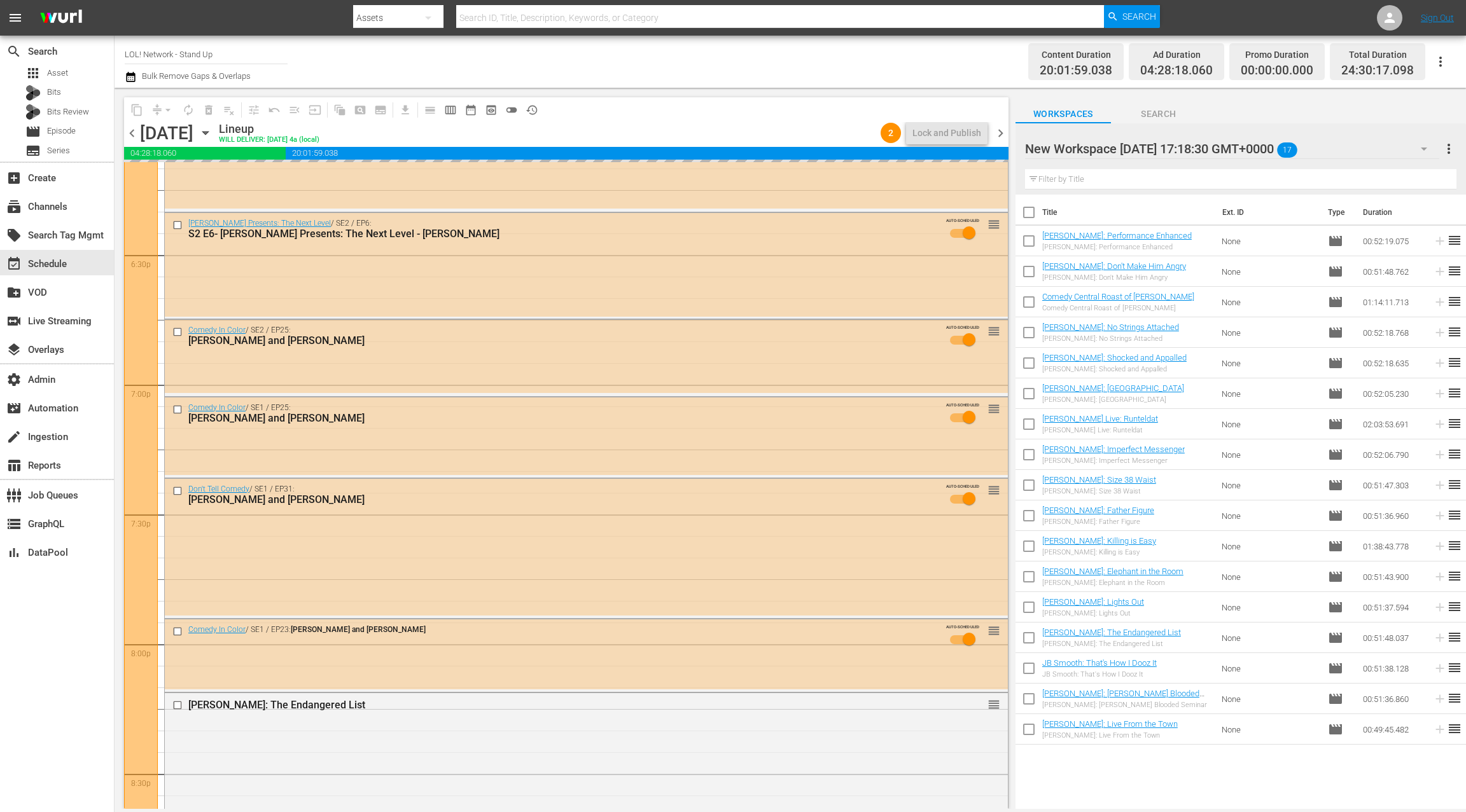
click at [421, 339] on div "[PERSON_NAME] and [PERSON_NAME]" at bounding box center [562, 340] width 748 height 12
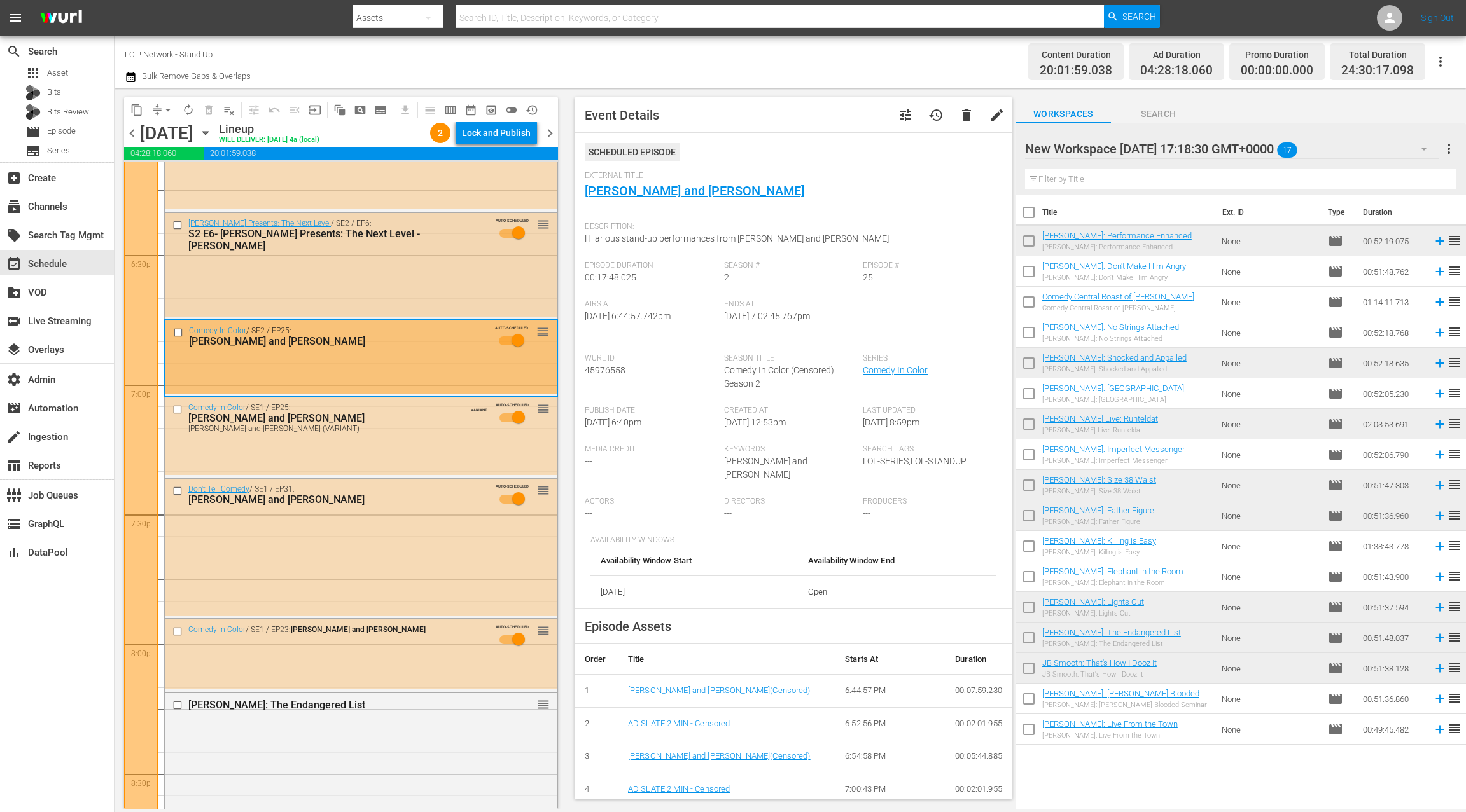
click at [383, 265] on div "[PERSON_NAME] Presents: The Next Level / SE2 / EP6: S2 E6- [PERSON_NAME] Presen…" at bounding box center [360, 265] width 393 height 103
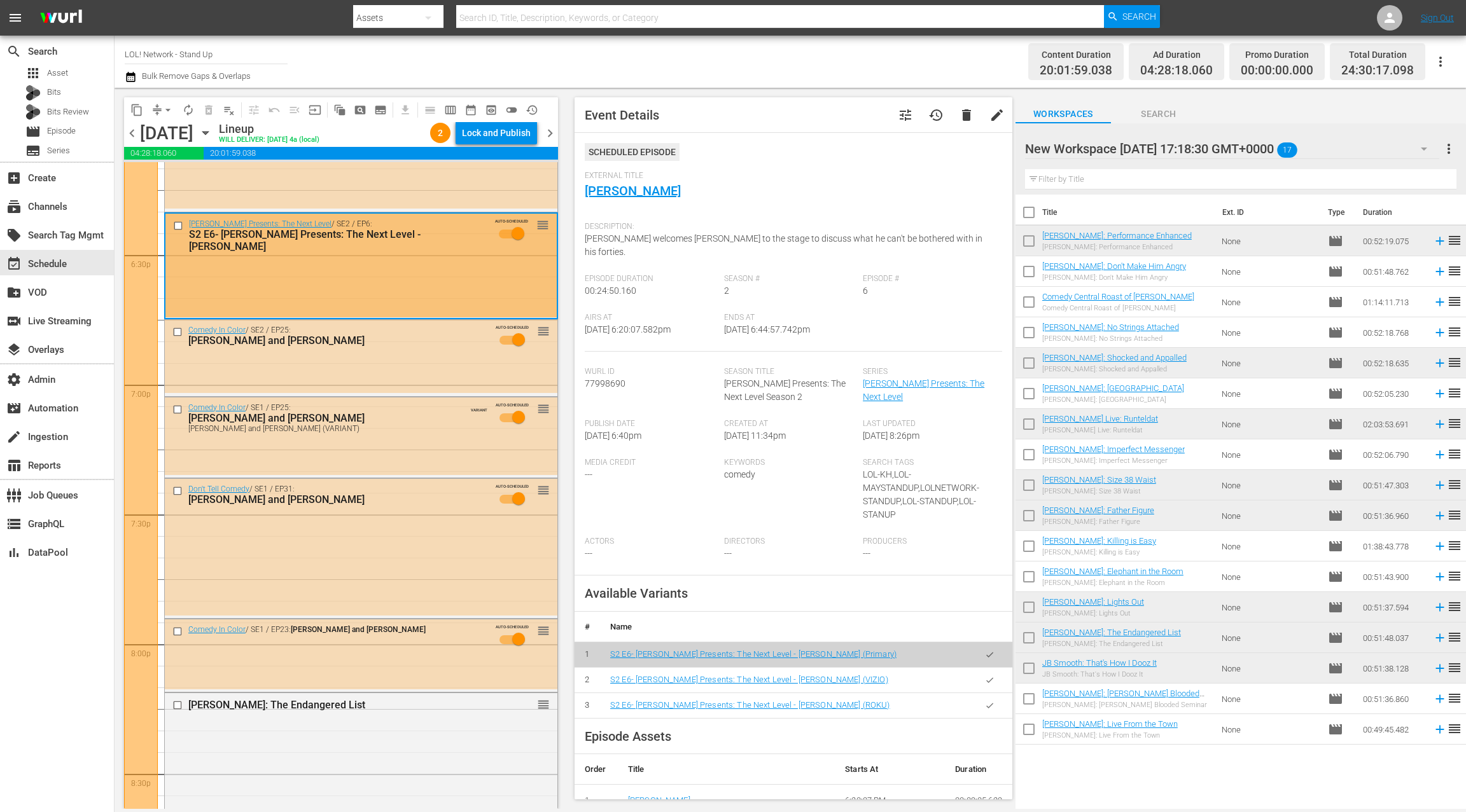
scroll to position [6, 0]
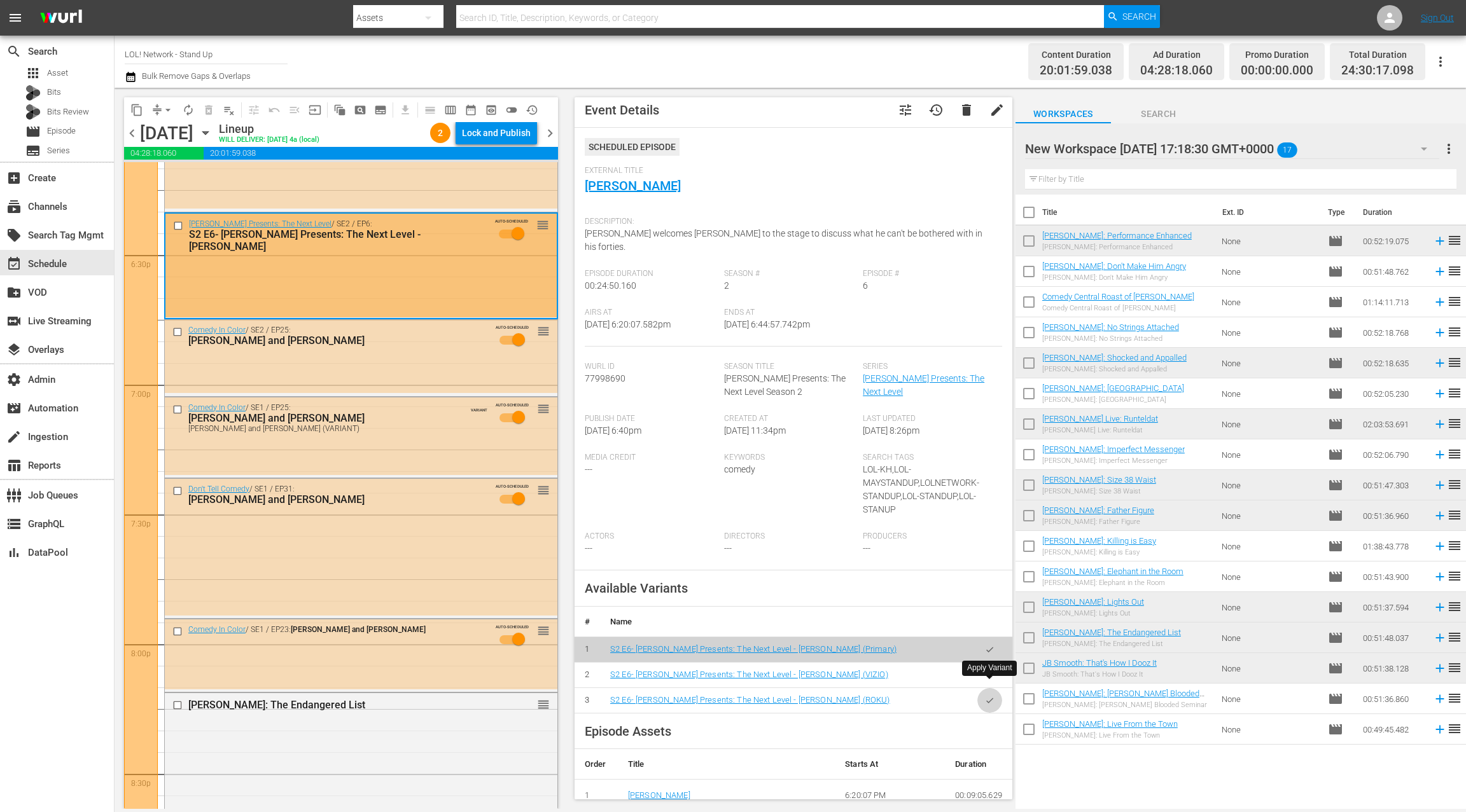
click at [989, 696] on icon "button" at bounding box center [989, 700] width 9 height 9
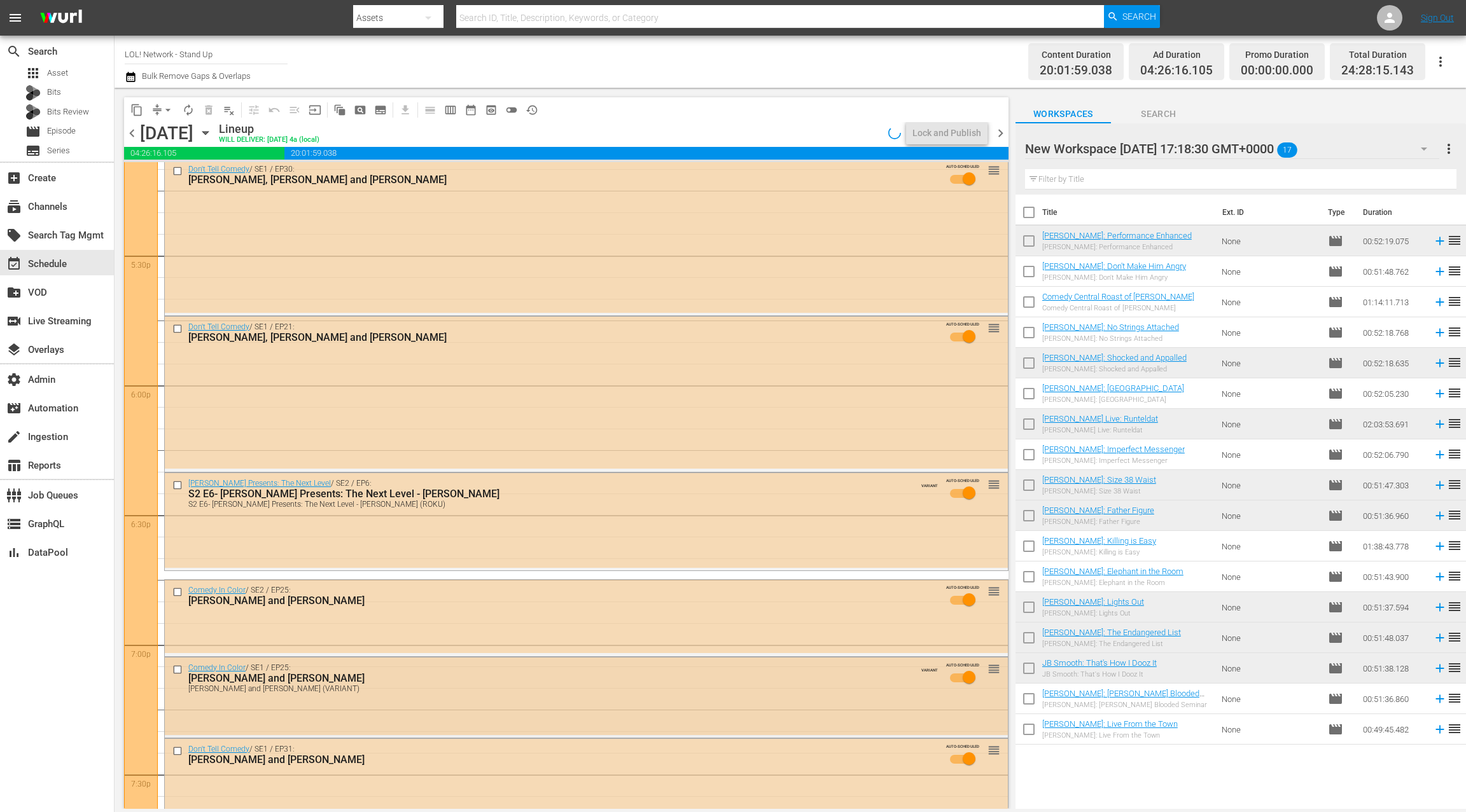
scroll to position [4418, 0]
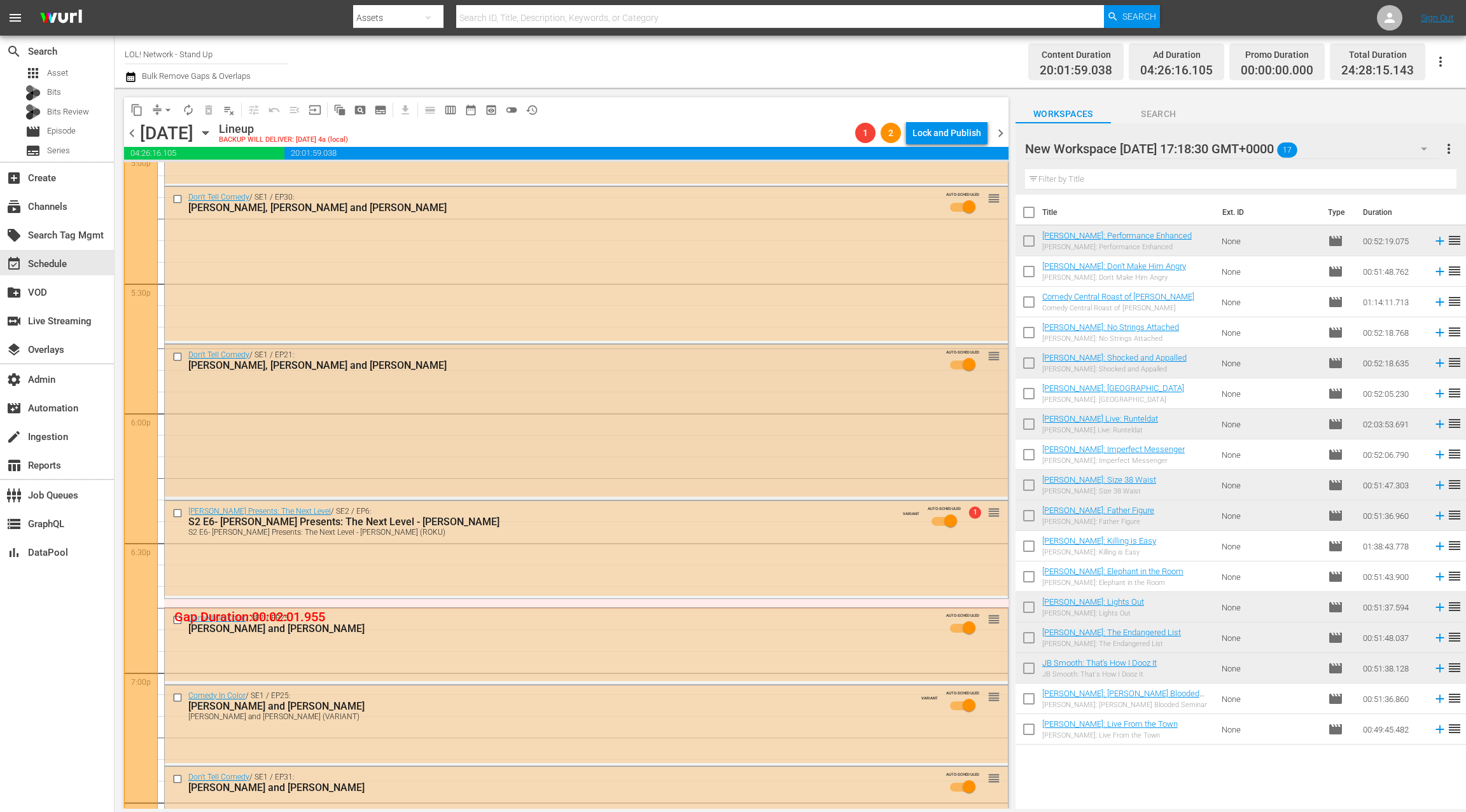
click at [526, 396] on div "Don't Tell Comedy / SE1 / EP21: [PERSON_NAME], [PERSON_NAME] and [PERSON_NAME] …" at bounding box center [586, 420] width 843 height 152
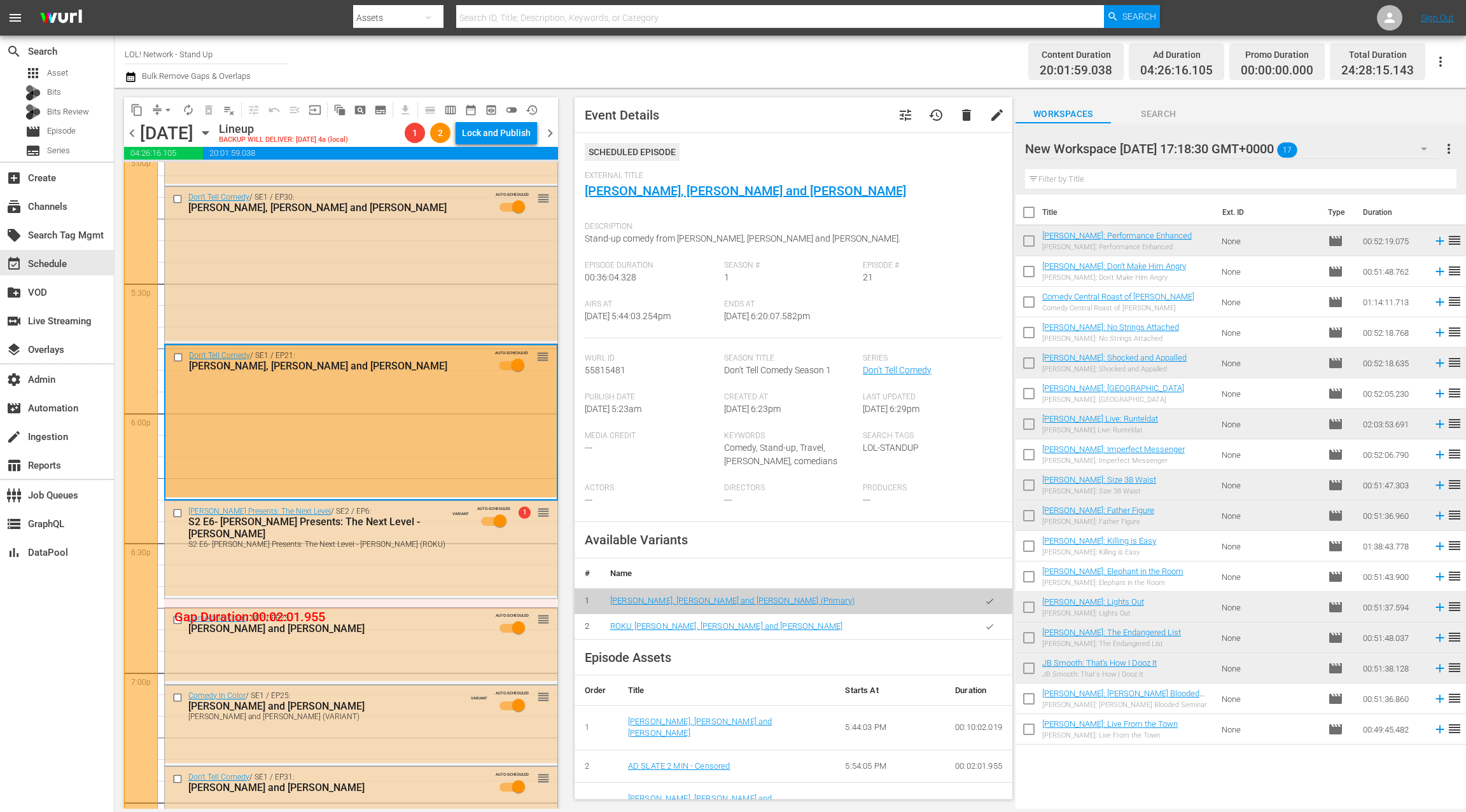
click at [463, 303] on div "Don't Tell Comedy / SE1 / EP30: [PERSON_NAME], [PERSON_NAME] and [PERSON_NAME] …" at bounding box center [360, 263] width 393 height 154
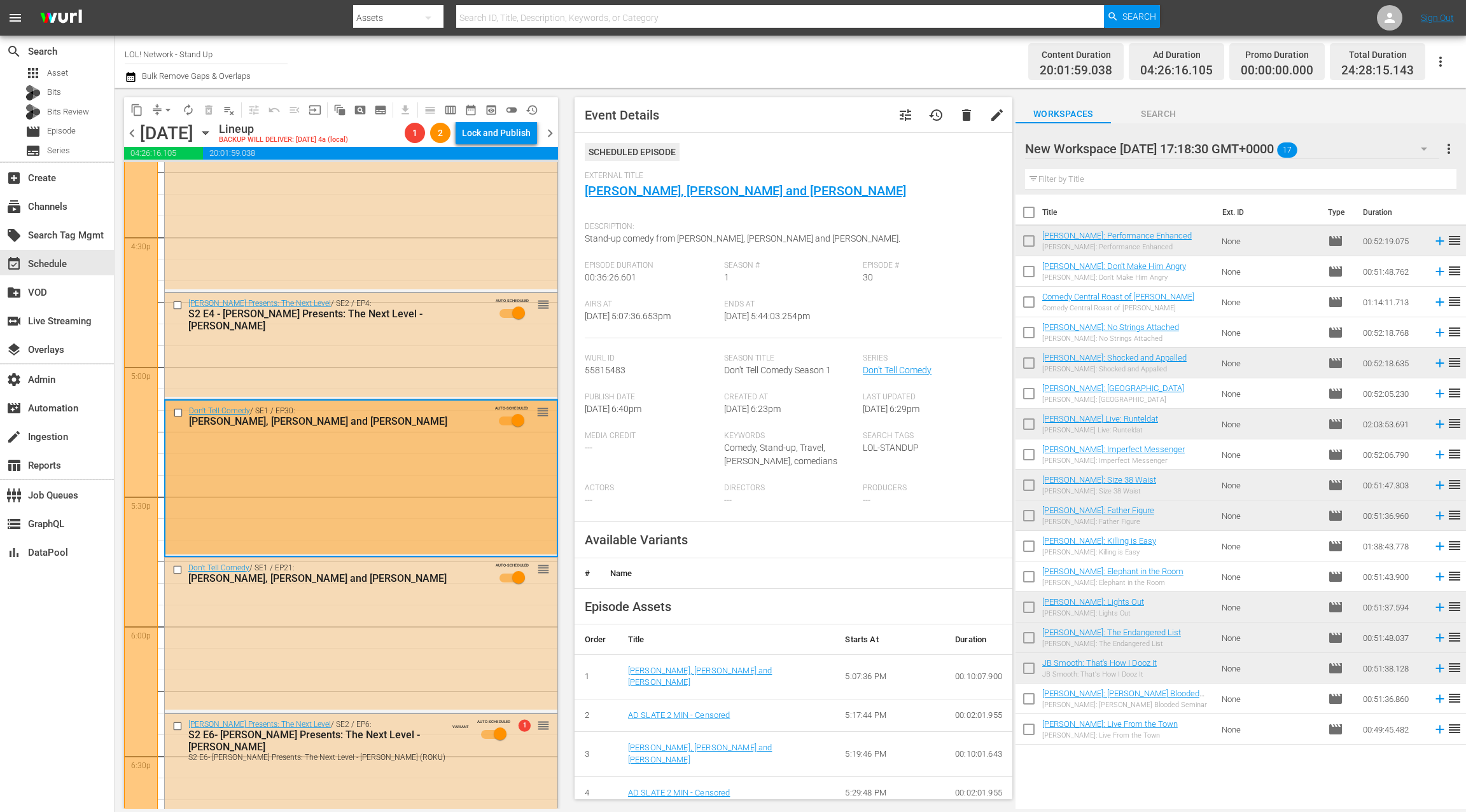
scroll to position [4158, 0]
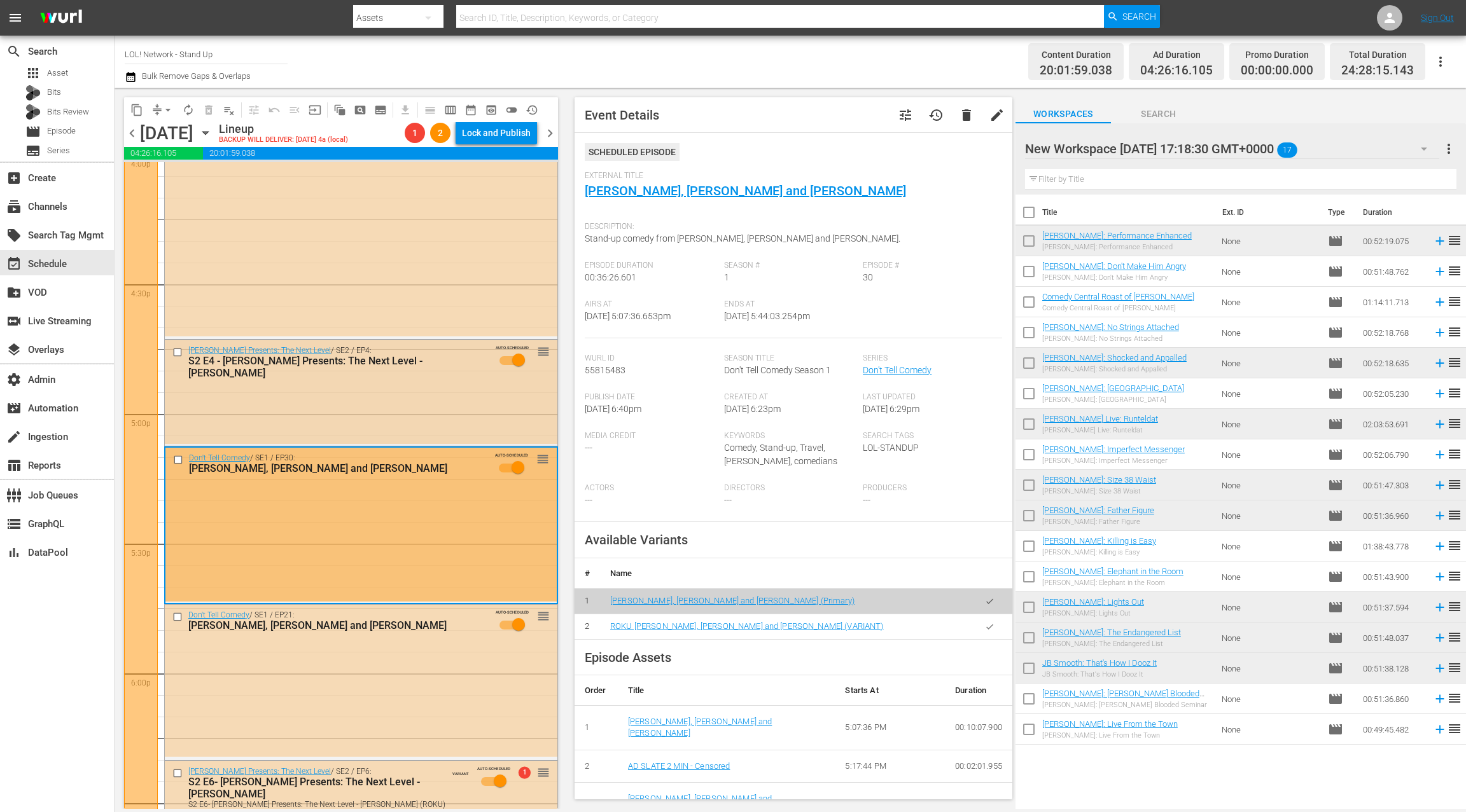
click at [453, 383] on div "[PERSON_NAME] Presents: The Next Level / SE2 / EP4: S2 E4 - [PERSON_NAME] Prese…" at bounding box center [360, 392] width 393 height 103
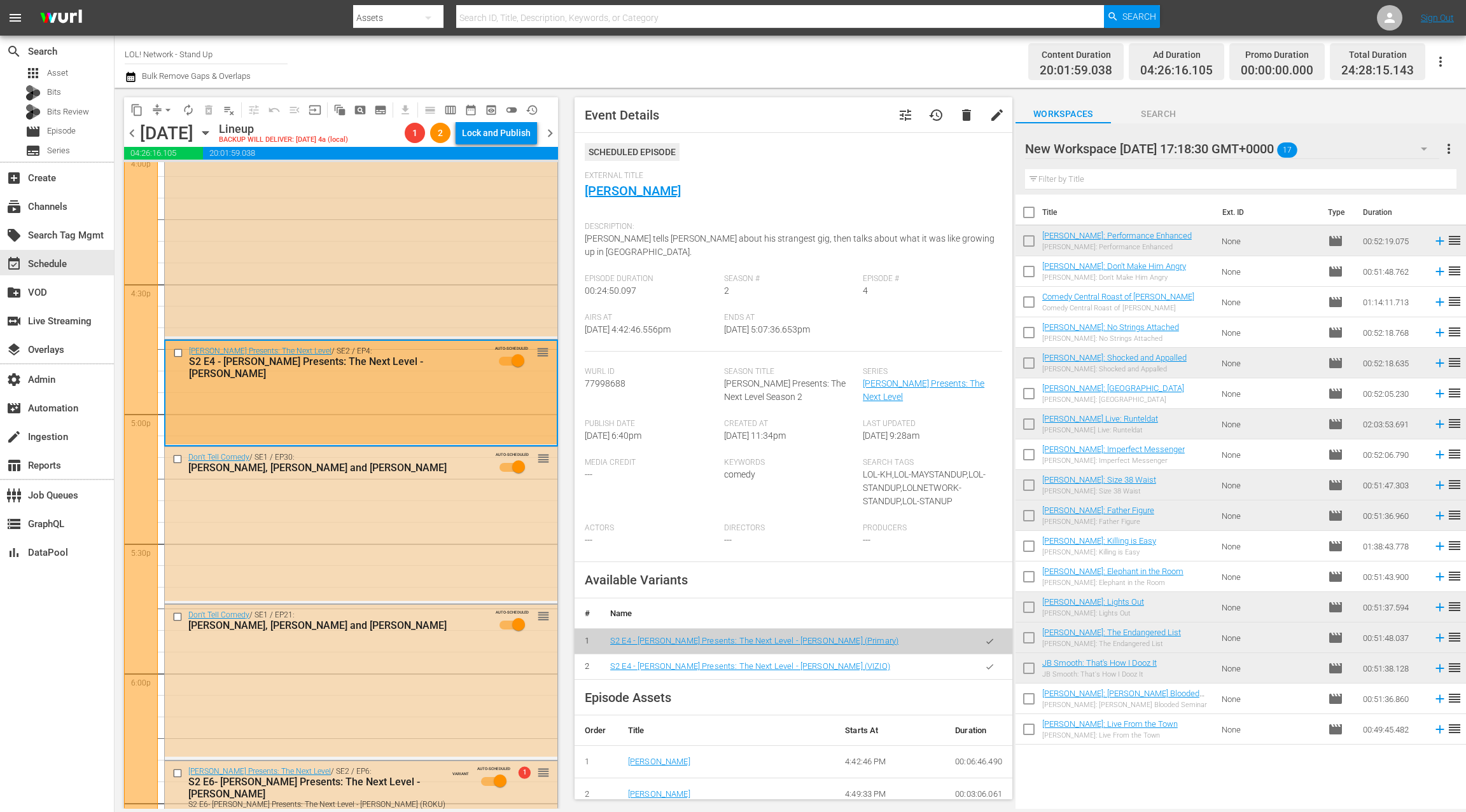
click at [497, 324] on div "[PERSON_NAME]: Size 38 Waist AUTO-SCHEDULED reorder" at bounding box center [360, 225] width 393 height 220
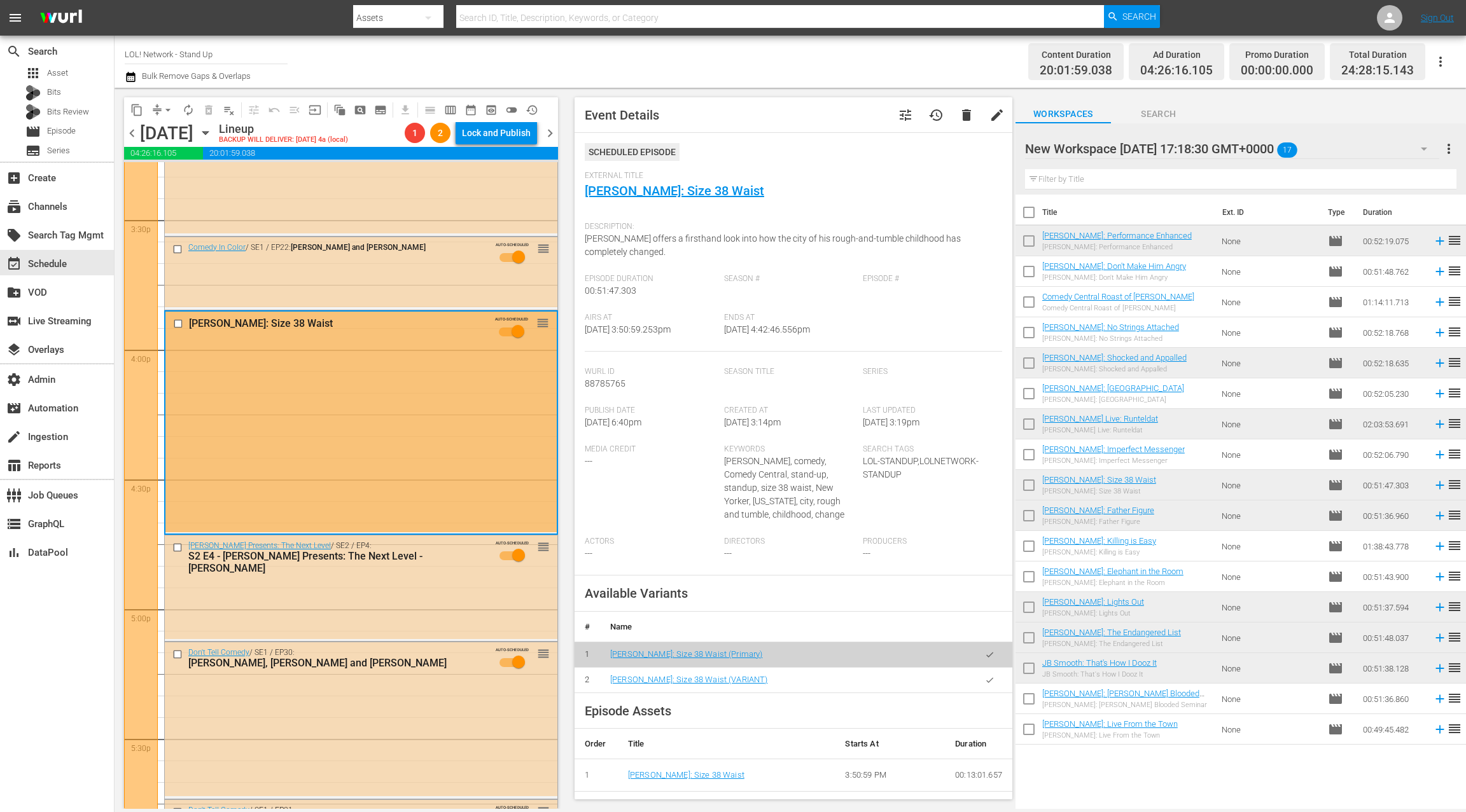
scroll to position [3952, 0]
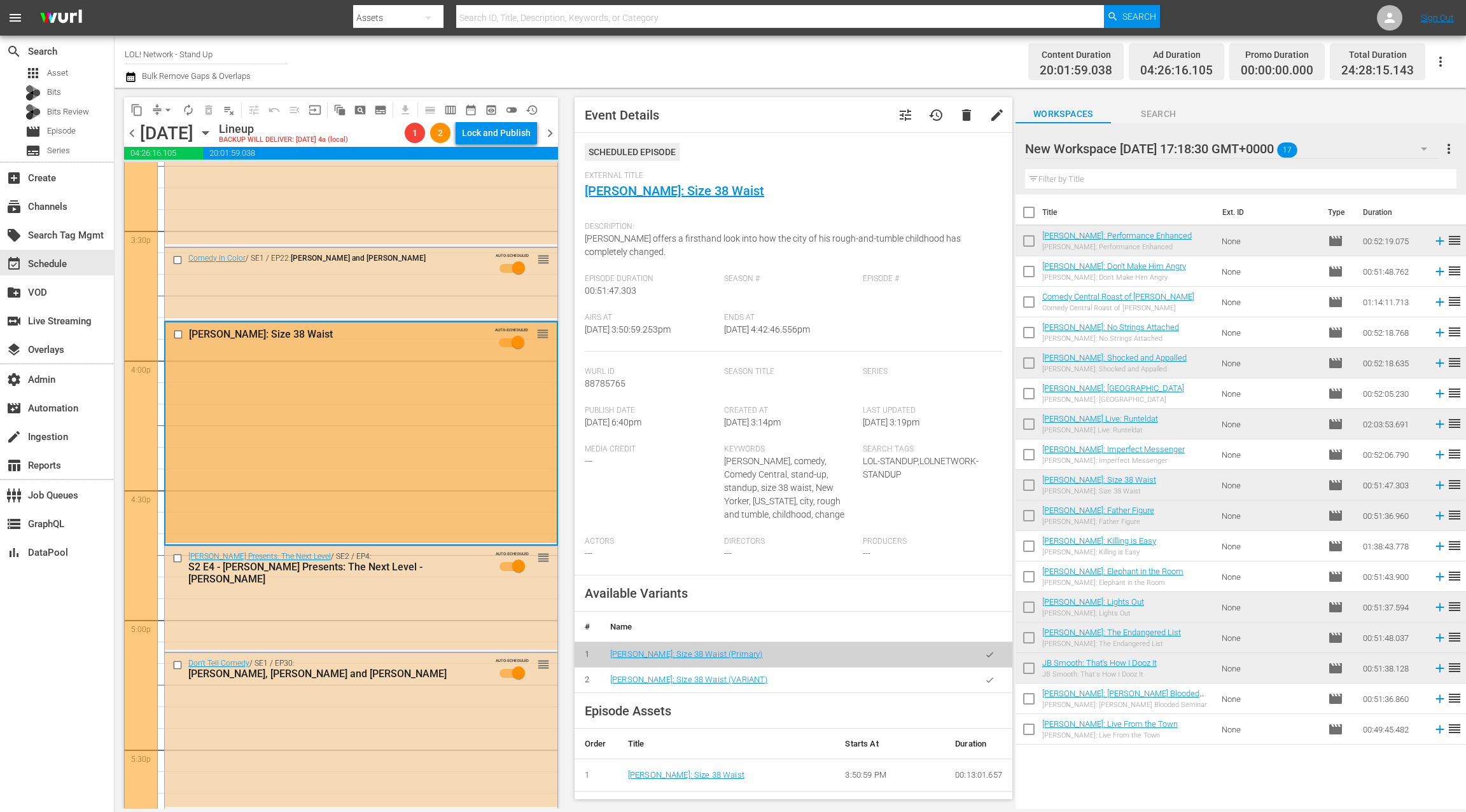
click at [993, 675] on icon "button" at bounding box center [989, 680] width 9 height 9
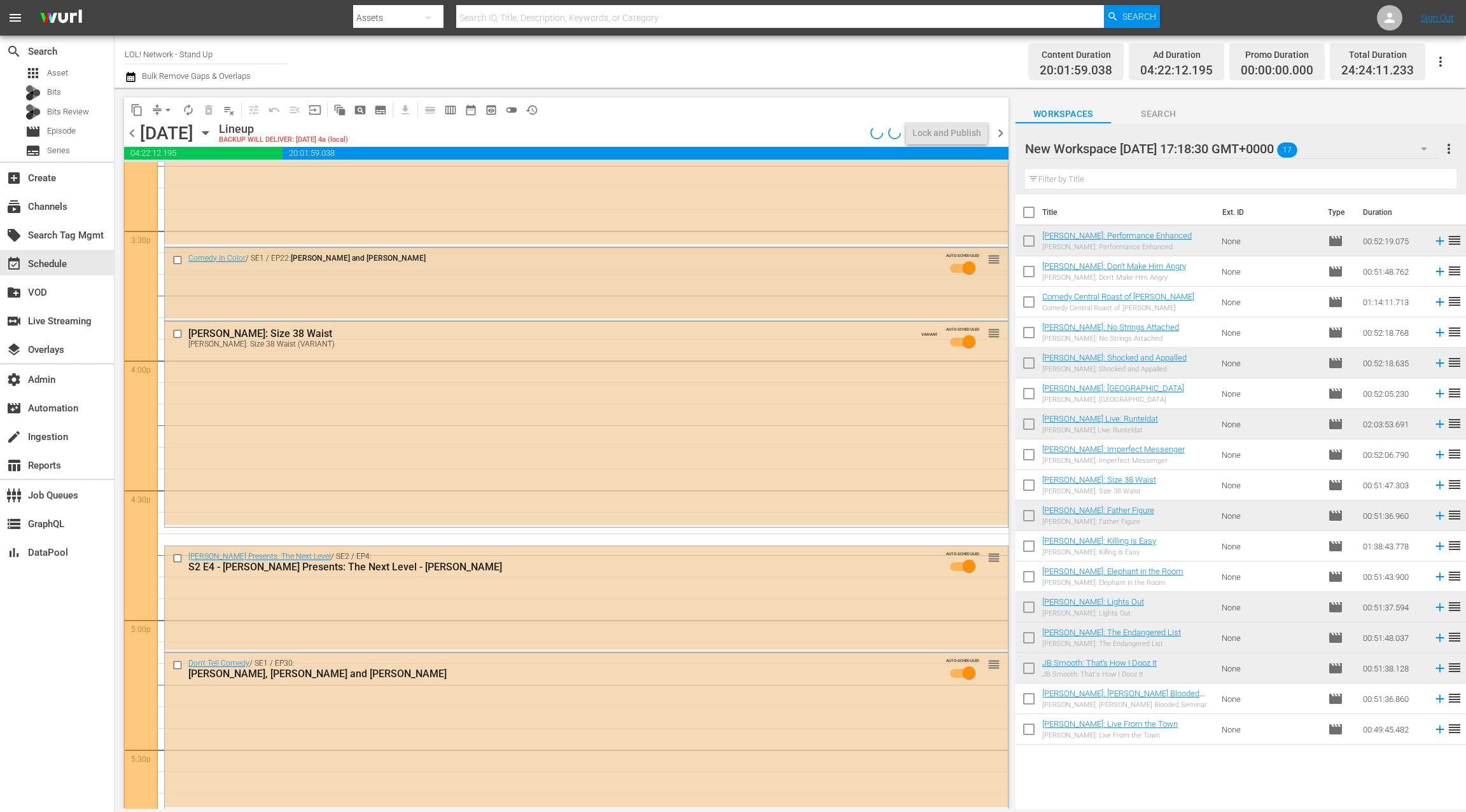
click at [498, 281] on div "Comedy In Color / SE1 / EP22: [PERSON_NAME] and [PERSON_NAME] AUTO-SCHEDULED re…" at bounding box center [586, 266] width 843 height 38
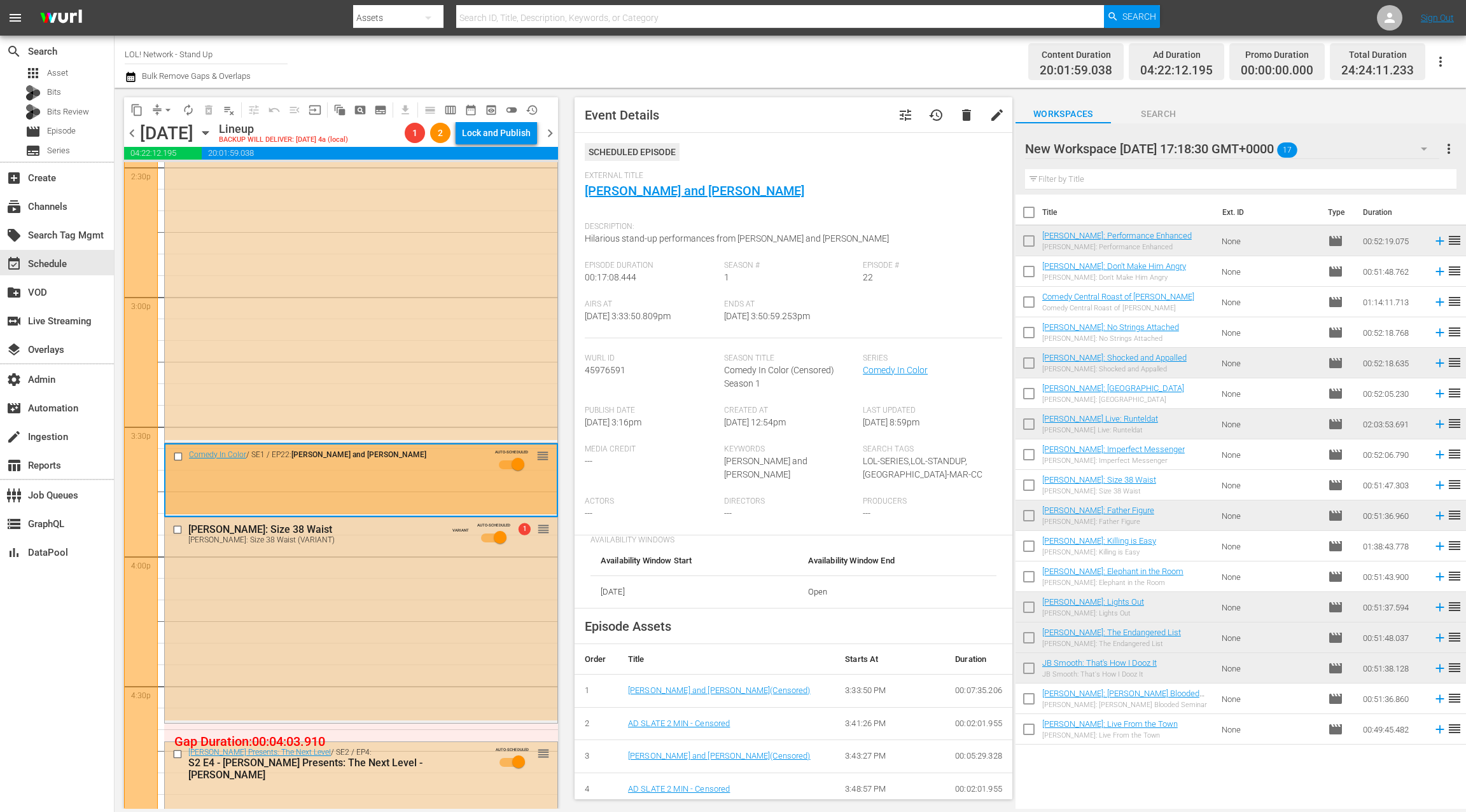
scroll to position [3712, 0]
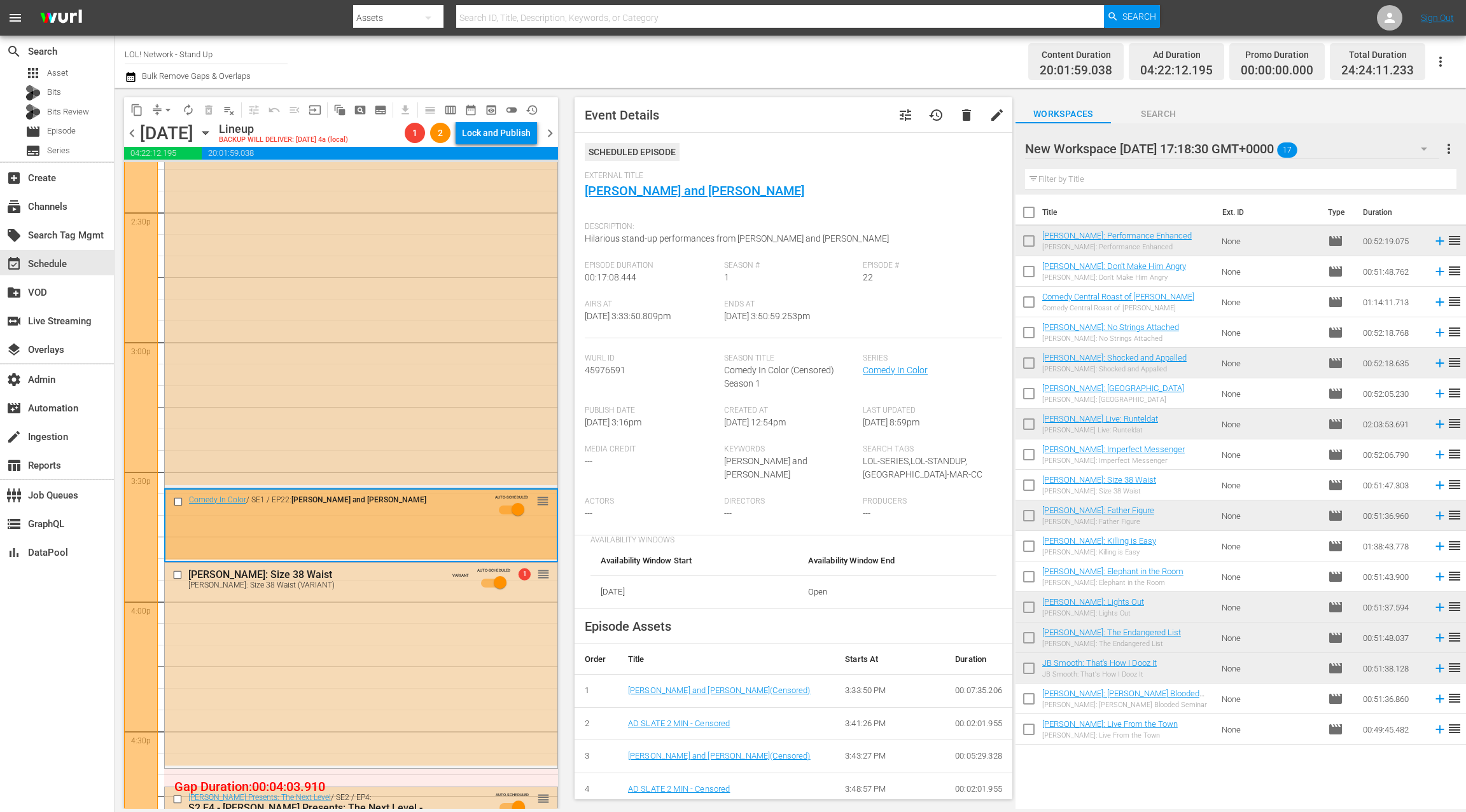
click at [385, 391] on div "[PERSON_NAME]: It's My Privilege AUTO-SCHEDULED reorder" at bounding box center [360, 308] width 393 height 354
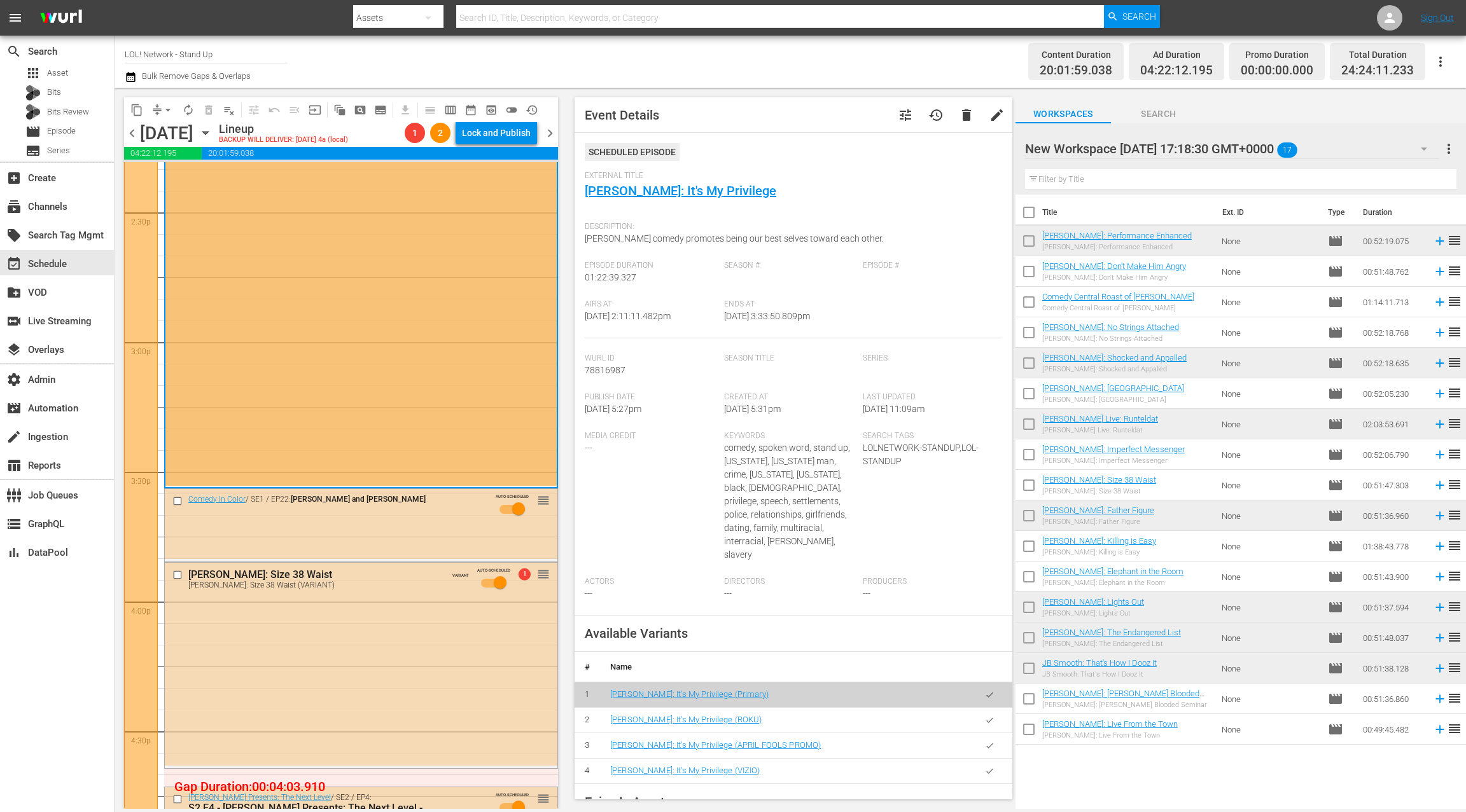
click at [991, 715] on icon "button" at bounding box center [989, 720] width 9 height 9
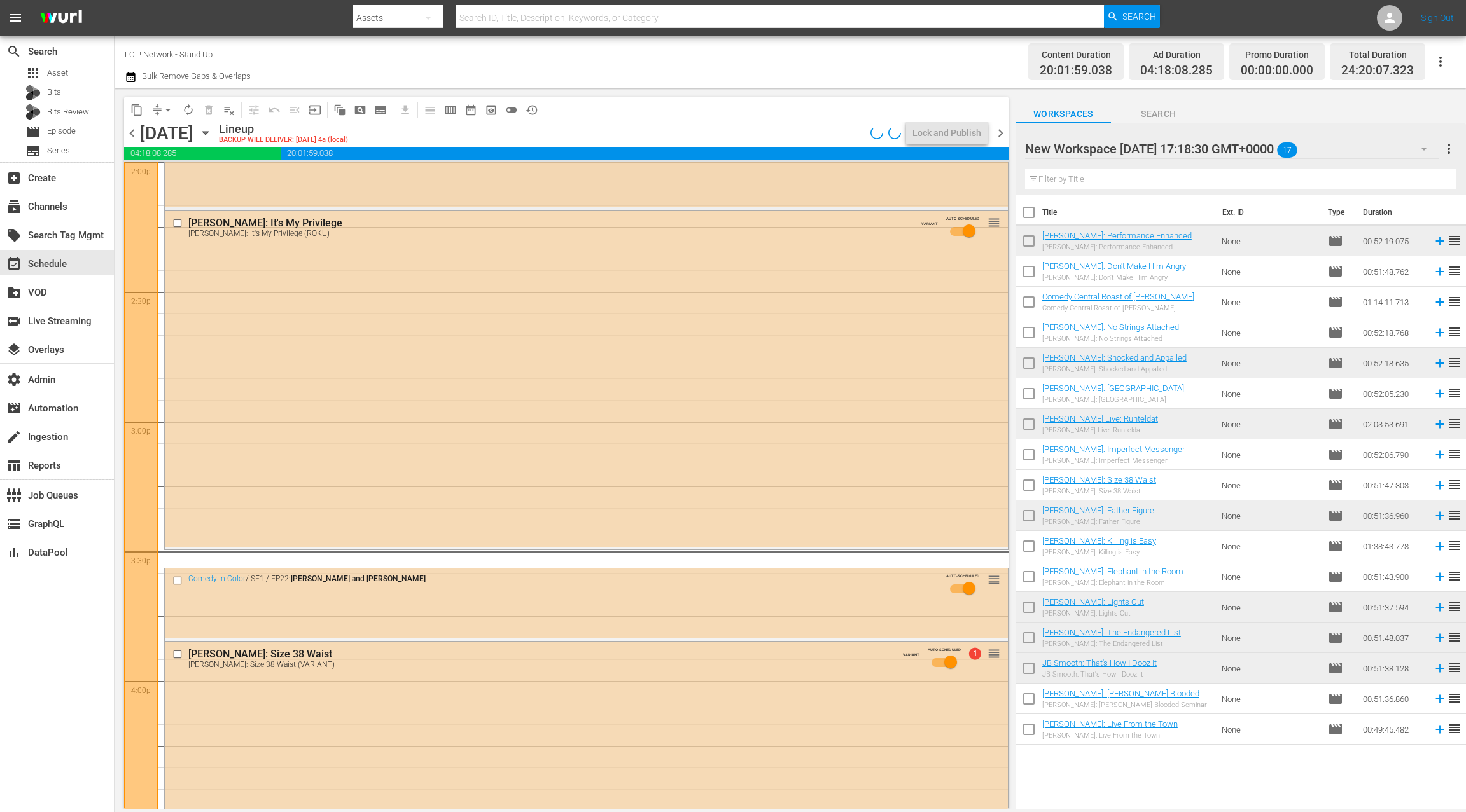
scroll to position [3401, 0]
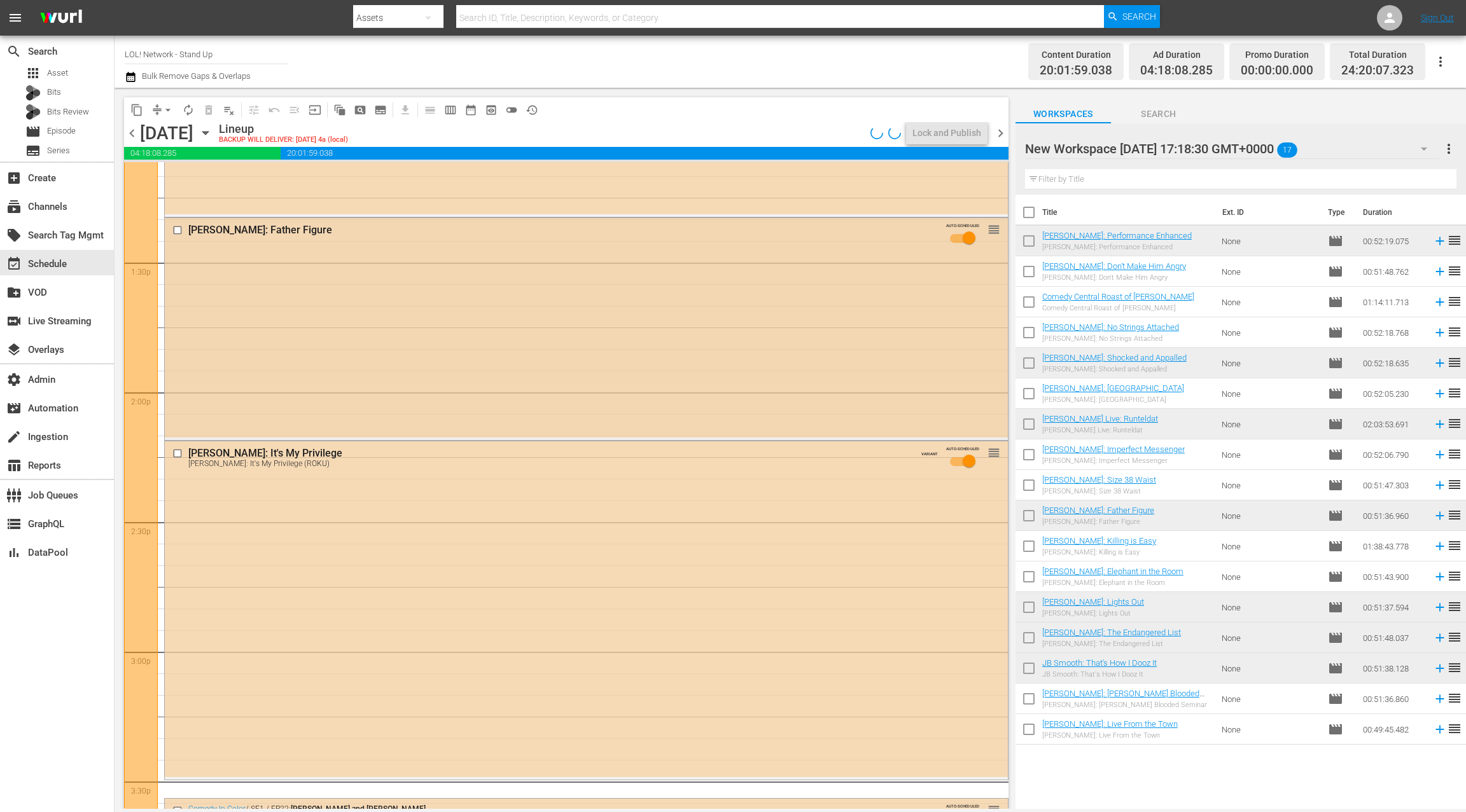
click at [451, 370] on div "[PERSON_NAME]: Father Figure AUTO-SCHEDULED reorder" at bounding box center [586, 327] width 843 height 219
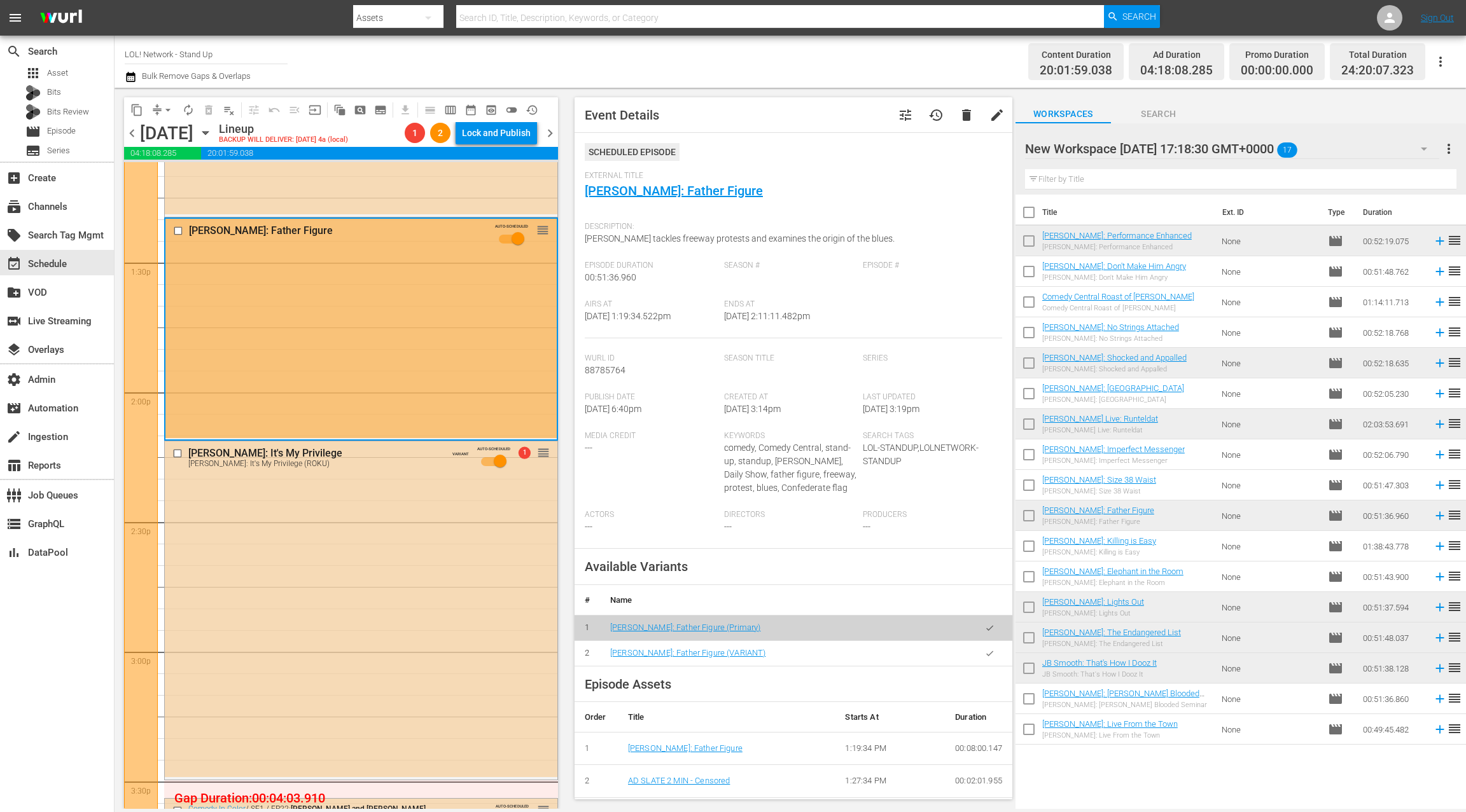
click at [988, 652] on icon "button" at bounding box center [989, 653] width 9 height 9
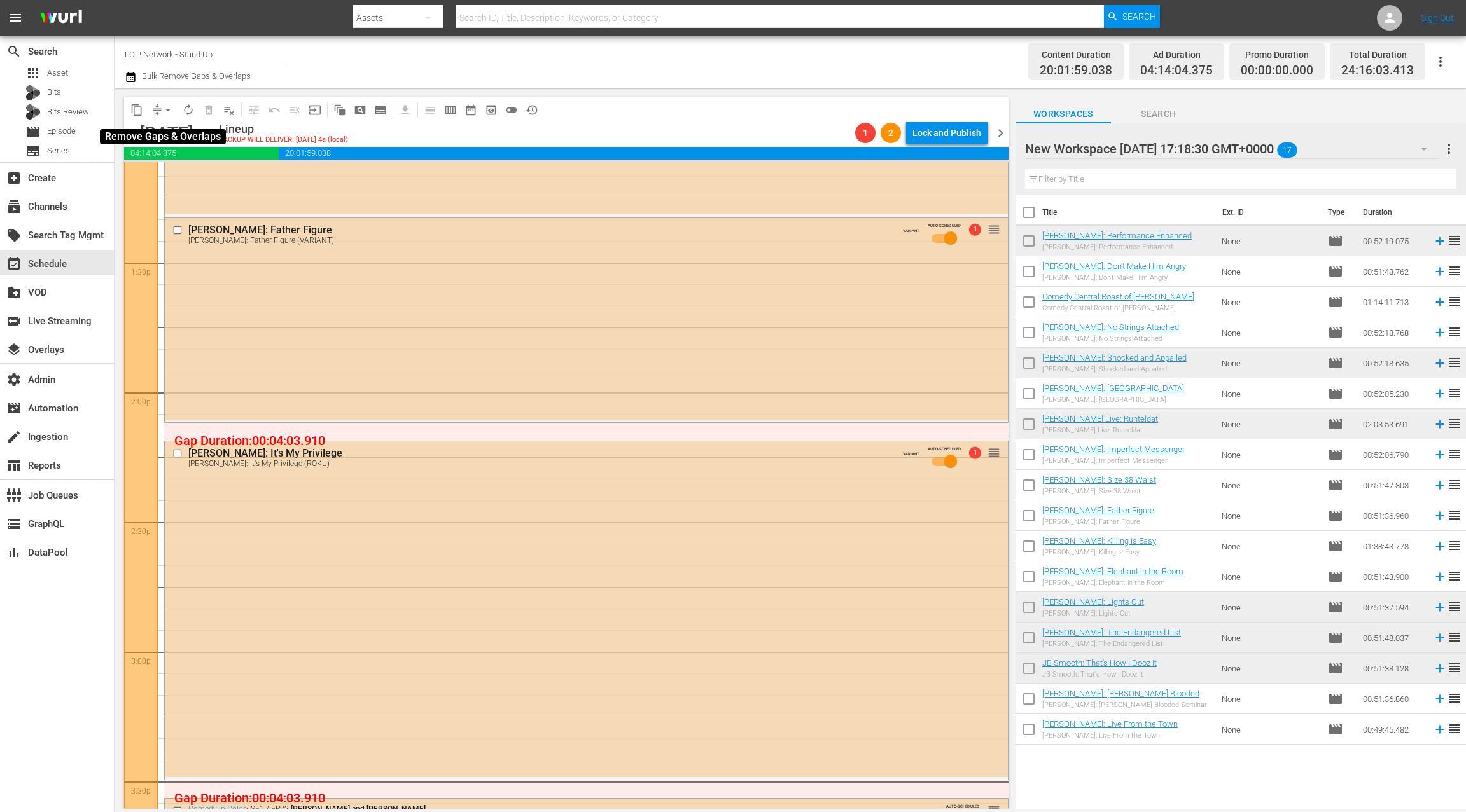
click at [167, 112] on span "arrow_drop_down" at bounding box center [168, 110] width 13 height 13
click at [169, 176] on li "Align to End of Previous Day" at bounding box center [168, 177] width 134 height 21
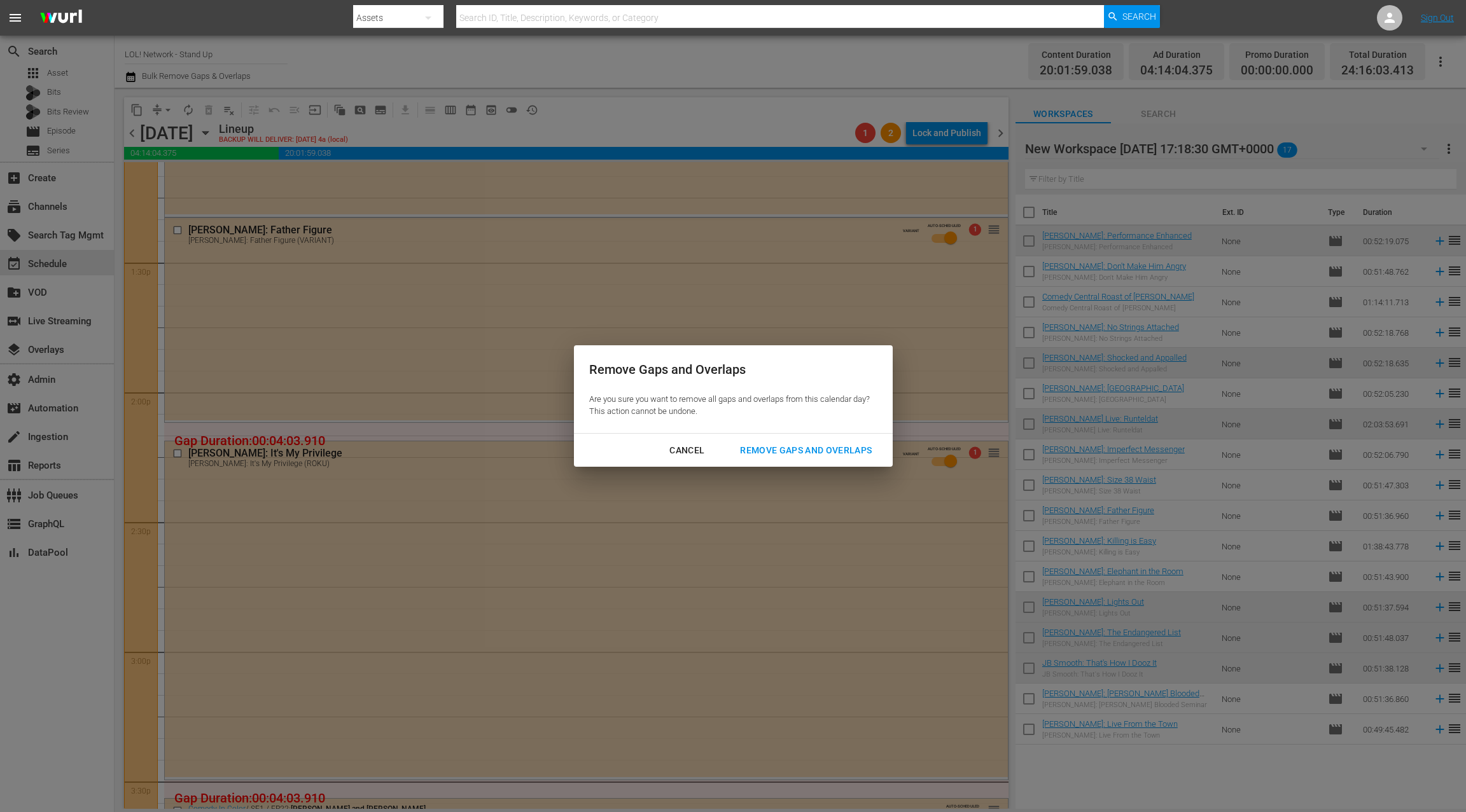
drag, startPoint x: 763, startPoint y: 452, endPoint x: 689, endPoint y: 417, distance: 81.9
click at [763, 450] on div "Remove Gaps and Overlaps" at bounding box center [805, 450] width 153 height 16
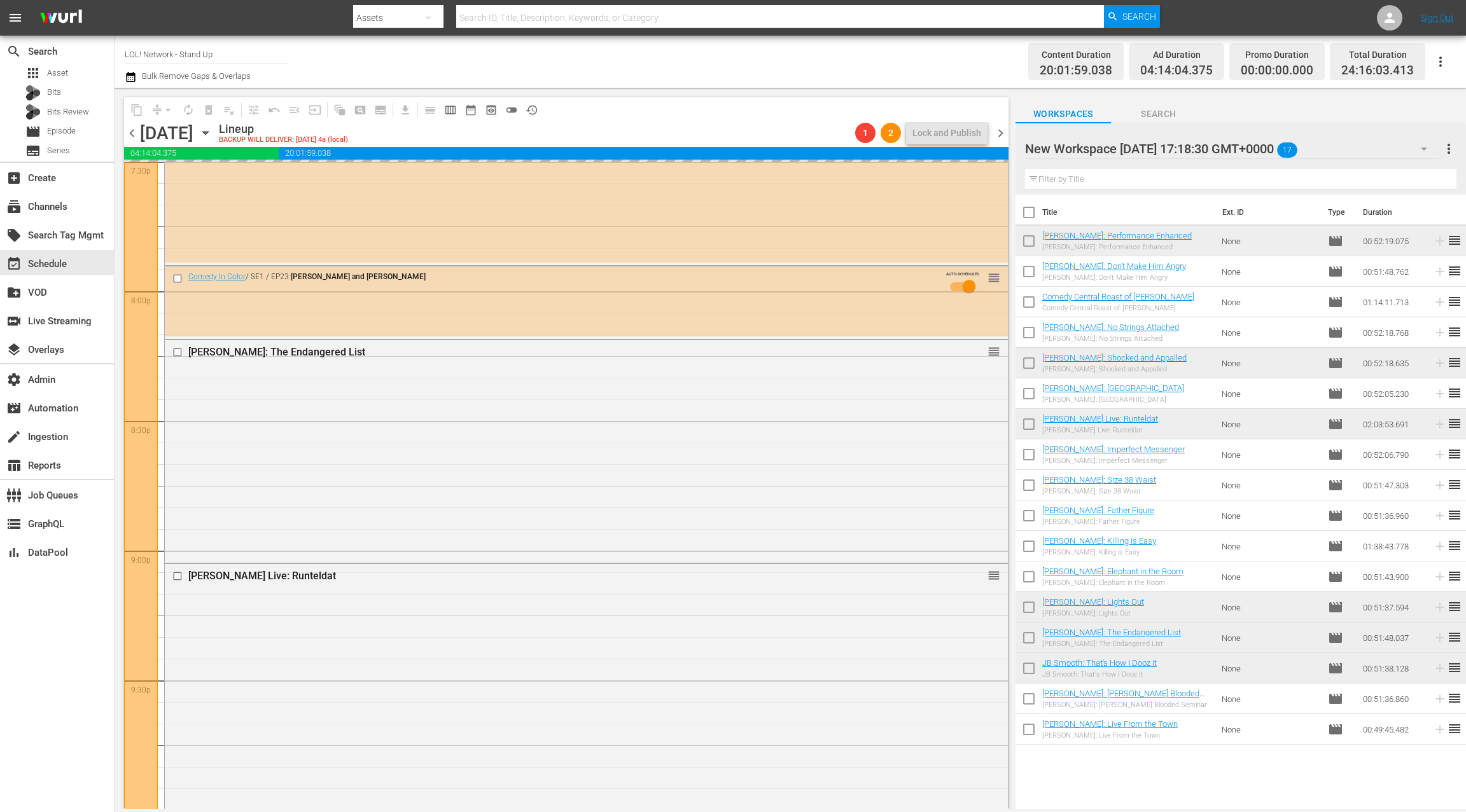
scroll to position [5087, 0]
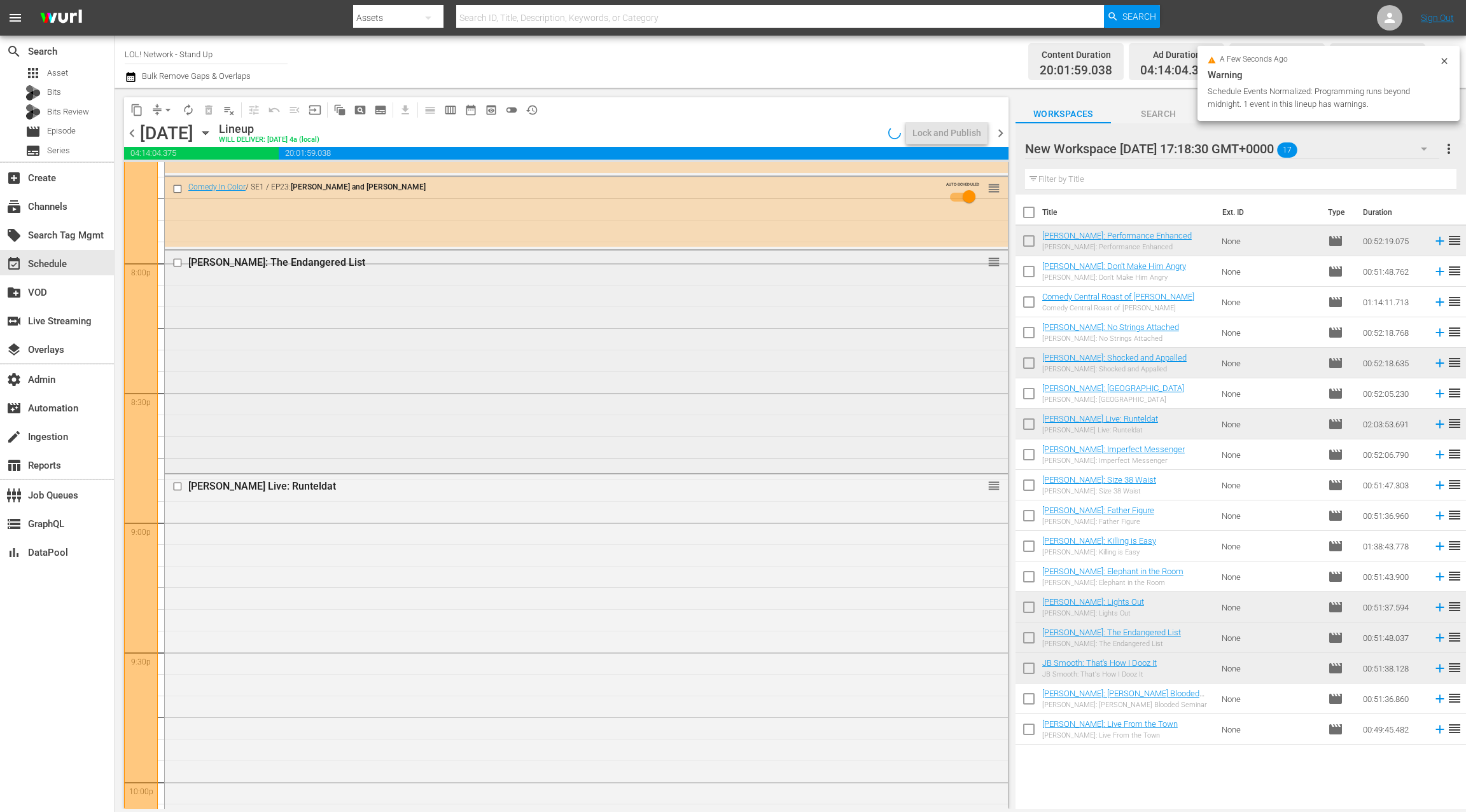
click at [552, 405] on div "[PERSON_NAME]: The Endangered List reorder" at bounding box center [586, 360] width 843 height 220
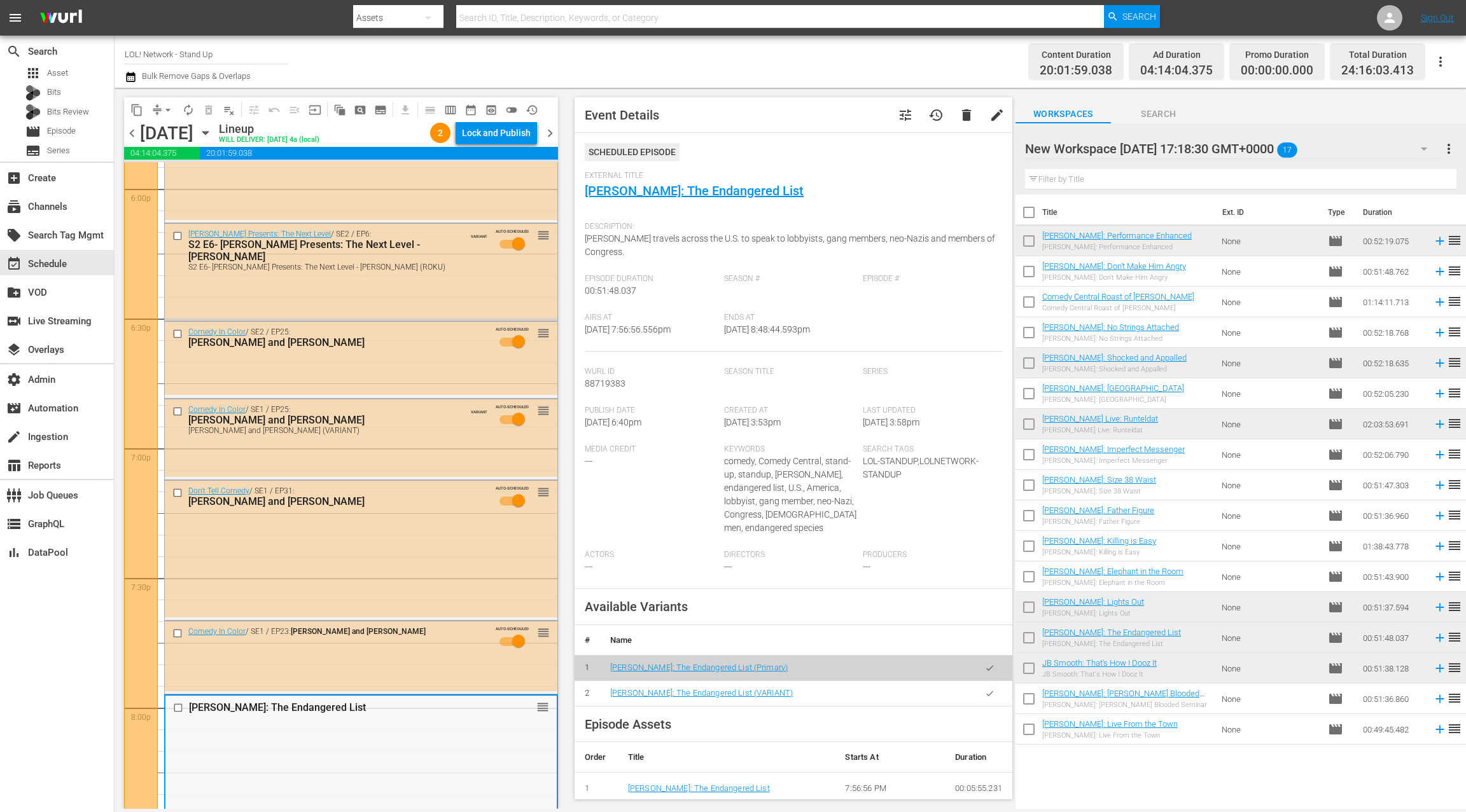
scroll to position [4636, 0]
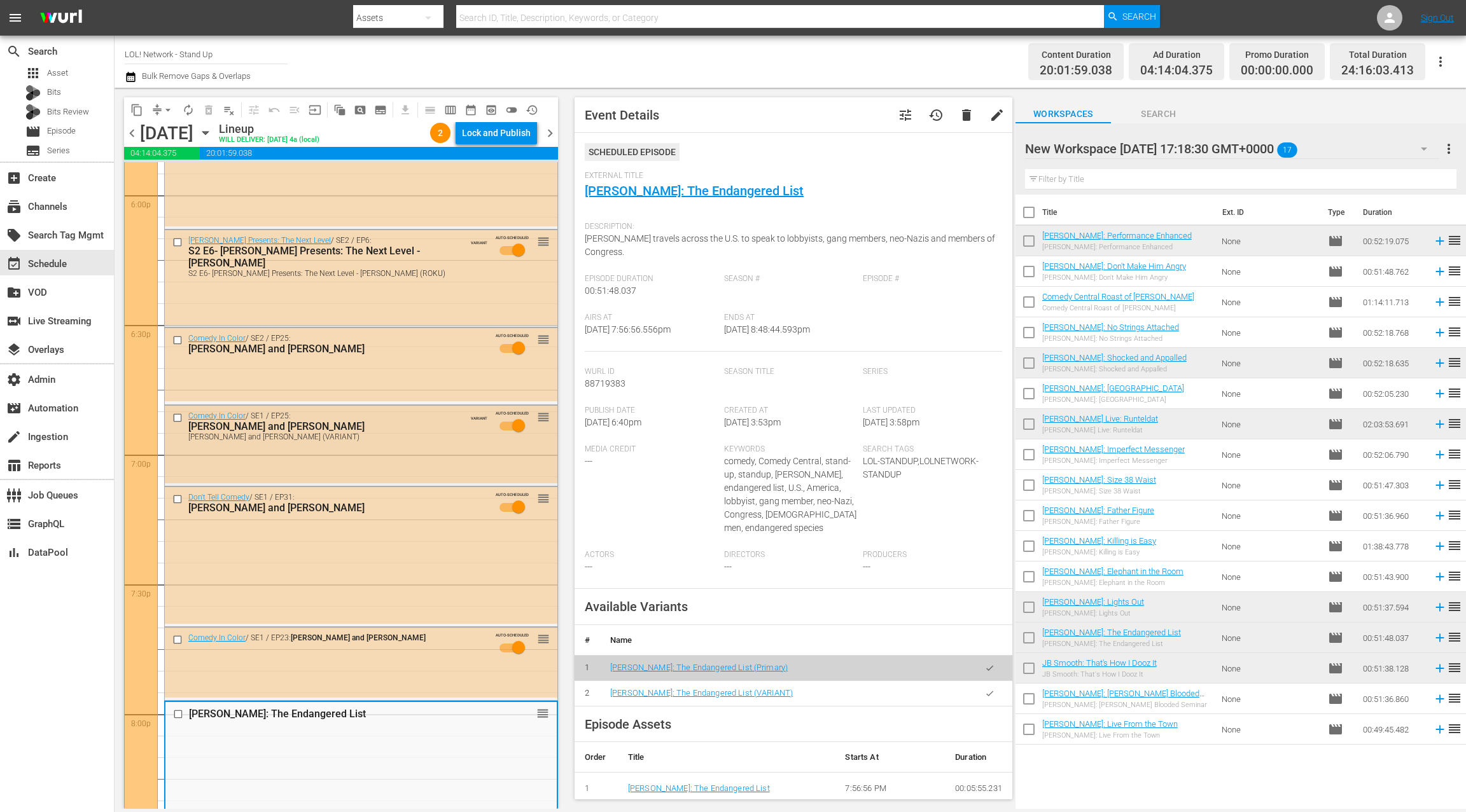
click at [433, 432] on div "[PERSON_NAME] and [PERSON_NAME] (VARIANT)" at bounding box center [334, 437] width 291 height 9
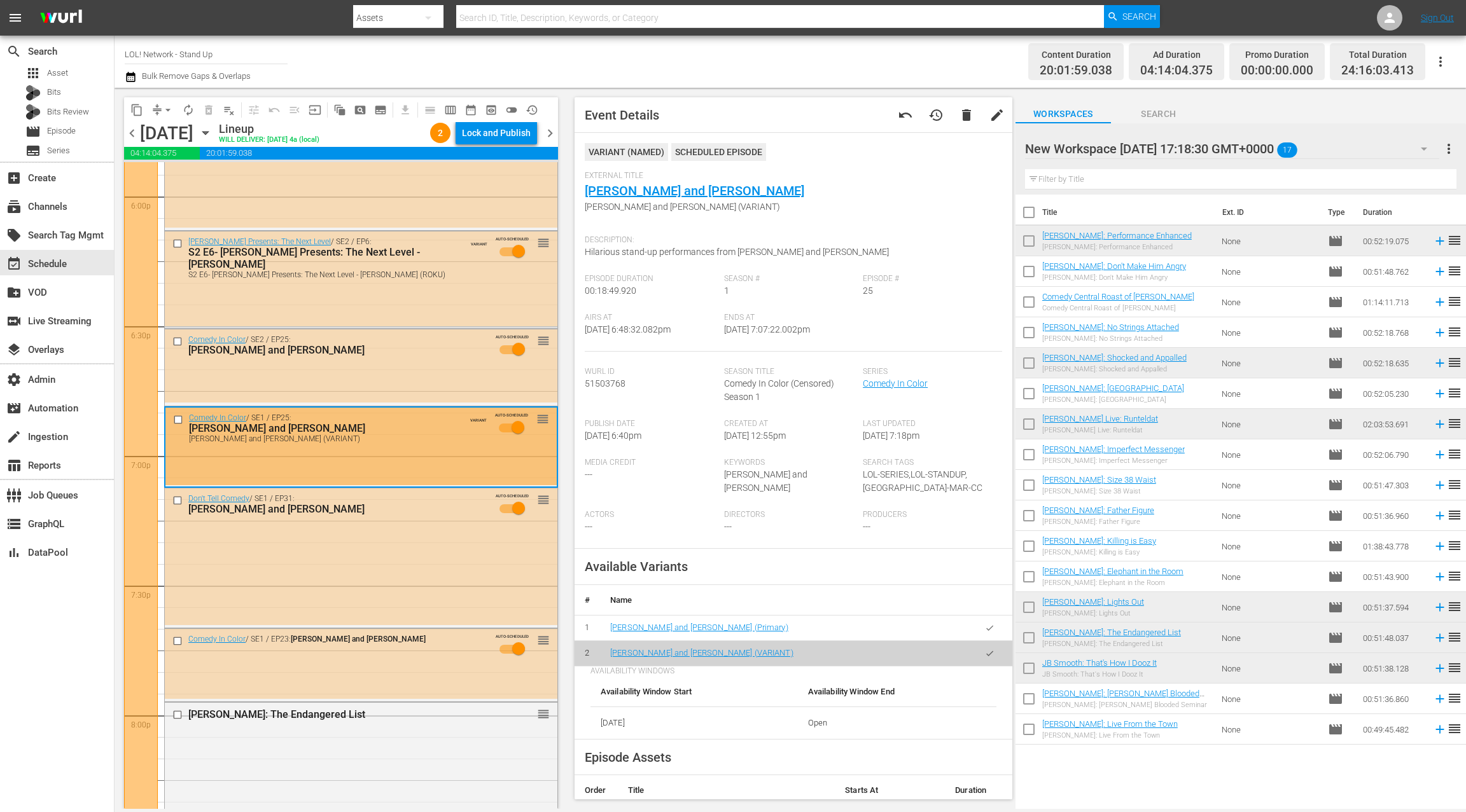
scroll to position [4634, 0]
drag, startPoint x: 988, startPoint y: 627, endPoint x: 994, endPoint y: 617, distance: 11.7
click at [987, 627] on icon "button" at bounding box center [989, 628] width 9 height 9
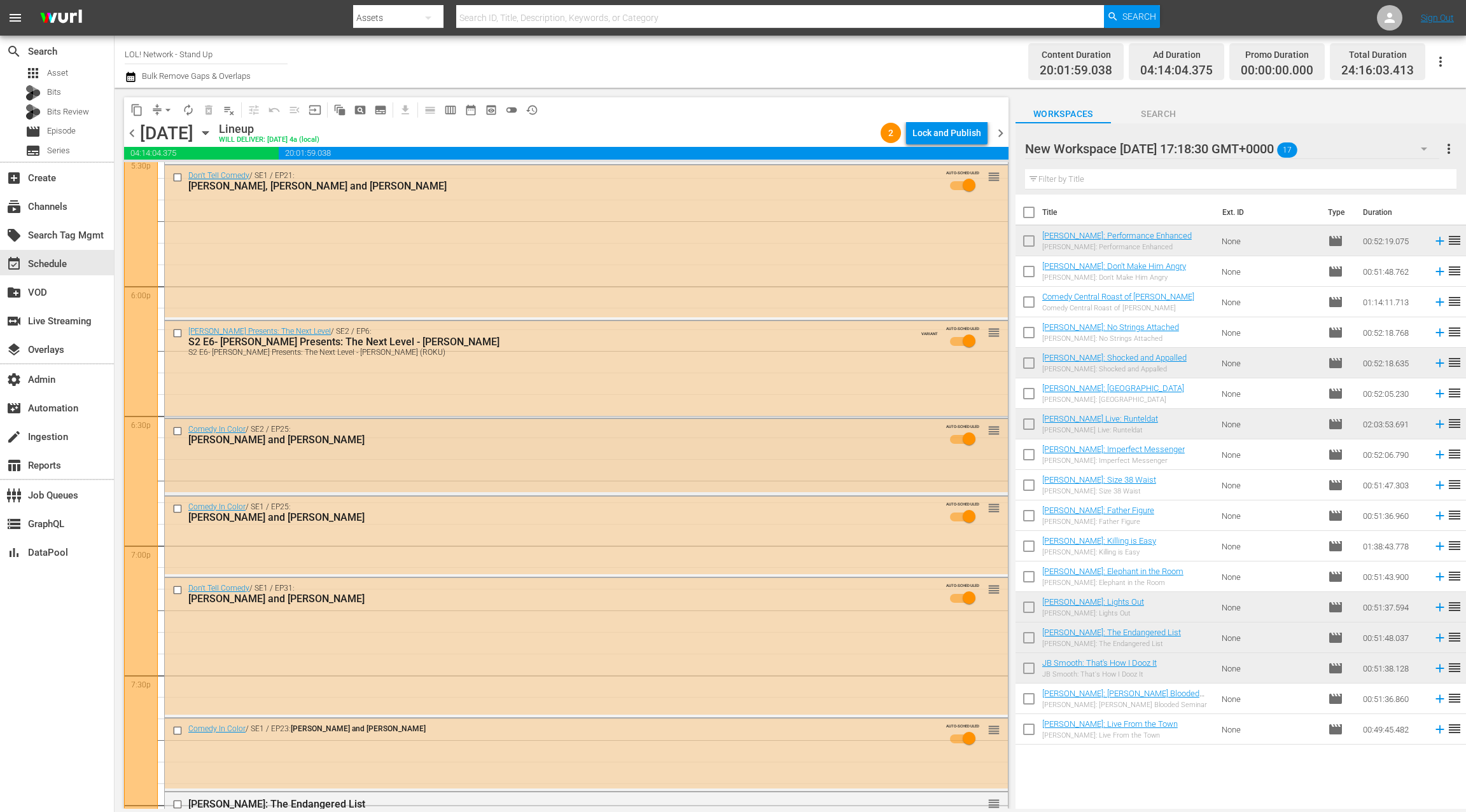
scroll to position [4543, 0]
click at [505, 374] on div "[PERSON_NAME] Presents: The Next Level / SE2 / EP6: S2 E6- [PERSON_NAME] Presen…" at bounding box center [586, 370] width 843 height 95
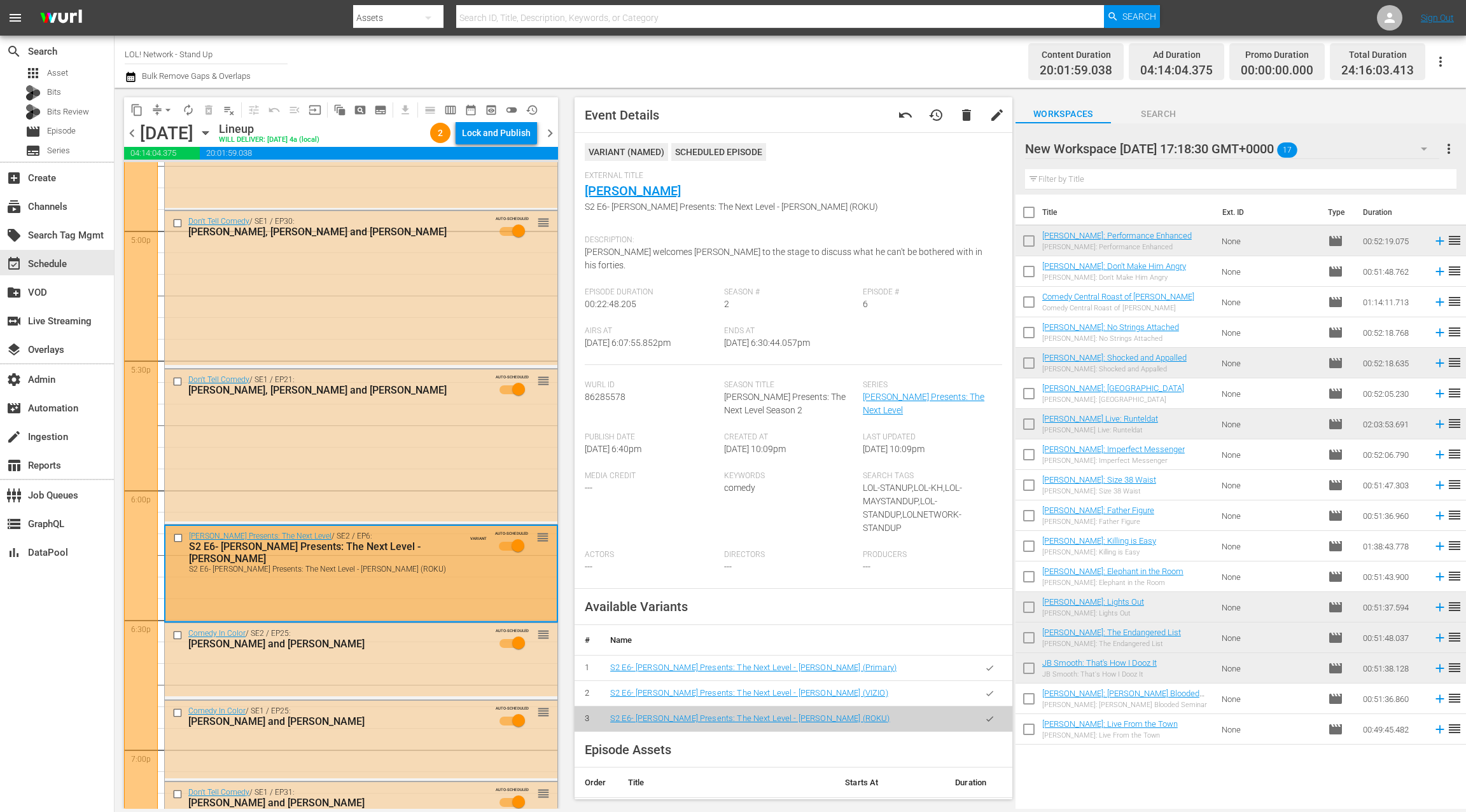
scroll to position [4357, 0]
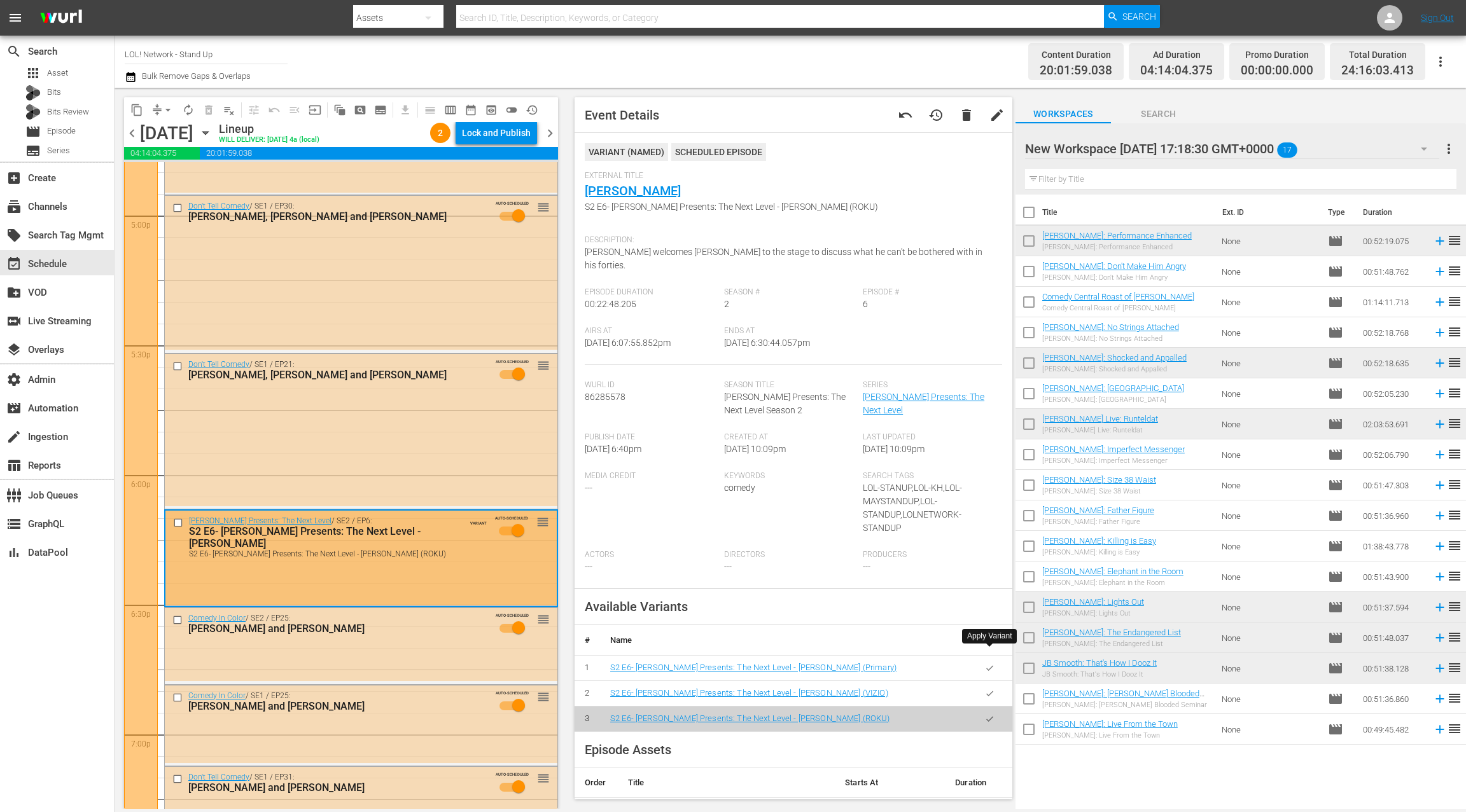
click at [993, 663] on icon "button" at bounding box center [989, 668] width 9 height 9
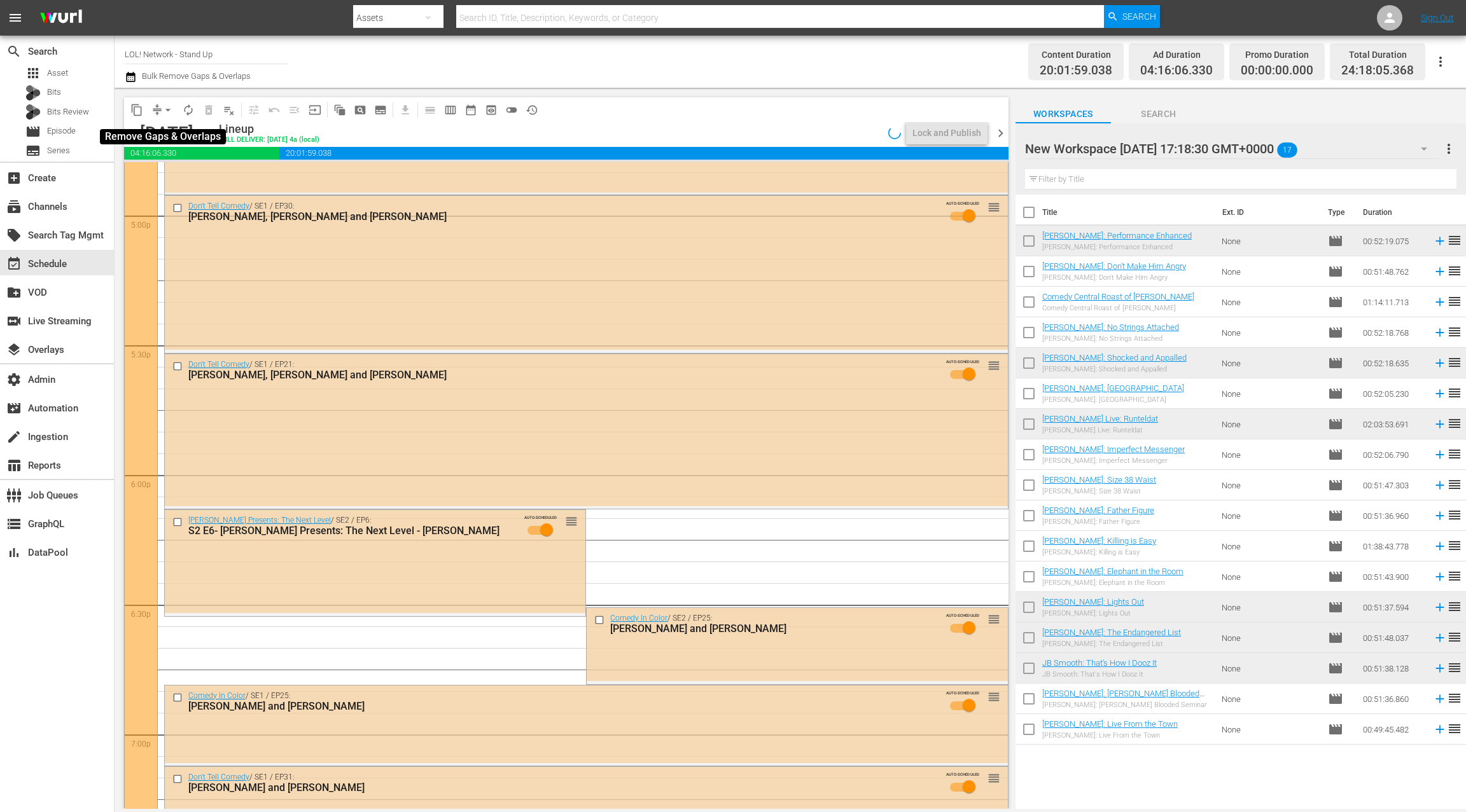
click at [163, 109] on span "arrow_drop_down" at bounding box center [168, 110] width 13 height 13
click at [178, 174] on li "Align to End of Previous Day" at bounding box center [168, 177] width 134 height 21
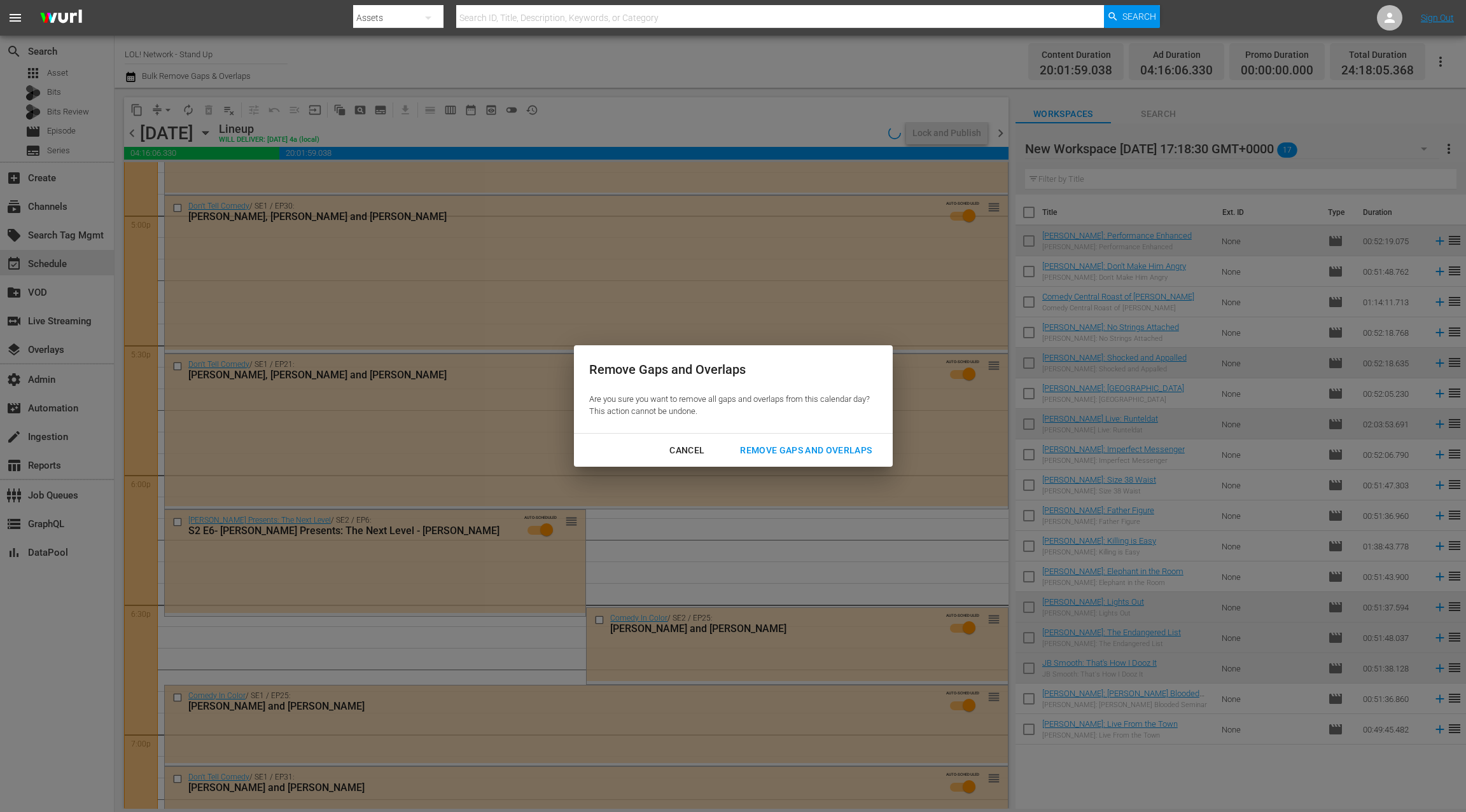
click at [773, 442] on div "Remove Gaps and Overlaps" at bounding box center [805, 450] width 153 height 16
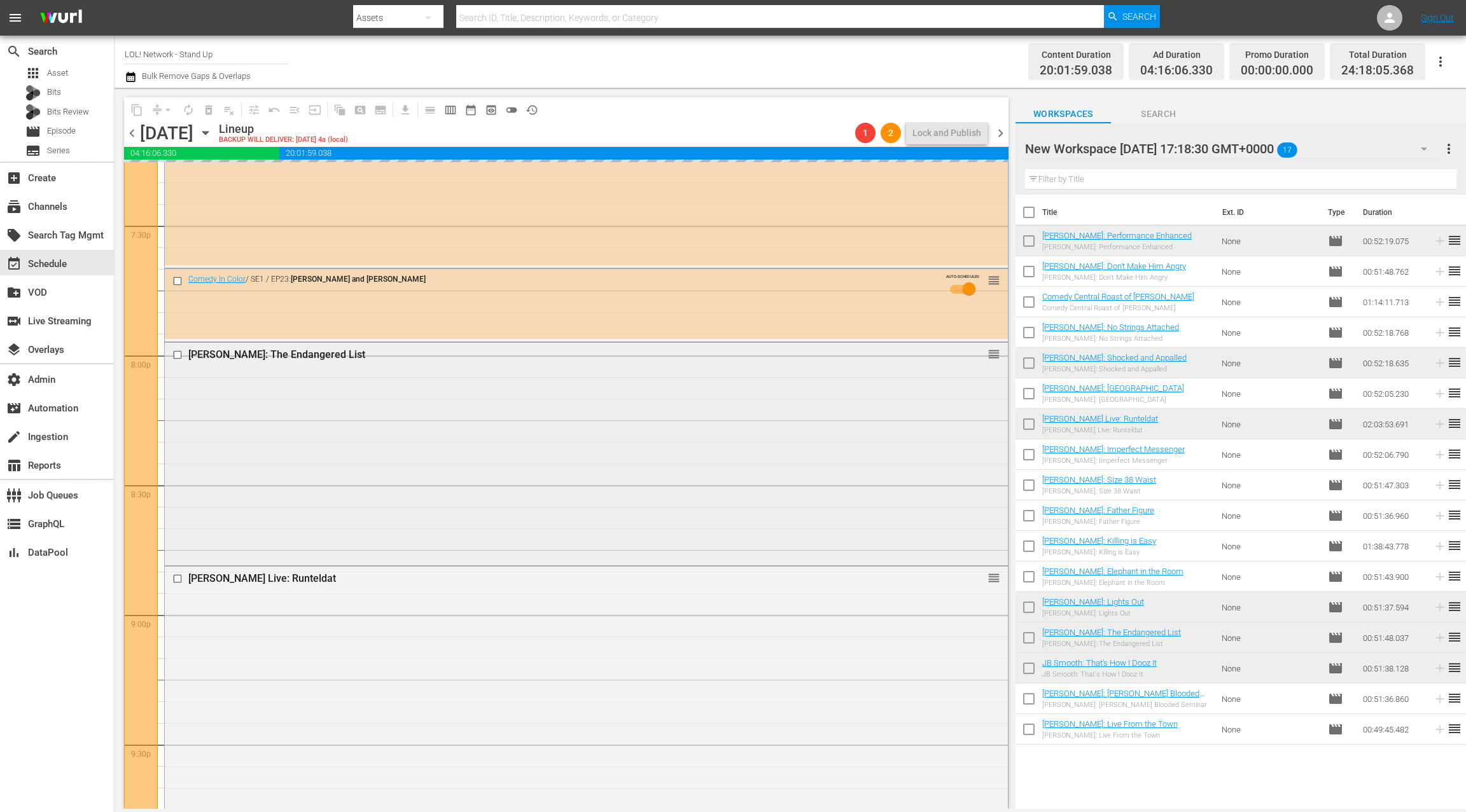
scroll to position [5029, 0]
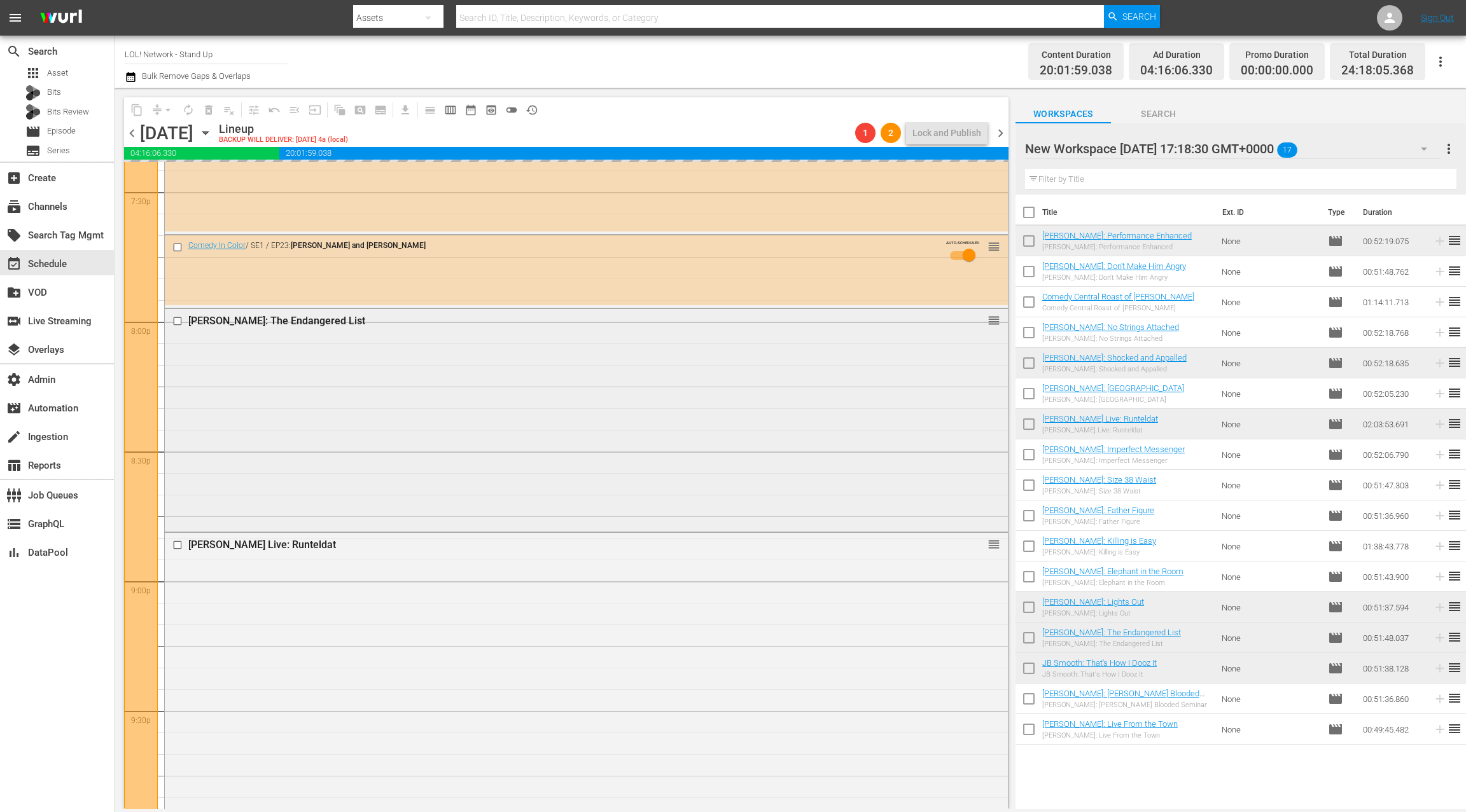
click at [511, 406] on div "DL Hughley: The Endangered List reorder" at bounding box center [586, 419] width 843 height 220
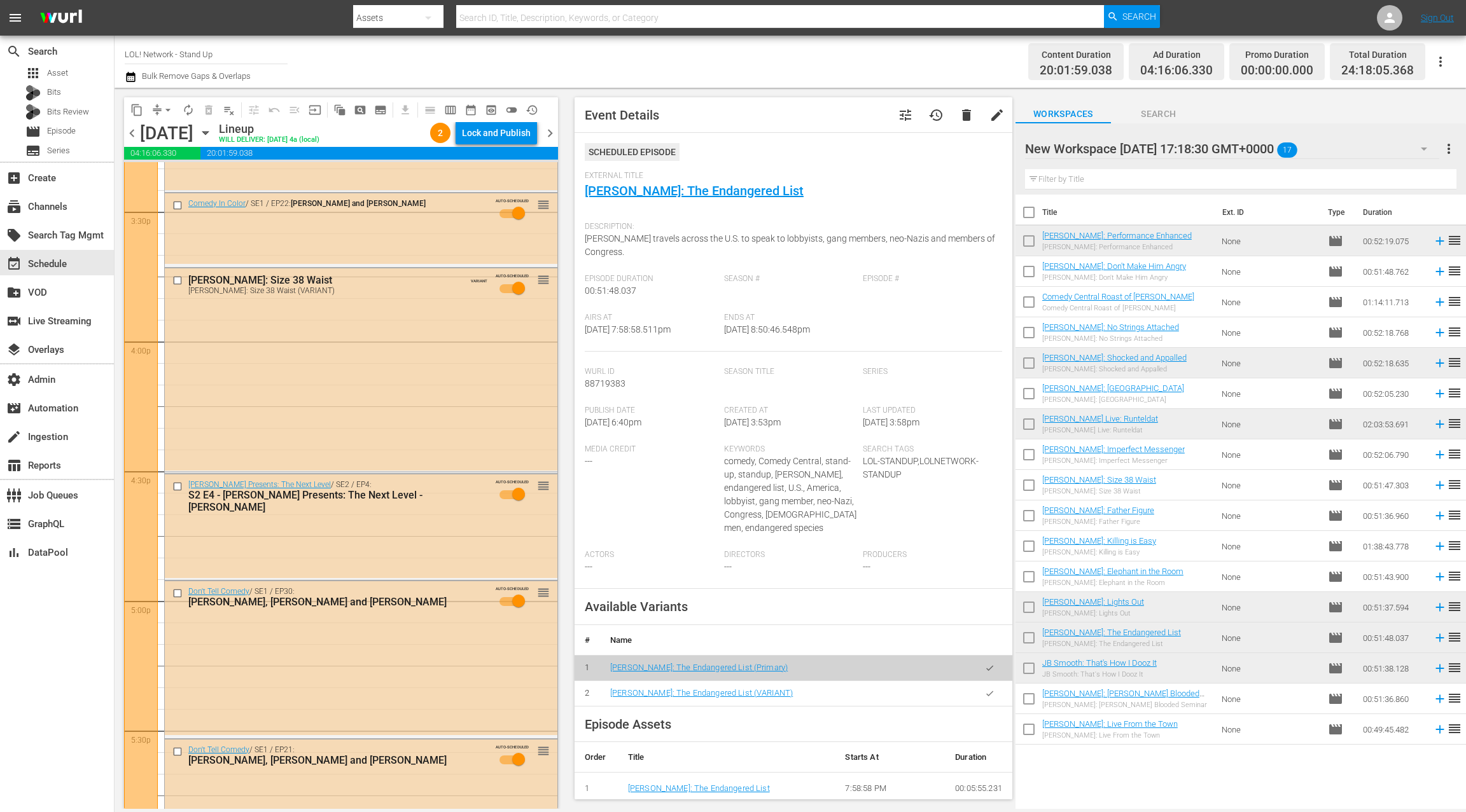
scroll to position [3948, 0]
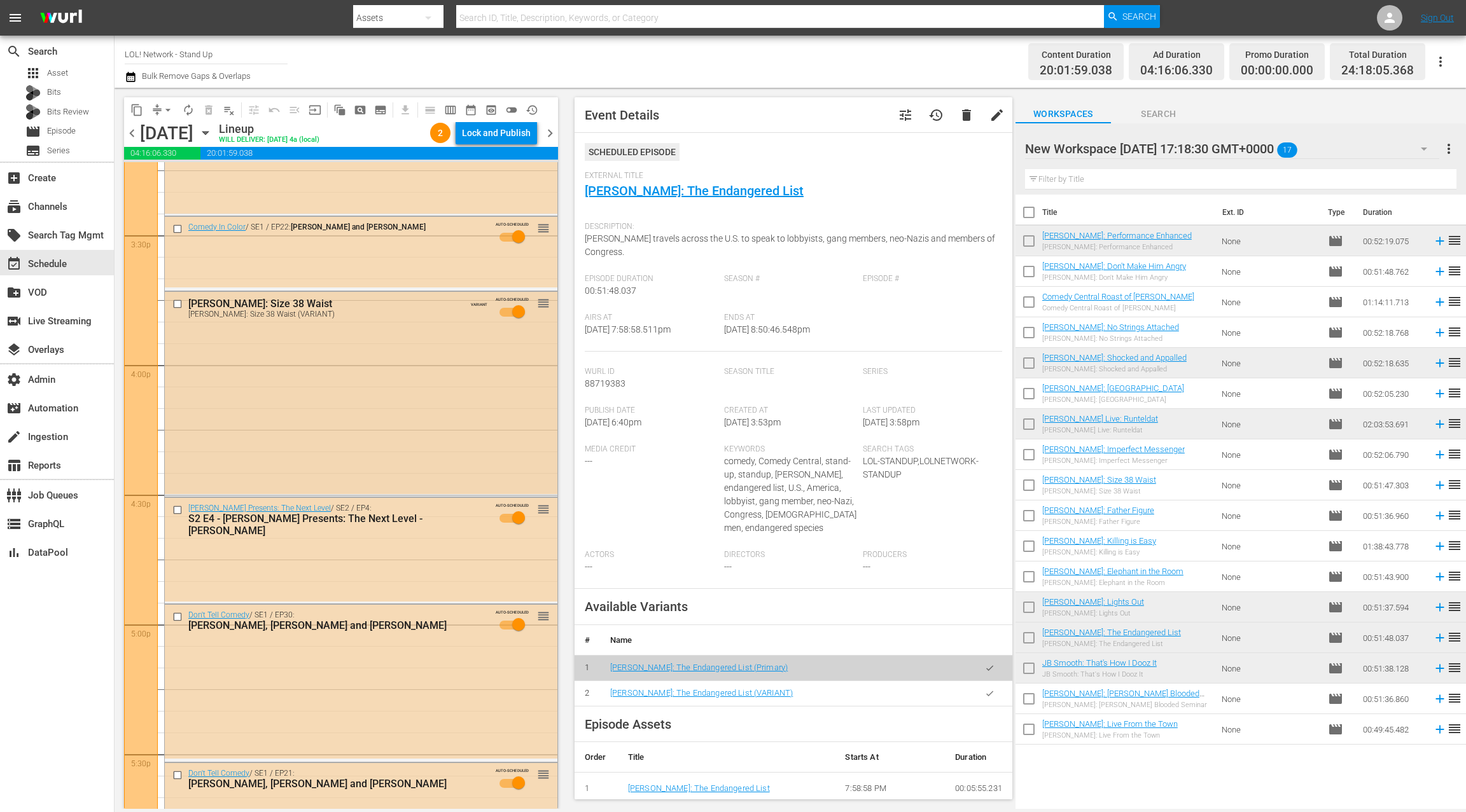
click at [423, 406] on div "Chris Destifano: Size 38 Waist Chris Destifano: Size 38 Waist (VARIANT) VARIANT…" at bounding box center [360, 394] width 393 height 203
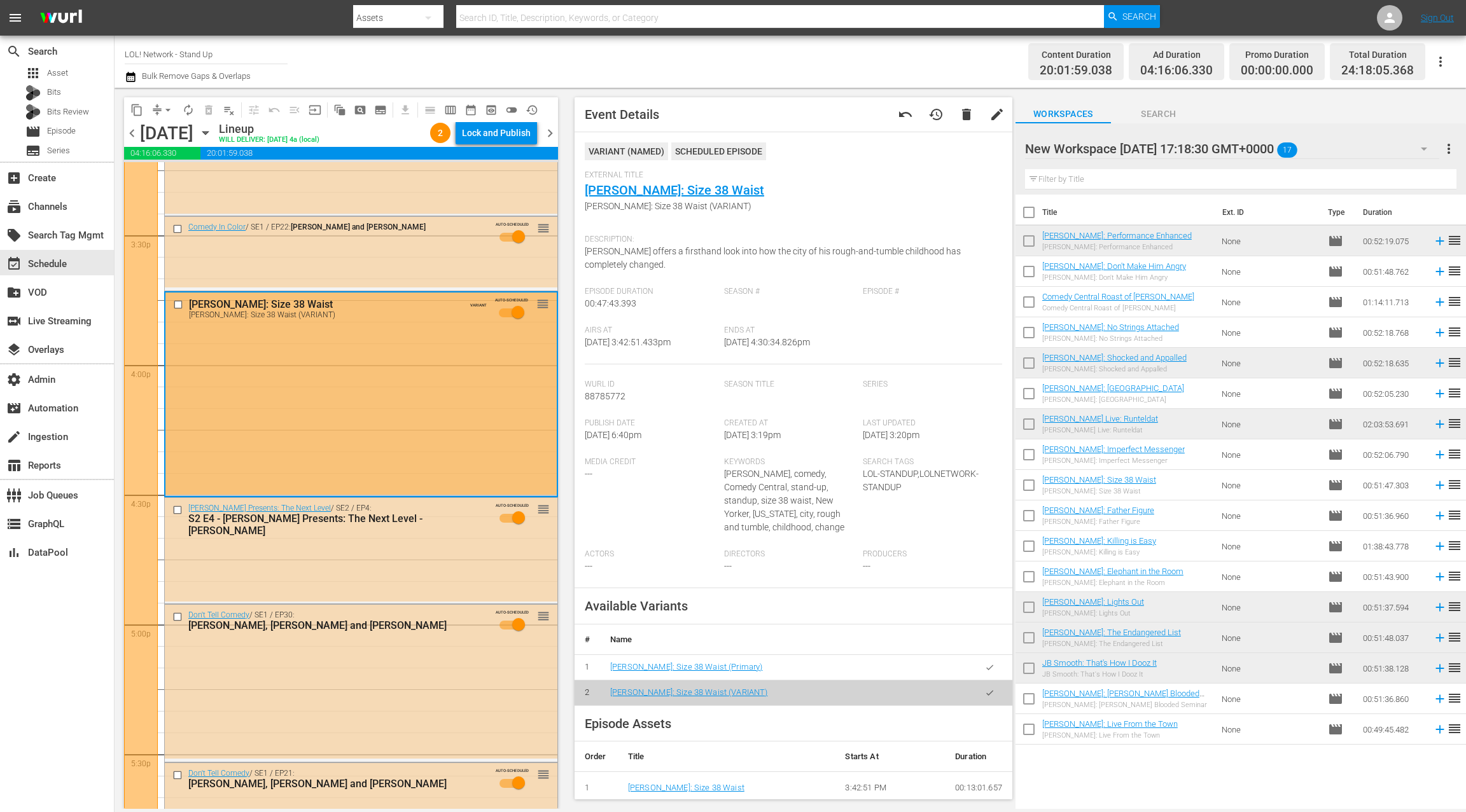
scroll to position [0, 0]
click at [990, 663] on icon "button" at bounding box center [989, 668] width 9 height 9
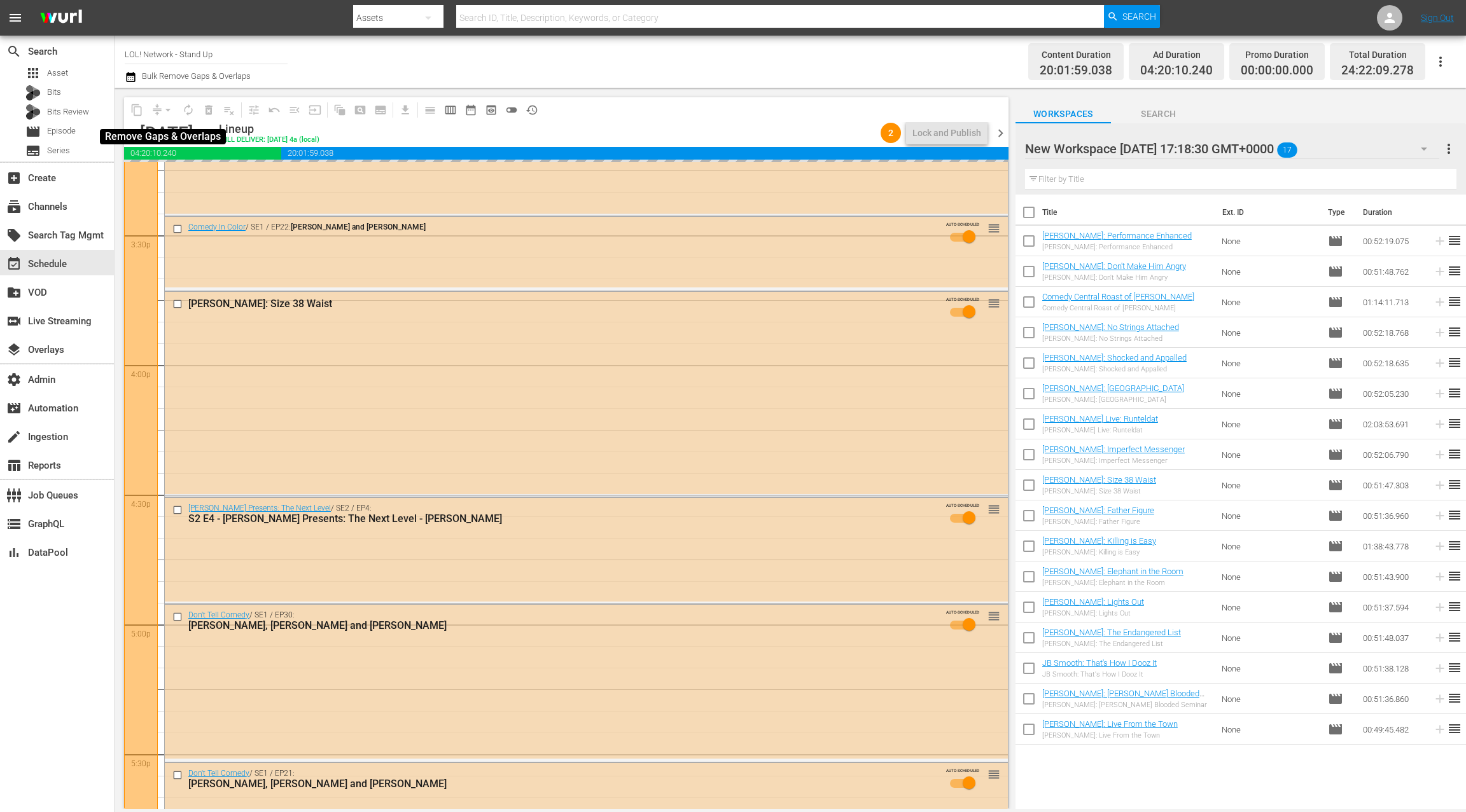
click at [165, 110] on div "arrow_drop_down" at bounding box center [168, 110] width 20 height 20
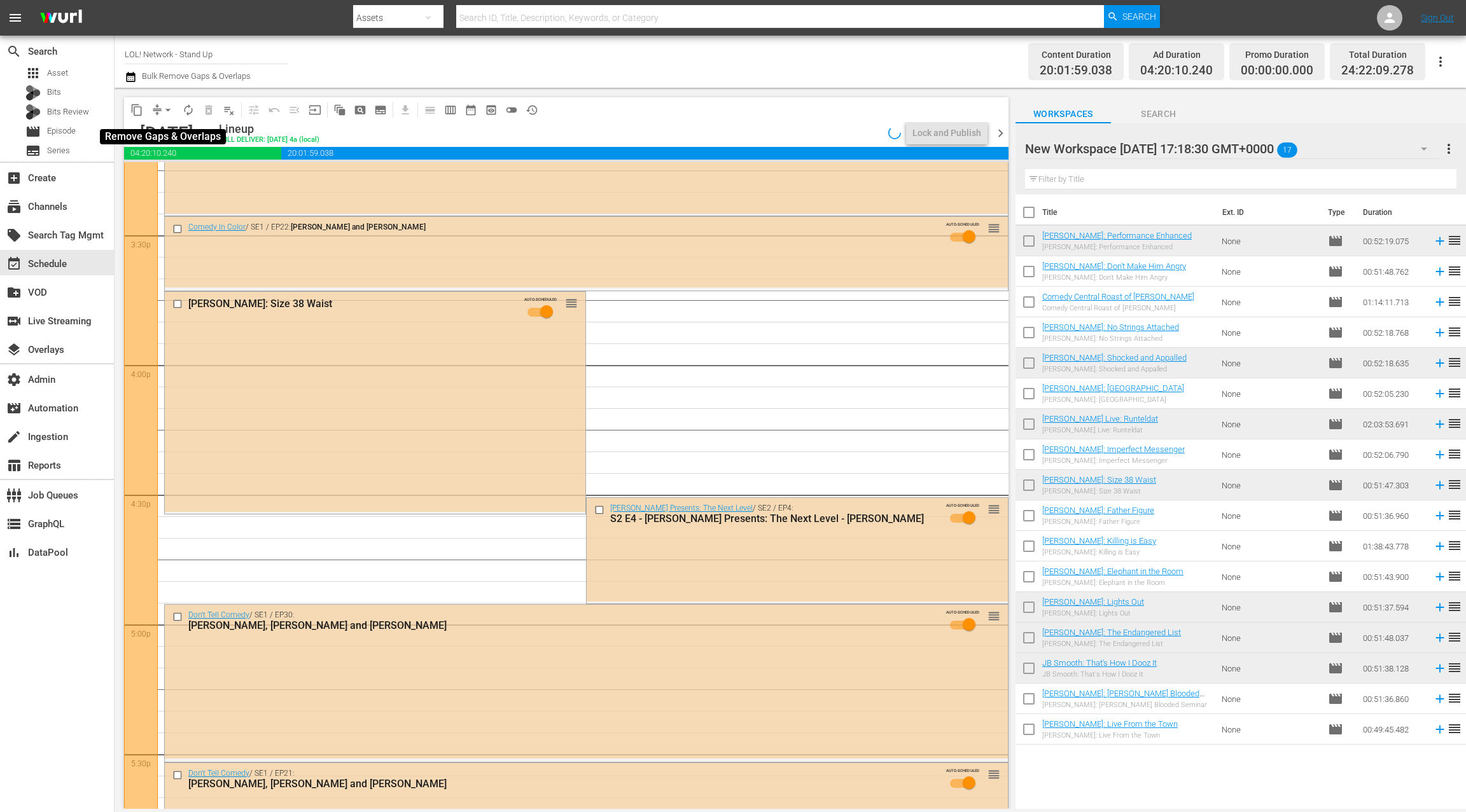
click at [163, 110] on span "arrow_drop_down" at bounding box center [168, 110] width 13 height 13
click at [187, 177] on li "Align to End of Previous Day" at bounding box center [168, 177] width 134 height 21
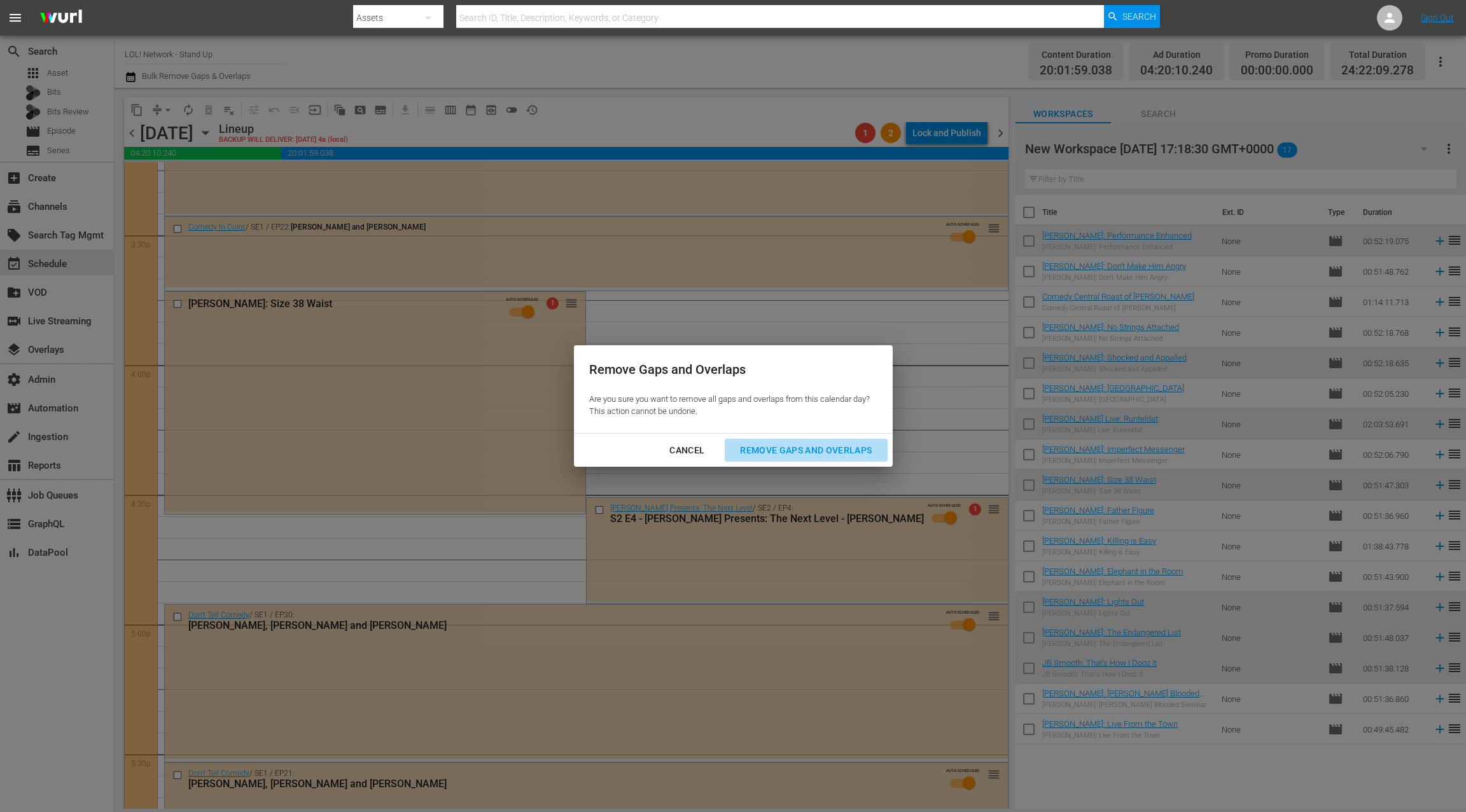
click at [764, 450] on div "Remove Gaps and Overlaps" at bounding box center [805, 450] width 153 height 16
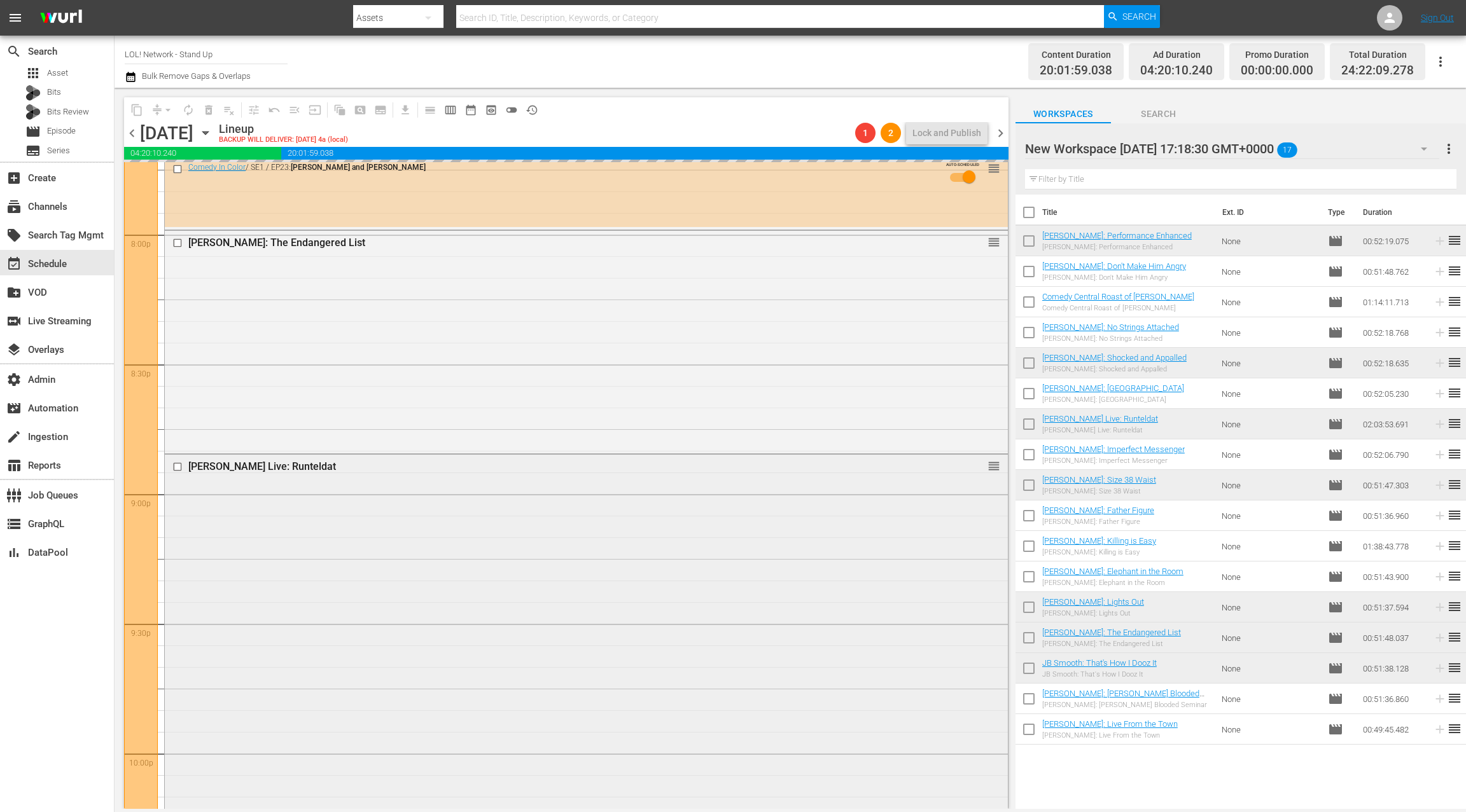
scroll to position [5072, 0]
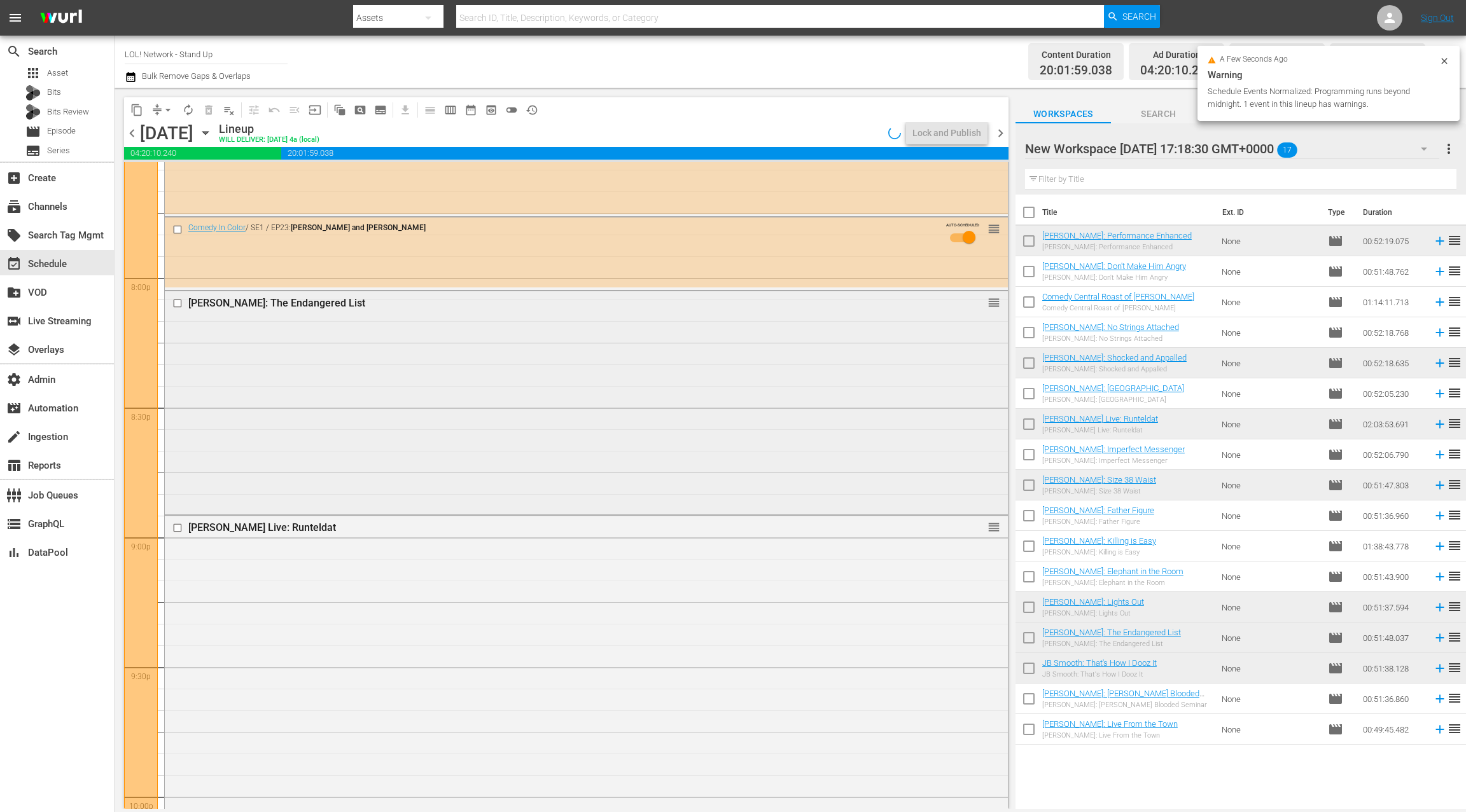
click at [433, 454] on div "DL Hughley: The Endangered List reorder" at bounding box center [586, 401] width 843 height 220
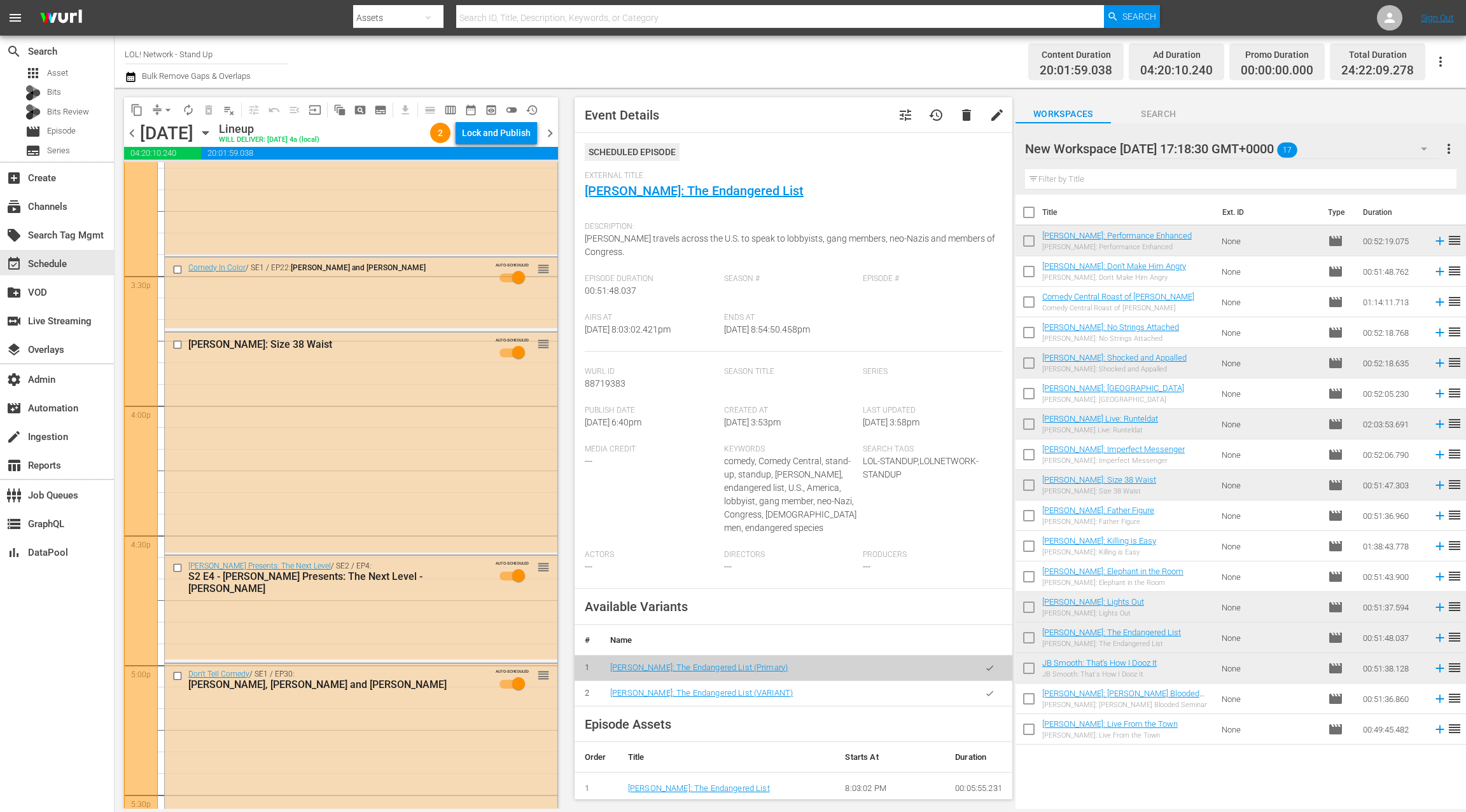
scroll to position [3607, 0]
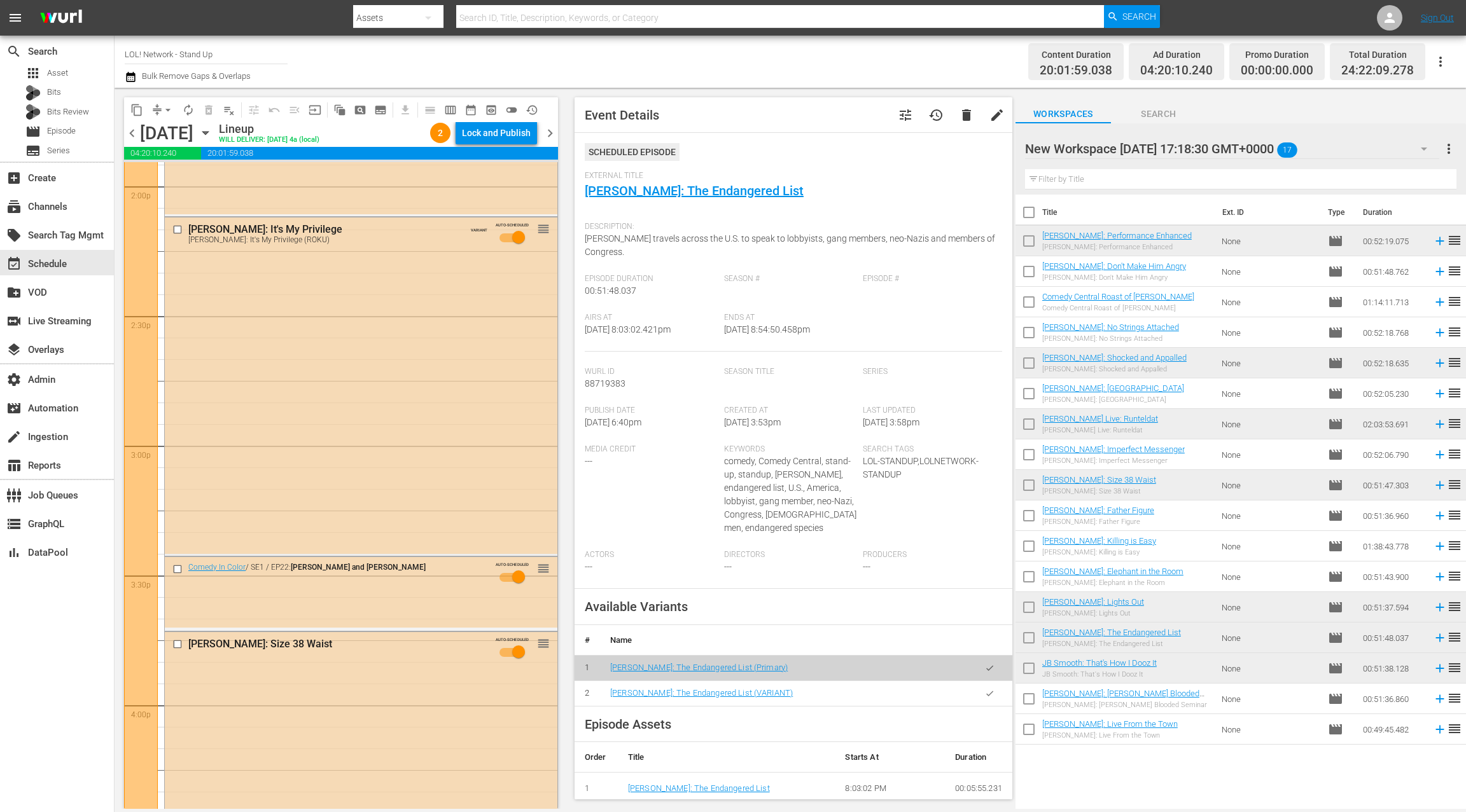
click at [434, 438] on div "J.B. Ball: It's My Privilege J.B. Ball: It's My Privilege (ROKU) VARIANT AUTO-S…" at bounding box center [360, 384] width 393 height 335
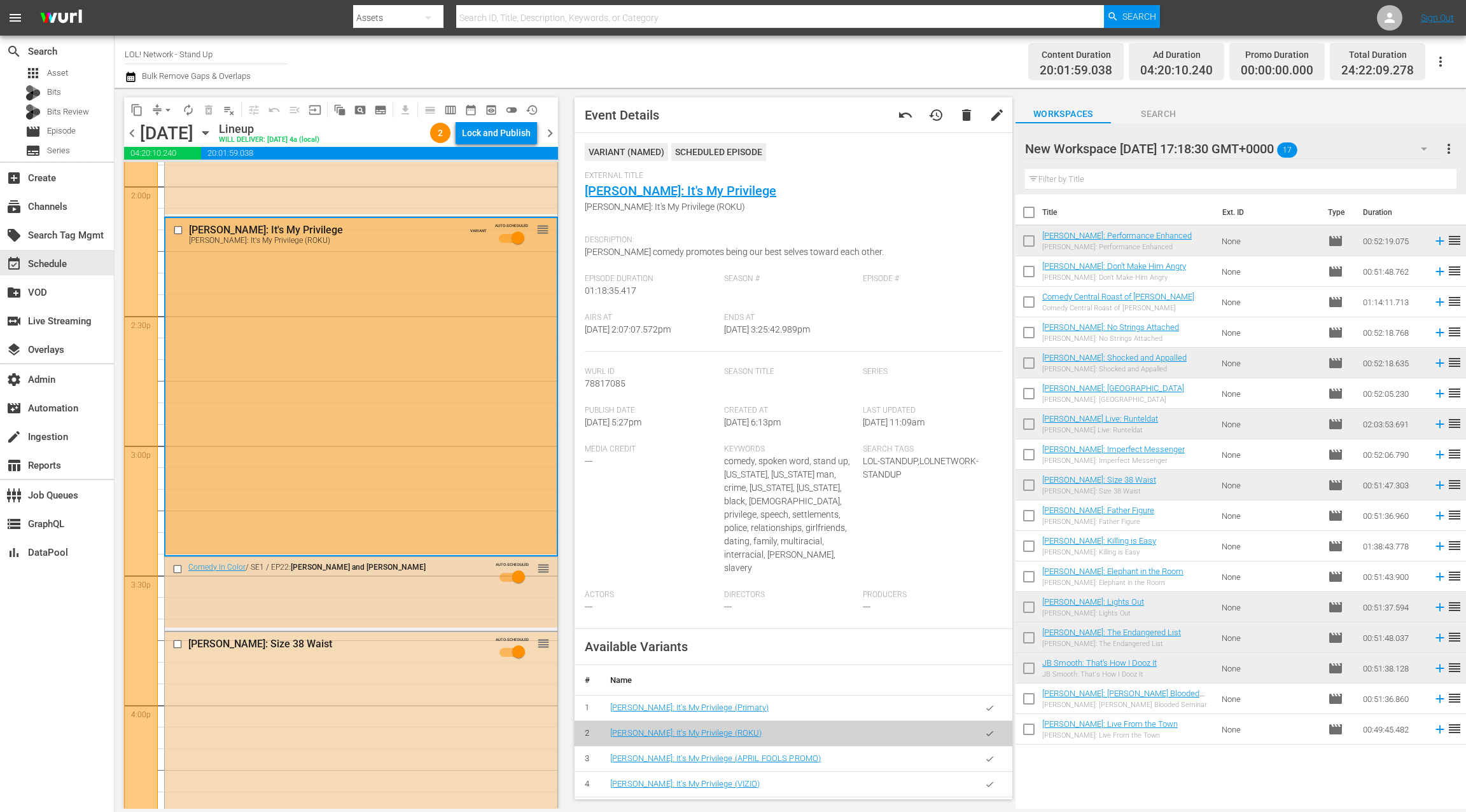
click at [447, 588] on div "Comedy In Color / SE1 / EP22: Jordan Rock and Nick Cody AUTO-SCHEDULED reorder" at bounding box center [360, 576] width 393 height 38
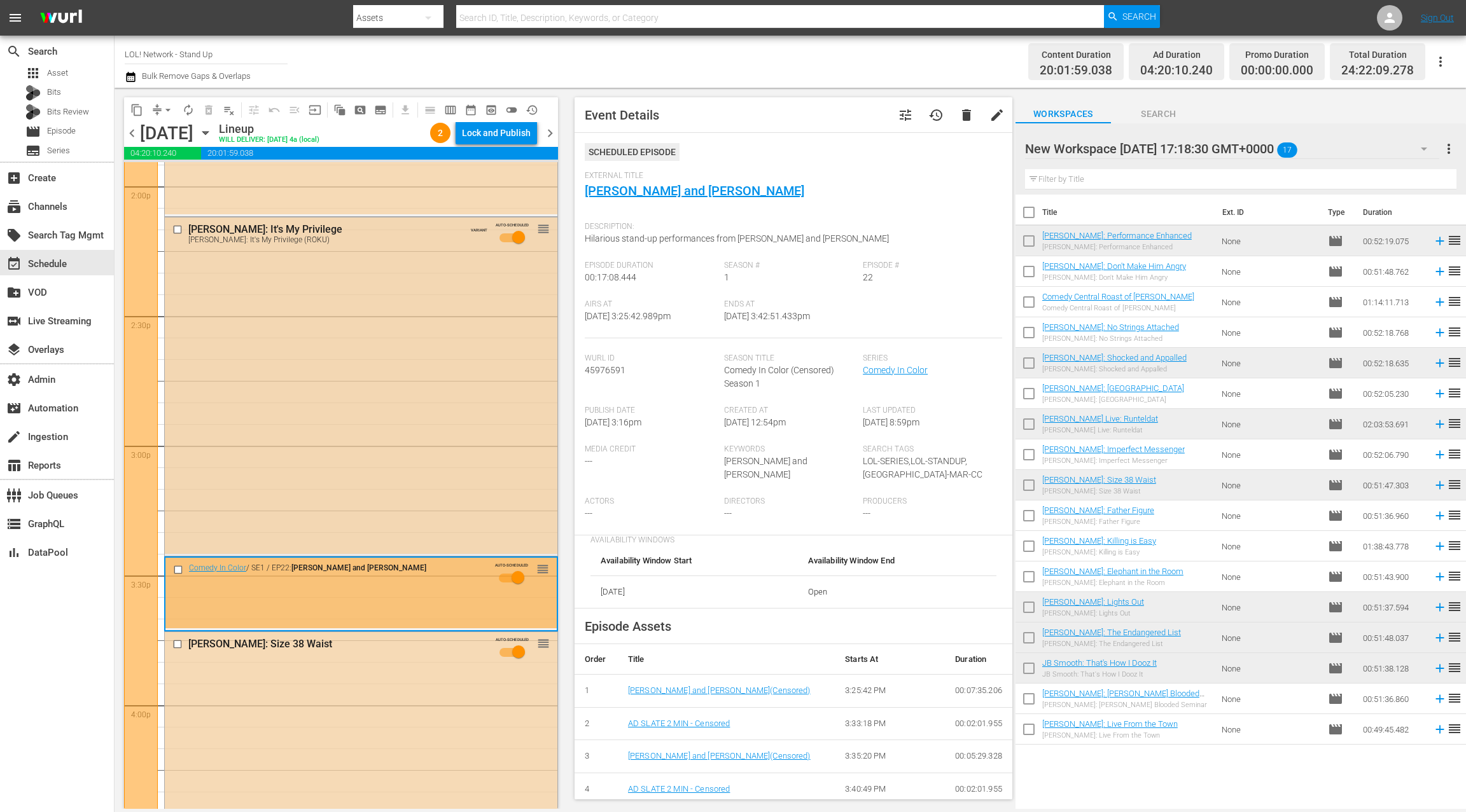
click at [383, 442] on div "J.B. Ball: It's My Privilege J.B. Ball: It's My Privilege (ROKU) VARIANT AUTO-S…" at bounding box center [360, 384] width 393 height 335
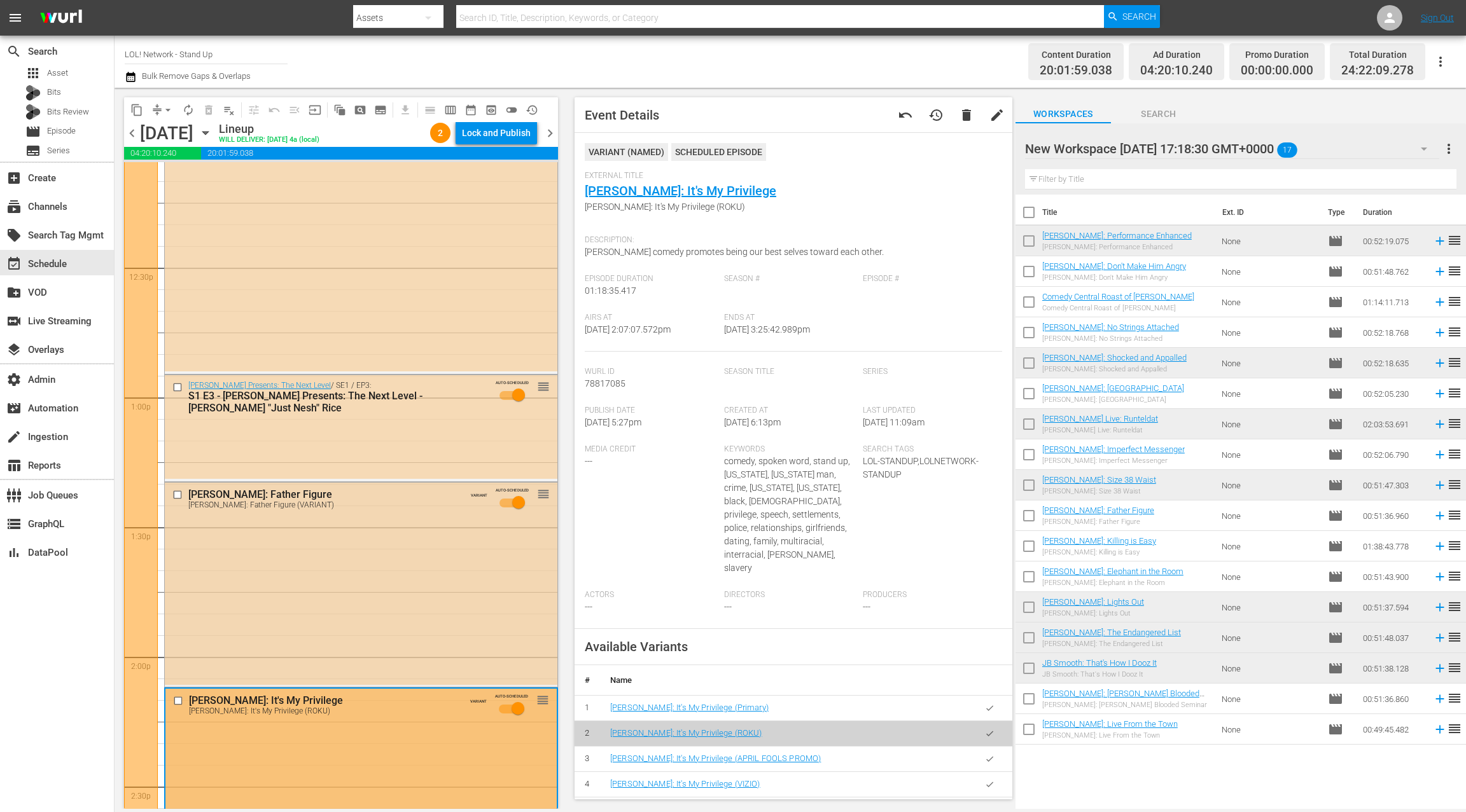
scroll to position [3127, 0]
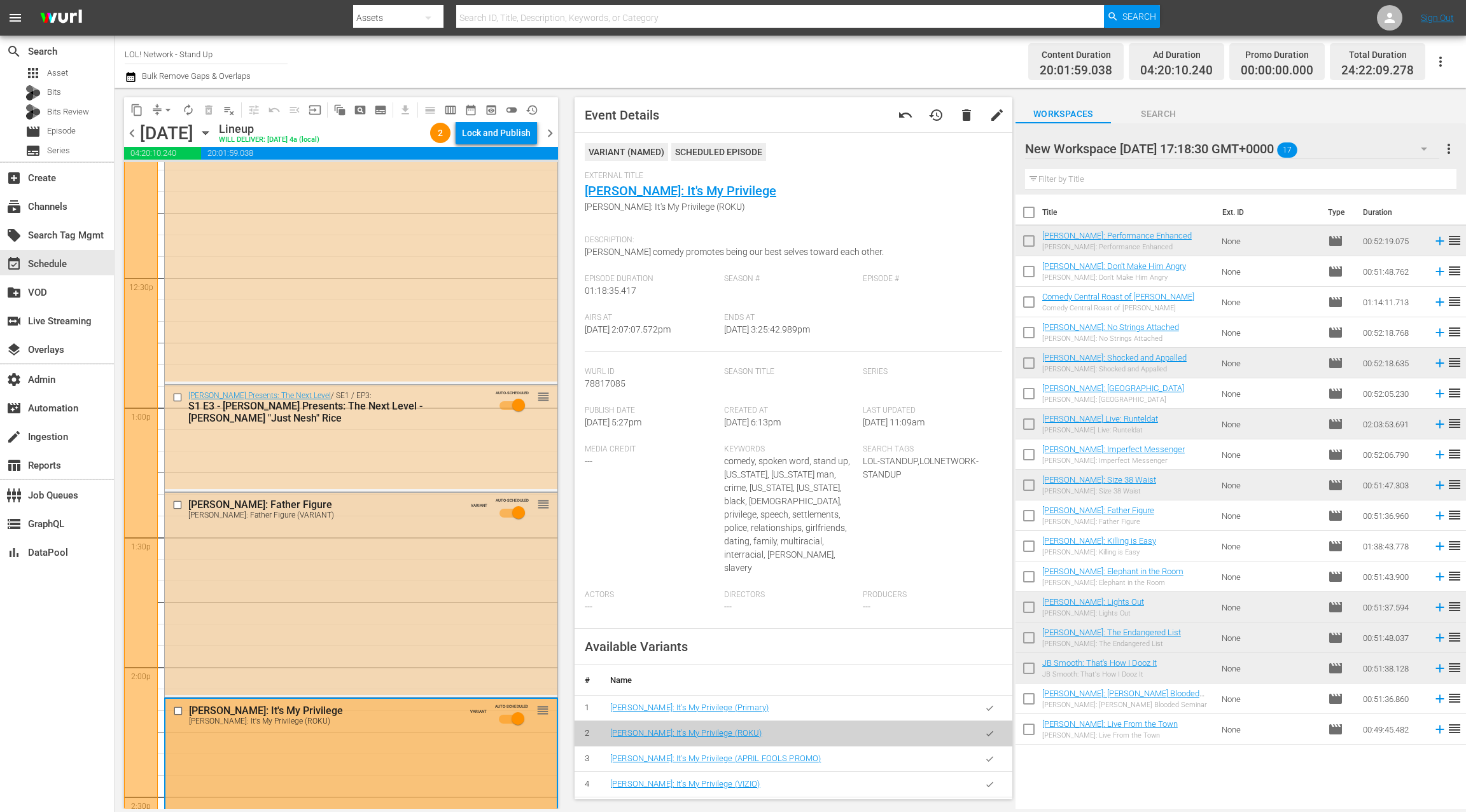
click at [391, 442] on div "Kevin Hart Presents: The Next Level / SE1 / EP3: S1 E3 - Kevin Hart Presents: T…" at bounding box center [360, 437] width 393 height 103
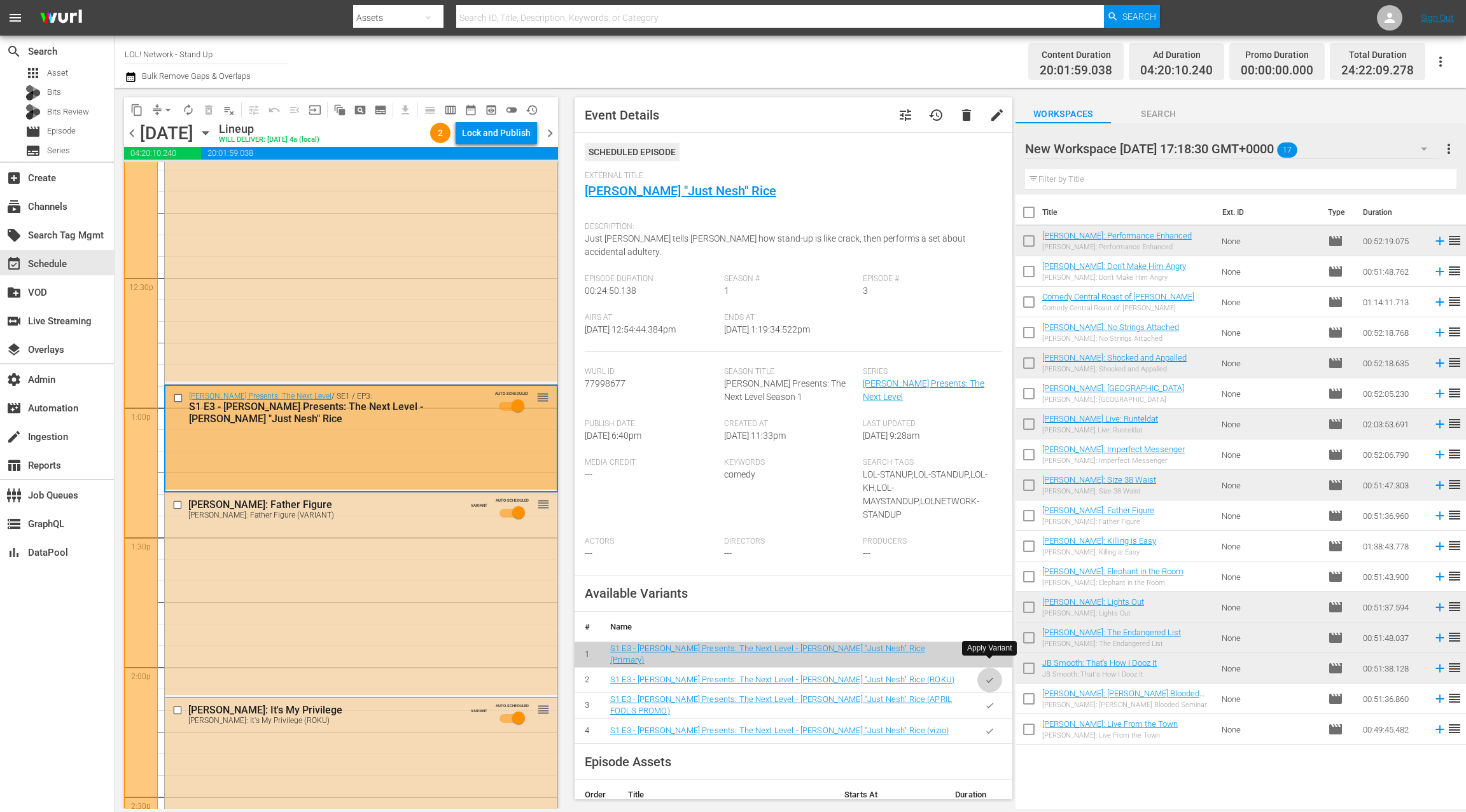
click at [987, 675] on icon "button" at bounding box center [989, 680] width 9 height 9
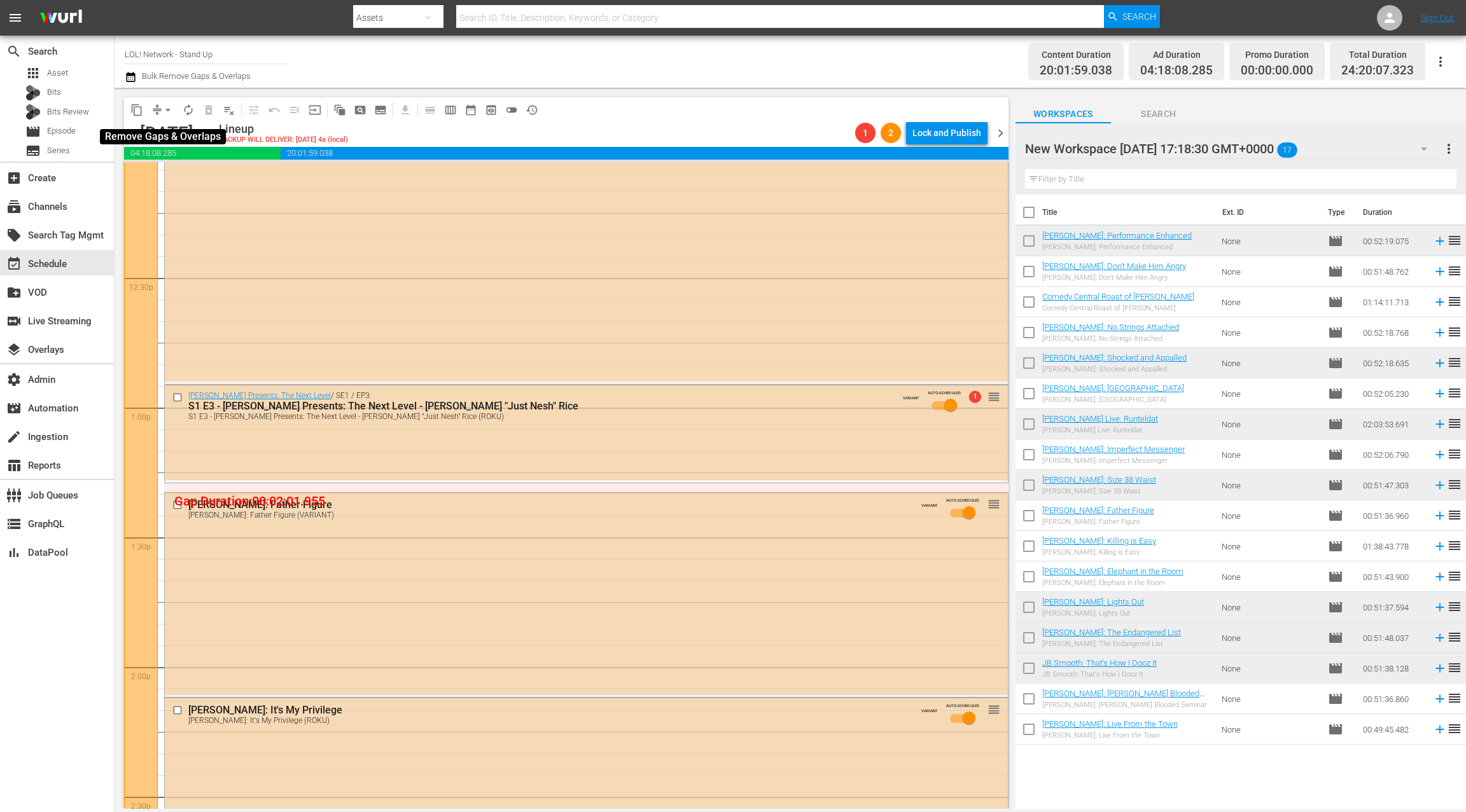
click at [162, 108] on span "arrow_drop_down" at bounding box center [168, 110] width 13 height 13
click at [189, 178] on li "Align to End of Previous Day" at bounding box center [168, 177] width 134 height 21
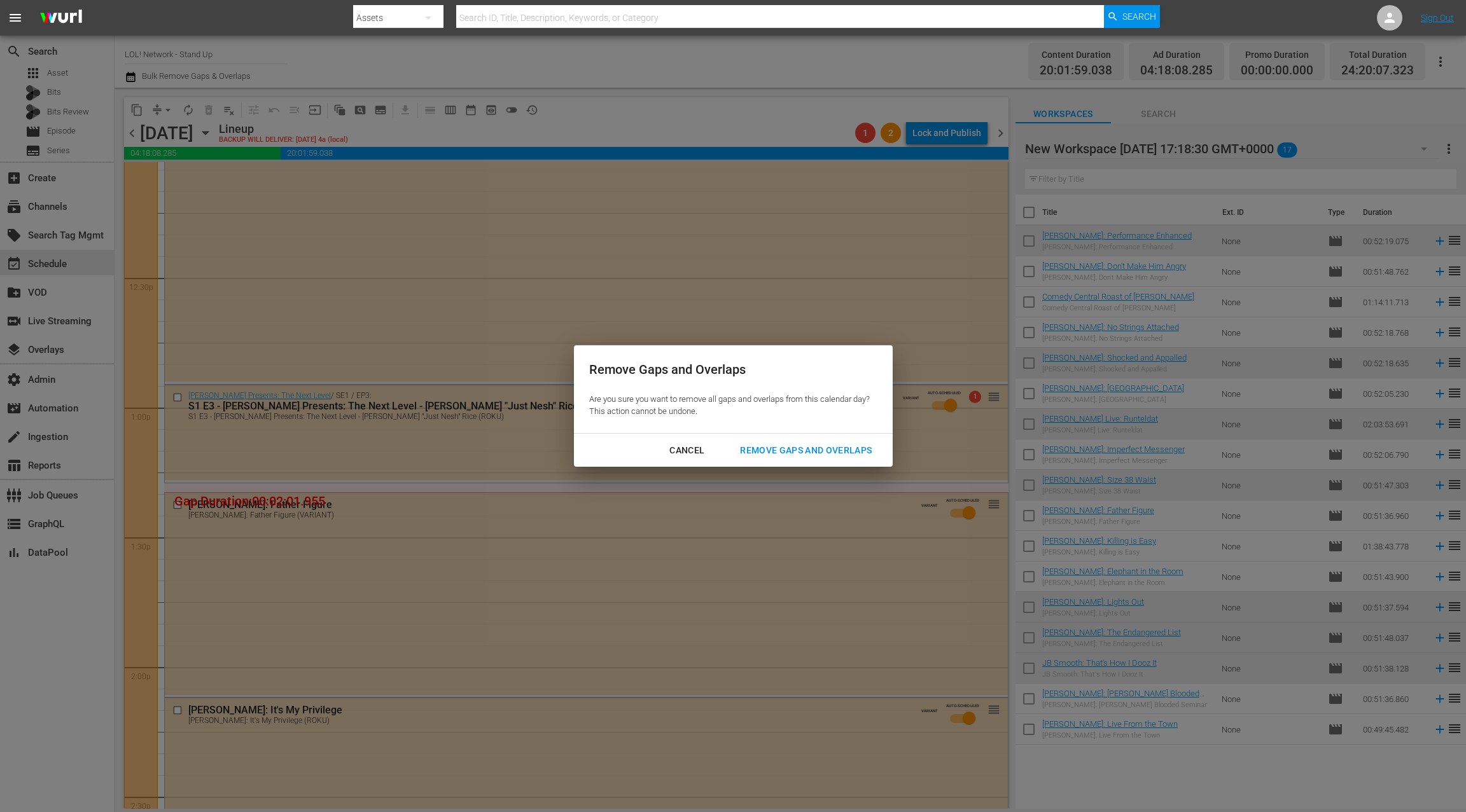
click at [825, 458] on button "Remove Gaps and Overlaps" at bounding box center [806, 450] width 163 height 23
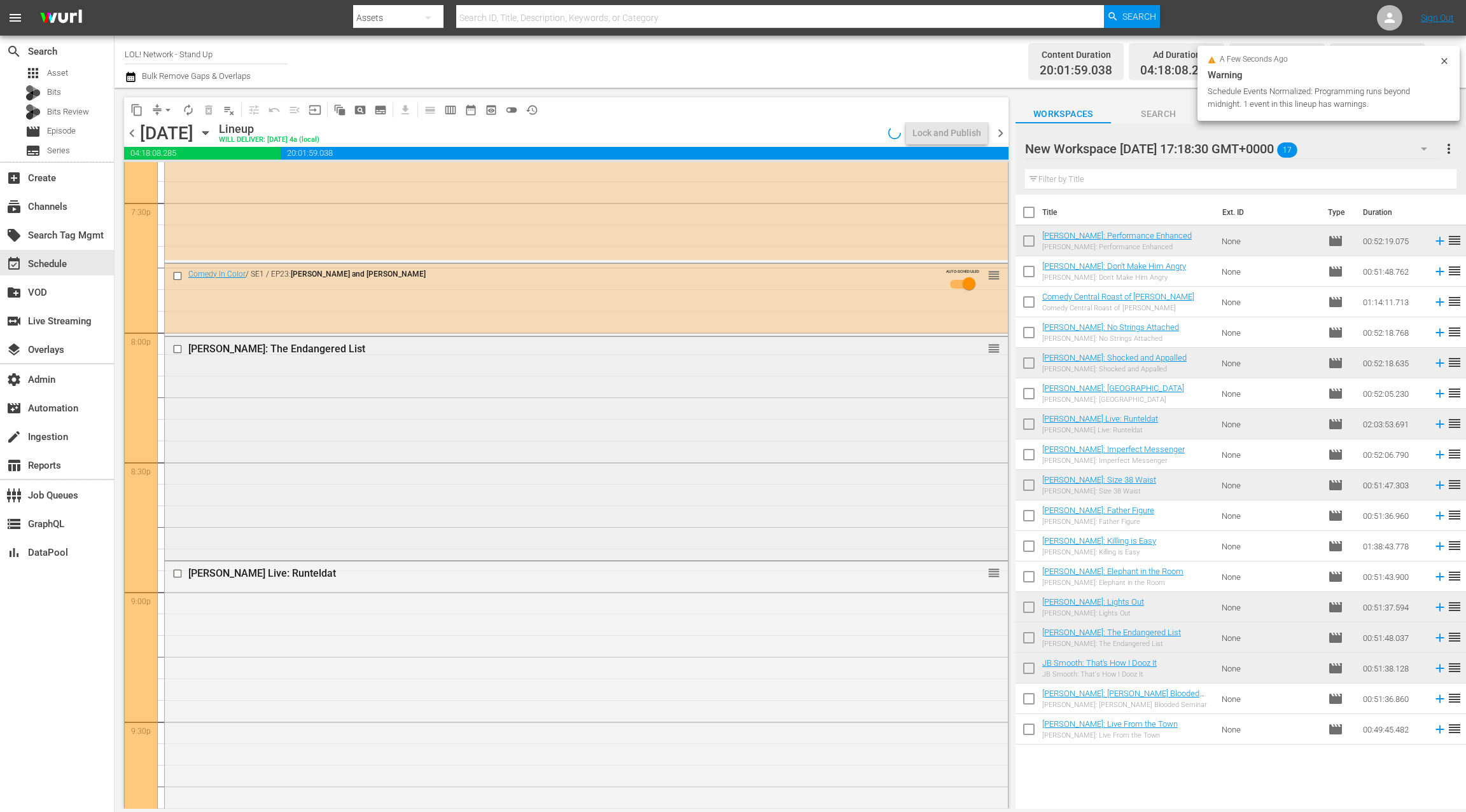
scroll to position [4997, 0]
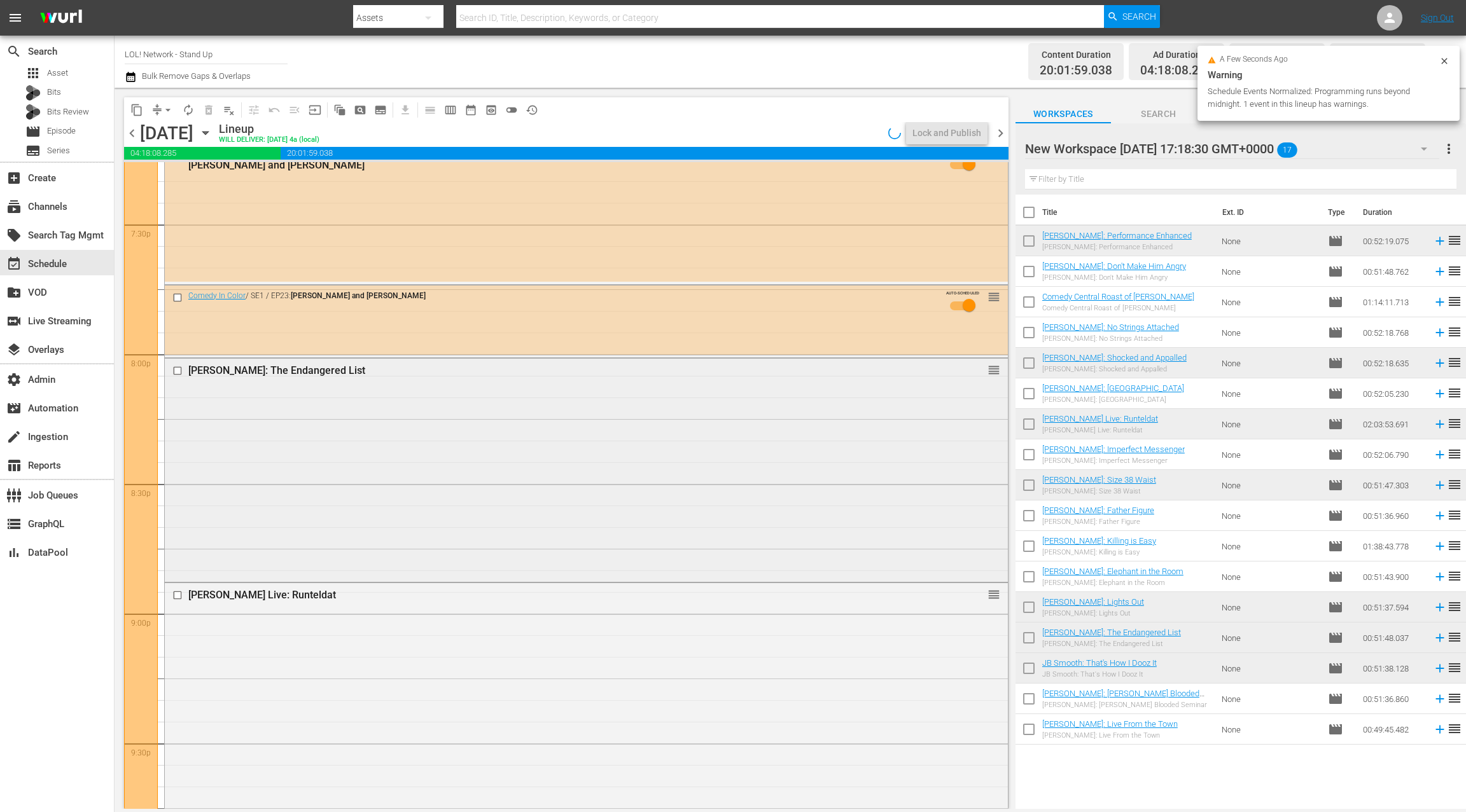
click at [537, 461] on div "DL Hughley: The Endangered List reorder" at bounding box center [586, 468] width 843 height 220
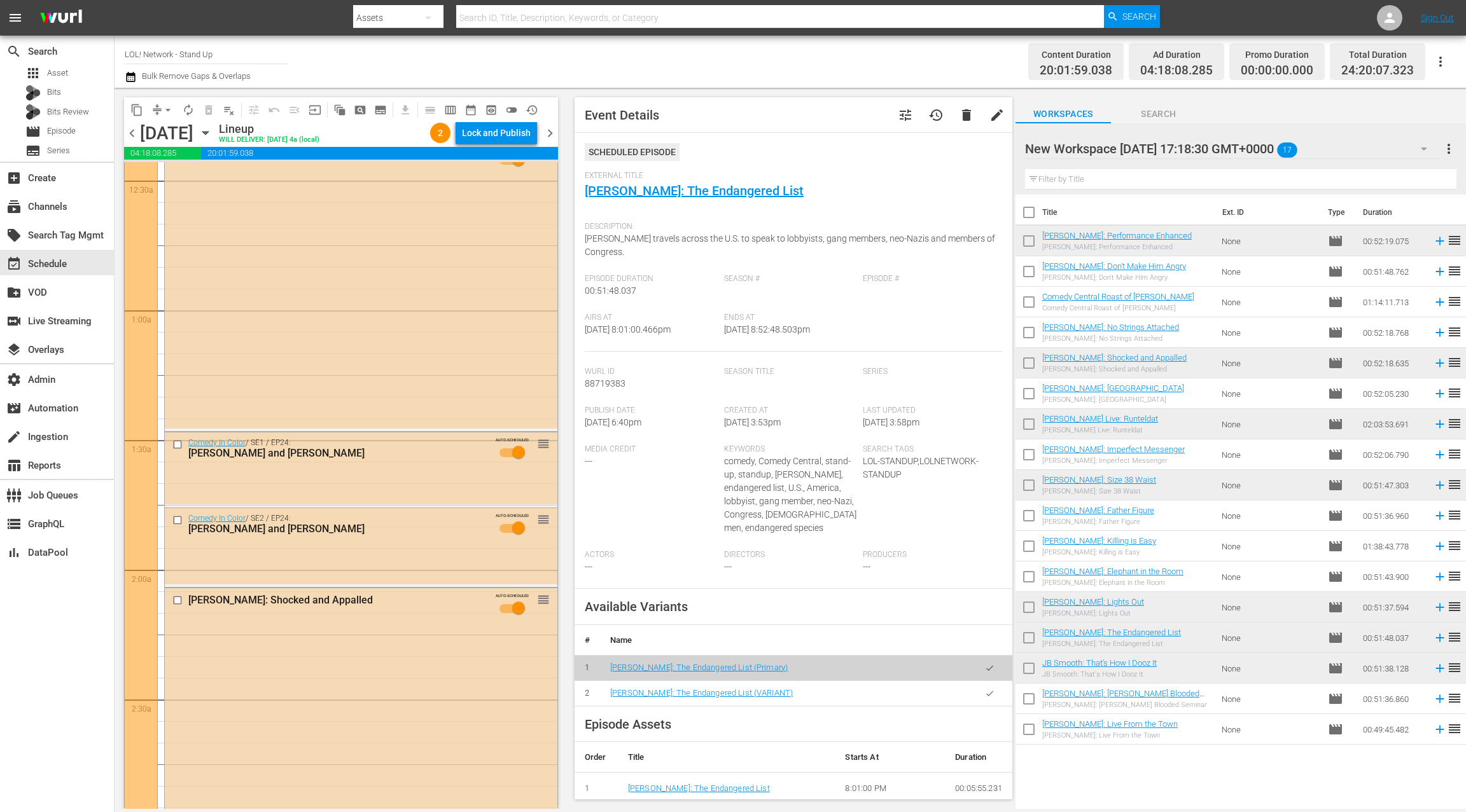
scroll to position [0, 0]
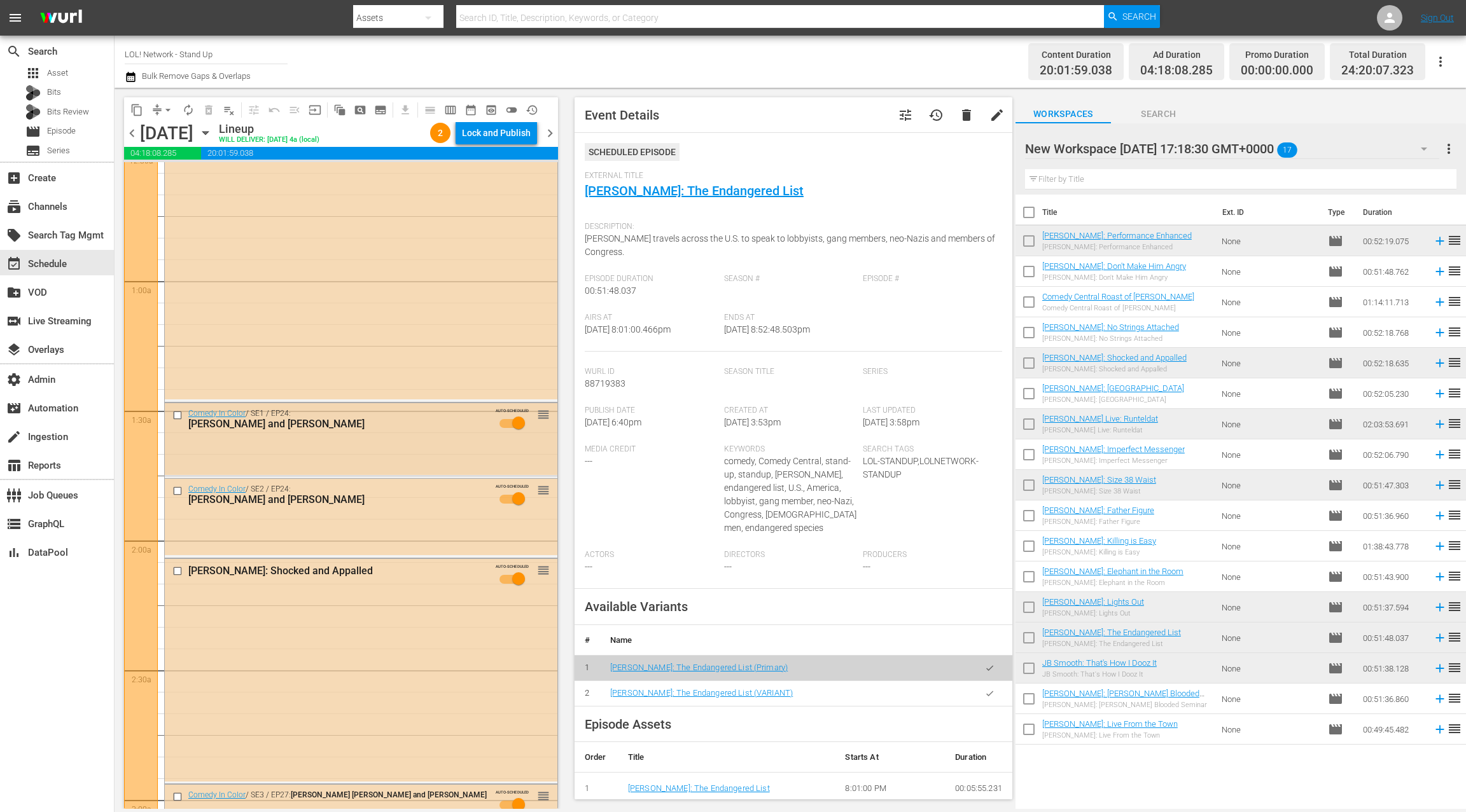
click at [430, 443] on div "Comedy In Color / SE1 / EP24: Ron G and Rachel Feinstein AUTO-SCHEDULED reorder" at bounding box center [360, 439] width 393 height 72
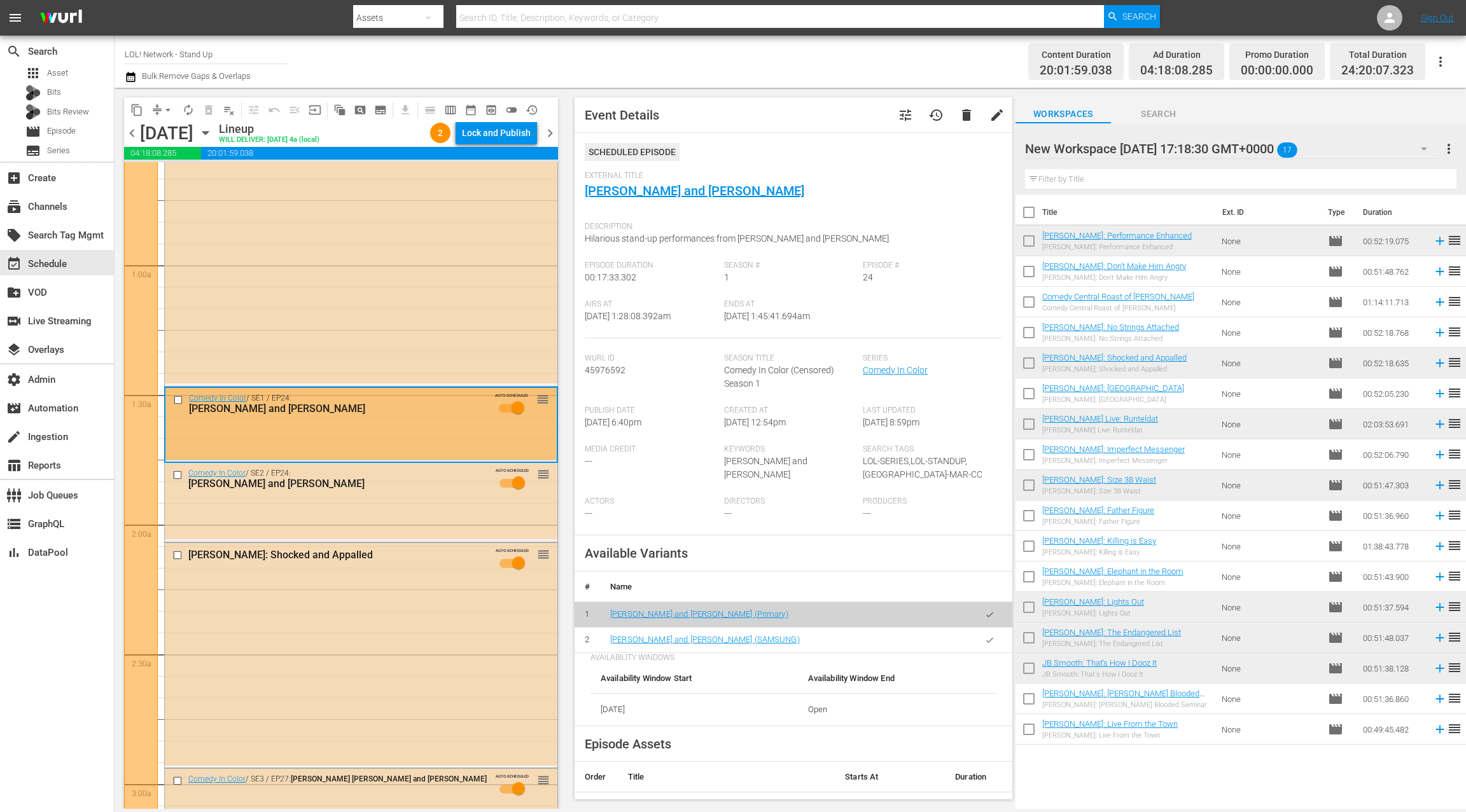
scroll to position [163, 0]
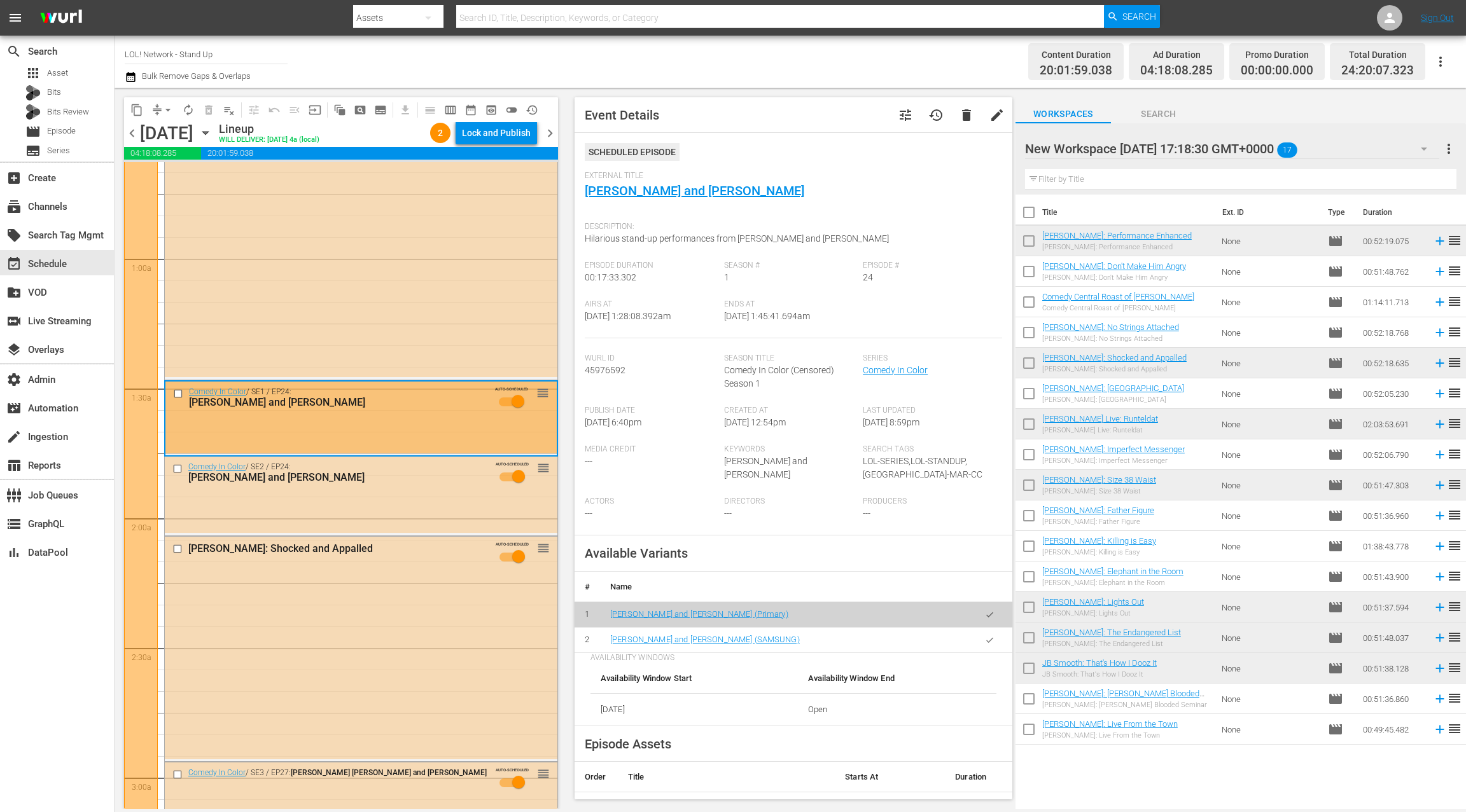
click at [993, 640] on icon "button" at bounding box center [989, 640] width 9 height 9
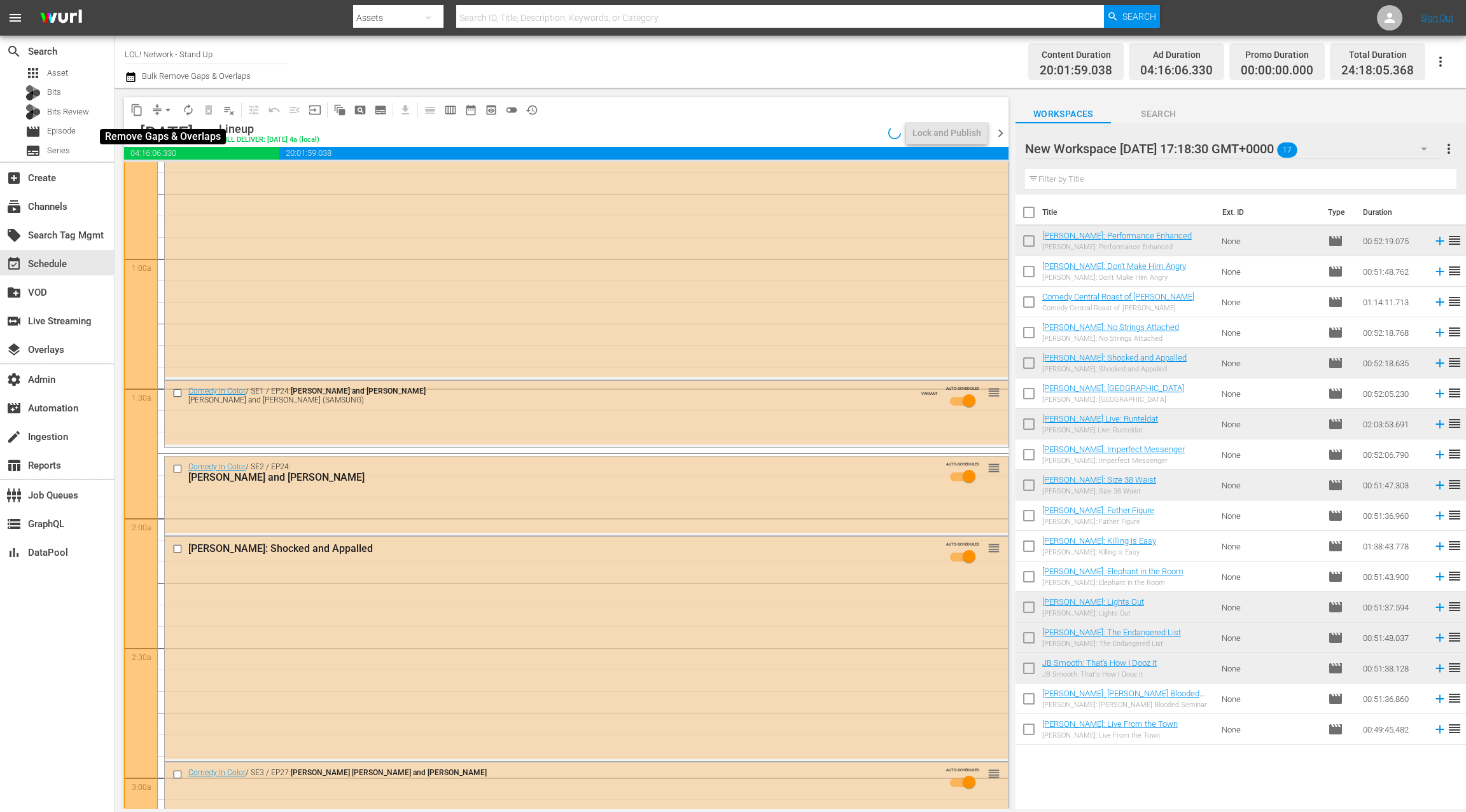
click at [164, 111] on span "arrow_drop_down" at bounding box center [168, 110] width 13 height 13
click at [185, 173] on li "Align to End of Previous Day" at bounding box center [168, 177] width 134 height 21
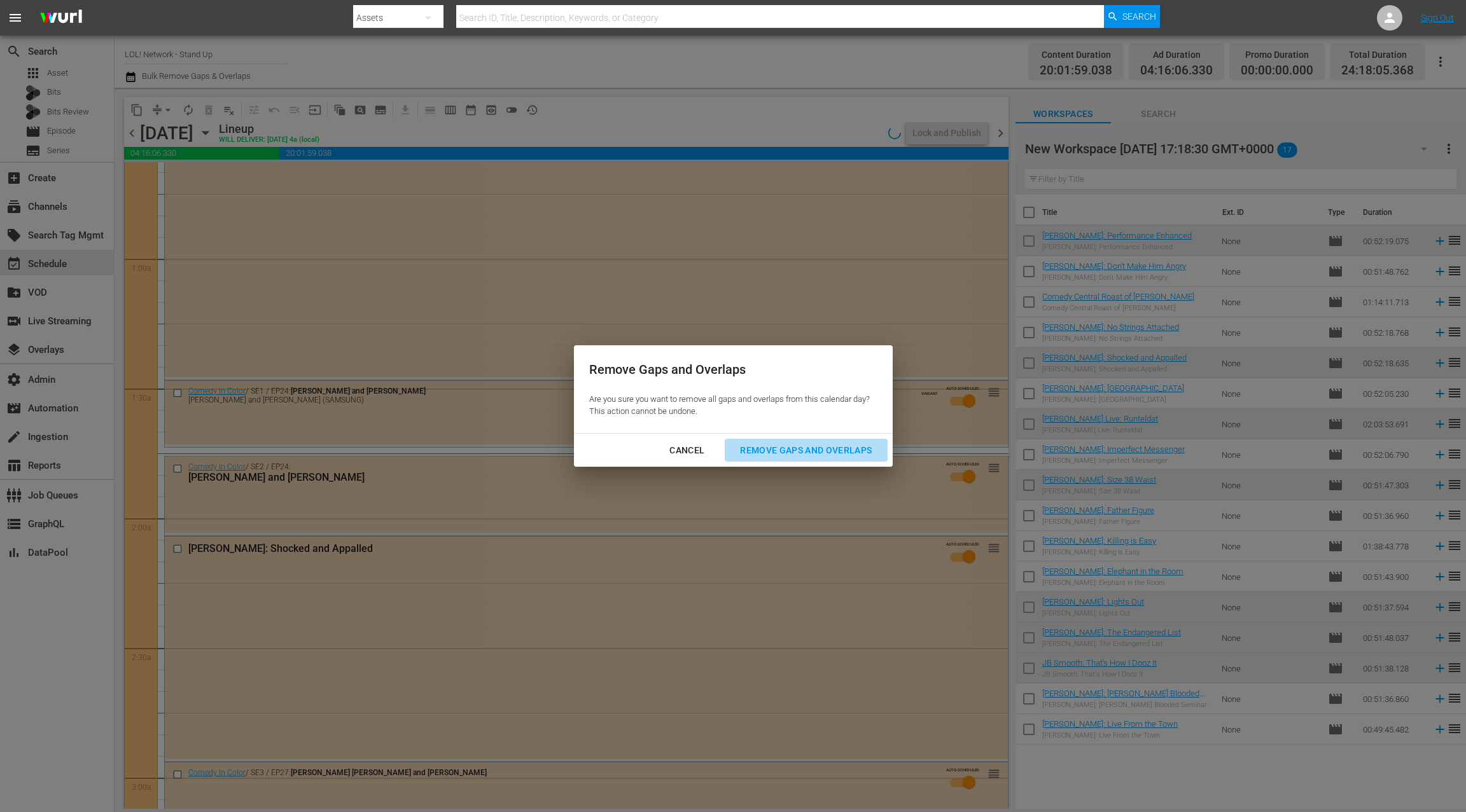
click at [787, 455] on div "Remove Gaps and Overlaps" at bounding box center [805, 450] width 153 height 16
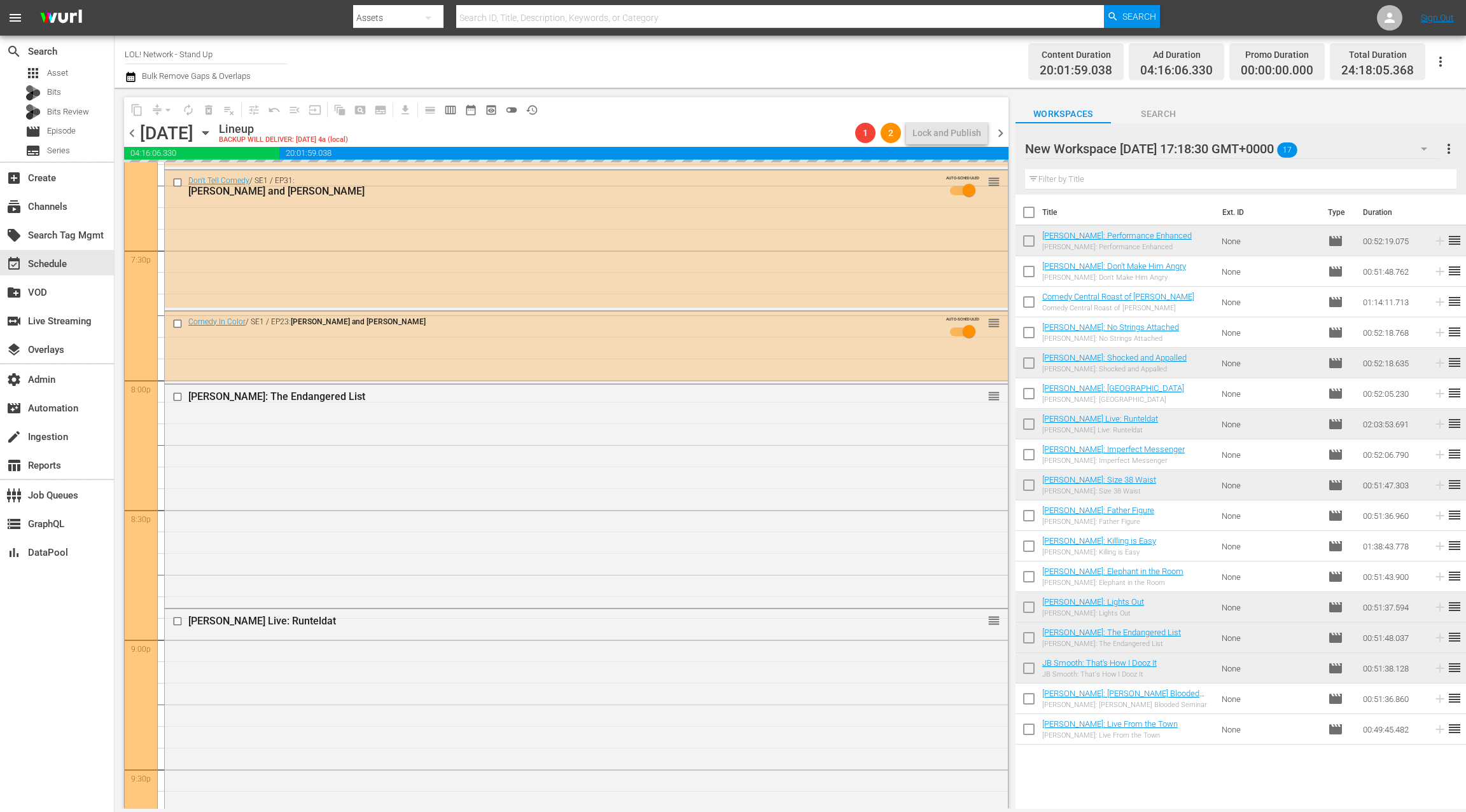
scroll to position [5024, 0]
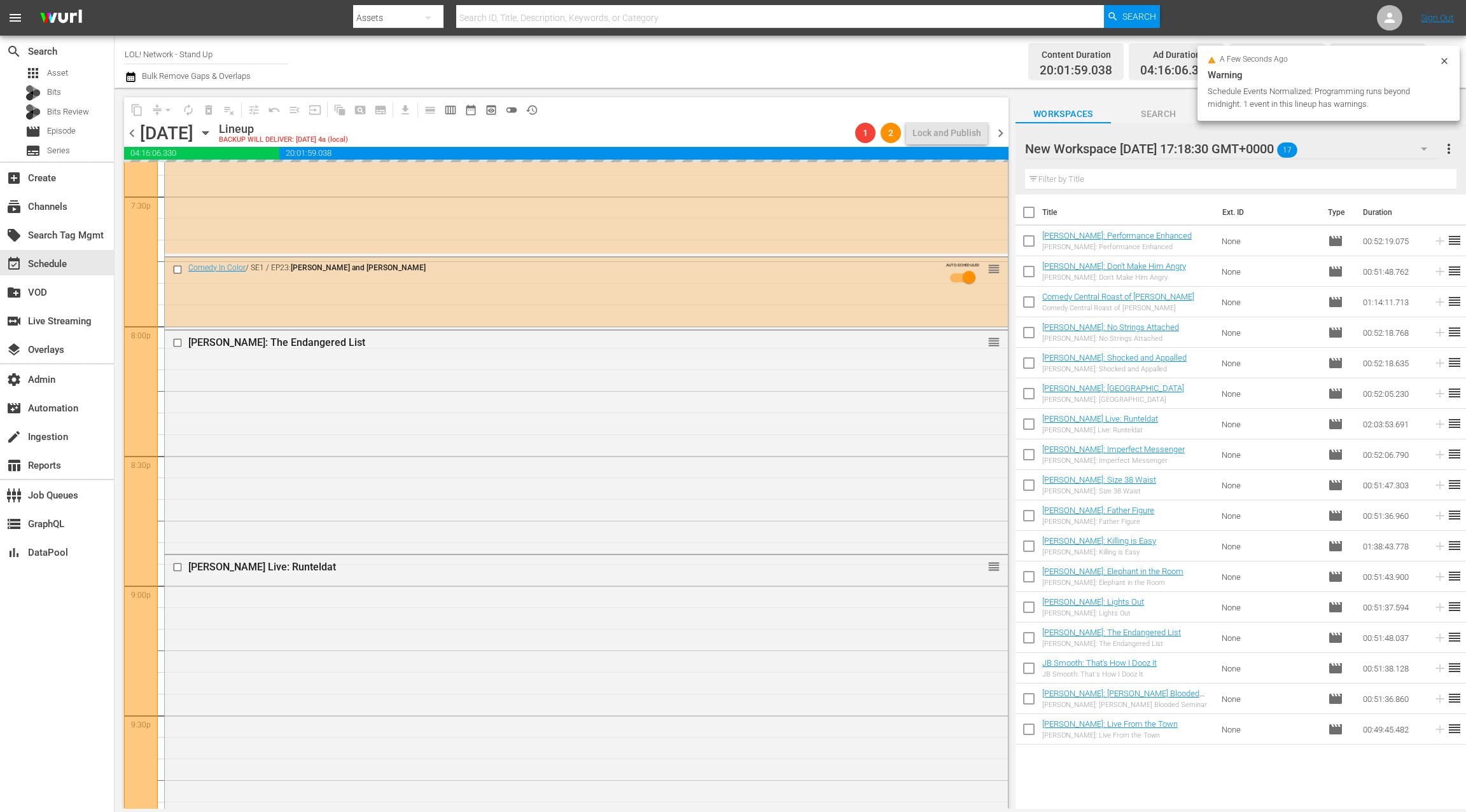
click at [585, 399] on div "DL Hughley: The Endangered List reorder" at bounding box center [586, 441] width 843 height 220
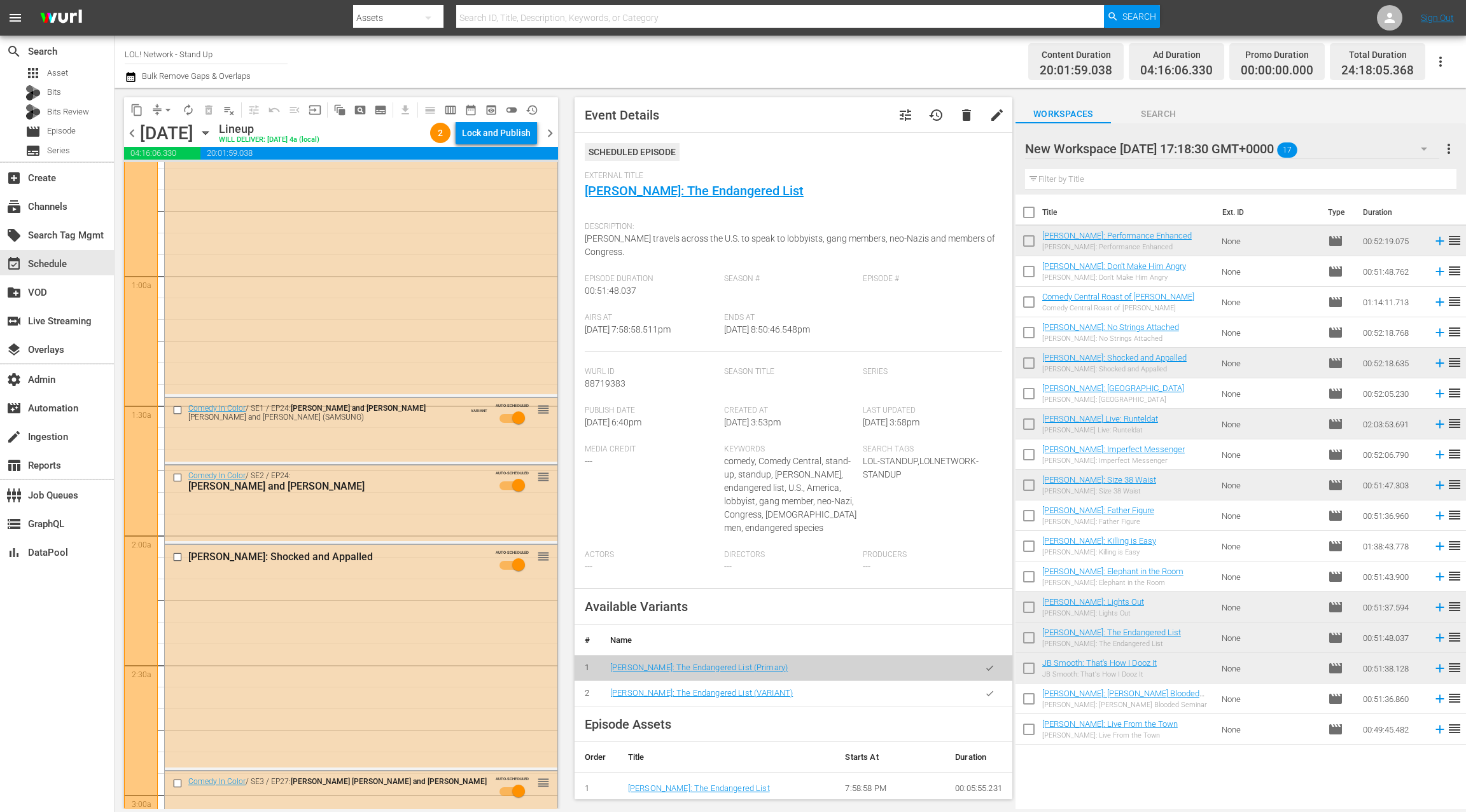
scroll to position [245, 0]
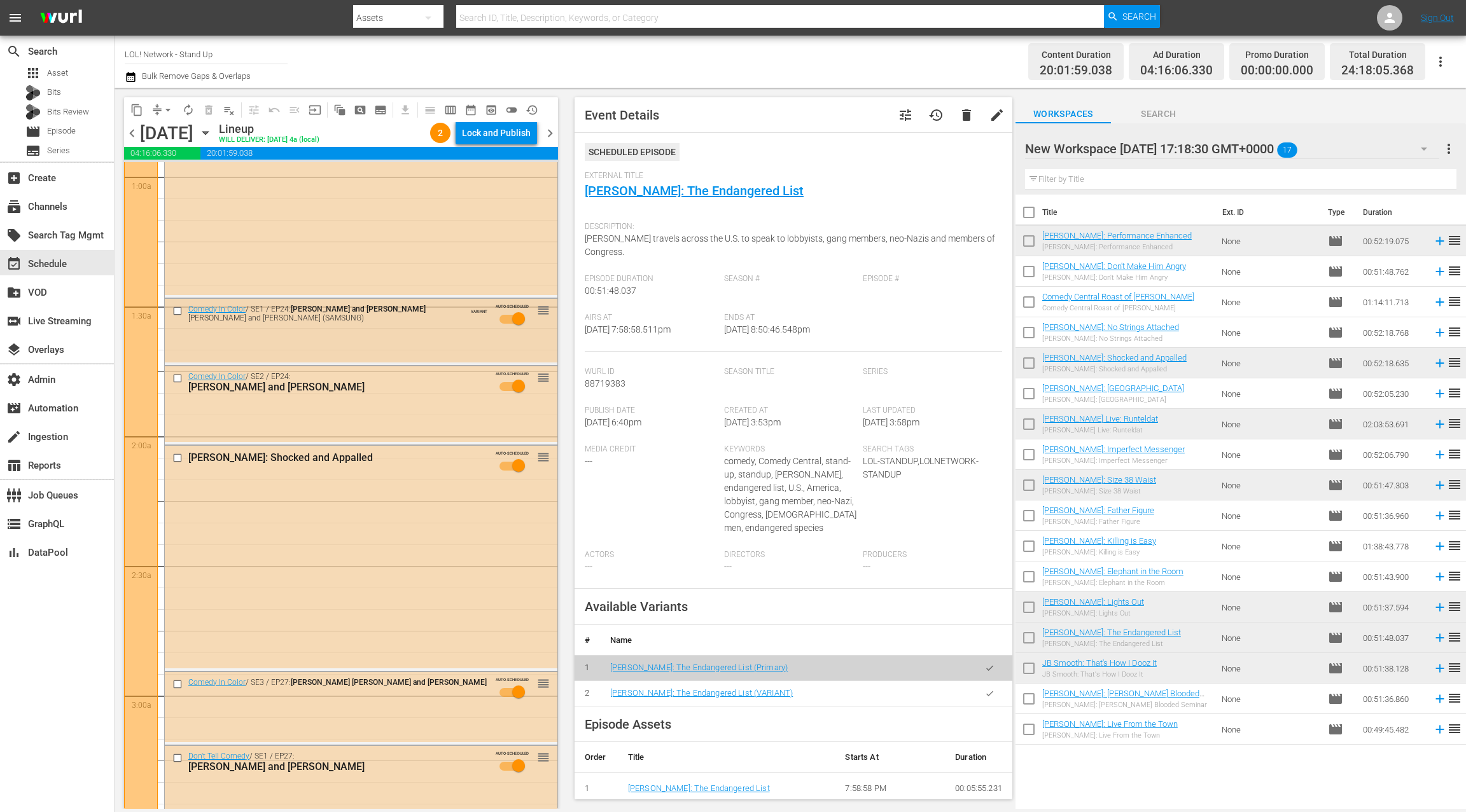
click at [451, 346] on div "Comedy In Color / SE1 / EP24: Ron G and Rachel Feinstein Ron G and Rachel Feins…" at bounding box center [360, 330] width 393 height 64
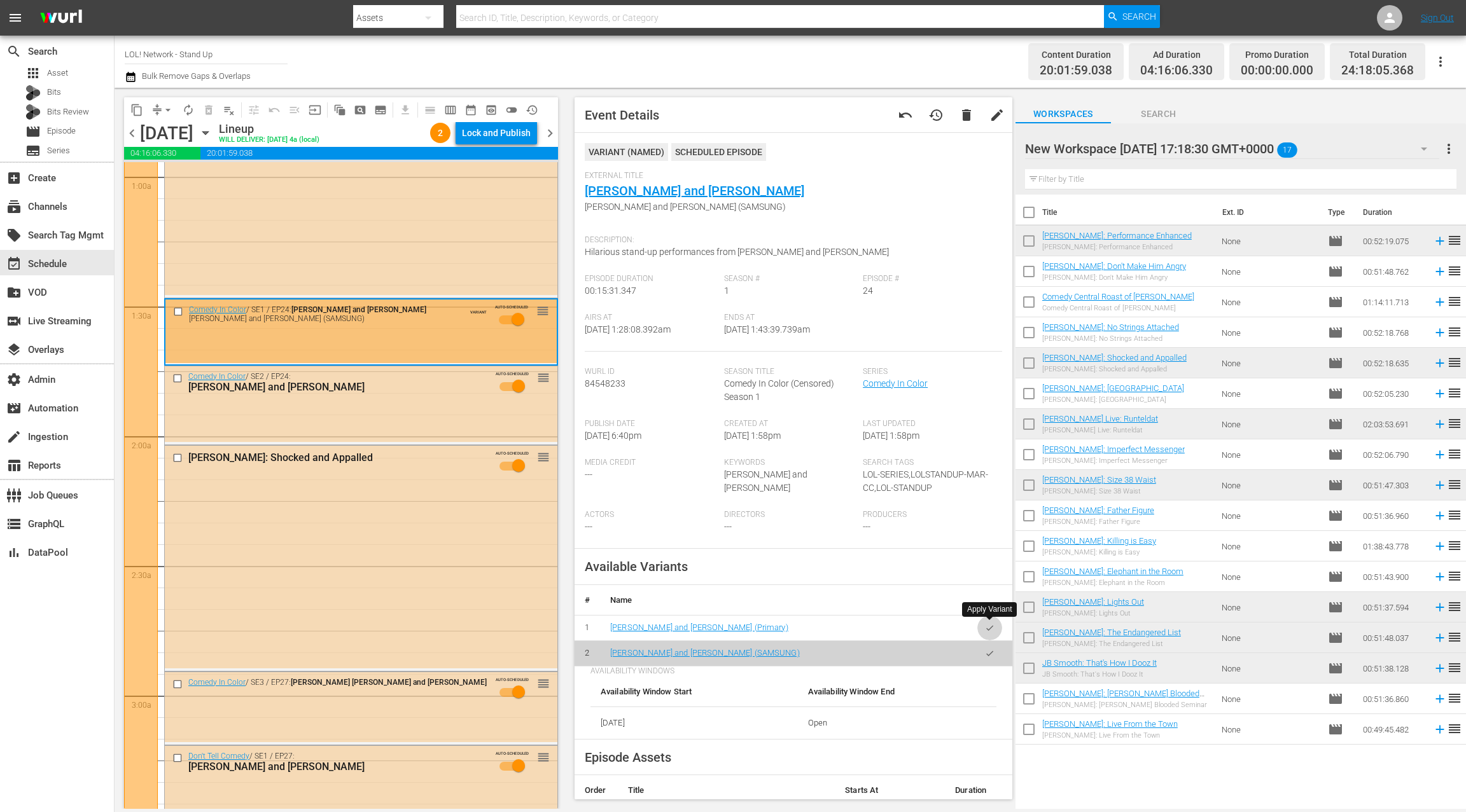
click at [987, 628] on icon "button" at bounding box center [989, 628] width 9 height 9
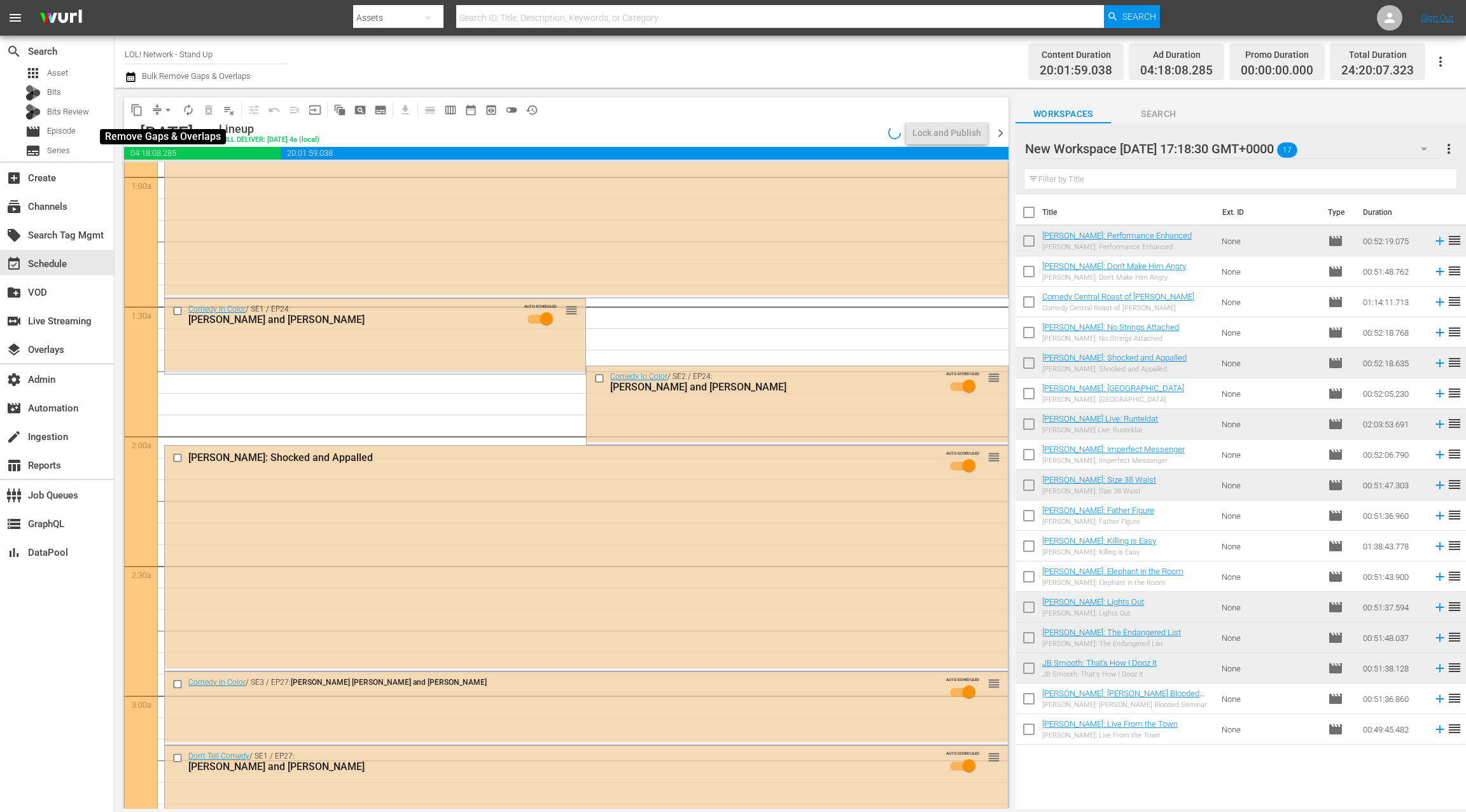
click at [166, 111] on span "arrow_drop_down" at bounding box center [168, 110] width 13 height 13
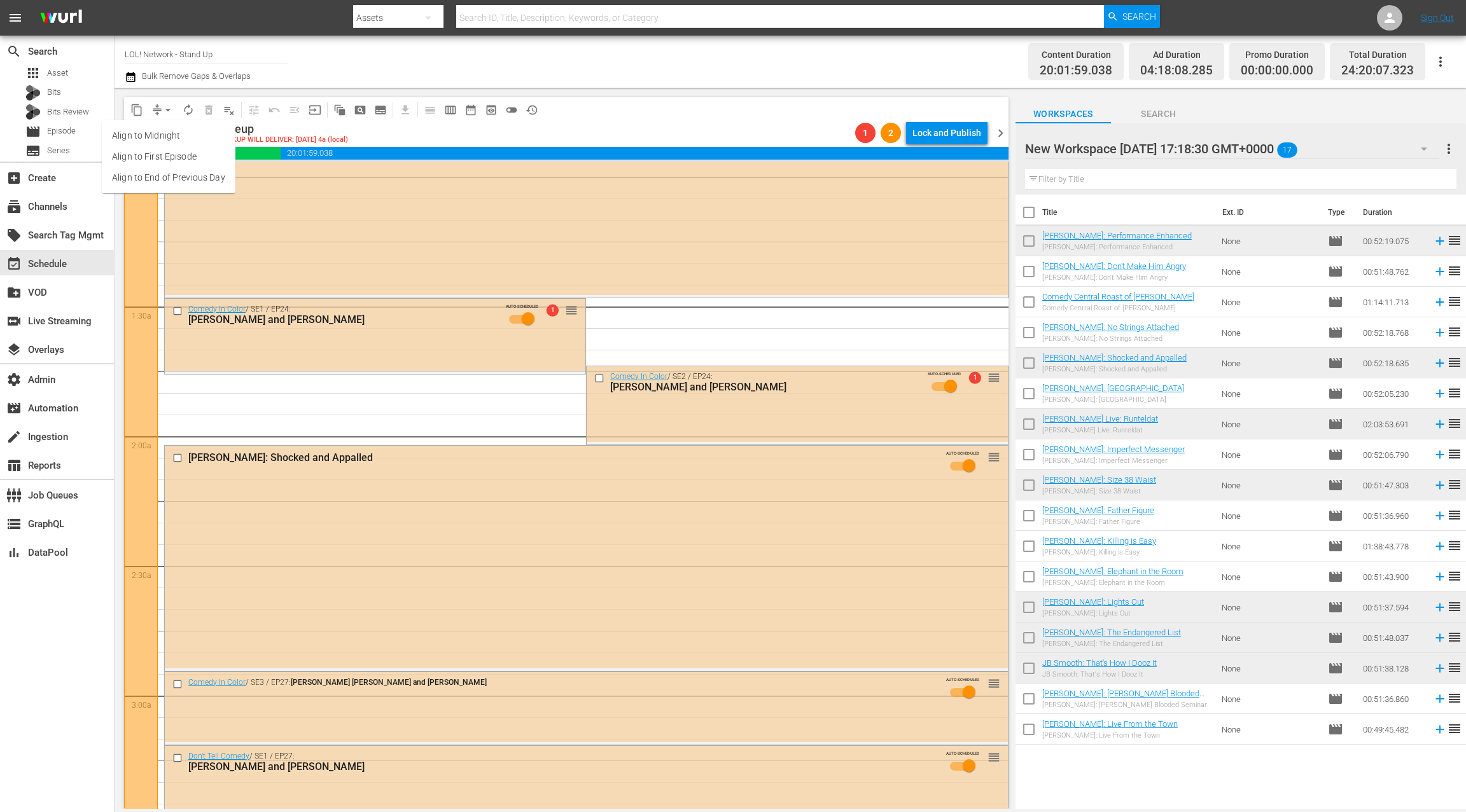
click at [183, 176] on li "Align to End of Previous Day" at bounding box center [168, 177] width 134 height 21
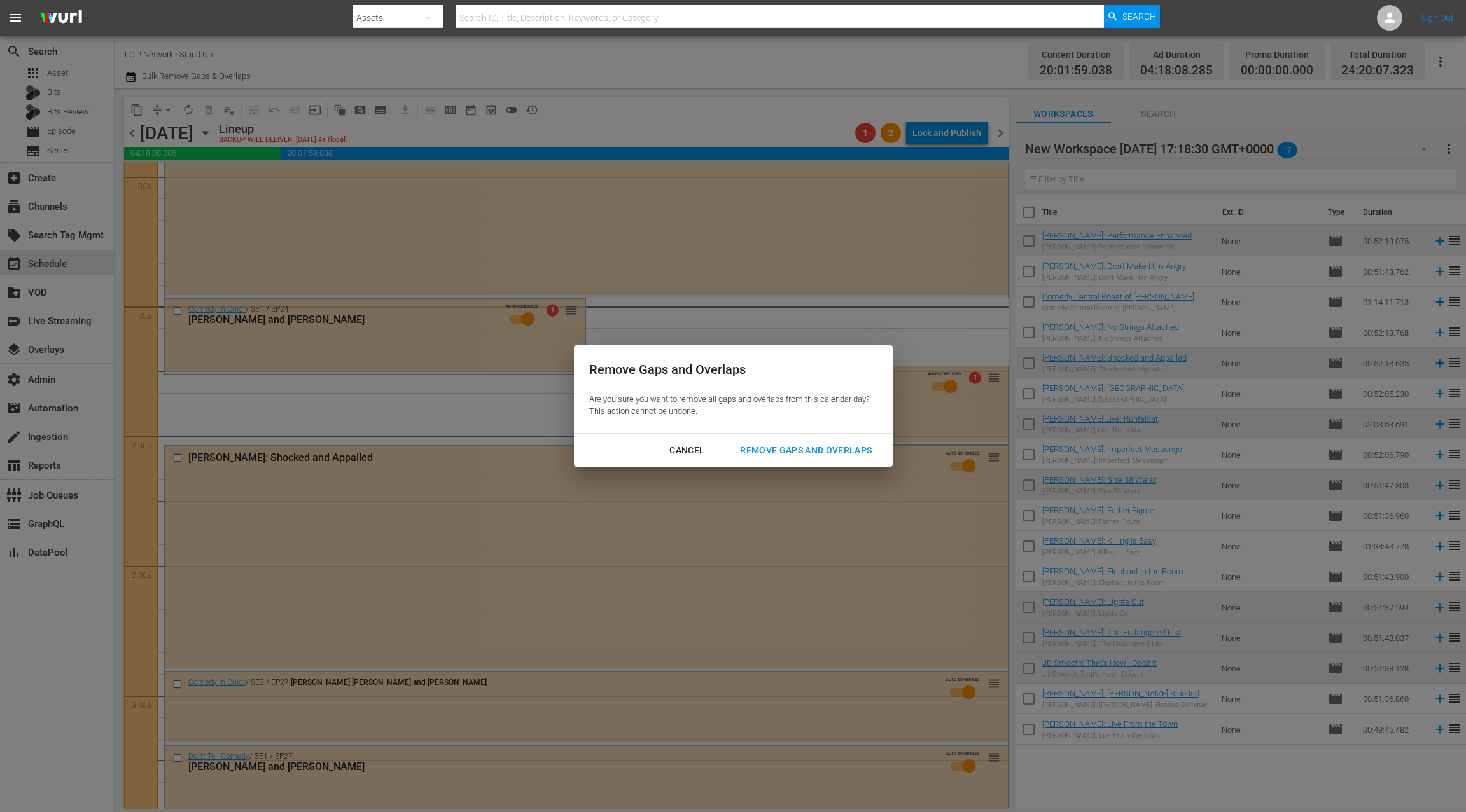
click at [770, 451] on div "Remove Gaps and Overlaps" at bounding box center [805, 450] width 153 height 16
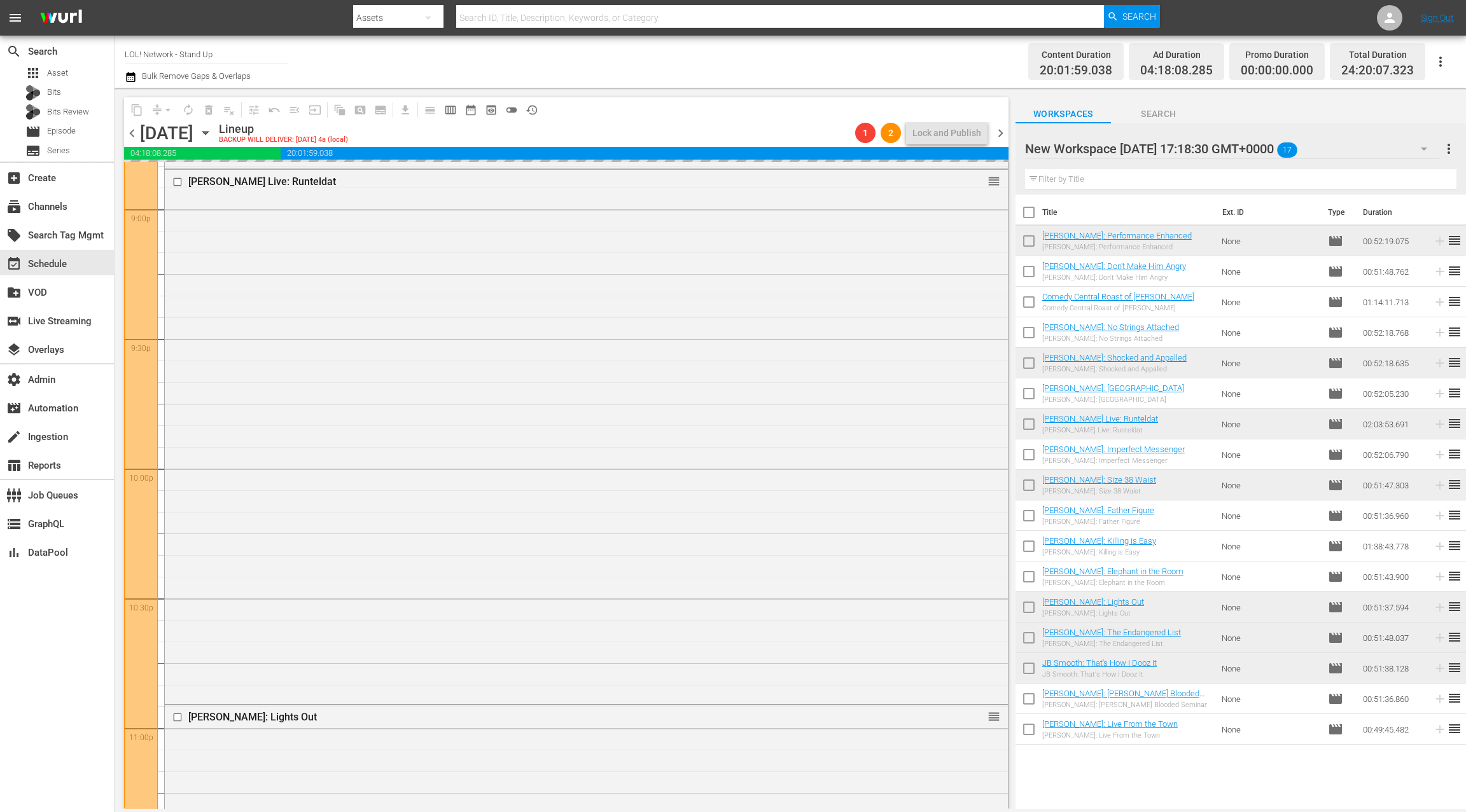
scroll to position [5745, 0]
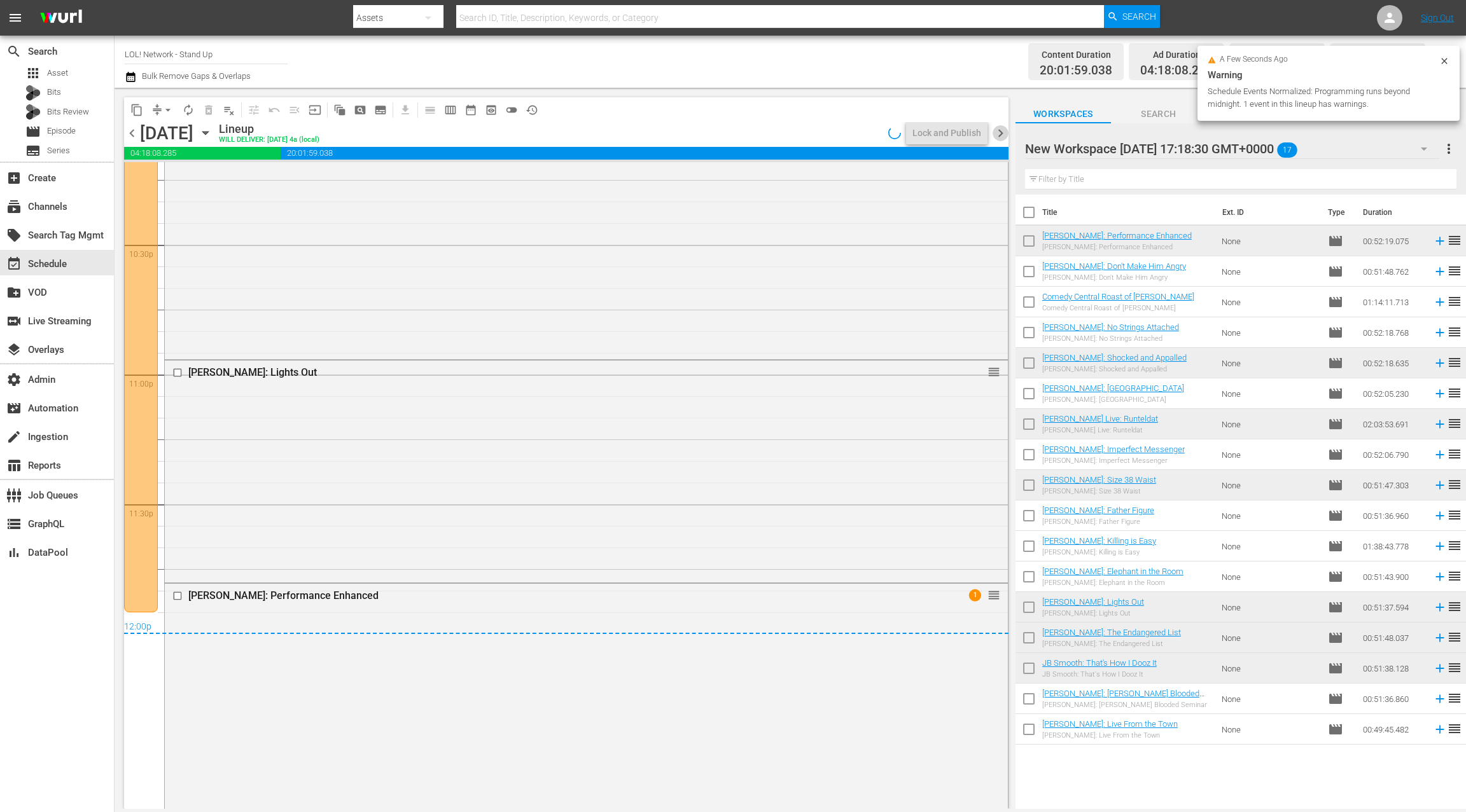
click at [999, 132] on span "chevron_right" at bounding box center [1000, 133] width 16 height 16
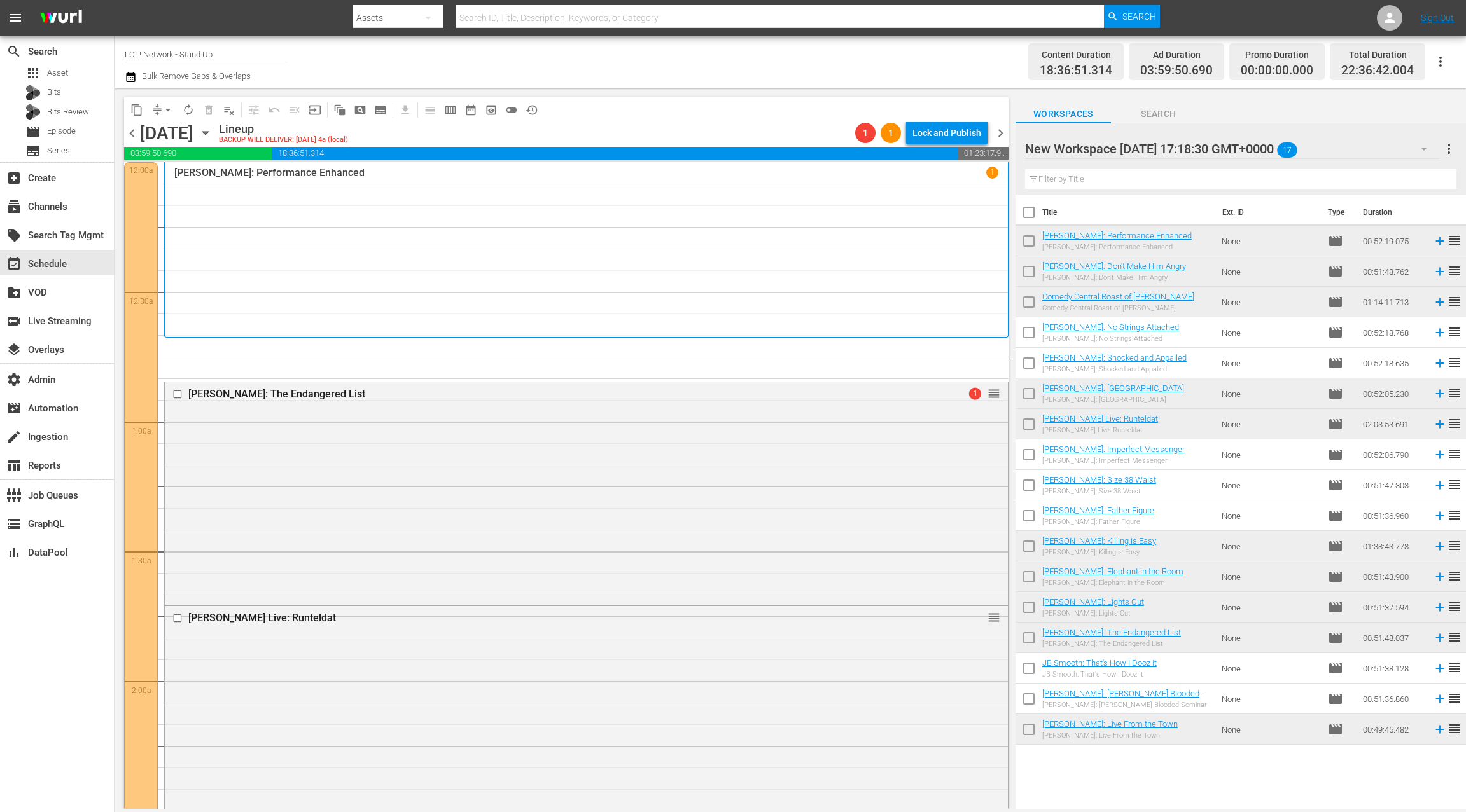
click at [134, 77] on icon "button" at bounding box center [130, 77] width 12 height 16
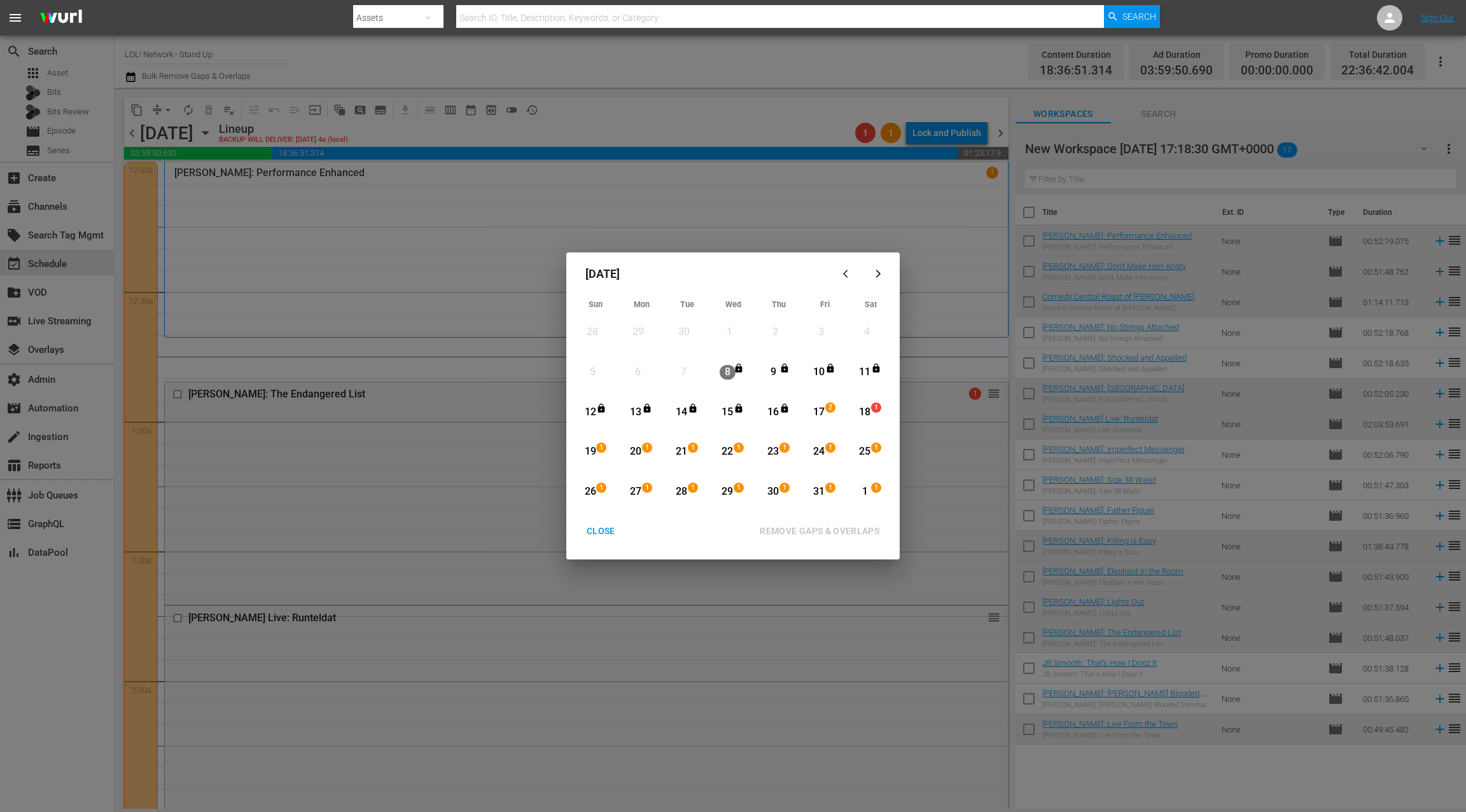
click at [867, 411] on div "18" at bounding box center [864, 412] width 16 height 15
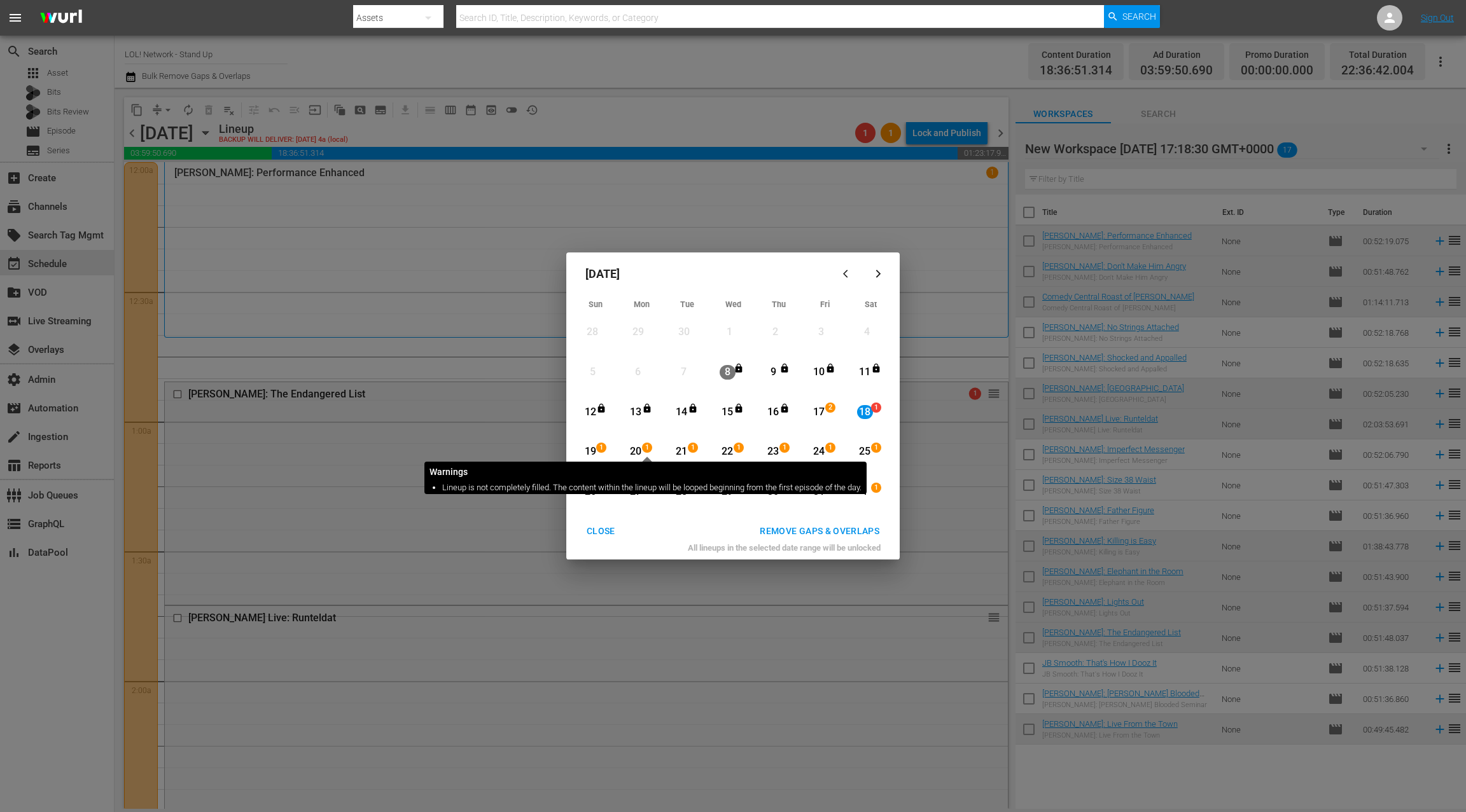
click at [642, 451] on span "1" at bounding box center [647, 447] width 9 height 10
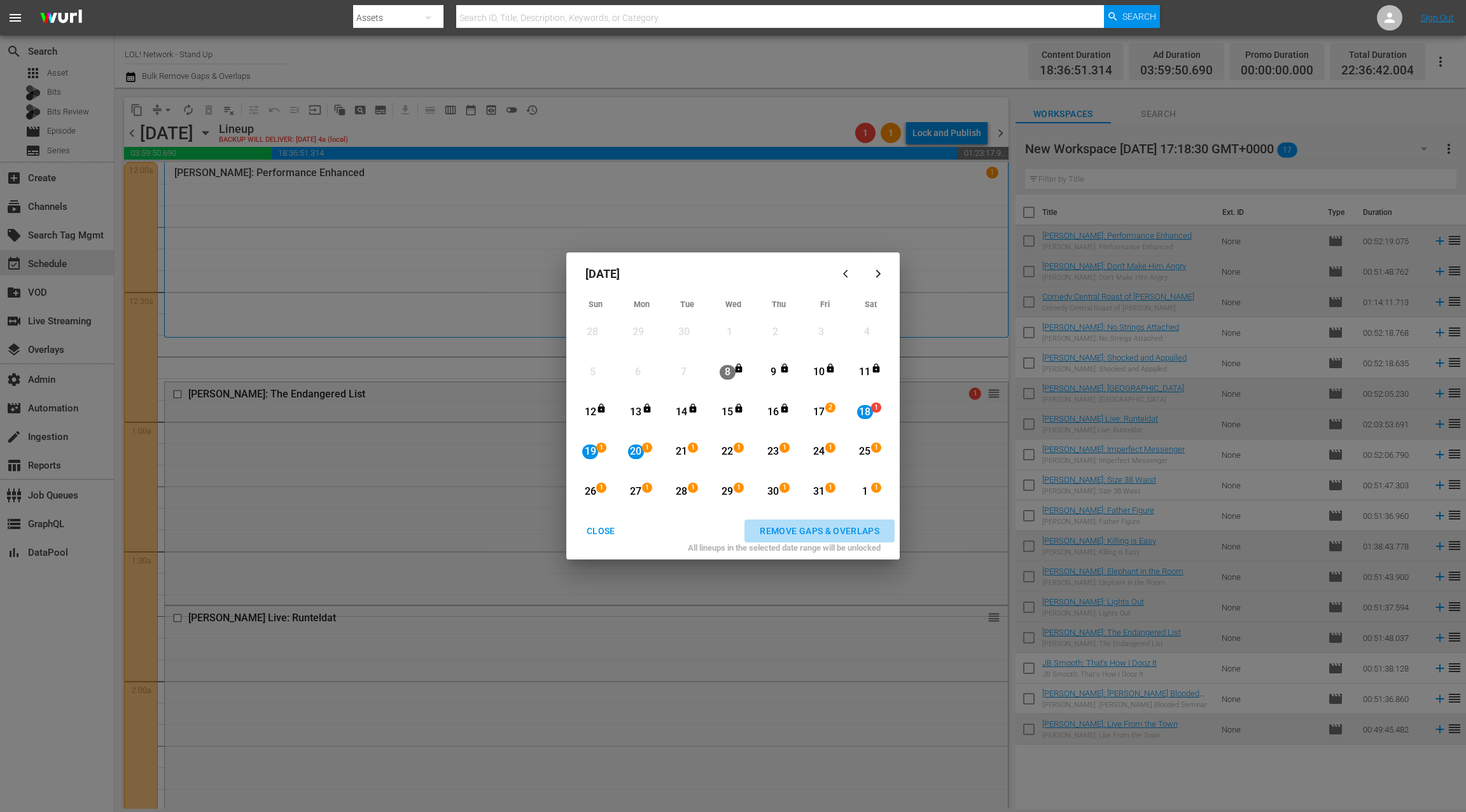
click at [816, 531] on div "REMOVE GAPS & OVERLAPS" at bounding box center [819, 530] width 140 height 16
click at [593, 529] on div "CLOSE" at bounding box center [601, 530] width 49 height 16
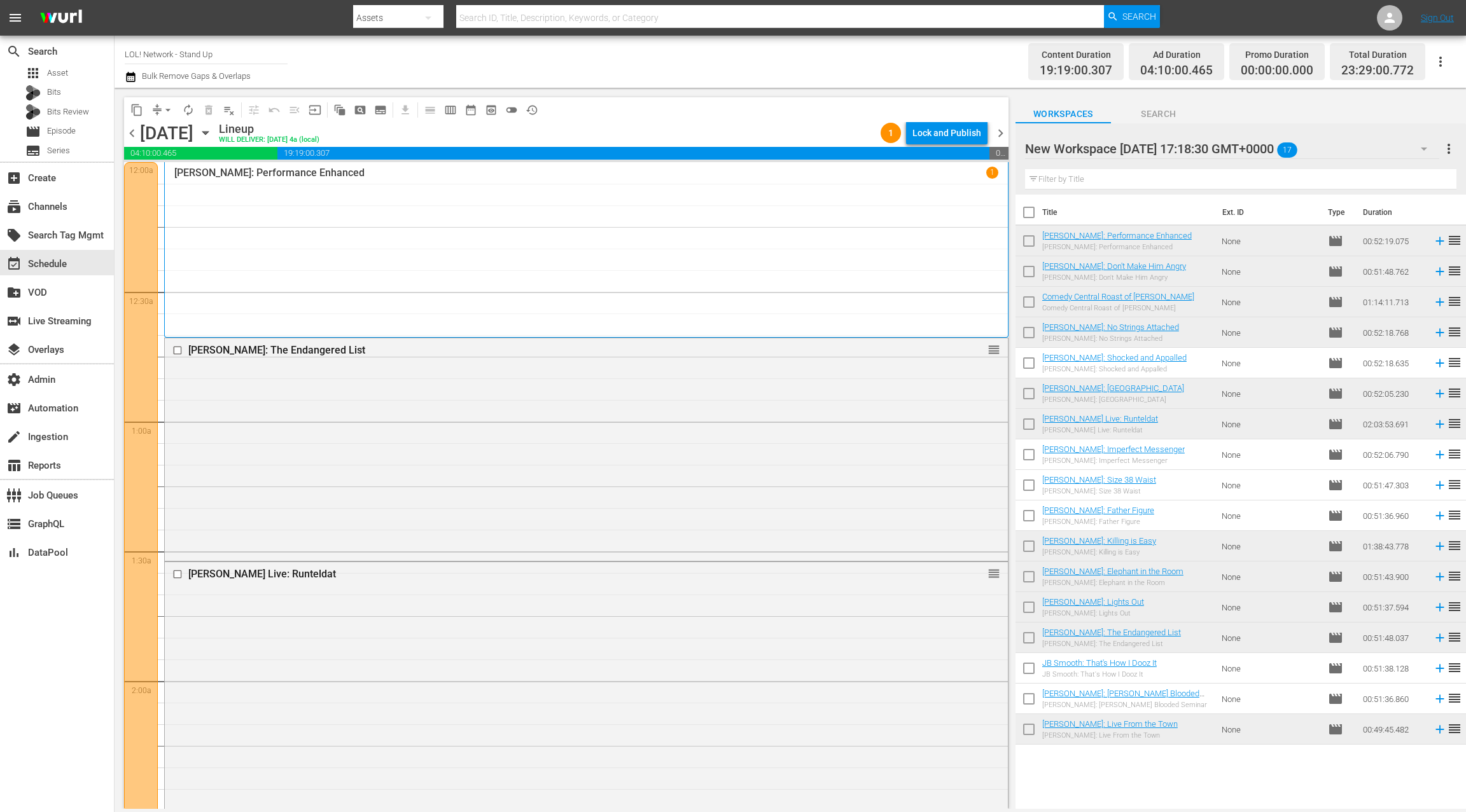
click at [1006, 136] on span "chevron_right" at bounding box center [1000, 133] width 16 height 16
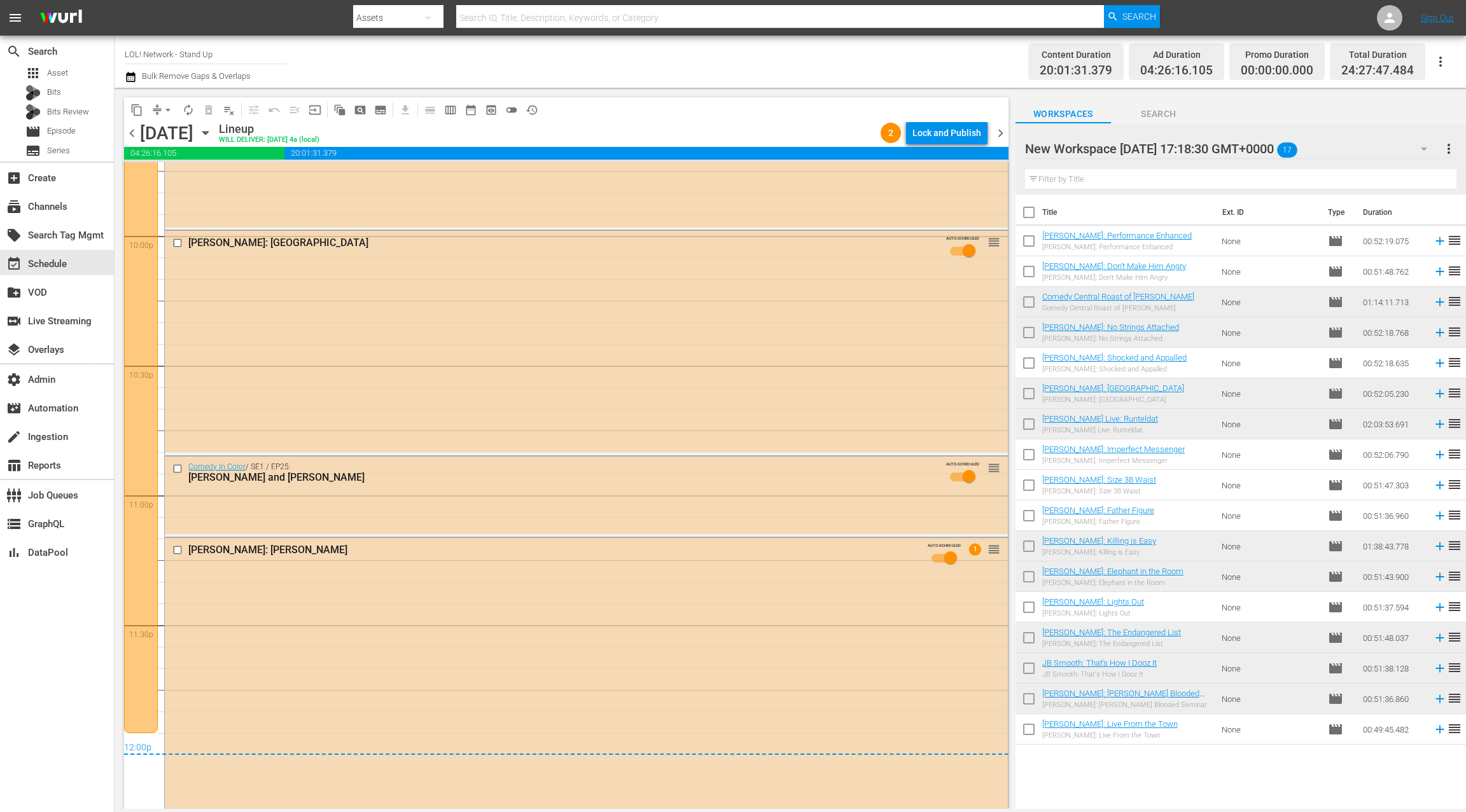
scroll to position [5740, 0]
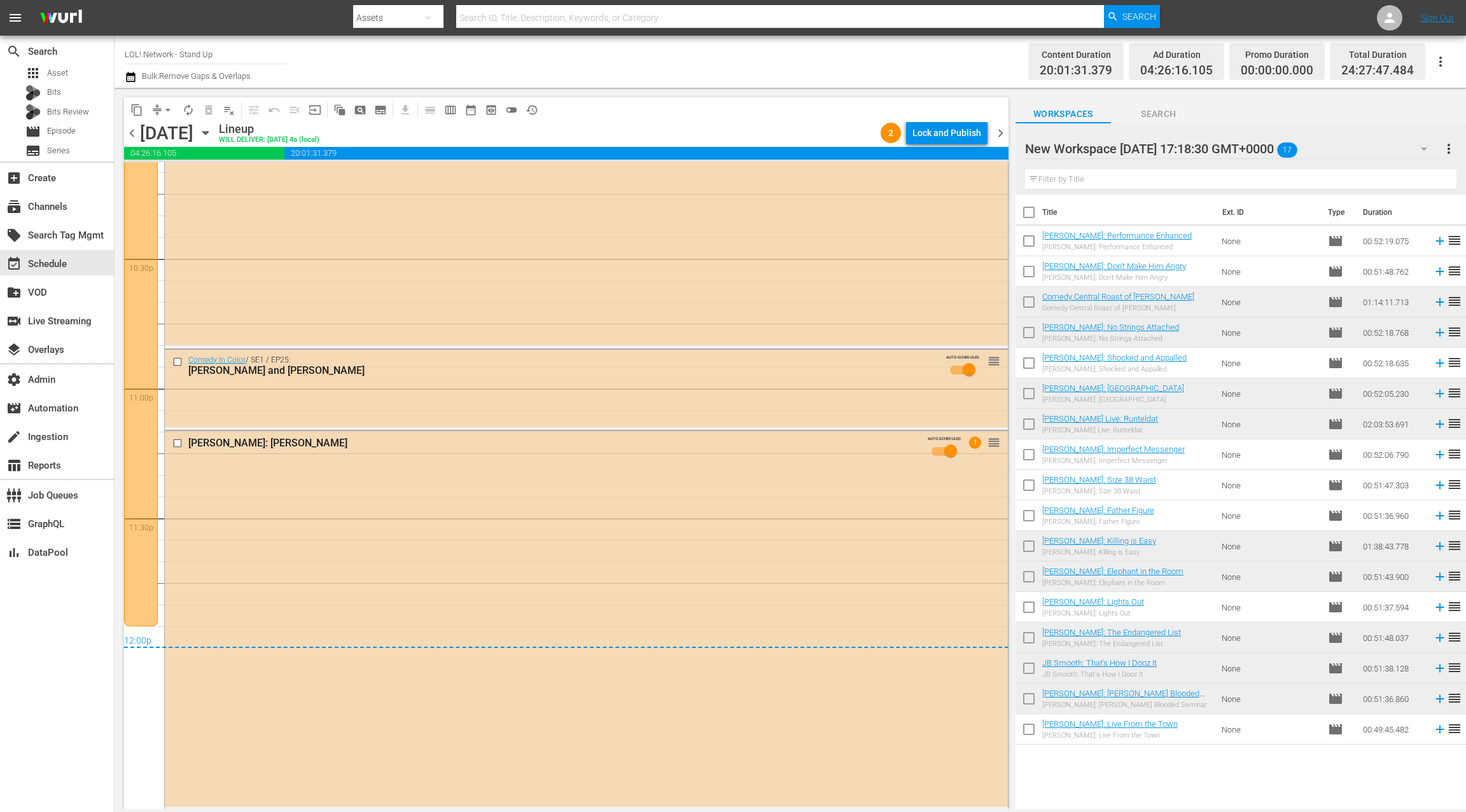
click at [999, 132] on span "chevron_right" at bounding box center [1000, 133] width 16 height 16
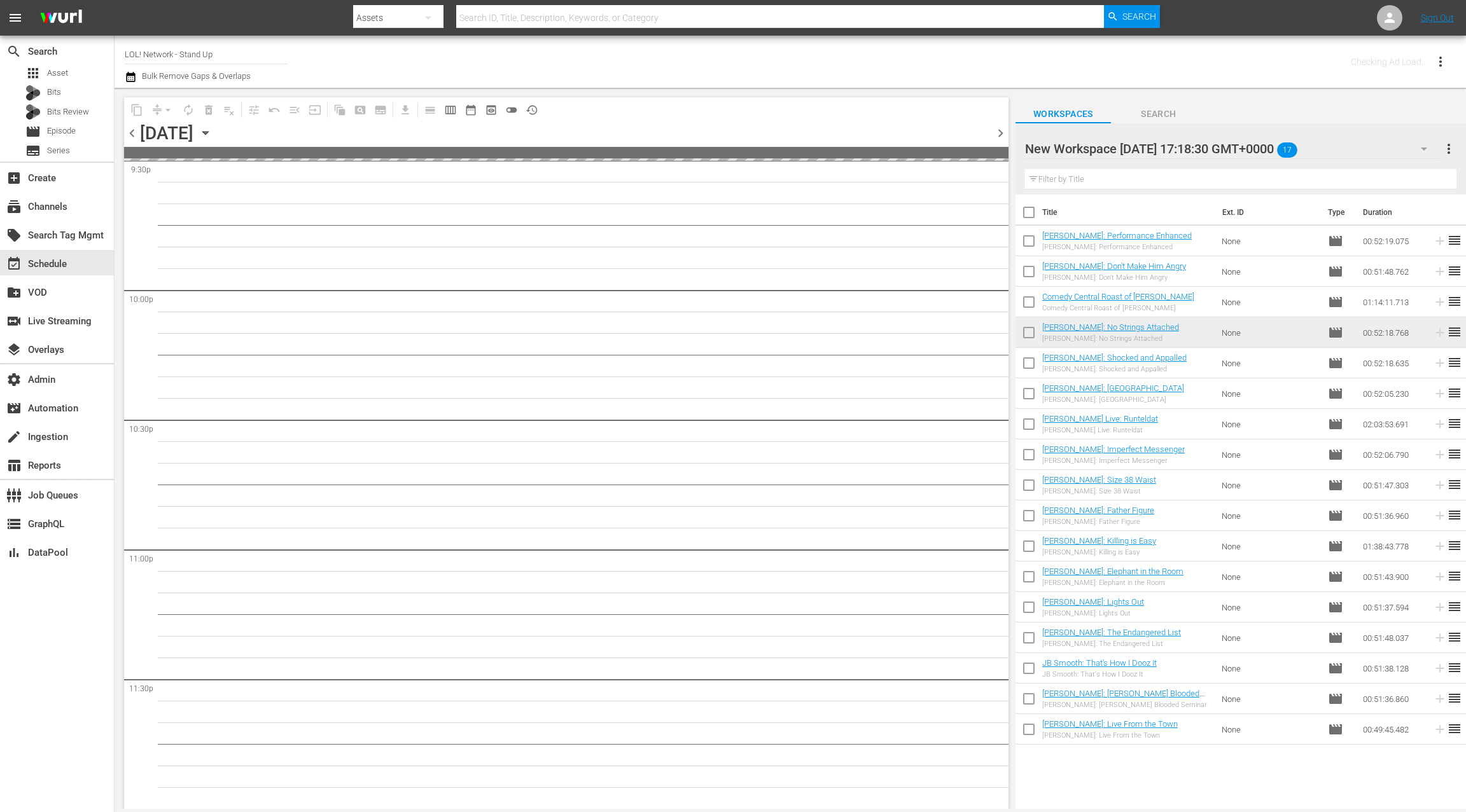
scroll to position [5578, 0]
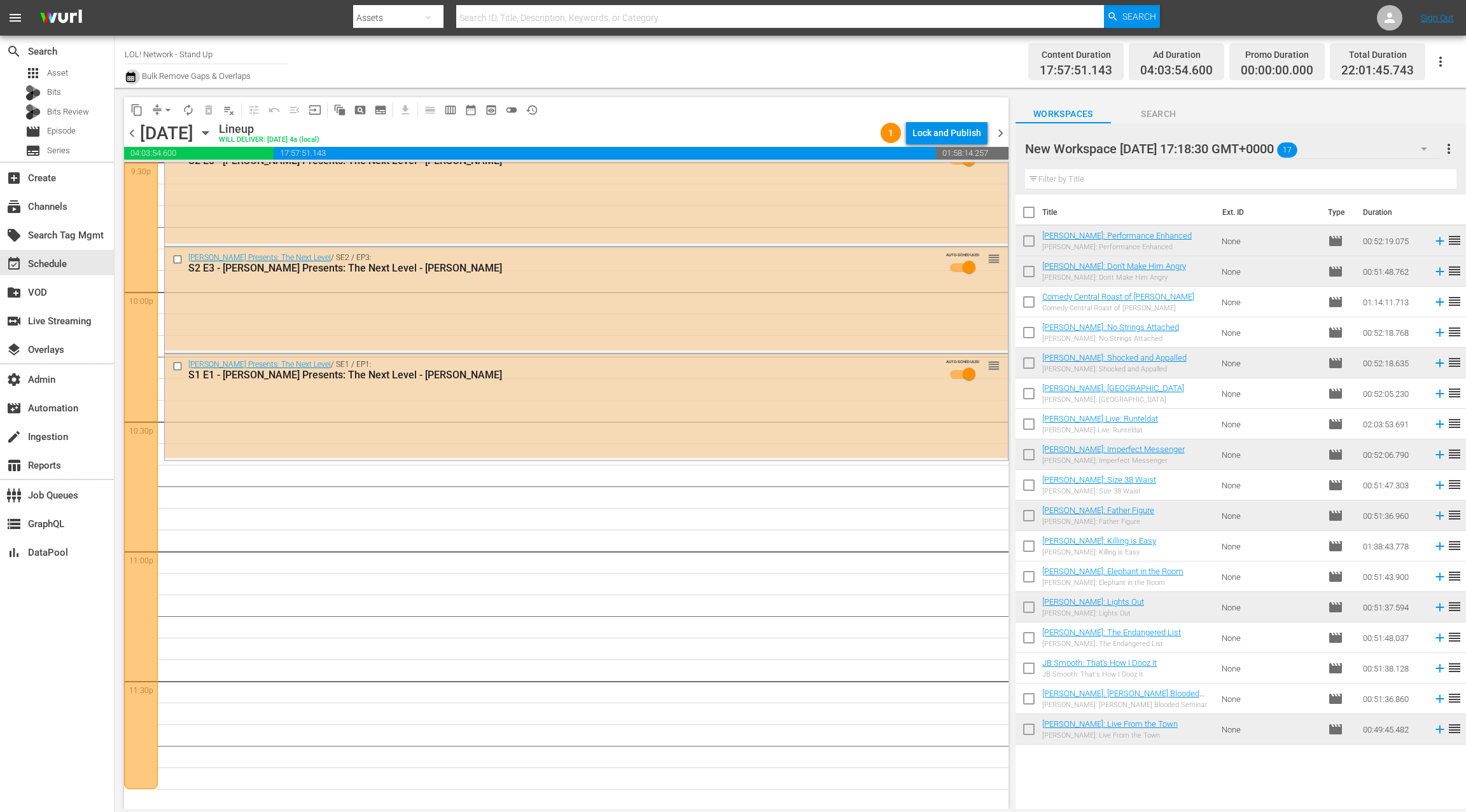
click at [131, 79] on icon "button" at bounding box center [130, 77] width 12 height 16
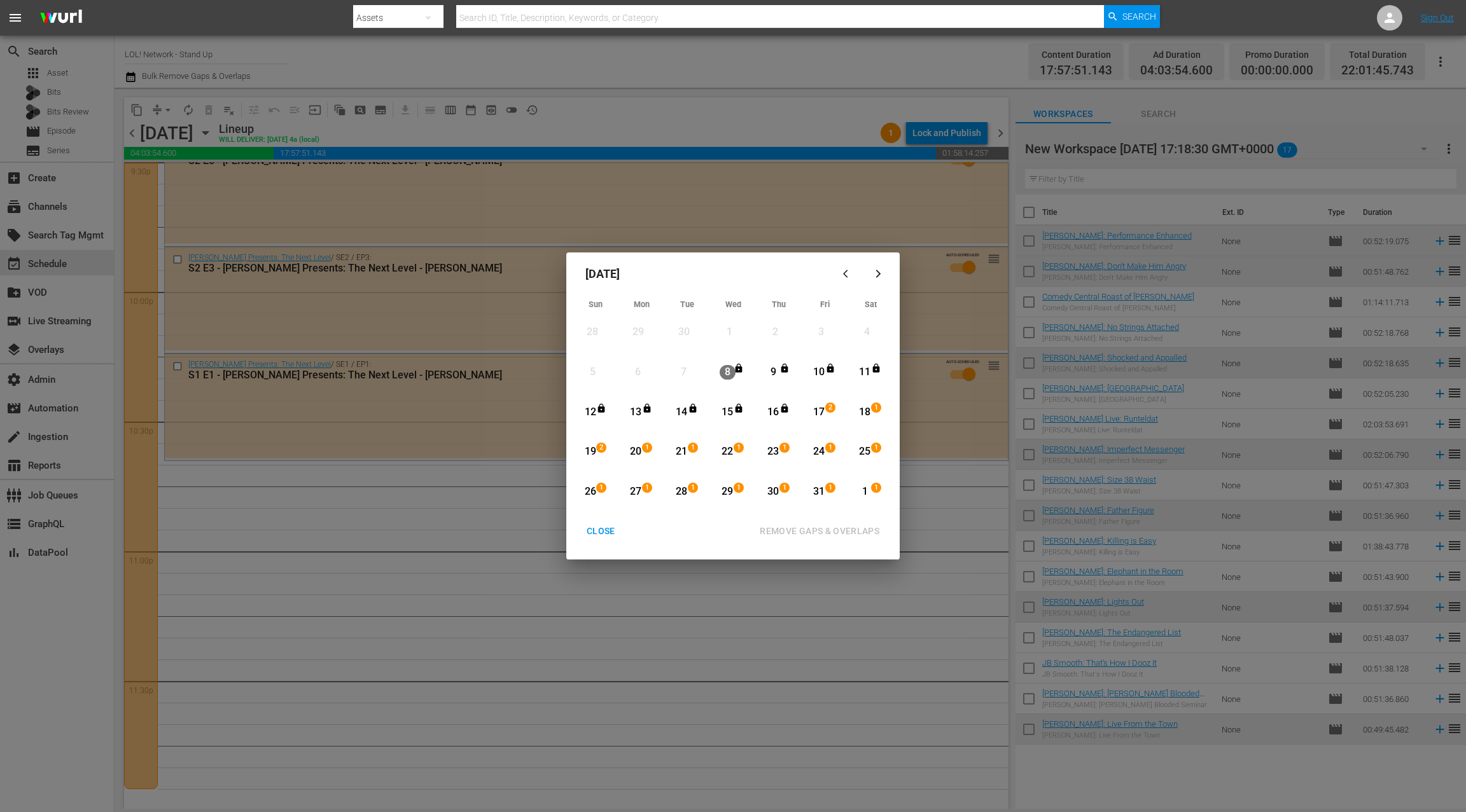
drag, startPoint x: 638, startPoint y: 450, endPoint x: 666, endPoint y: 452, distance: 28.1
click at [638, 450] on div "20" at bounding box center [635, 452] width 16 height 15
drag, startPoint x: 682, startPoint y: 453, endPoint x: 695, endPoint y: 466, distance: 18.4
click at [682, 453] on div "21" at bounding box center [681, 452] width 16 height 15
click at [803, 531] on div "REMOVE GAPS & OVERLAPS" at bounding box center [819, 530] width 140 height 16
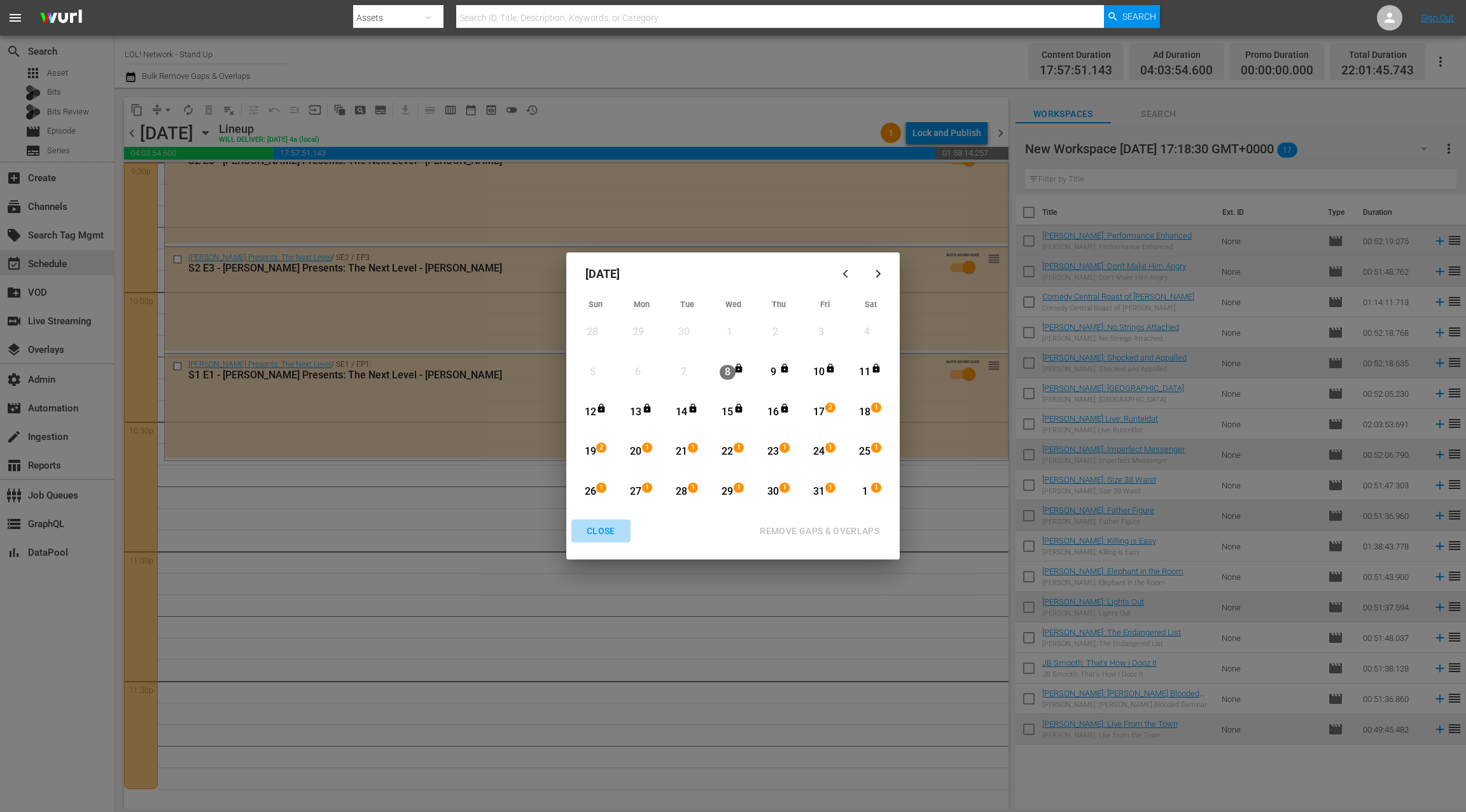
click at [600, 533] on div "CLOSE" at bounding box center [601, 530] width 49 height 16
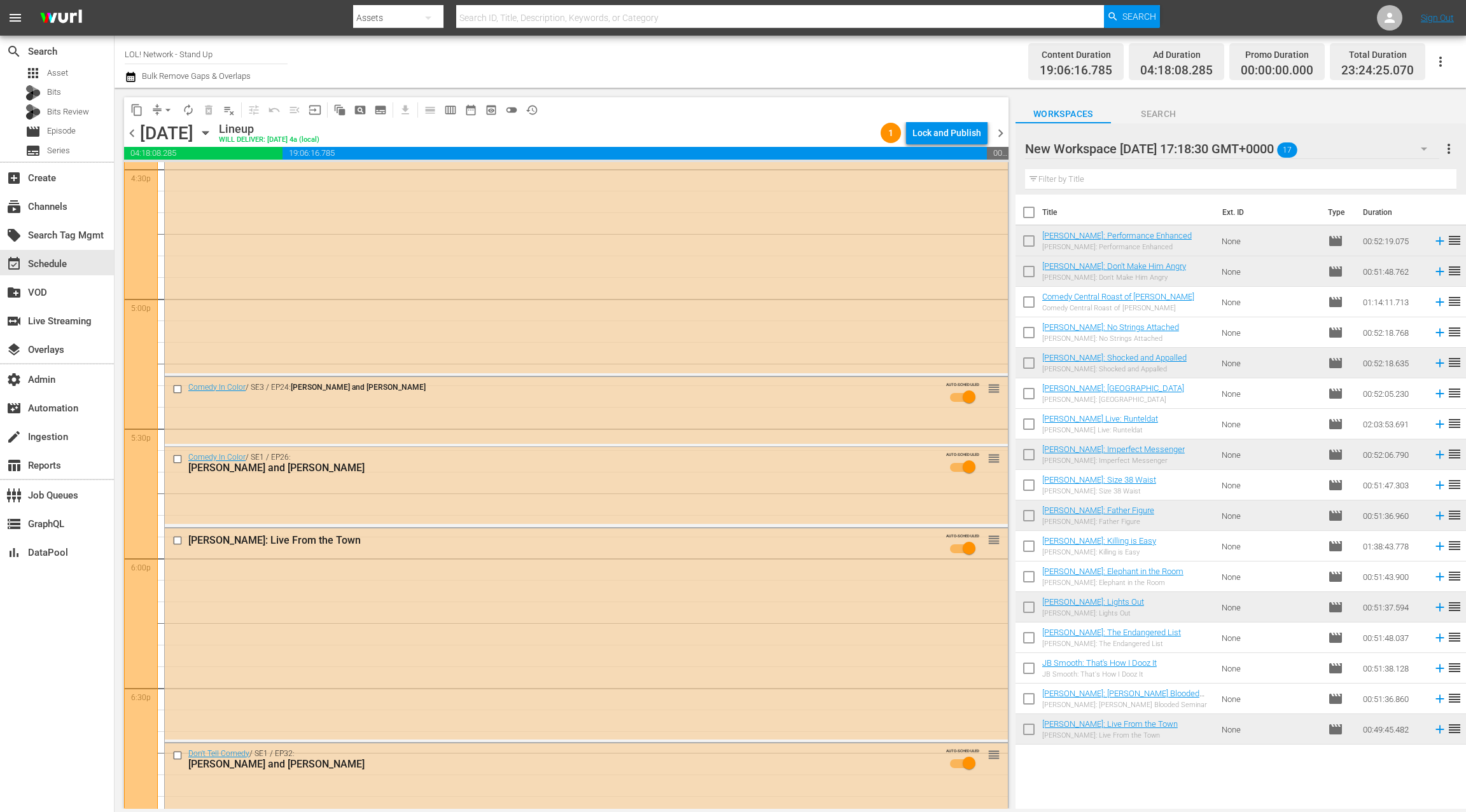
scroll to position [4274, 0]
click at [83, 353] on div "layers Overlays" at bounding box center [56, 348] width 114 height 26
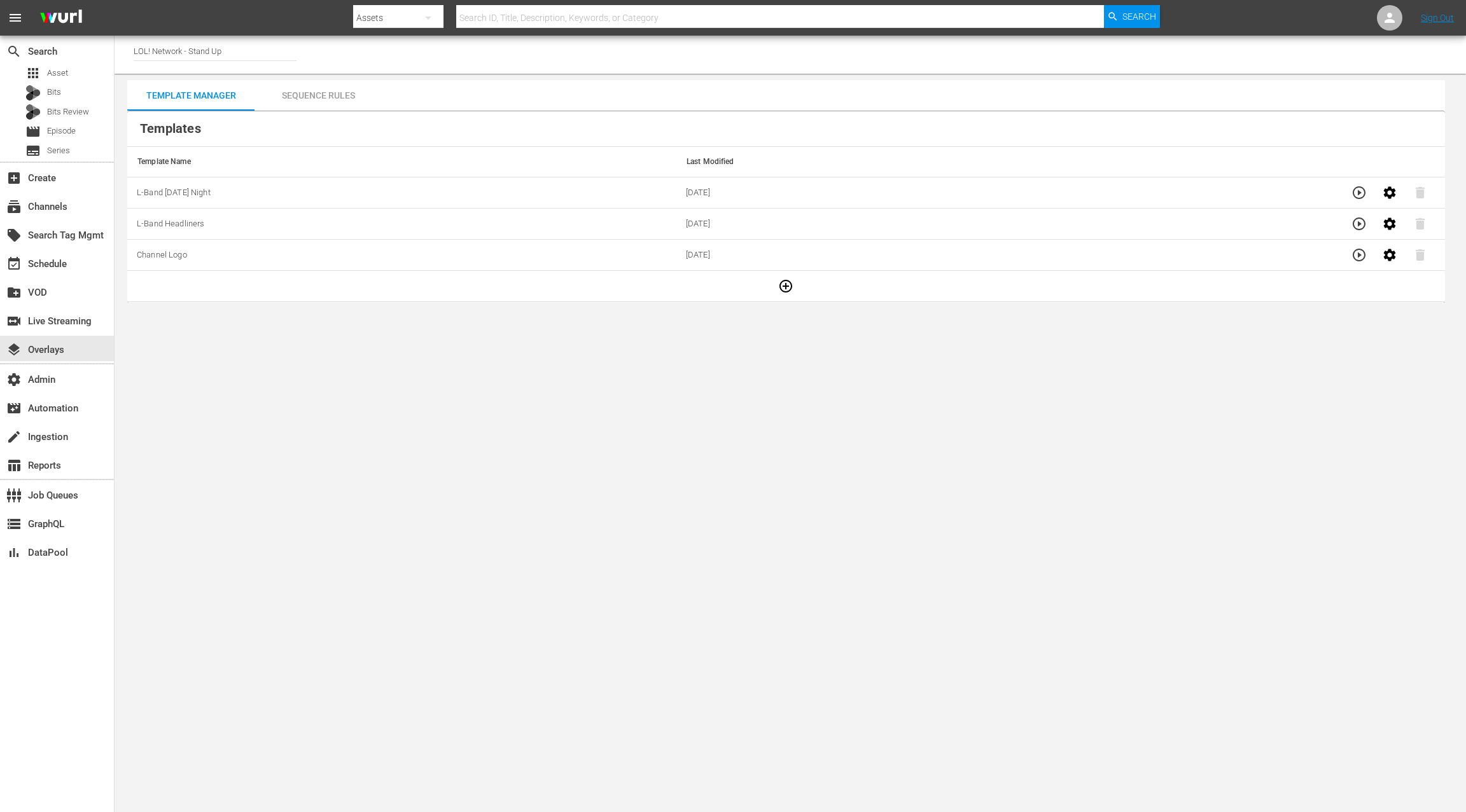
click at [346, 95] on div "Sequence Rules" at bounding box center [318, 95] width 128 height 30
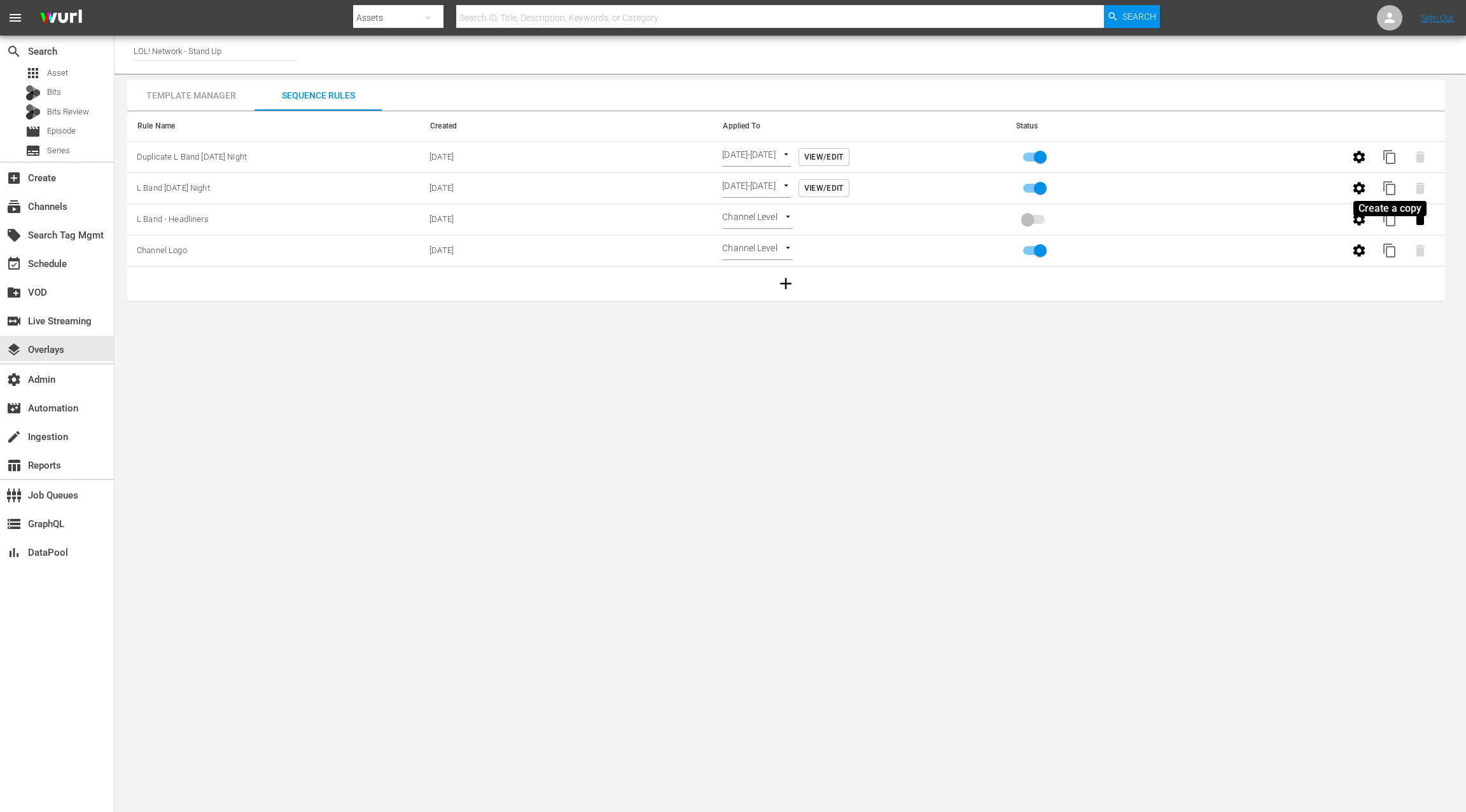
click at [1386, 186] on span "content_copy" at bounding box center [1389, 188] width 16 height 16
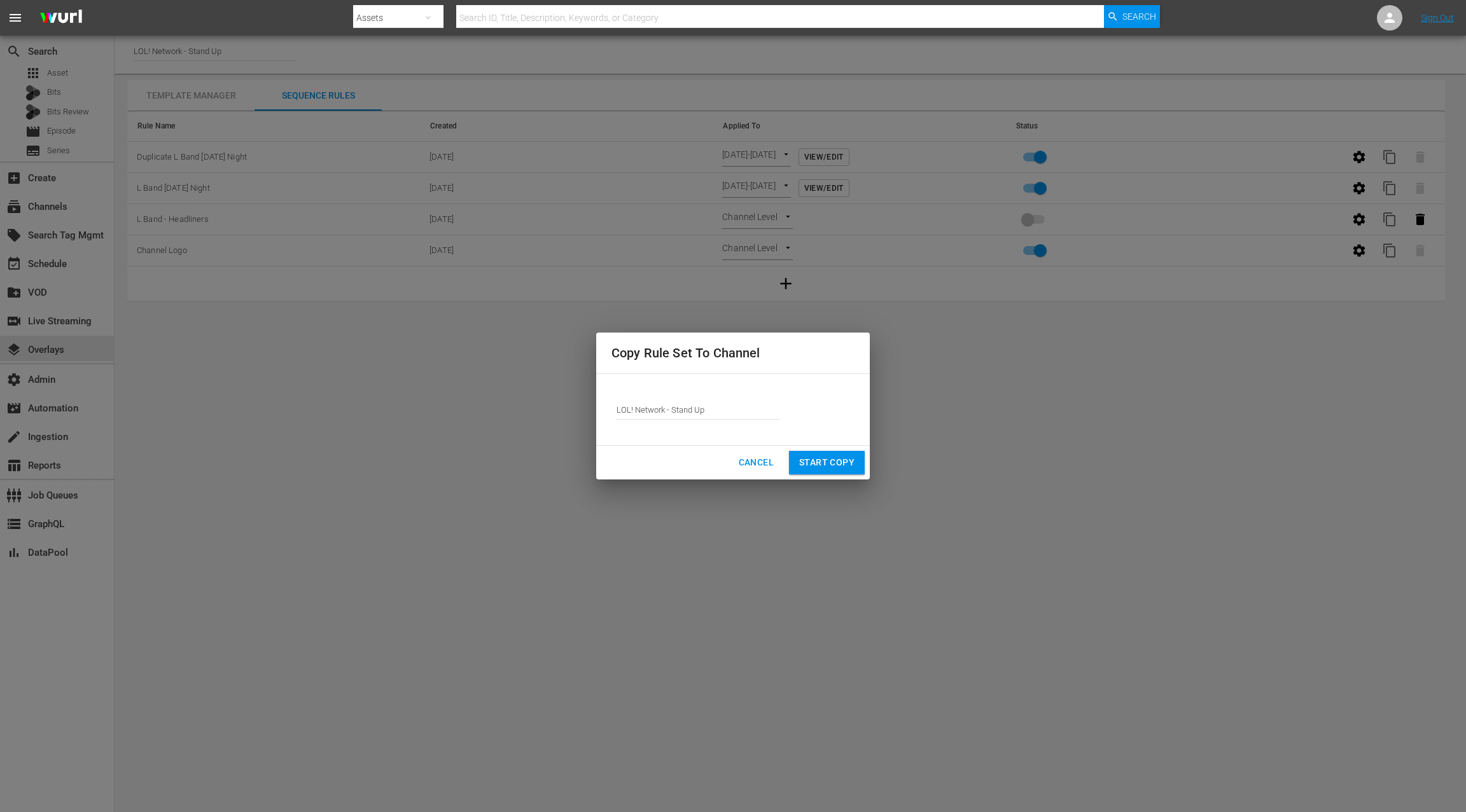
click at [821, 462] on span "Start Copy" at bounding box center [826, 462] width 55 height 16
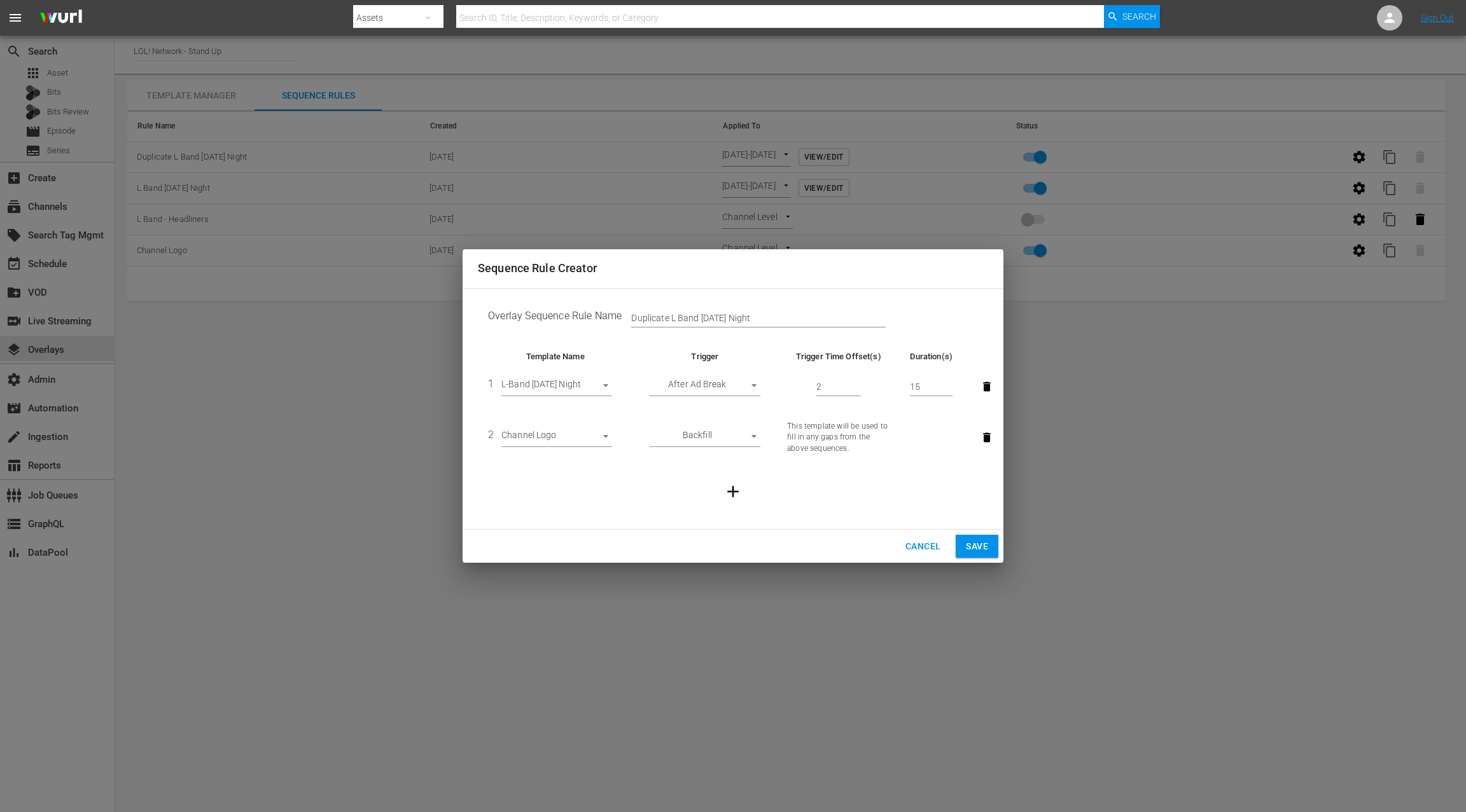
click at [654, 314] on input "Duplicate L Band Friday Night" at bounding box center [758, 319] width 254 height 19
click at [742, 318] on input "L Band Friday Night" at bounding box center [758, 319] width 254 height 19
type input "L Band Friday Night 10/17"
click at [989, 551] on button "Save" at bounding box center [977, 546] width 43 height 23
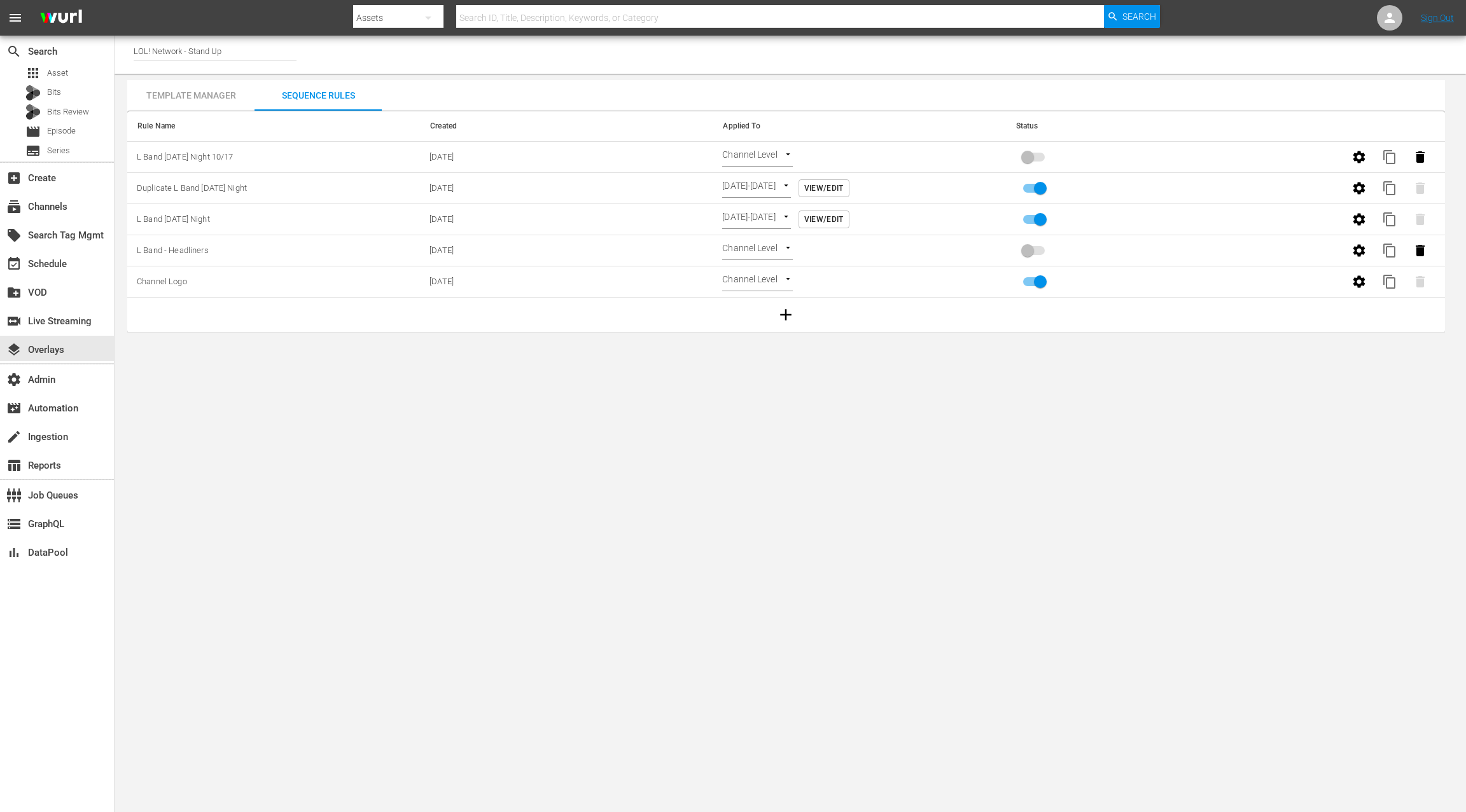
click at [761, 158] on body "menu Search By Assets Search ID, Title, Description, Keywords, or Category Sear…" at bounding box center [733, 406] width 1466 height 812
click at [765, 220] on li "Time Of Day" at bounding box center [760, 219] width 76 height 21
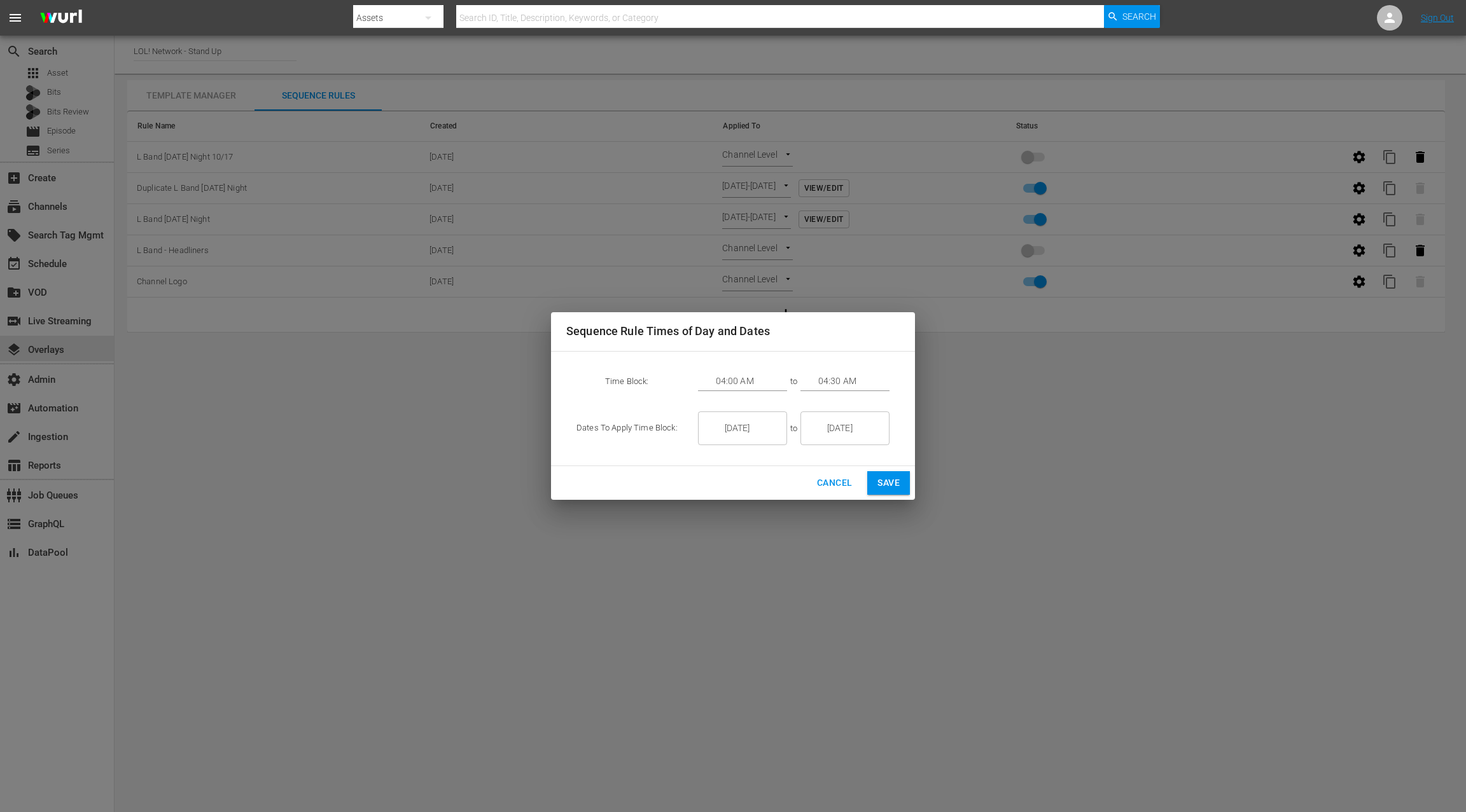
click at [736, 433] on input "1/06/26" at bounding box center [751, 428] width 71 height 34
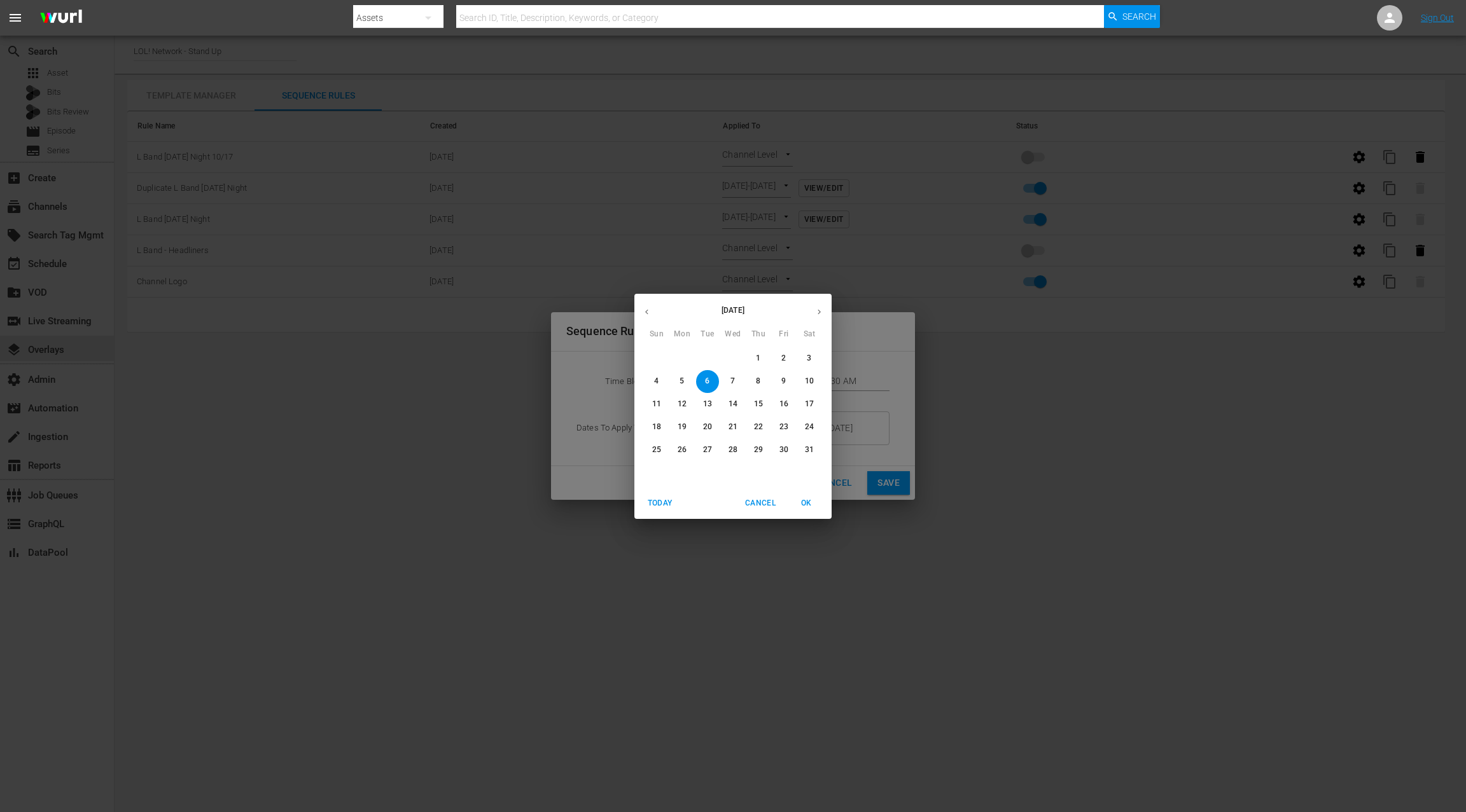
click at [645, 311] on icon "button" at bounding box center [646, 311] width 9 height 9
click at [787, 402] on p "17" at bounding box center [784, 405] width 9 height 11
type input "10/17/25"
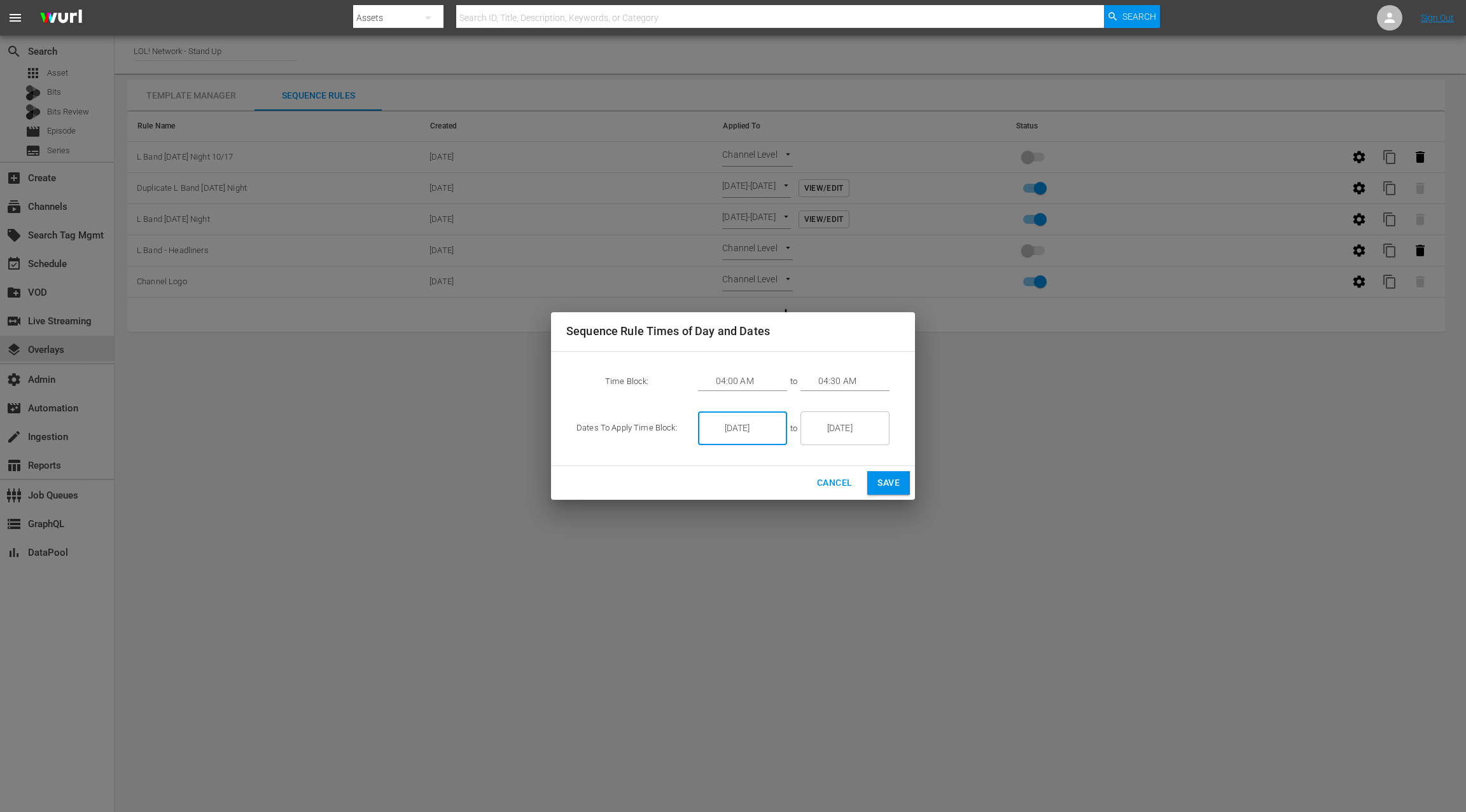
click at [837, 430] on input "1/06/26" at bounding box center [853, 428] width 71 height 34
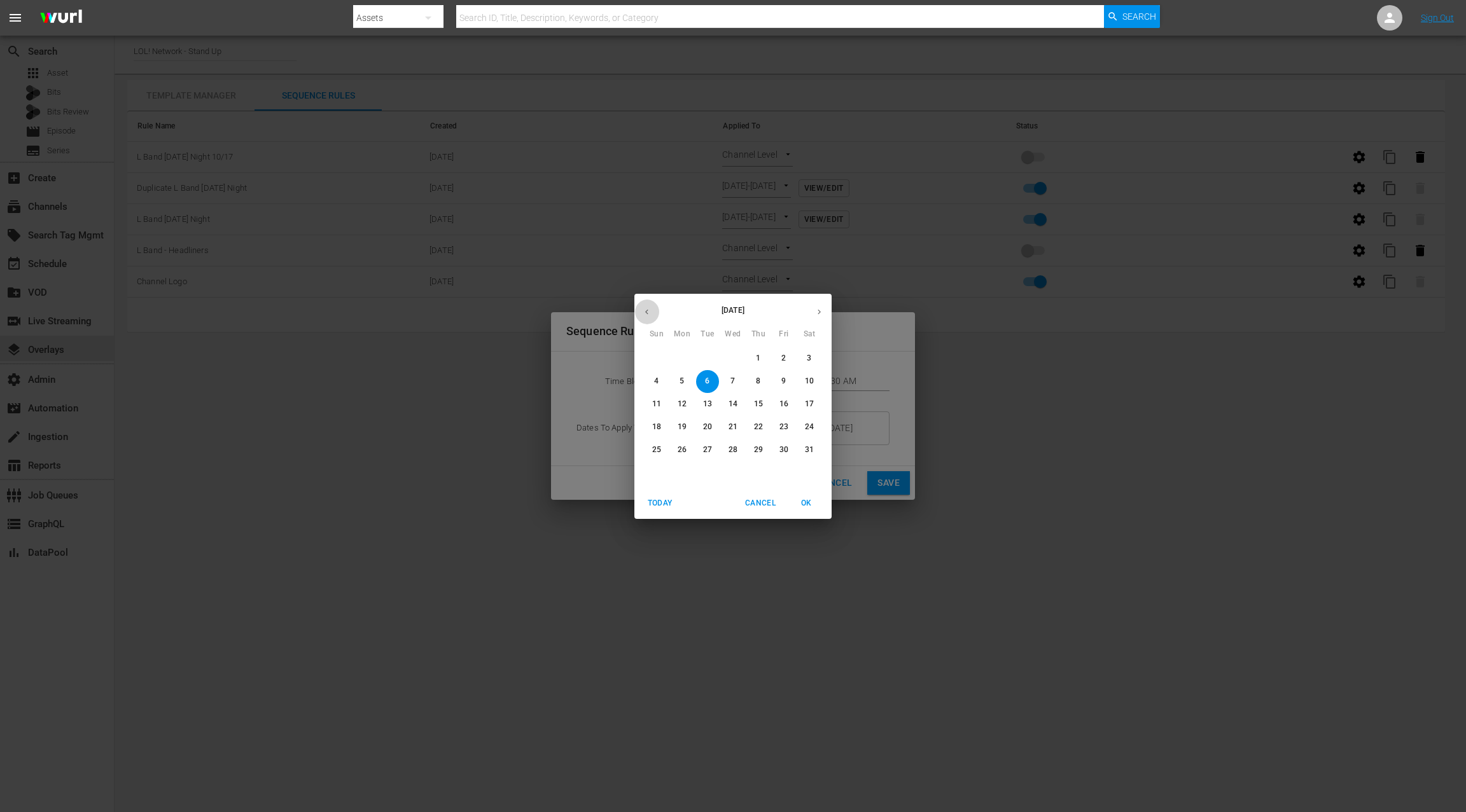
click at [648, 314] on icon "button" at bounding box center [646, 311] width 9 height 9
click at [784, 402] on p "17" at bounding box center [784, 405] width 9 height 11
type input "10/17/25"
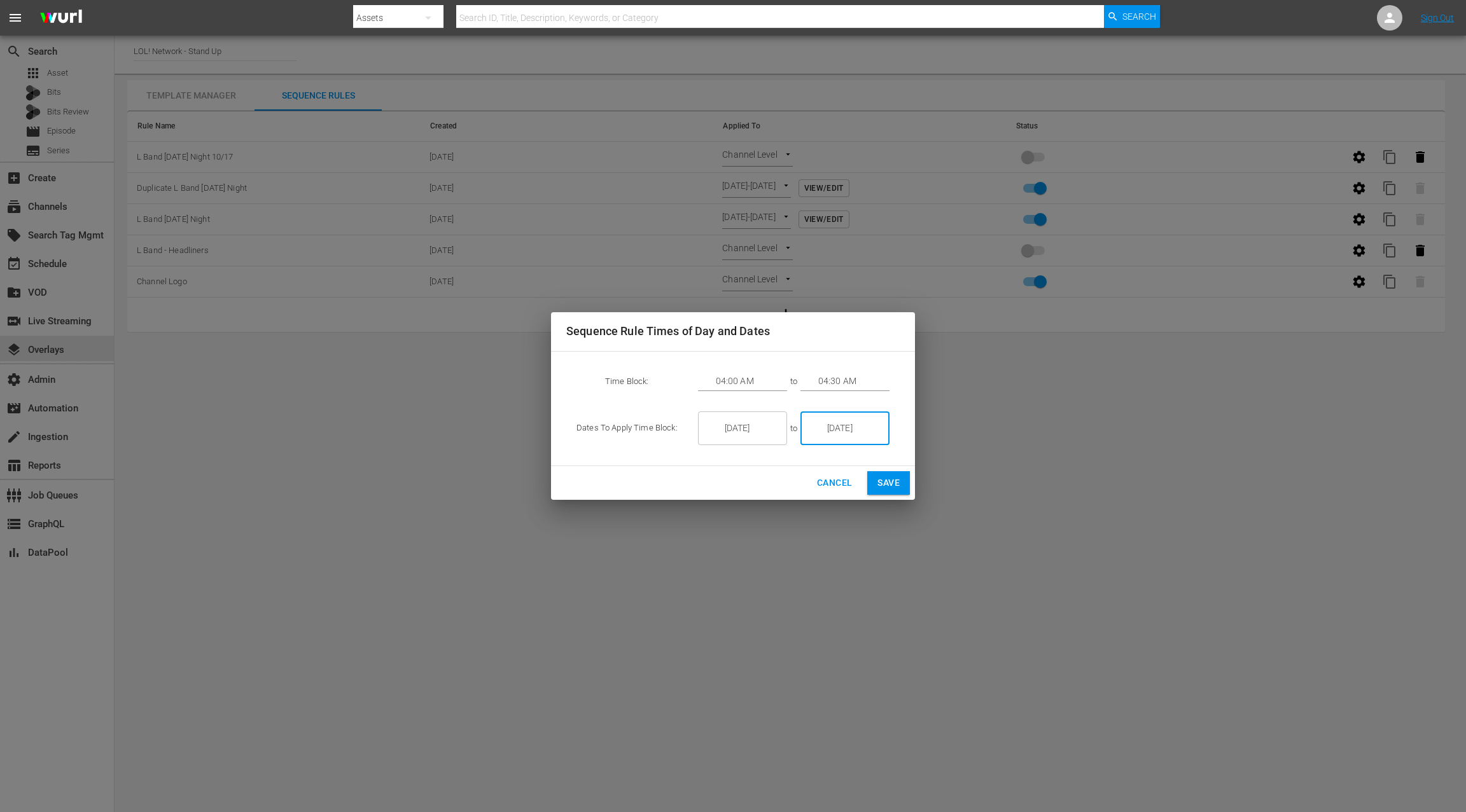
click at [747, 430] on input "10/17/25" at bounding box center [751, 428] width 71 height 34
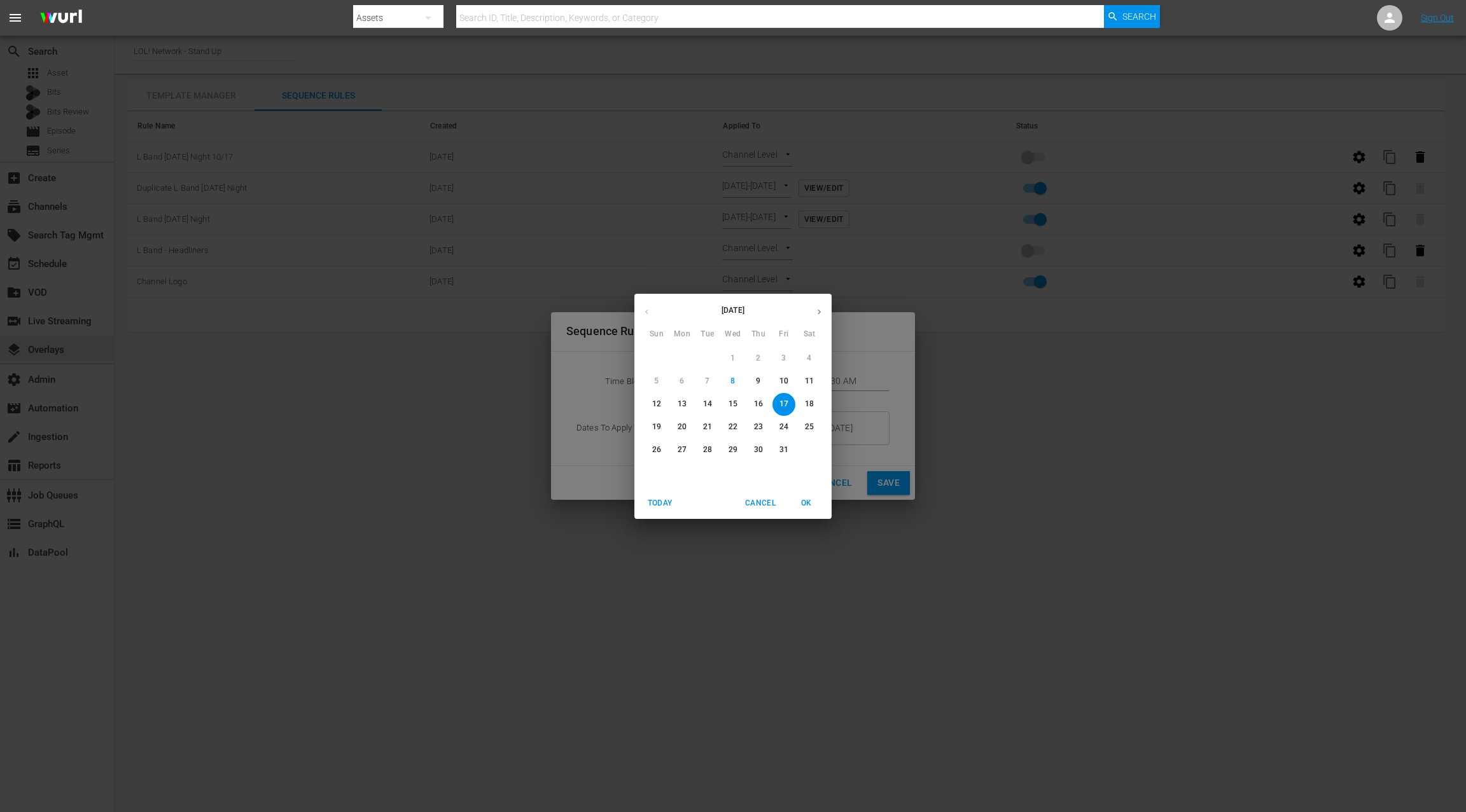
click at [848, 467] on div "October 2025 Sun Mon Tue Wed Thu Fri Sat 28 29 30 1 2 3 4 5 6 7 8 9 10 11 12 13…" at bounding box center [733, 406] width 1466 height 812
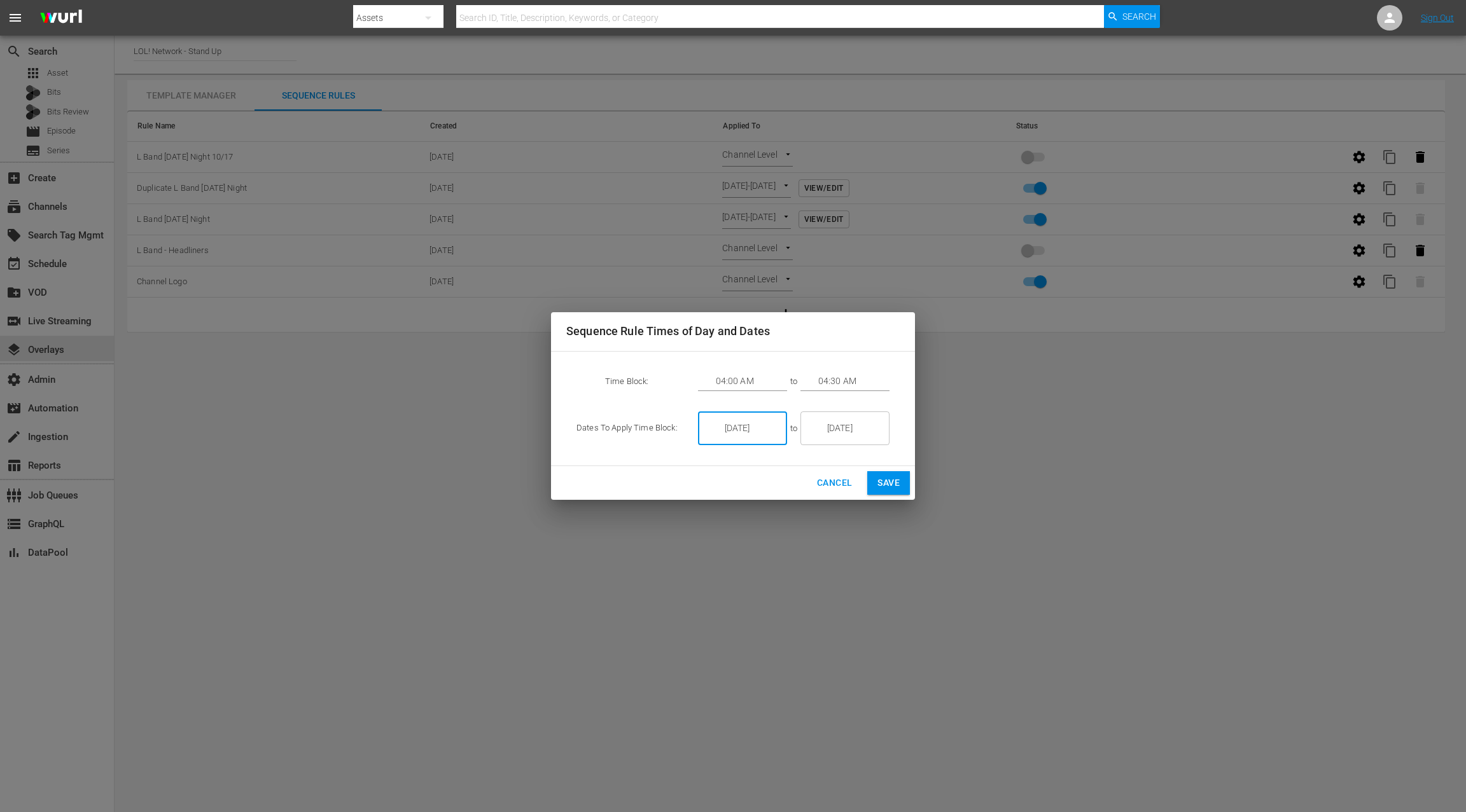
click at [748, 379] on input "04:00 AM" at bounding box center [751, 382] width 71 height 19
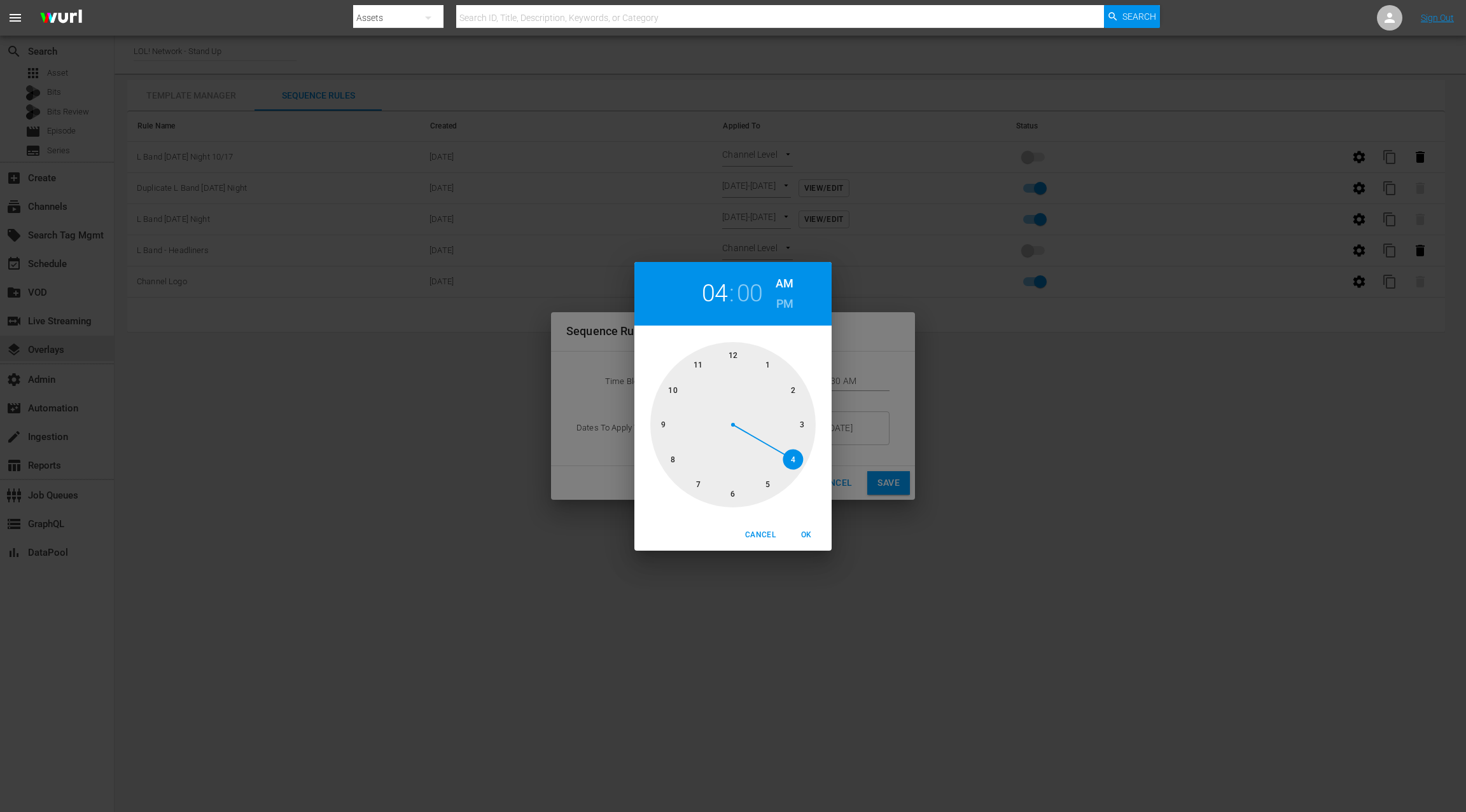
click at [675, 456] on div at bounding box center [732, 424] width 165 height 165
click at [781, 301] on h6 "PM" at bounding box center [785, 304] width 18 height 20
drag, startPoint x: 807, startPoint y: 537, endPoint x: 813, endPoint y: 479, distance: 58.3
click at [805, 536] on span "OK" at bounding box center [806, 535] width 31 height 13
type input "08:00 PM"
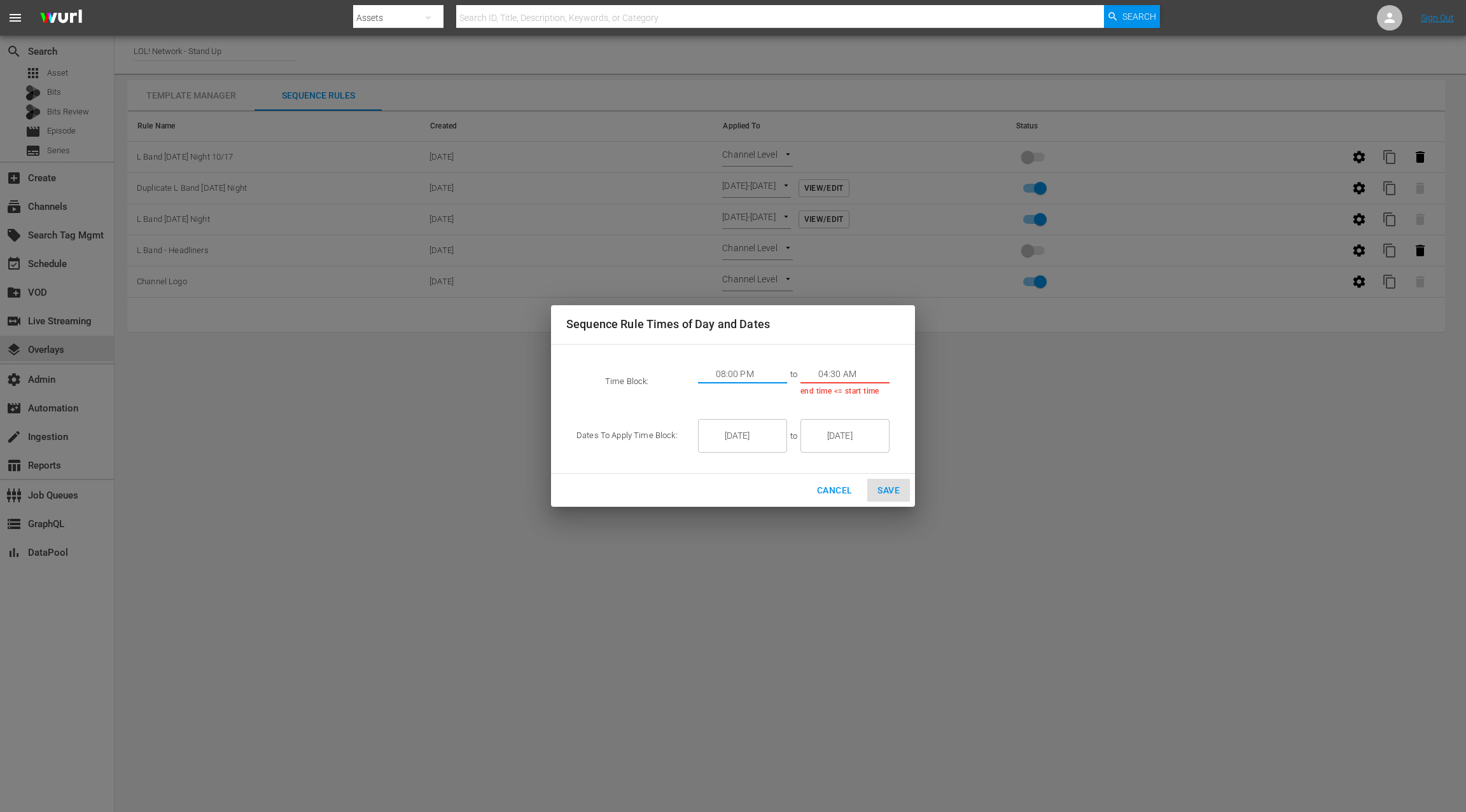
click at [825, 370] on input "04:30 AM" at bounding box center [853, 374] width 71 height 19
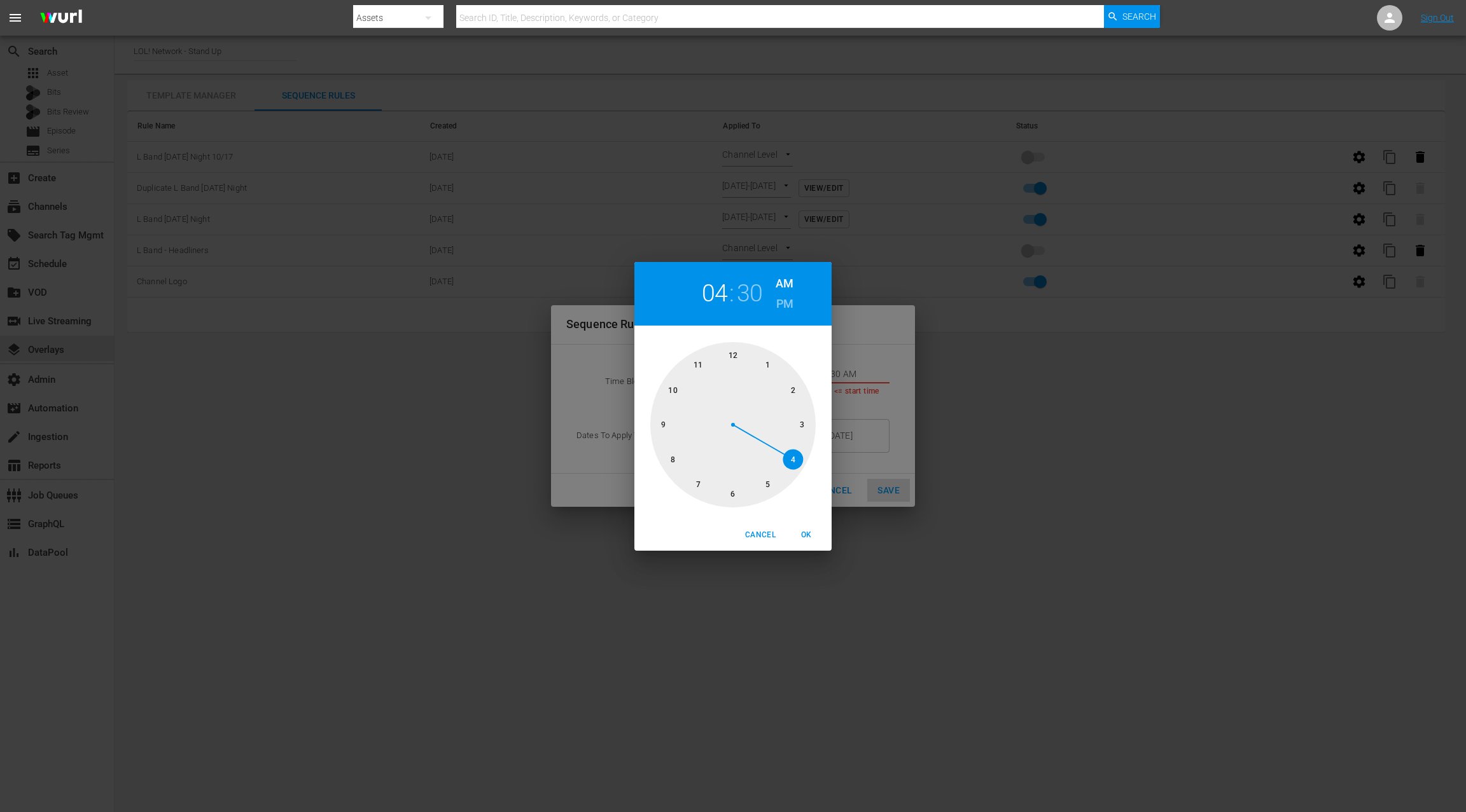
click at [696, 362] on div at bounding box center [732, 424] width 165 height 165
click at [727, 352] on div at bounding box center [732, 424] width 165 height 165
click at [785, 307] on h6 "PM" at bounding box center [785, 304] width 18 height 20
click at [810, 532] on span "OK" at bounding box center [806, 535] width 31 height 13
type input "11:59 PM"
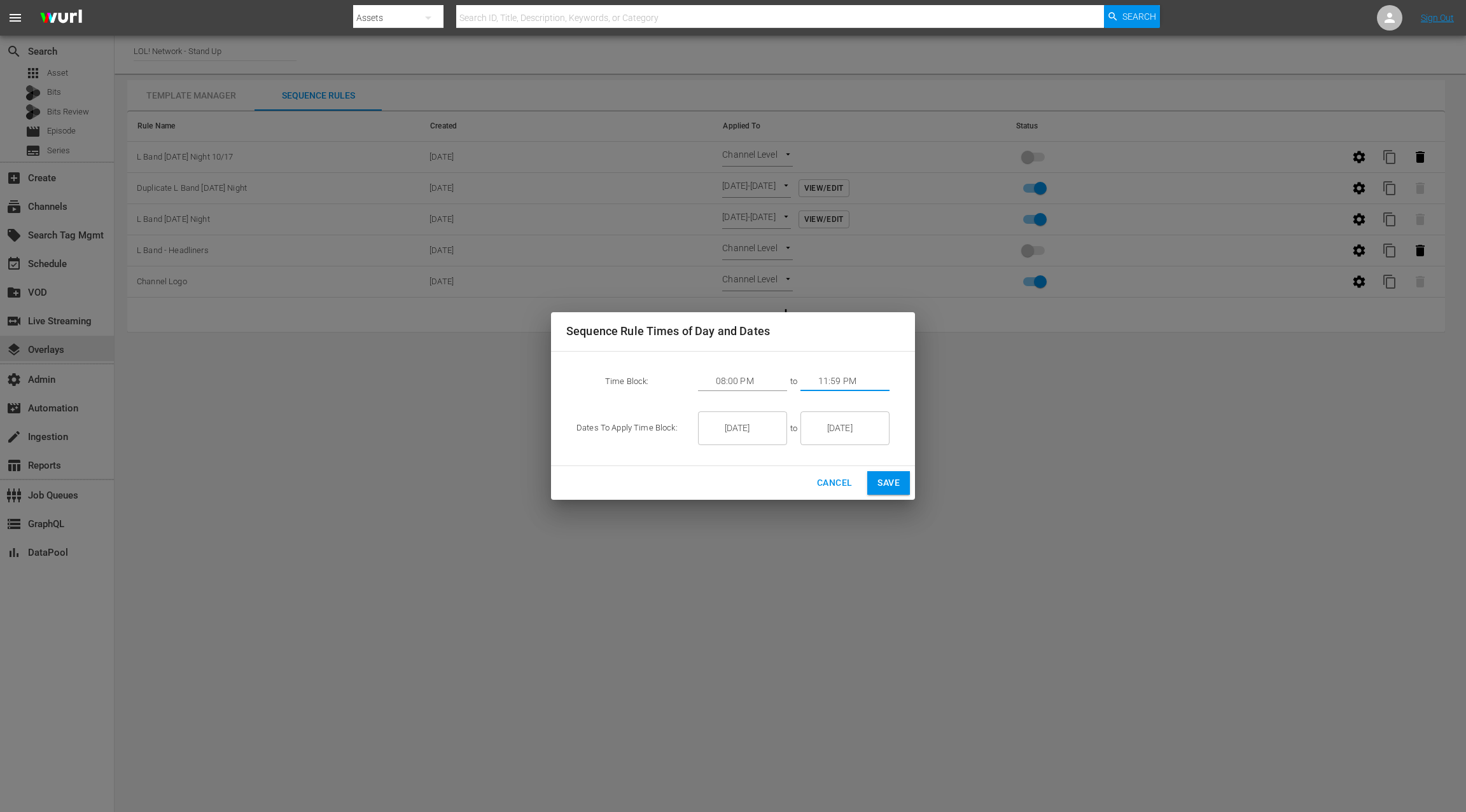
click at [886, 489] on span "Save" at bounding box center [888, 482] width 22 height 16
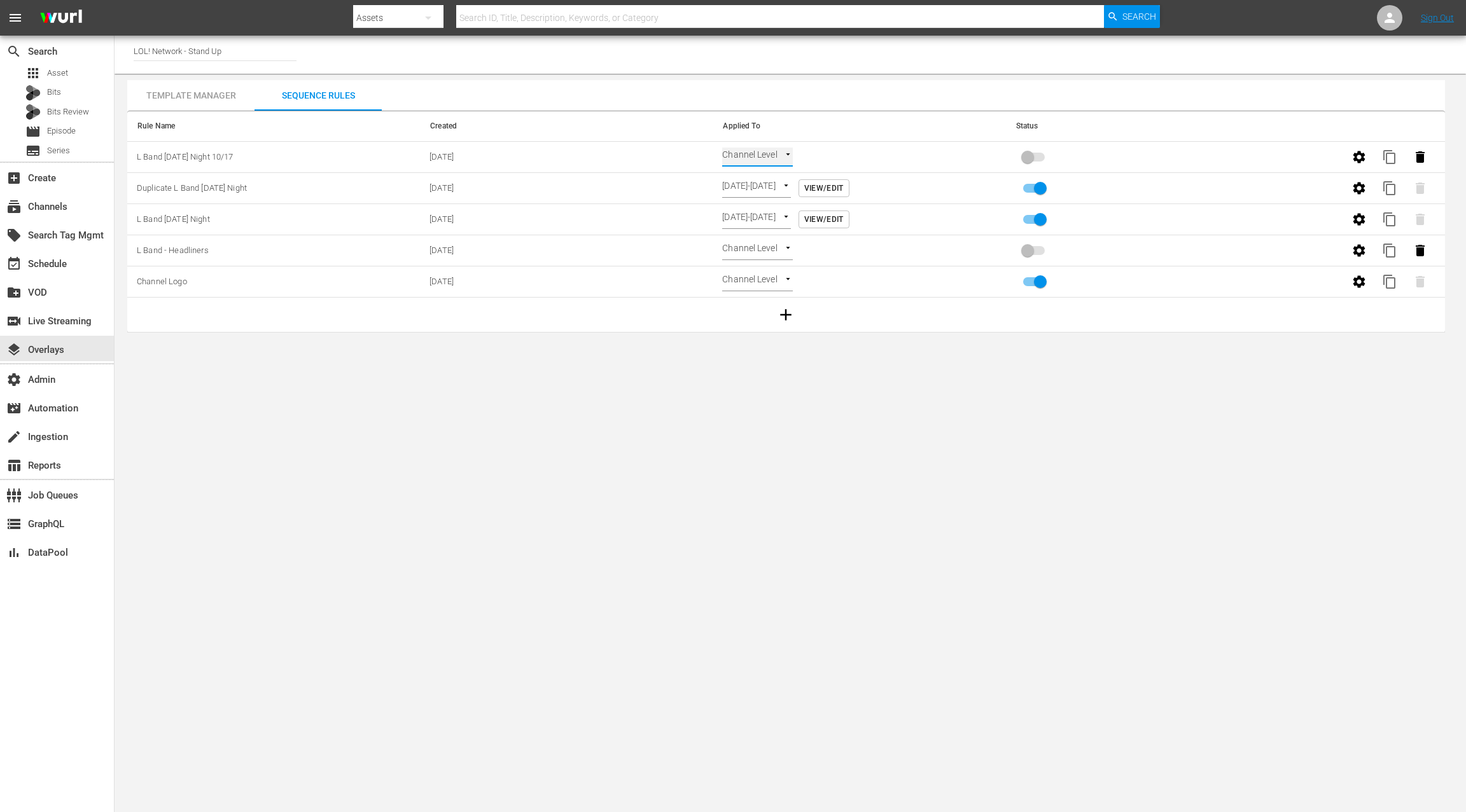
type input "TIME_OF_DAY"
click at [1360, 187] on icon "button" at bounding box center [1359, 188] width 16 height 16
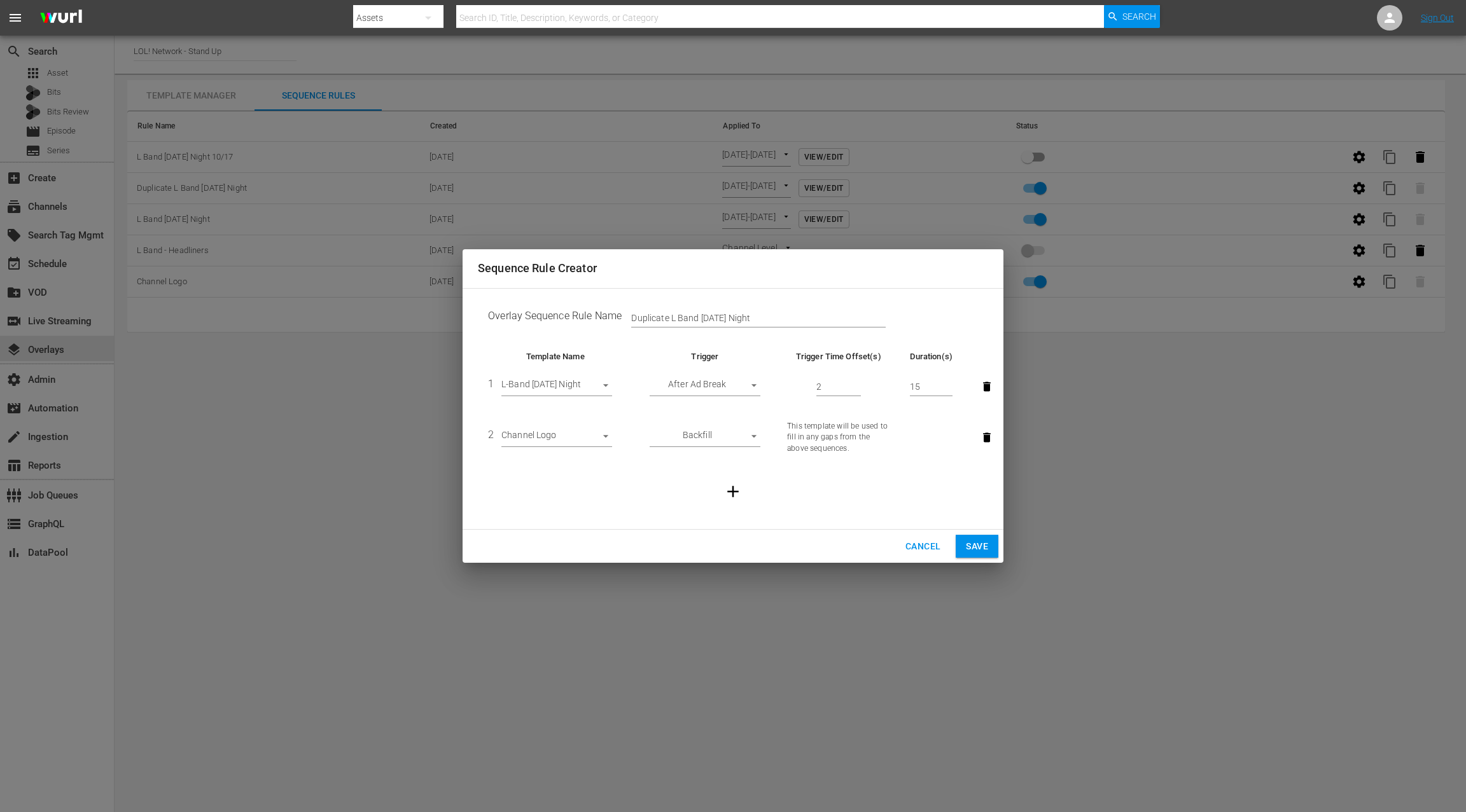
click at [650, 317] on input "Duplicate L Band Friday Night" at bounding box center [758, 319] width 254 height 19
click at [745, 315] on input "L Band Friday Night" at bounding box center [758, 319] width 254 height 19
type input "L Band Friday Night 10/10"
click at [981, 543] on span "Save" at bounding box center [977, 546] width 22 height 16
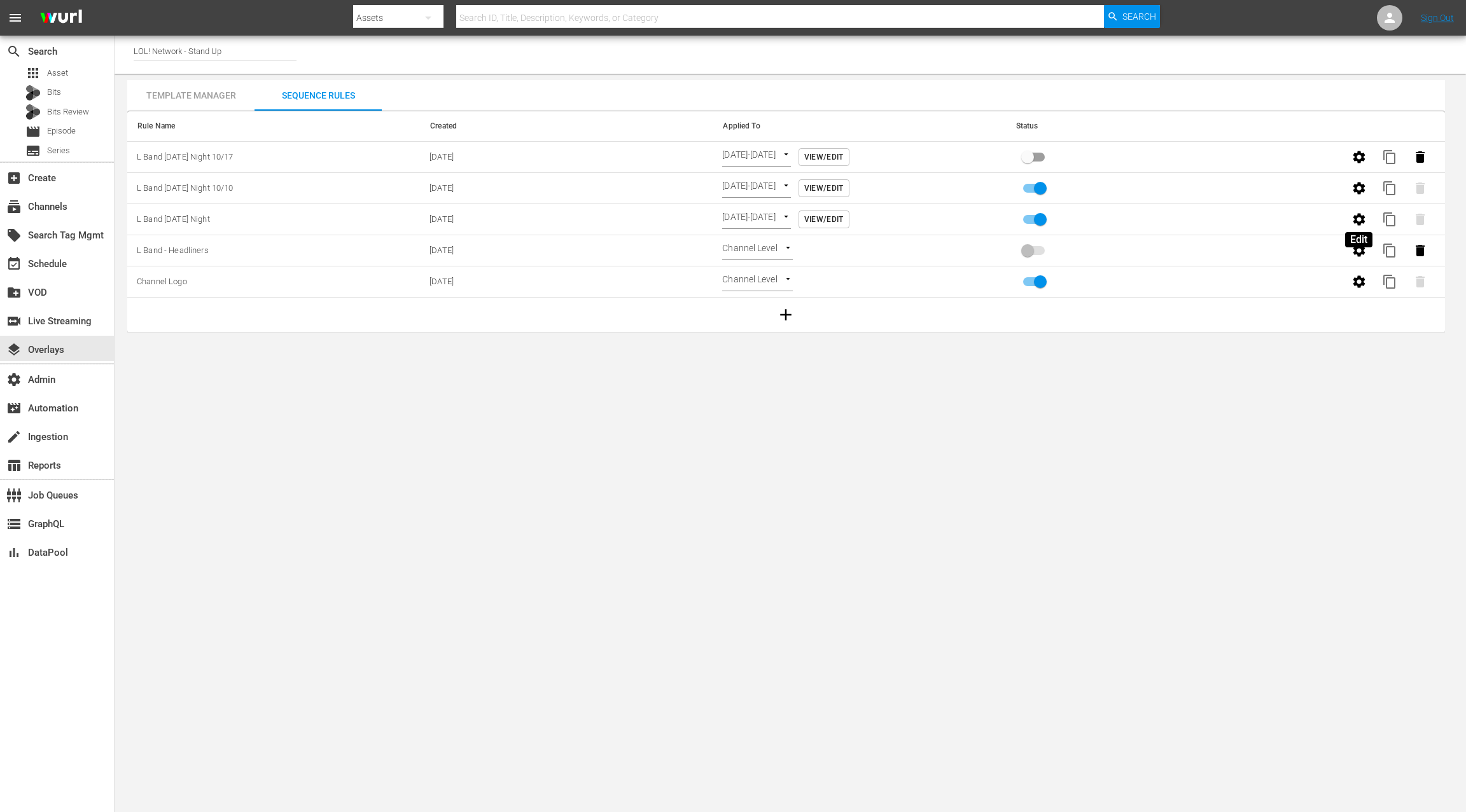
click at [1363, 218] on icon "button" at bounding box center [1359, 219] width 16 height 16
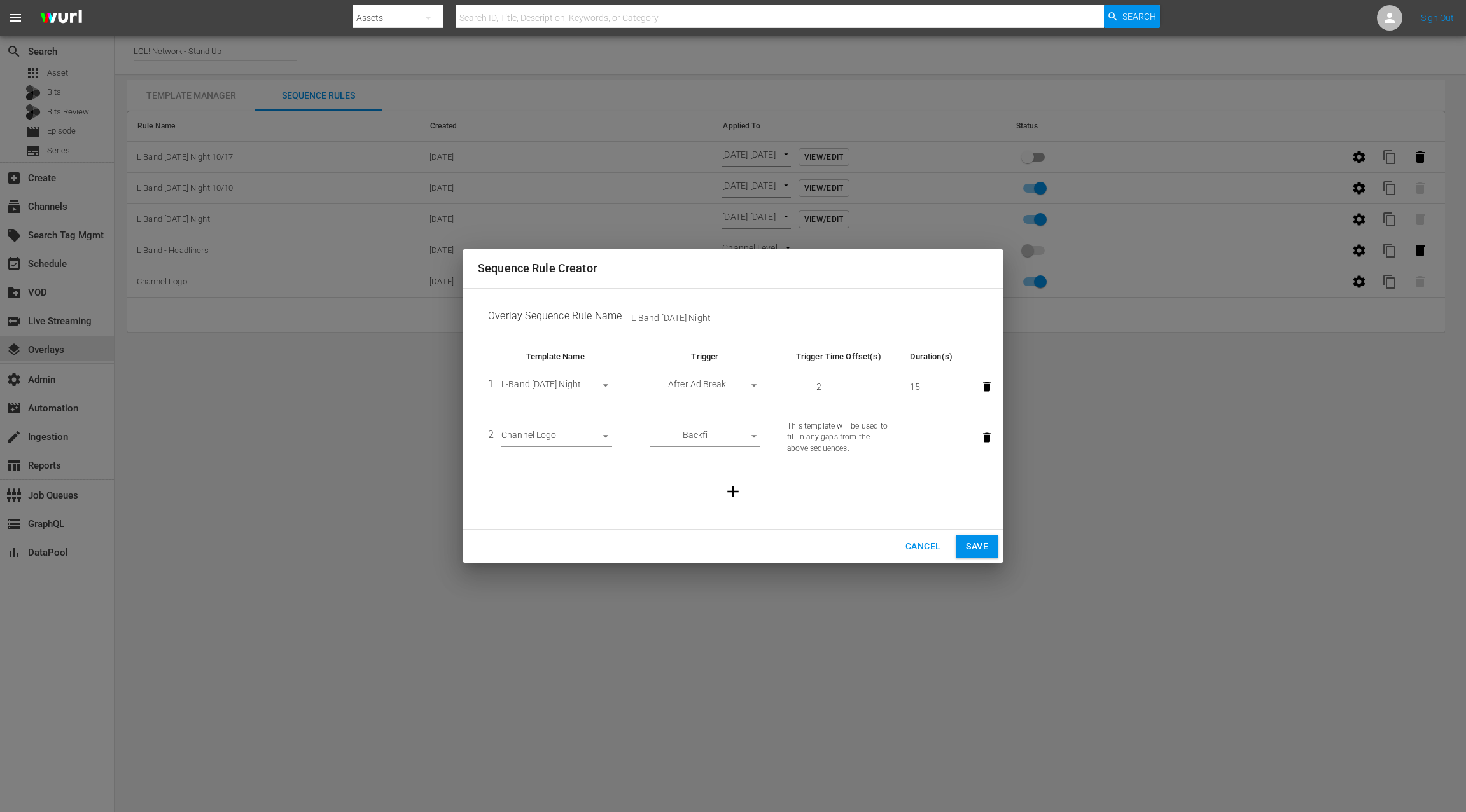
click at [778, 311] on input "L Band Friday Night" at bounding box center [758, 319] width 254 height 19
click at [763, 318] on input "L Band Friday Night" at bounding box center [758, 319] width 254 height 19
type input "L Band Friday Night 10/10"
click at [972, 543] on span "Save" at bounding box center [977, 546] width 22 height 16
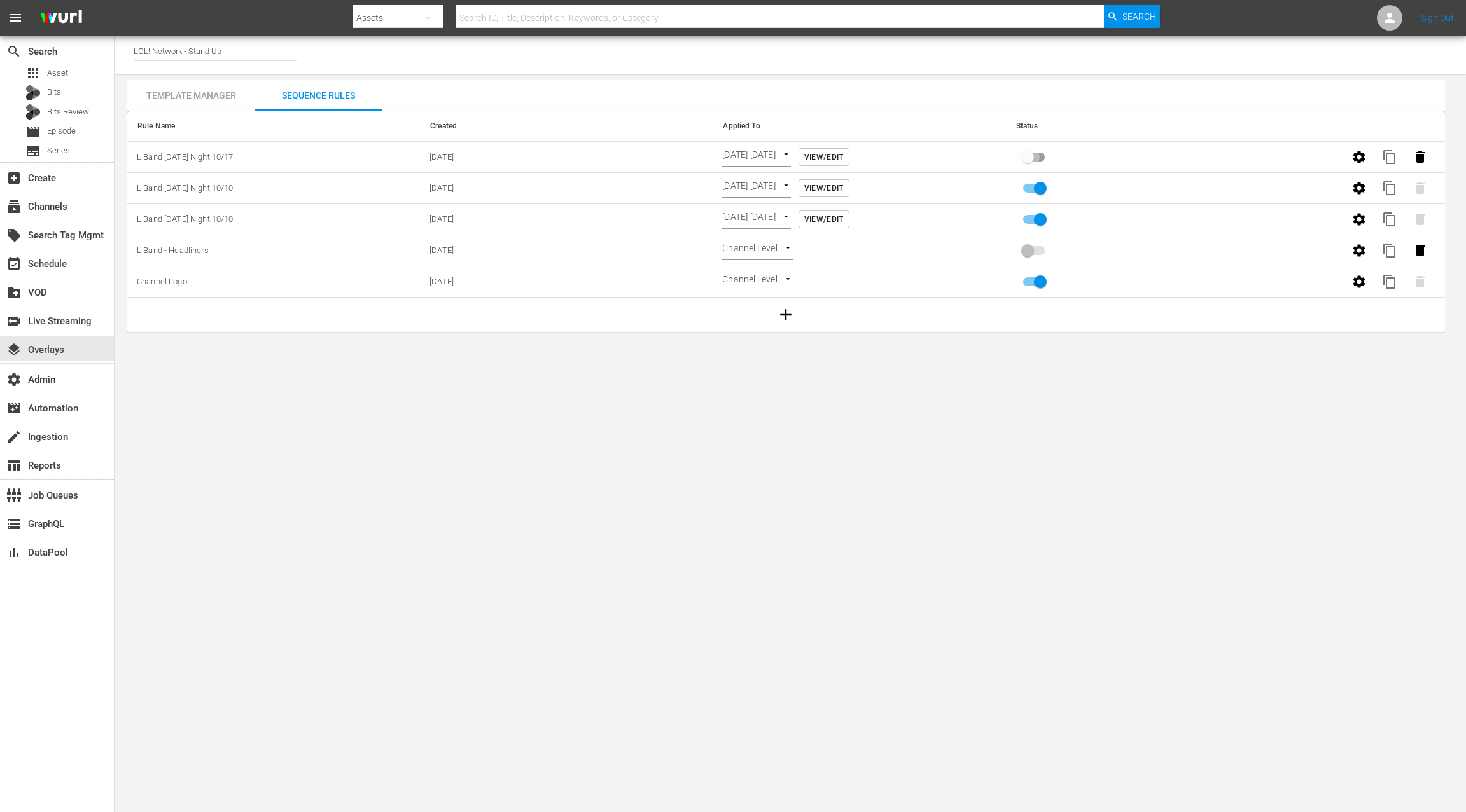
click at [1032, 159] on input "primary checkbox" at bounding box center [1027, 160] width 72 height 24
checkbox input "true"
click at [844, 155] on span "View/Edit" at bounding box center [824, 157] width 40 height 13
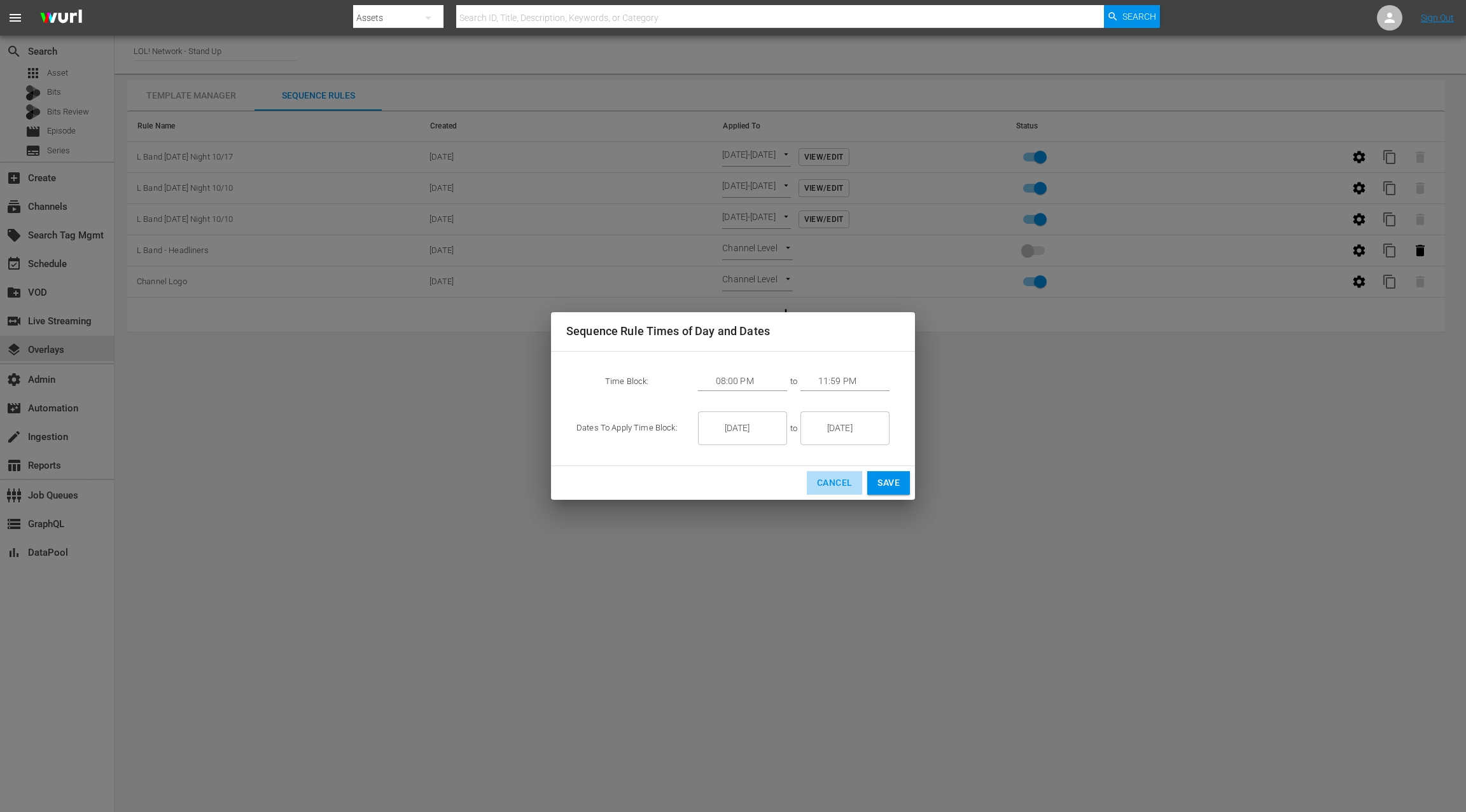
click at [841, 489] on span "Cancel" at bounding box center [835, 482] width 35 height 16
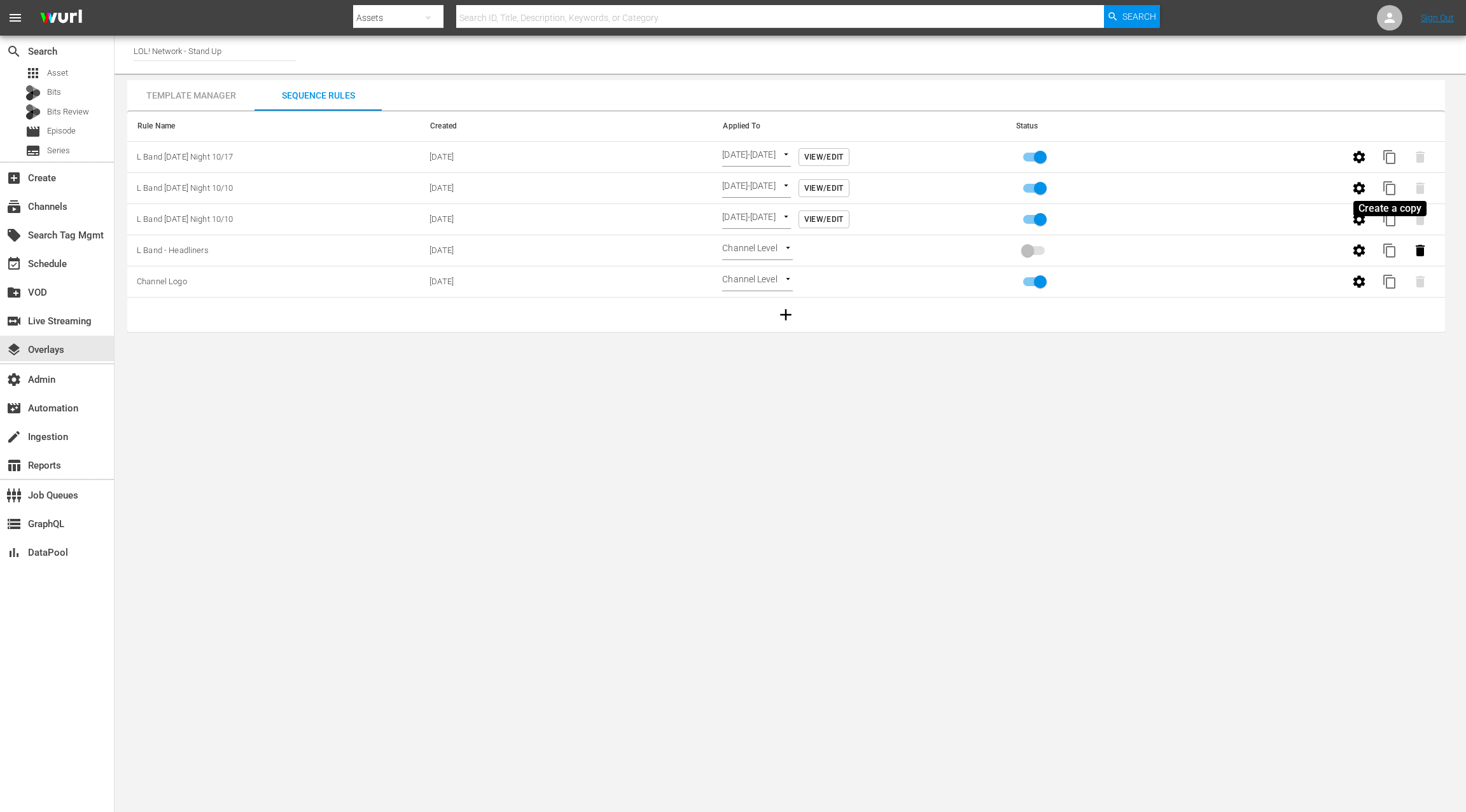
click at [1391, 190] on span "content_copy" at bounding box center [1389, 188] width 16 height 16
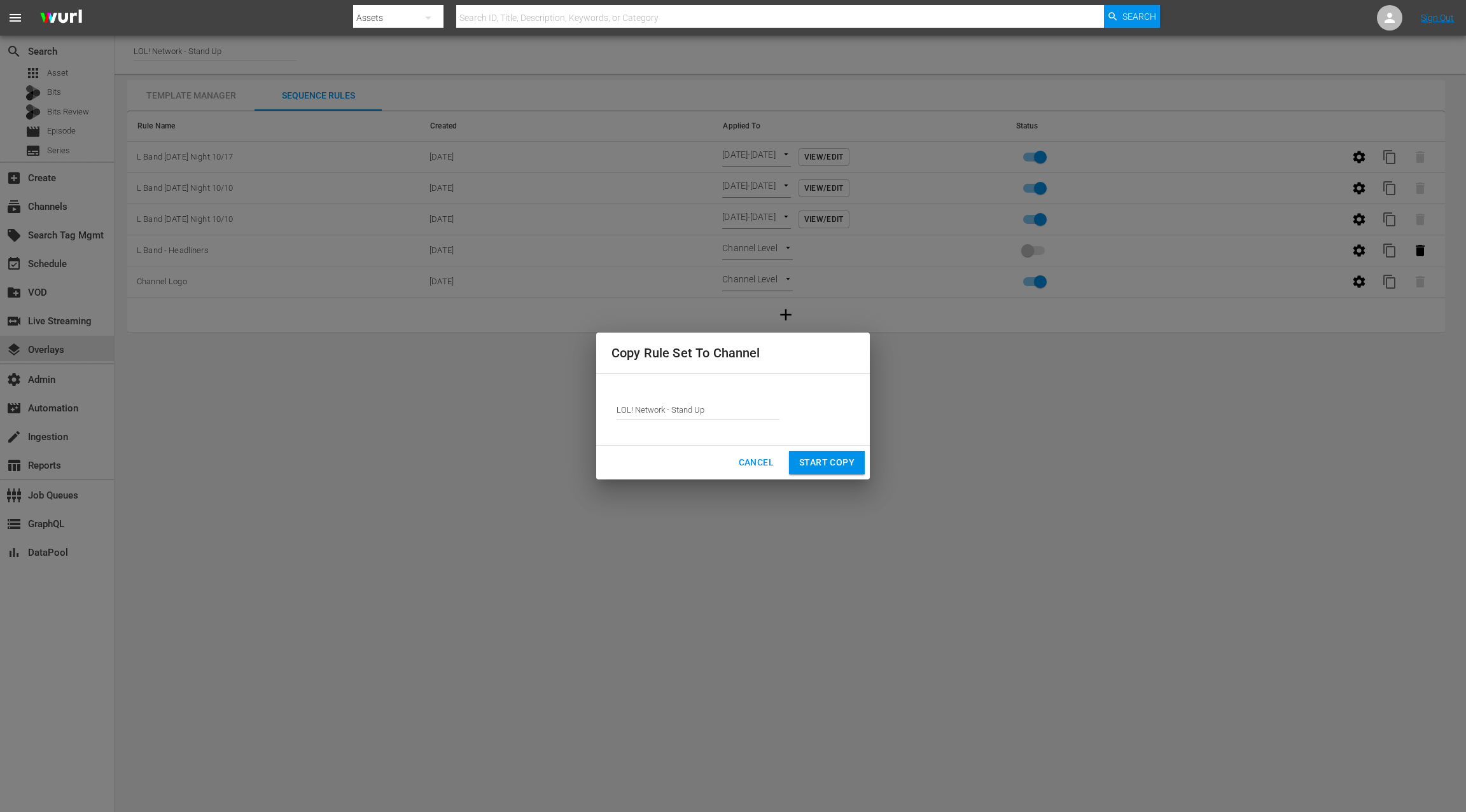
click at [824, 458] on span "Start Copy" at bounding box center [826, 462] width 55 height 16
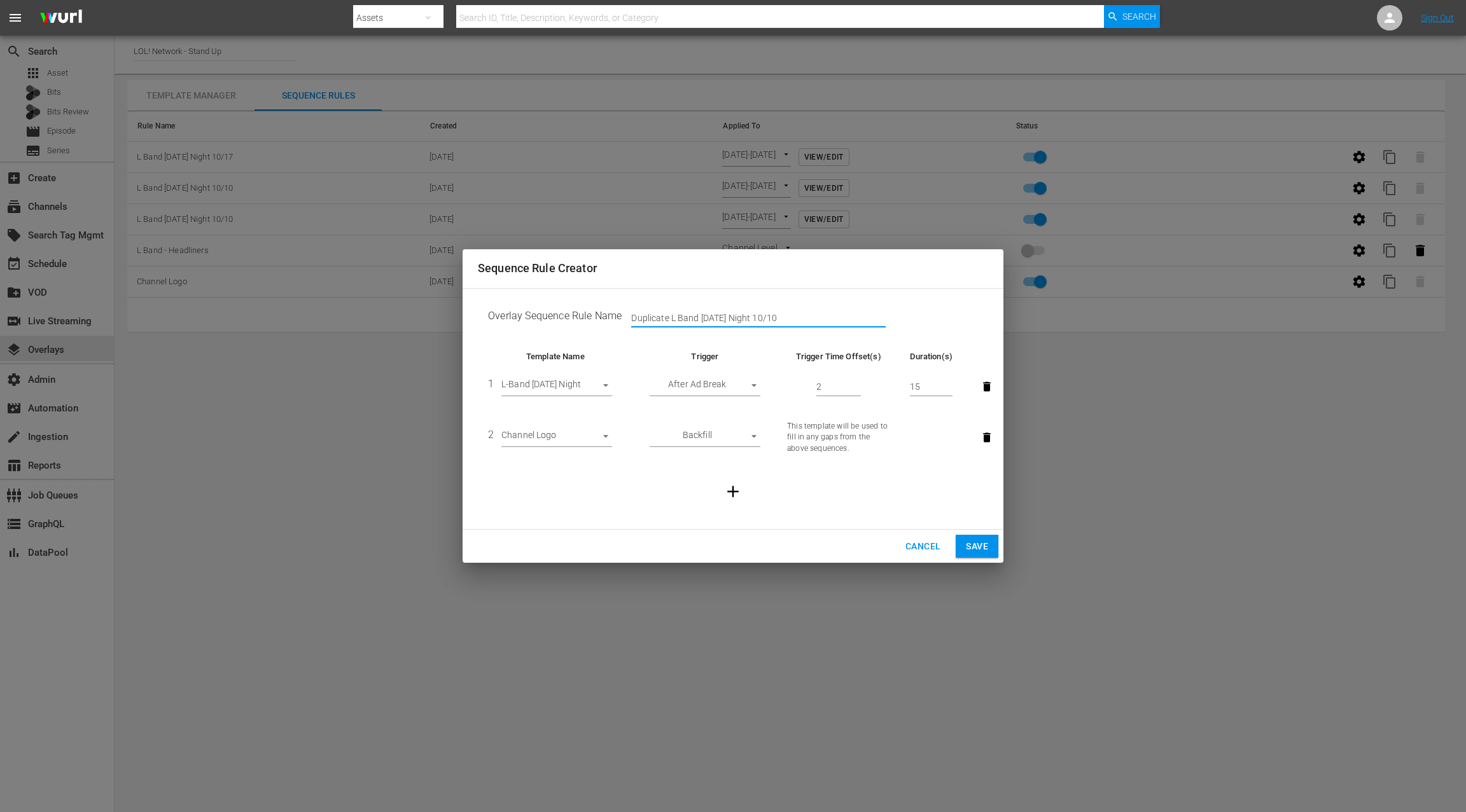
click at [656, 318] on input "Duplicate L Band Friday Night 10/10" at bounding box center [758, 319] width 254 height 19
click at [773, 320] on input "L Band Friday Night 10/10" at bounding box center [758, 319] width 254 height 19
type input "L Band Friday Night 10/17"
click at [984, 553] on span "Save" at bounding box center [977, 546] width 22 height 16
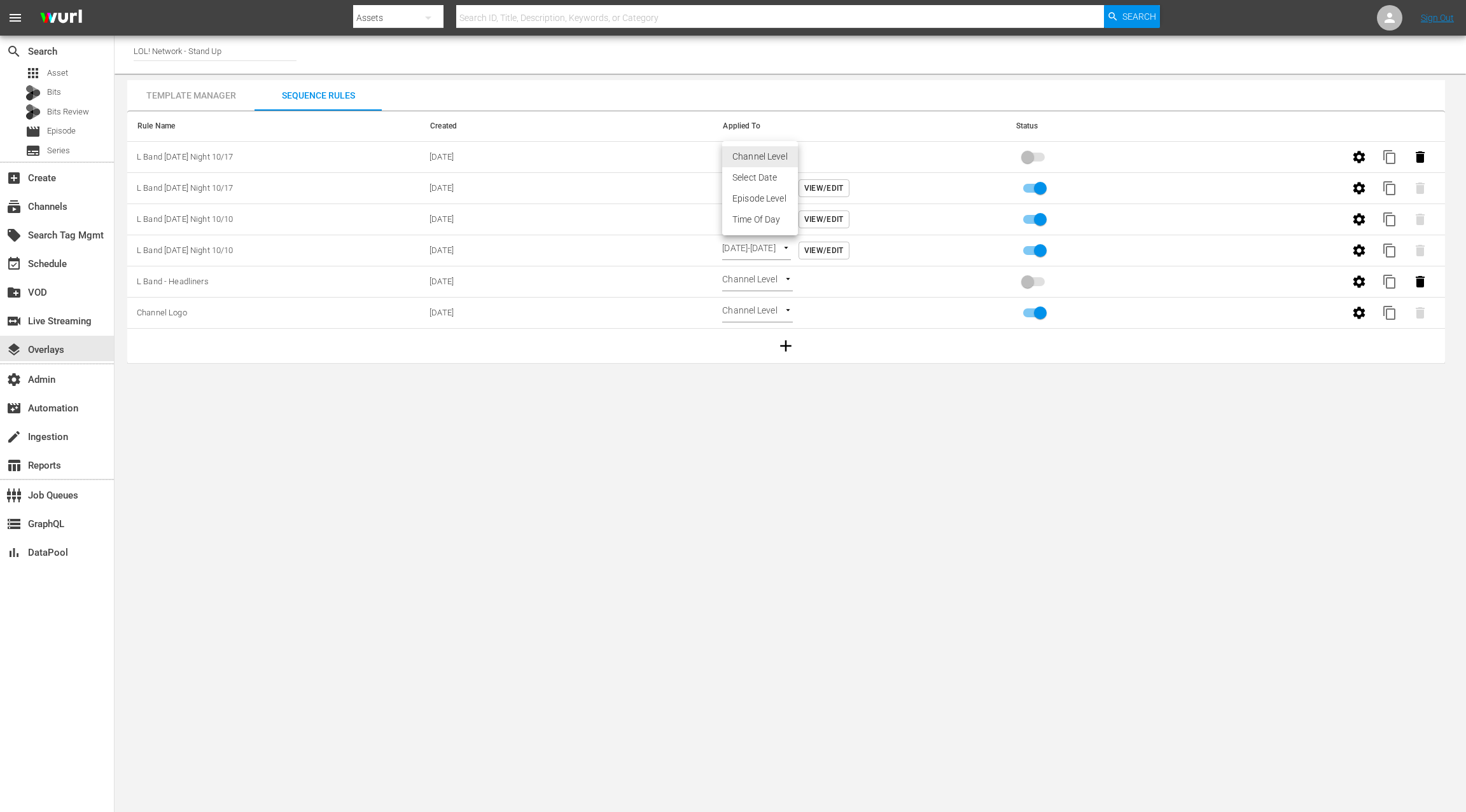
click at [768, 150] on body "menu Search By Assets Search ID, Title, Description, Keywords, or Category Sear…" at bounding box center [733, 406] width 1466 height 812
click at [764, 217] on li "Time Of Day" at bounding box center [760, 219] width 76 height 21
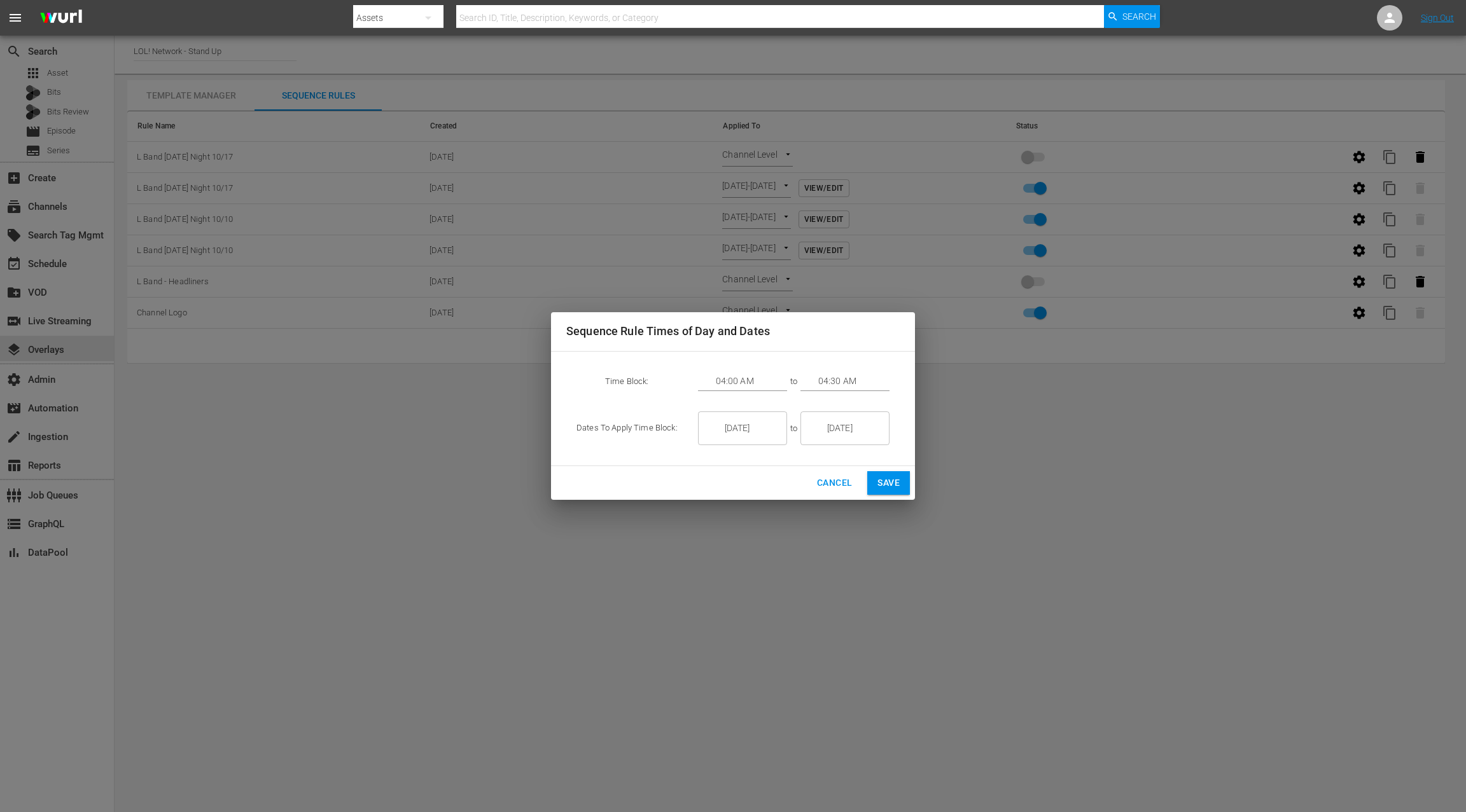
click at [751, 428] on input "1/06/26" at bounding box center [751, 428] width 71 height 34
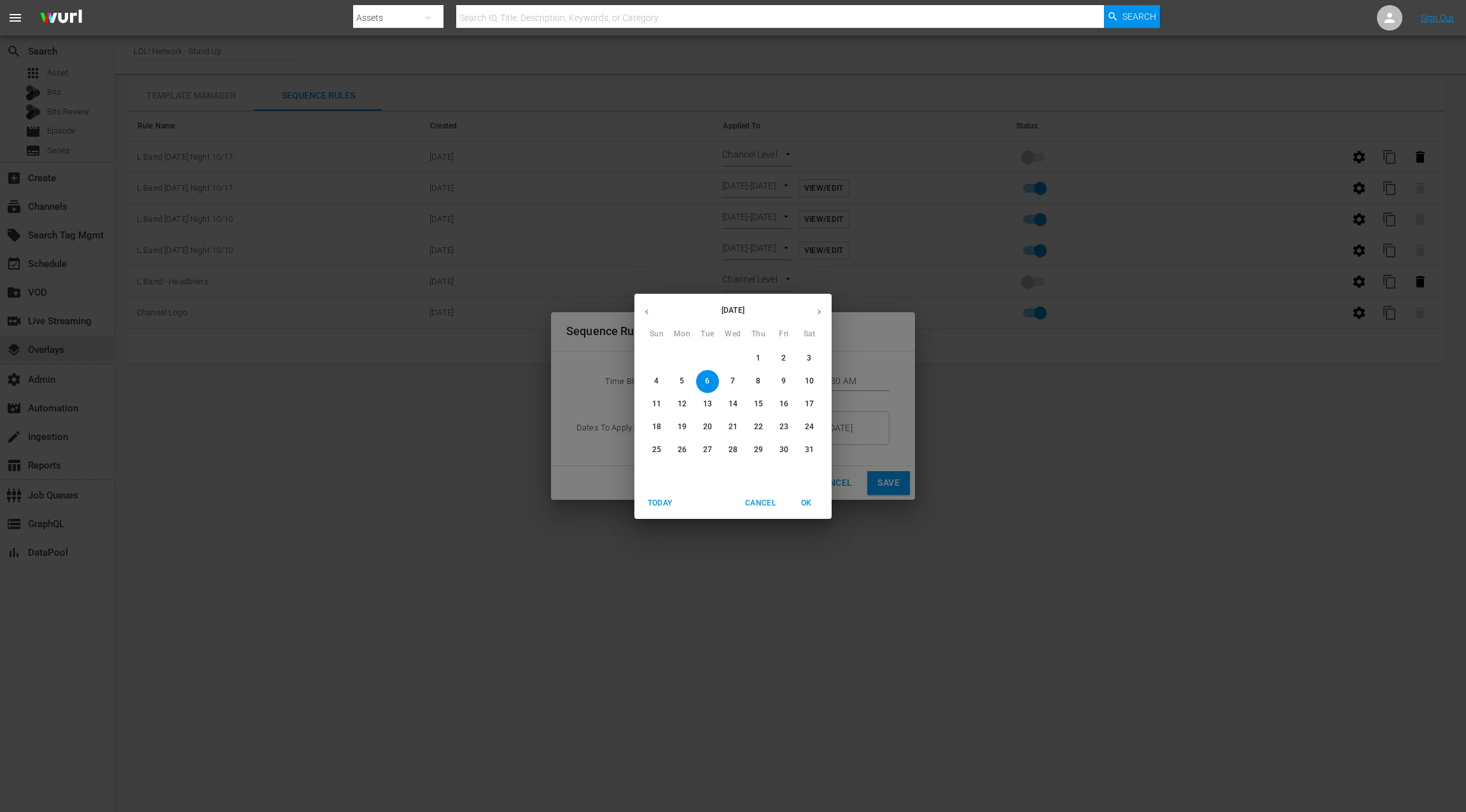
click at [818, 321] on button "button" at bounding box center [819, 311] width 25 height 25
click at [642, 315] on icon "button" at bounding box center [646, 311] width 9 height 9
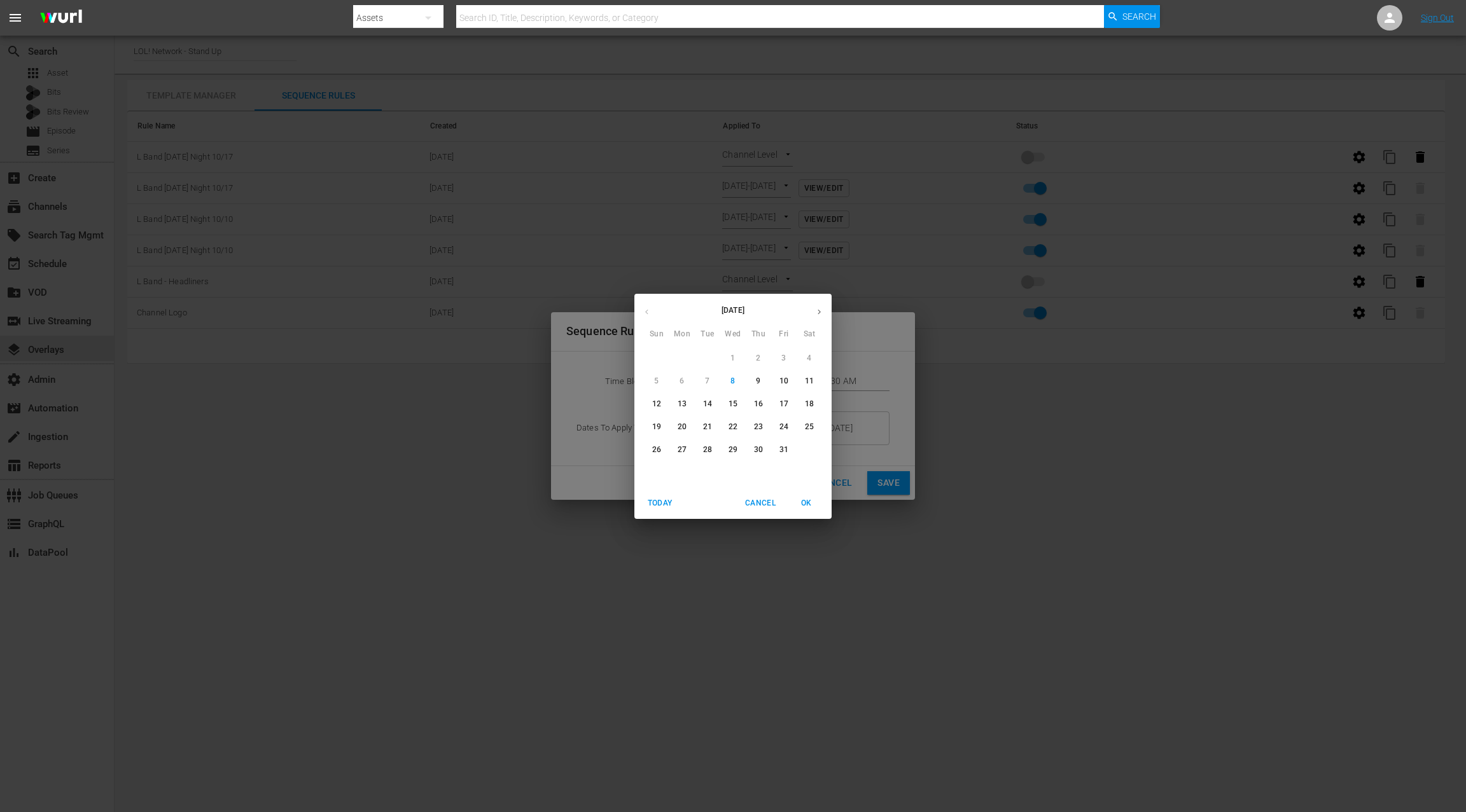
click at [811, 402] on p "18" at bounding box center [810, 405] width 9 height 11
type input "10/18/25"
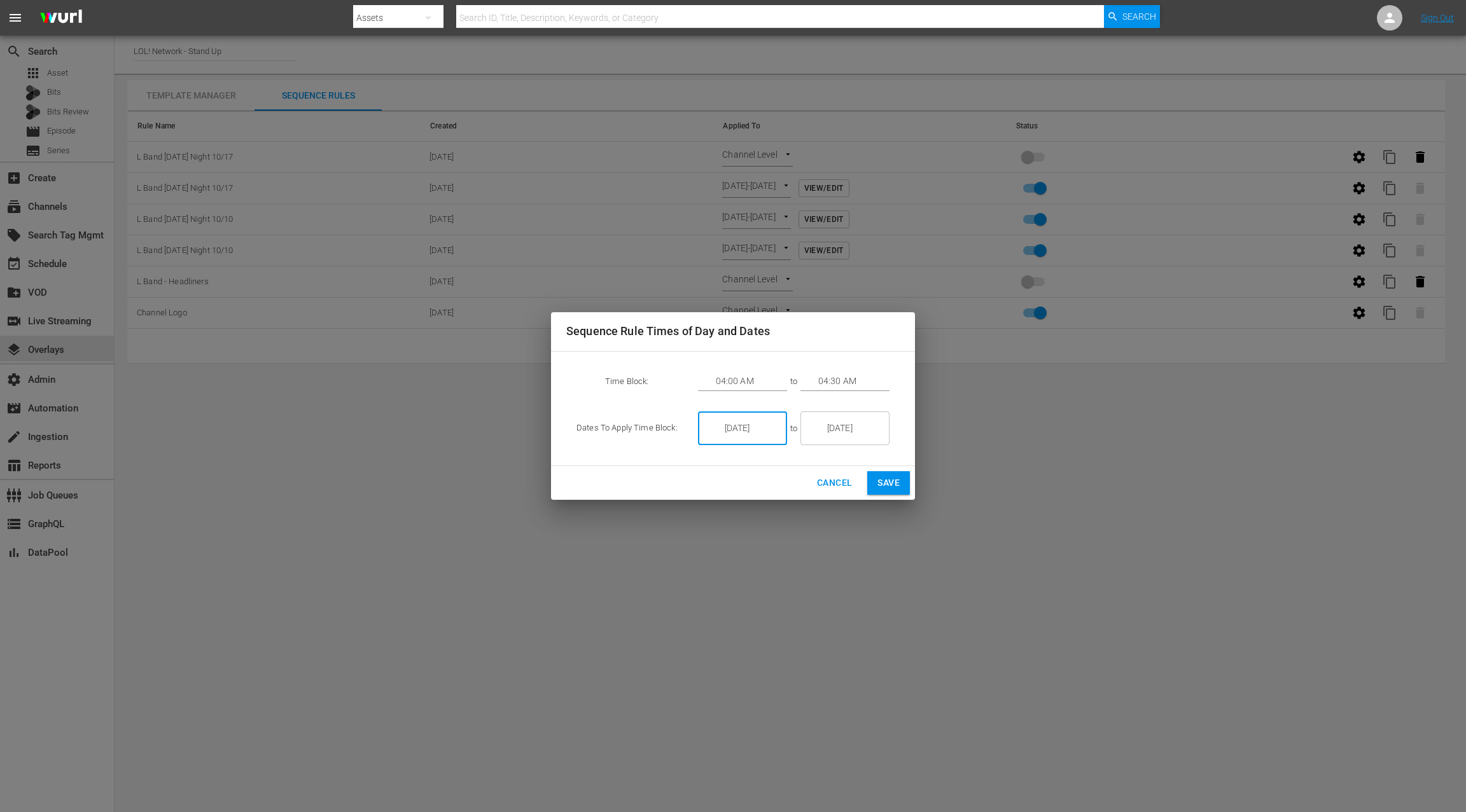
click at [844, 427] on input "1/06/26" at bounding box center [853, 428] width 71 height 34
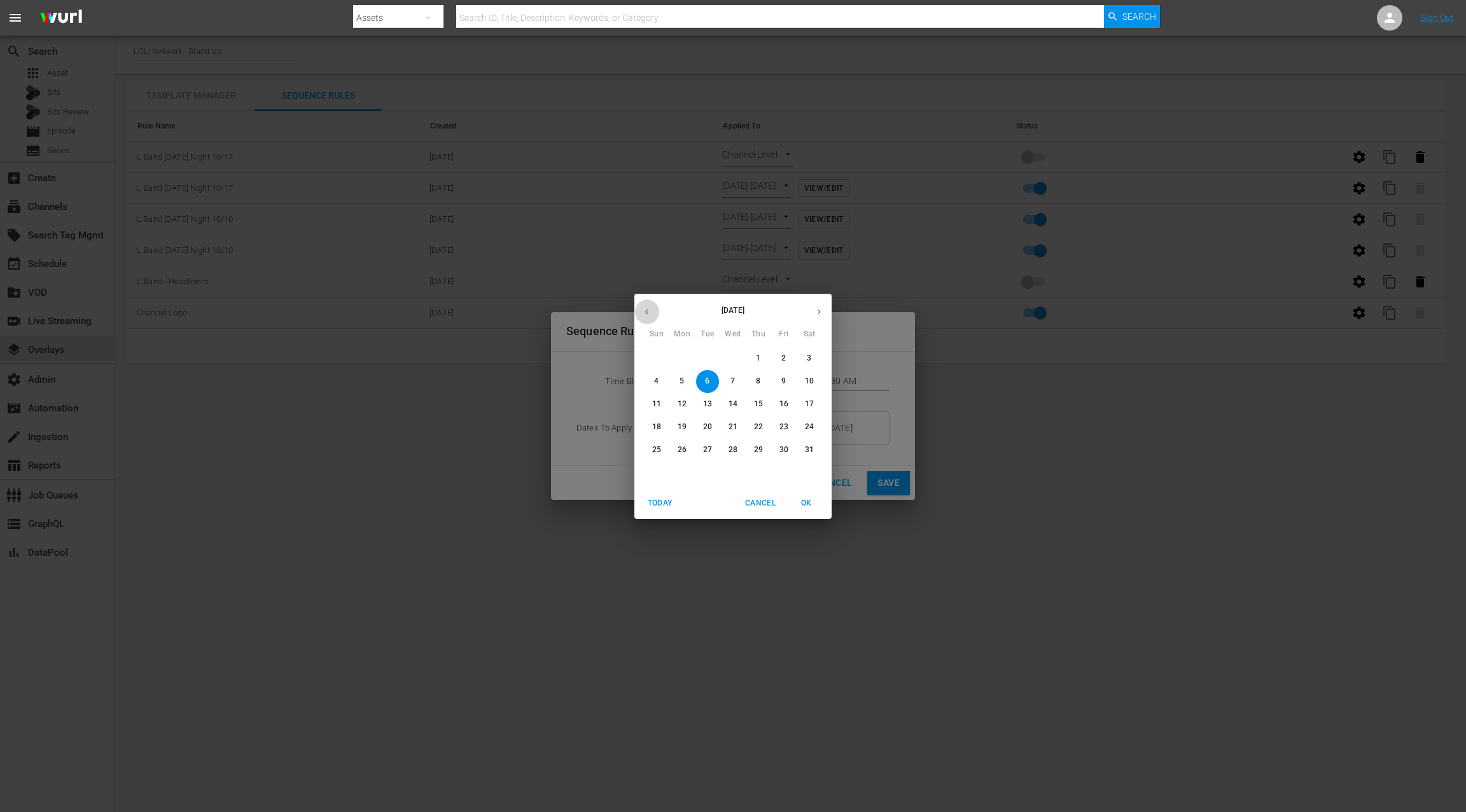
click at [650, 312] on icon "button" at bounding box center [646, 311] width 9 height 9
click at [816, 406] on span "18" at bounding box center [809, 405] width 23 height 11
type input "10/18/25"
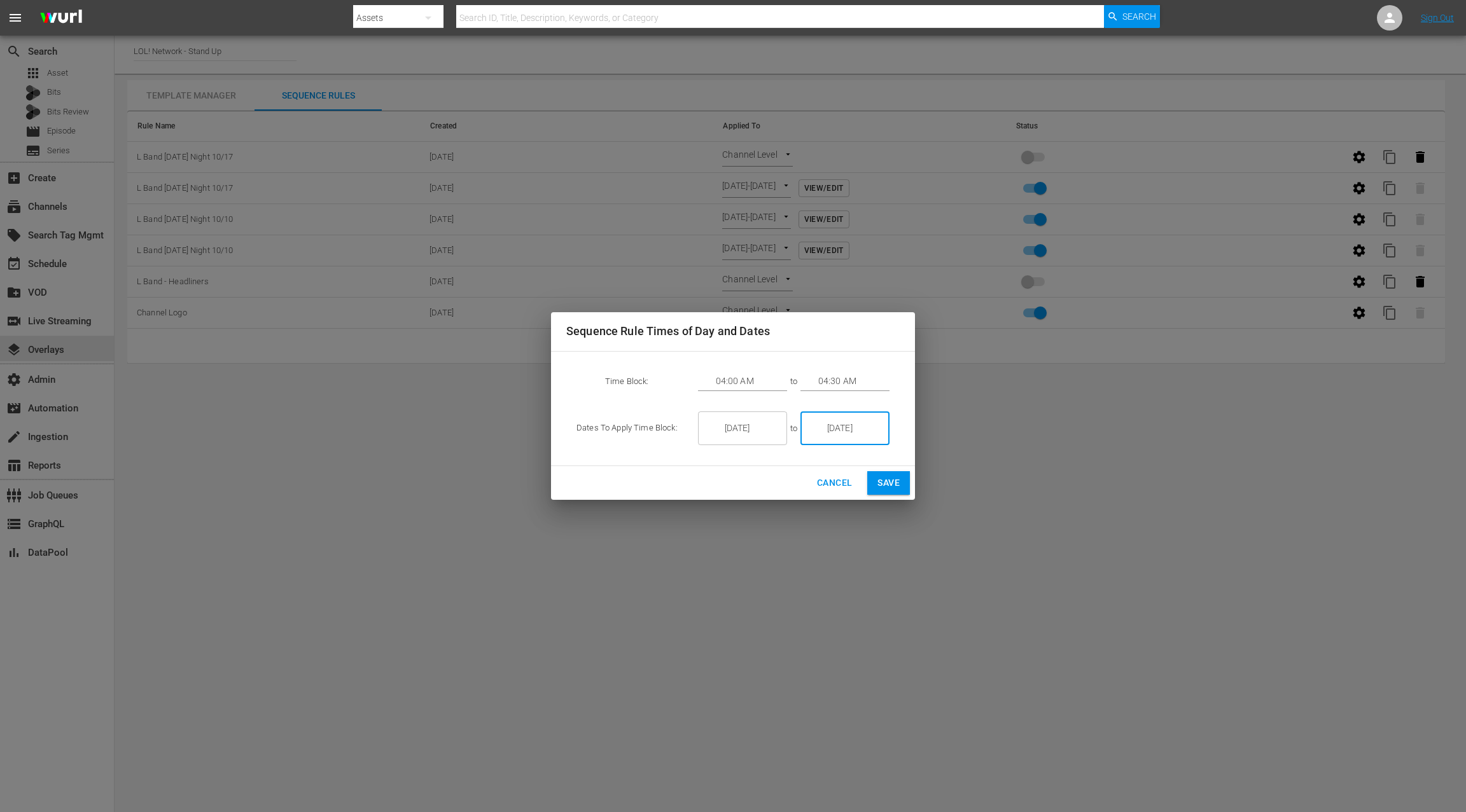
click at [738, 382] on input "04:00 AM" at bounding box center [751, 382] width 71 height 19
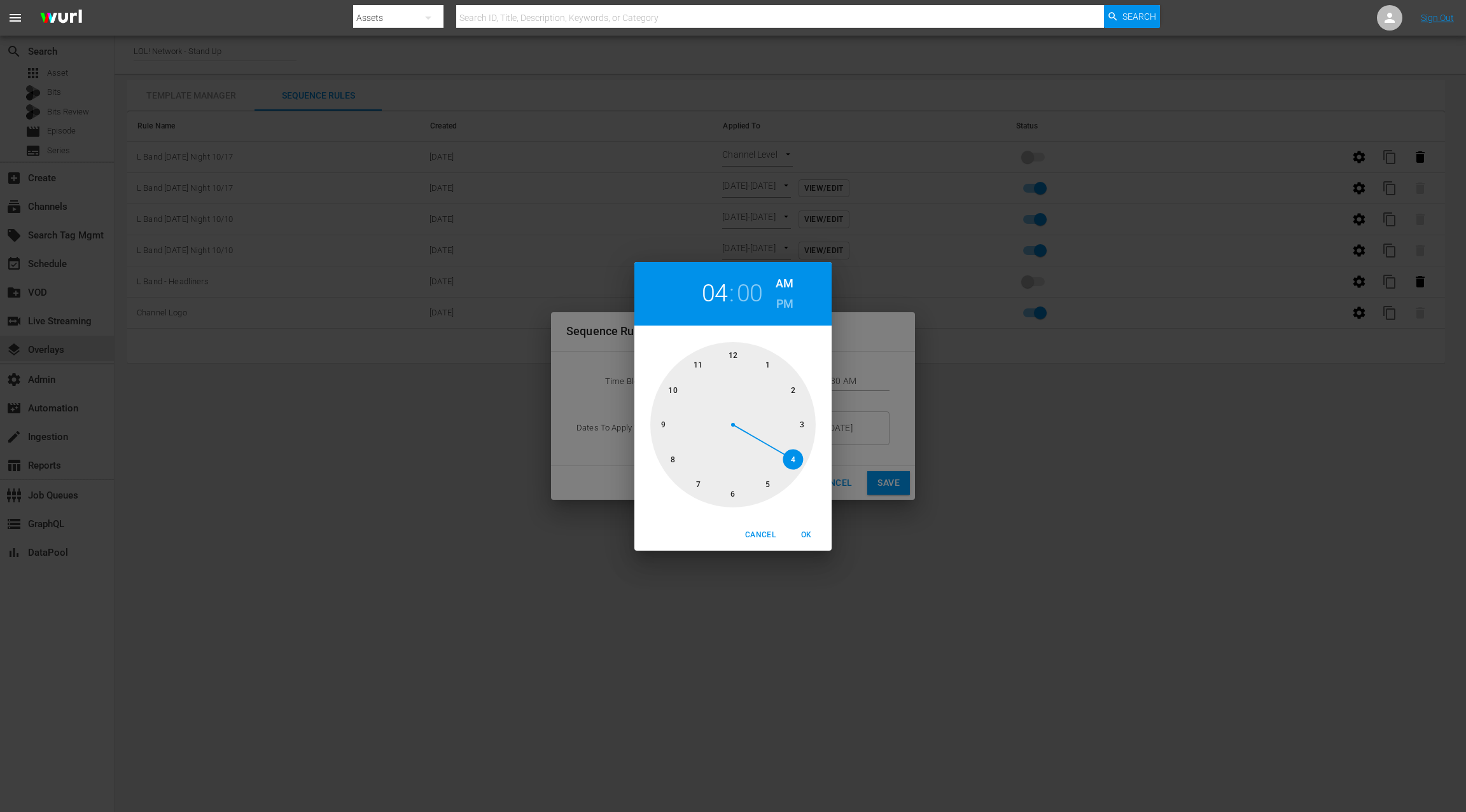
click at [737, 358] on div at bounding box center [732, 424] width 165 height 165
drag, startPoint x: 806, startPoint y: 533, endPoint x: 807, endPoint y: 520, distance: 13.0
click at [806, 533] on span "OK" at bounding box center [806, 535] width 31 height 13
type input "12:00 AM"
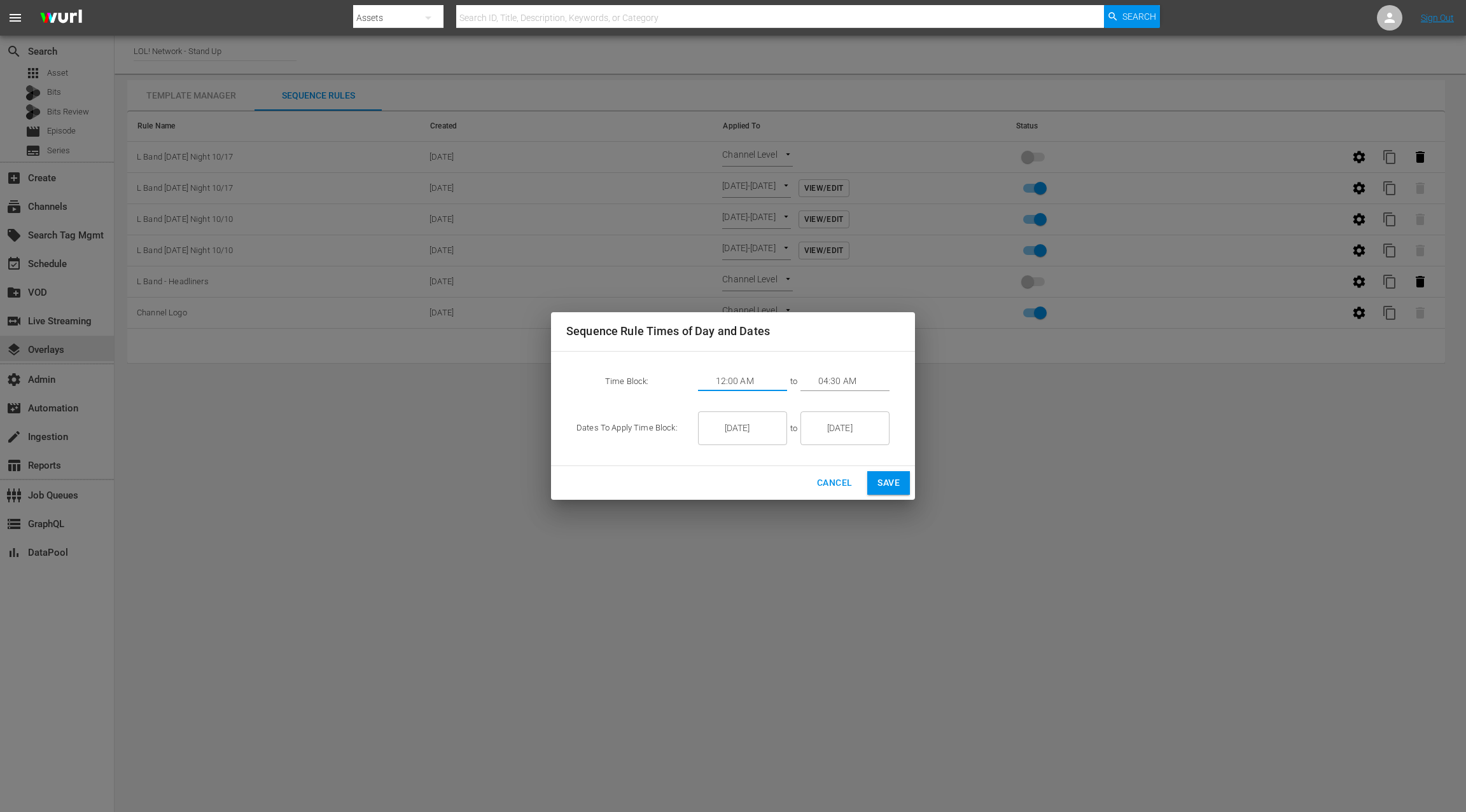
click at [822, 379] on input "04:30 AM" at bounding box center [853, 382] width 71 height 19
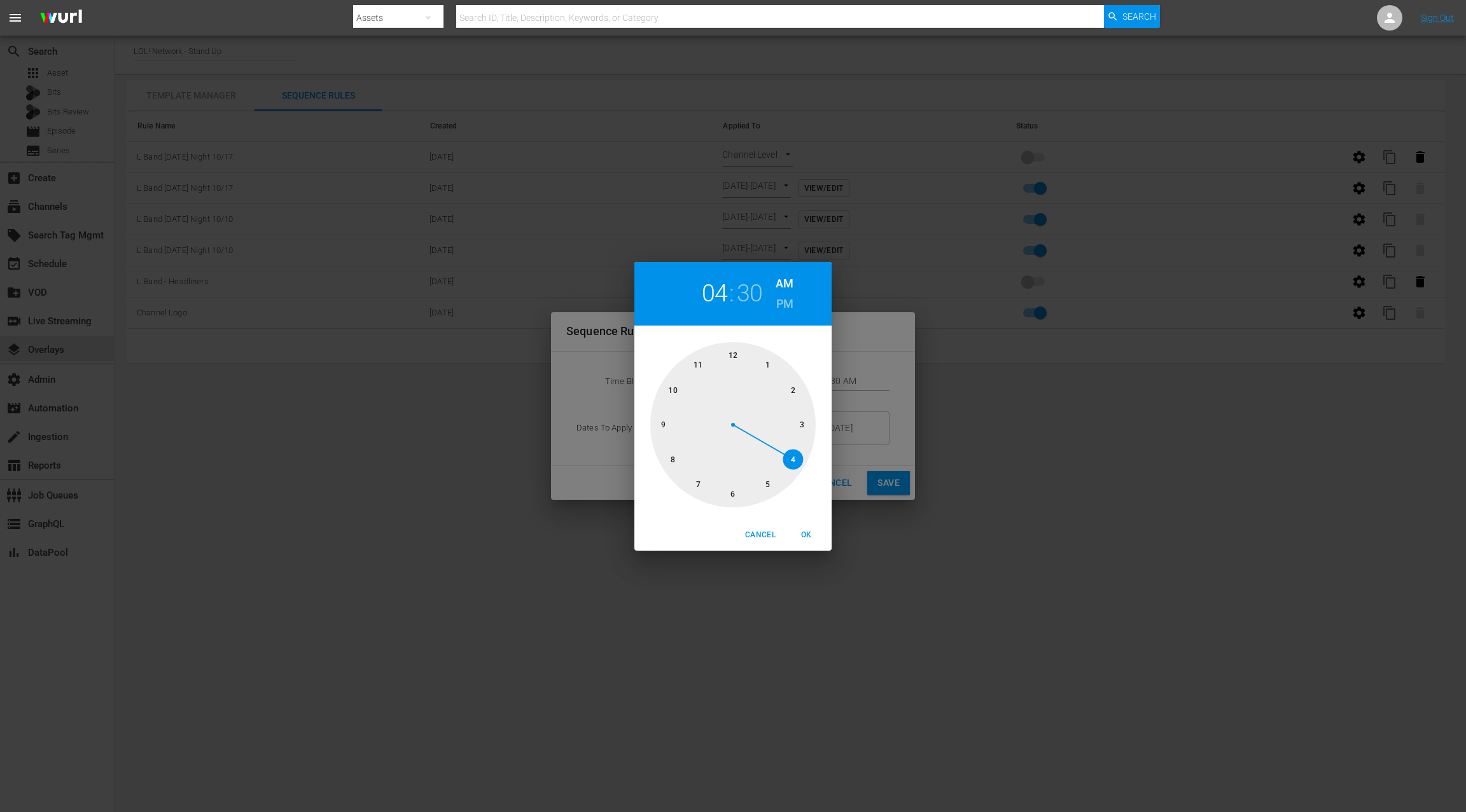
click at [808, 532] on span "OK" at bounding box center [806, 535] width 31 height 13
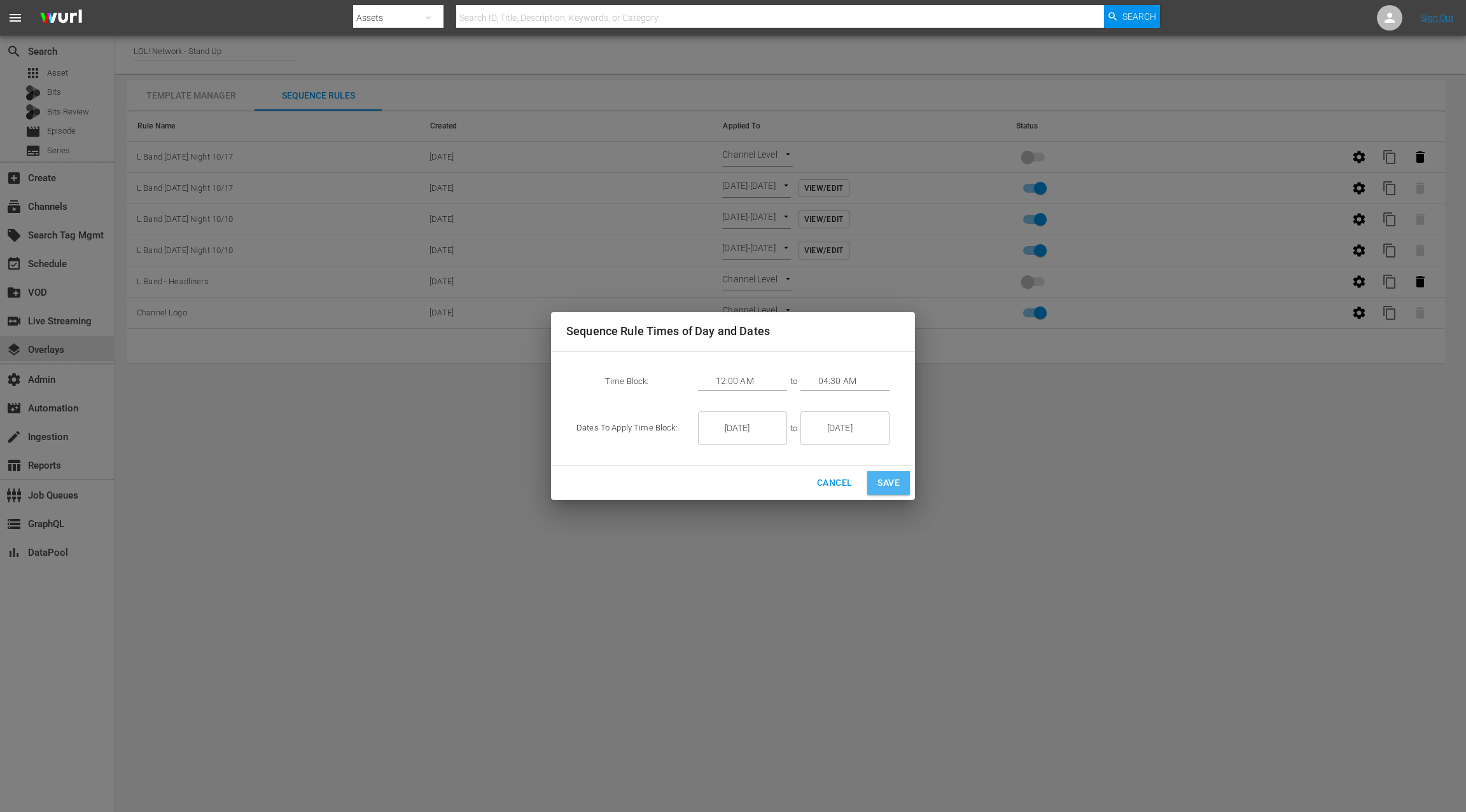
click at [898, 484] on span "Save" at bounding box center [888, 482] width 22 height 16
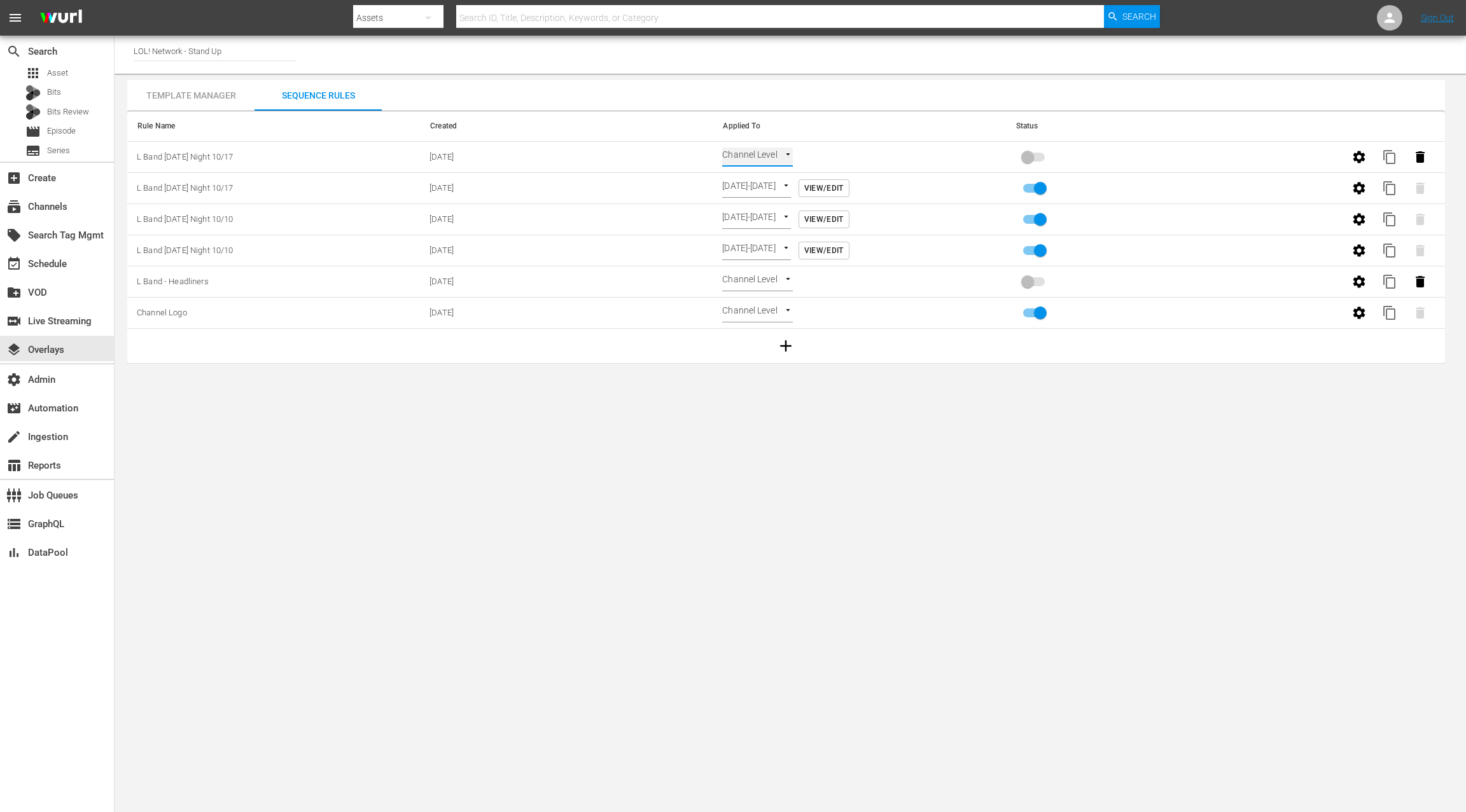
type input "TIME_OF_DAY"
click at [1030, 159] on input "primary checkbox" at bounding box center [1027, 160] width 72 height 24
checkbox input "true"
click at [75, 266] on div "event_available Schedule" at bounding box center [56, 263] width 114 height 26
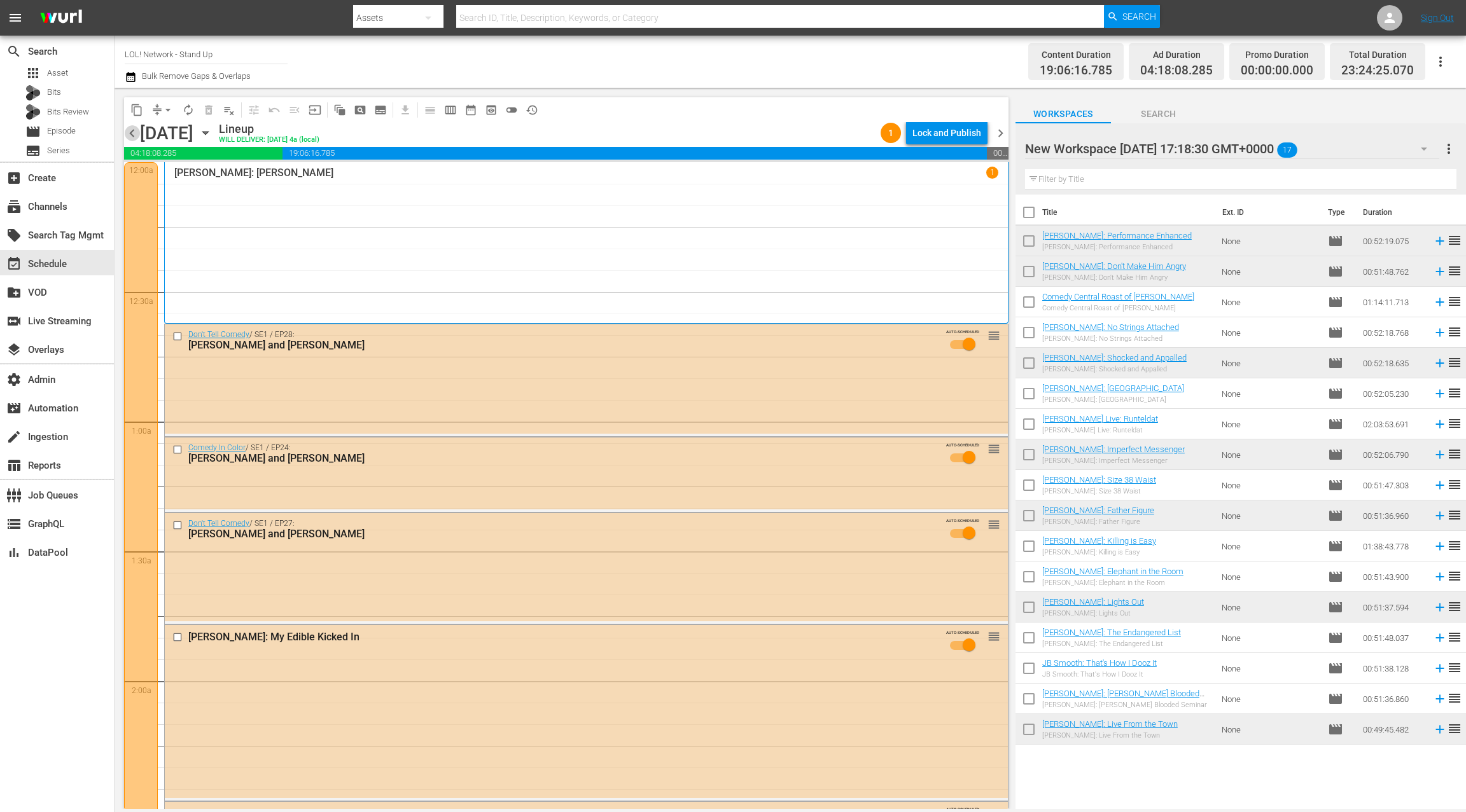
click at [136, 134] on span "chevron_left" at bounding box center [131, 133] width 16 height 16
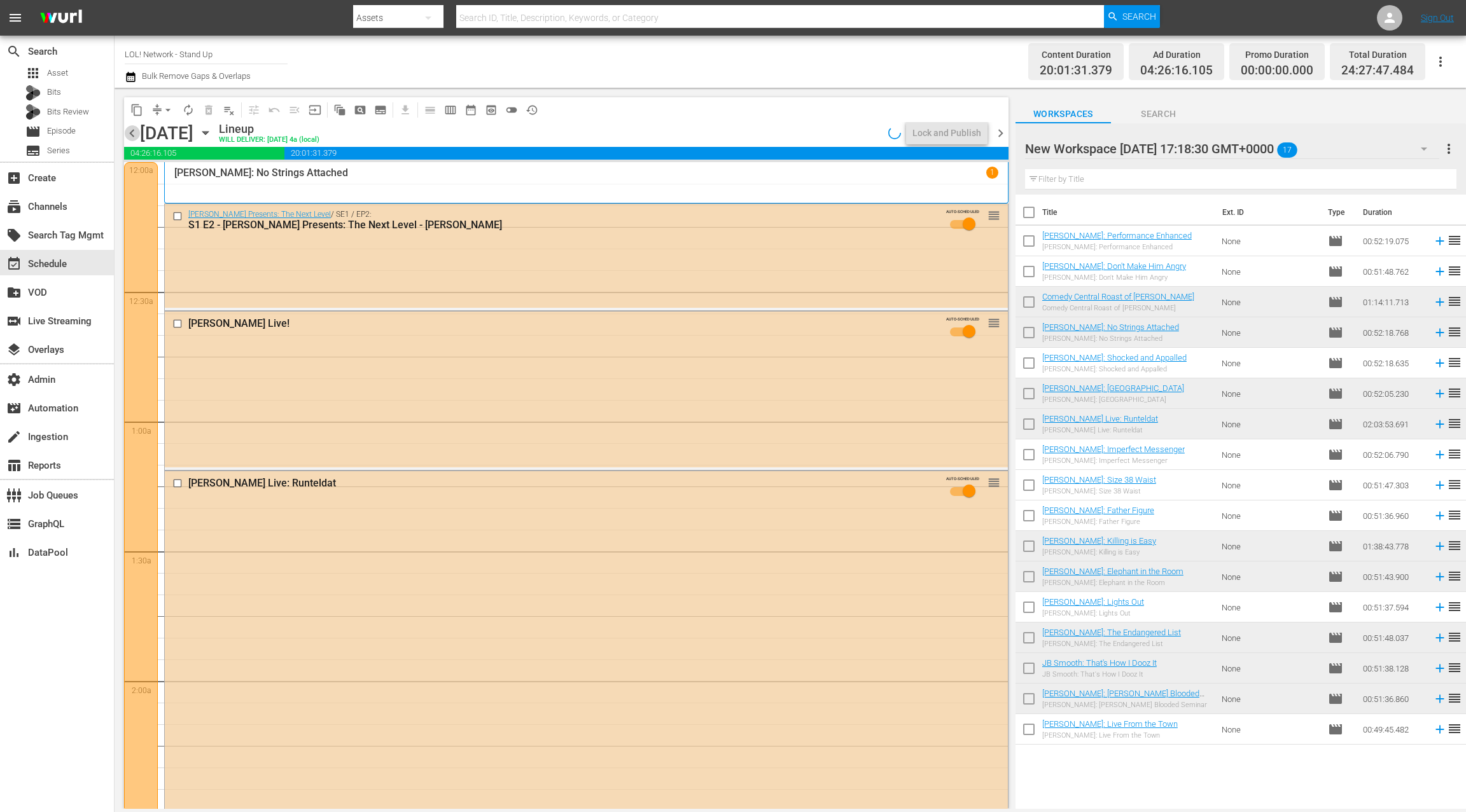
click at [136, 134] on span "chevron_left" at bounding box center [131, 133] width 16 height 16
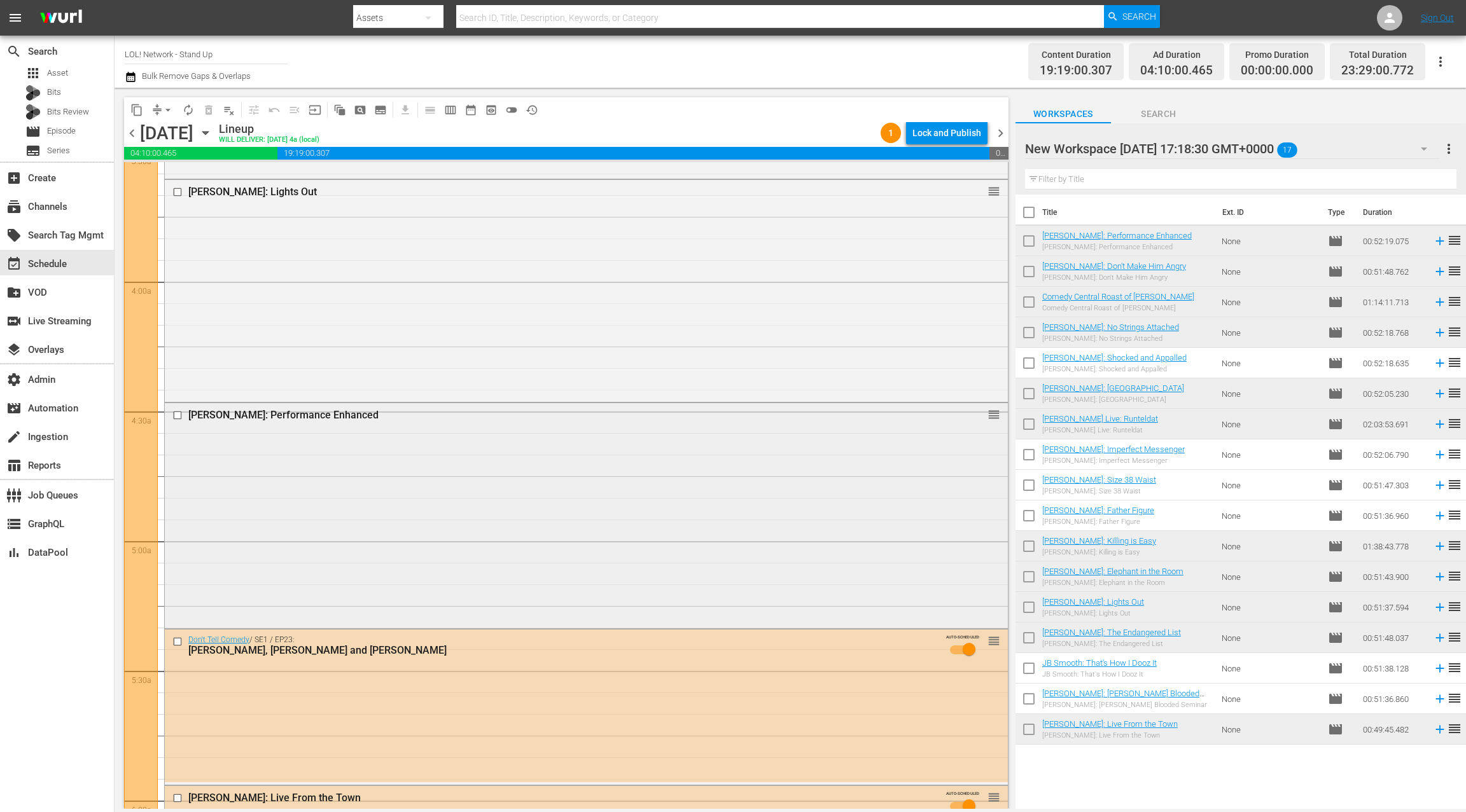
scroll to position [923, 0]
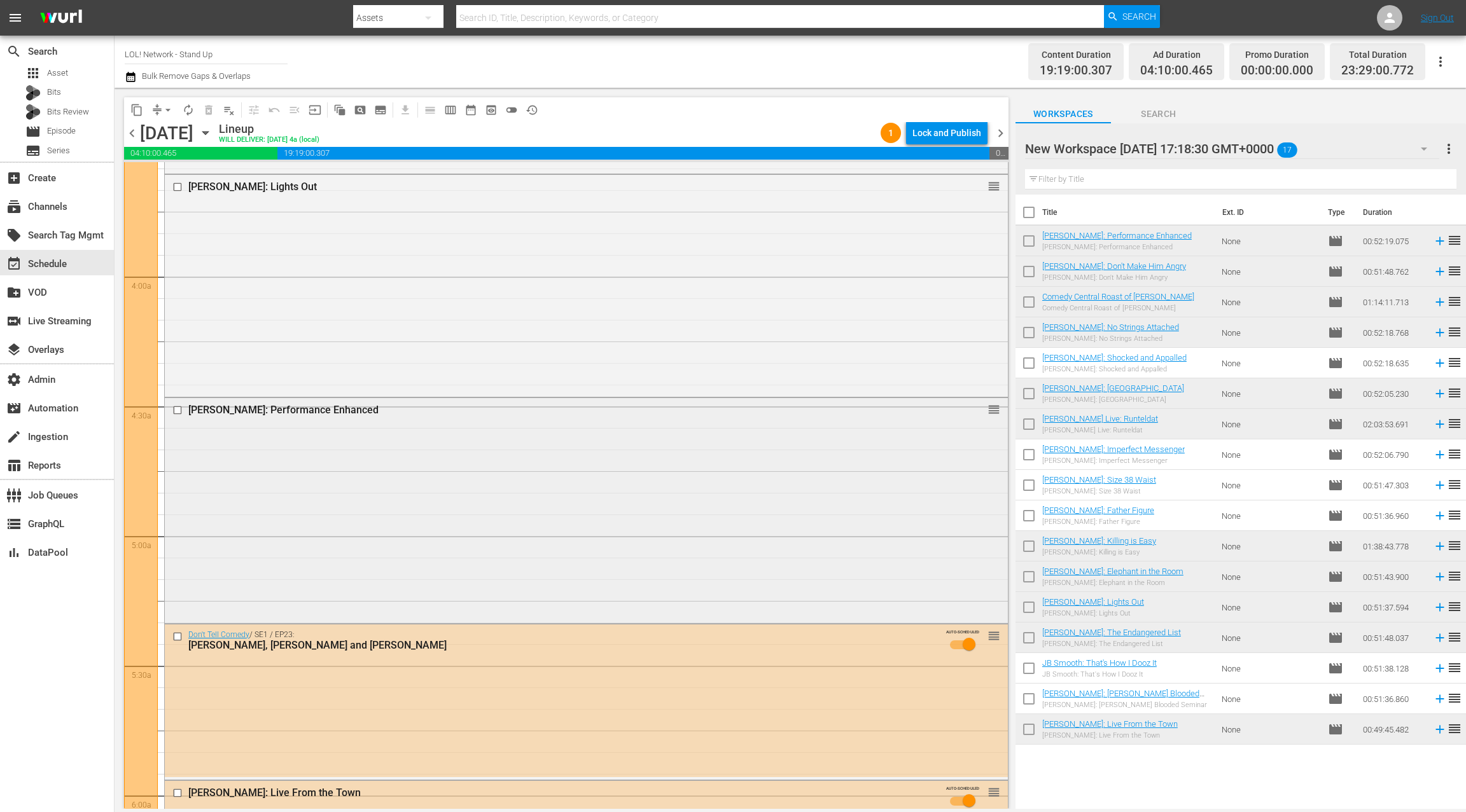
click at [318, 506] on div "Carlos Mencia: Performance Enhanced reorder" at bounding box center [586, 509] width 843 height 223
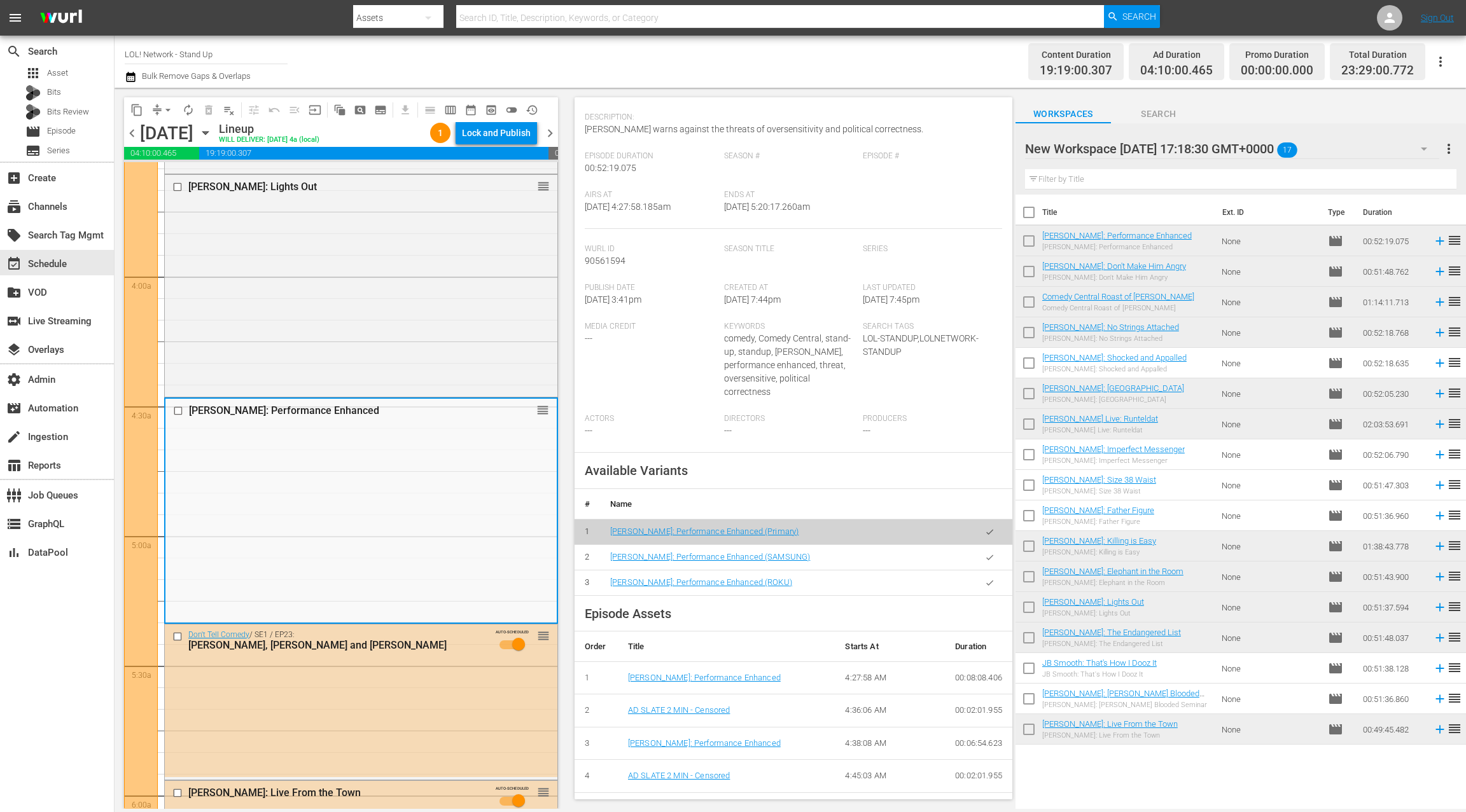
scroll to position [80, 0]
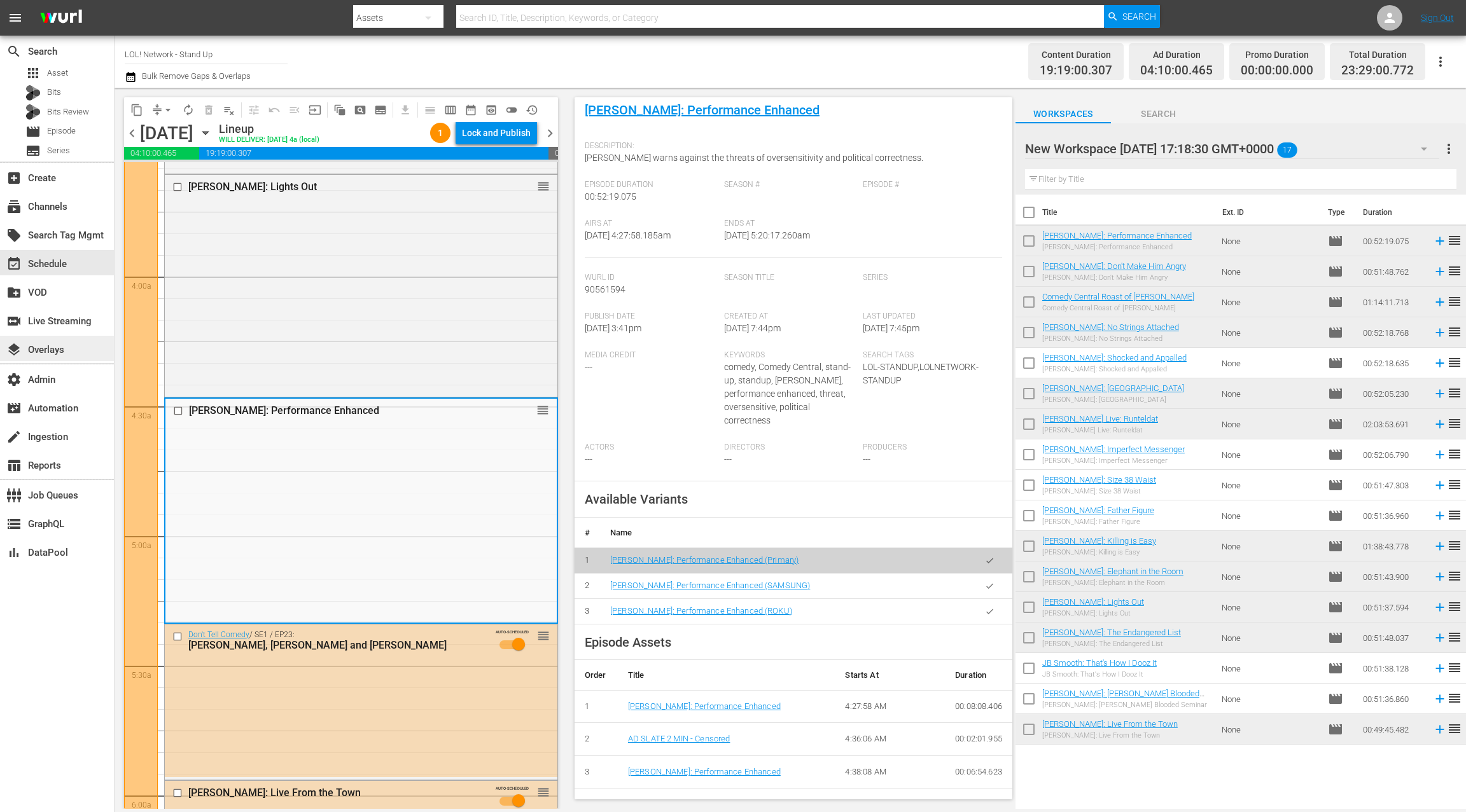
click at [72, 354] on div "layers Overlays" at bounding box center [56, 348] width 114 height 26
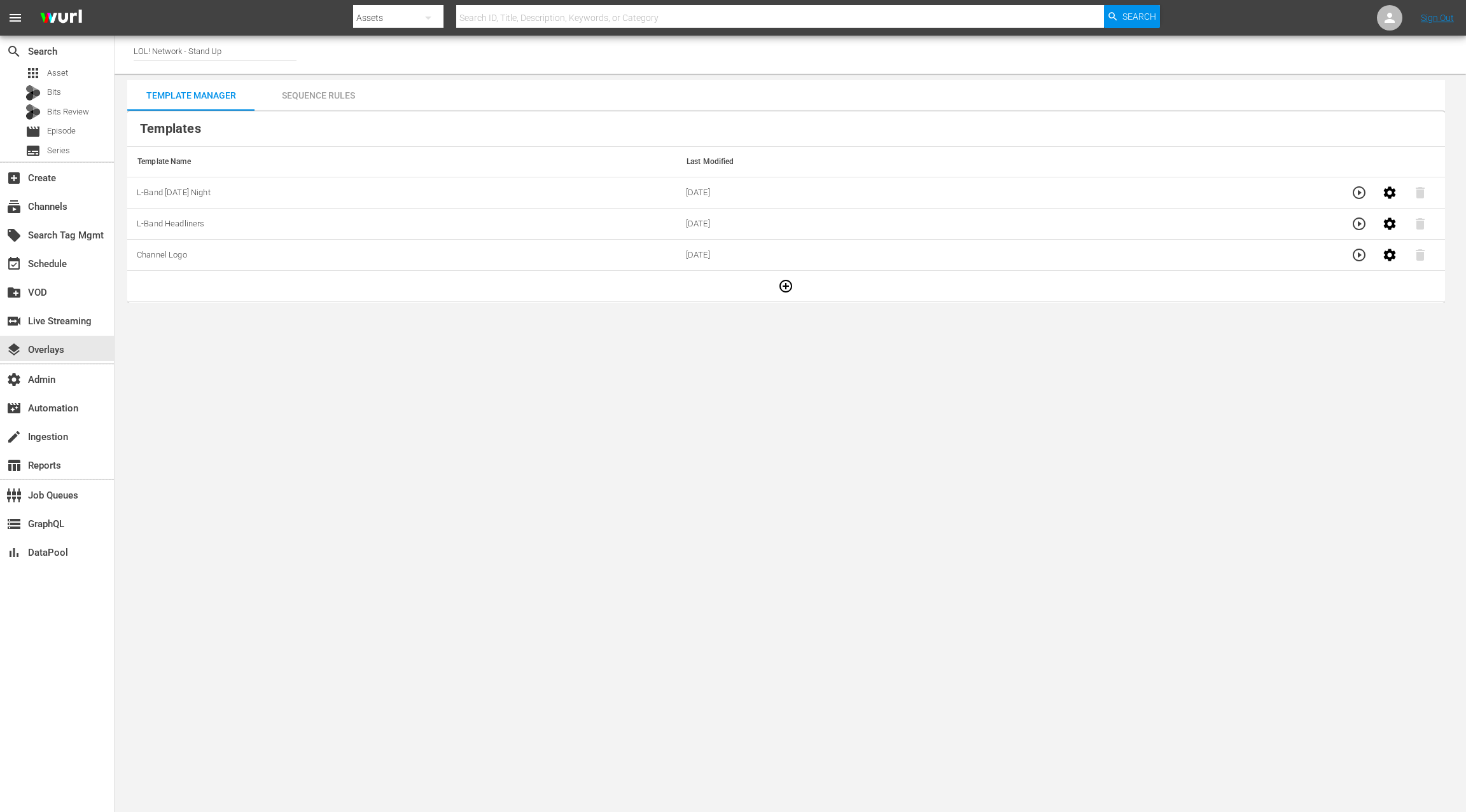
drag, startPoint x: 352, startPoint y: 99, endPoint x: 392, endPoint y: 103, distance: 40.2
click at [352, 99] on div "Sequence Rules" at bounding box center [318, 95] width 128 height 30
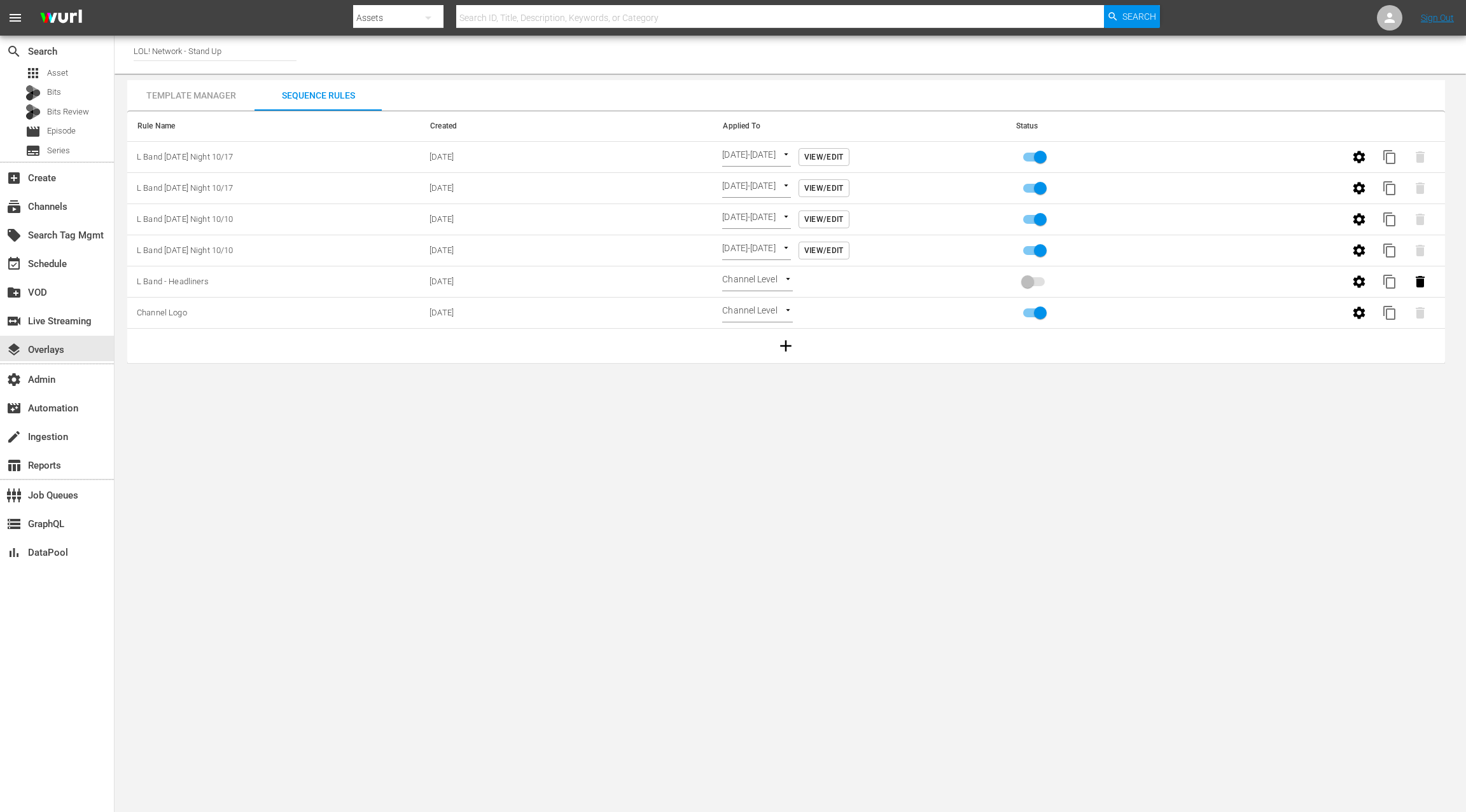
click at [844, 155] on span "View/Edit" at bounding box center [824, 157] width 40 height 13
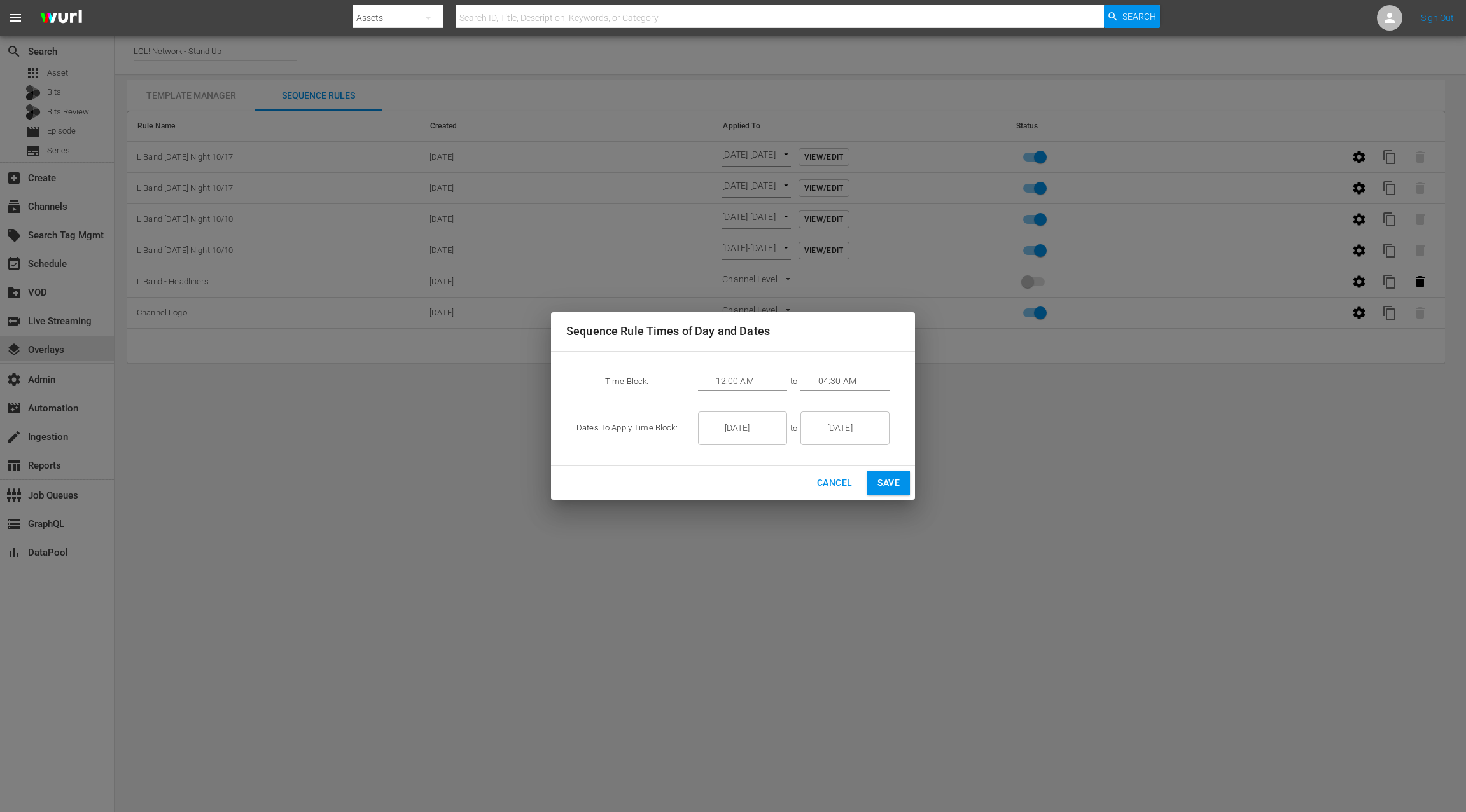
click at [828, 382] on input "04:30 AM" at bounding box center [853, 382] width 71 height 19
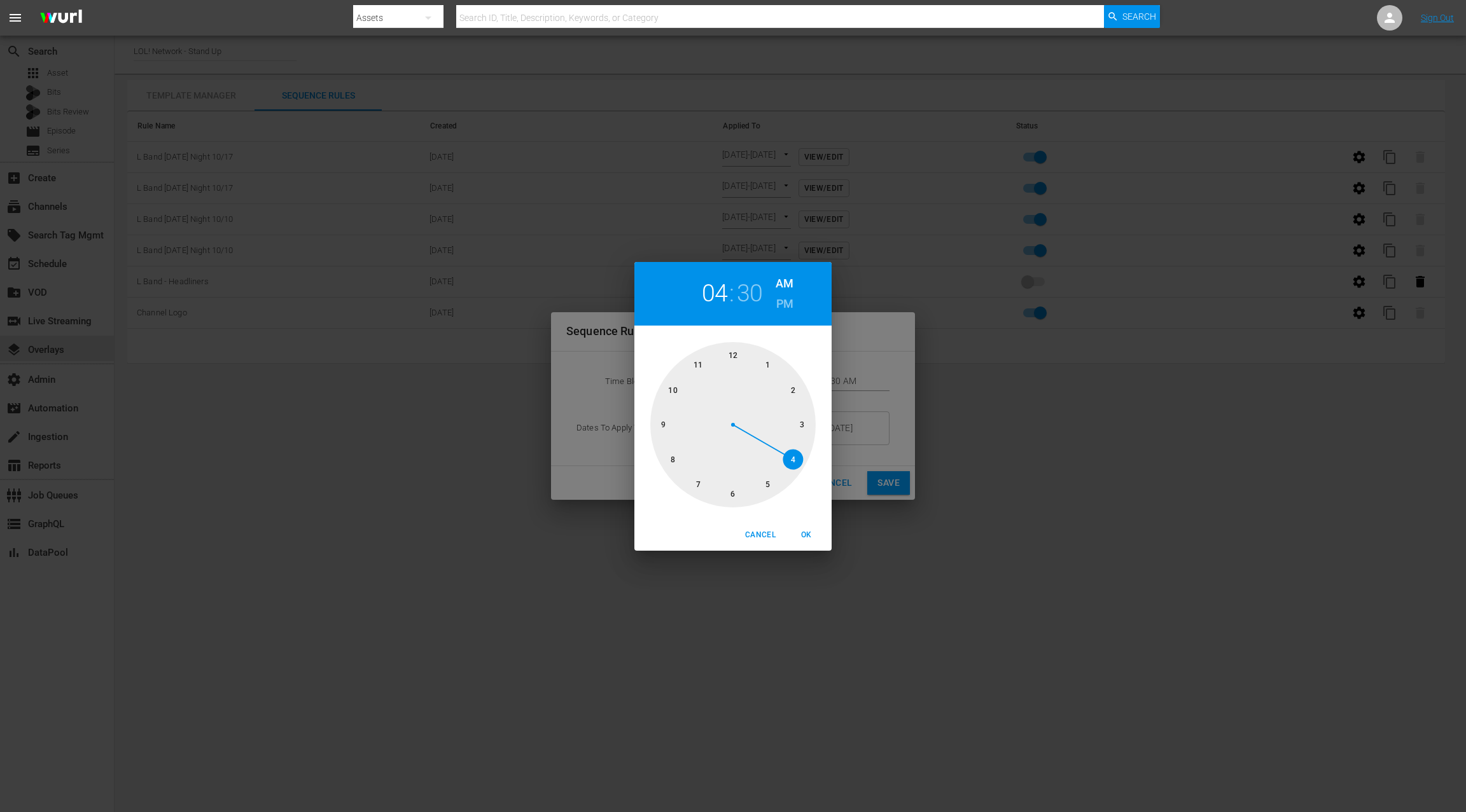
click at [766, 481] on div at bounding box center [732, 424] width 165 height 165
click at [795, 456] on div at bounding box center [732, 424] width 165 height 165
click at [795, 462] on div at bounding box center [732, 424] width 165 height 165
click at [804, 531] on span "OK" at bounding box center [806, 535] width 31 height 13
type input "05:20 AM"
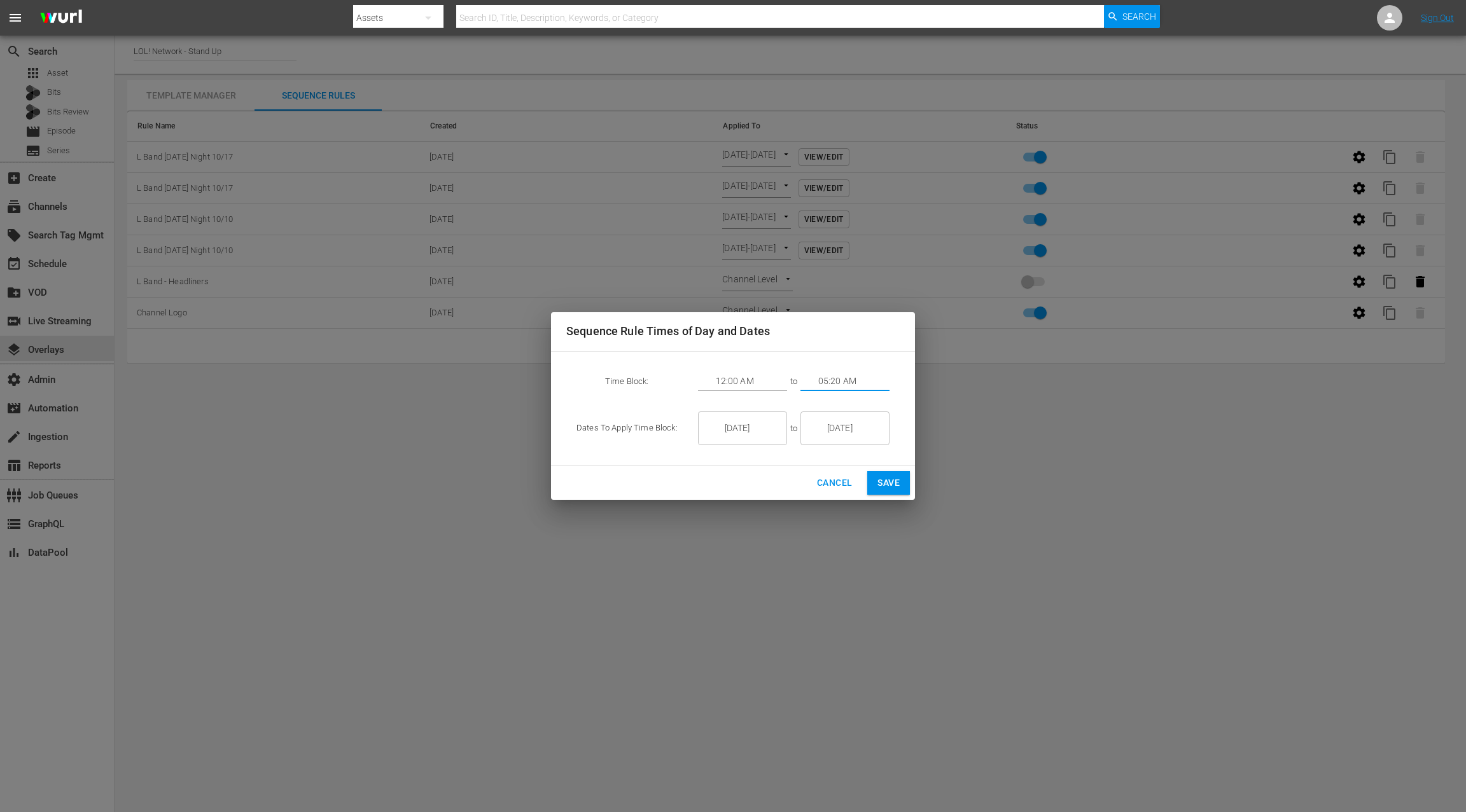
click at [900, 489] on button "Save" at bounding box center [888, 482] width 43 height 23
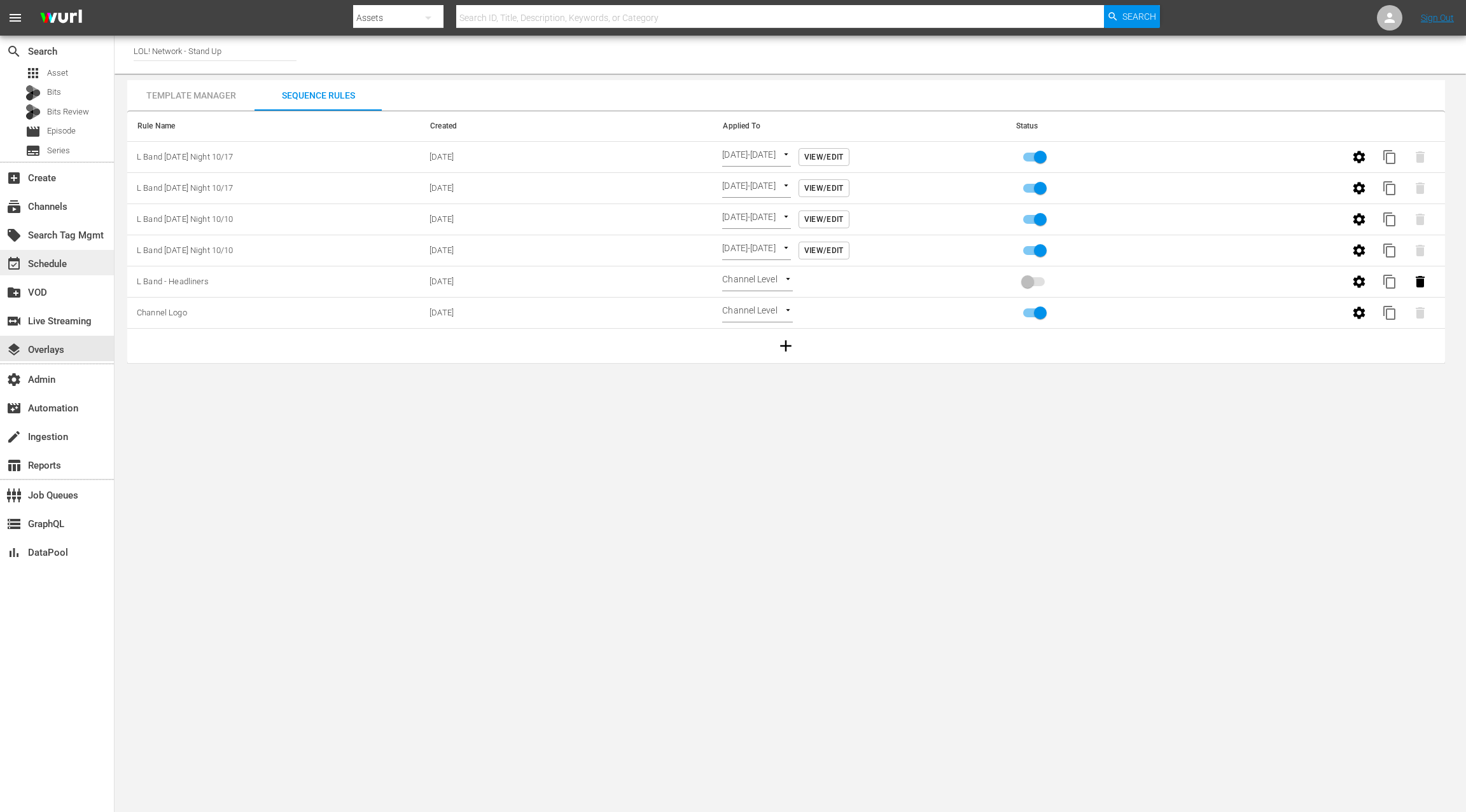
click at [80, 271] on div "event_available Schedule" at bounding box center [56, 263] width 114 height 26
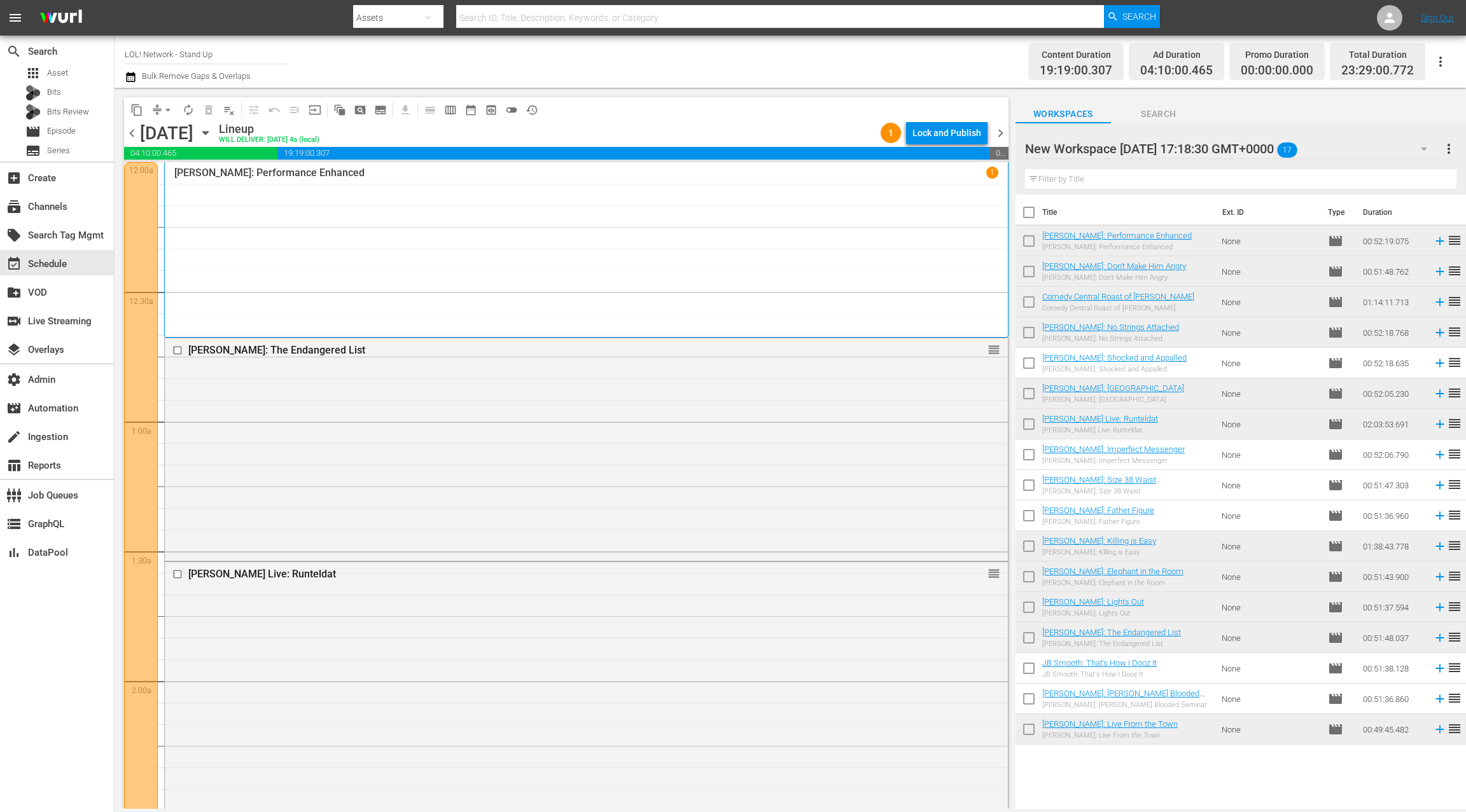
click at [131, 79] on icon "button" at bounding box center [130, 77] width 12 height 16
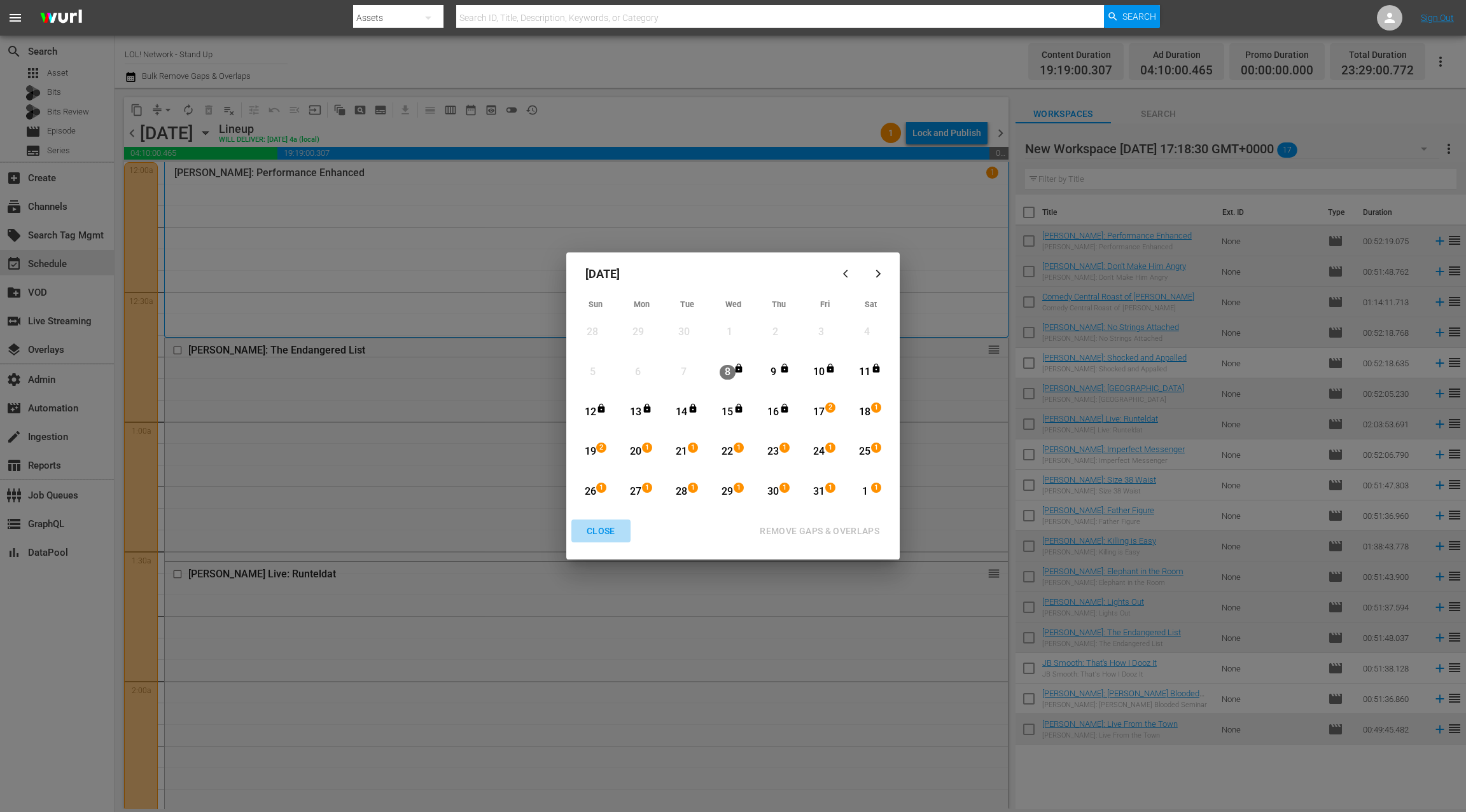
click at [601, 536] on div "CLOSE" at bounding box center [601, 530] width 49 height 16
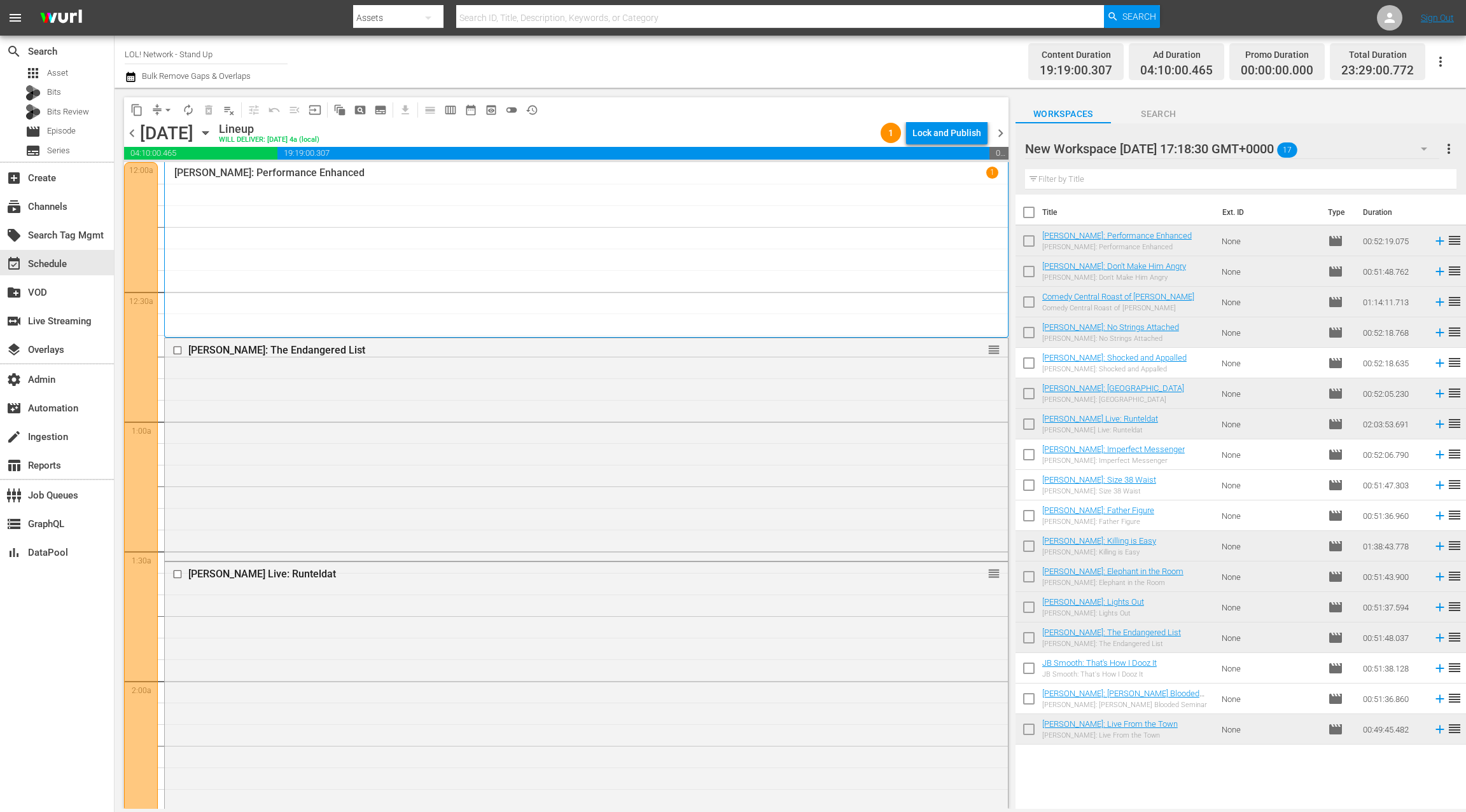
drag, startPoint x: 135, startPoint y: 136, endPoint x: 144, endPoint y: 136, distance: 9.0
click at [135, 136] on span "chevron_left" at bounding box center [131, 133] width 16 height 16
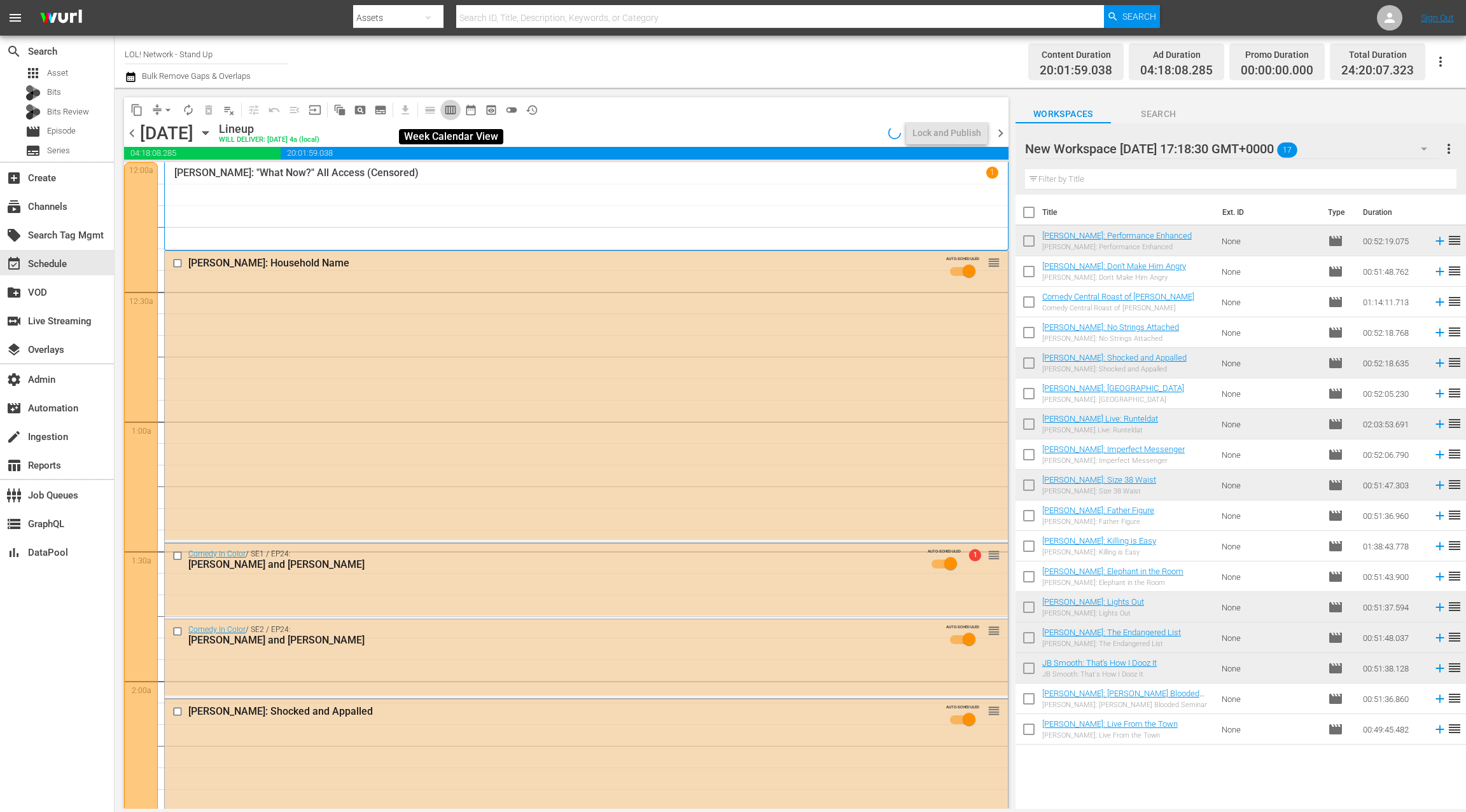
click at [455, 111] on span "calendar_view_week_outlined" at bounding box center [450, 110] width 13 height 13
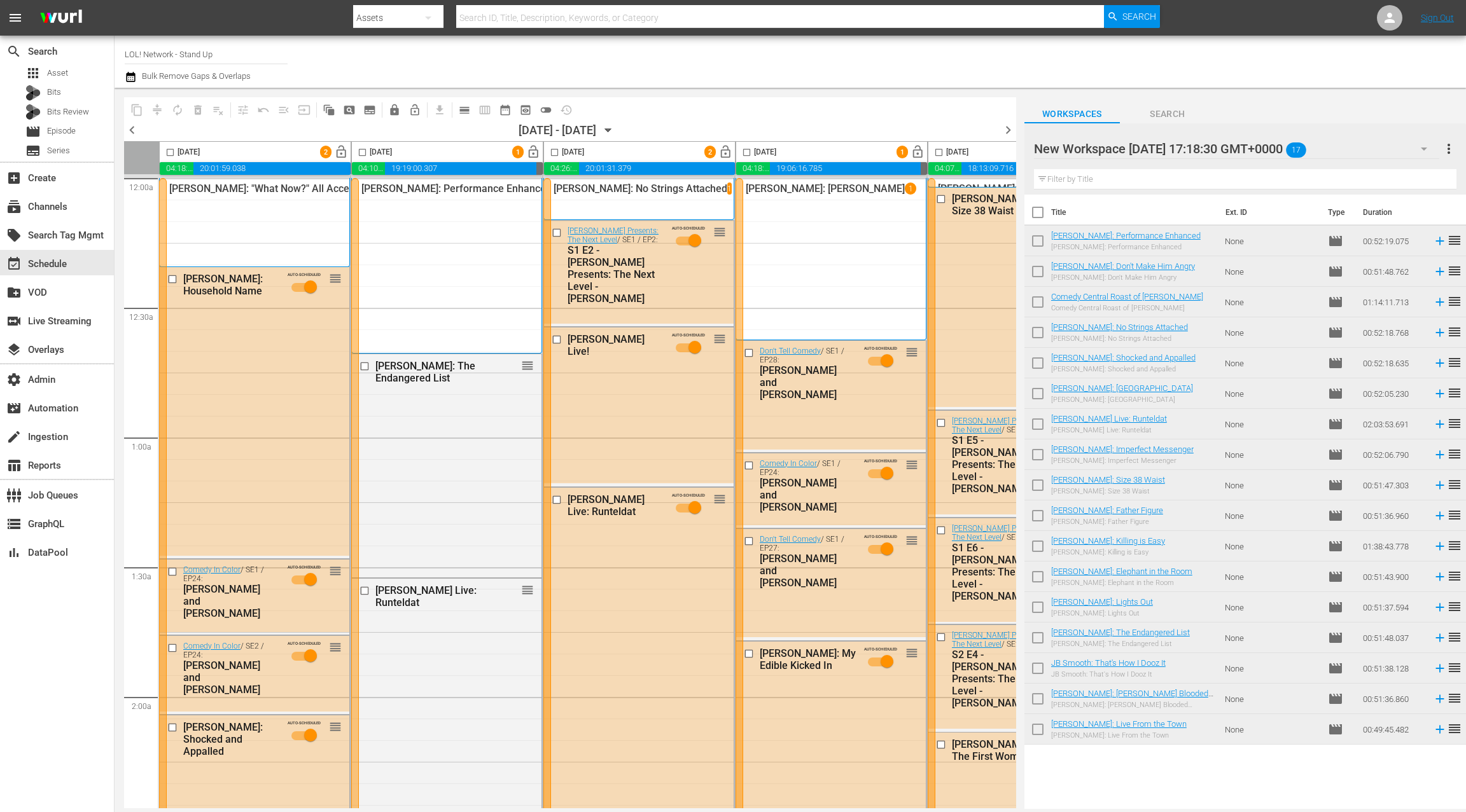
click at [724, 154] on span "lock_open" at bounding box center [726, 152] width 15 height 15
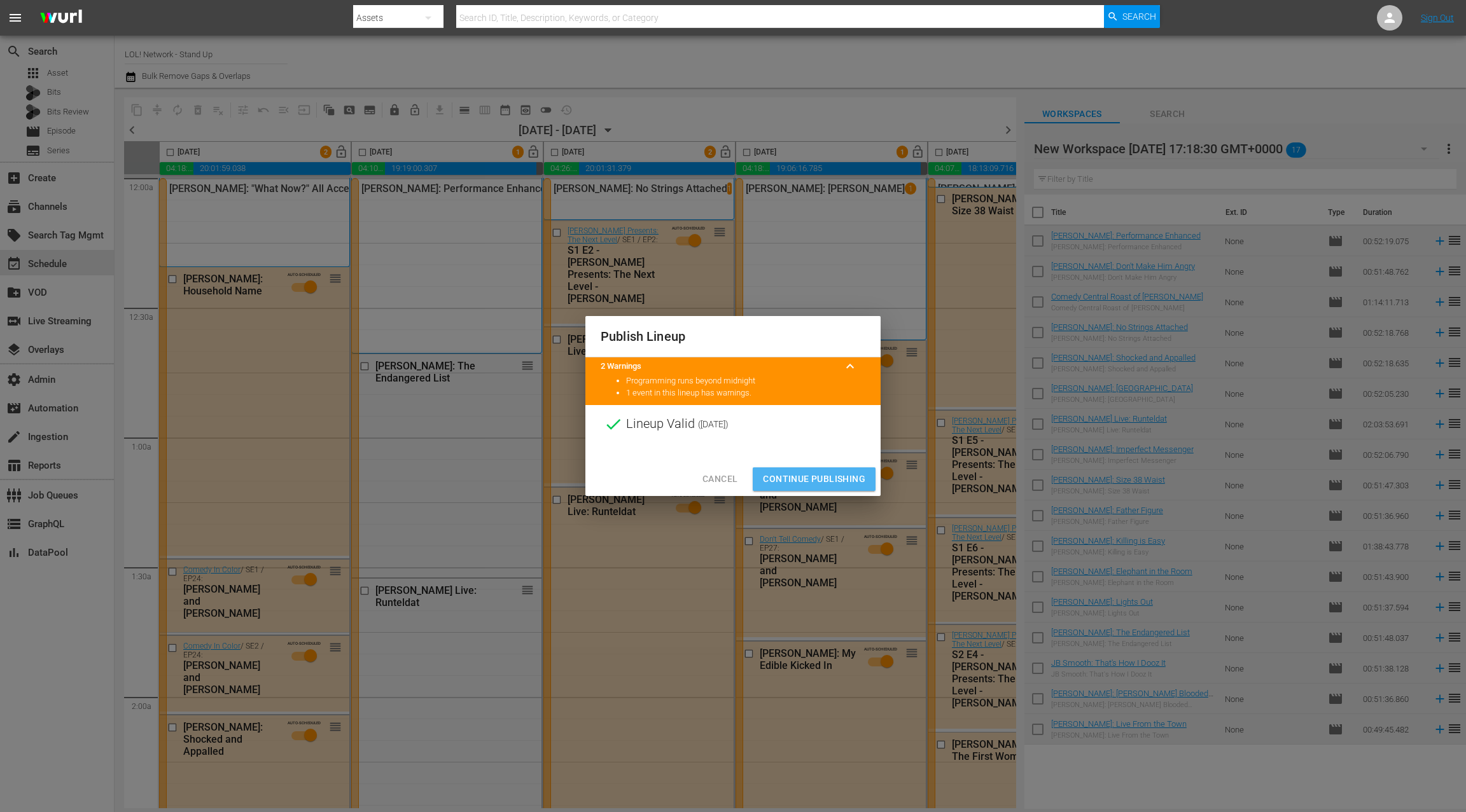
drag, startPoint x: 830, startPoint y: 479, endPoint x: 477, endPoint y: 278, distance: 406.2
click at [830, 479] on span "Continue Publishing" at bounding box center [813, 479] width 103 height 16
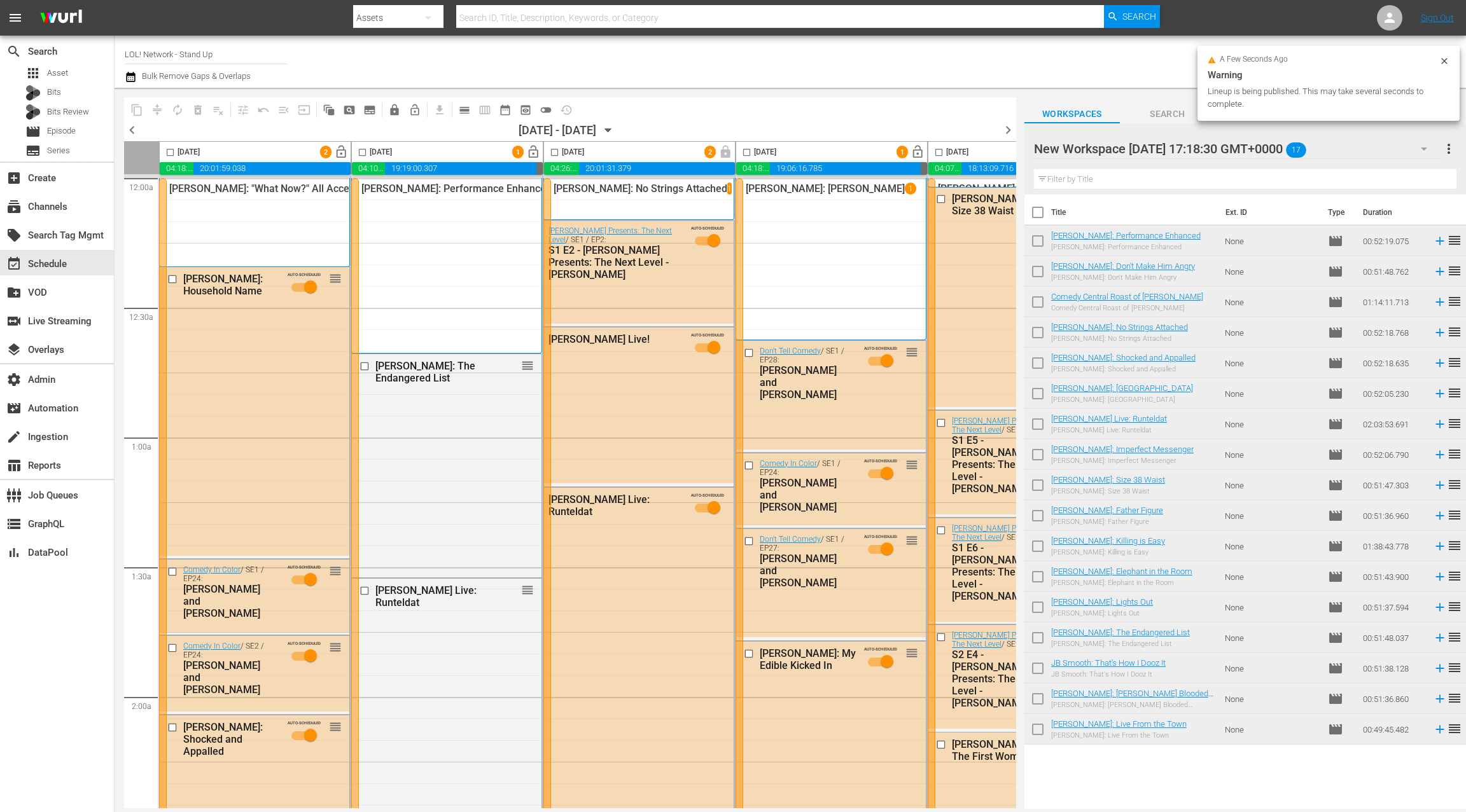
scroll to position [0, 1]
click at [337, 151] on span "lock_open" at bounding box center [341, 152] width 15 height 15
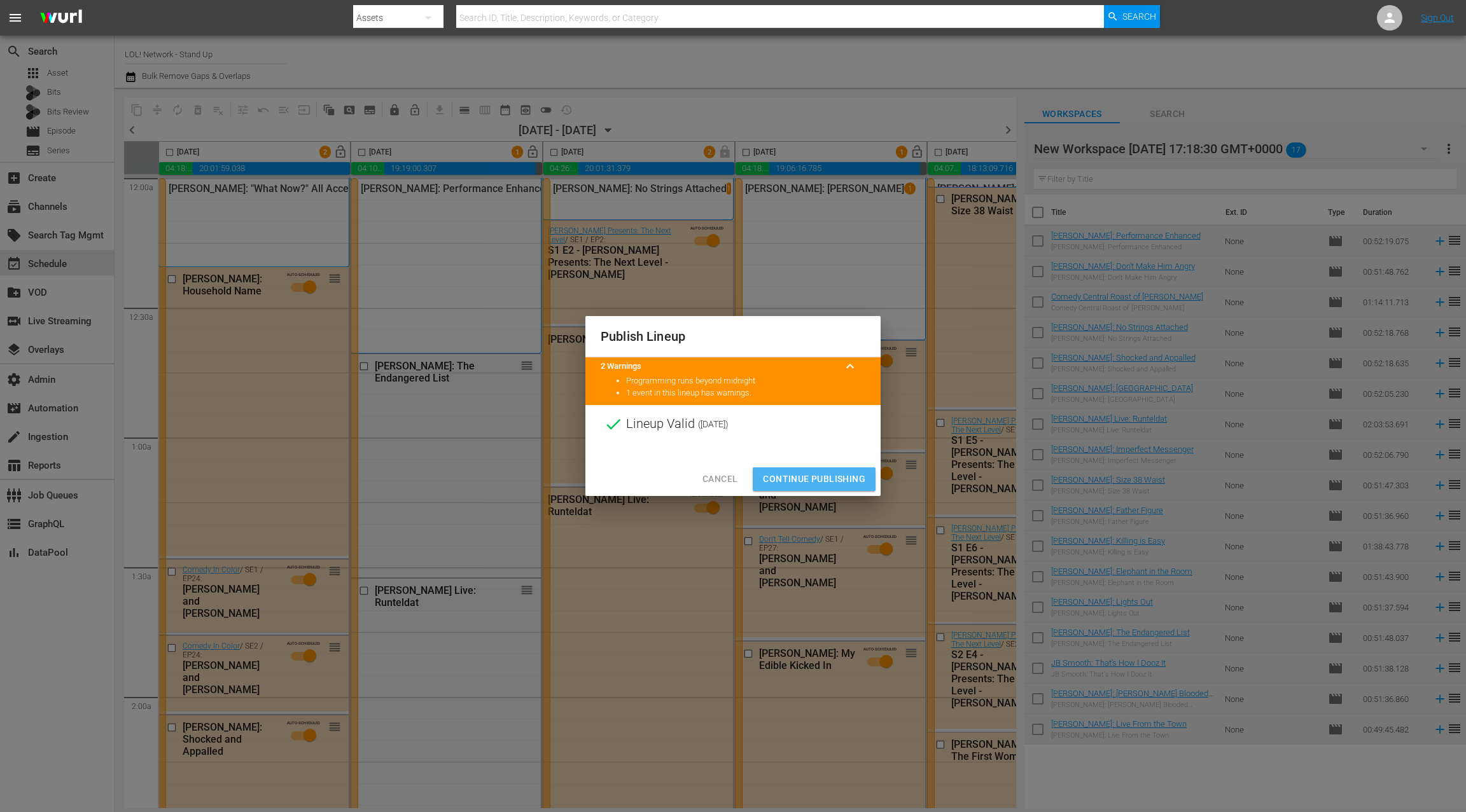
click at [836, 478] on span "Continue Publishing" at bounding box center [813, 479] width 103 height 16
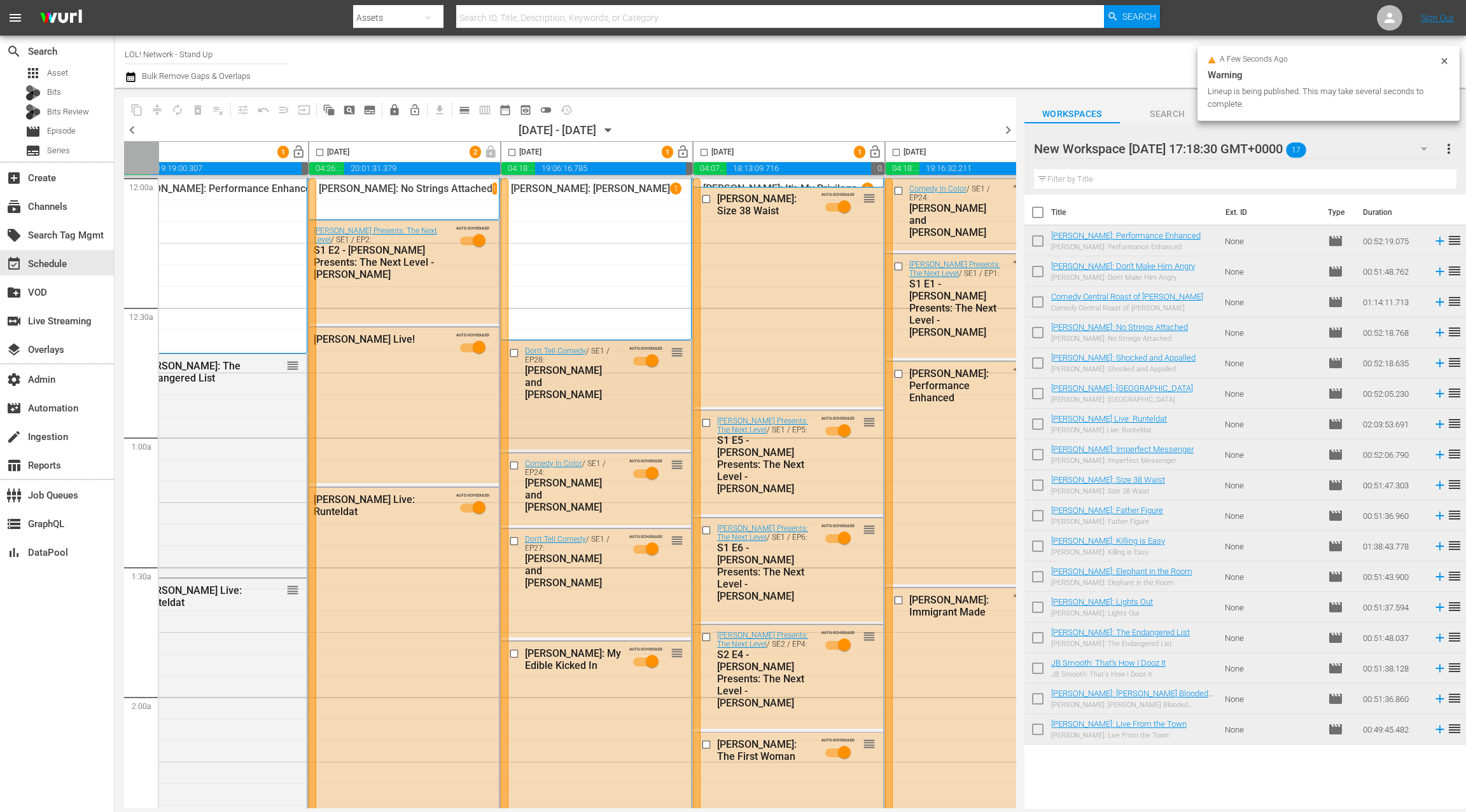
scroll to position [0, 421]
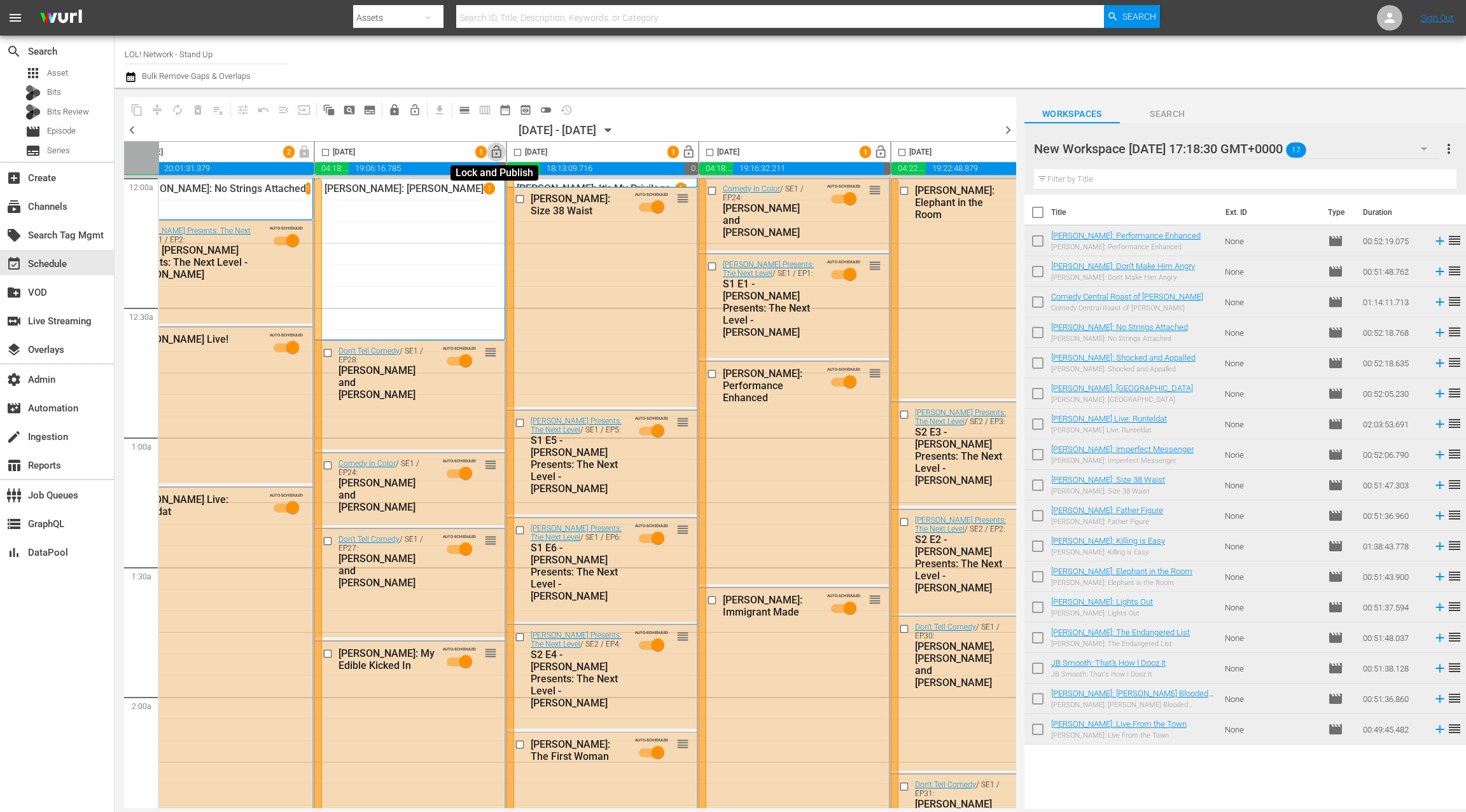
click at [498, 154] on span "lock_open" at bounding box center [496, 152] width 15 height 15
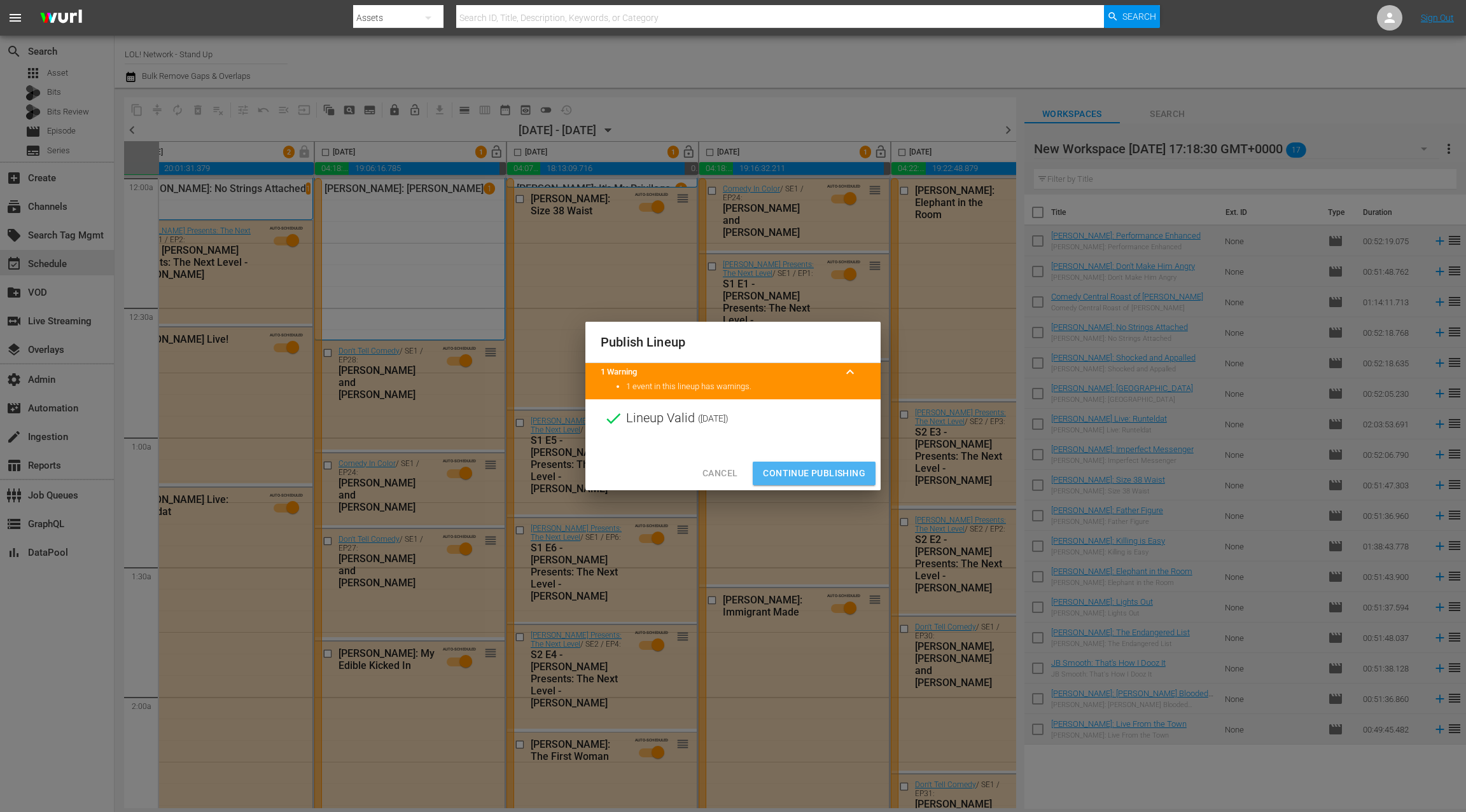
click at [804, 479] on span "Continue Publishing" at bounding box center [813, 473] width 103 height 16
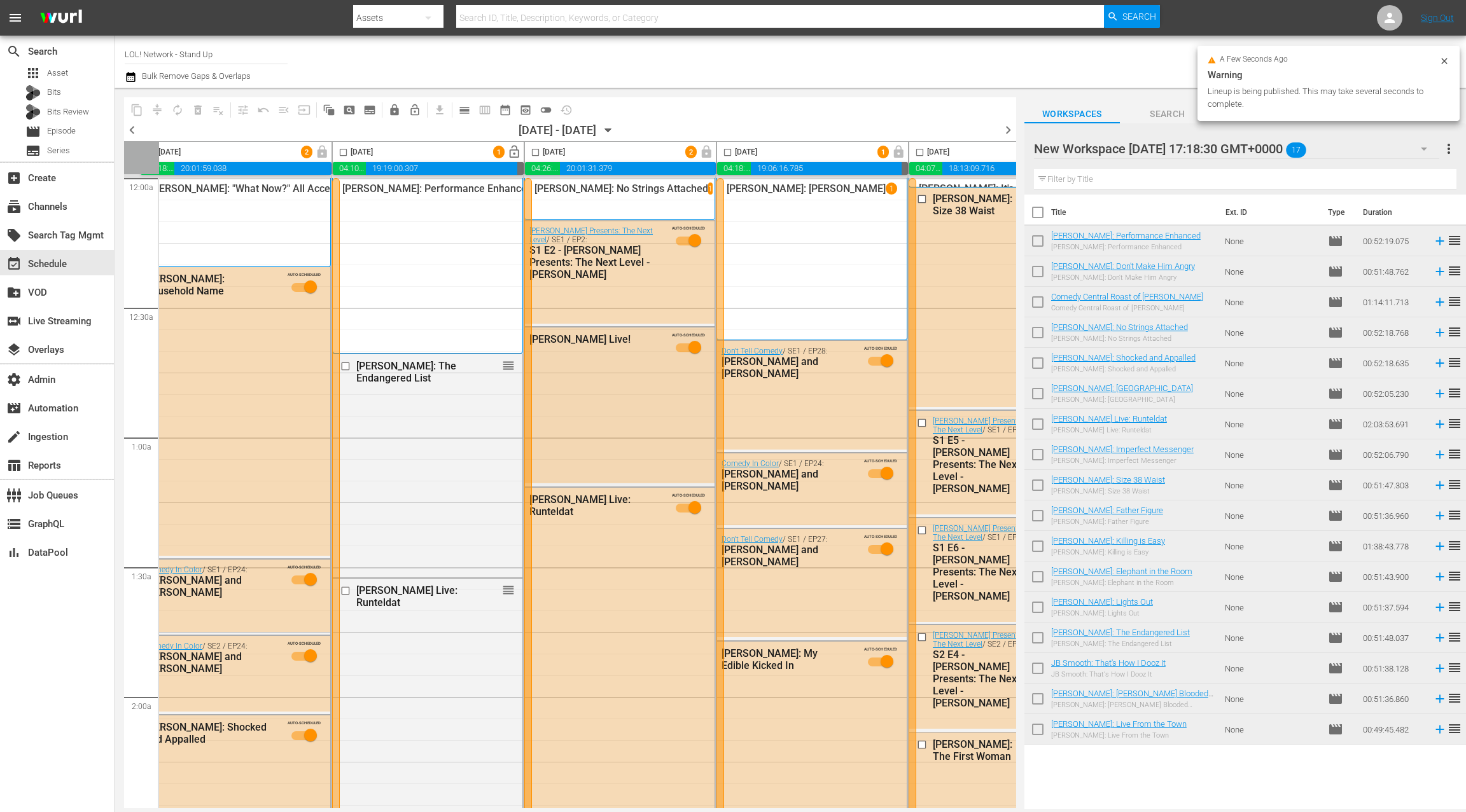
scroll to position [0, 29]
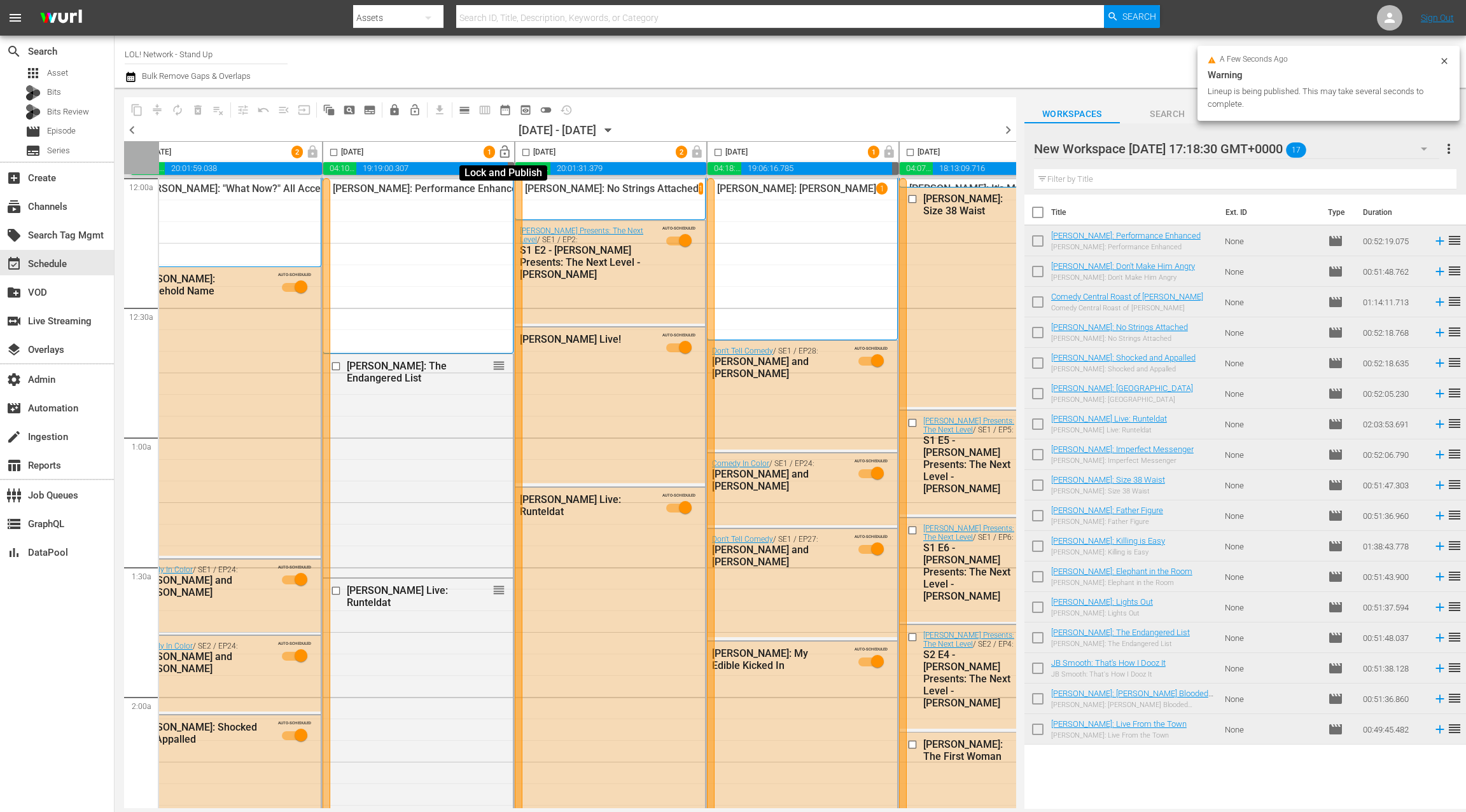
click at [501, 151] on span "lock_open" at bounding box center [505, 152] width 15 height 15
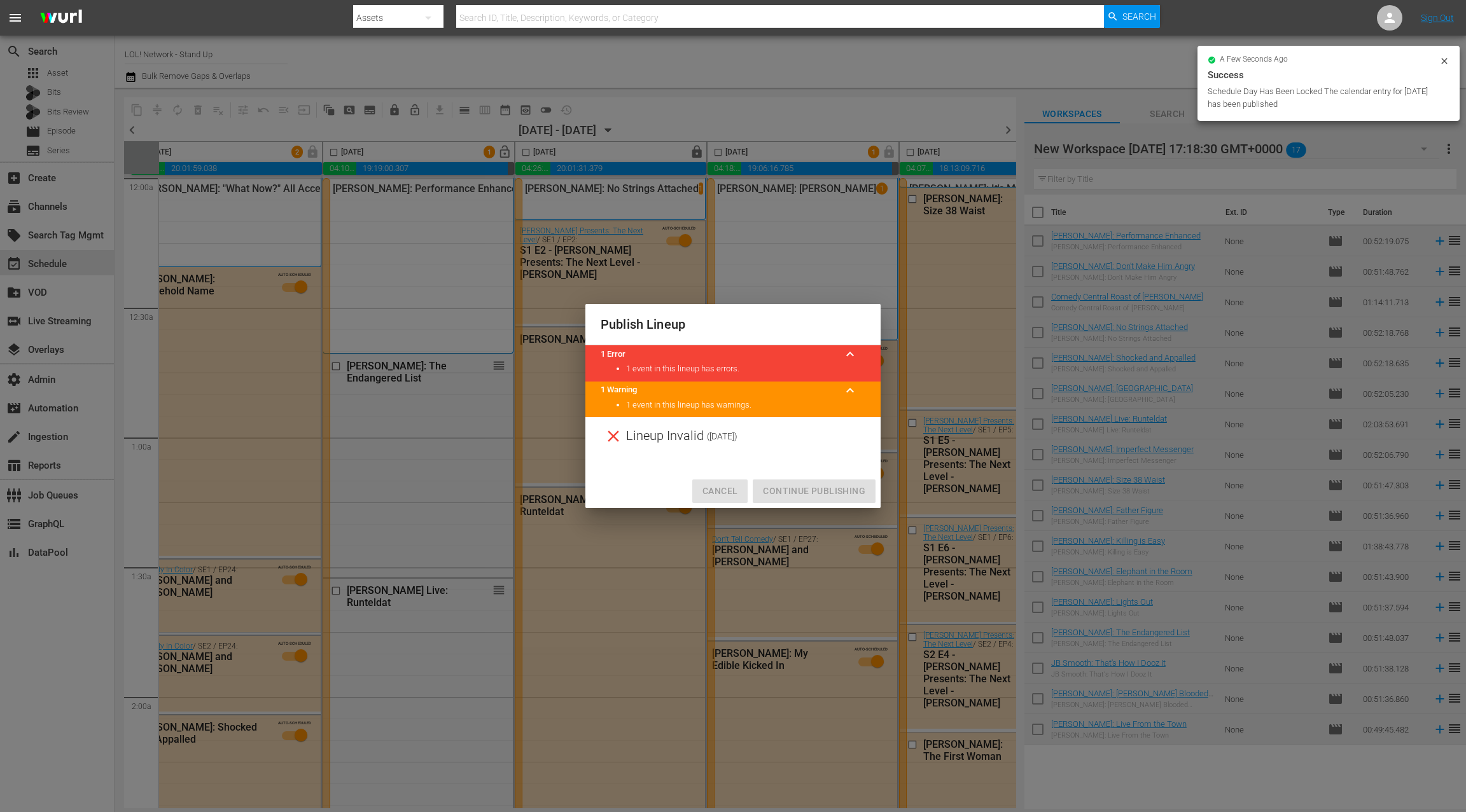
click at [719, 490] on span "Cancel" at bounding box center [720, 491] width 35 height 16
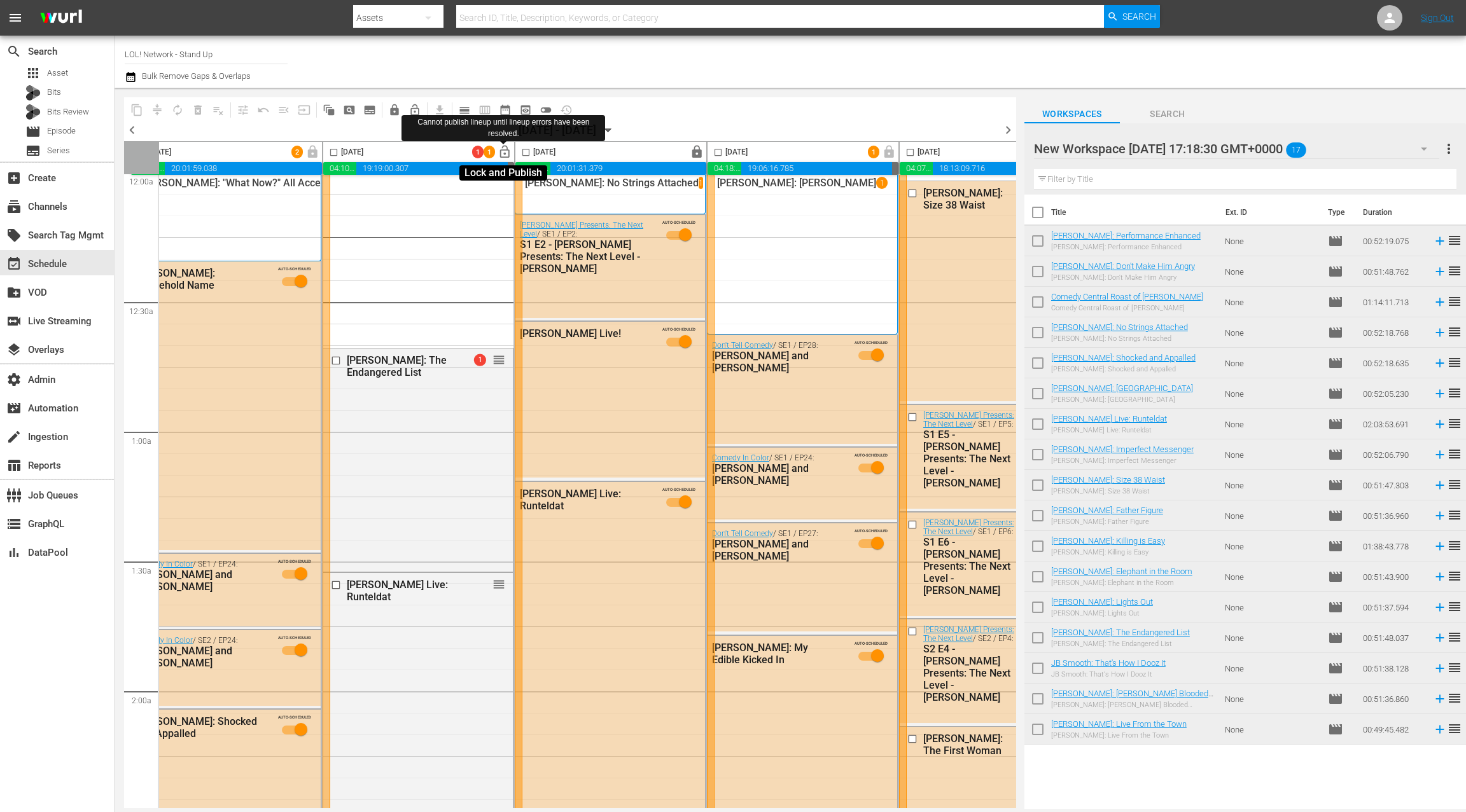
scroll to position [6, 29]
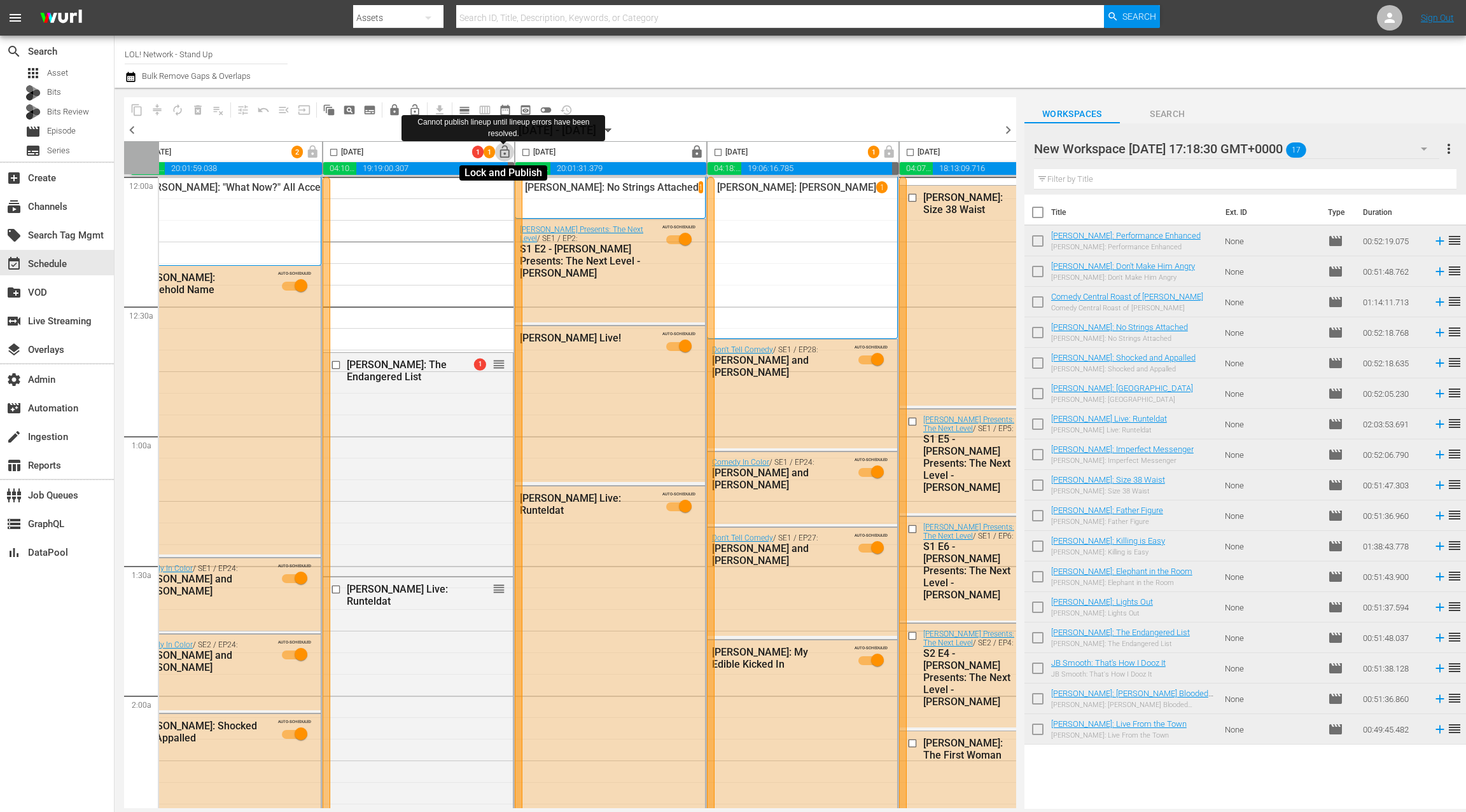
click at [506, 152] on span "lock_open" at bounding box center [505, 152] width 15 height 15
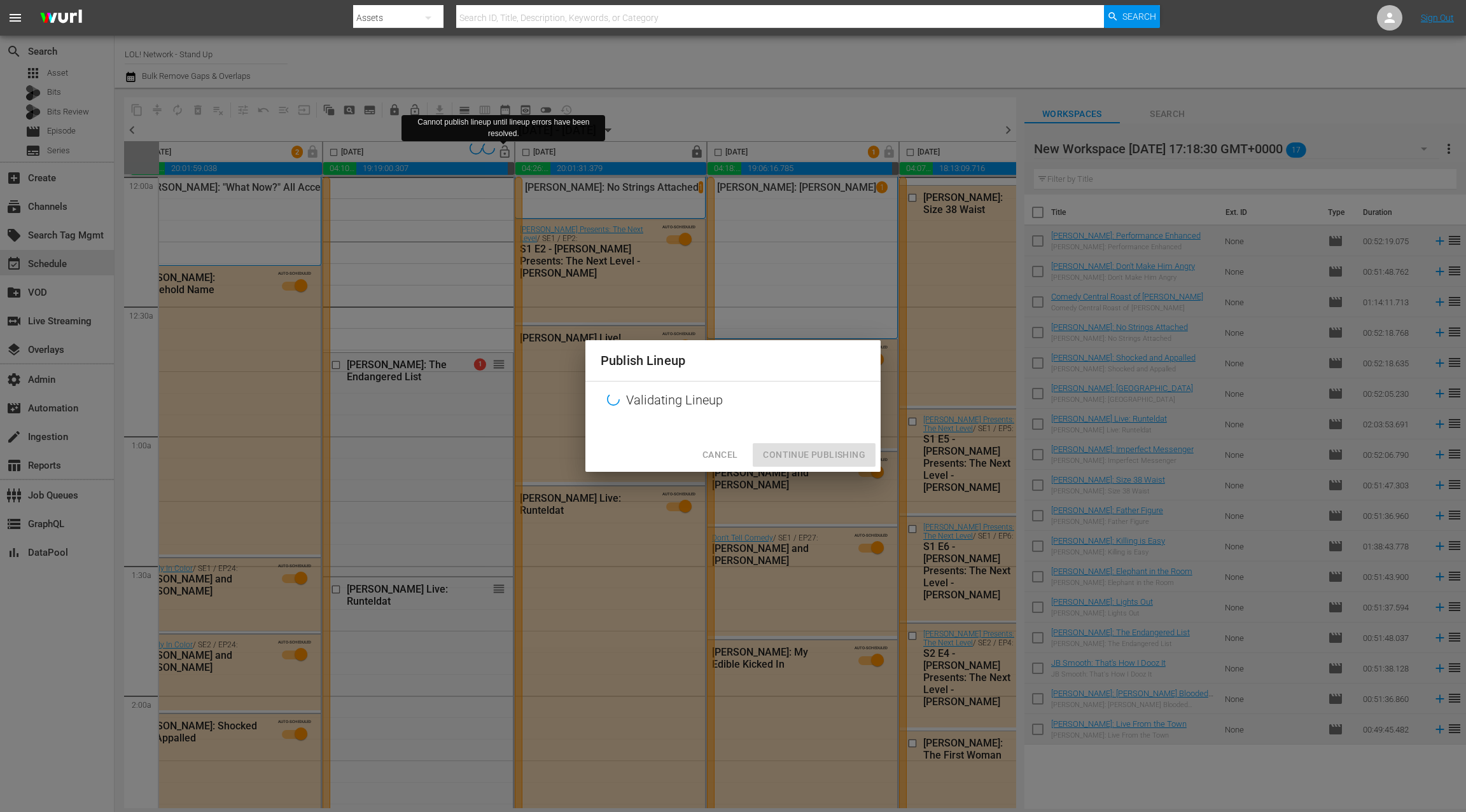
scroll to position [9, 29]
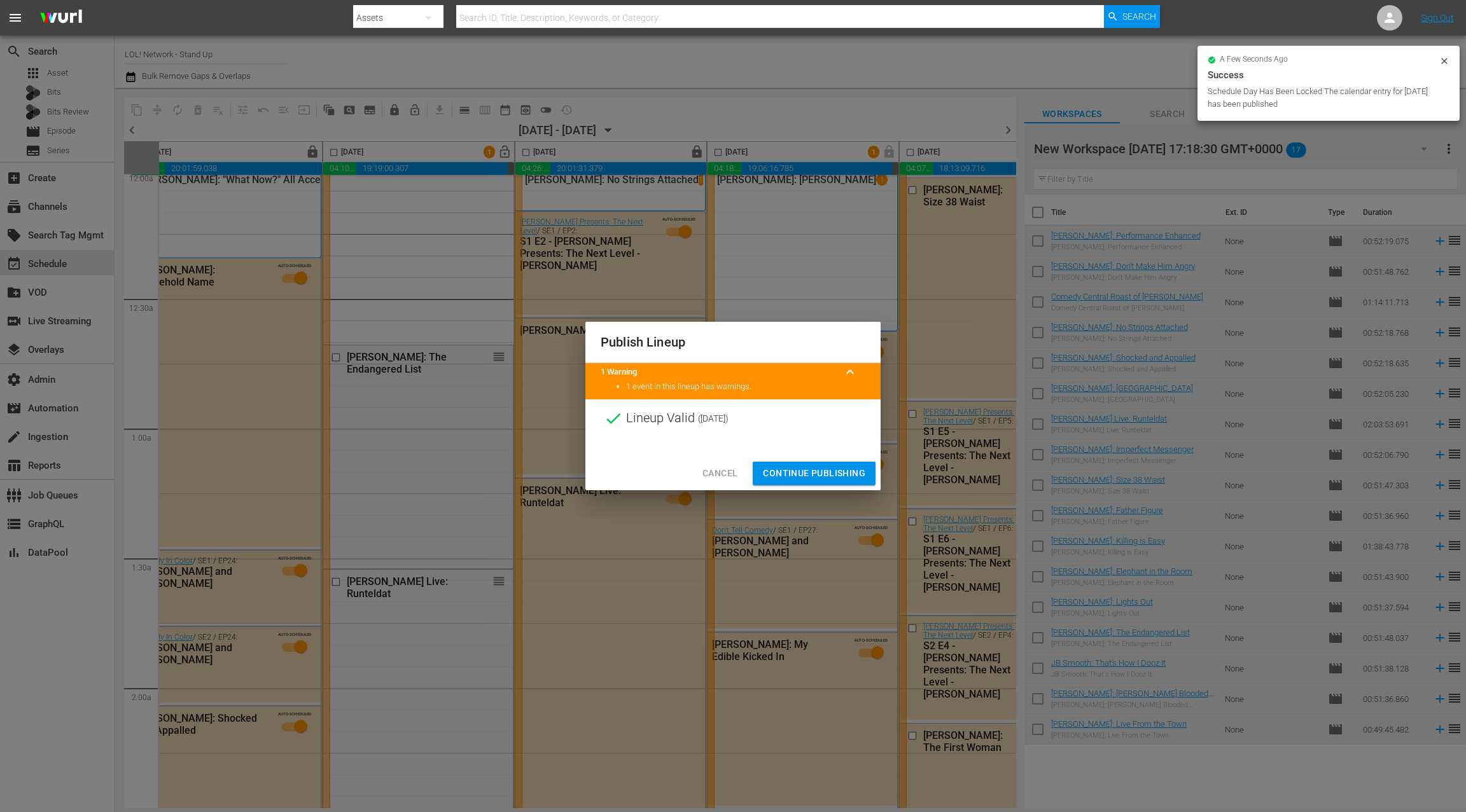
click at [800, 472] on span "Continue Publishing" at bounding box center [813, 473] width 103 height 16
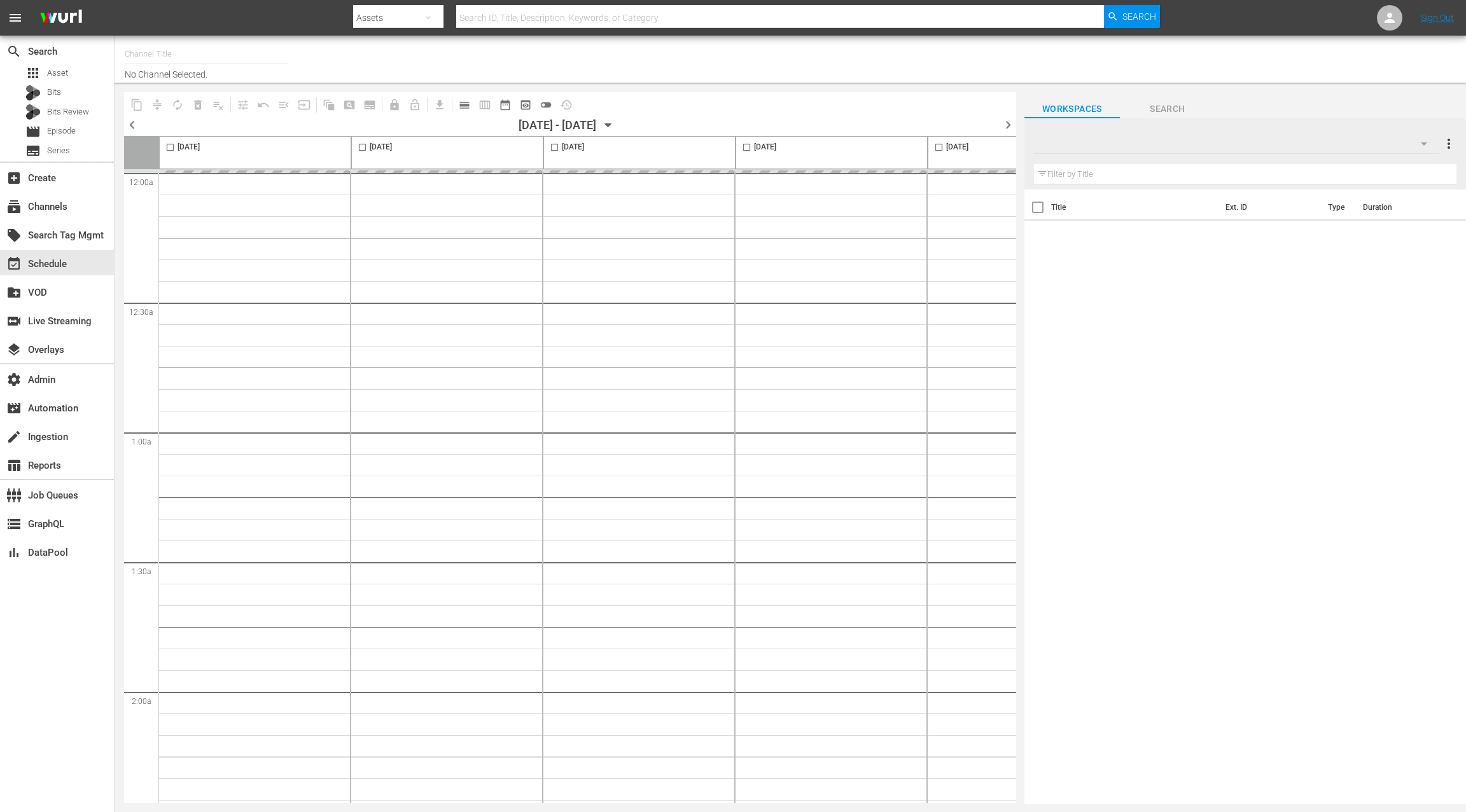
type input "Crunchyroll (Roku) (1564)"
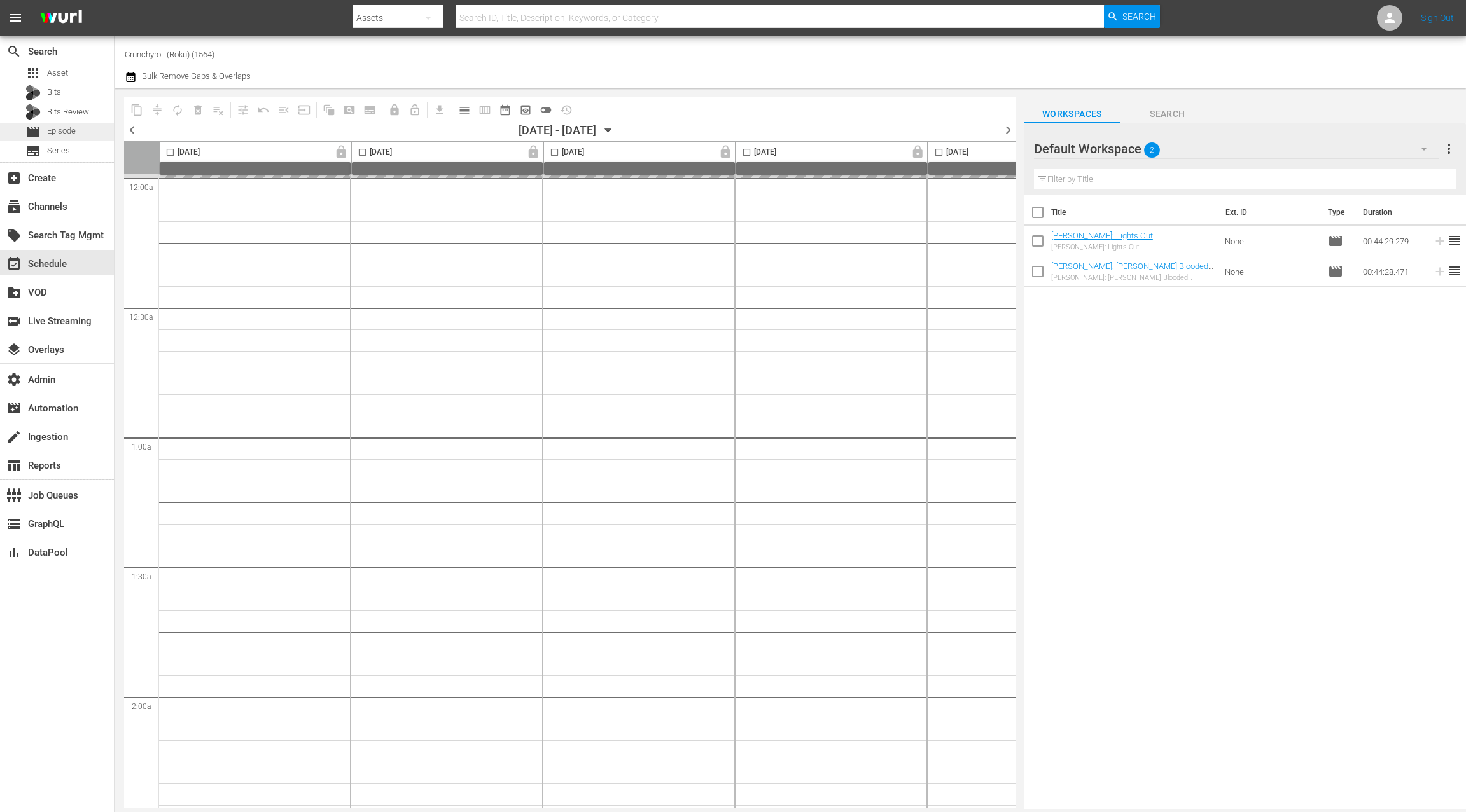
click at [75, 131] on span "Episode" at bounding box center [61, 131] width 29 height 13
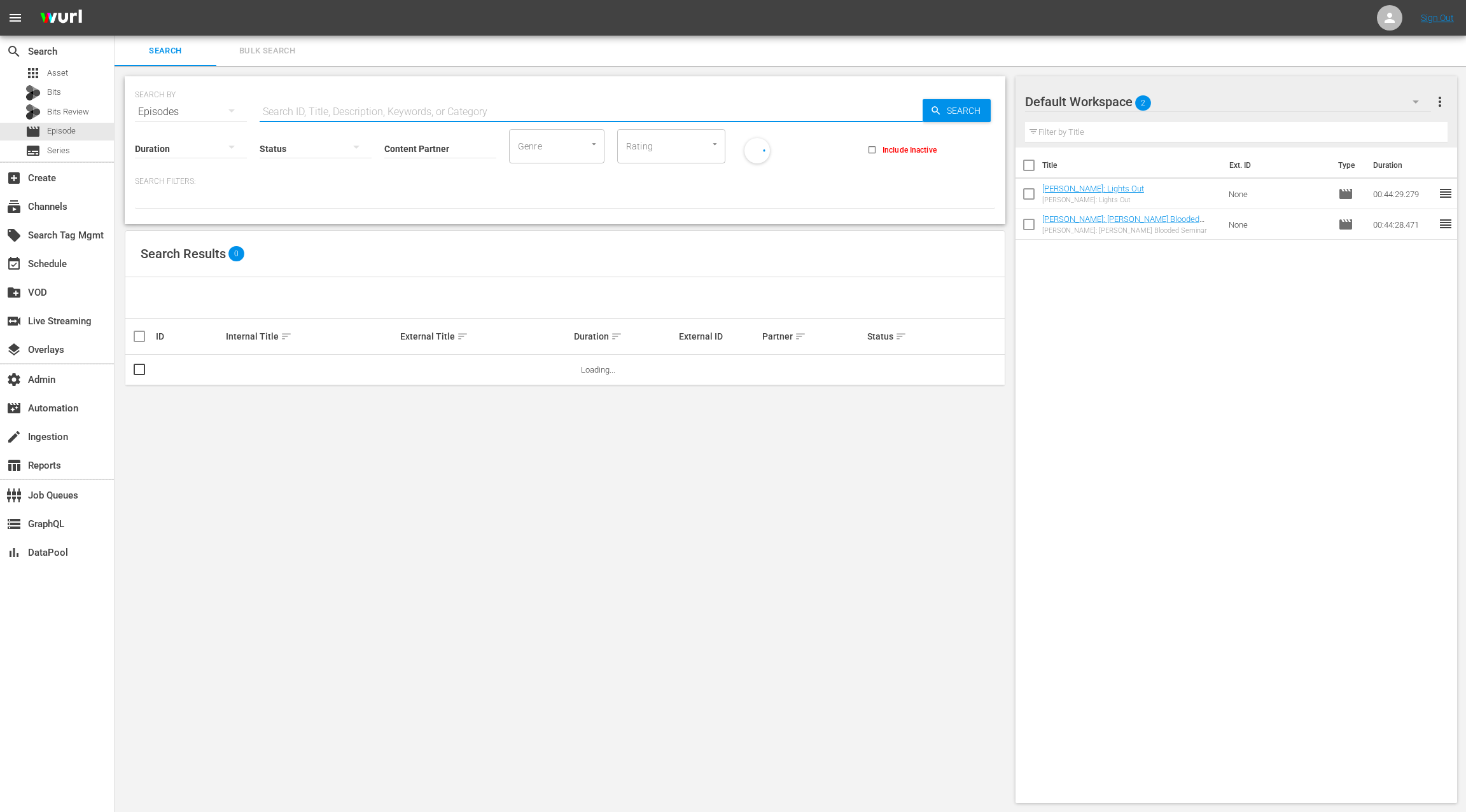
click at [295, 107] on input "text" at bounding box center [591, 112] width 663 height 30
type input "cr"
click at [244, 189] on div at bounding box center [565, 197] width 861 height 21
click at [432, 151] on input "Content Partner" at bounding box center [440, 150] width 112 height 46
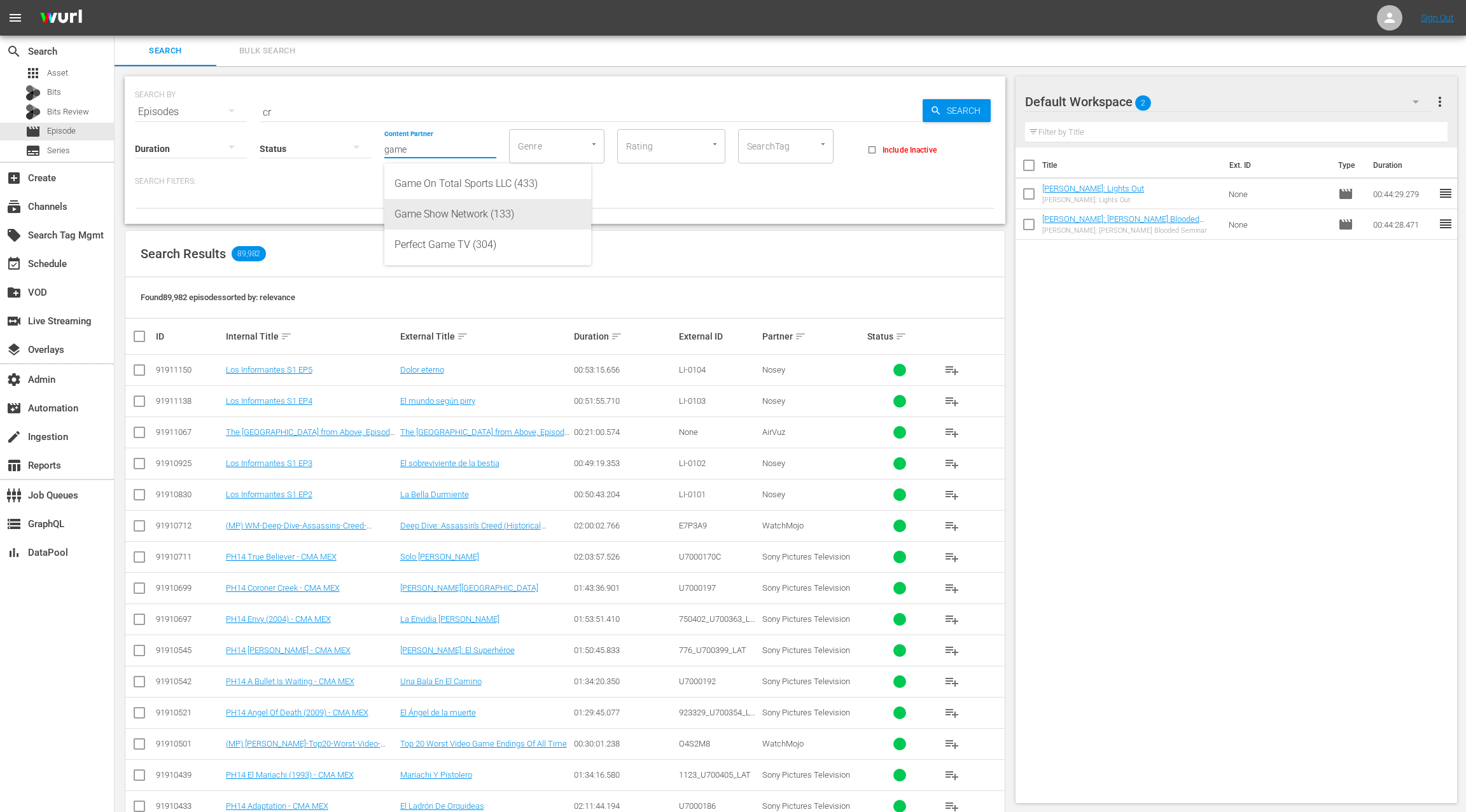
click at [481, 214] on div "Game Show Network (133)" at bounding box center [488, 213] width 187 height 30
type input "Game Show Network (133)"
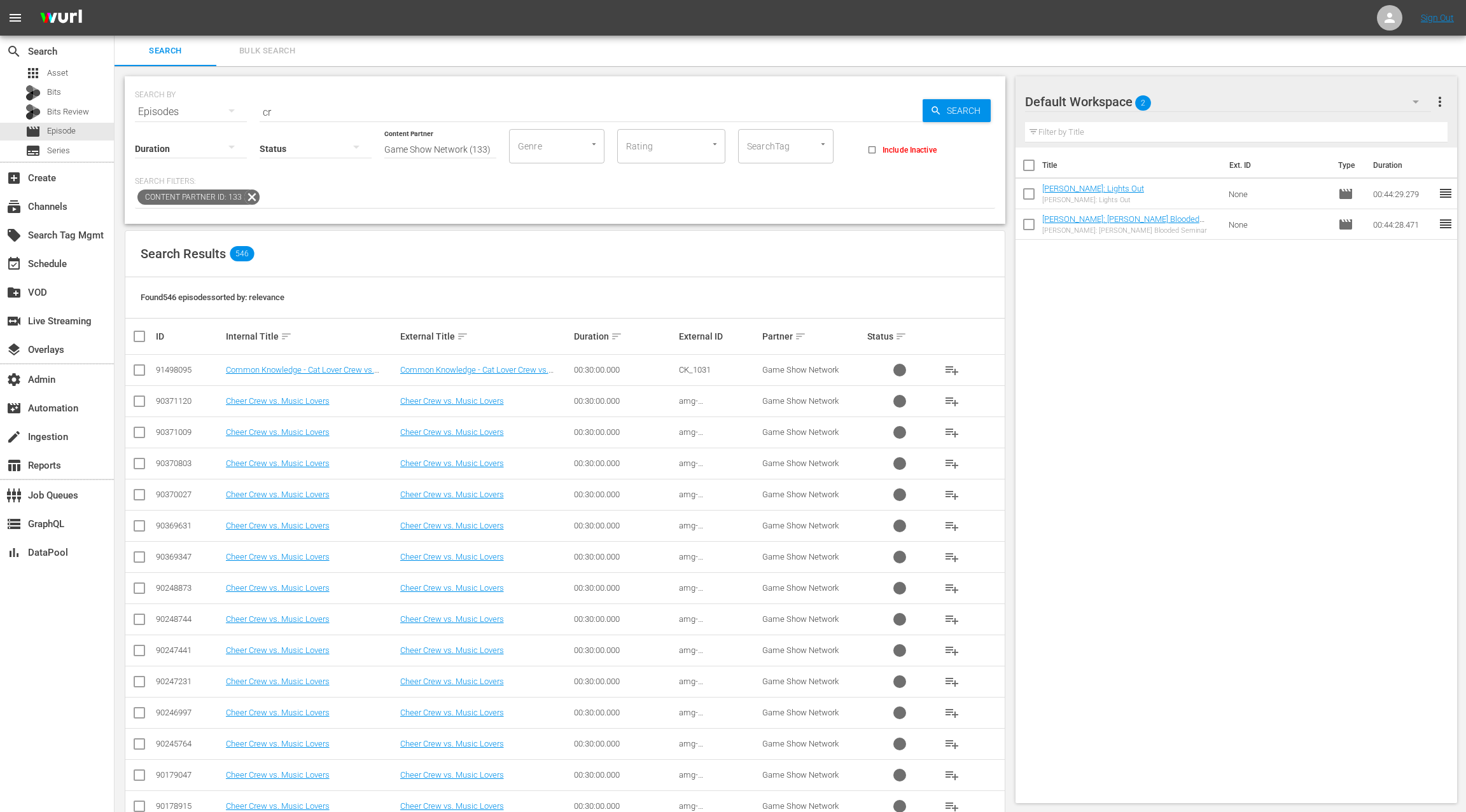
click at [283, 115] on input "cr" at bounding box center [591, 112] width 663 height 30
type input "cr -"
click at [58, 208] on div "subscriptions Channels" at bounding box center [35, 204] width 71 height 11
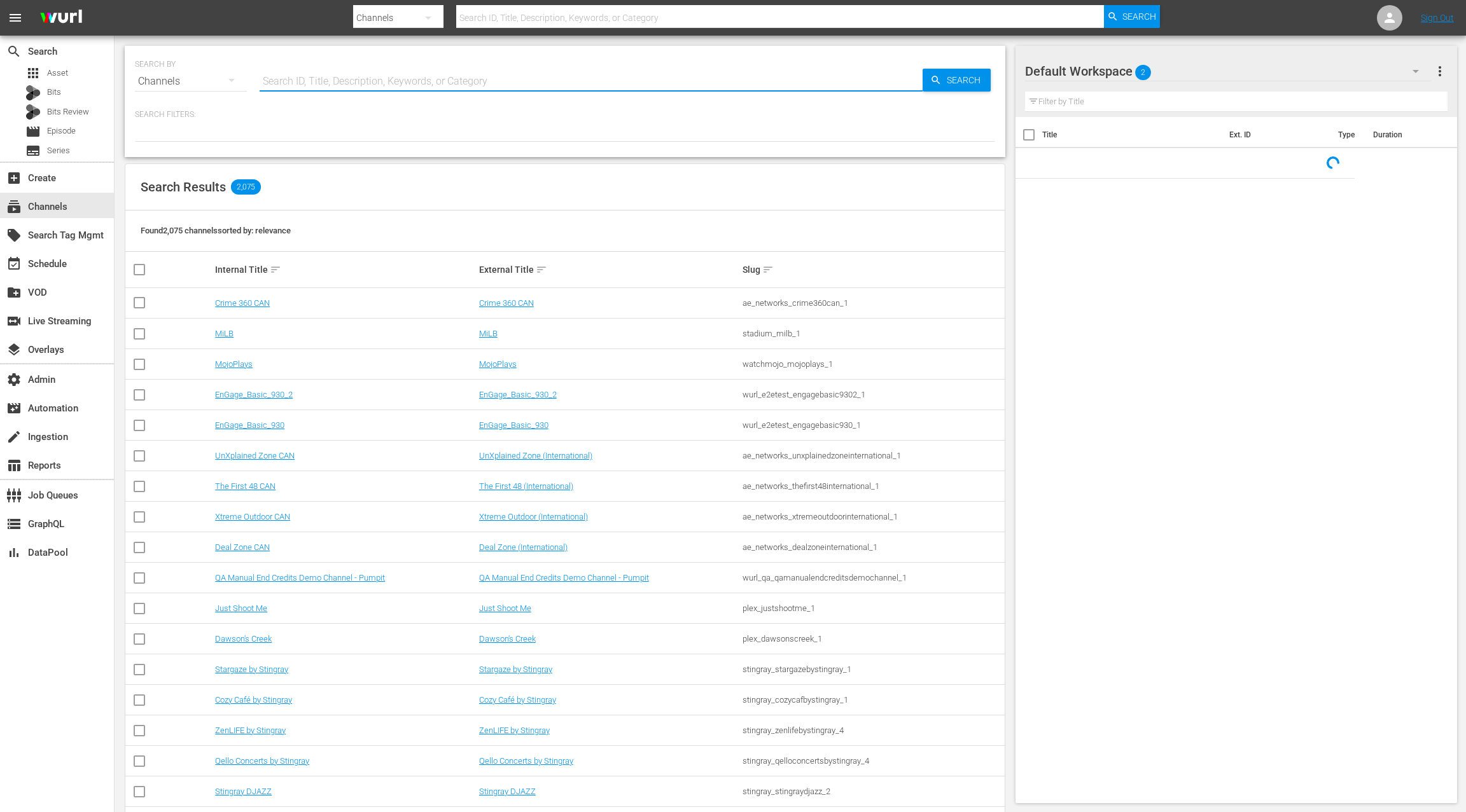
click at [309, 79] on input "text" at bounding box center [591, 81] width 663 height 30
type input "crunchy"
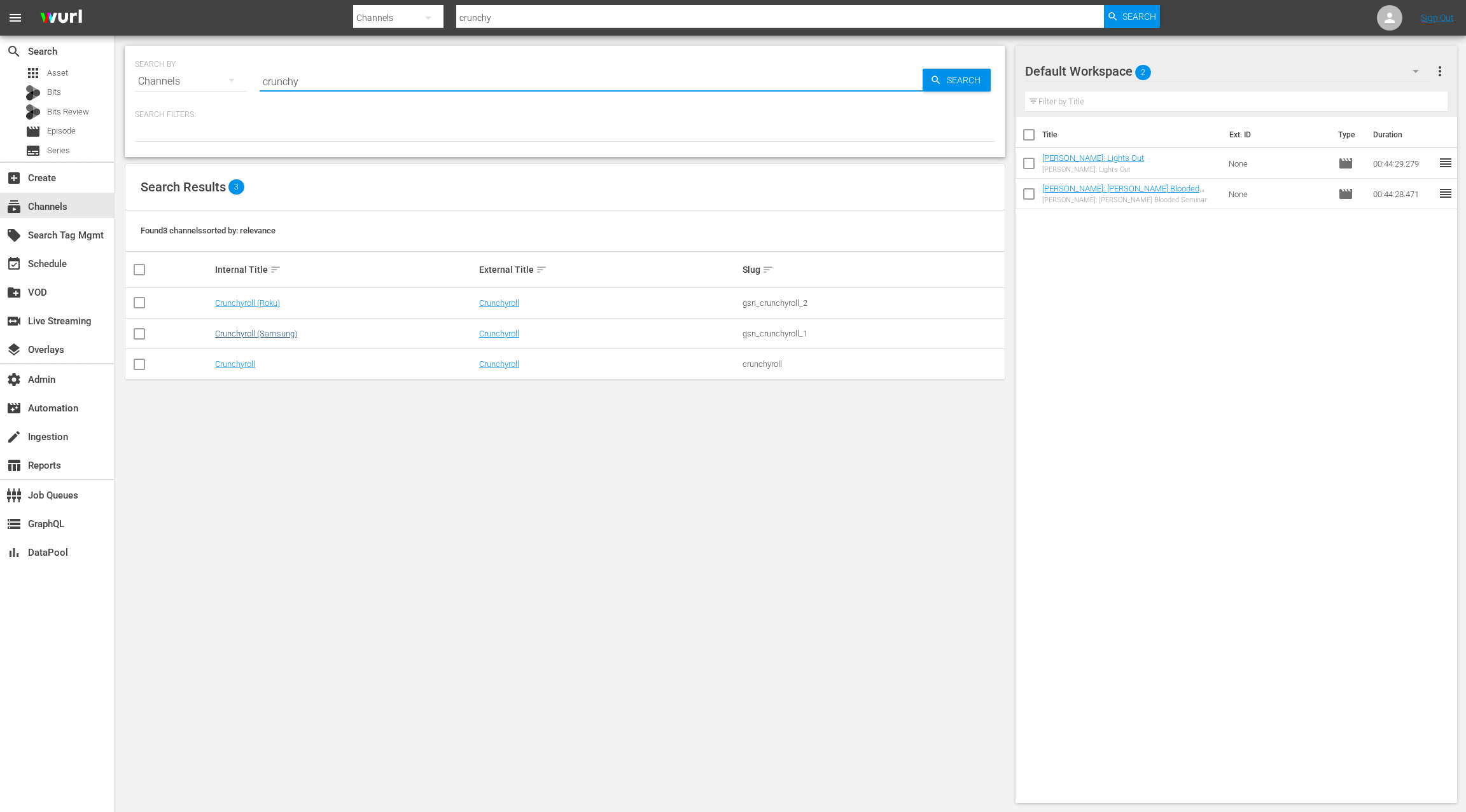
type input "crunchy"
click at [265, 332] on link "Crunchyroll (Samsung)" at bounding box center [256, 333] width 82 height 9
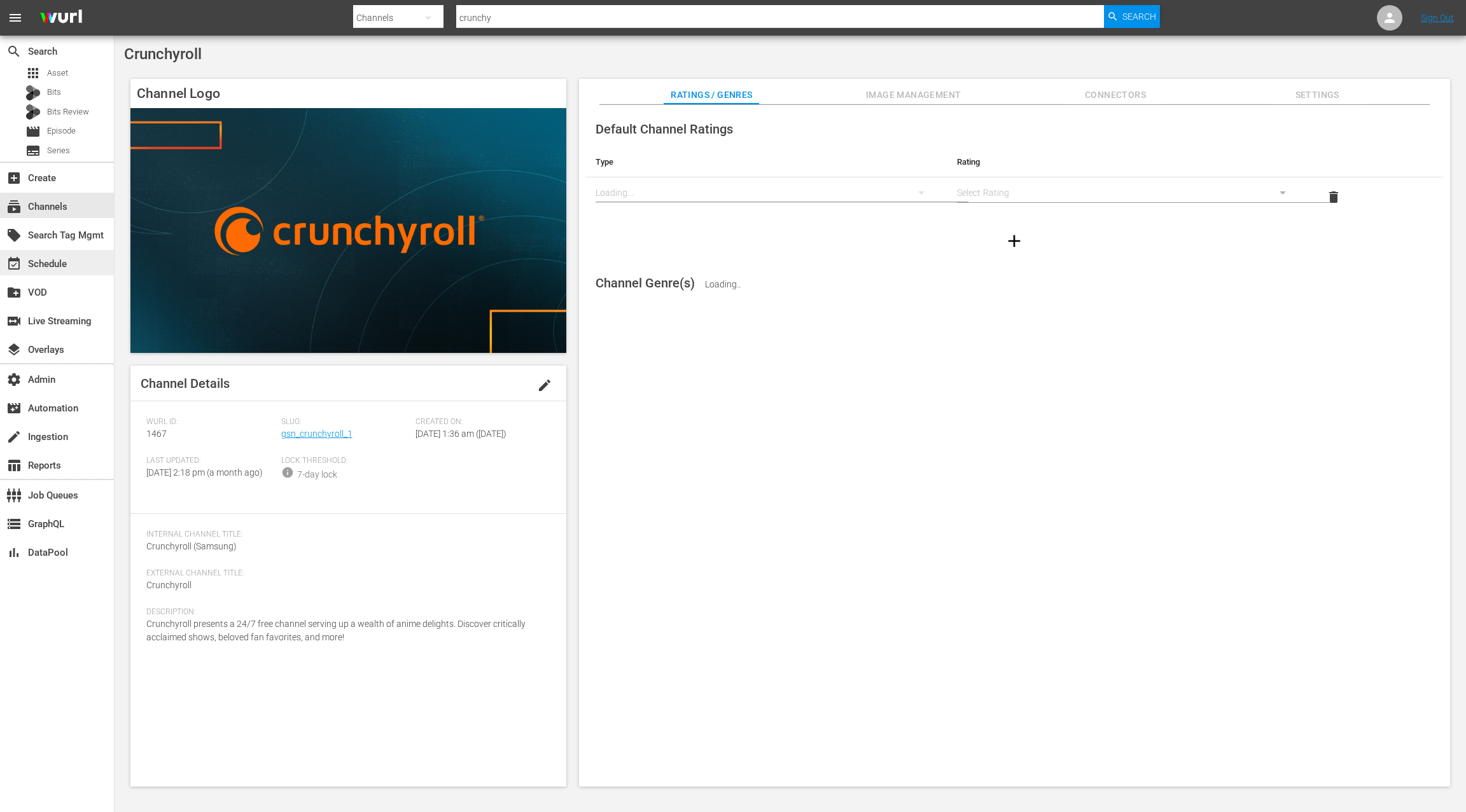
click at [79, 268] on div "event_available Schedule" at bounding box center [56, 263] width 114 height 26
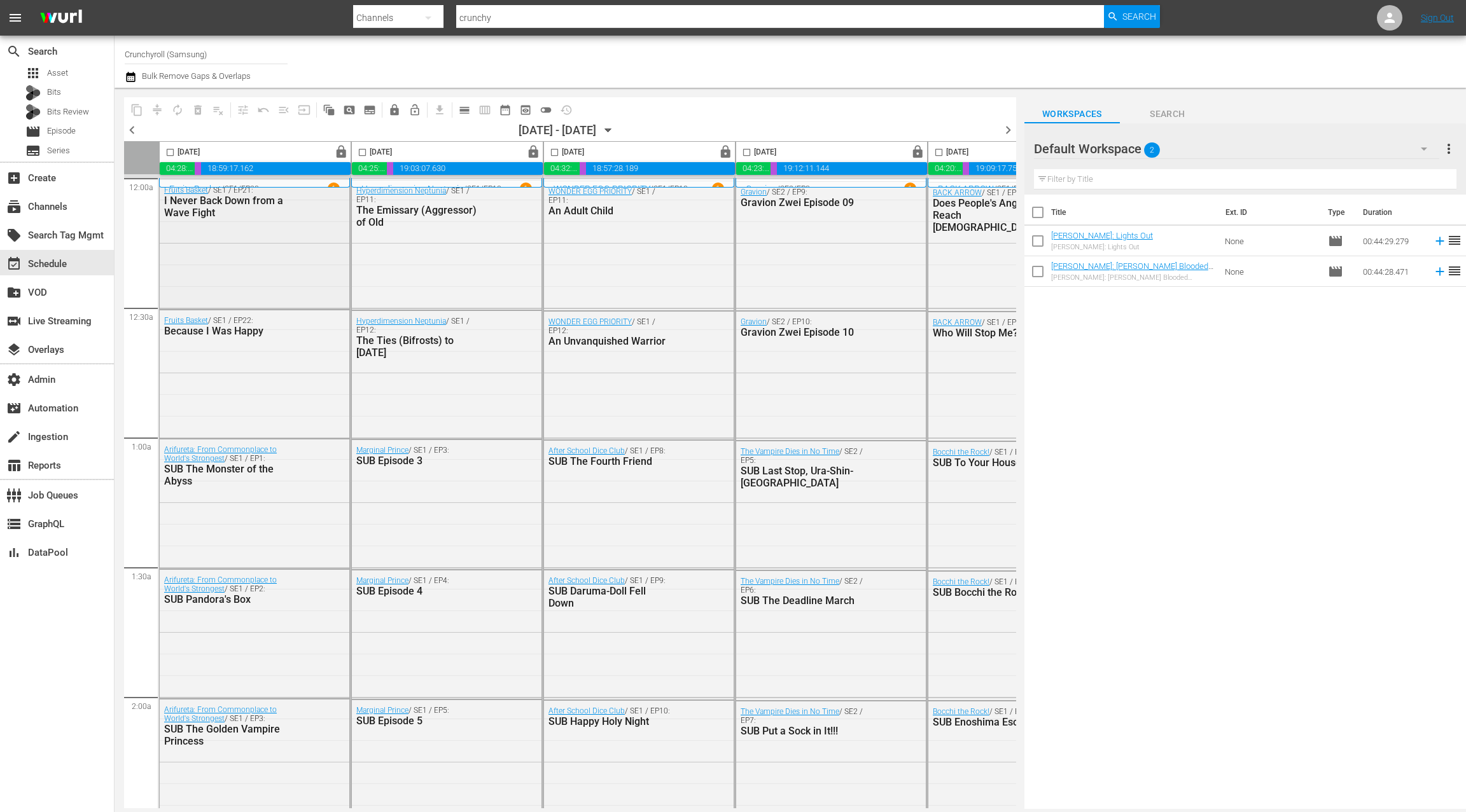
click at [308, 248] on div "Fruits Basket / SE1 / EP21: I Never Back Down from a Wave Fight" at bounding box center [254, 243] width 189 height 126
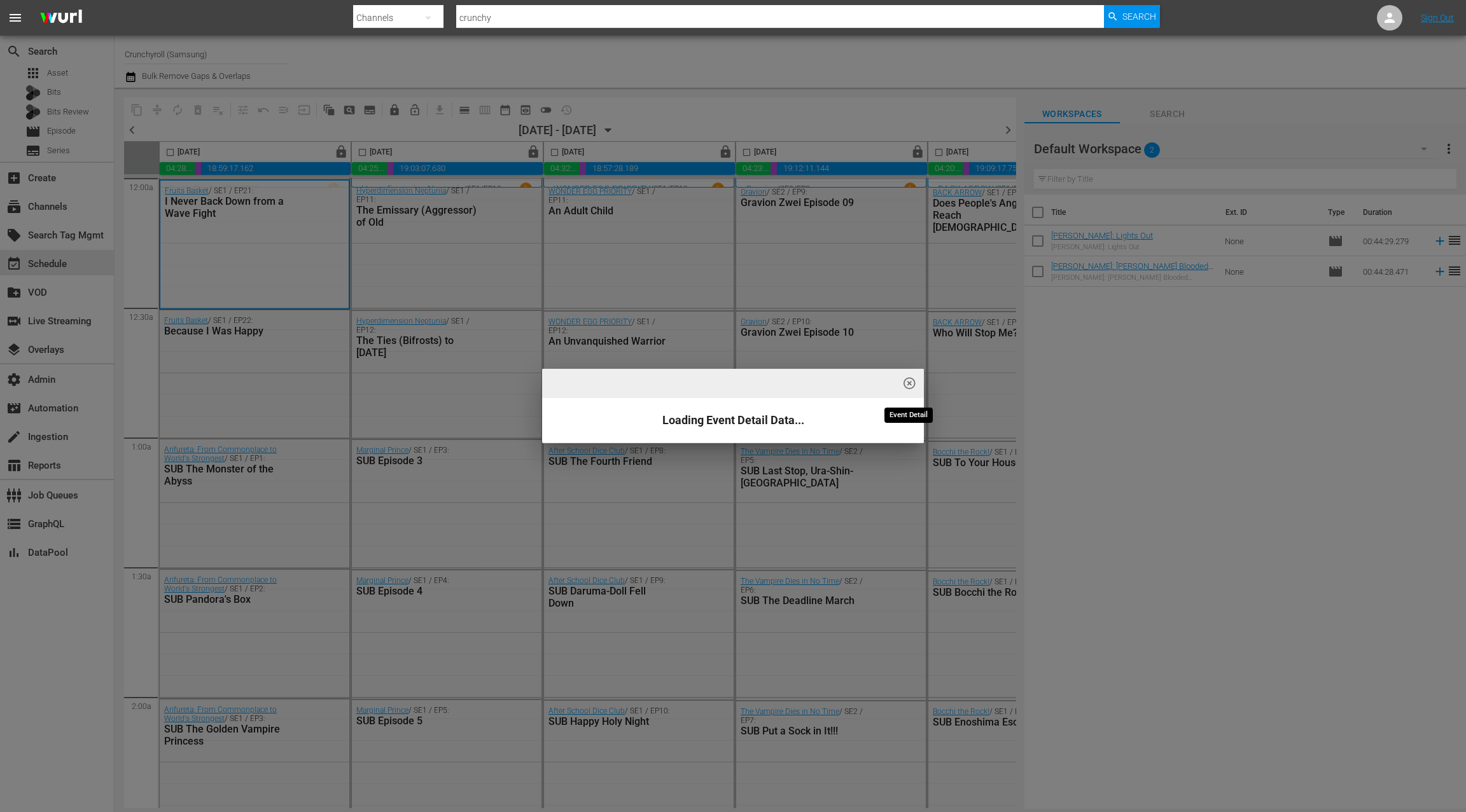
click at [911, 386] on span "highlight_off_icon" at bounding box center [910, 383] width 15 height 15
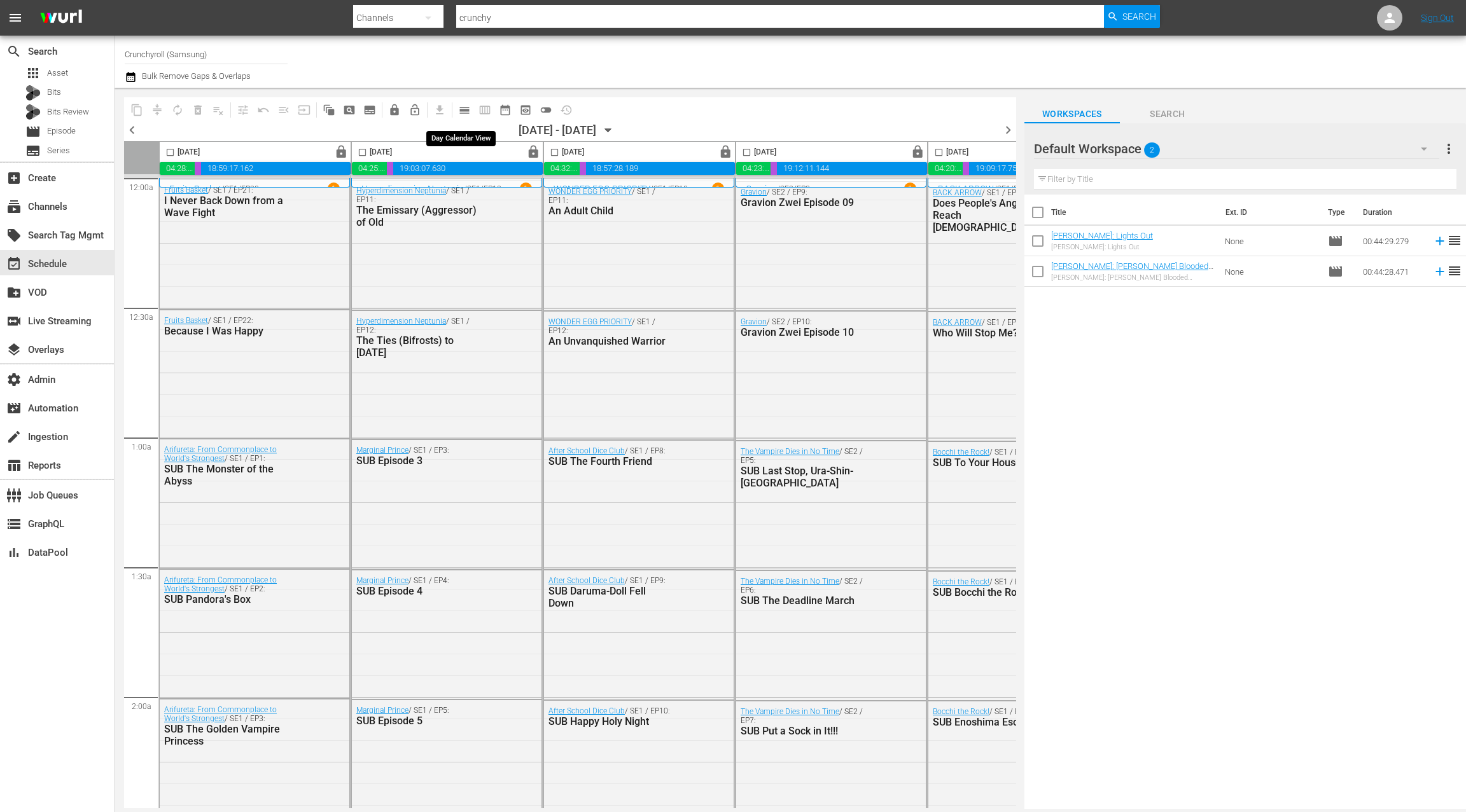
click at [468, 111] on span "calendar_view_day_outlined" at bounding box center [465, 110] width 13 height 13
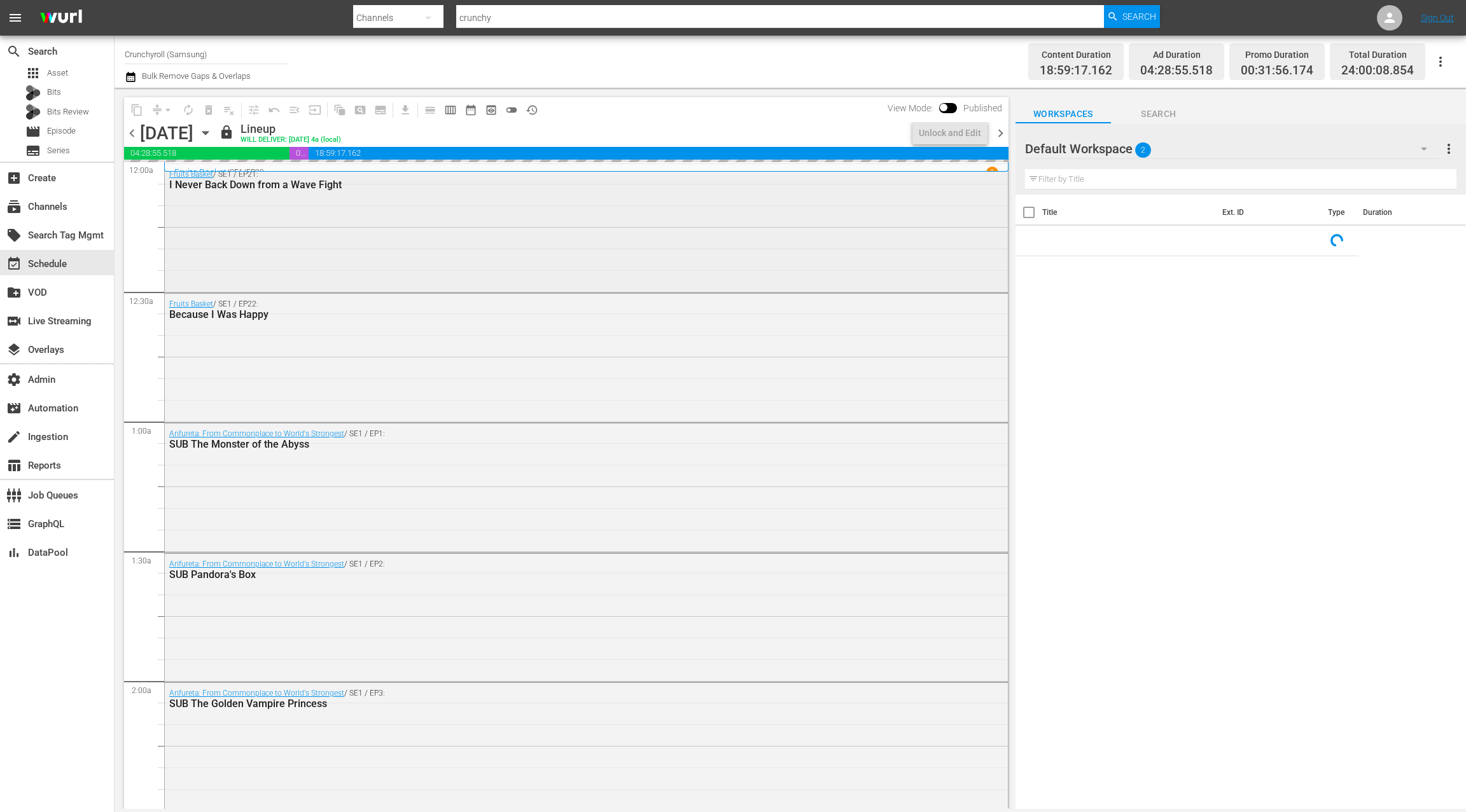
click at [448, 226] on div "Fruits Basket / SE1 / EP21: I Never Back Down from a Wave Fight" at bounding box center [586, 227] width 843 height 126
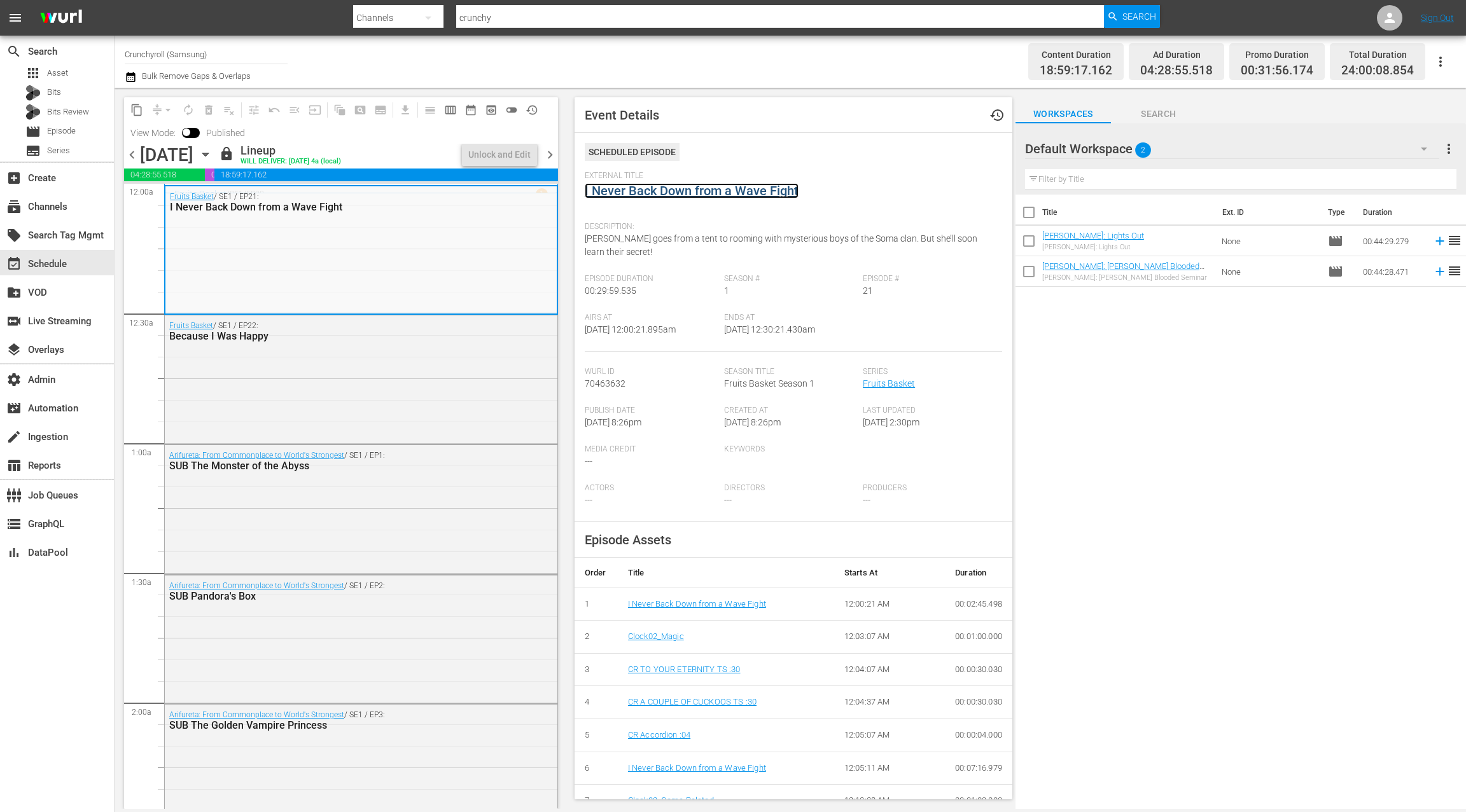
click at [671, 189] on link "I Never Back Down from a Wave Fight" at bounding box center [691, 190] width 214 height 16
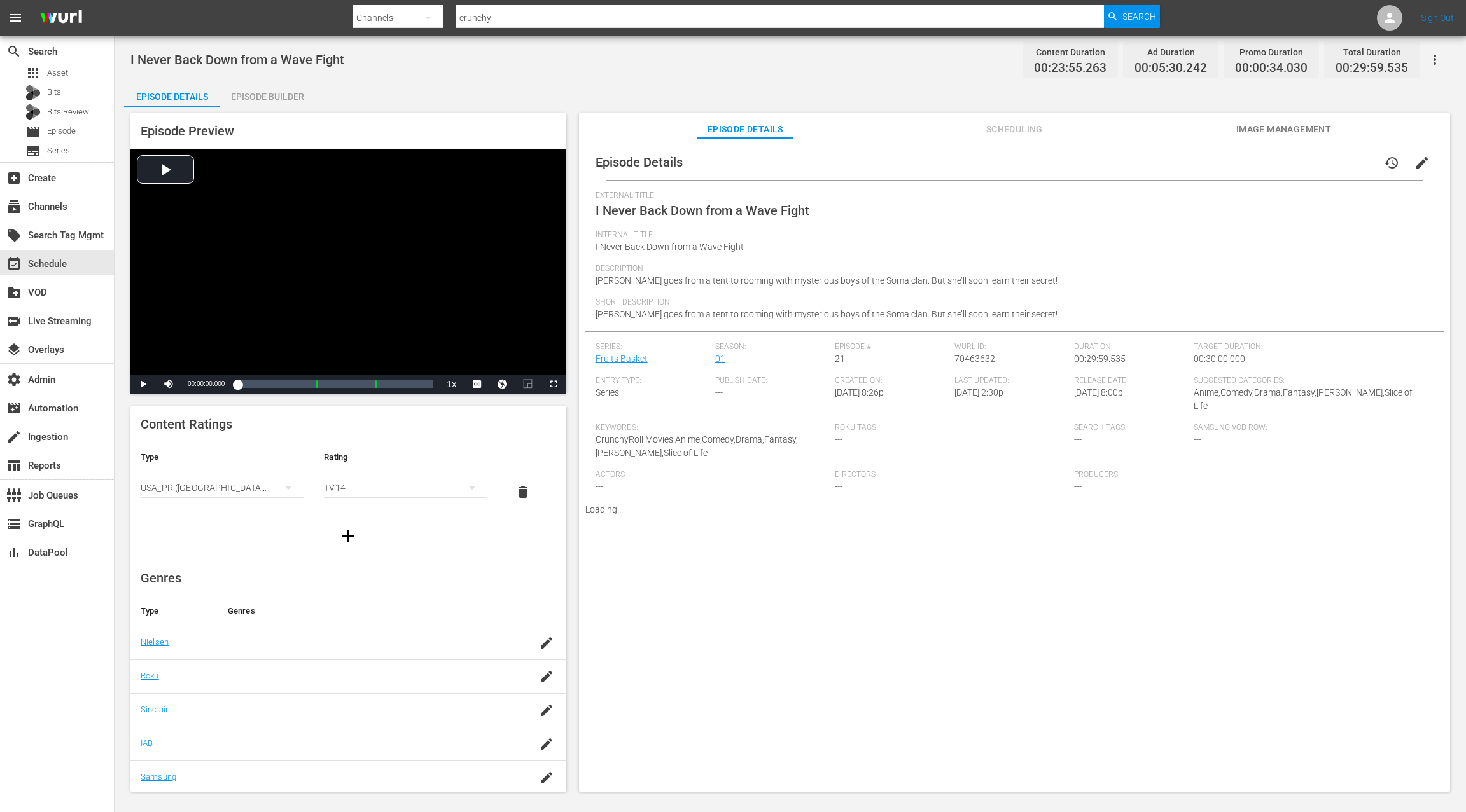
click at [282, 100] on div "Episode Builder" at bounding box center [266, 96] width 95 height 30
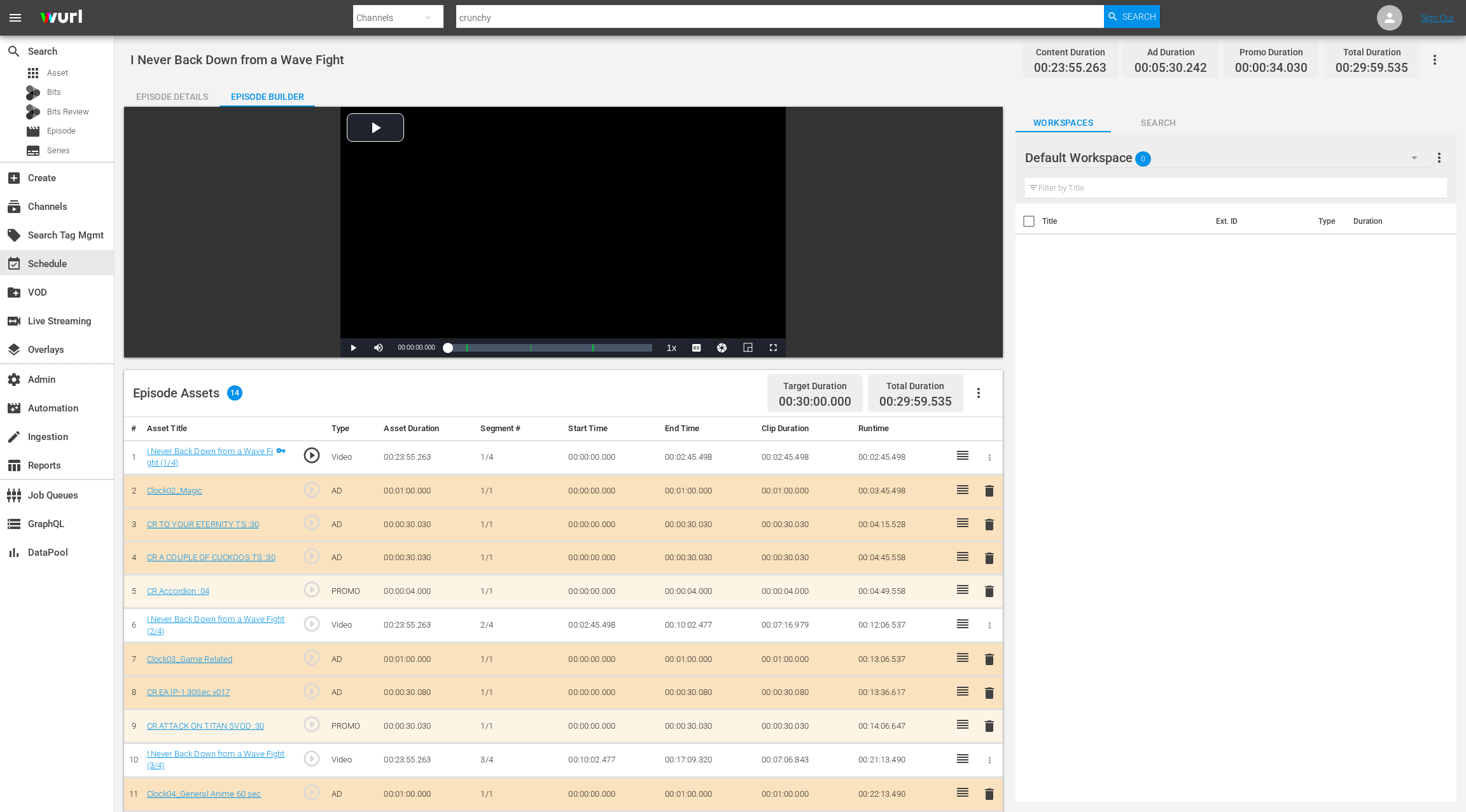
click at [181, 94] on div "Episode Details" at bounding box center [171, 96] width 95 height 30
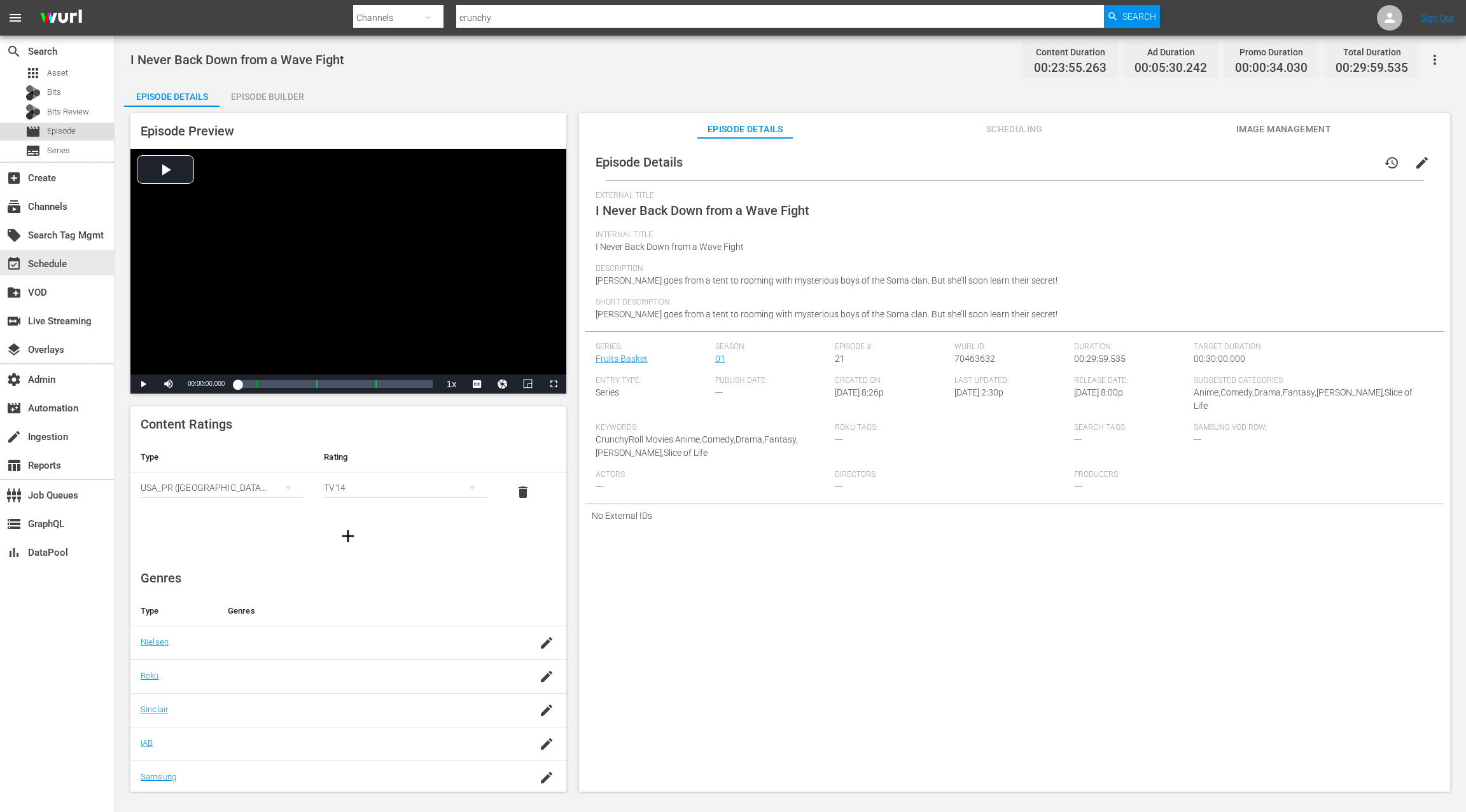
click at [79, 131] on div "movie Episode" at bounding box center [56, 131] width 114 height 18
